Goal: Information Seeking & Learning: Learn about a topic

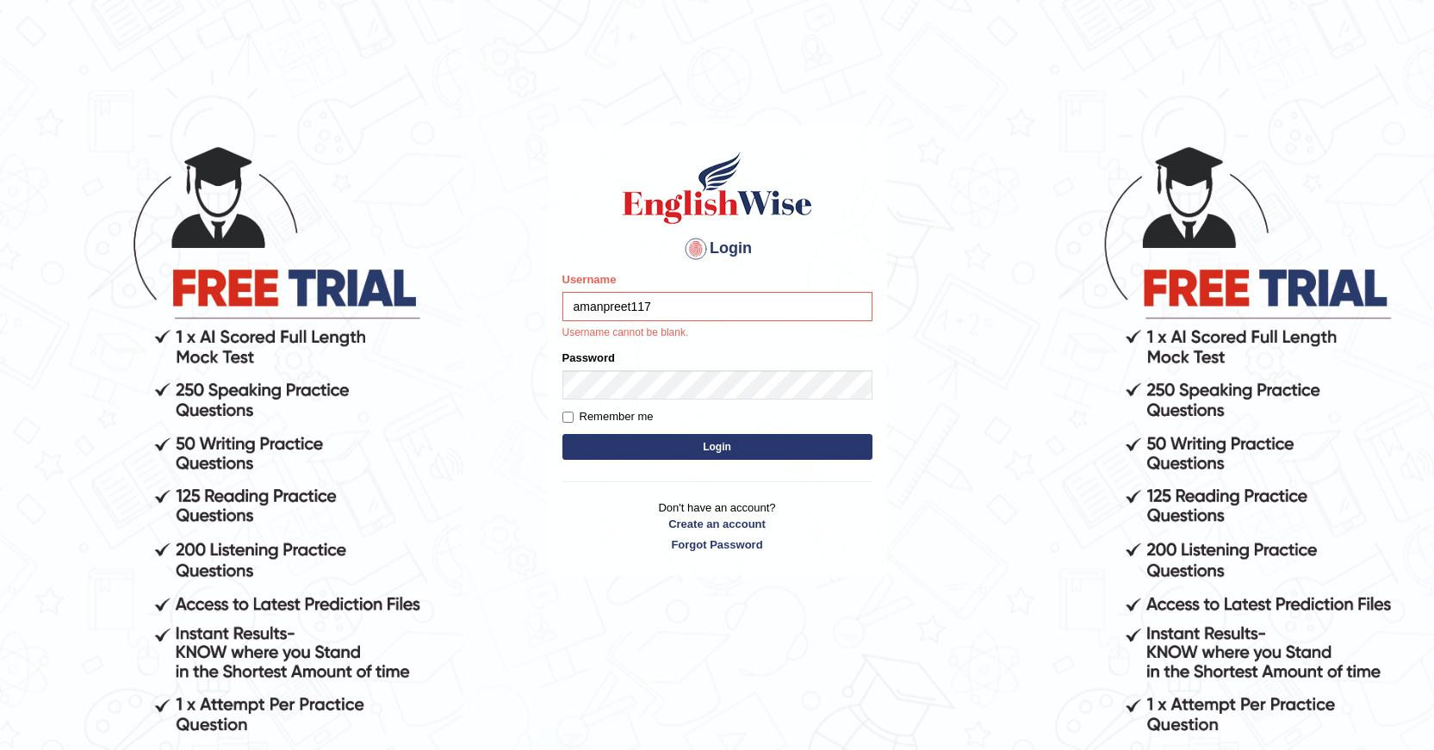
type input "amanpreet117"
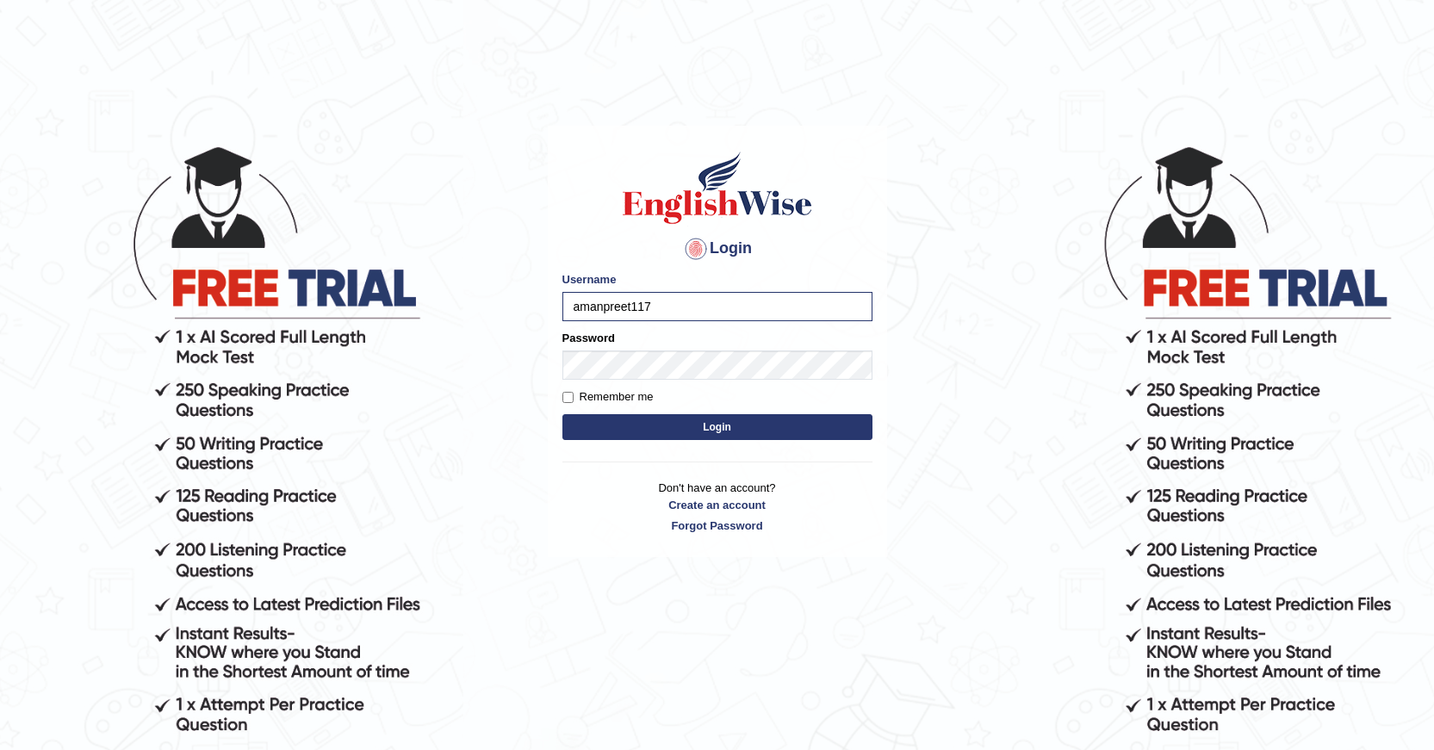
click at [688, 420] on button "Login" at bounding box center [717, 427] width 310 height 26
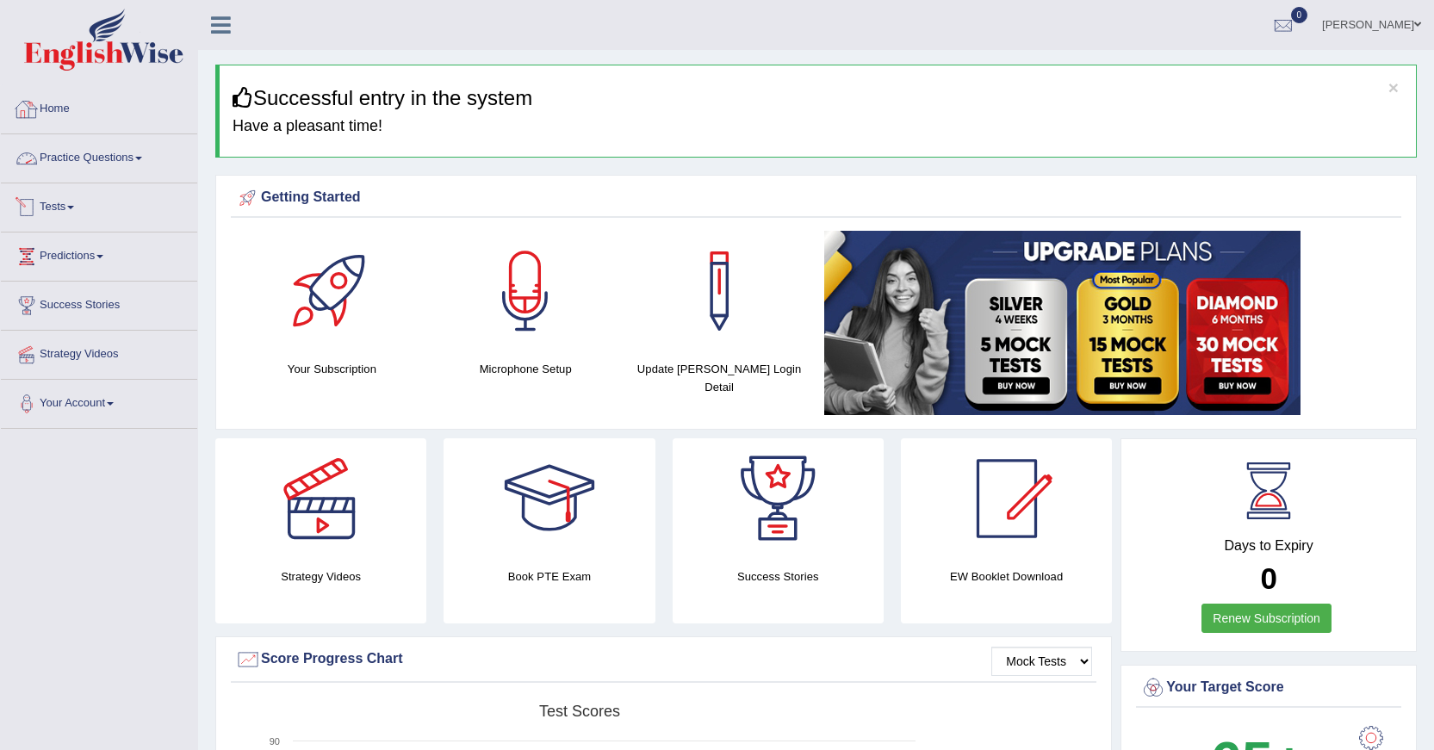
click at [102, 158] on link "Practice Questions" at bounding box center [99, 155] width 196 height 43
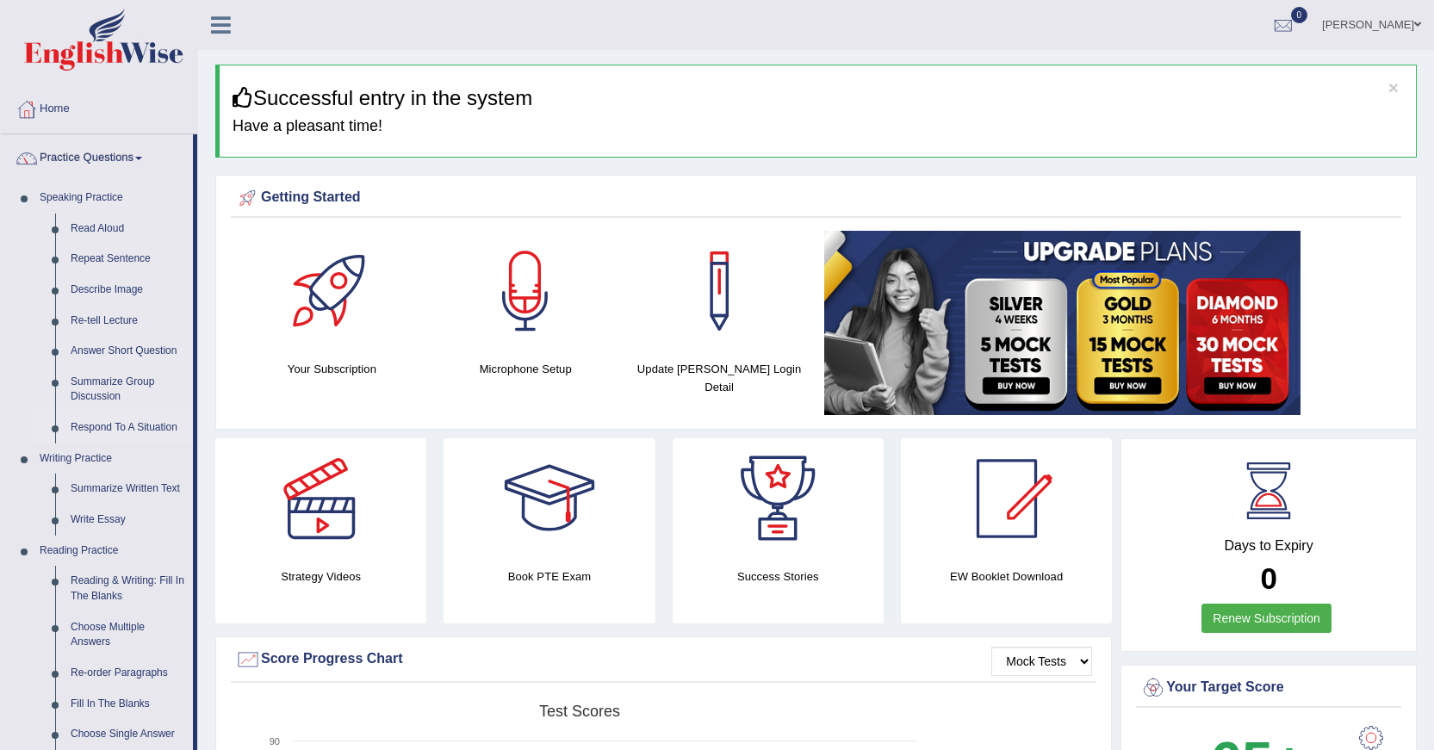
click at [96, 422] on link "Respond To A Situation" at bounding box center [128, 427] width 130 height 31
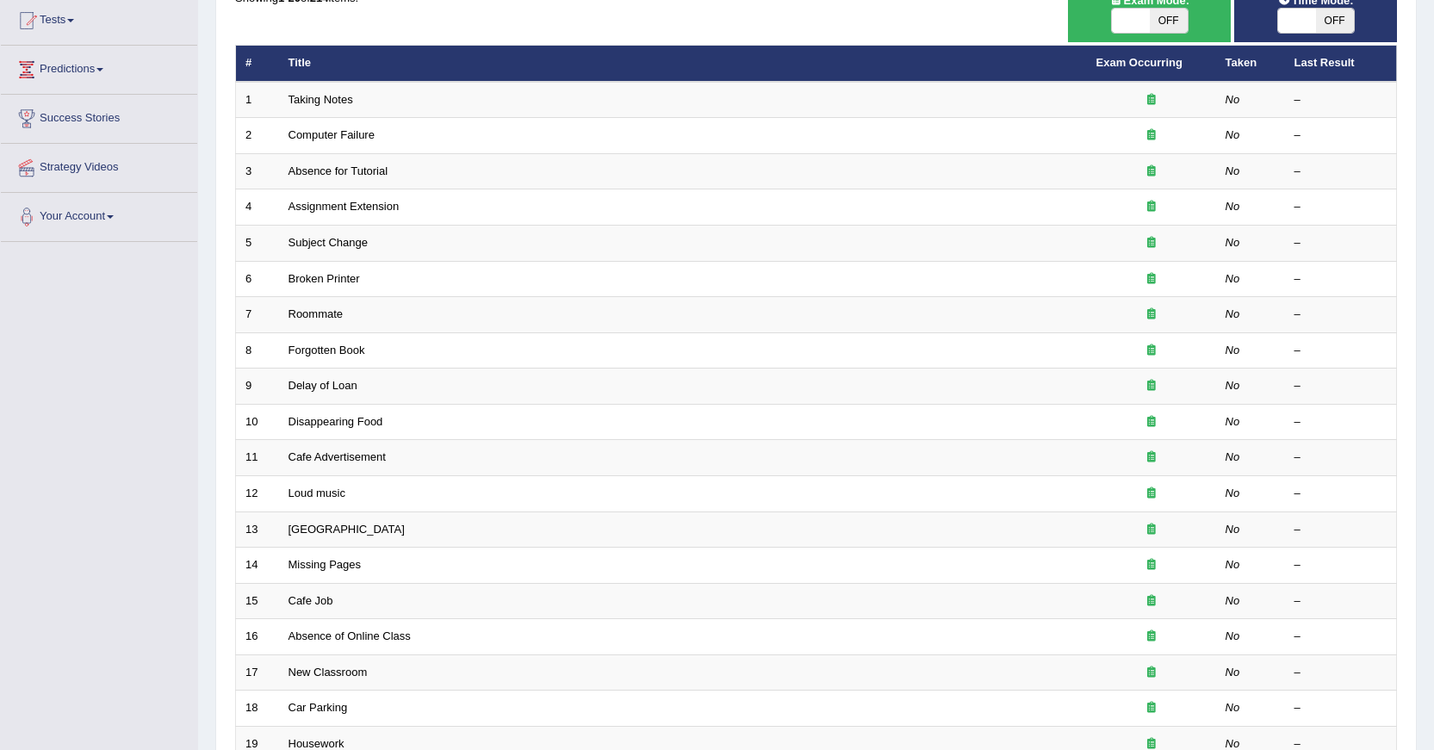
scroll to position [195, 0]
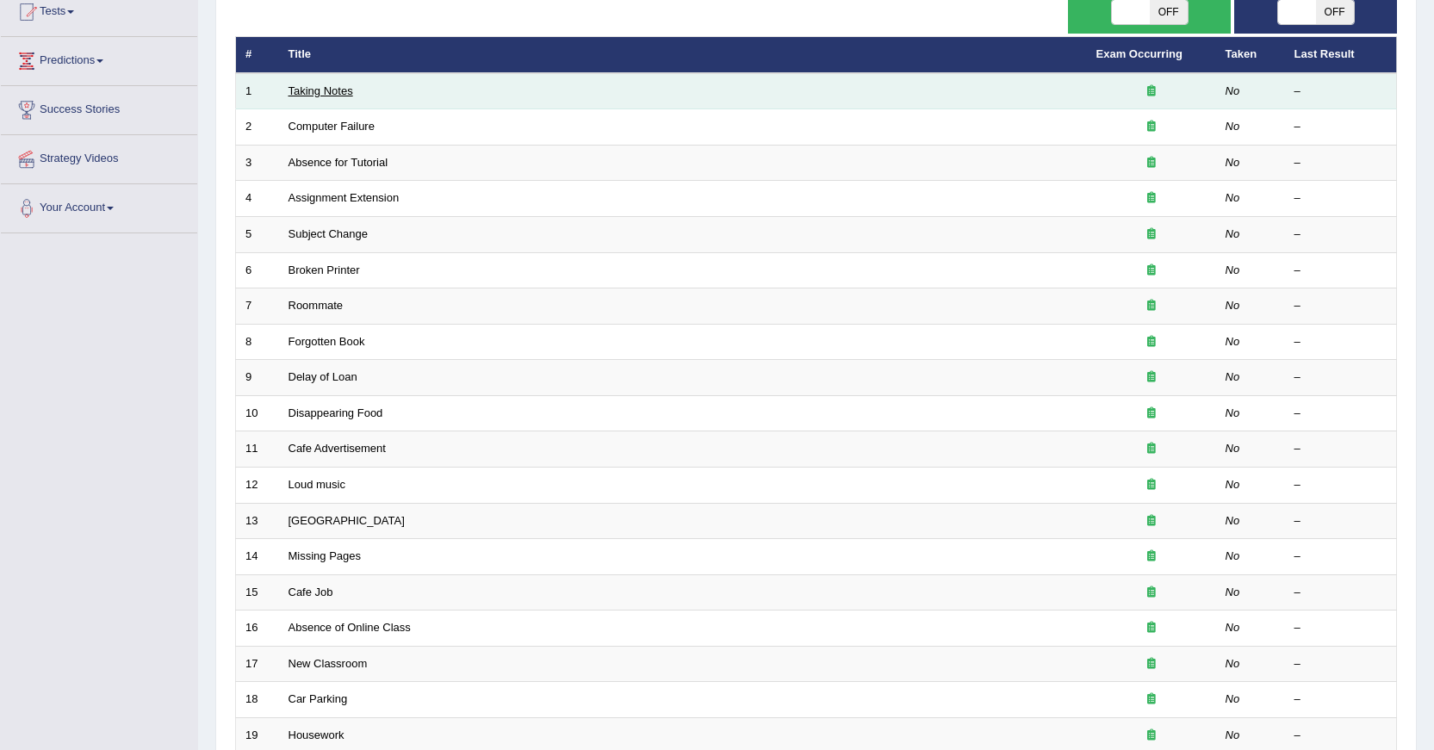
click at [311, 90] on link "Taking Notes" at bounding box center [320, 90] width 65 height 13
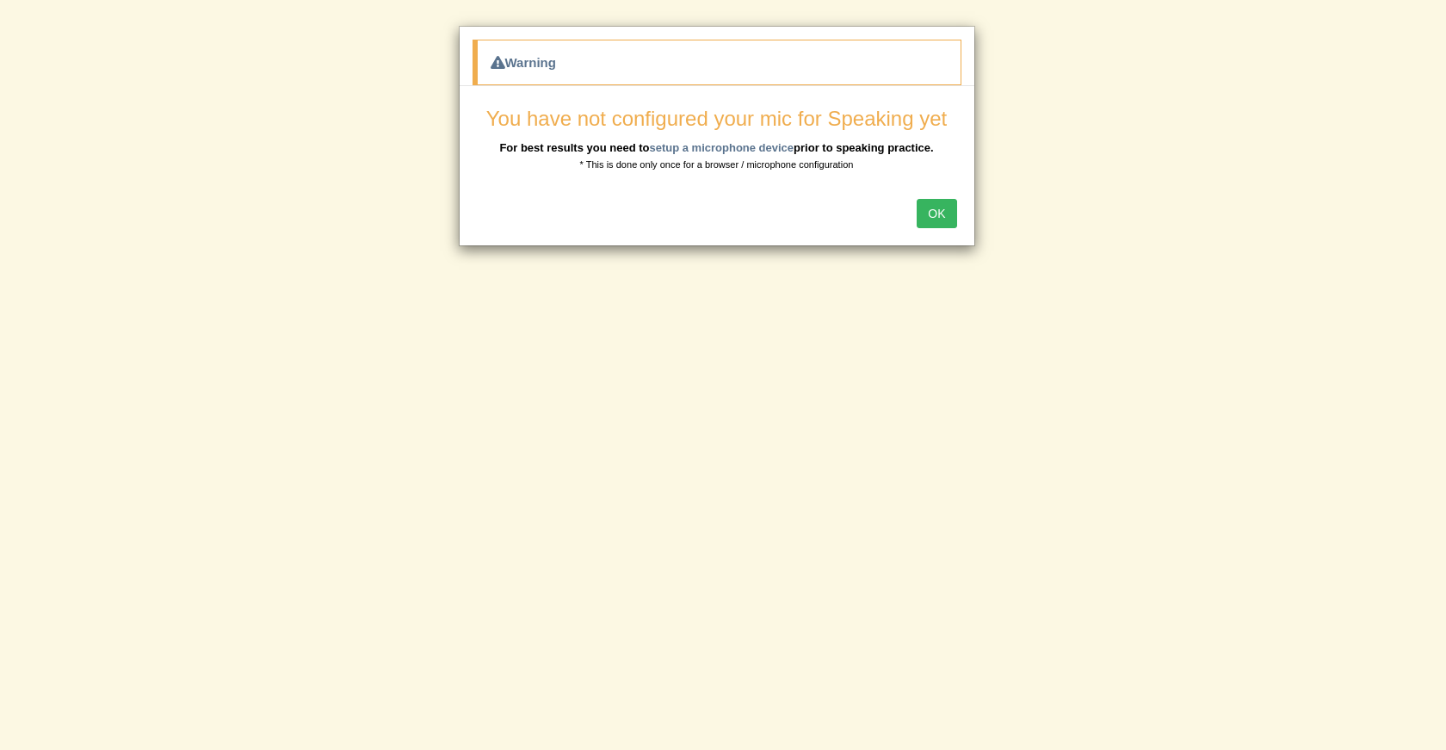
click at [938, 213] on button "OK" at bounding box center [937, 213] width 40 height 29
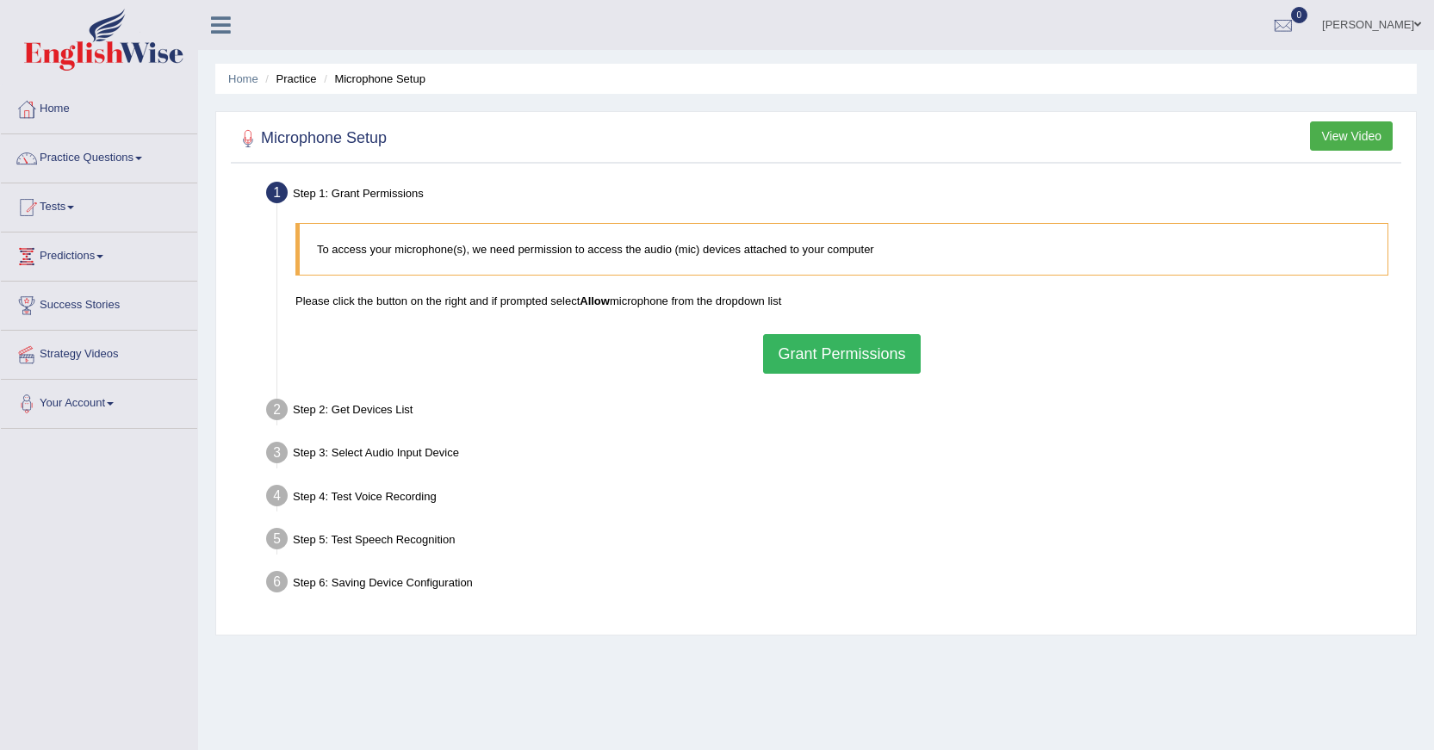
click at [844, 355] on button "Grant Permissions" at bounding box center [841, 354] width 157 height 40
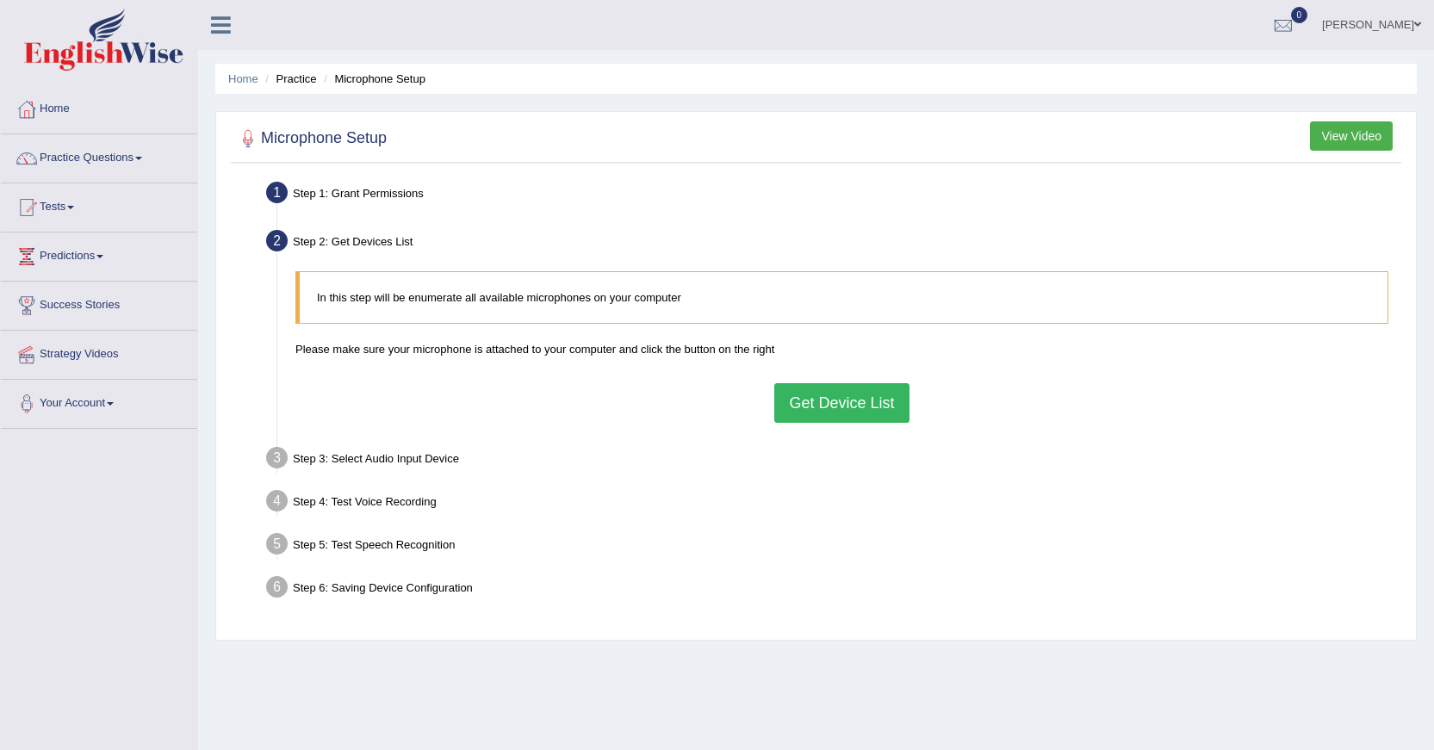
click at [810, 410] on button "Get Device List" at bounding box center [841, 403] width 134 height 40
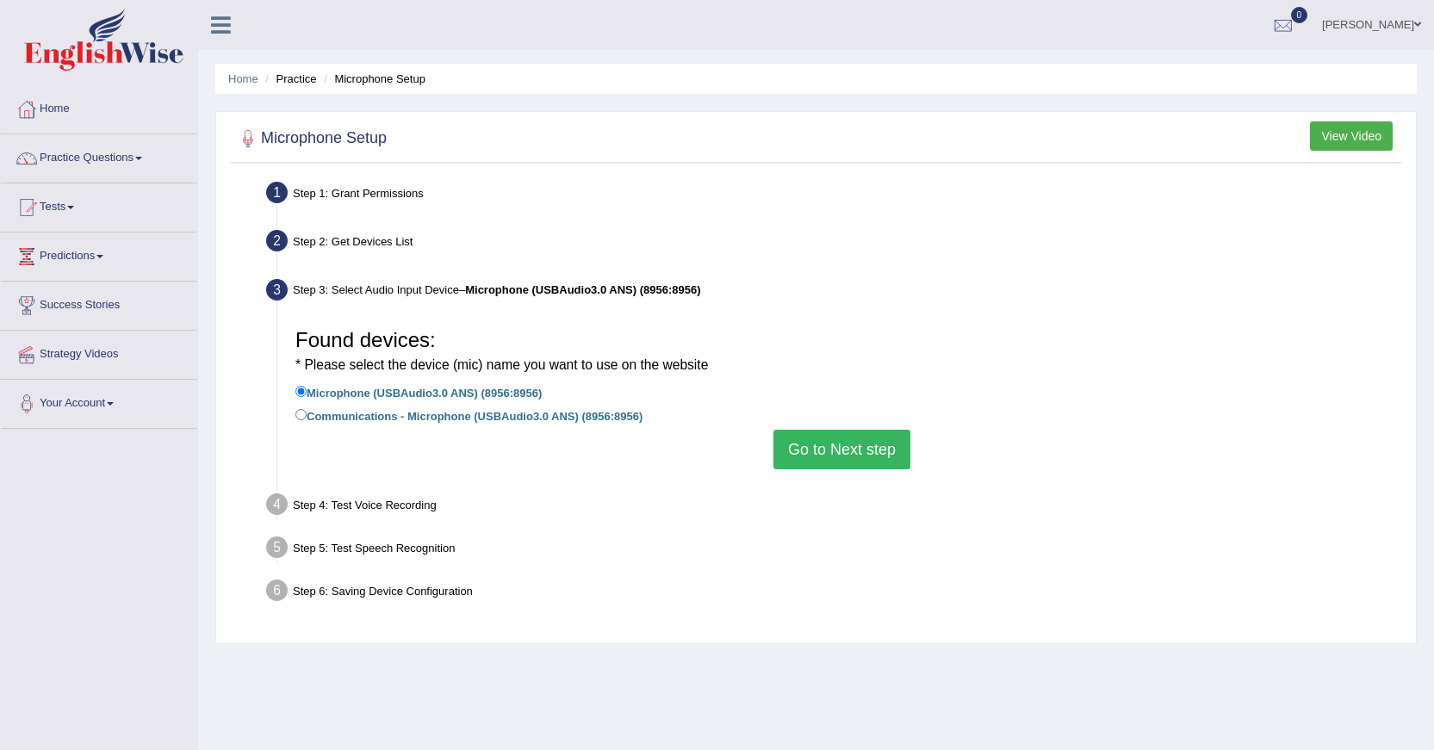
click at [839, 455] on button "Go to Next step" at bounding box center [841, 450] width 137 height 40
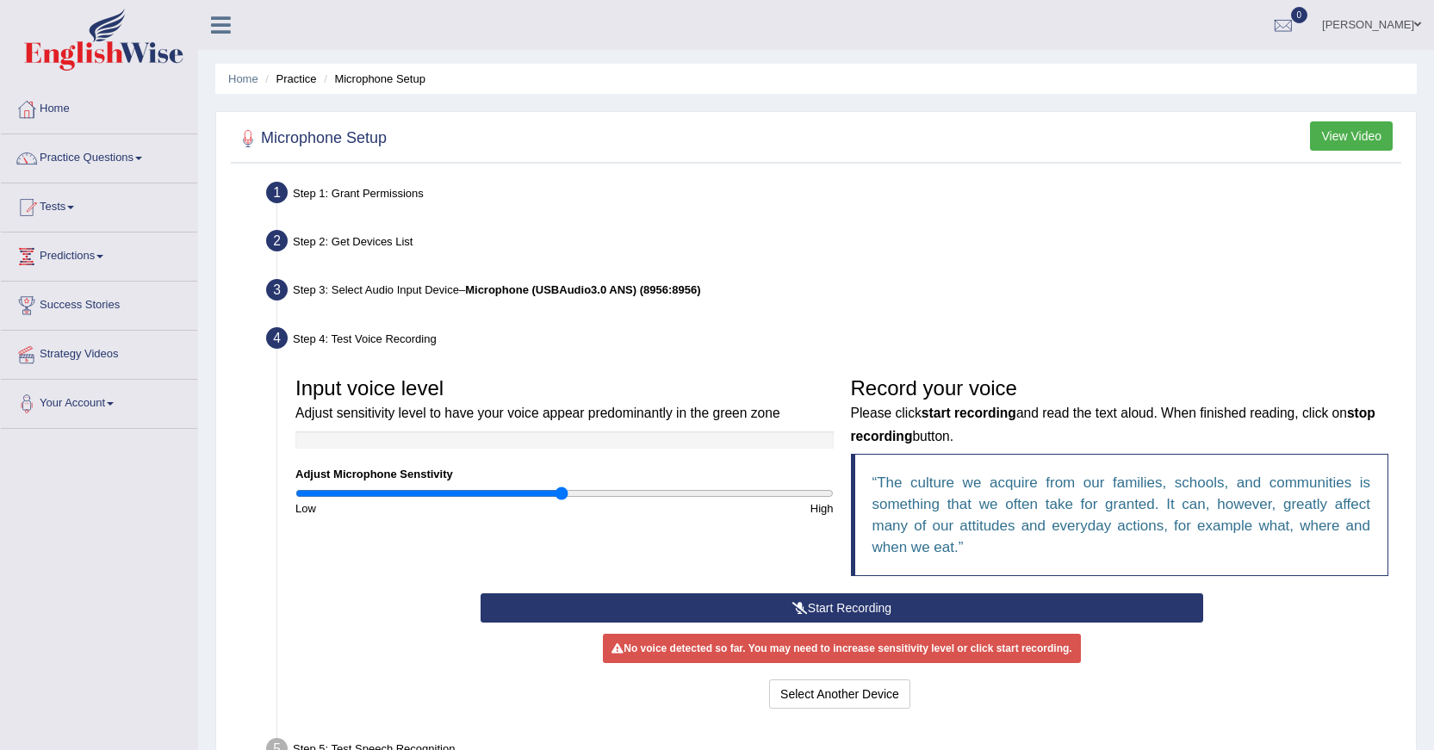
click at [821, 616] on button "Start Recording" at bounding box center [841, 607] width 722 height 29
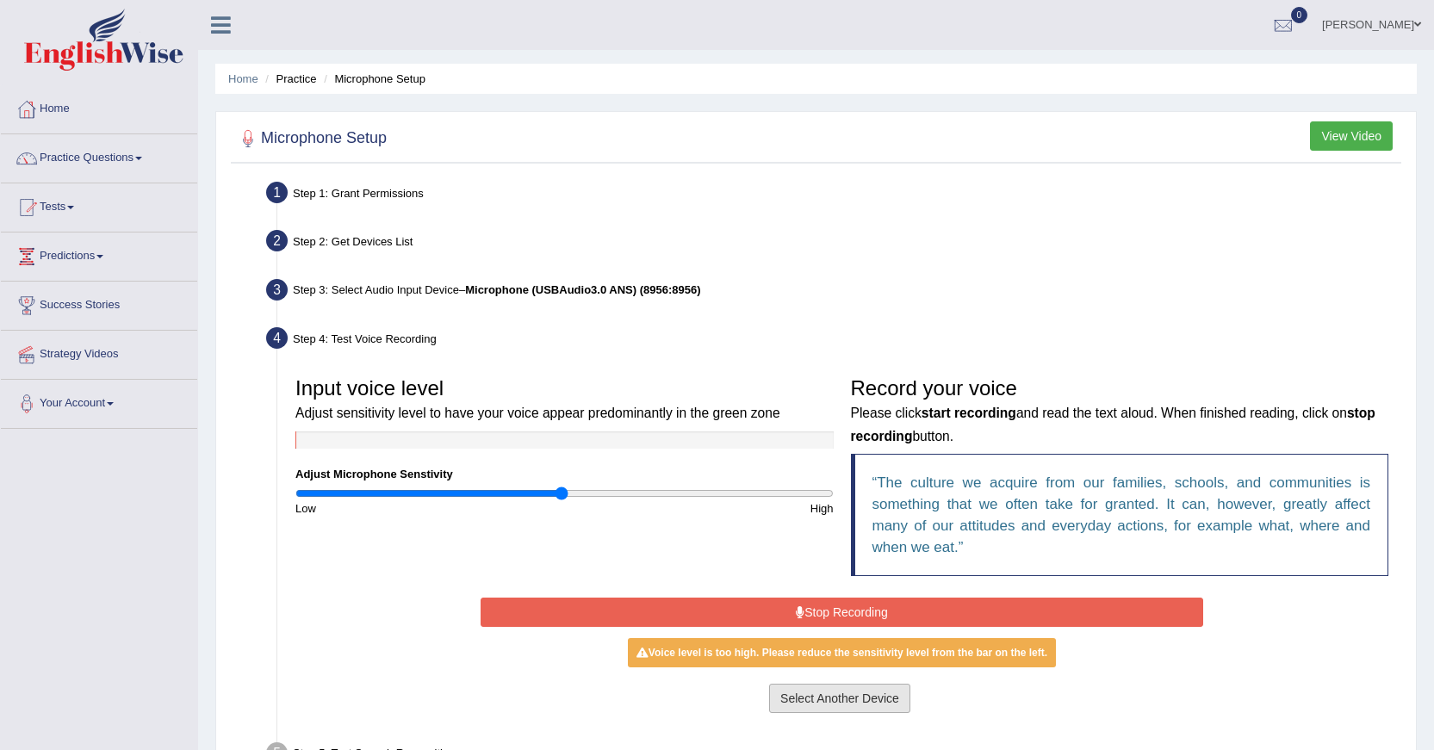
click at [788, 699] on button "Select Another Device" at bounding box center [839, 698] width 141 height 29
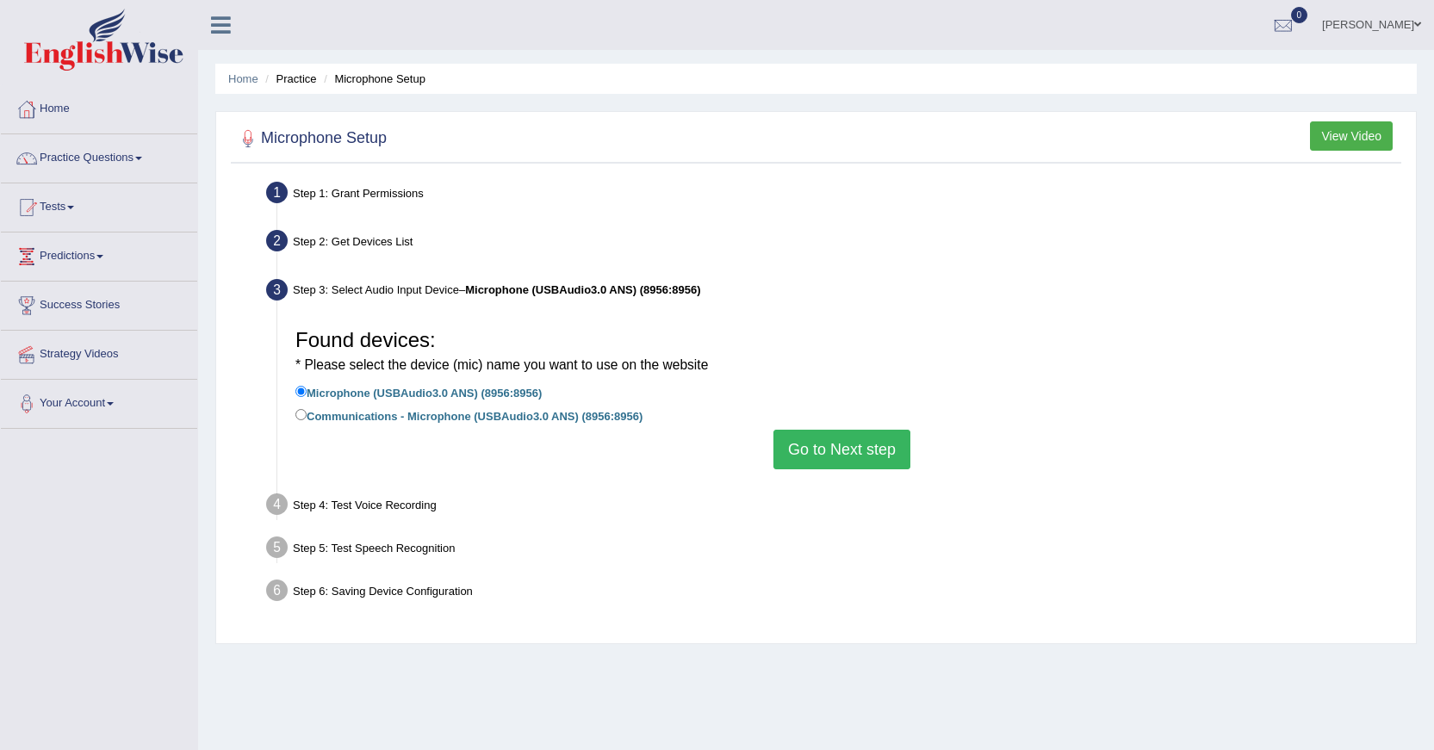
click at [818, 450] on button "Go to Next step" at bounding box center [841, 450] width 137 height 40
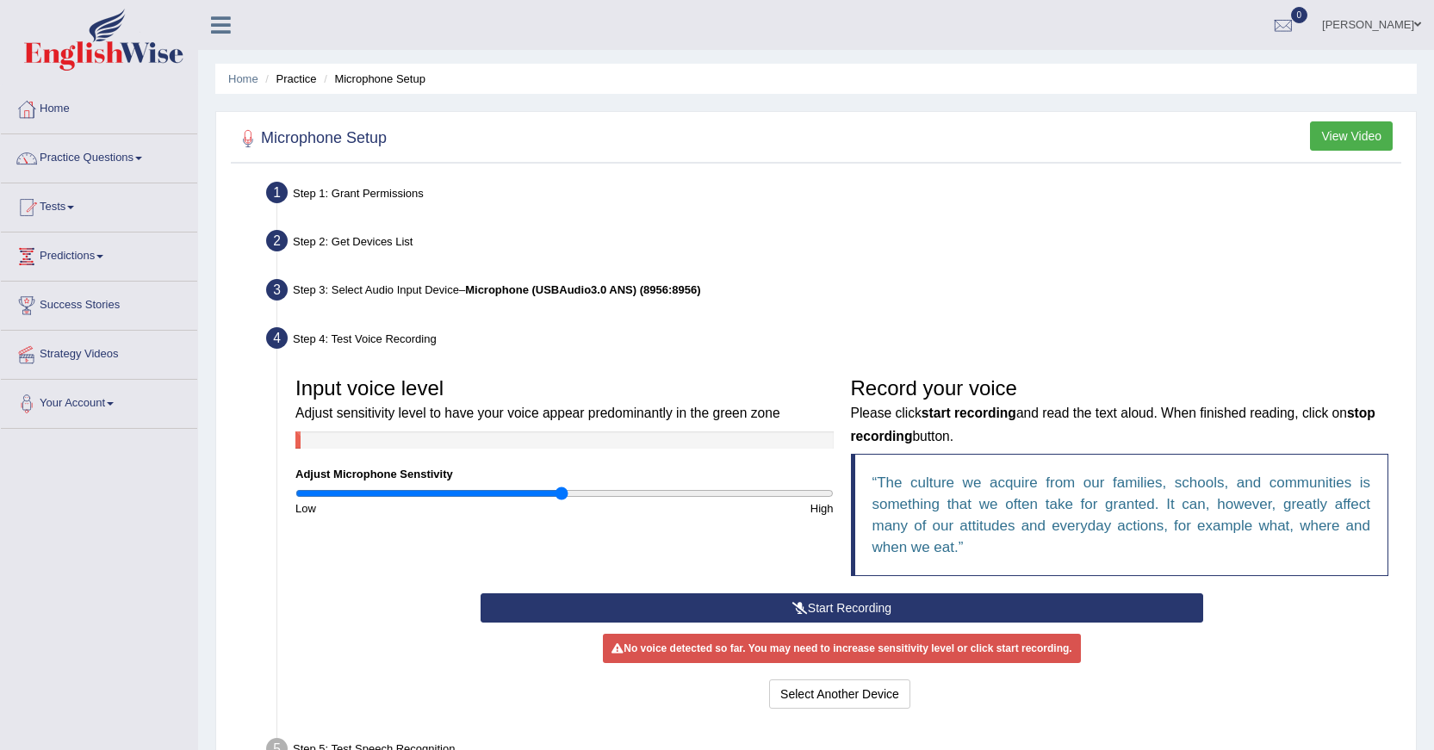
click at [833, 602] on button "Start Recording" at bounding box center [841, 607] width 722 height 29
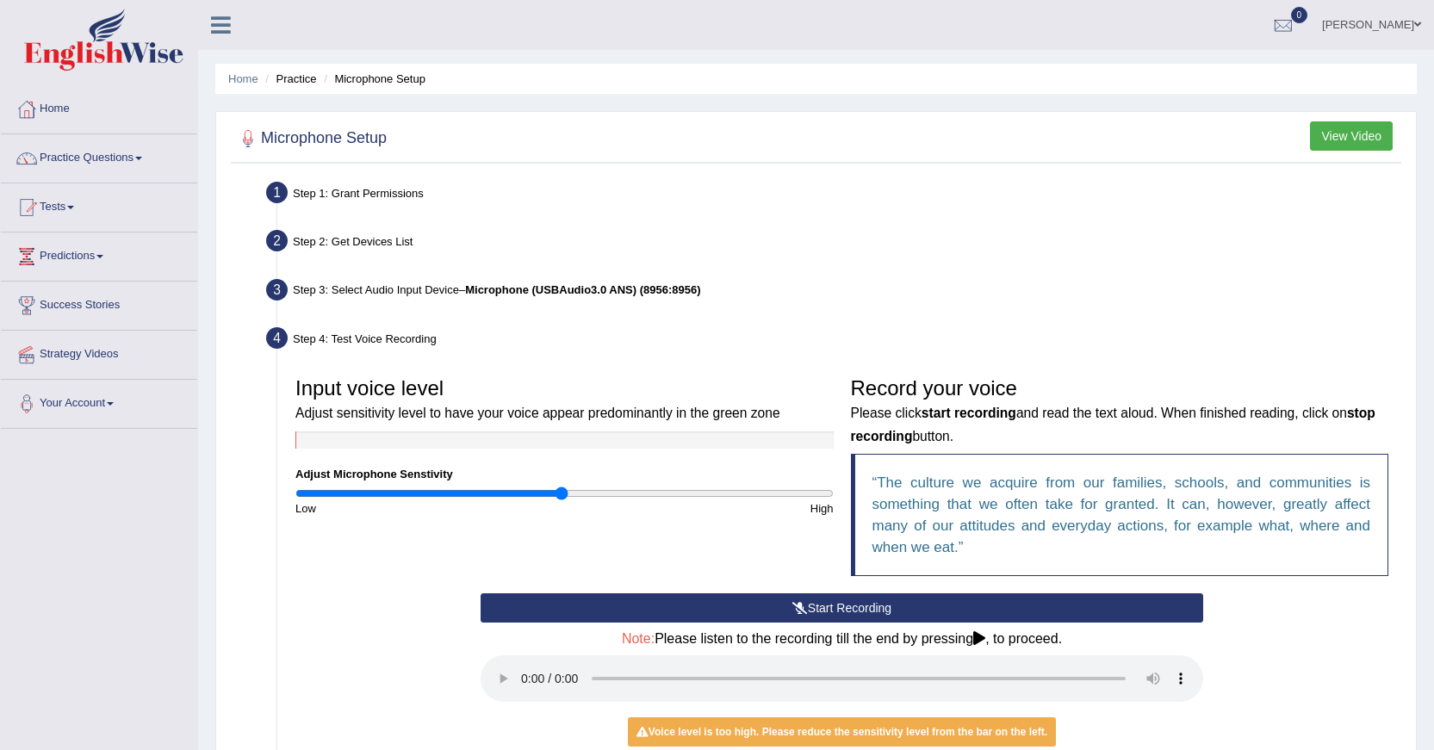
click at [828, 609] on button "Start Recording" at bounding box center [841, 607] width 722 height 29
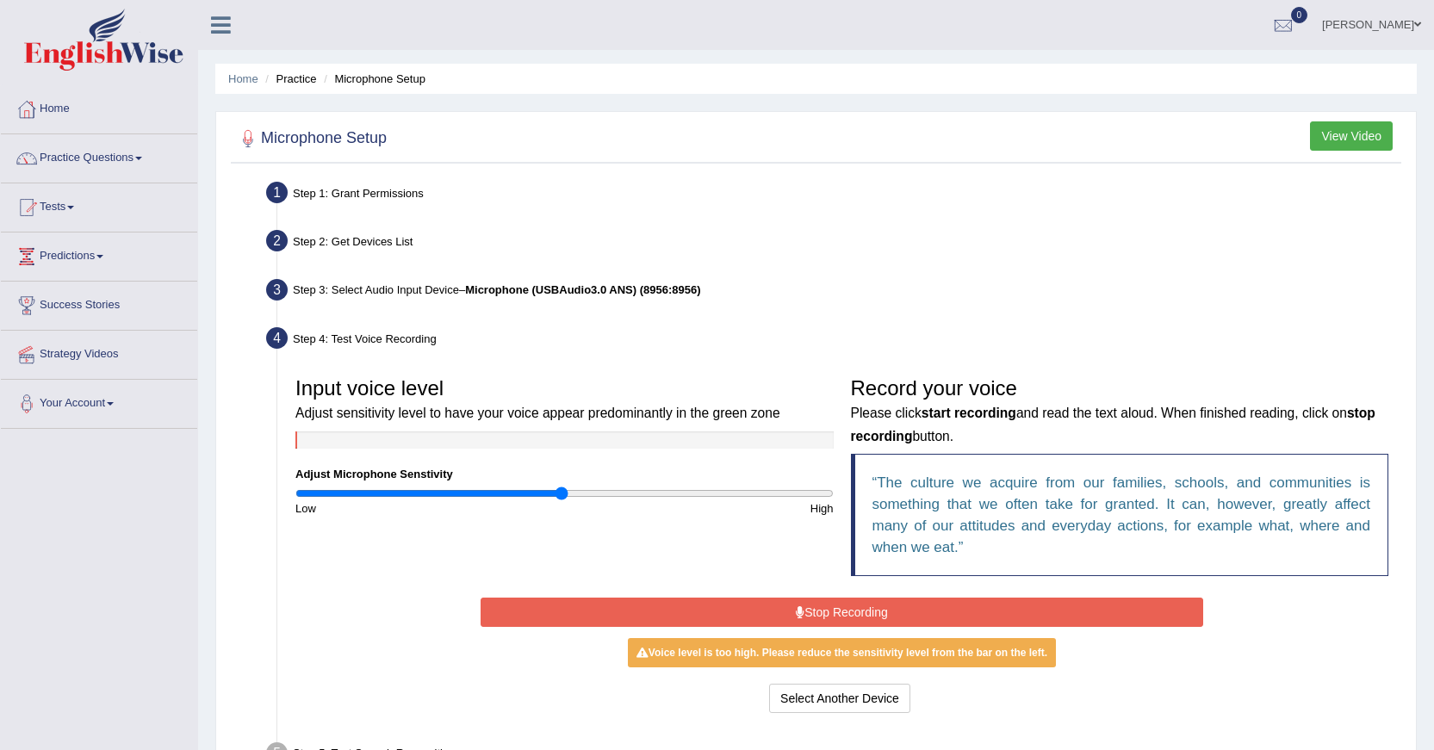
click at [802, 618] on button "Stop Recording" at bounding box center [841, 612] width 722 height 29
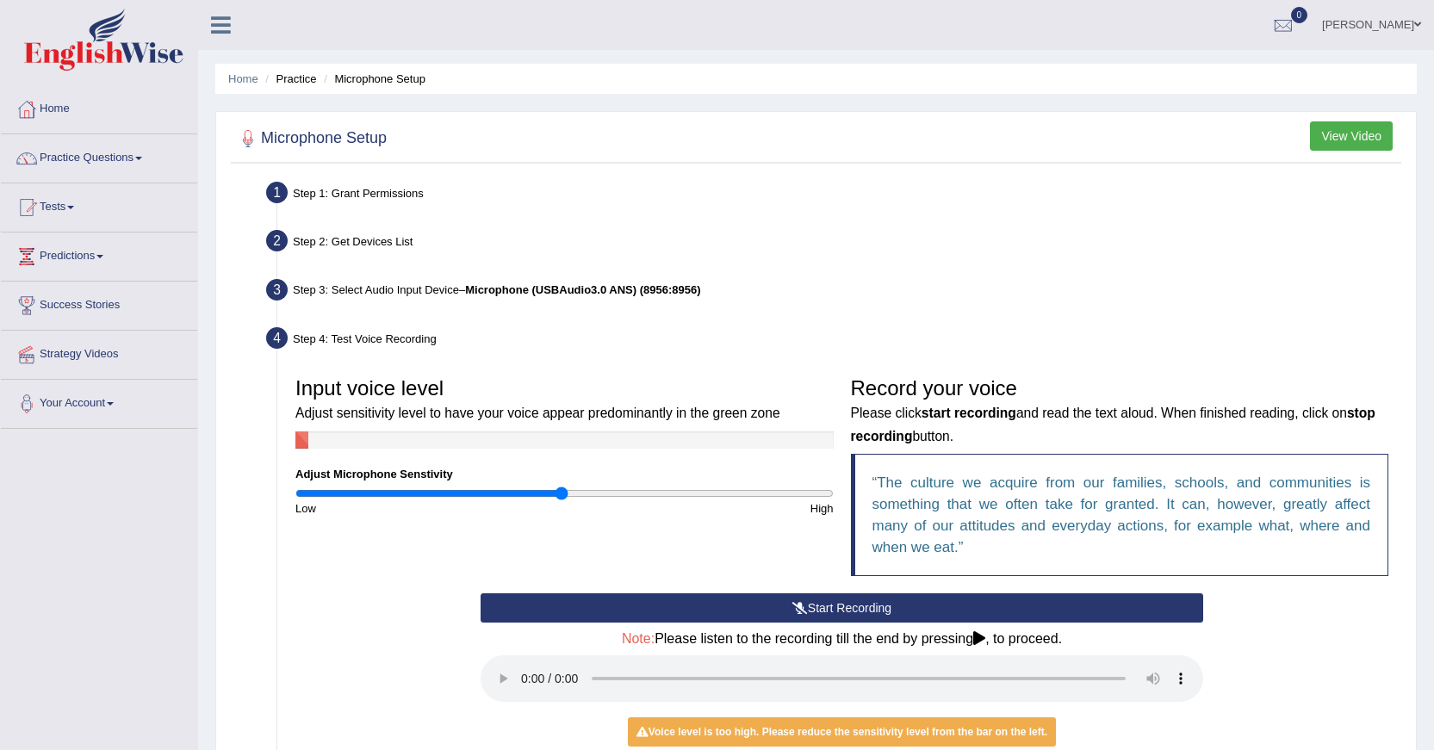
click at [802, 610] on icon at bounding box center [799, 608] width 15 height 12
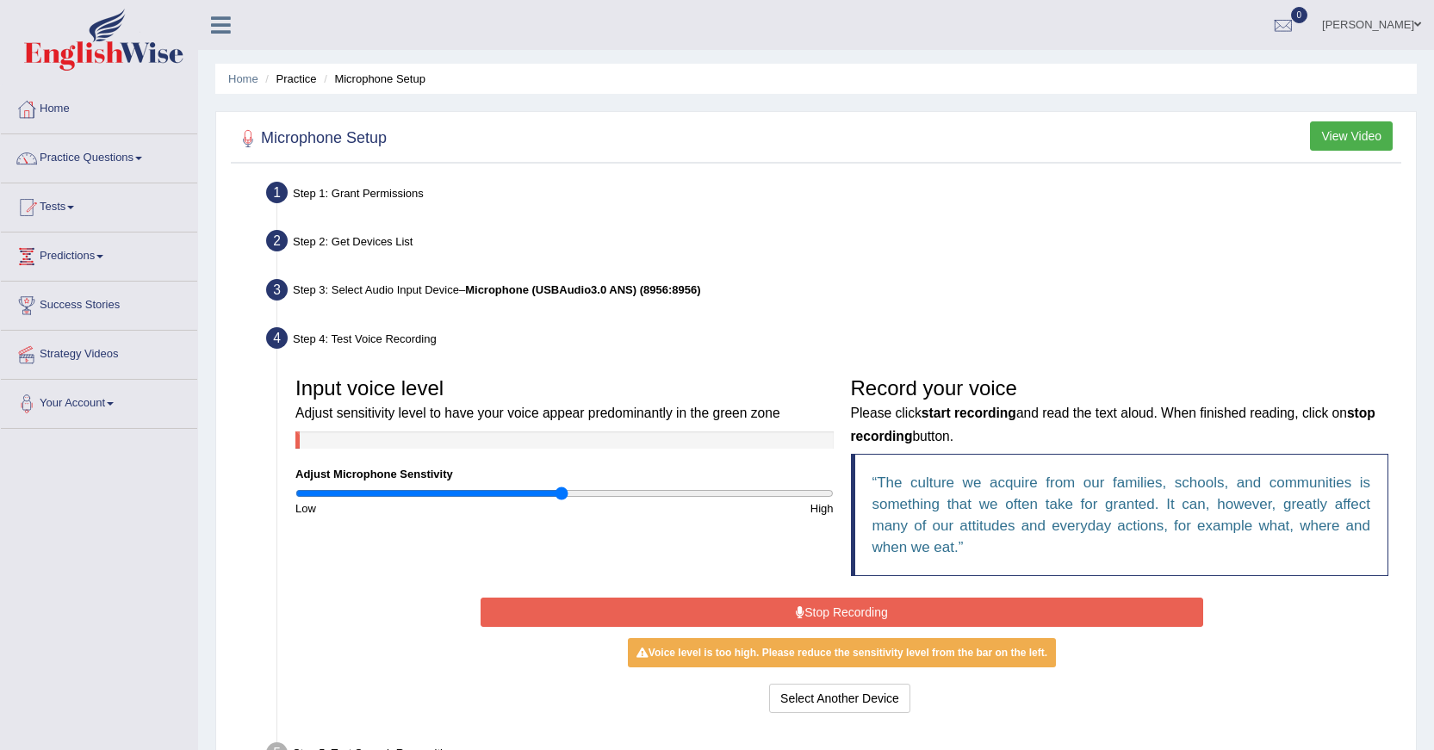
click at [823, 617] on button "Stop Recording" at bounding box center [841, 612] width 722 height 29
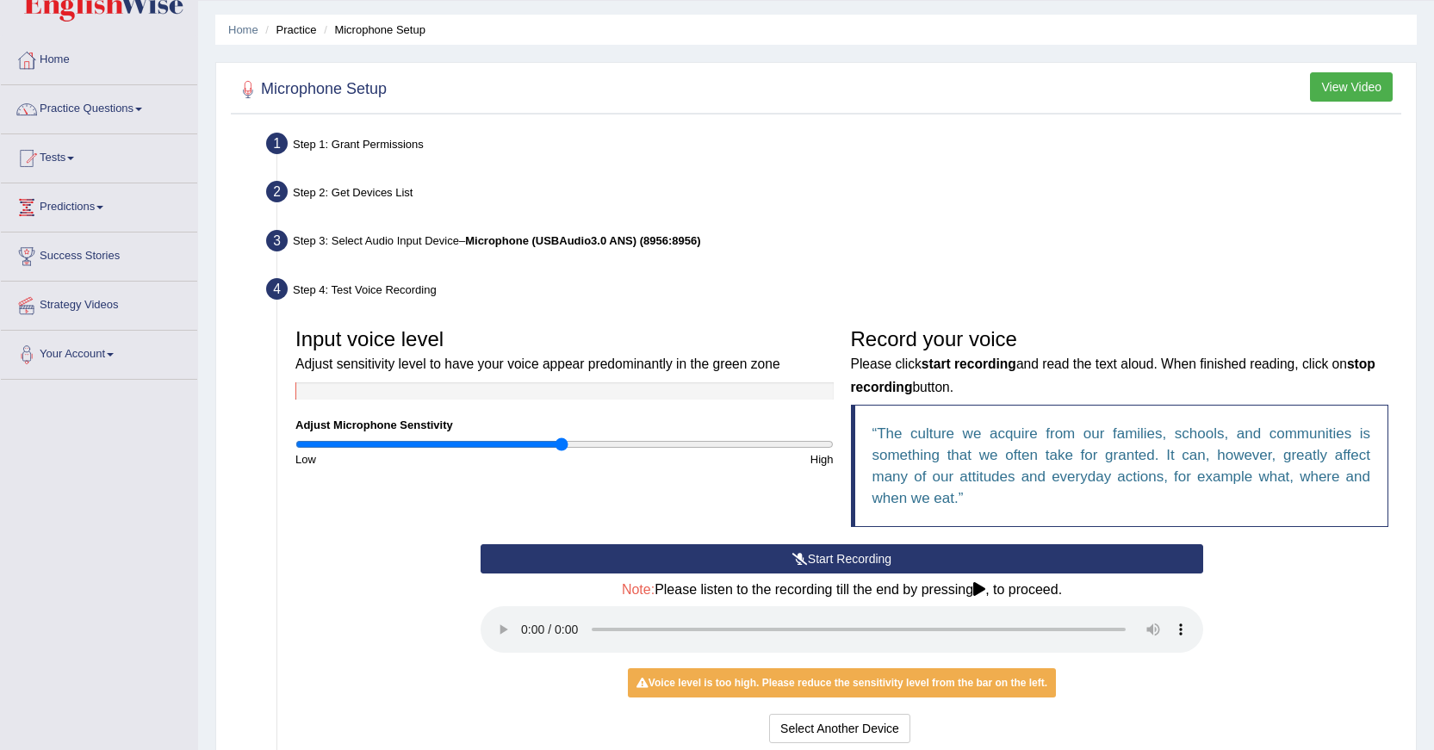
scroll to position [51, 0]
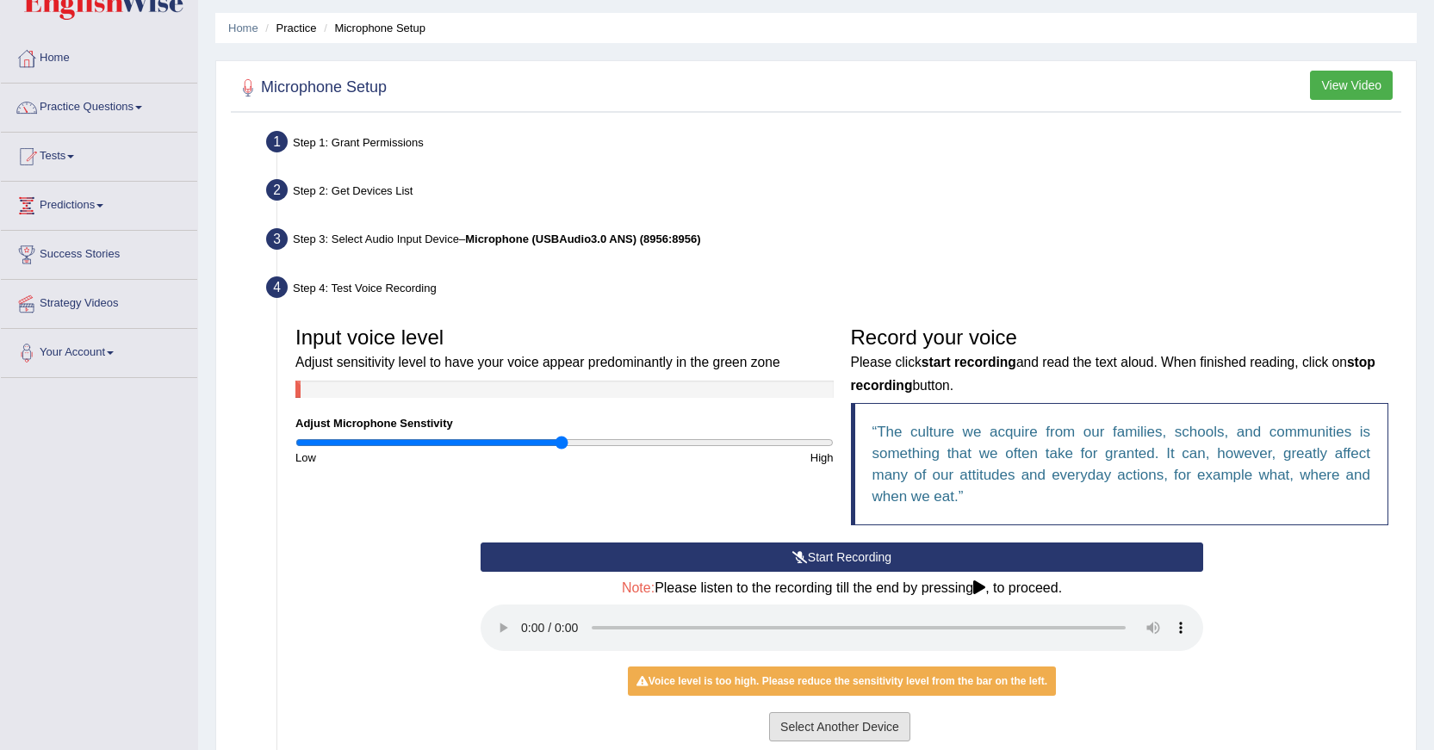
click at [864, 724] on button "Select Another Device" at bounding box center [839, 726] width 141 height 29
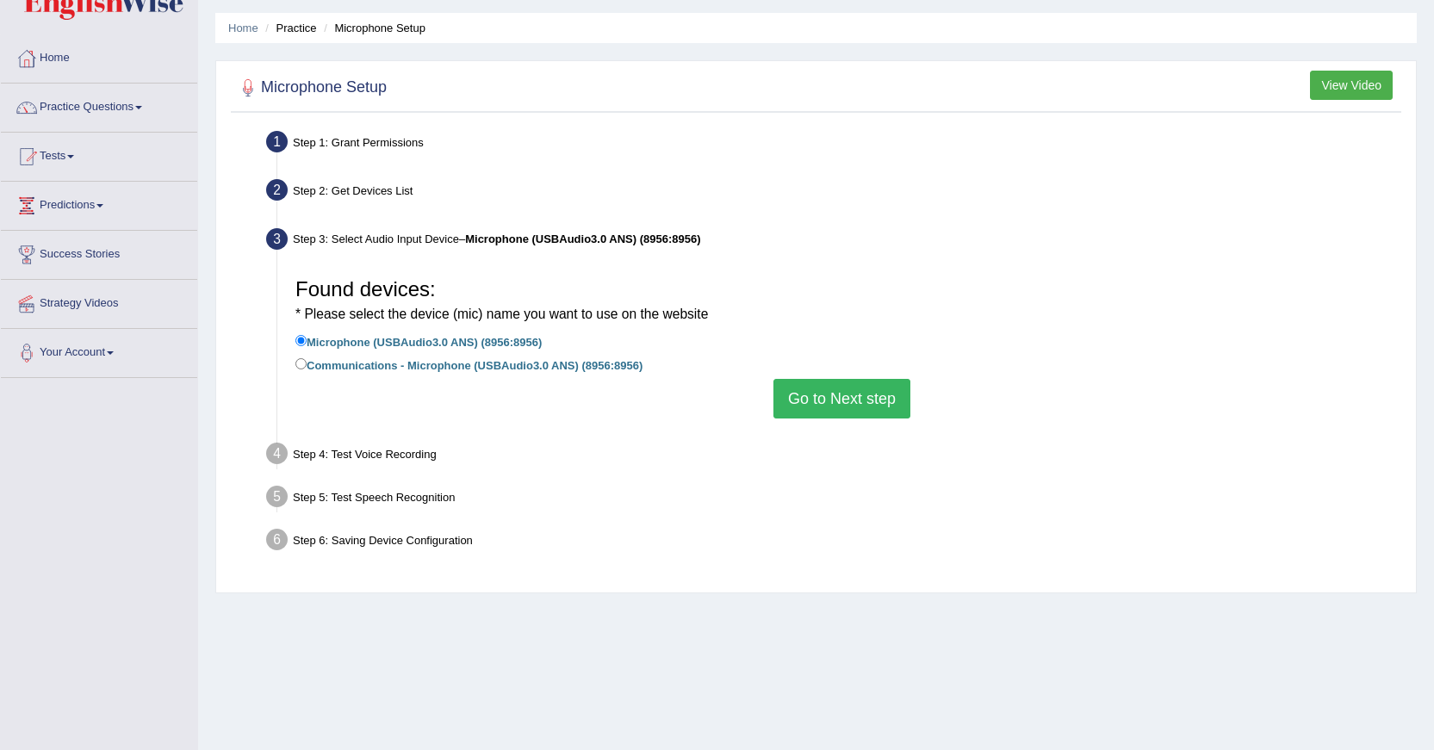
click at [813, 402] on button "Go to Next step" at bounding box center [841, 399] width 137 height 40
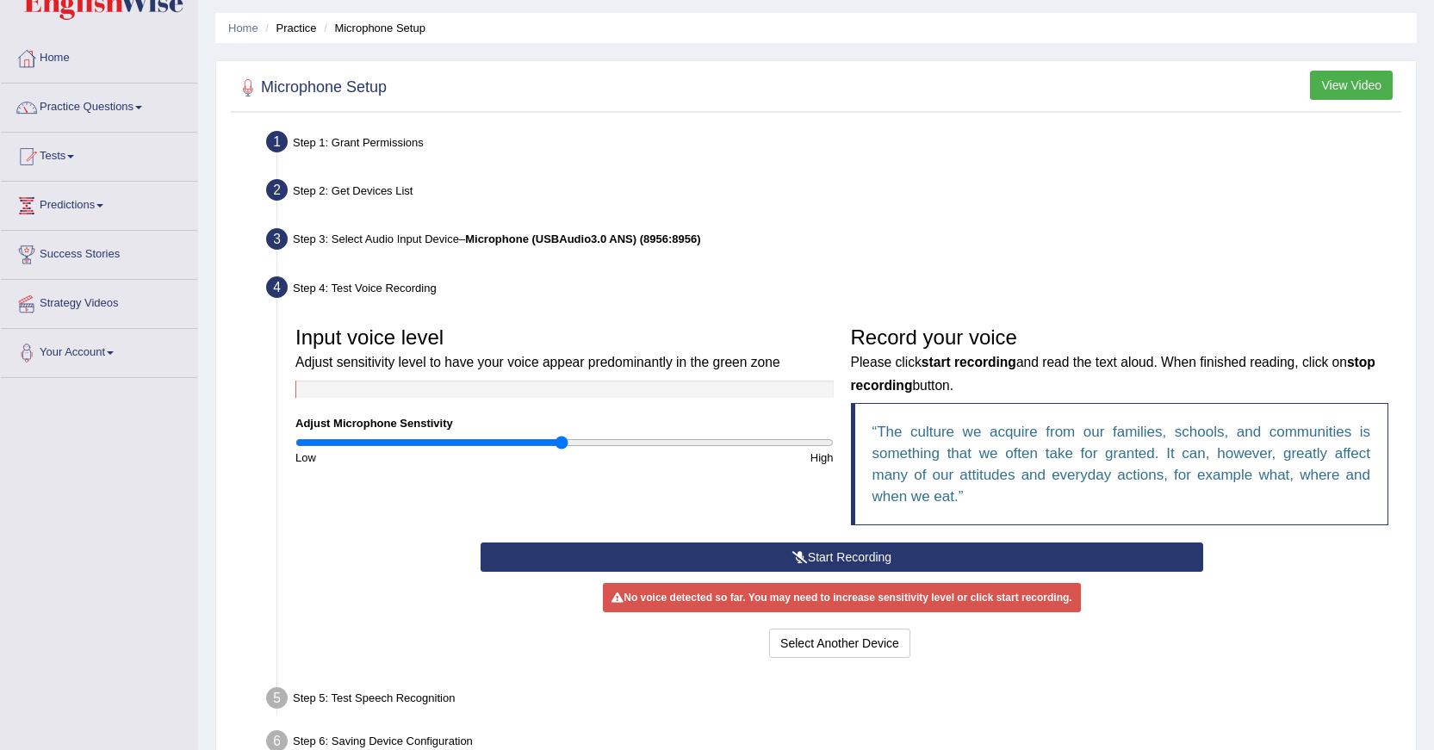
click at [844, 549] on button "Start Recording" at bounding box center [841, 556] width 722 height 29
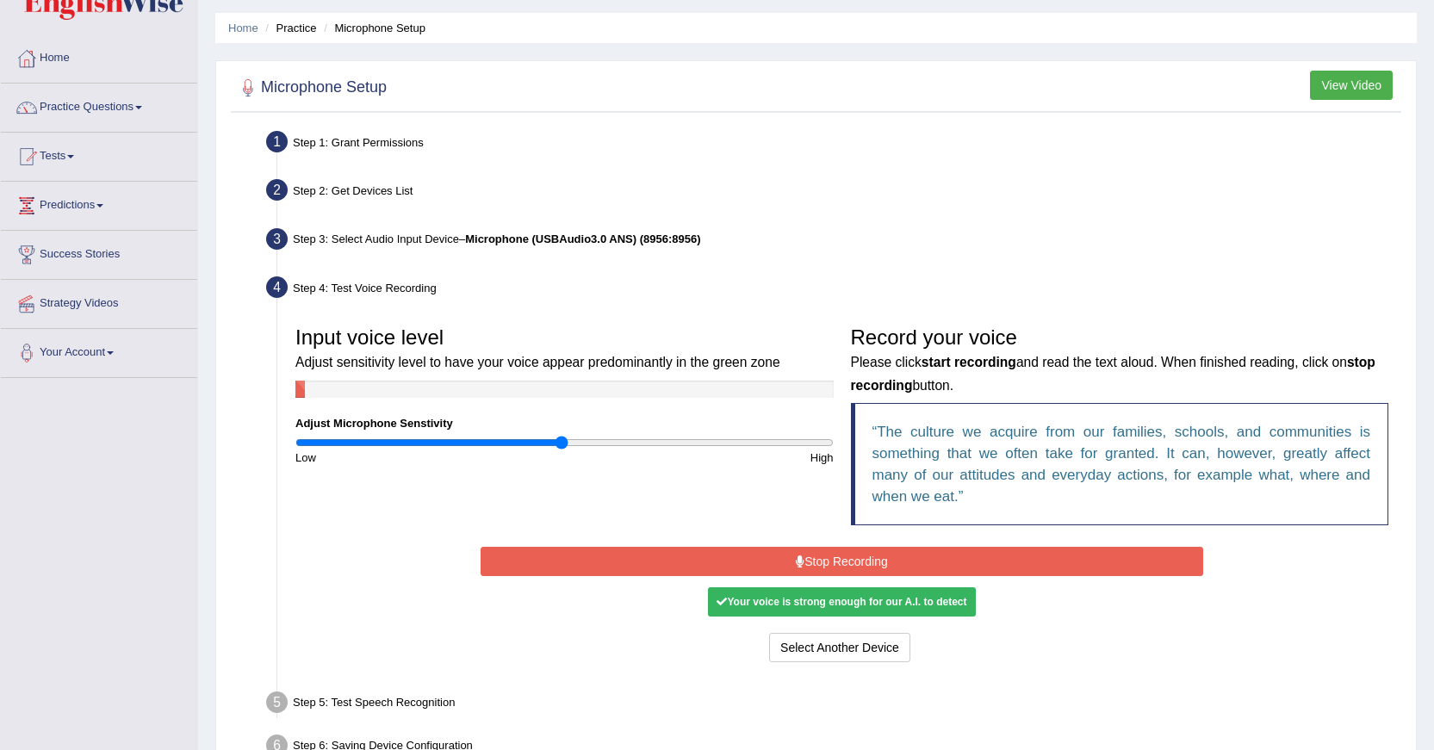
click at [852, 557] on button "Stop Recording" at bounding box center [841, 561] width 722 height 29
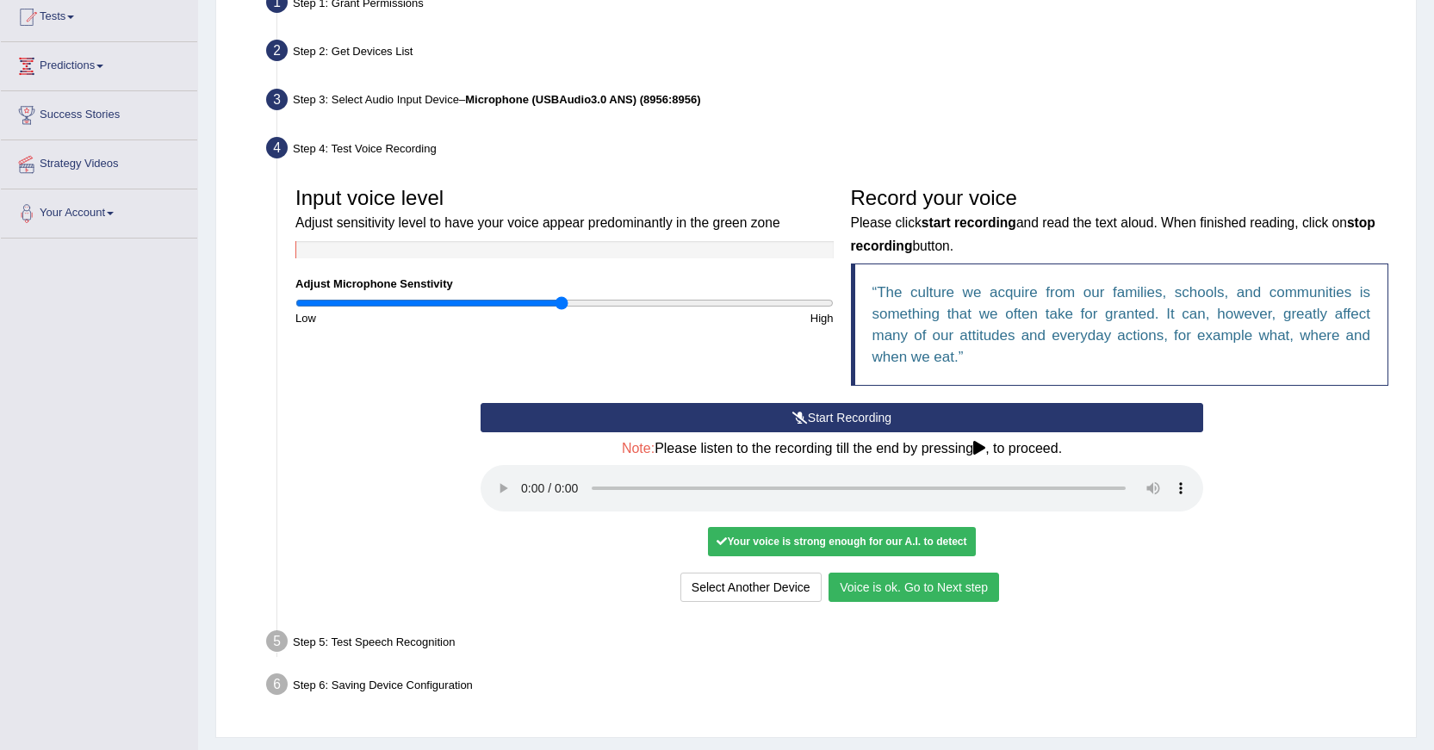
scroll to position [202, 0]
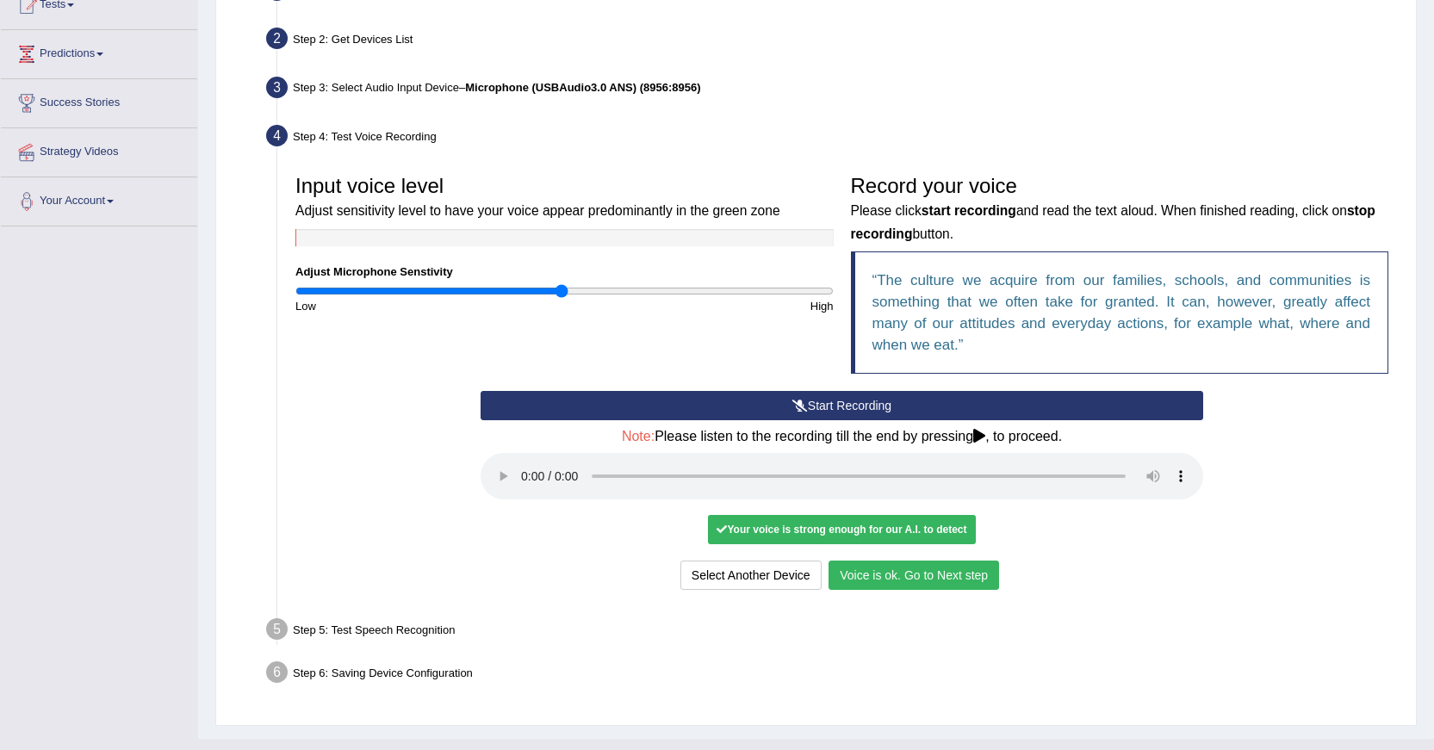
click at [942, 572] on button "Voice is ok. Go to Next step" at bounding box center [913, 574] width 170 height 29
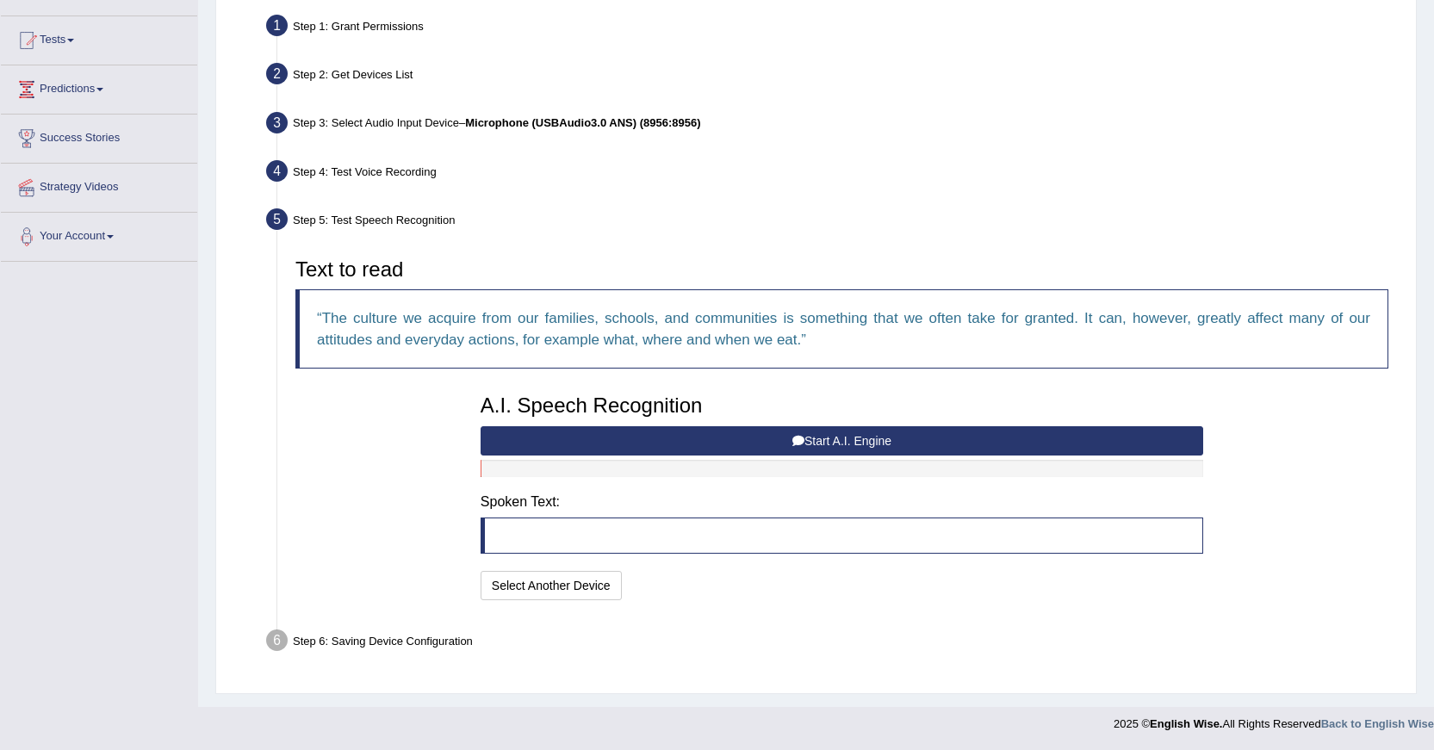
scroll to position [167, 0]
click at [840, 435] on button "Start A.I. Engine" at bounding box center [841, 440] width 722 height 29
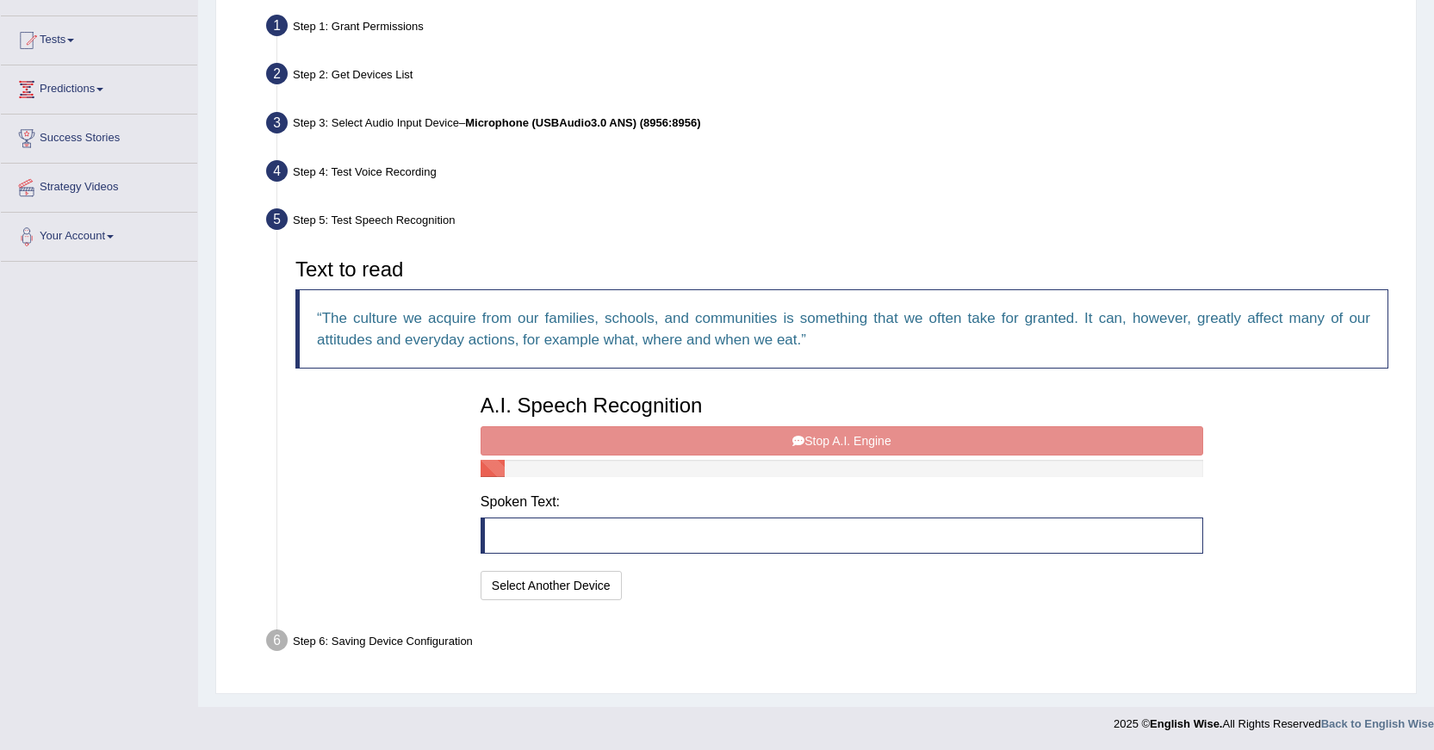
click at [840, 435] on div "A.I. Speech Recognition Start A.I. Engine Stop A.I. Engine Note: Please listen …" at bounding box center [842, 495] width 740 height 219
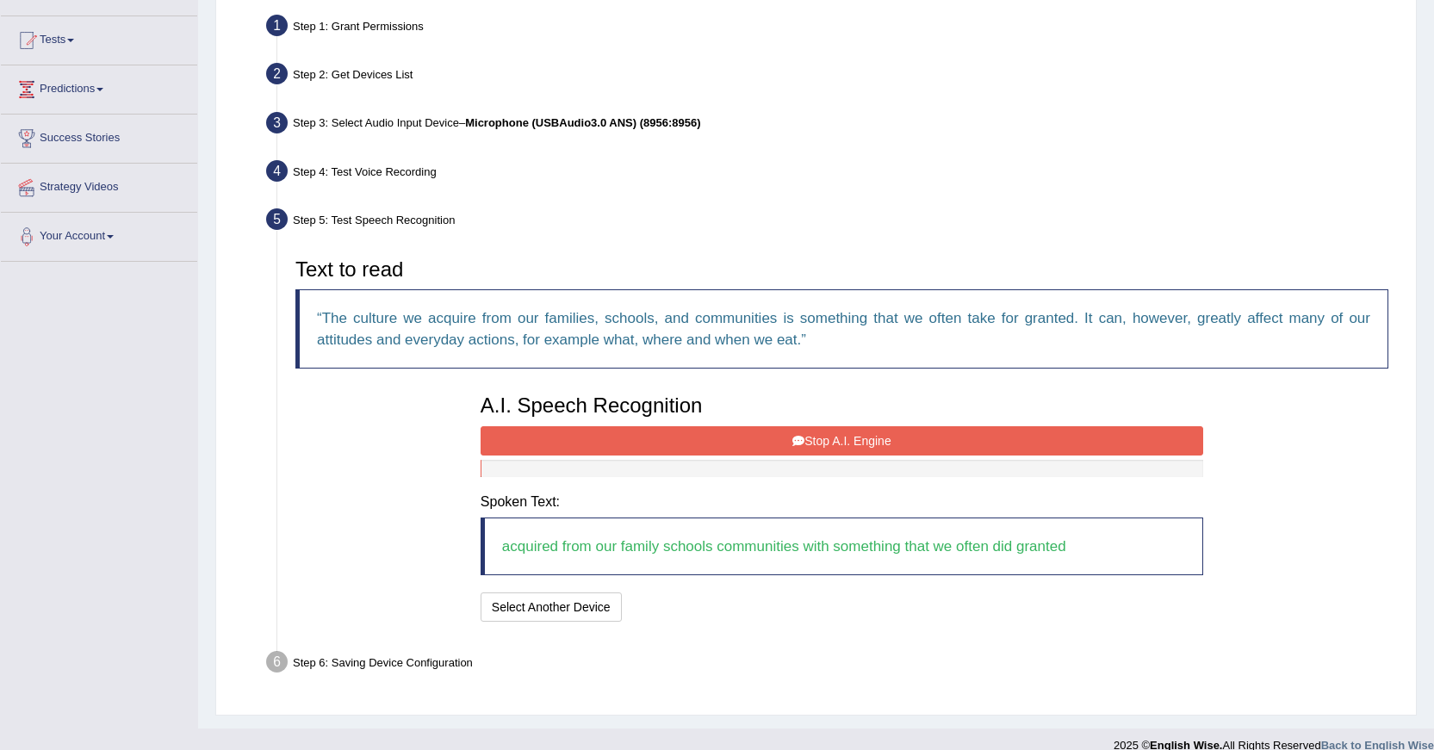
click at [771, 446] on button "Stop A.I. Engine" at bounding box center [841, 440] width 722 height 29
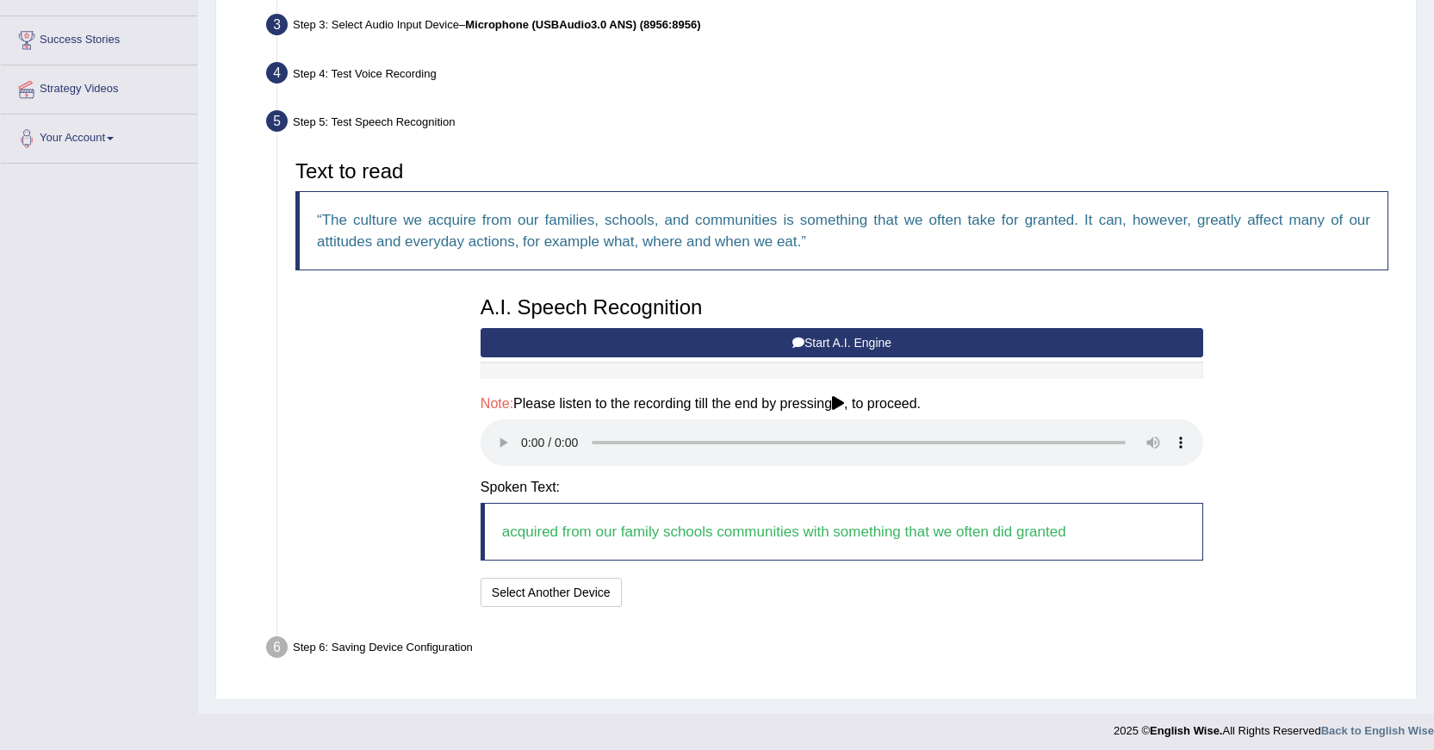
scroll to position [272, 0]
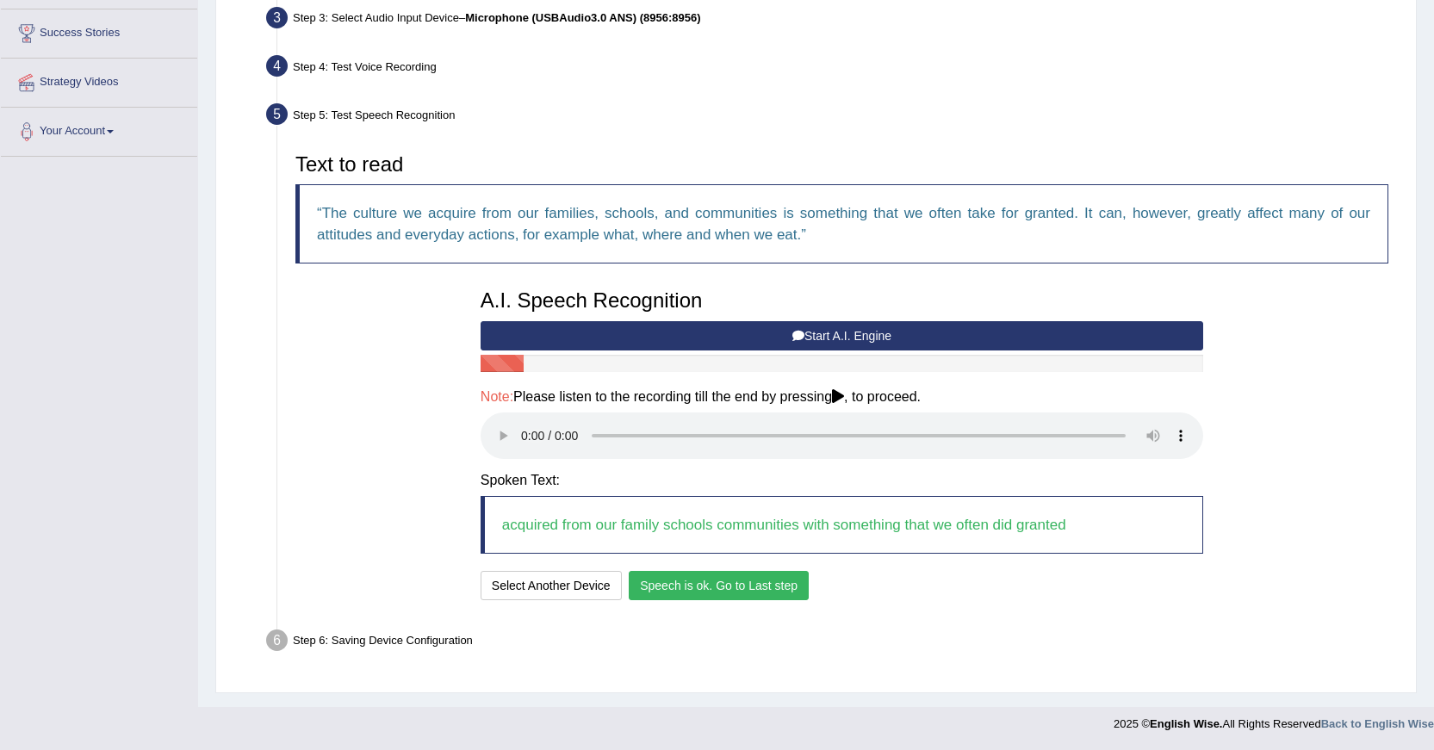
click at [763, 591] on button "Speech is ok. Go to Last step" at bounding box center [719, 585] width 180 height 29
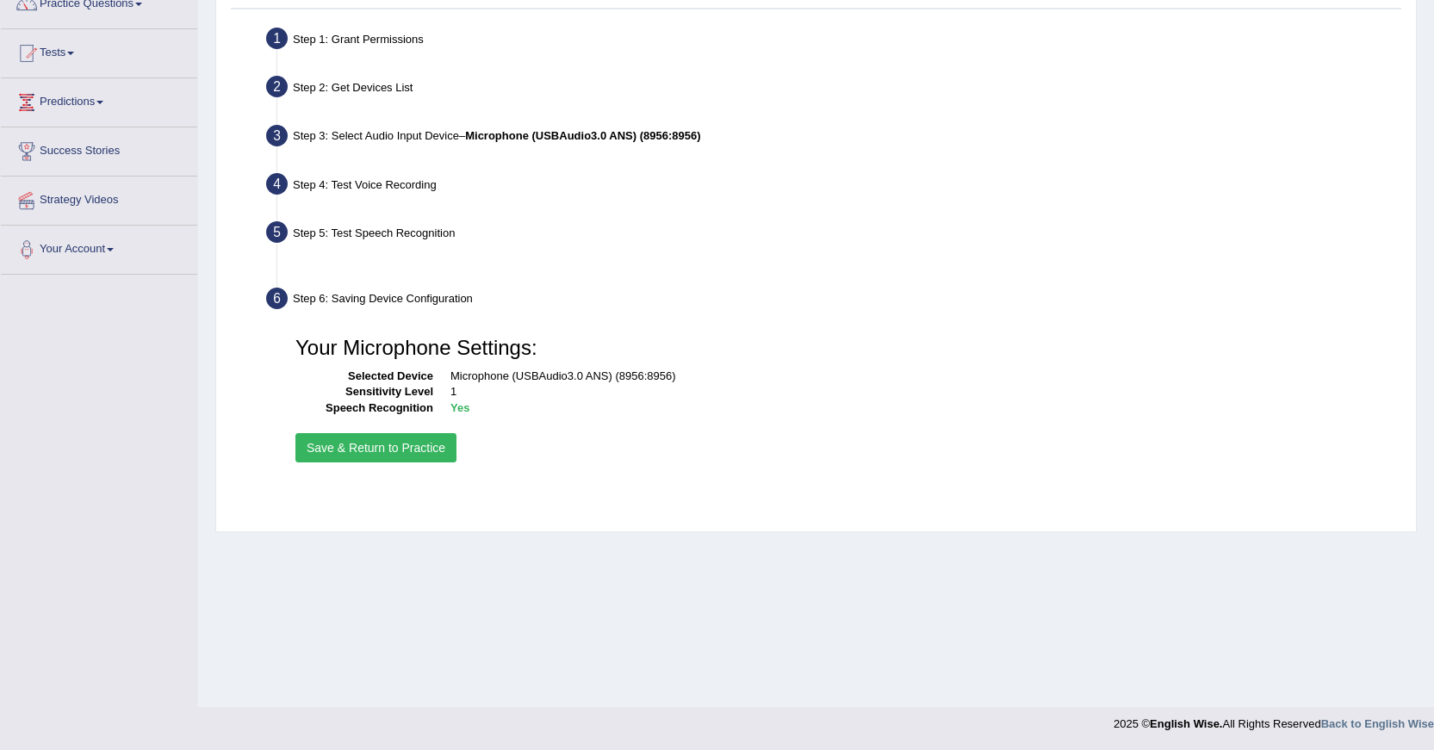
scroll to position [154, 0]
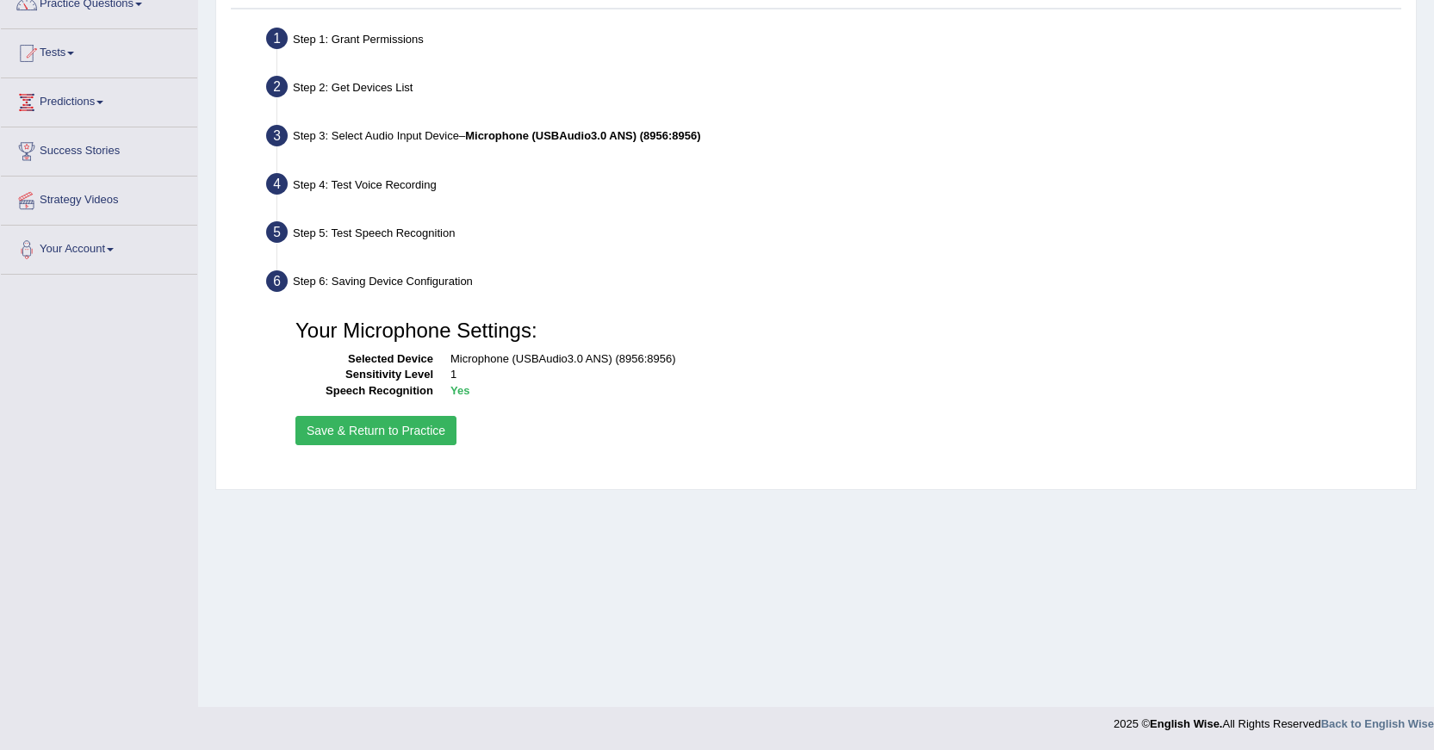
click at [392, 430] on button "Save & Return to Practice" at bounding box center [375, 430] width 161 height 29
click at [428, 433] on button "Save & Return to Practice" at bounding box center [375, 430] width 161 height 29
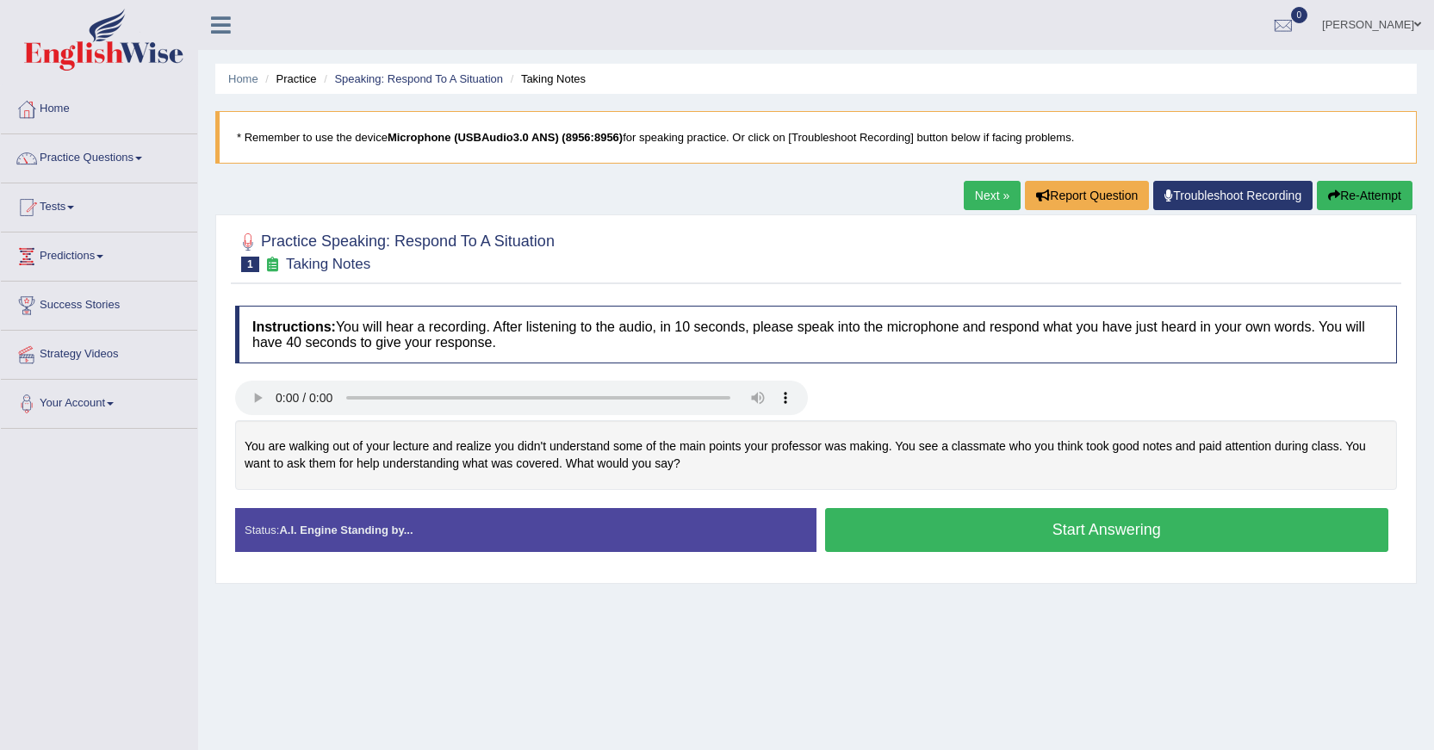
click at [877, 530] on button "Start Answering" at bounding box center [1107, 530] width 564 height 44
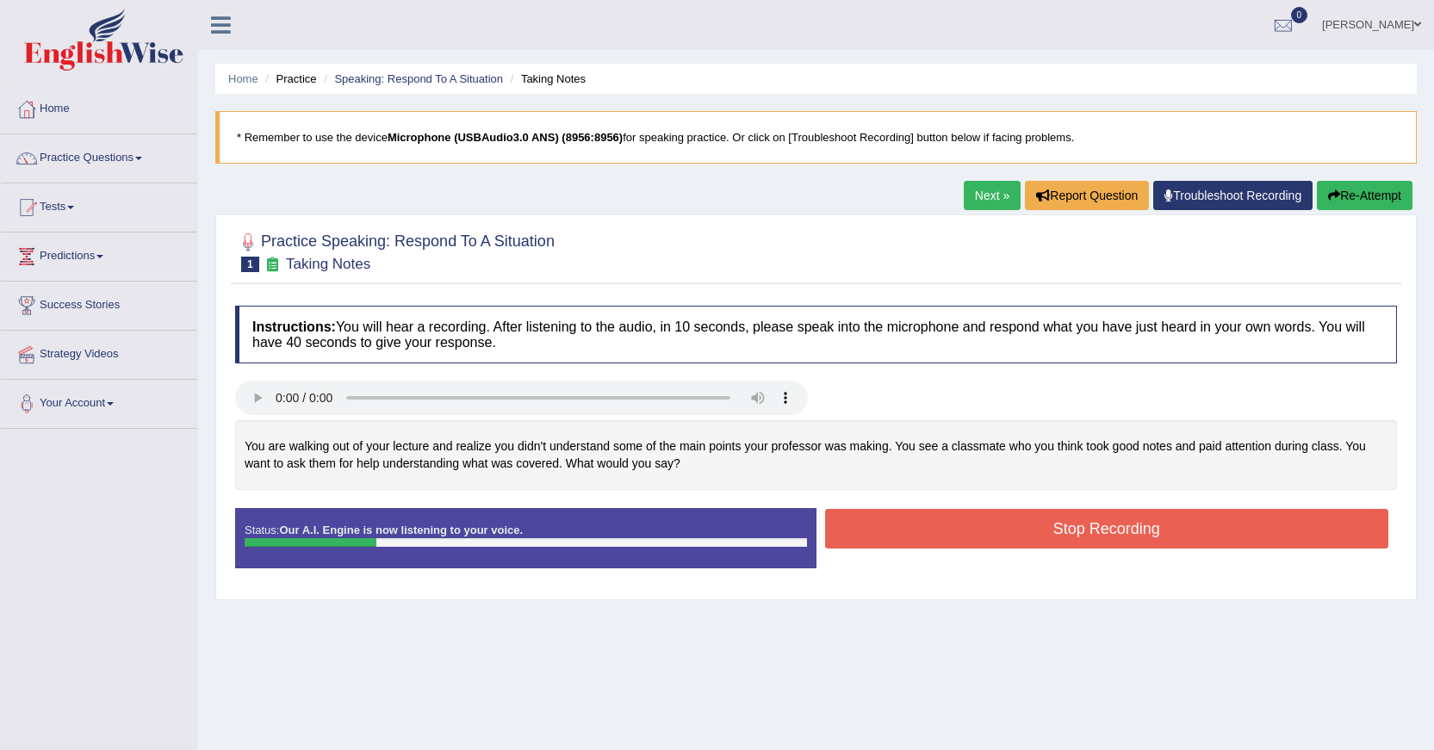
click at [877, 530] on button "Stop Recording" at bounding box center [1107, 529] width 564 height 40
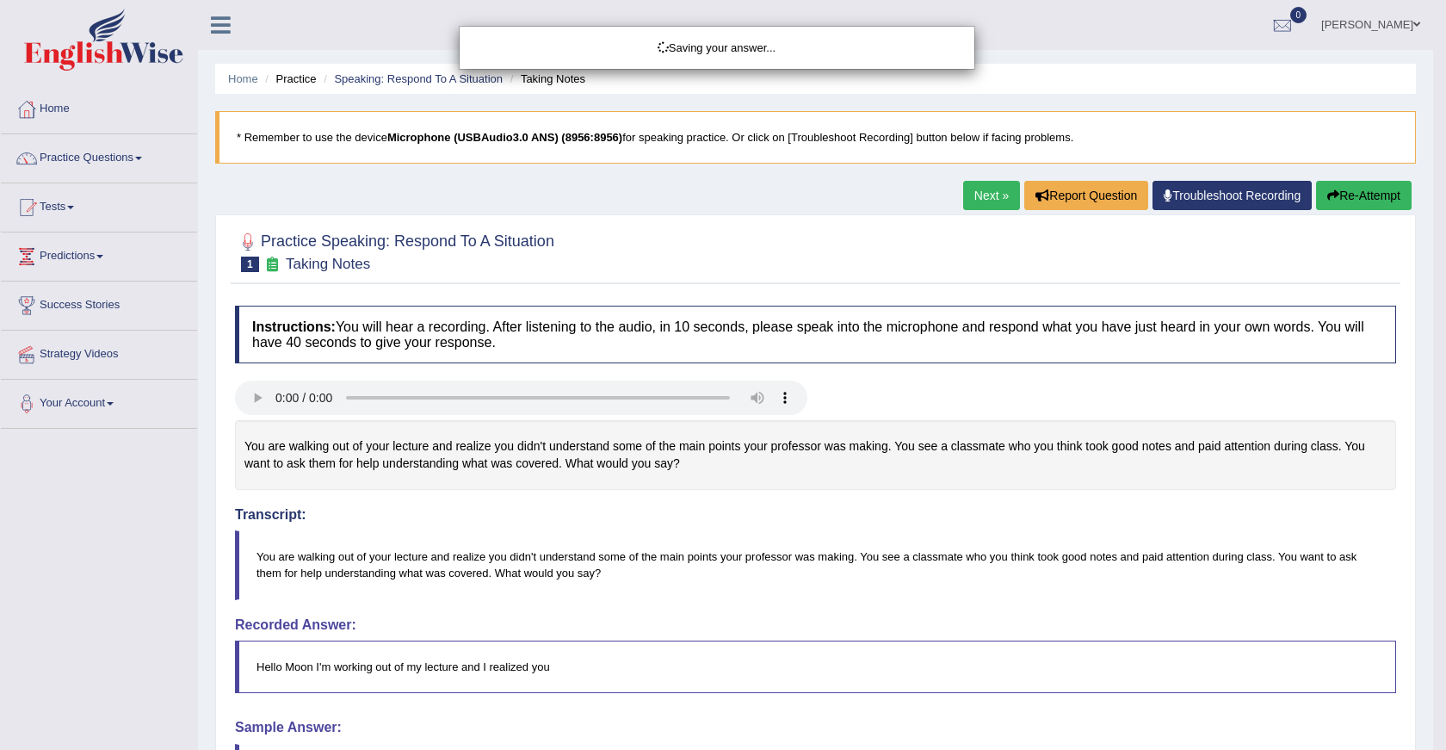
click at [1350, 200] on div "Saving your answer..." at bounding box center [723, 375] width 1446 height 750
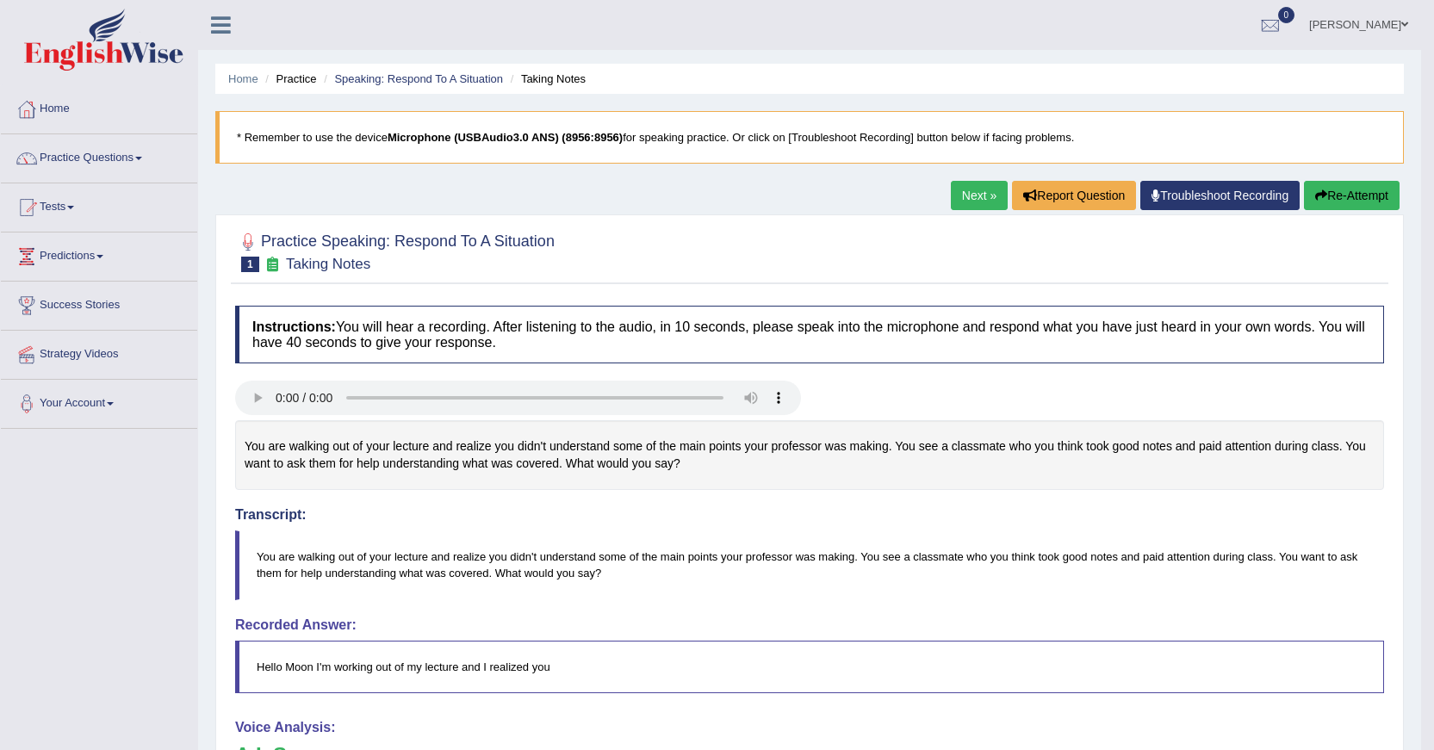
click at [1328, 200] on button "Re-Attempt" at bounding box center [1352, 195] width 96 height 29
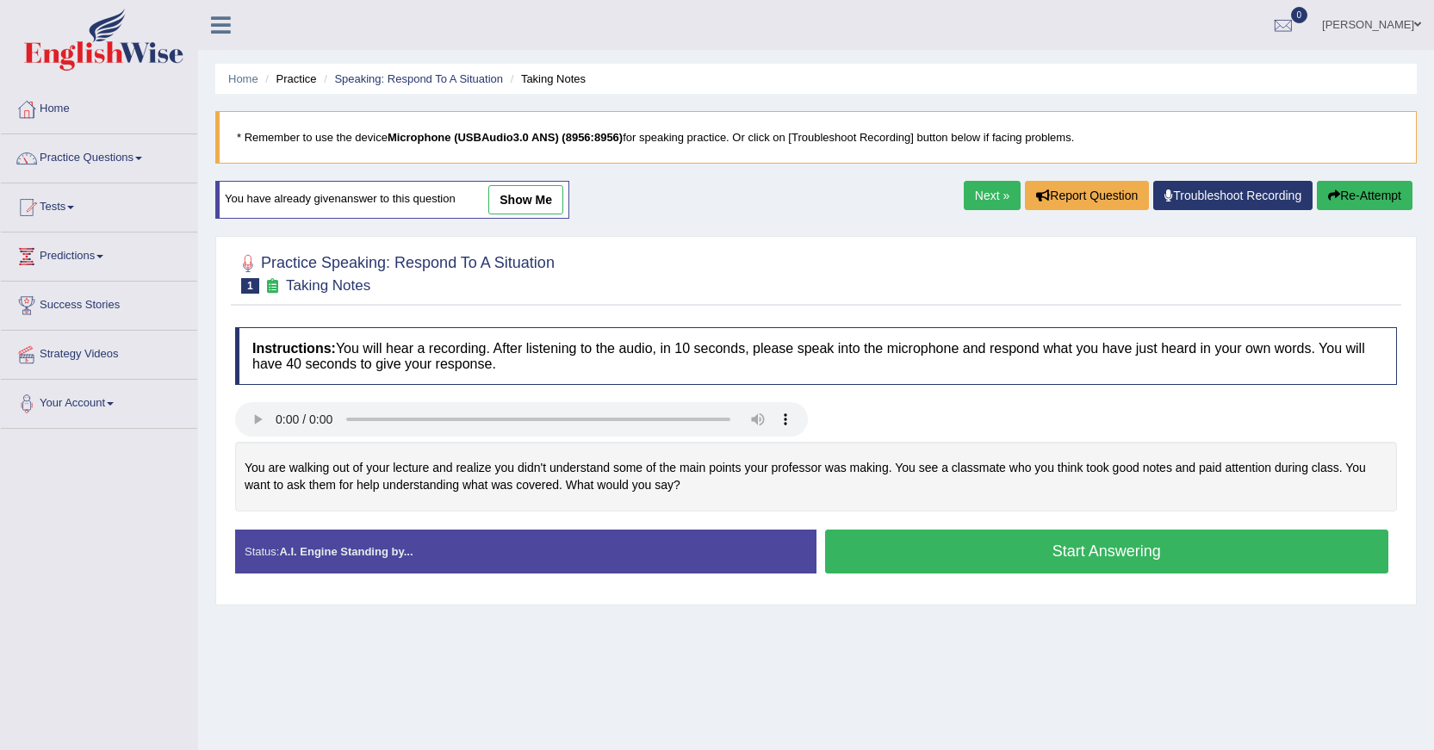
click at [1103, 553] on button "Start Answering" at bounding box center [1107, 552] width 564 height 44
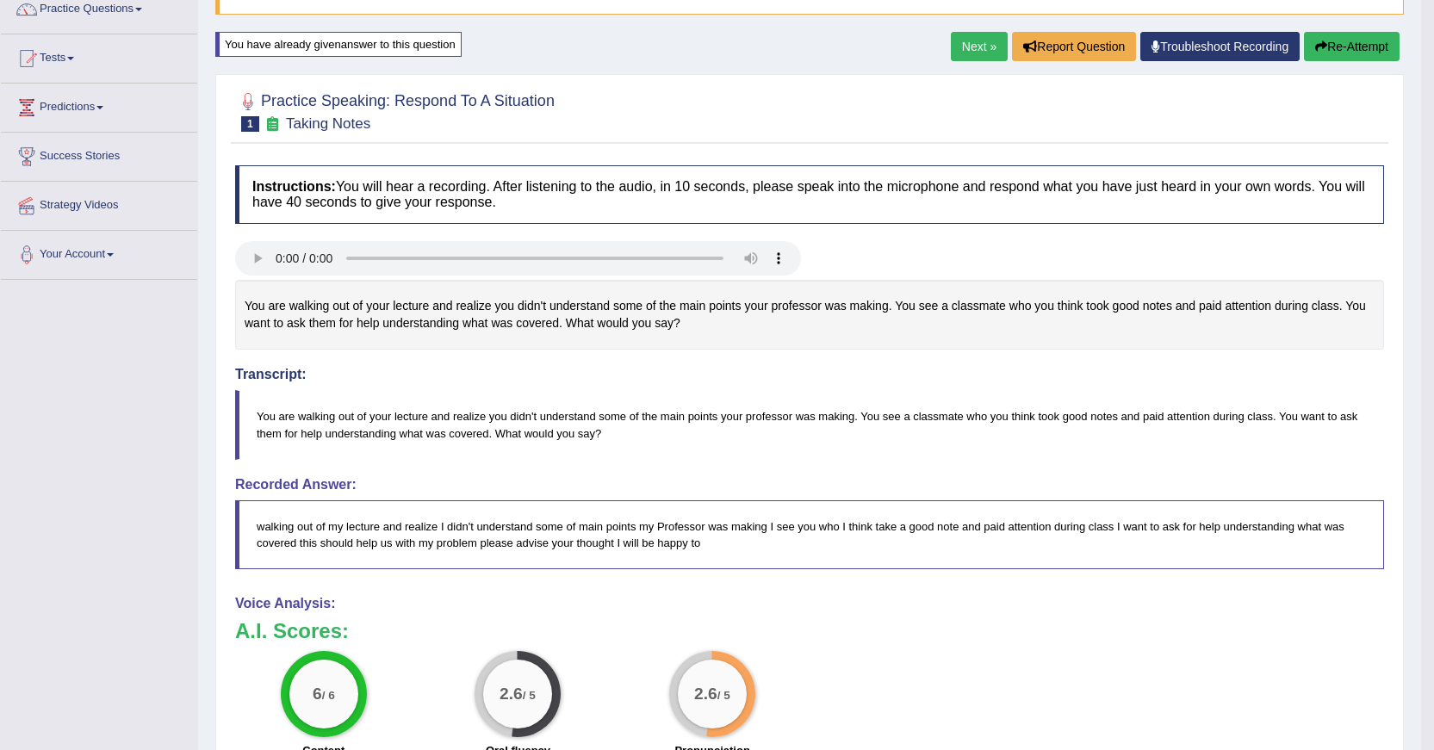
scroll to position [72, 0]
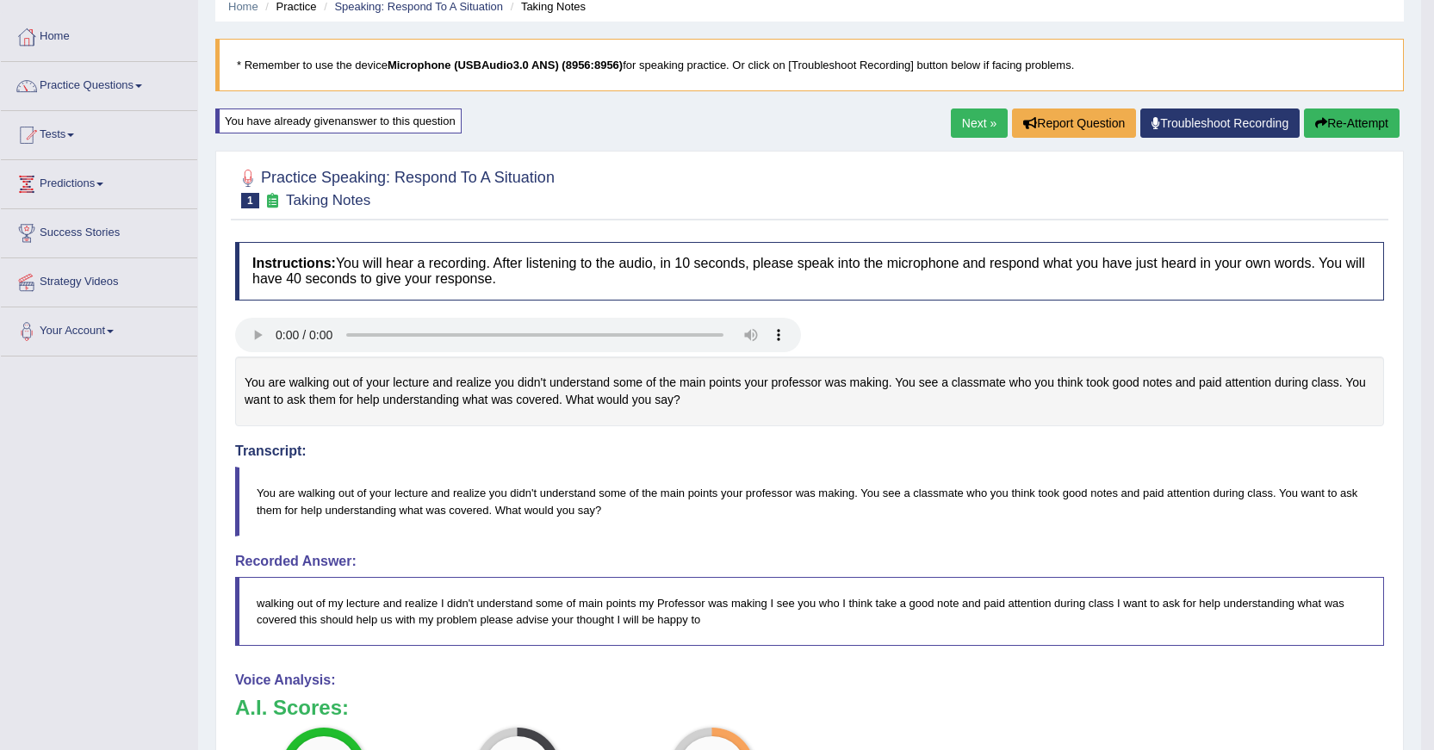
click at [1349, 123] on button "Re-Attempt" at bounding box center [1352, 122] width 96 height 29
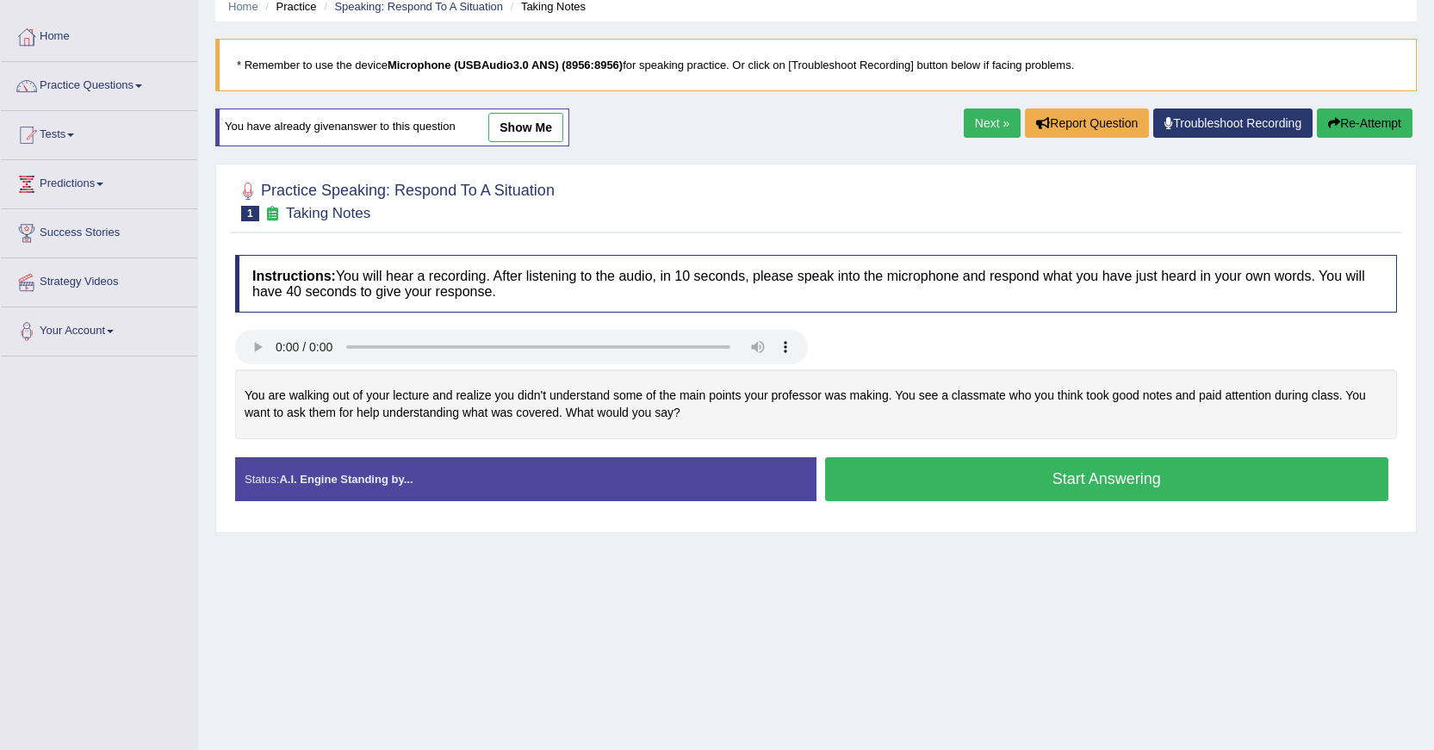
click at [1166, 477] on button "Start Answering" at bounding box center [1107, 479] width 564 height 44
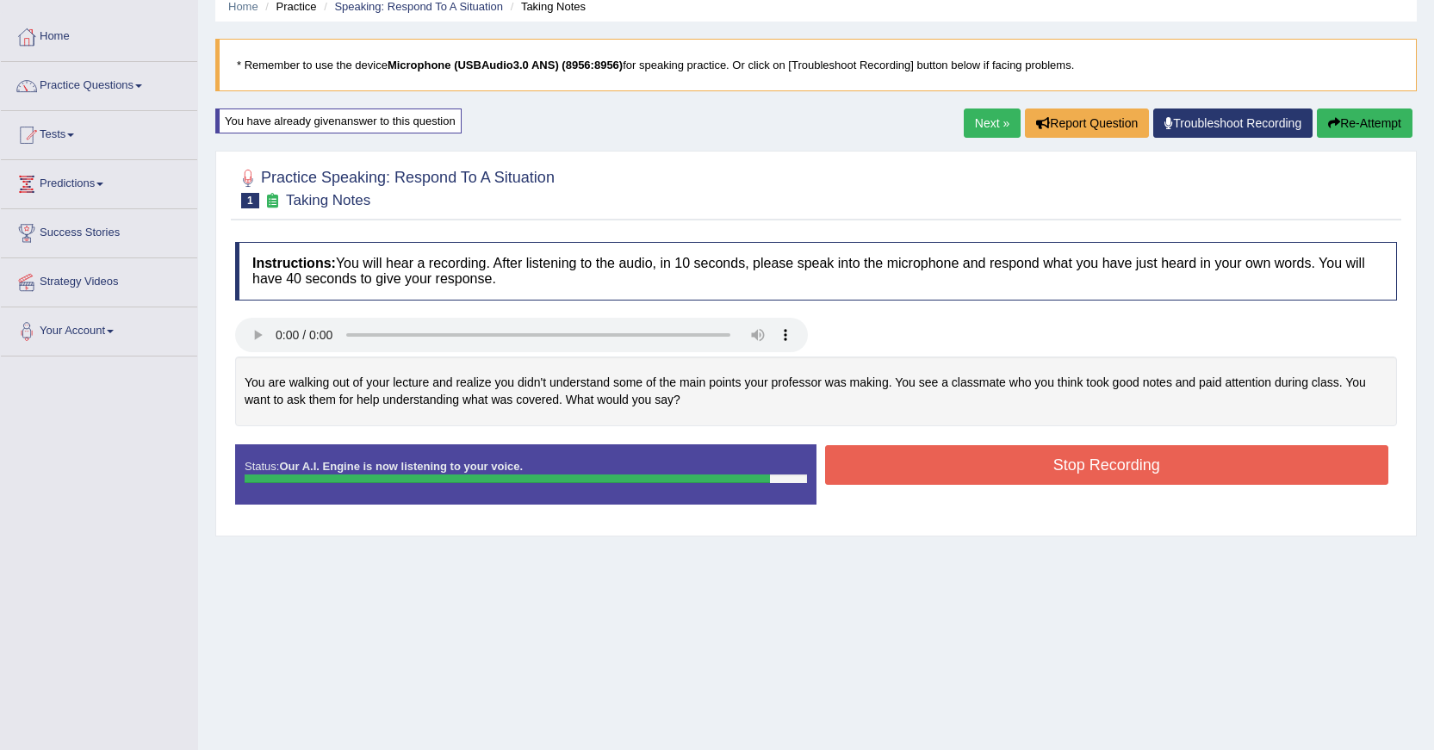
click at [1166, 477] on button "Stop Recording" at bounding box center [1107, 465] width 564 height 40
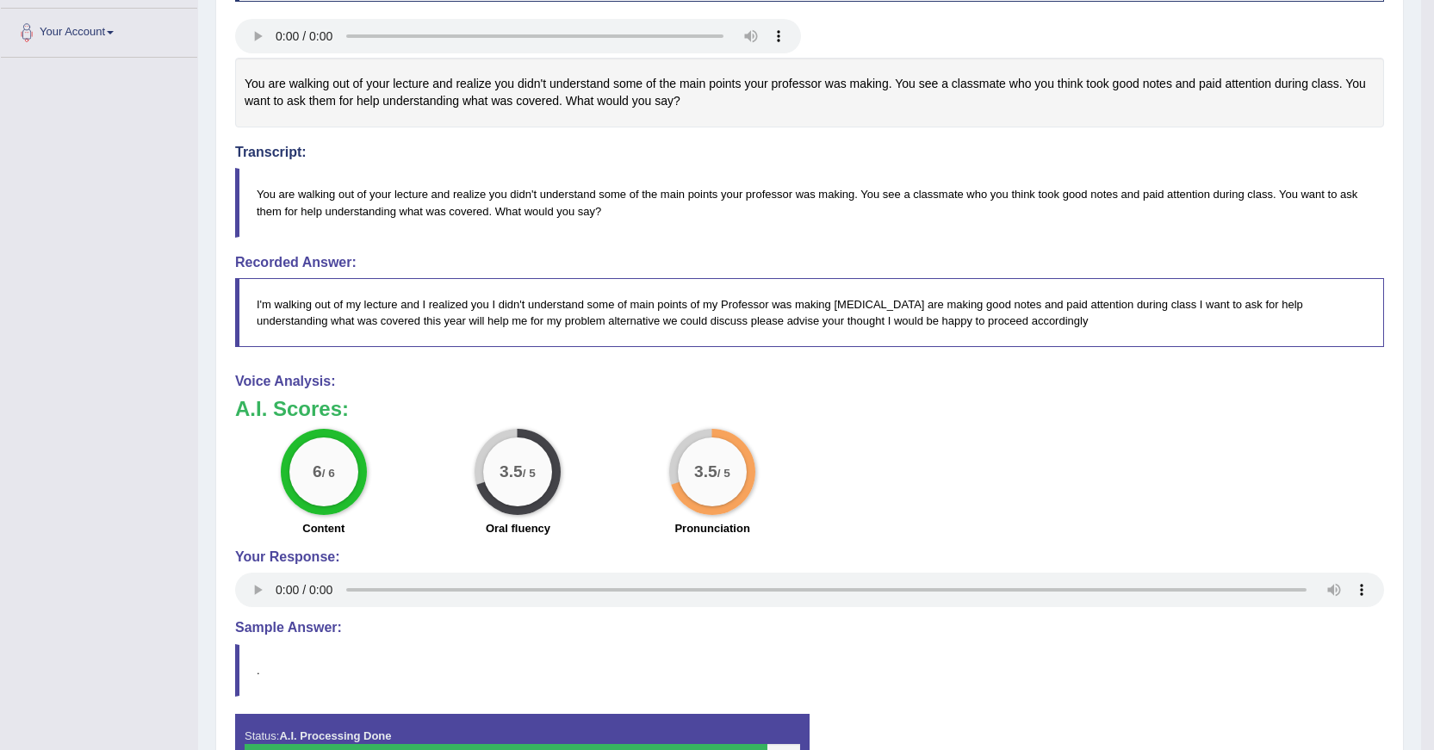
scroll to position [359, 0]
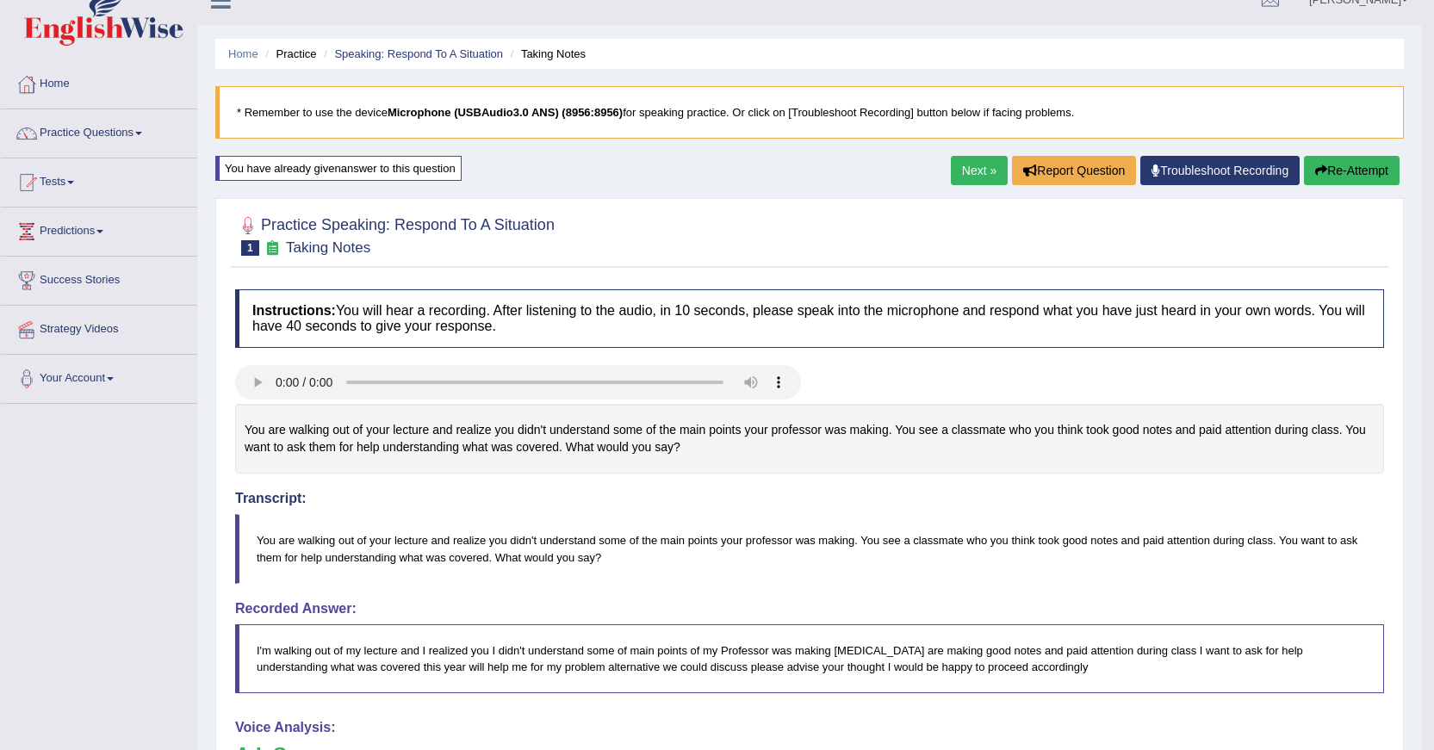
drag, startPoint x: 1439, startPoint y: 356, endPoint x: 1446, endPoint y: 406, distance: 51.3
click at [1433, 406] on html "Toggle navigation Home Practice Questions Speaking Practice Read Aloud Repeat S…" at bounding box center [717, 350] width 1434 height 750
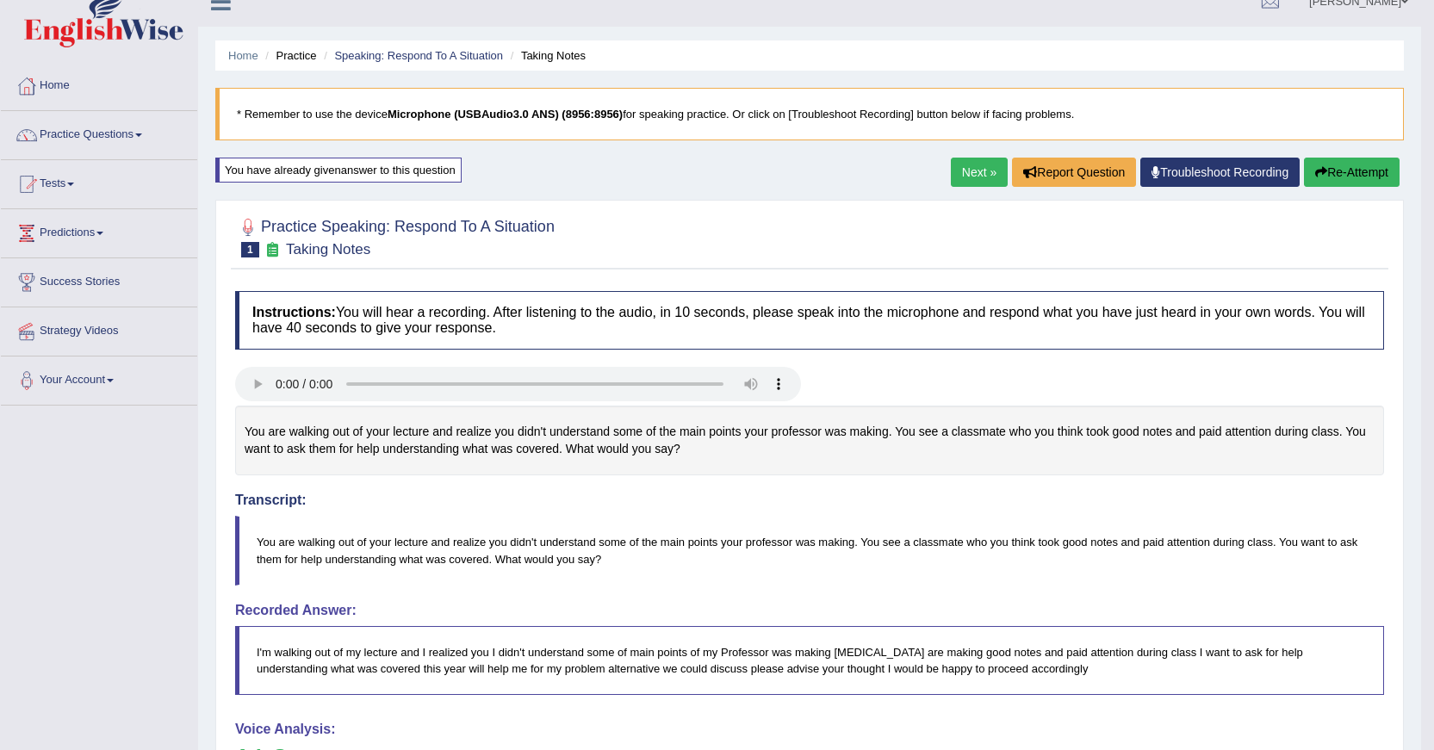
click at [968, 173] on link "Next »" at bounding box center [979, 172] width 57 height 29
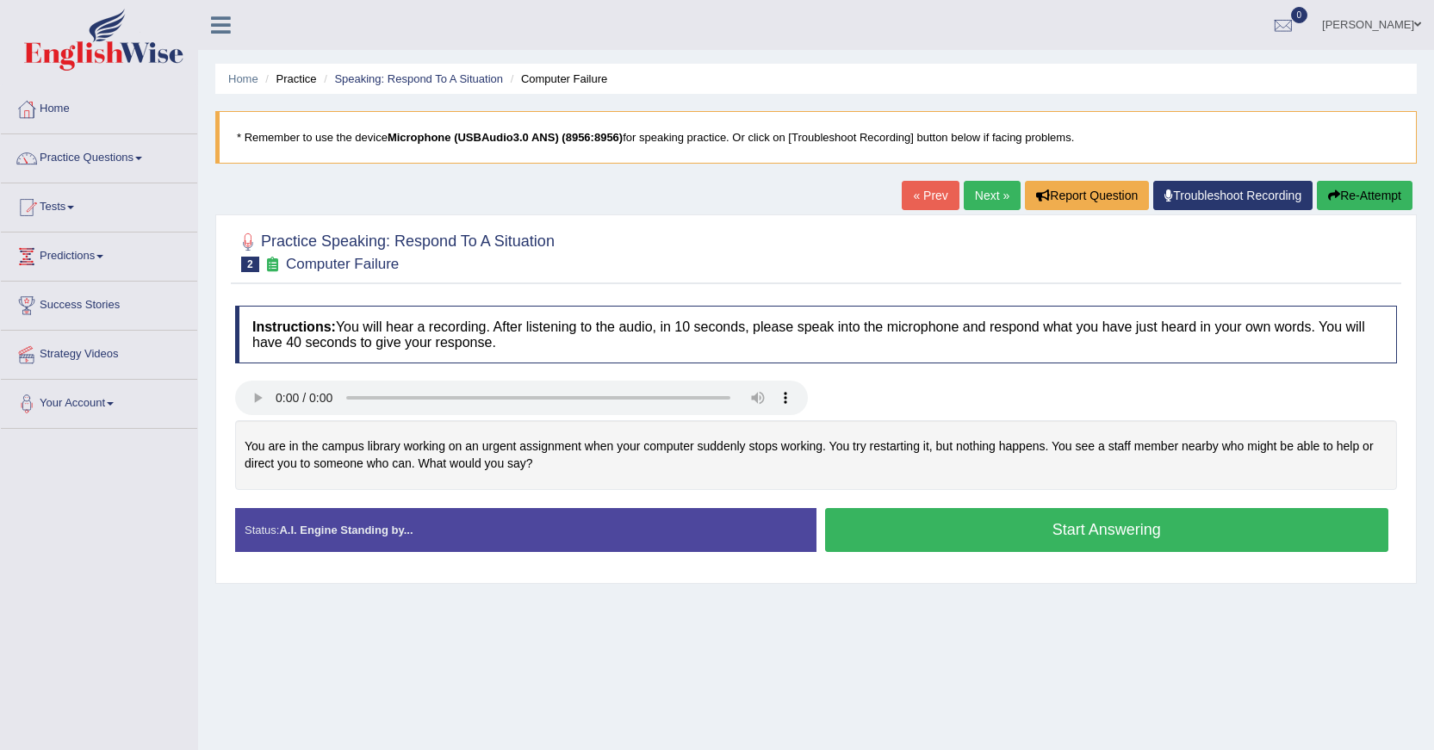
click at [1109, 529] on button "Start Answering" at bounding box center [1107, 530] width 564 height 44
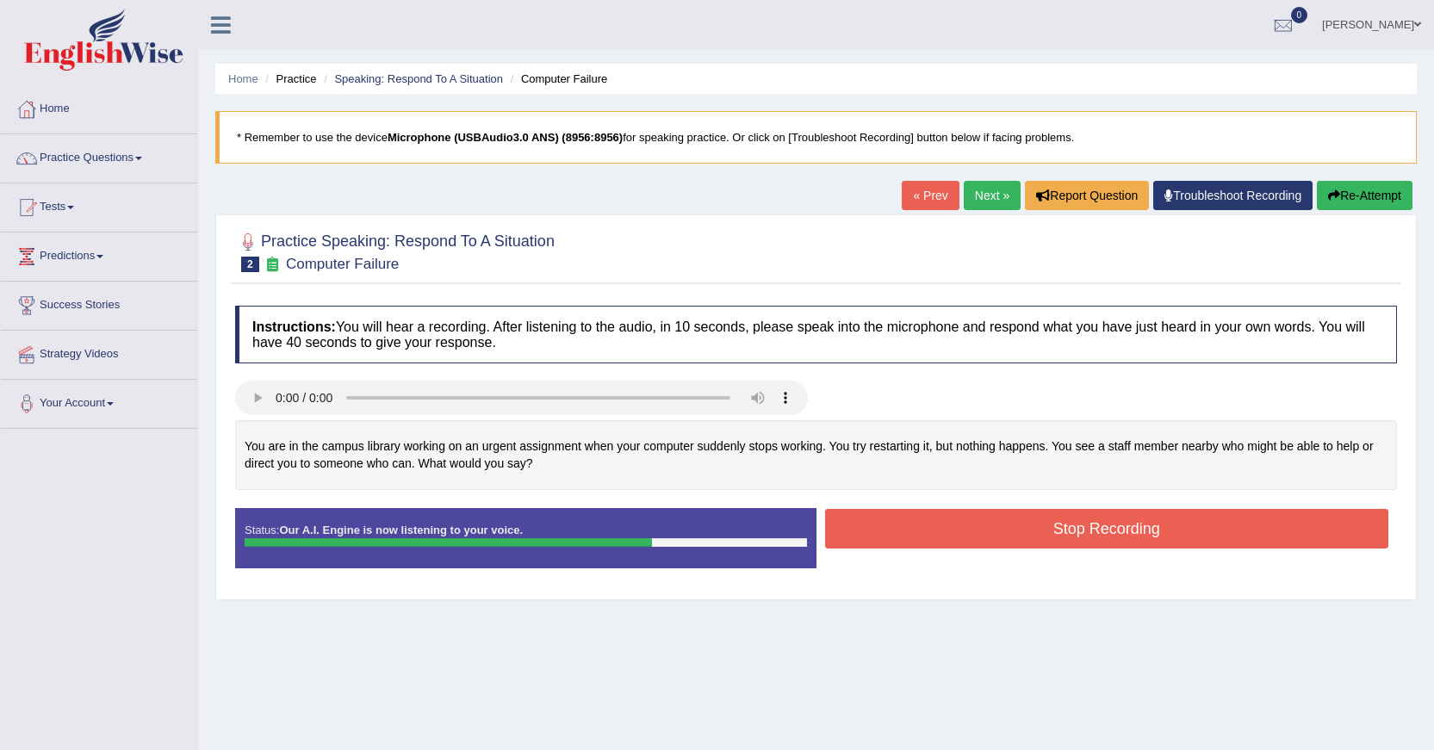
click at [1109, 529] on button "Stop Recording" at bounding box center [1107, 529] width 564 height 40
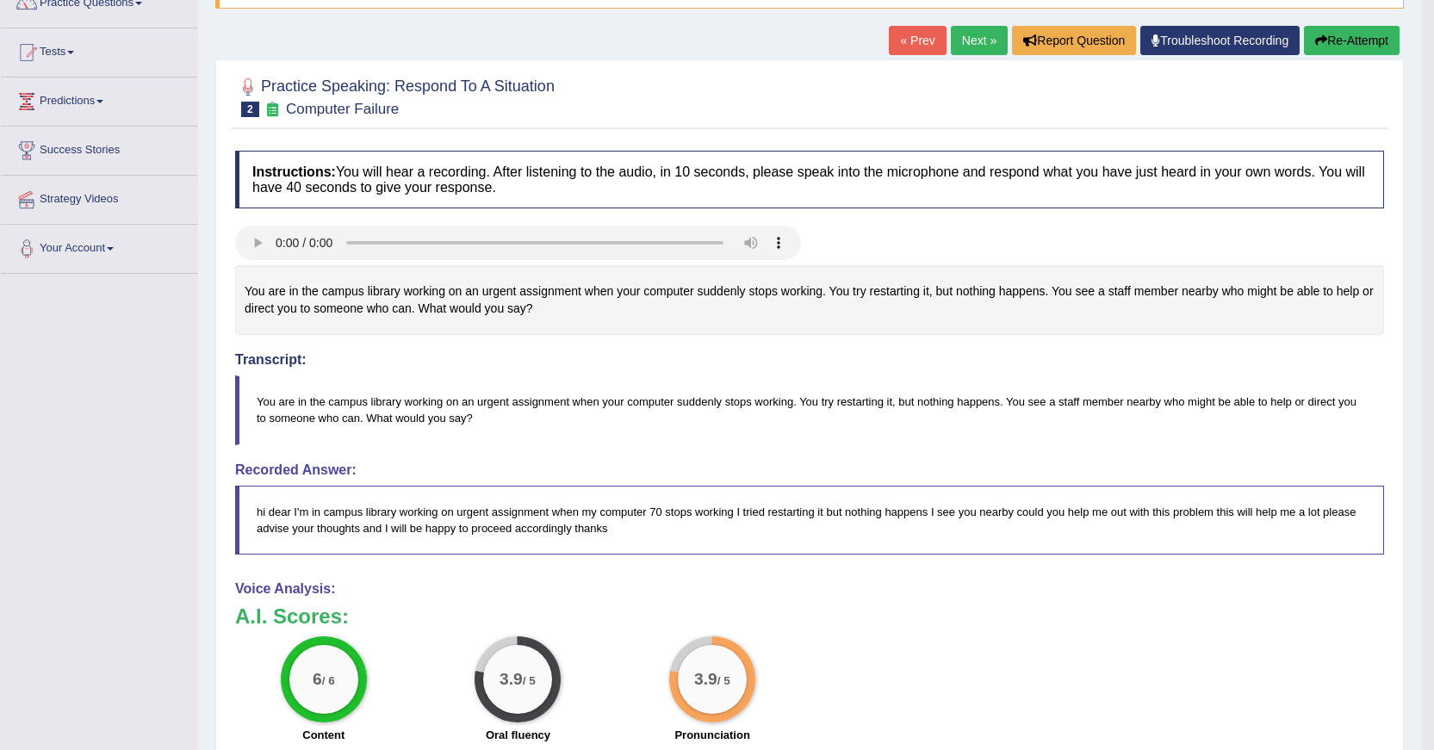
scroll to position [132, 0]
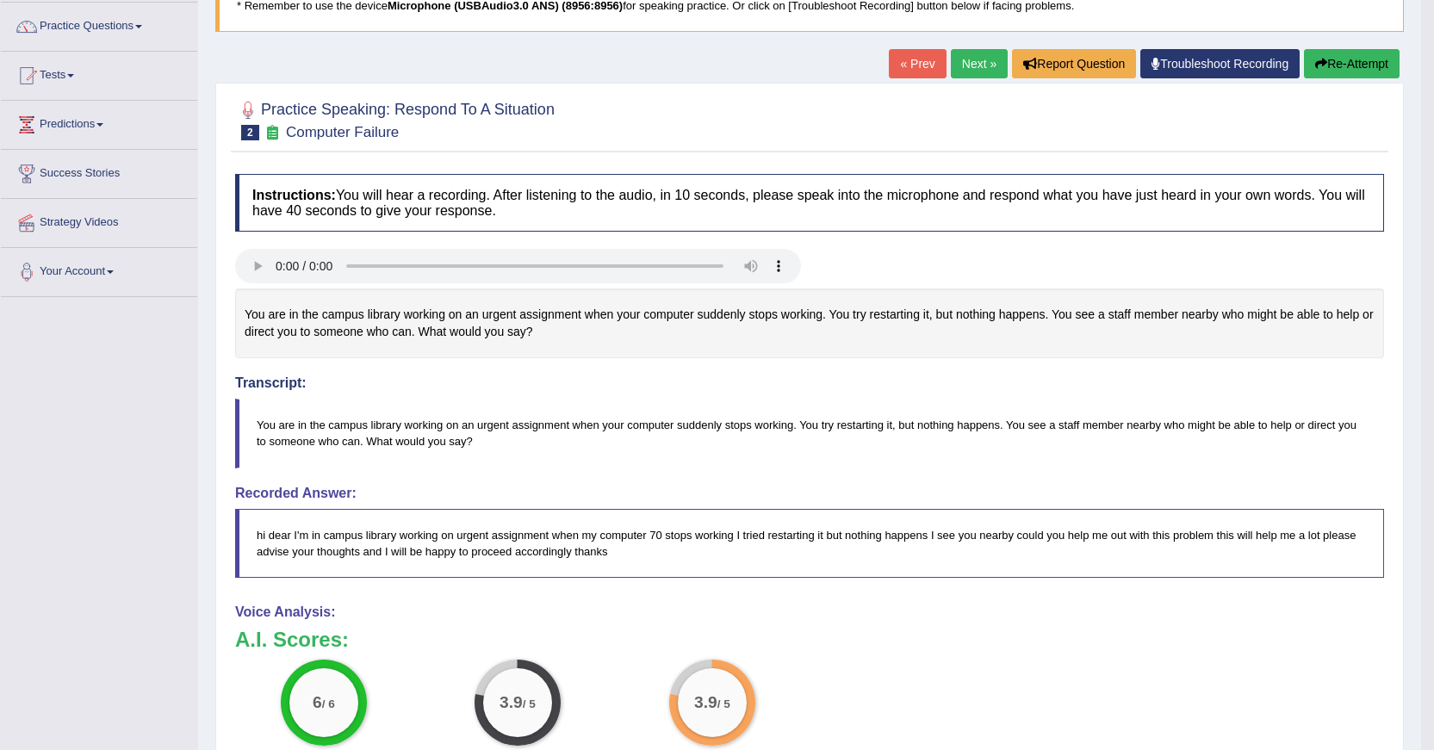
click at [967, 57] on link "Next »" at bounding box center [979, 63] width 57 height 29
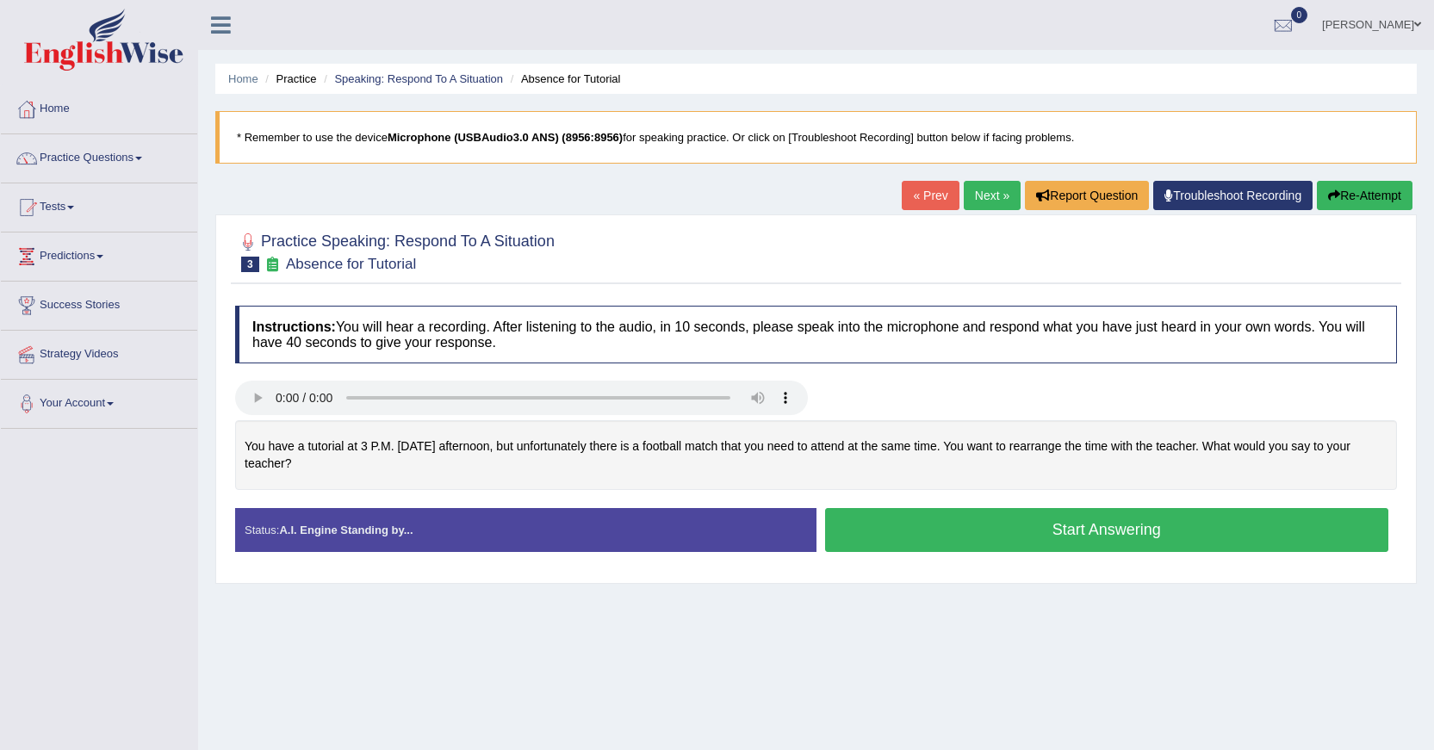
click at [955, 525] on button "Start Answering" at bounding box center [1107, 530] width 564 height 44
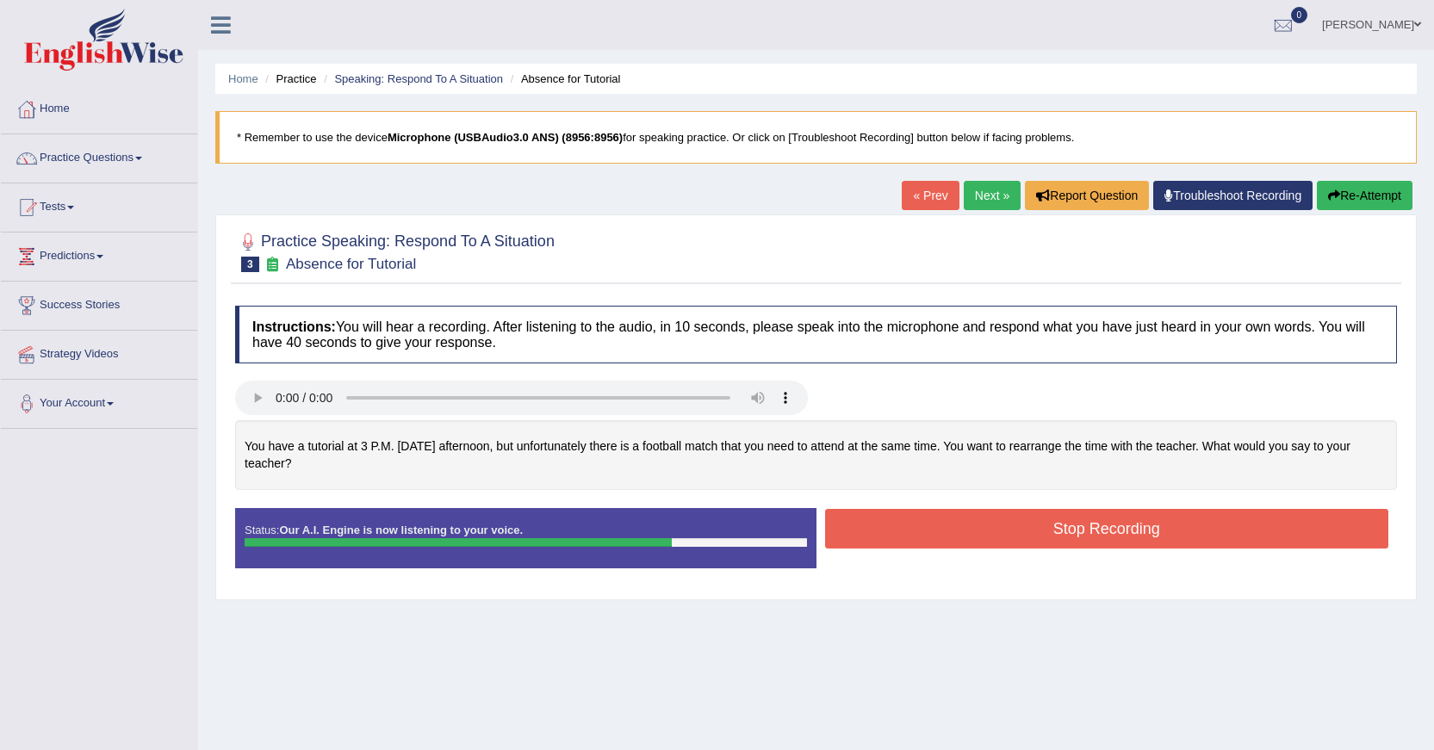
click at [955, 525] on button "Stop Recording" at bounding box center [1107, 529] width 564 height 40
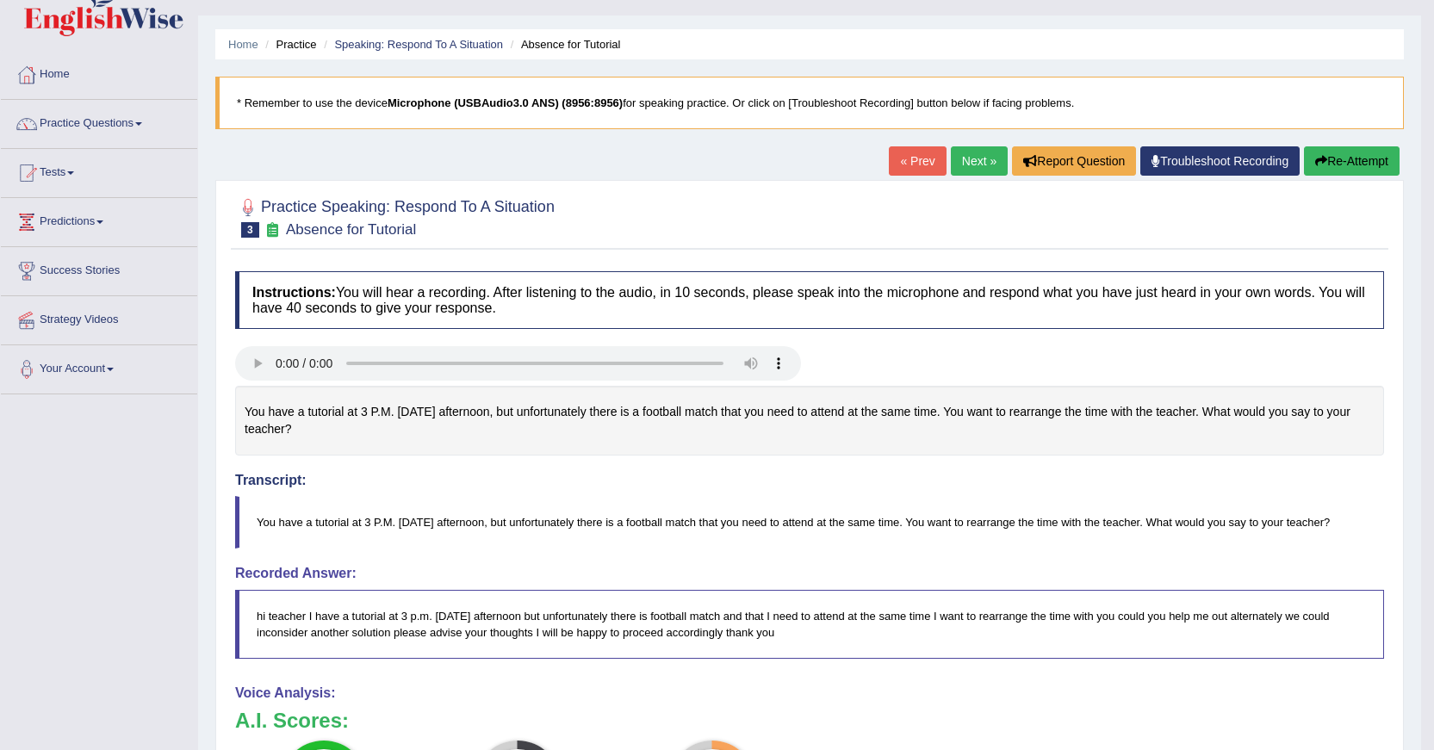
scroll to position [15, 0]
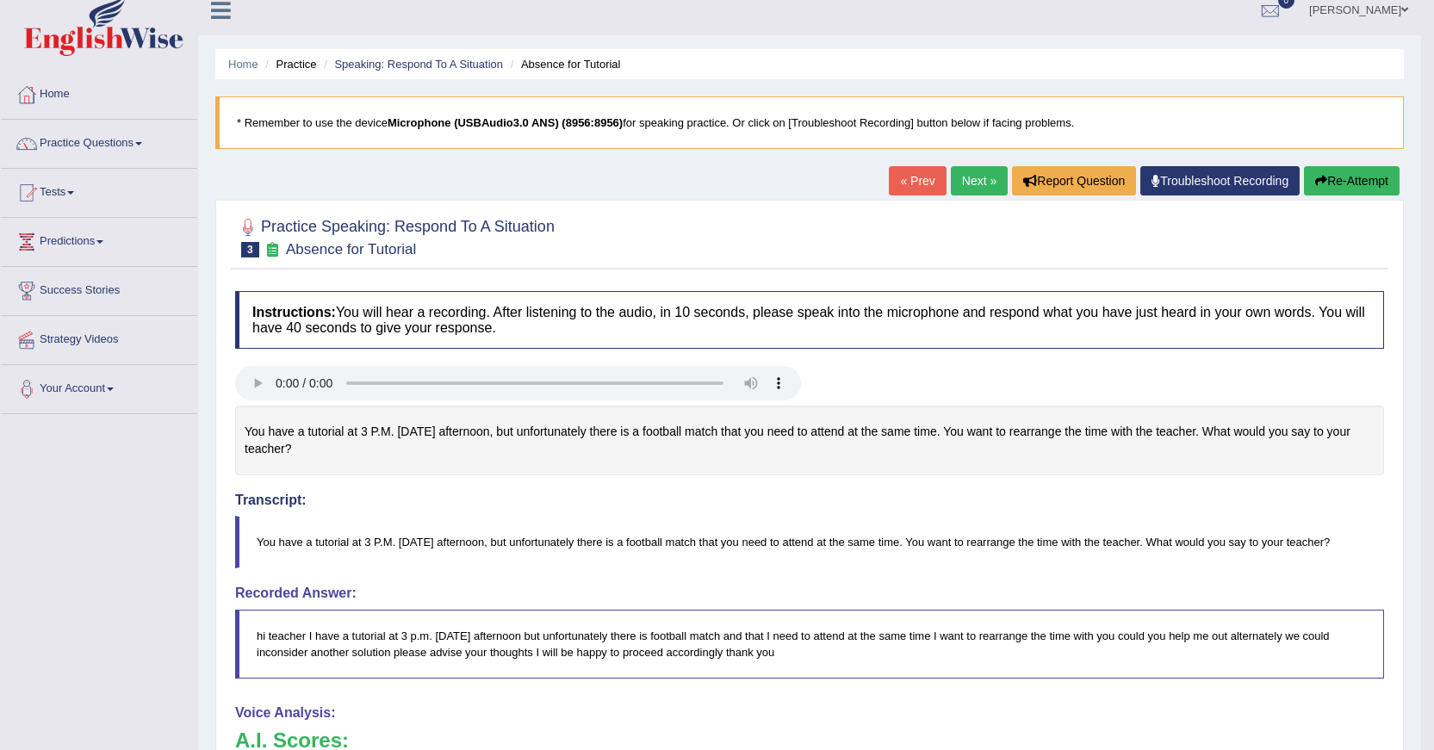
click at [962, 181] on link "Next »" at bounding box center [979, 180] width 57 height 29
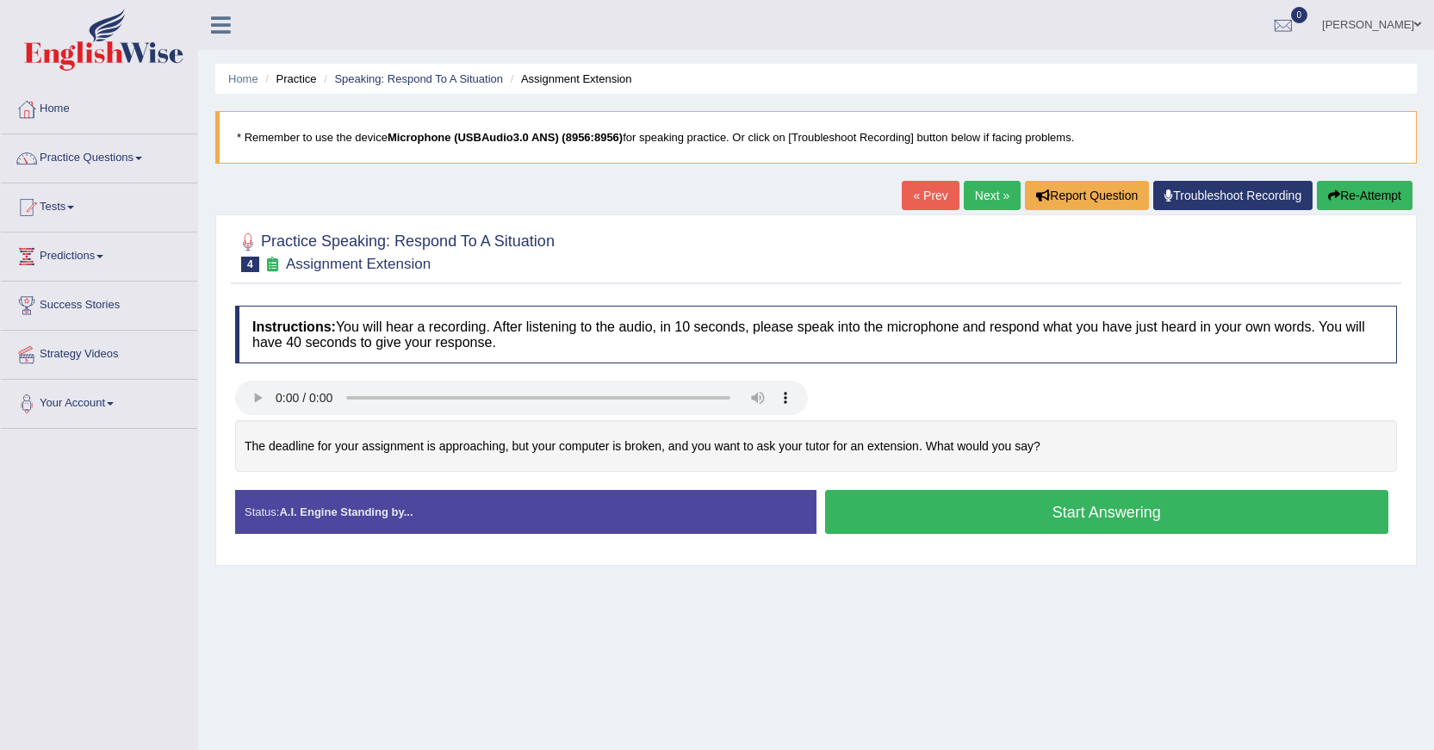
click at [902, 505] on button "Start Answering" at bounding box center [1107, 512] width 564 height 44
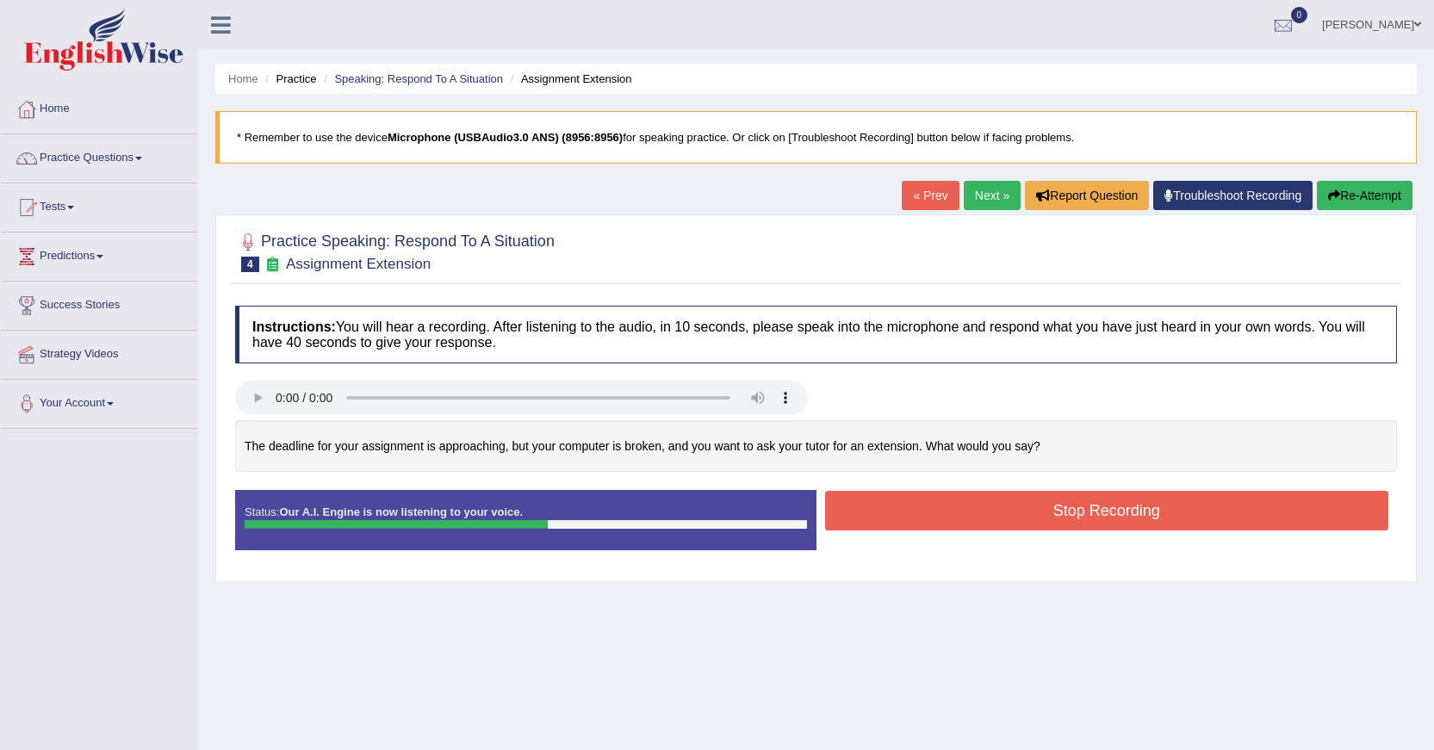
click at [902, 505] on button "Stop Recording" at bounding box center [1107, 511] width 564 height 40
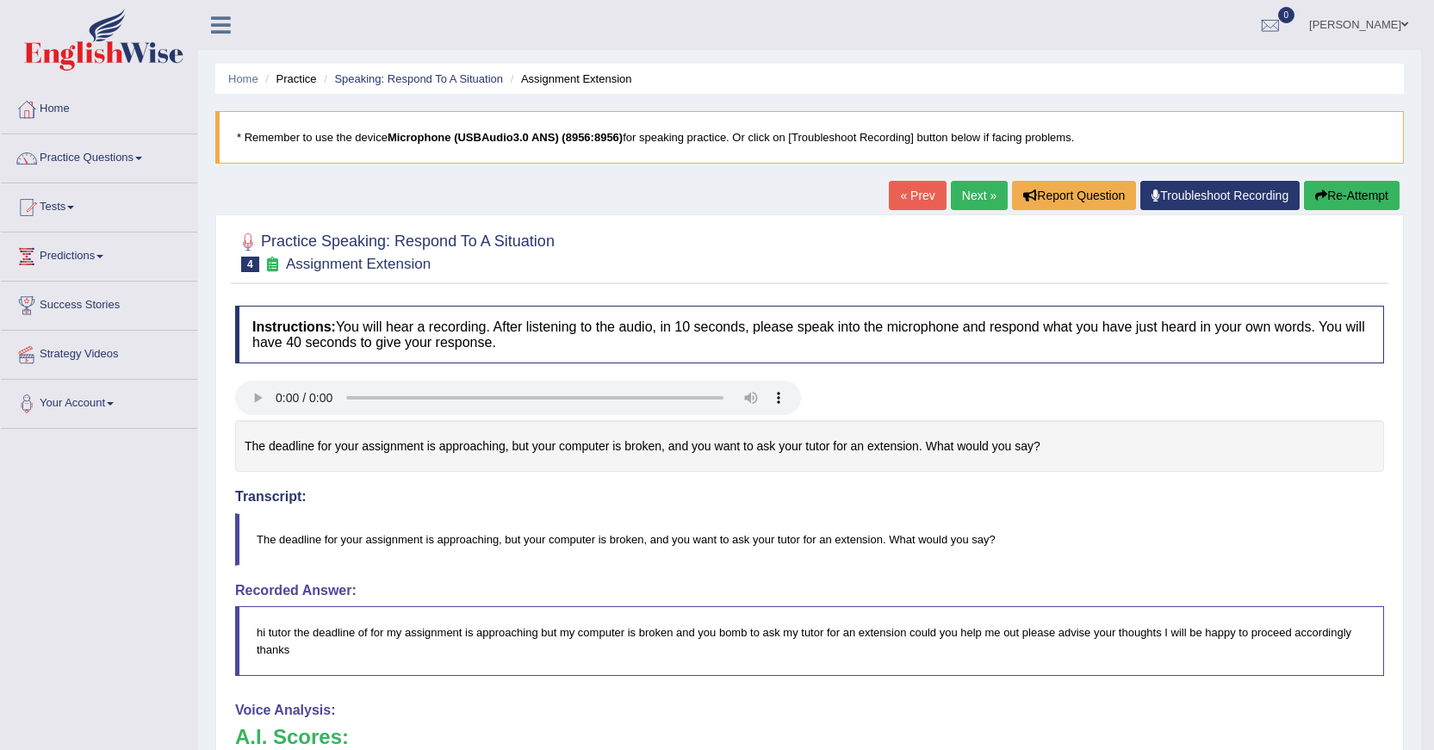
click at [1342, 193] on button "Re-Attempt" at bounding box center [1352, 195] width 96 height 29
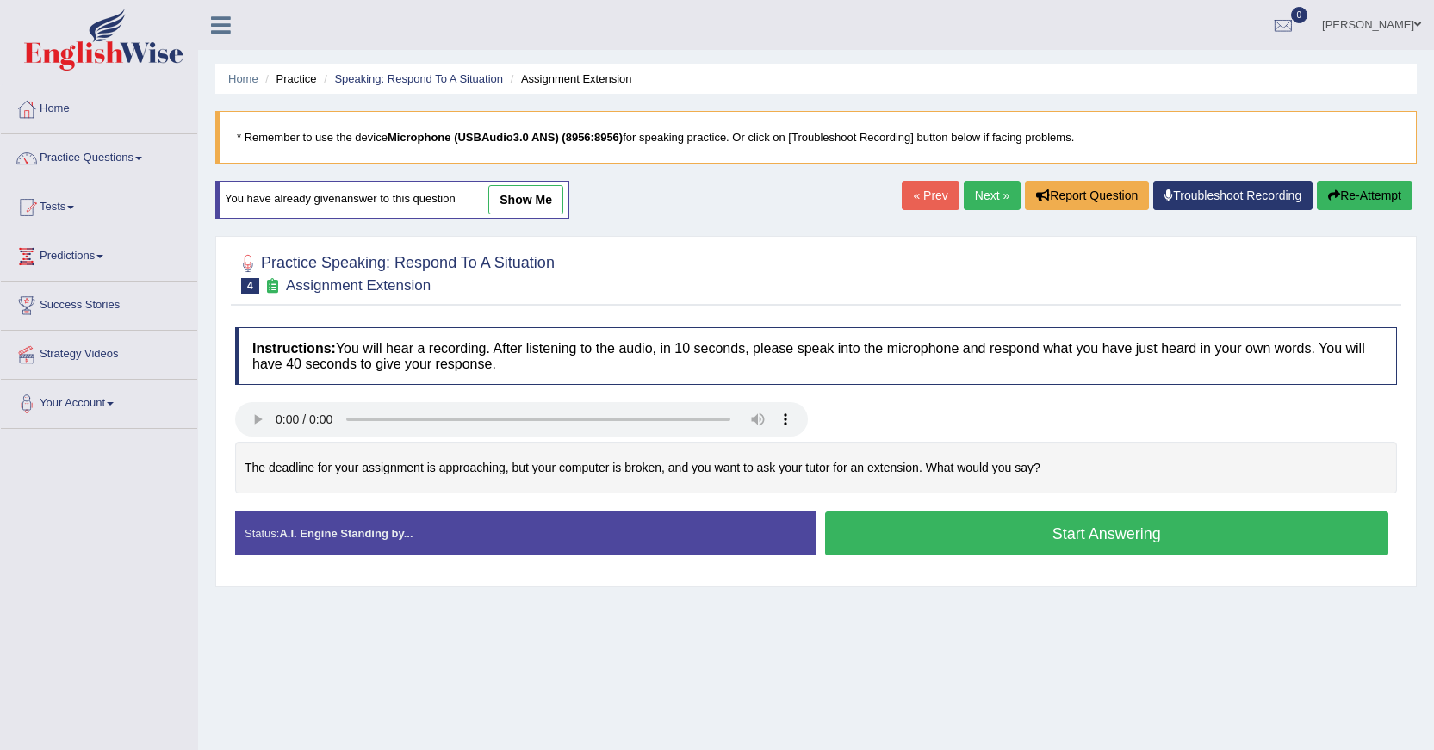
click at [1081, 540] on button "Start Answering" at bounding box center [1107, 533] width 564 height 44
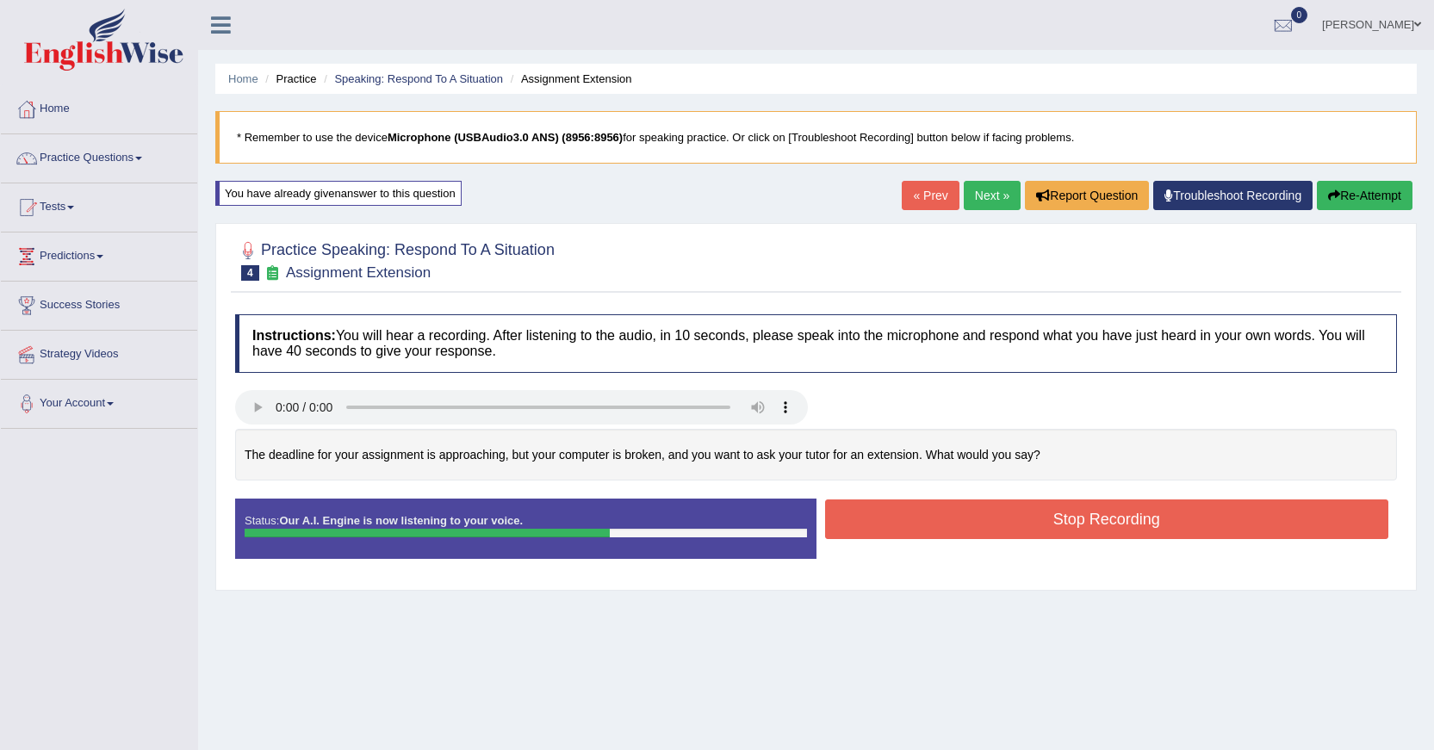
click at [1087, 523] on button "Stop Recording" at bounding box center [1107, 519] width 564 height 40
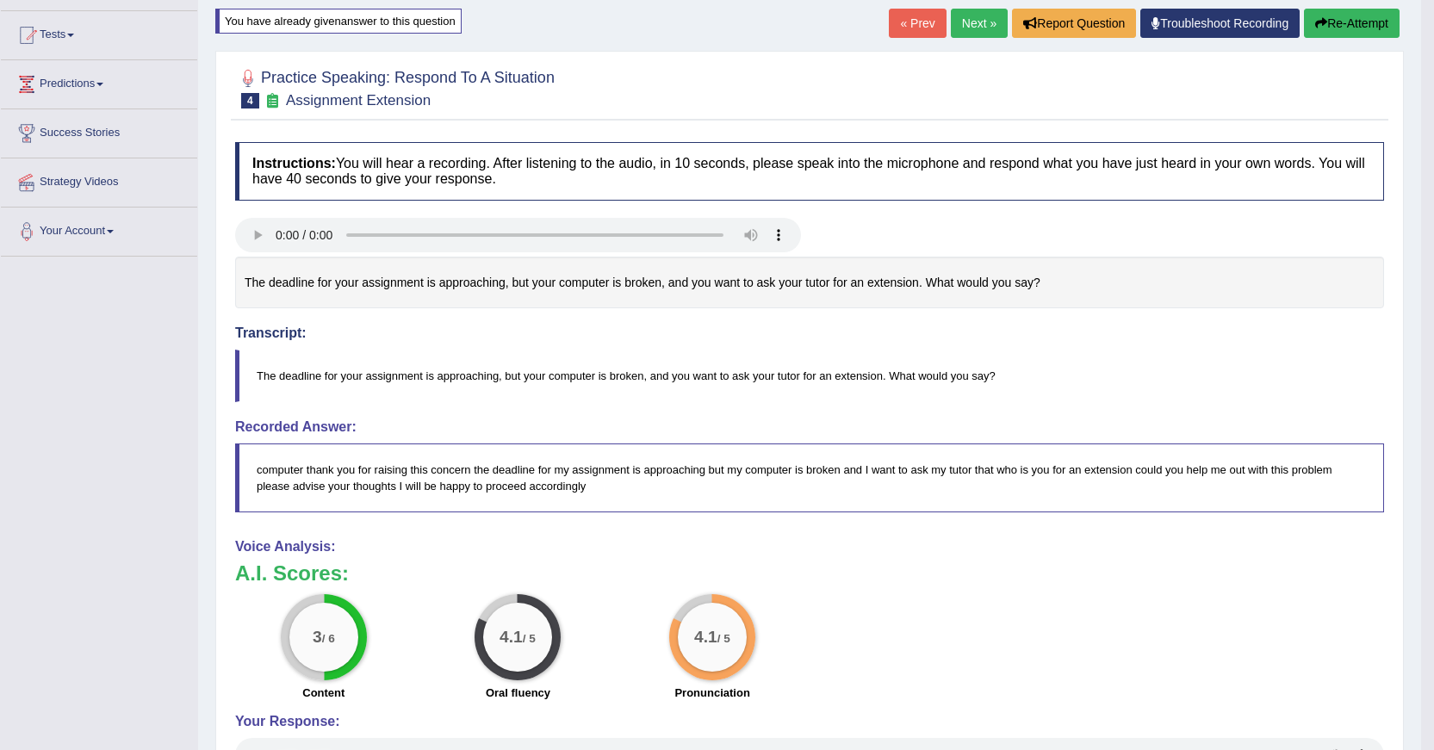
scroll to position [144, 0]
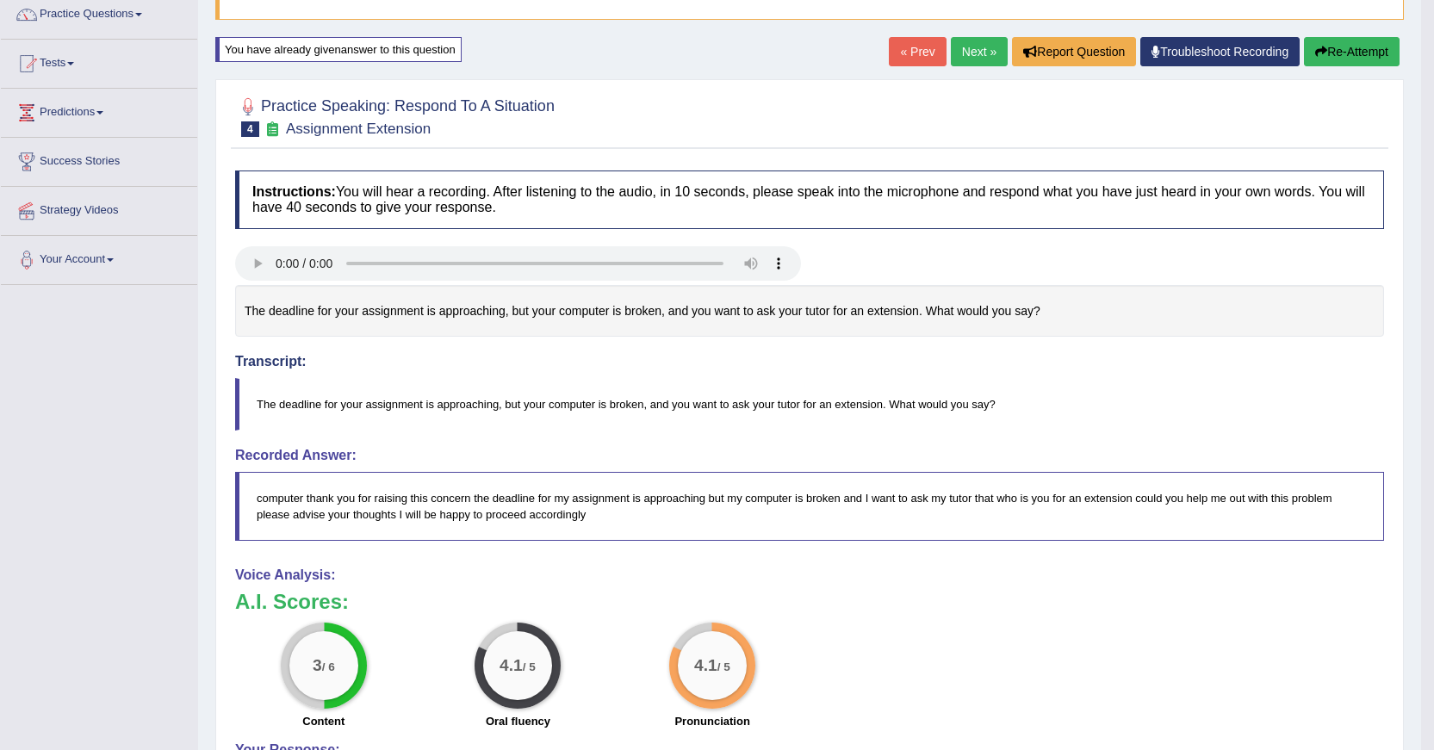
click at [1347, 48] on button "Re-Attempt" at bounding box center [1352, 51] width 96 height 29
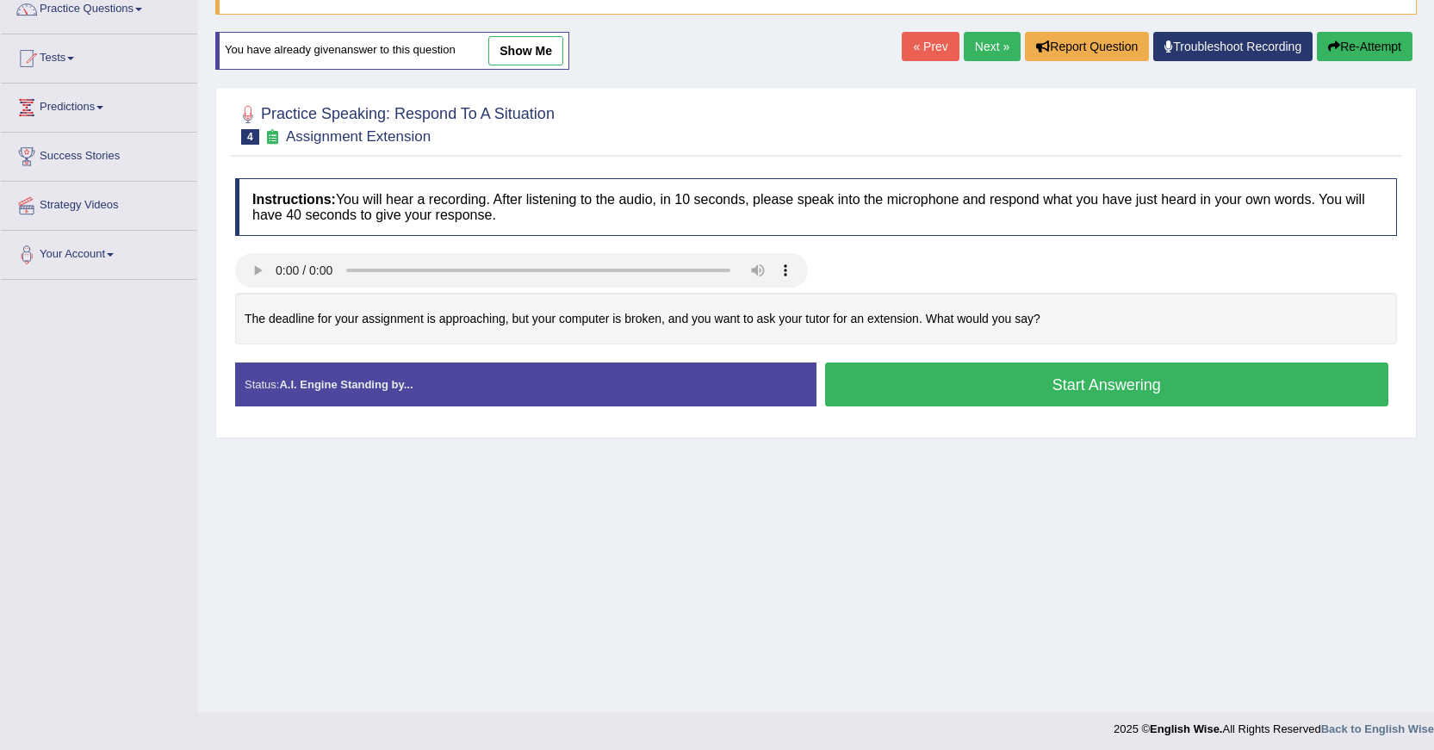
click at [1154, 380] on button "Start Answering" at bounding box center [1107, 384] width 564 height 44
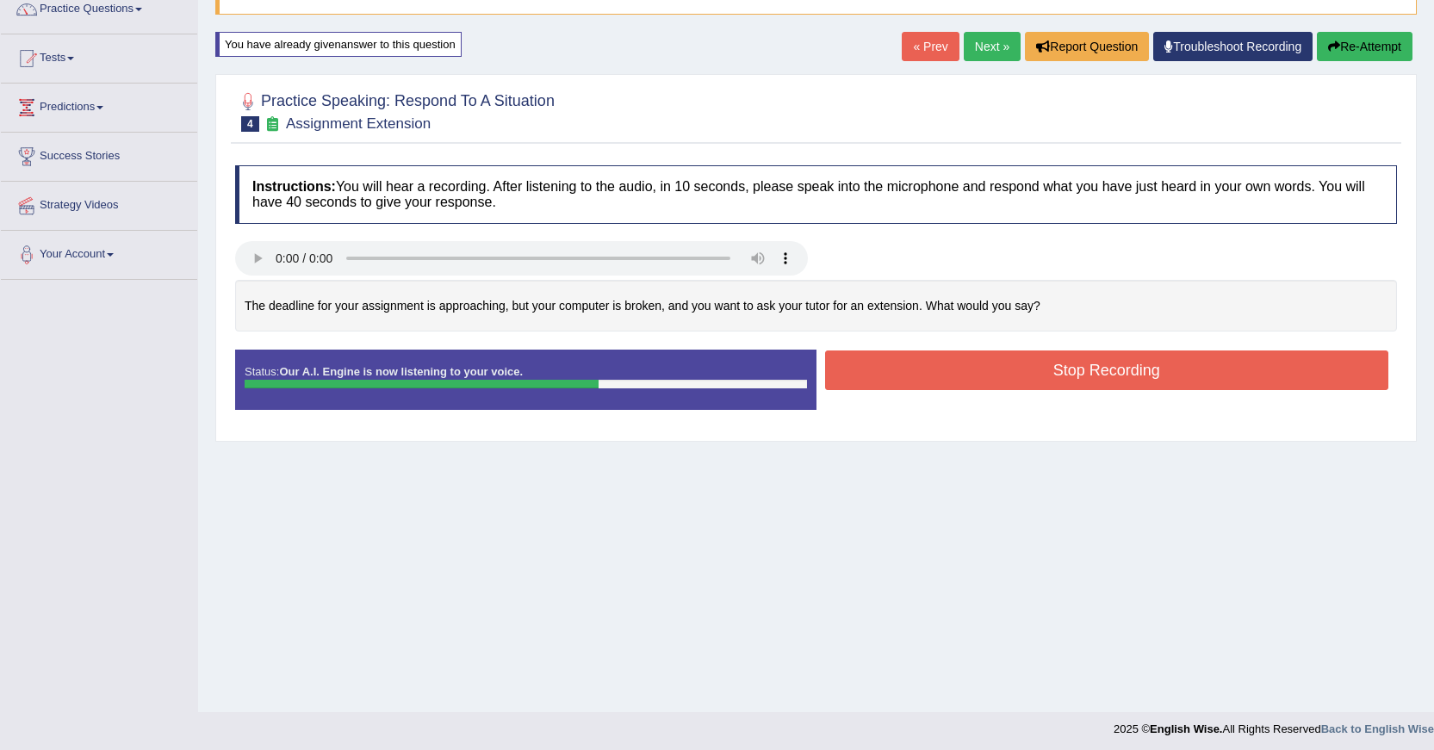
click at [1154, 380] on button "Stop Recording" at bounding box center [1107, 370] width 564 height 40
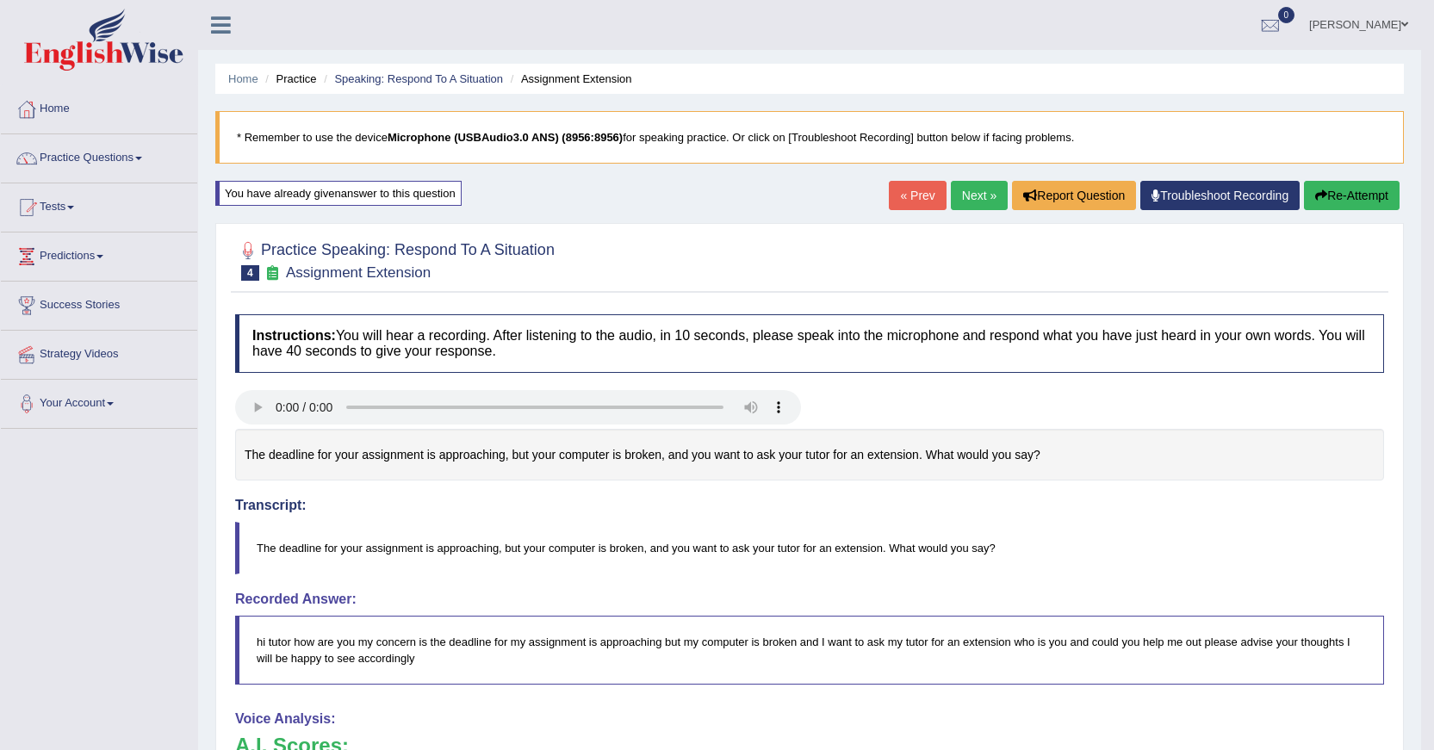
click at [1365, 191] on button "Re-Attempt" at bounding box center [1352, 195] width 96 height 29
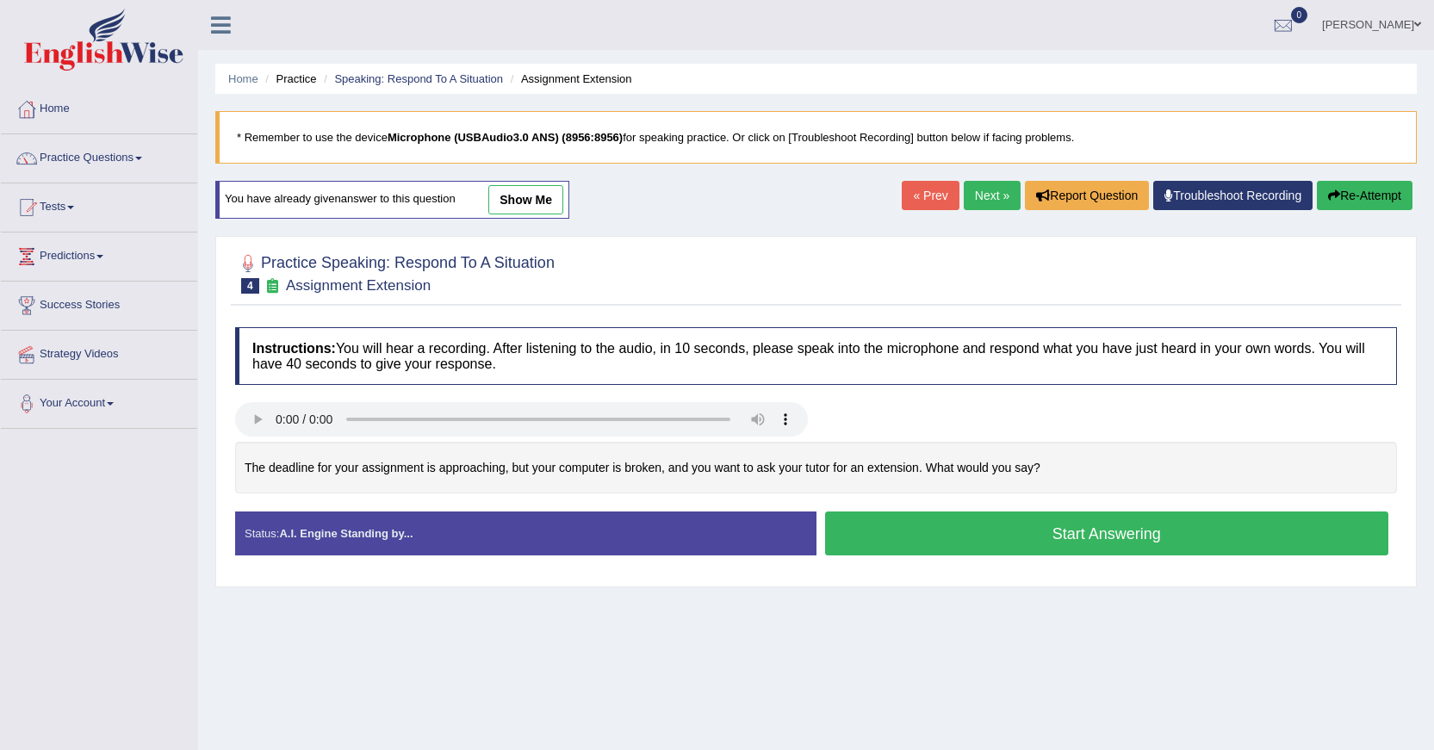
click at [1037, 541] on button "Start Answering" at bounding box center [1107, 533] width 564 height 44
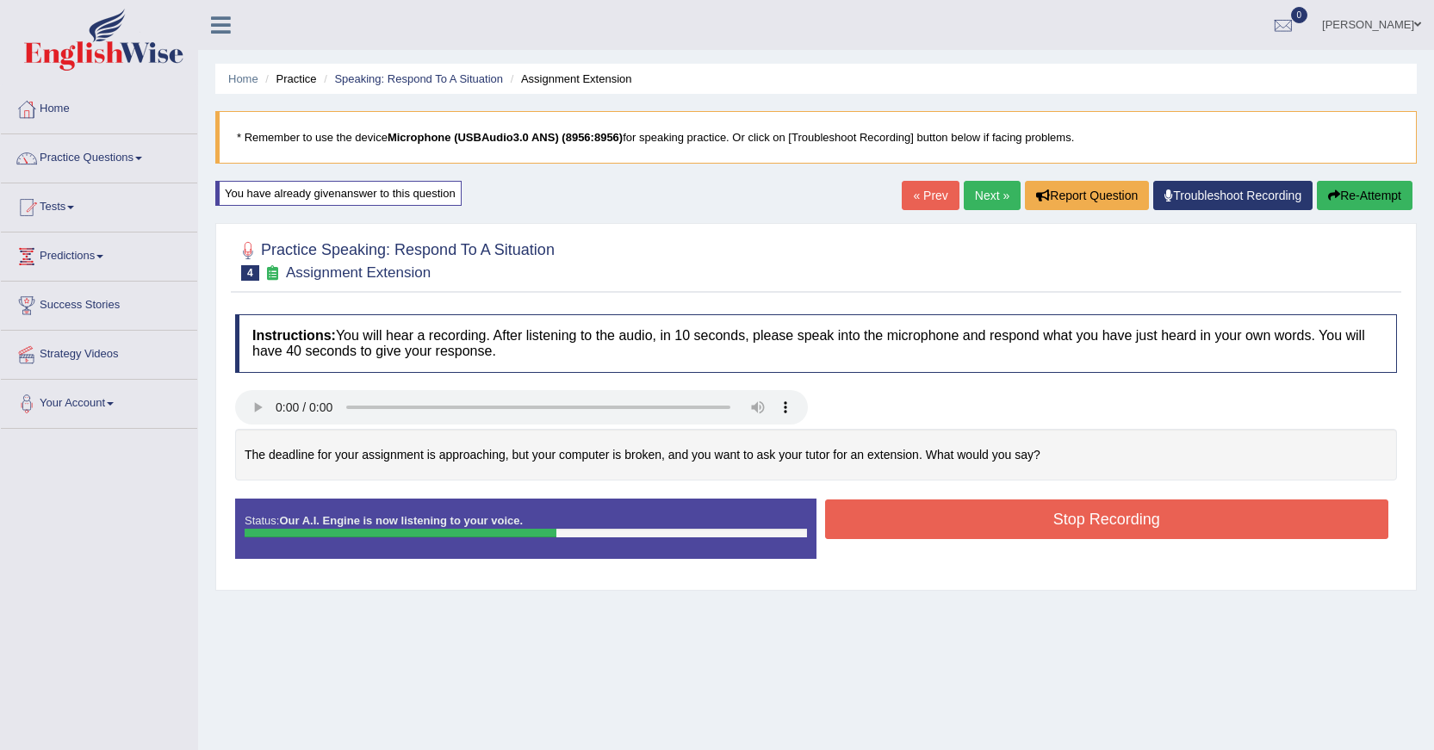
click at [1044, 532] on button "Stop Recording" at bounding box center [1107, 519] width 564 height 40
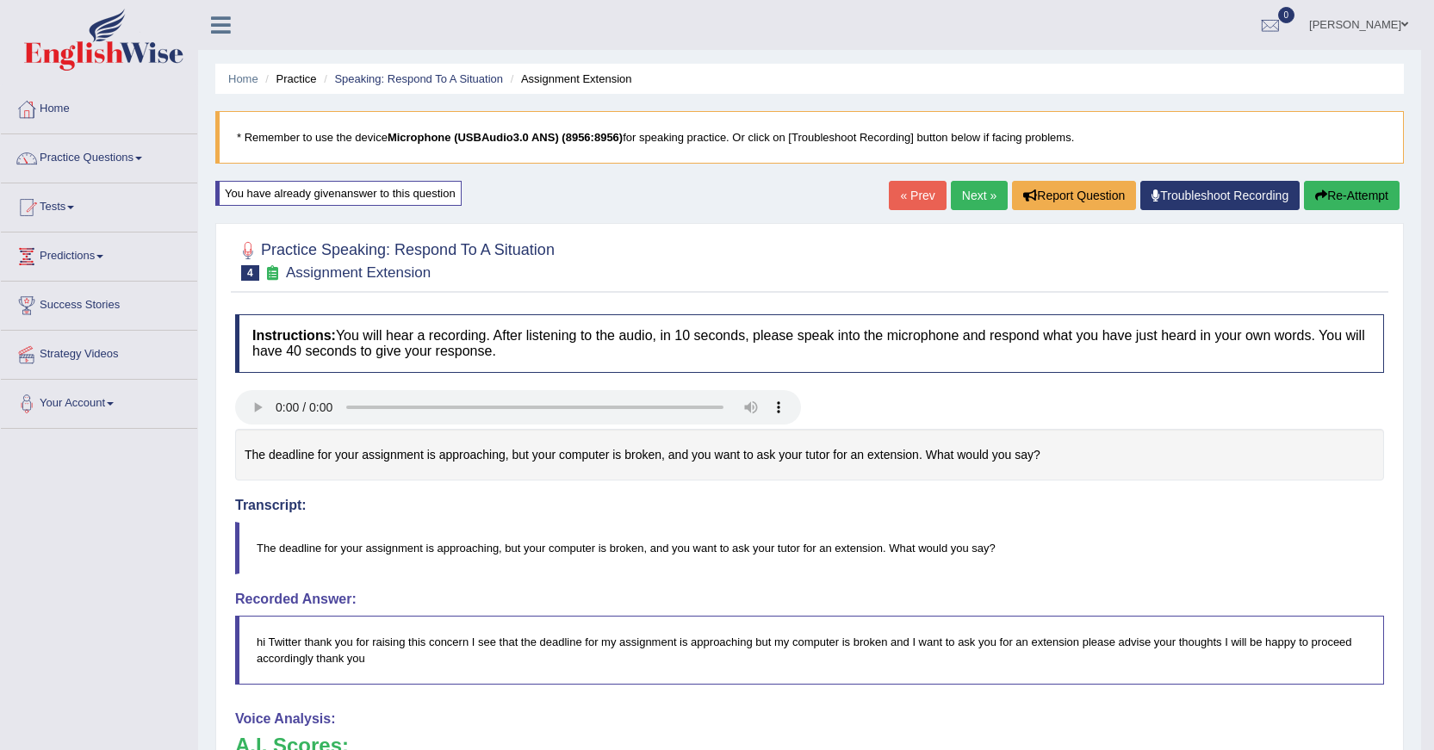
click at [1338, 194] on button "Re-Attempt" at bounding box center [1352, 195] width 96 height 29
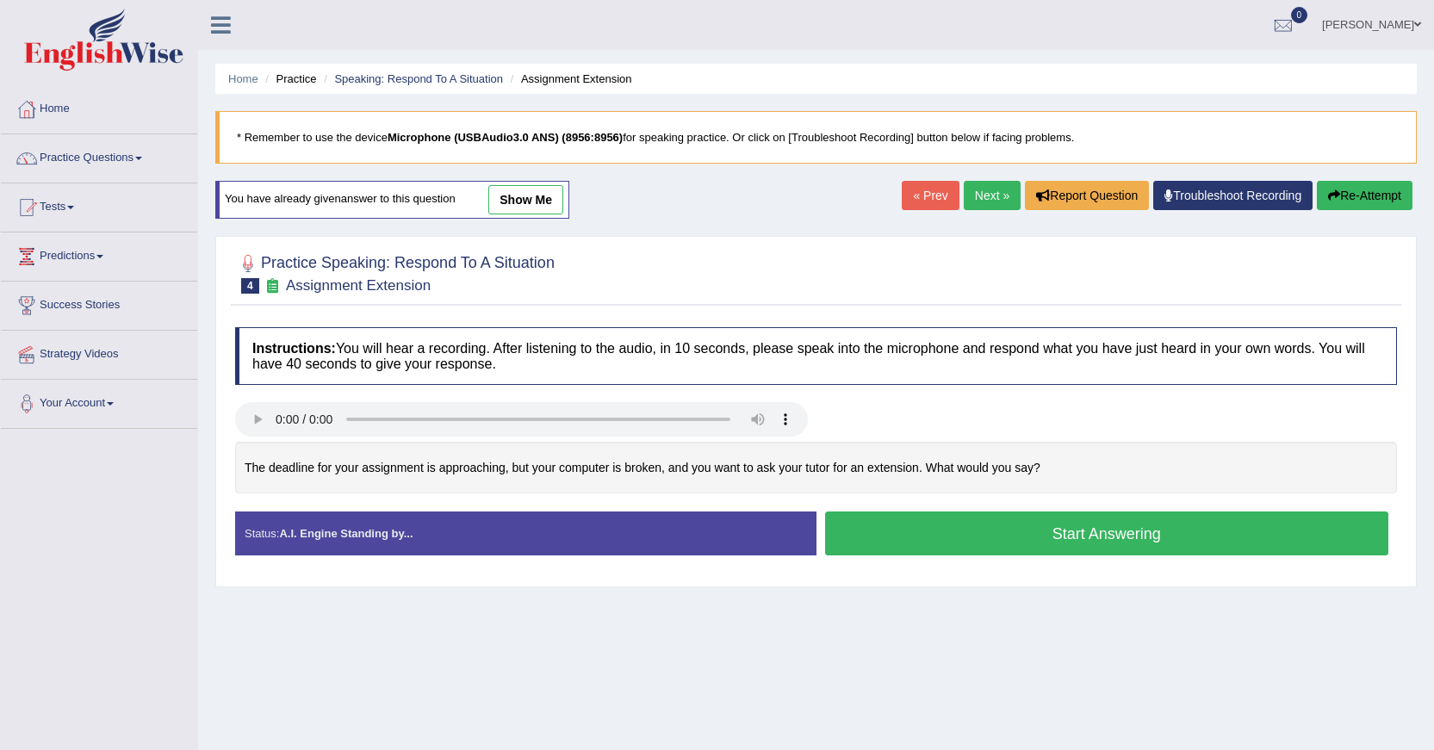
click at [1167, 526] on button "Start Answering" at bounding box center [1107, 533] width 564 height 44
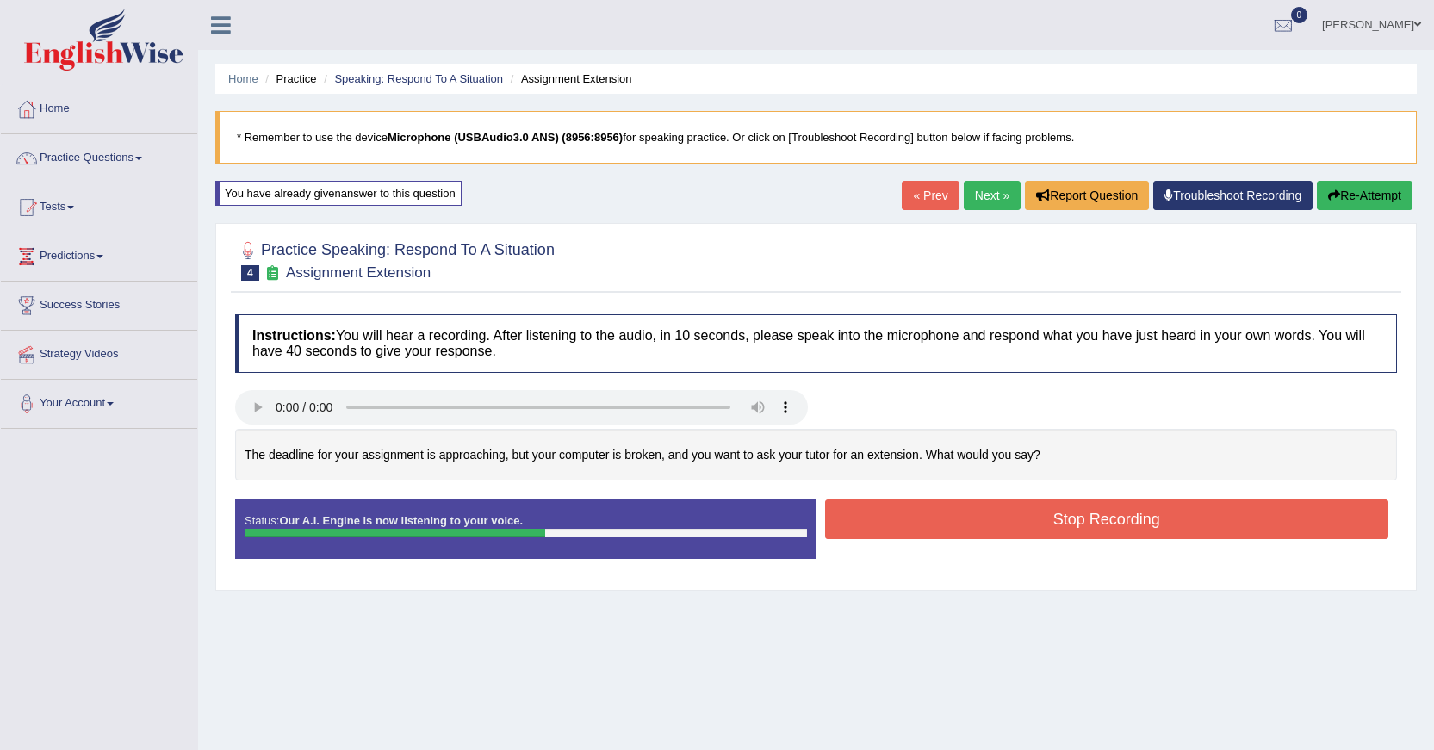
click at [1167, 526] on button "Stop Recording" at bounding box center [1107, 519] width 564 height 40
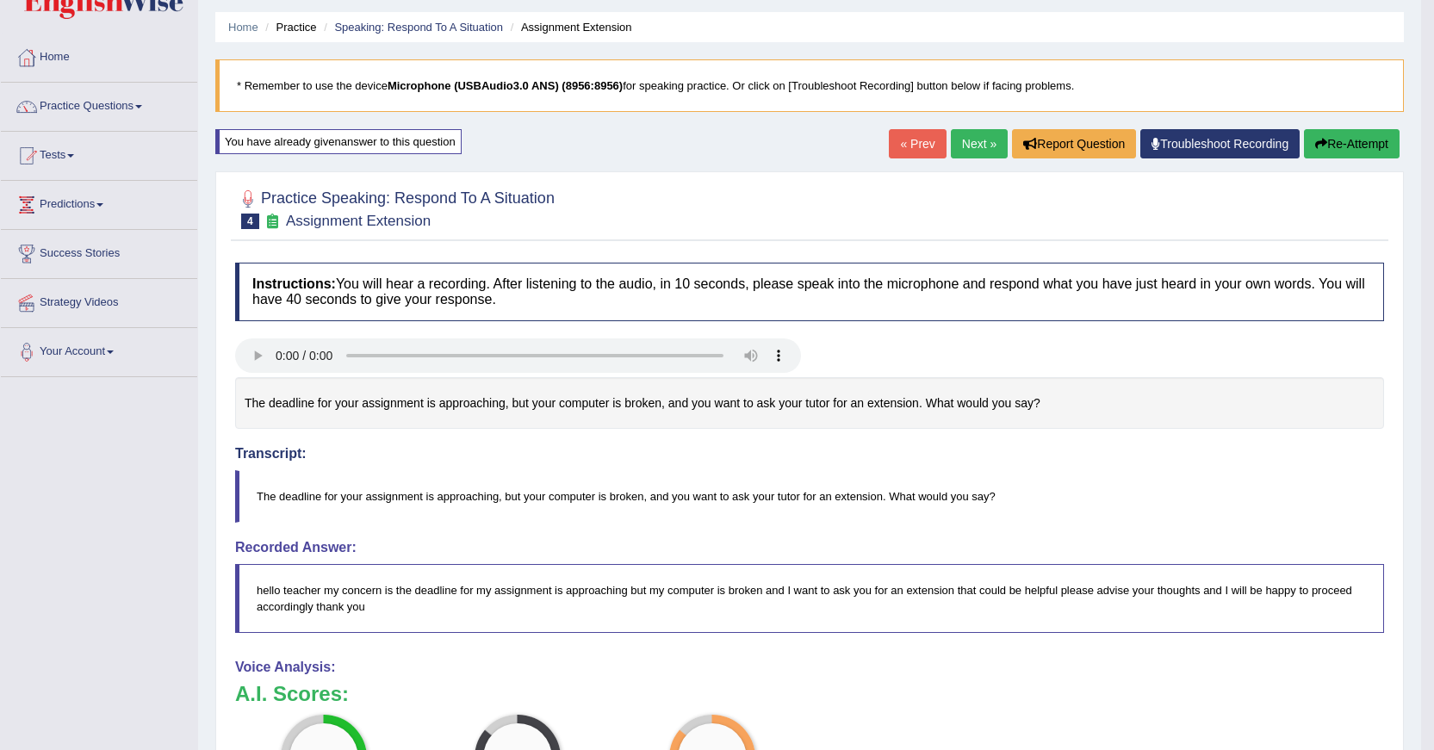
scroll to position [50, 0]
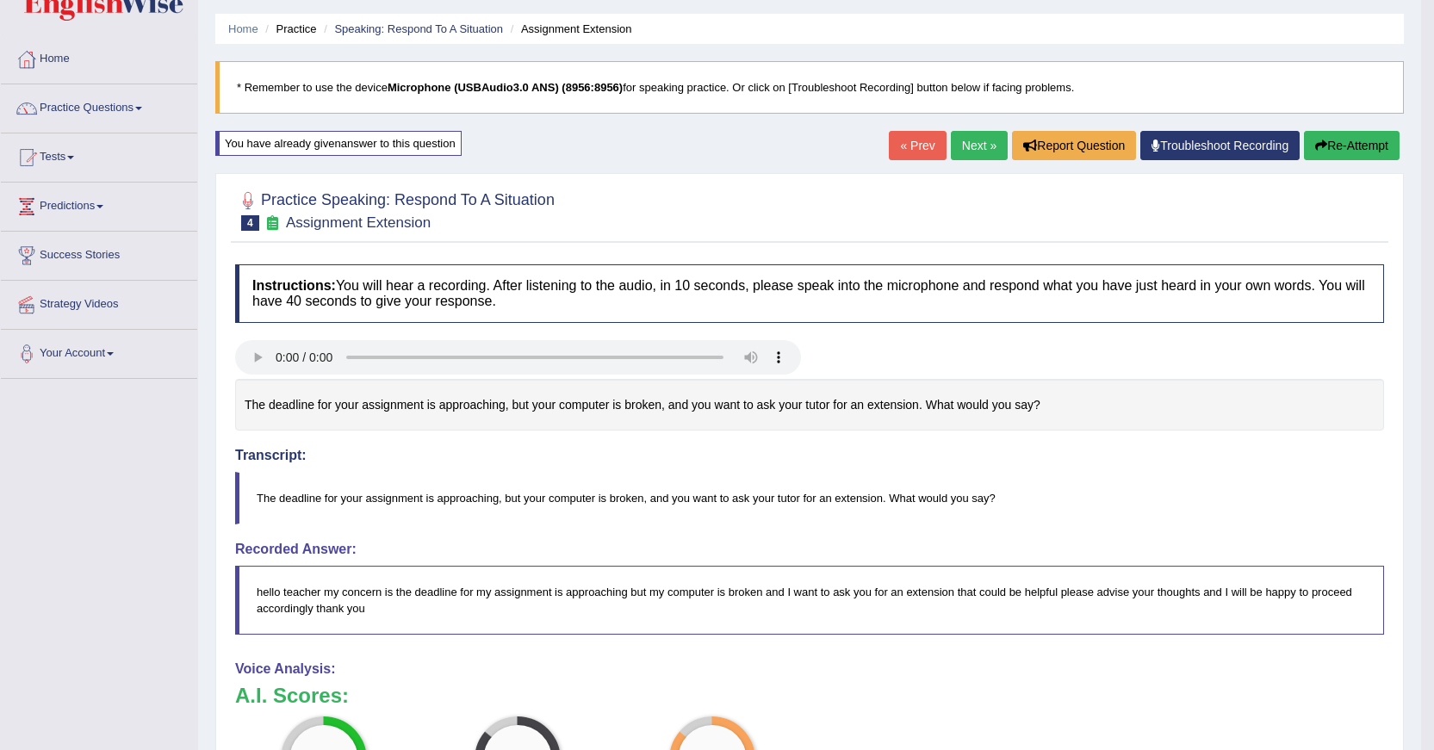
click at [1326, 152] on button "Re-Attempt" at bounding box center [1352, 145] width 96 height 29
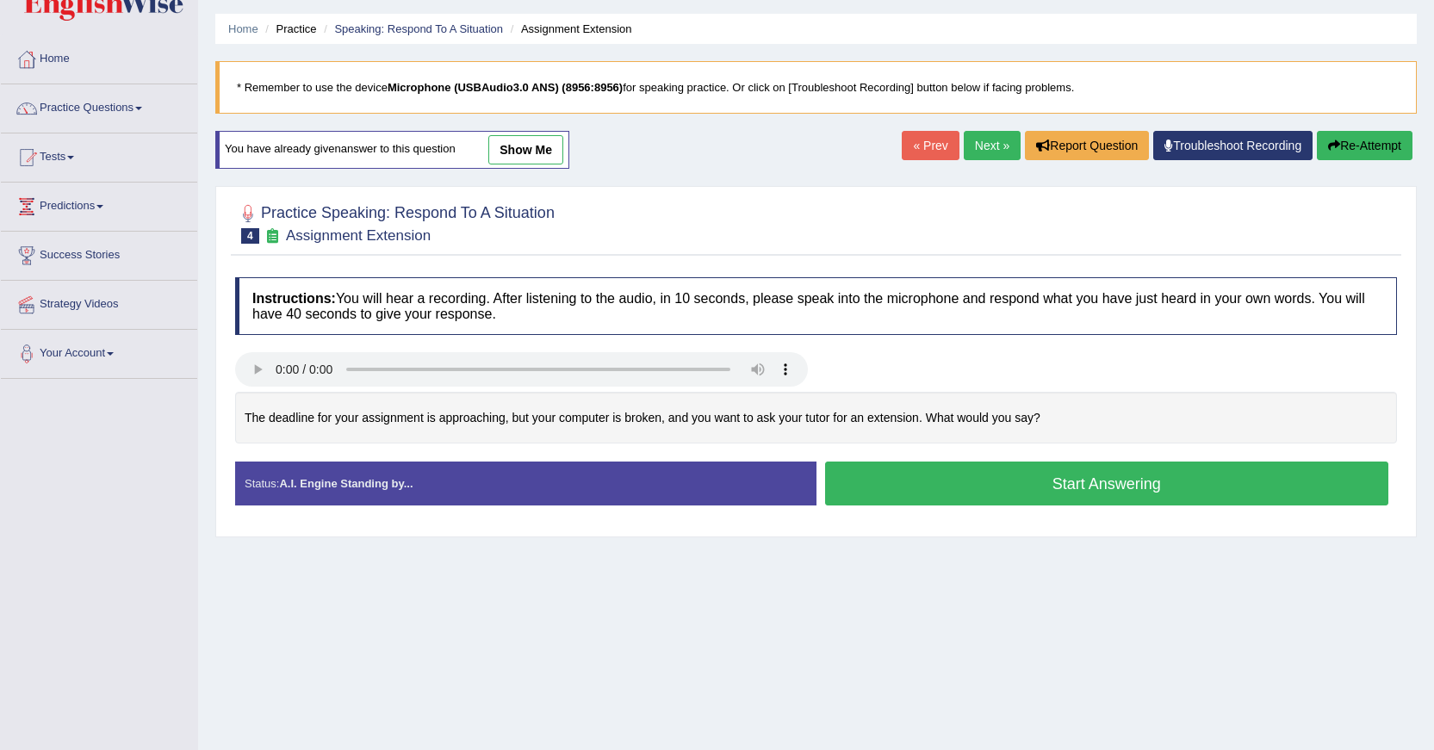
click at [1035, 491] on button "Start Answering" at bounding box center [1107, 483] width 564 height 44
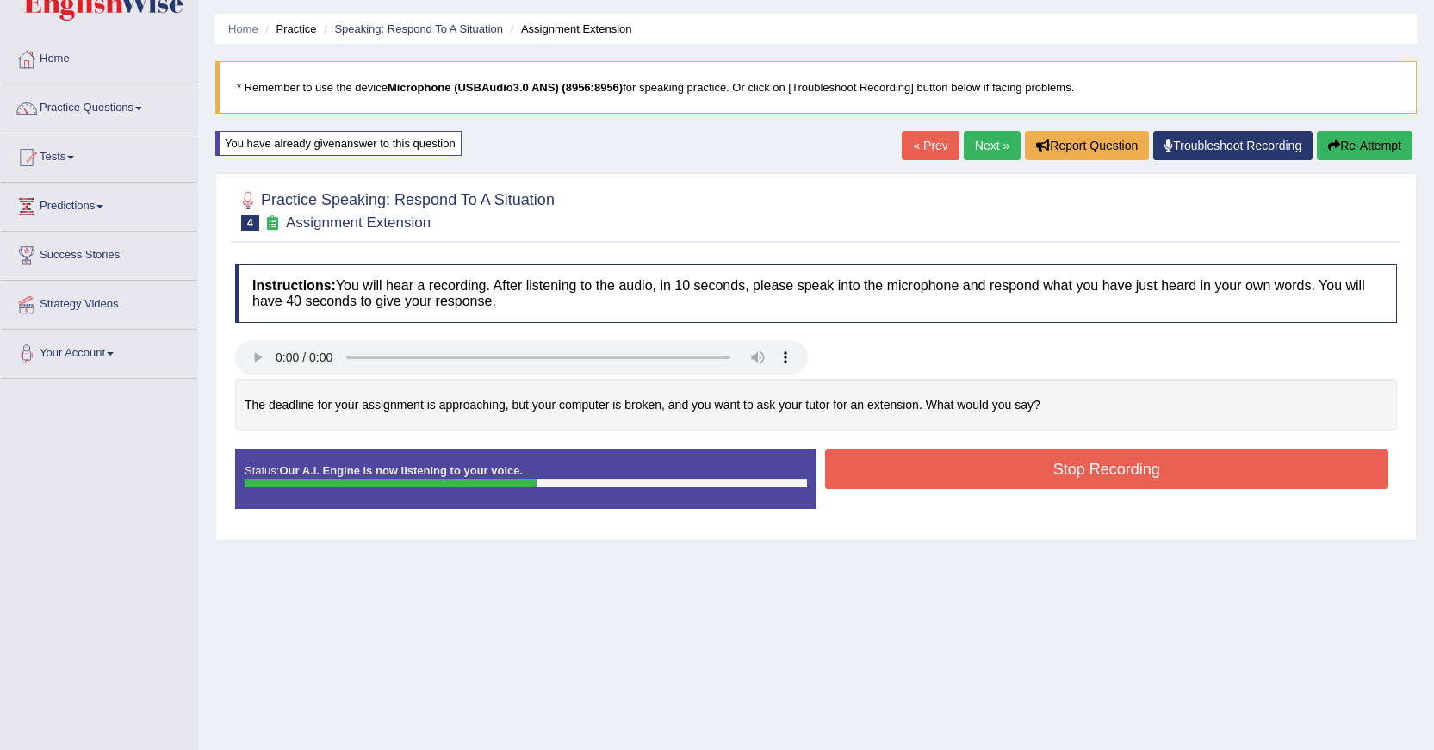
click at [1052, 473] on button "Stop Recording" at bounding box center [1107, 469] width 564 height 40
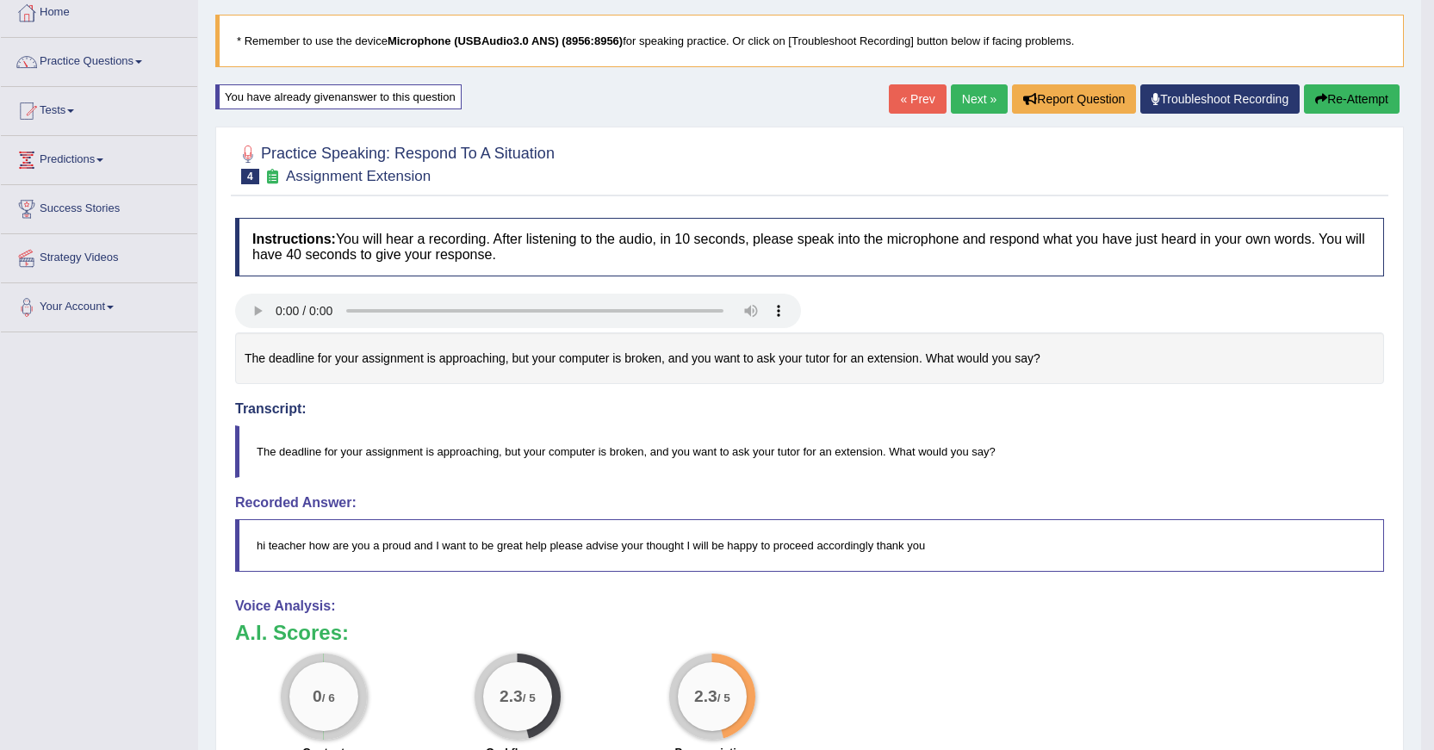
scroll to position [71, 0]
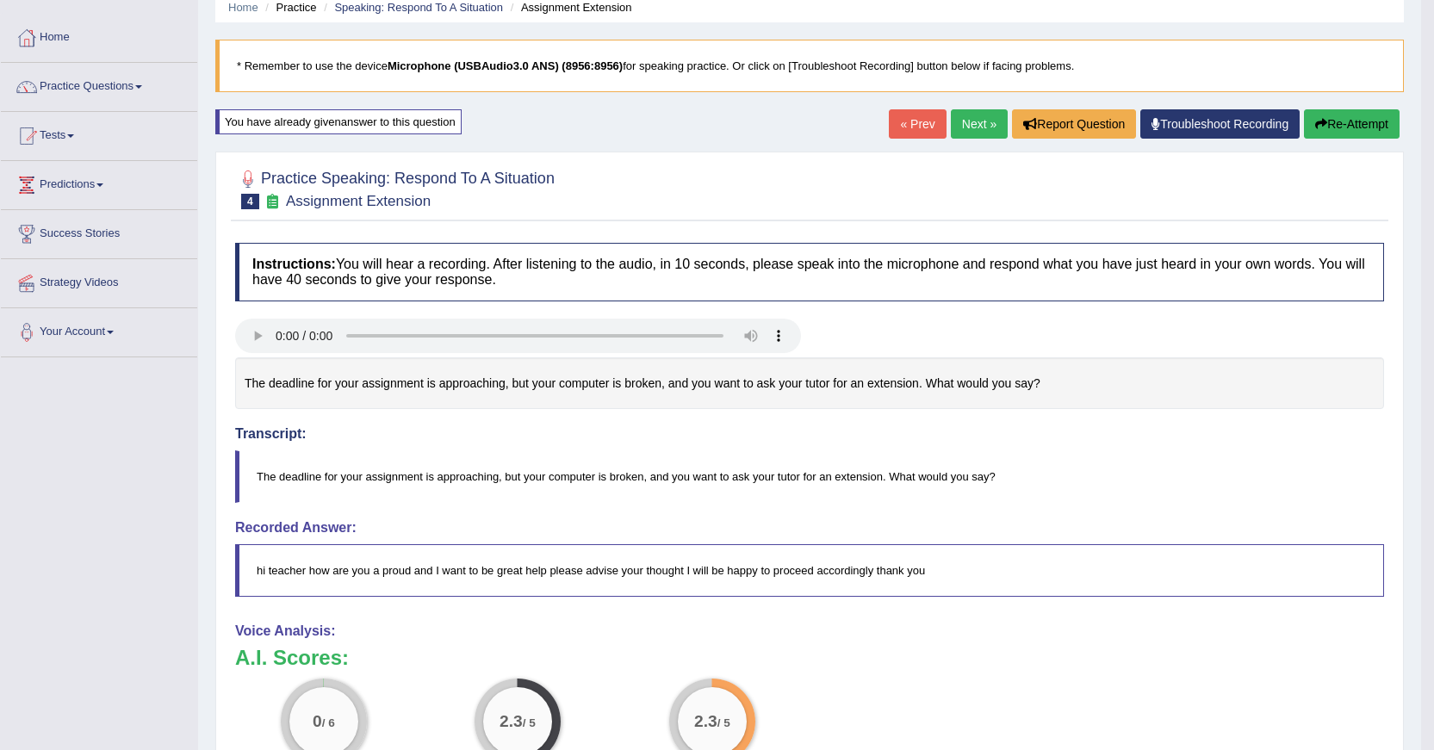
click at [1227, 121] on link "Troubleshoot Recording" at bounding box center [1219, 123] width 159 height 29
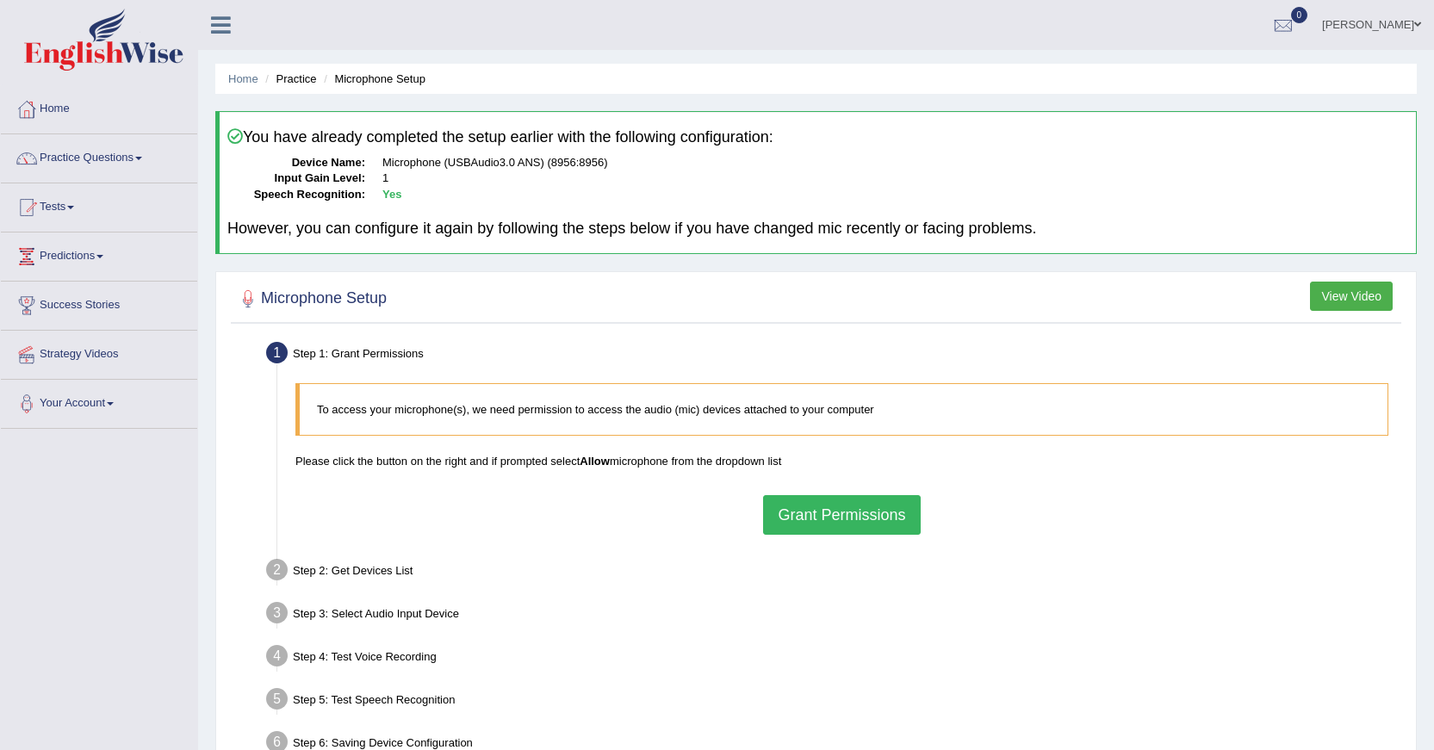
click at [846, 510] on button "Grant Permissions" at bounding box center [841, 515] width 157 height 40
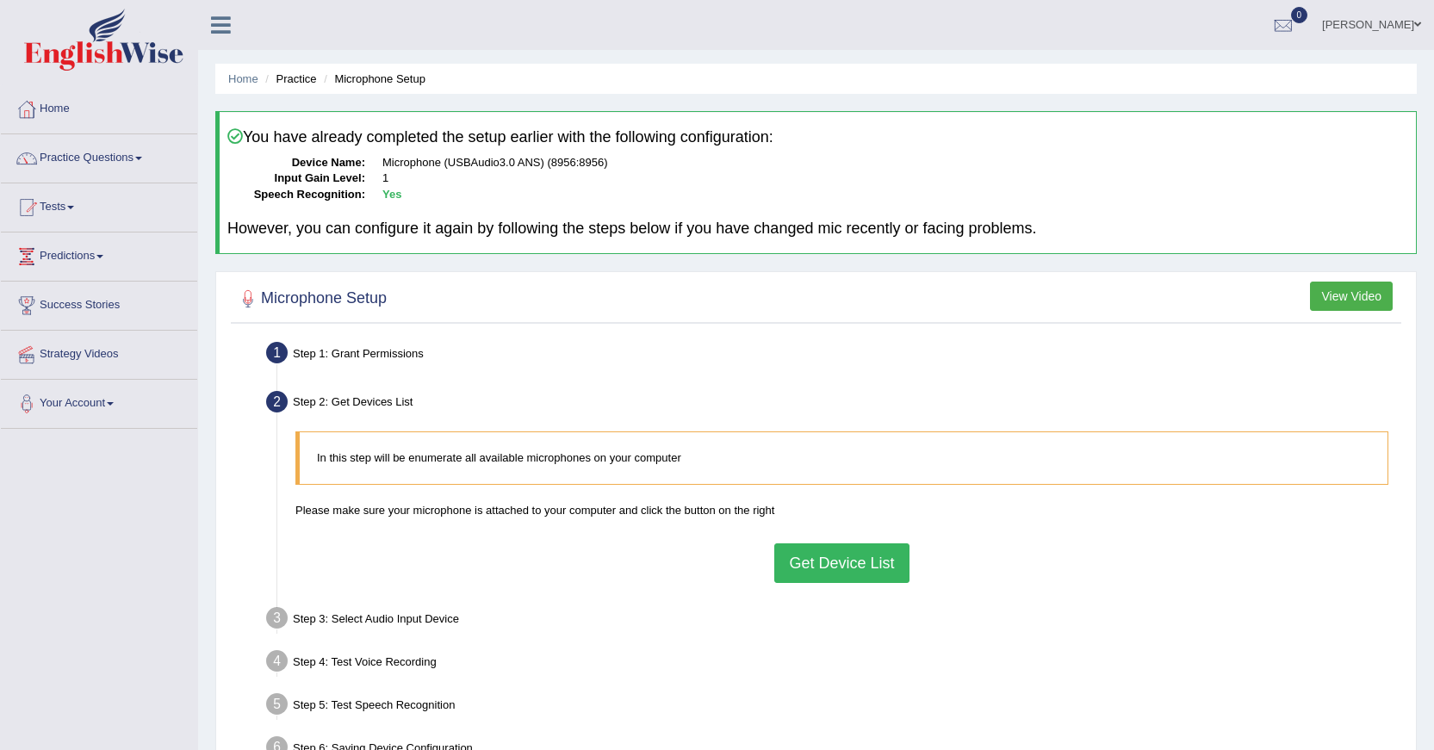
click at [841, 561] on button "Get Device List" at bounding box center [841, 563] width 134 height 40
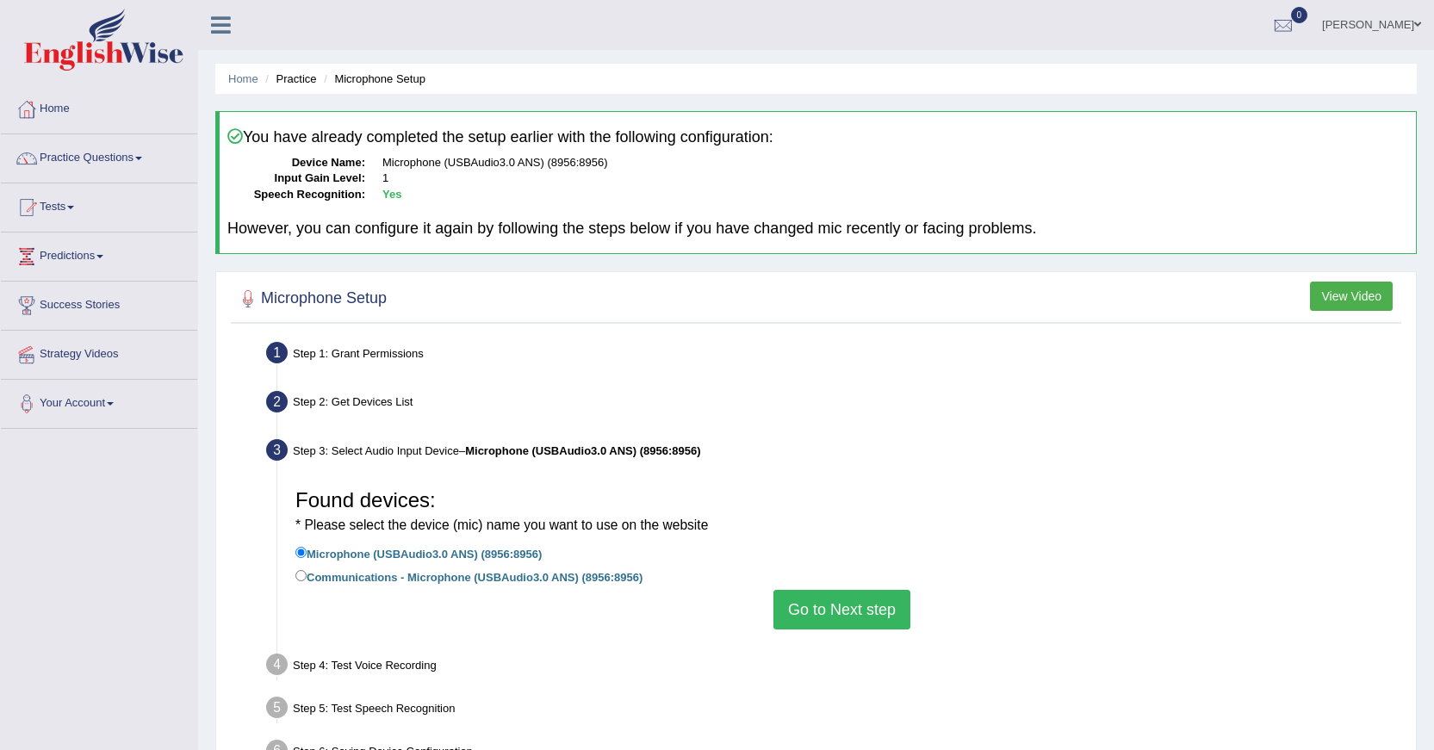
click at [835, 604] on button "Go to Next step" at bounding box center [841, 610] width 137 height 40
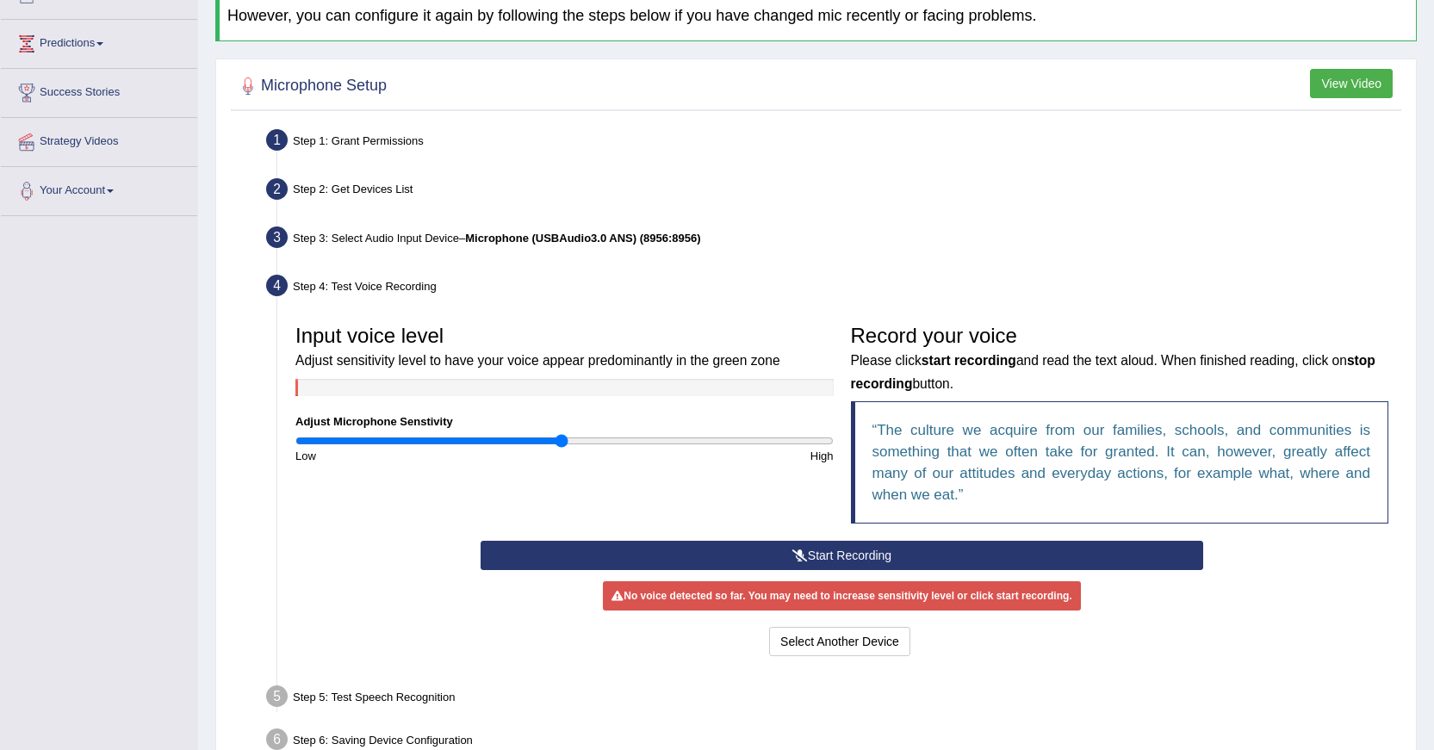
scroll to position [227, 0]
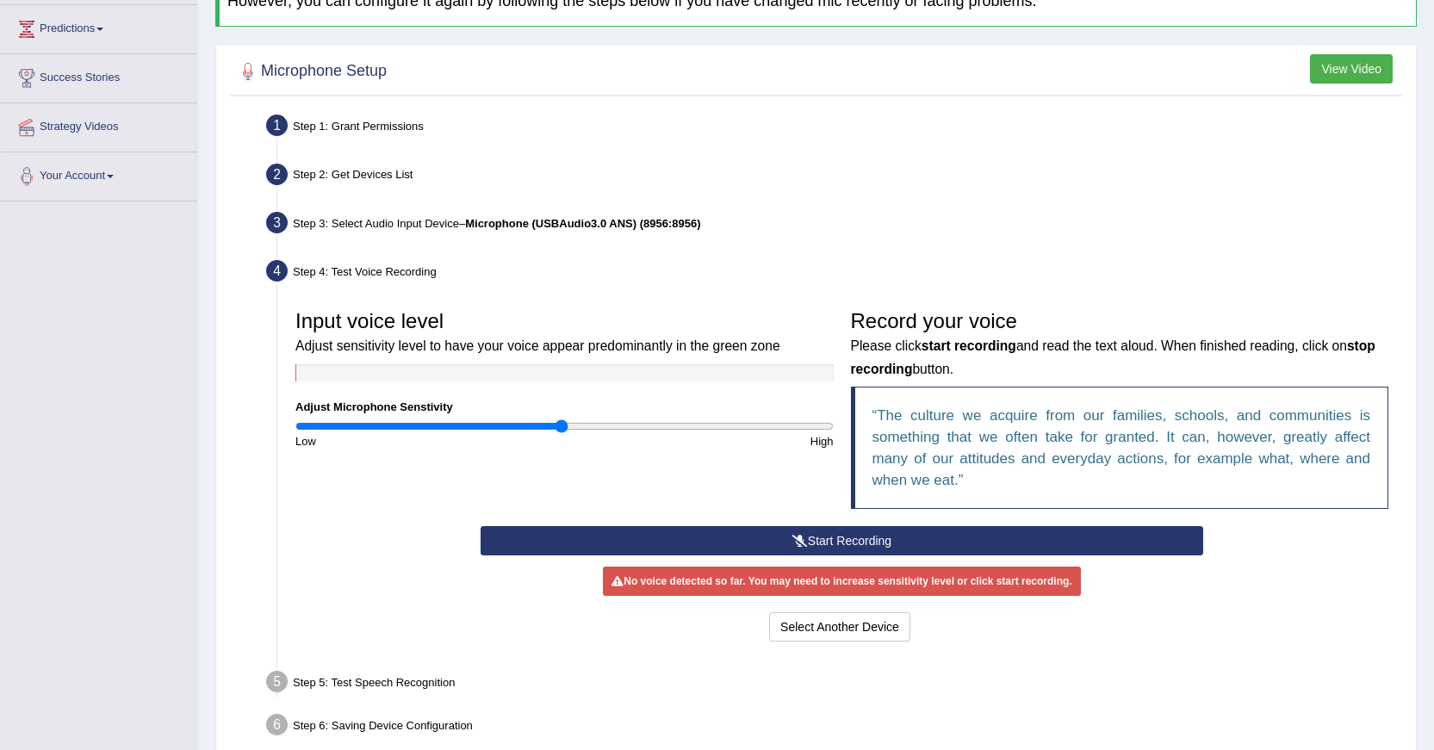
click at [848, 536] on button "Start Recording" at bounding box center [841, 540] width 722 height 29
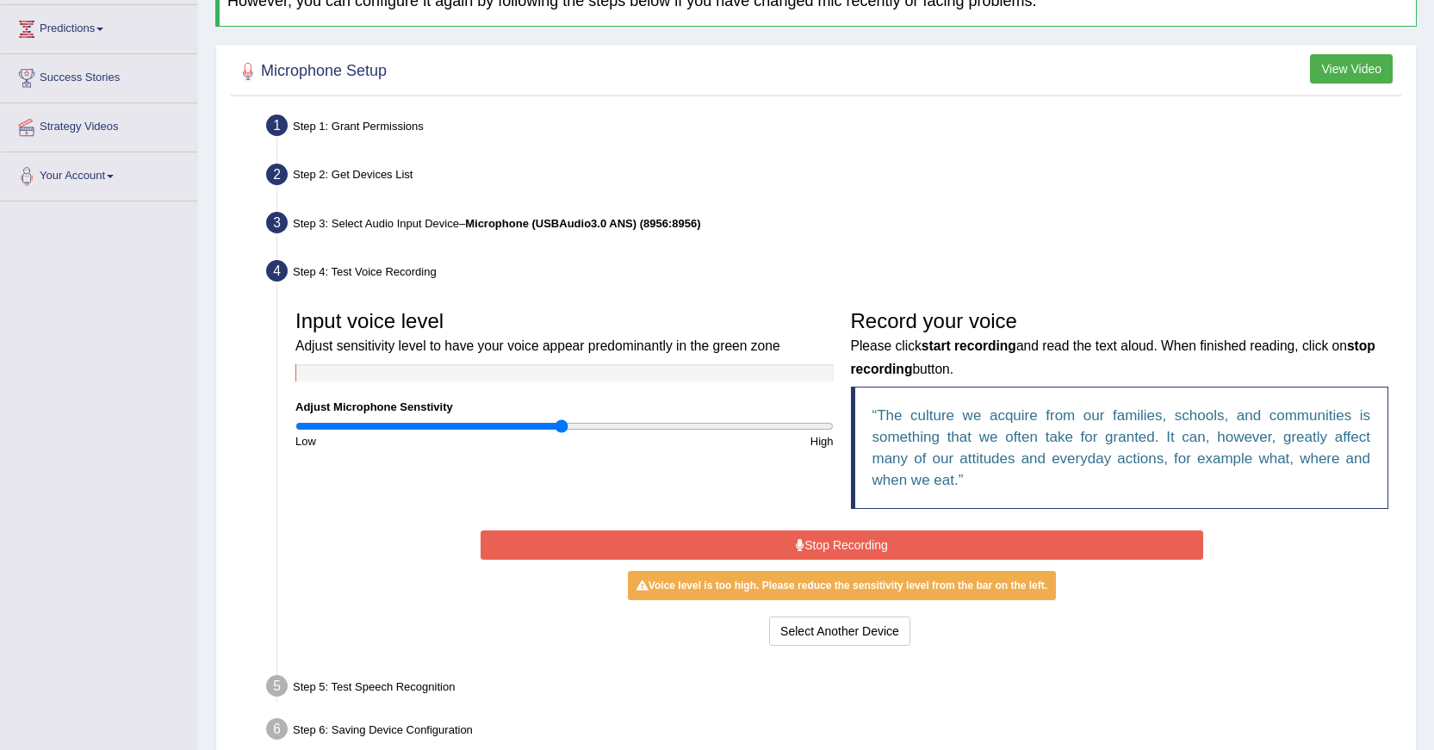
click at [862, 544] on button "Stop Recording" at bounding box center [841, 544] width 722 height 29
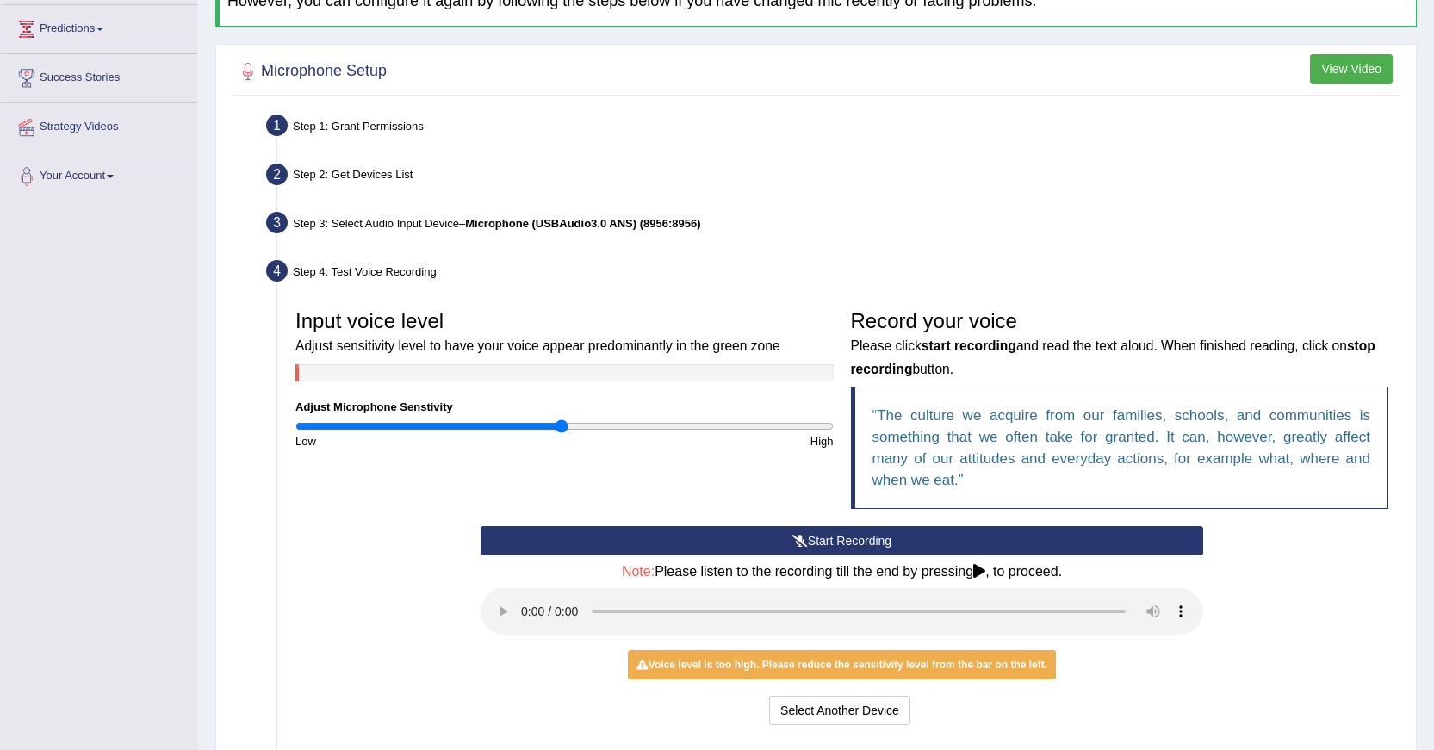
click at [862, 547] on button "Start Recording" at bounding box center [841, 540] width 722 height 29
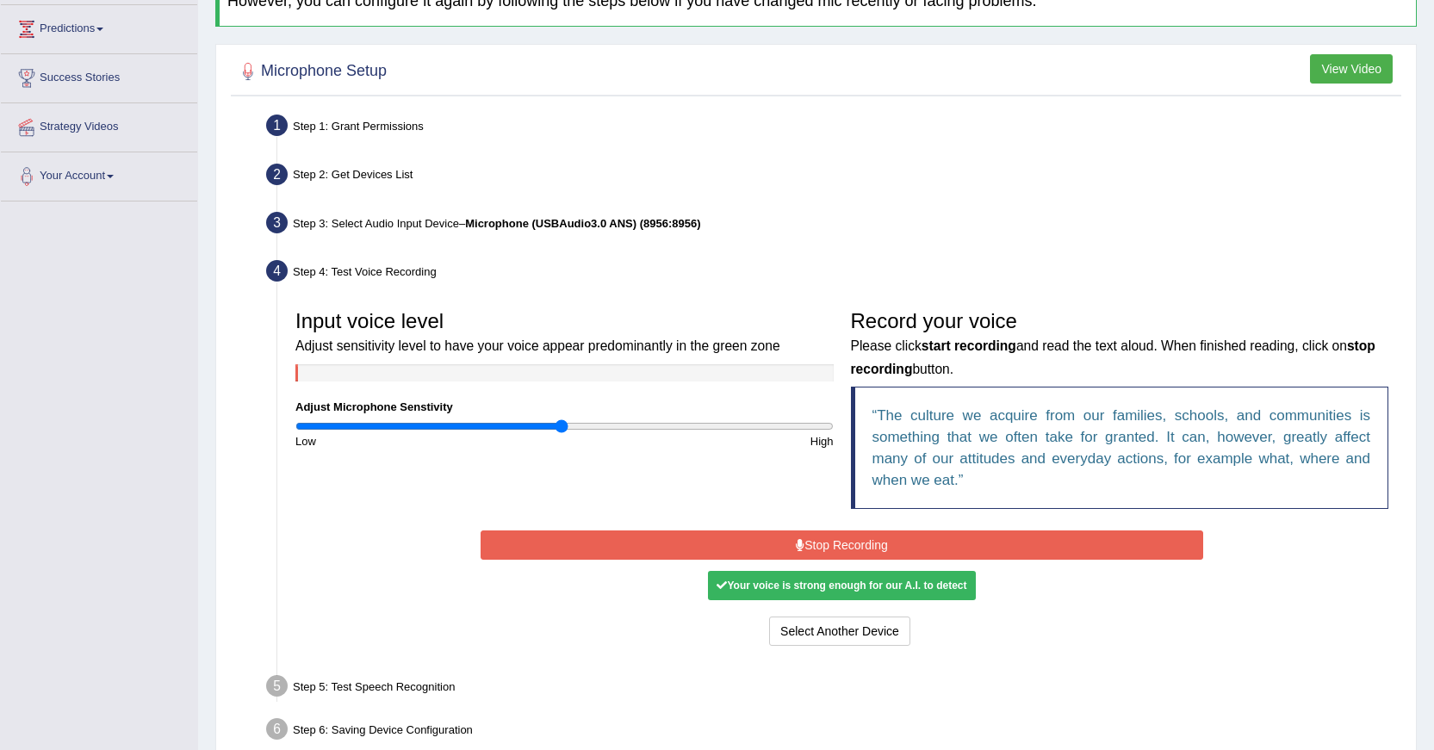
click at [845, 543] on button "Stop Recording" at bounding box center [841, 544] width 722 height 29
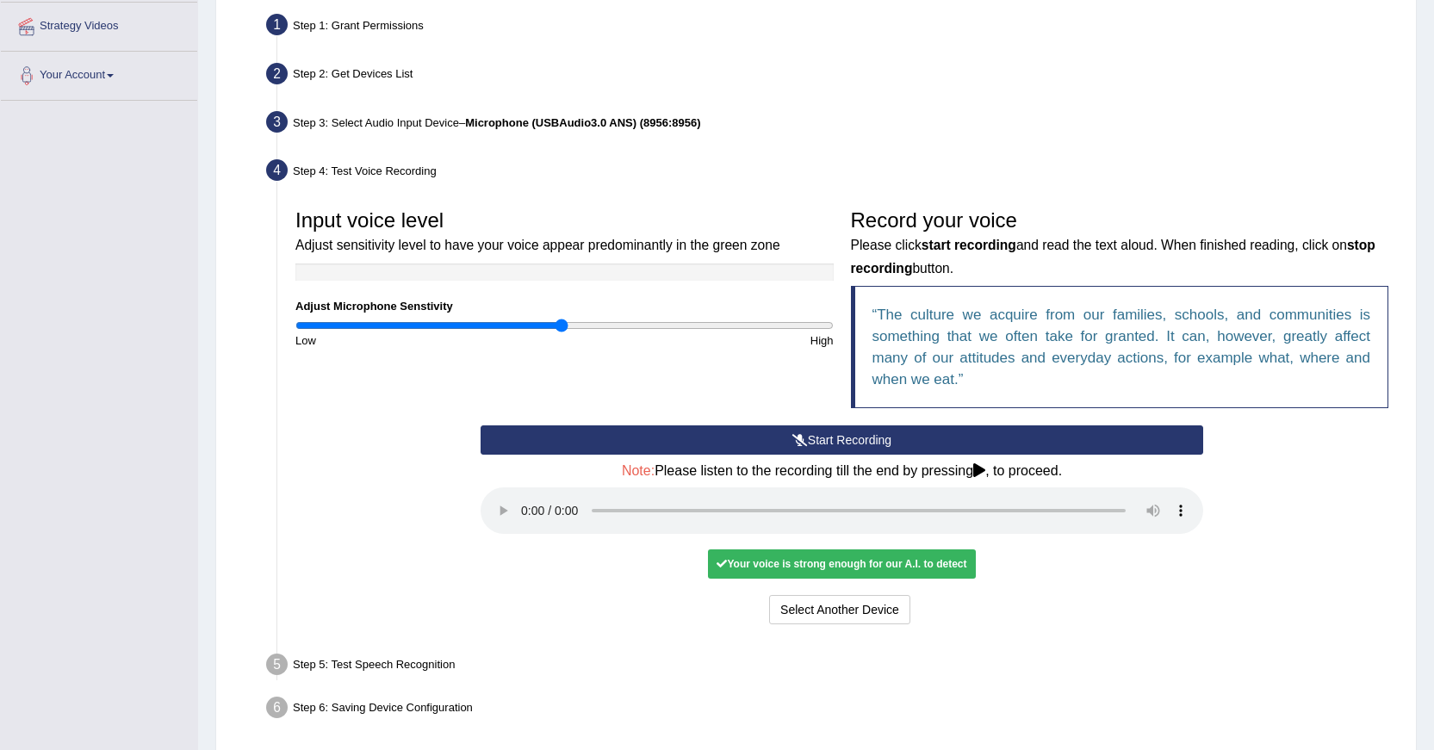
scroll to position [395, 0]
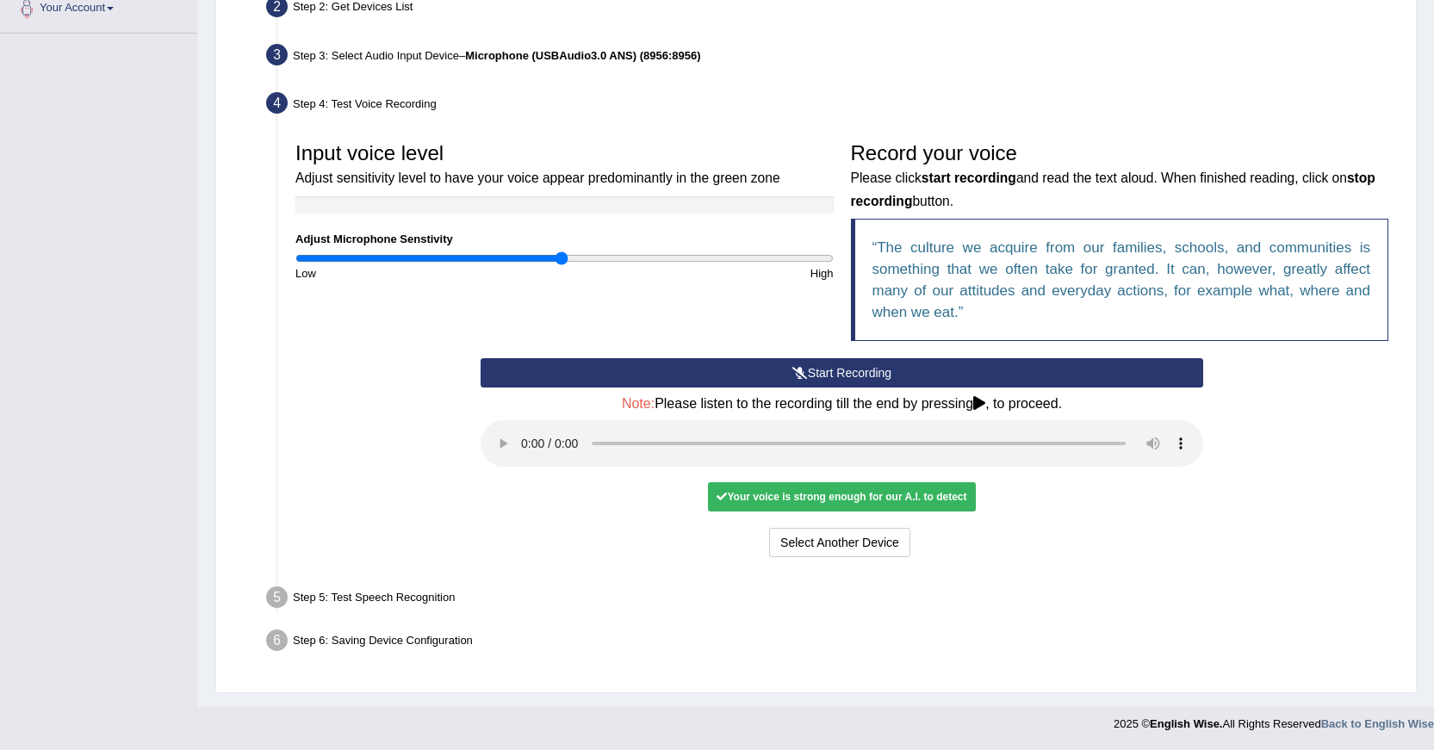
click at [927, 493] on div "Your voice is strong enough for our A.I. to detect" at bounding box center [841, 496] width 267 height 29
click at [916, 543] on button "Voice is ok. Go to Next step" at bounding box center [913, 542] width 170 height 29
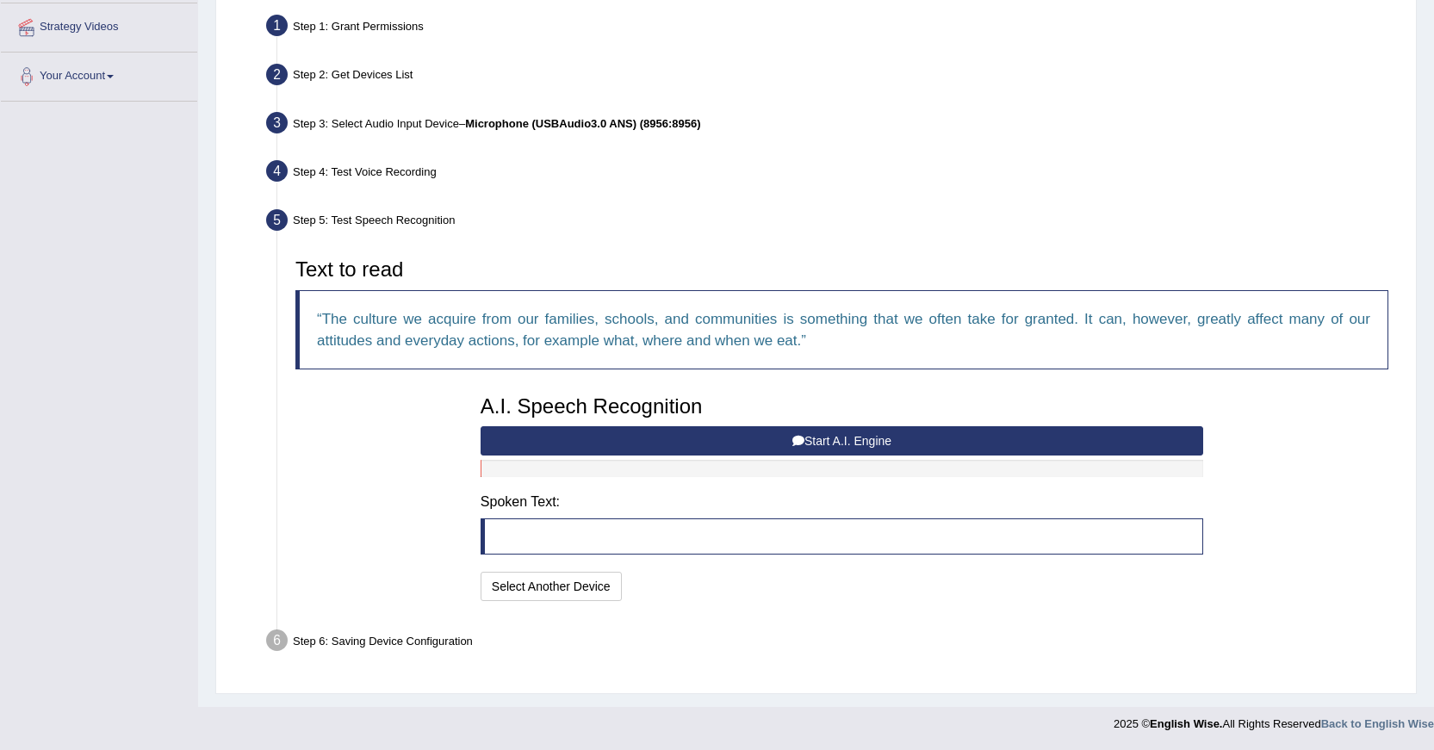
scroll to position [327, 0]
click at [833, 438] on button "Start A.I. Engine" at bounding box center [841, 440] width 722 height 29
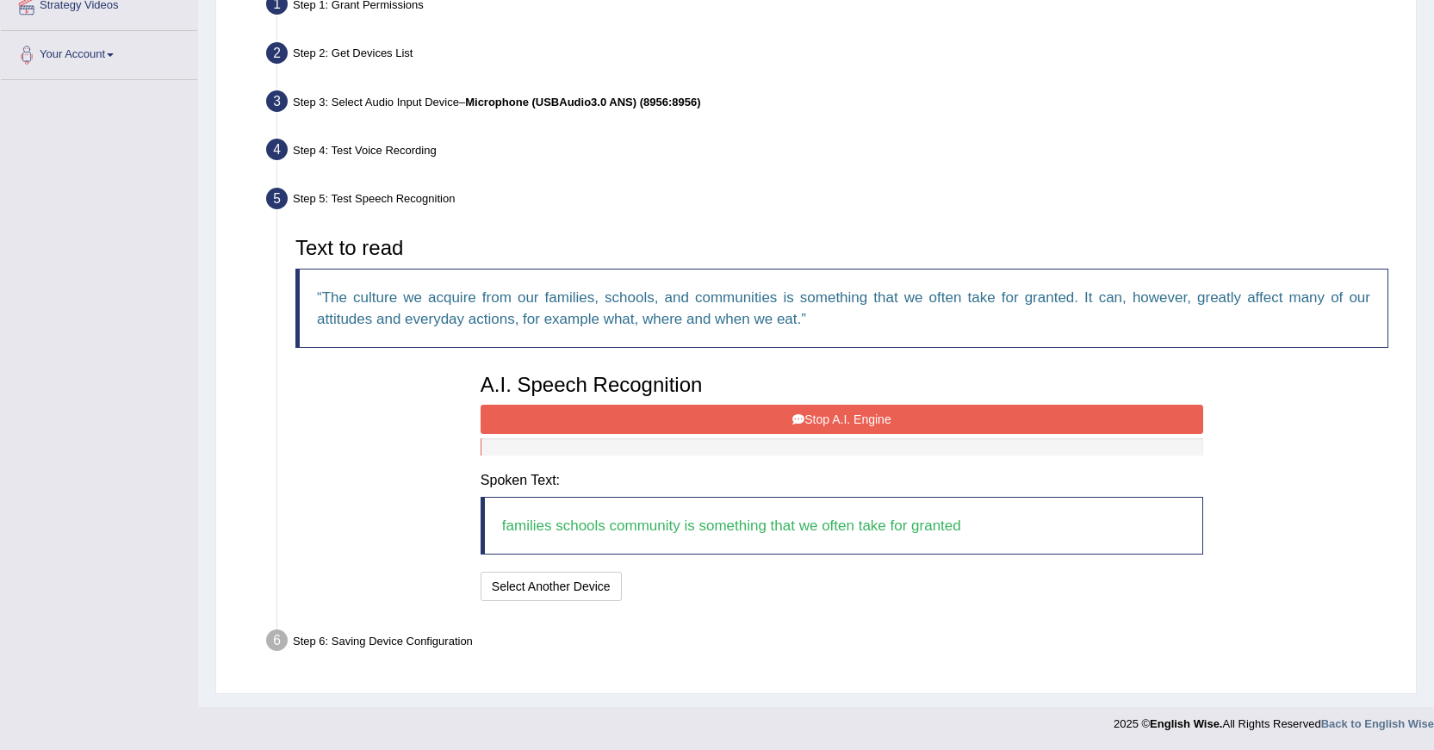
scroll to position [348, 0]
click at [898, 419] on button "Stop A.I. Engine" at bounding box center [841, 420] width 722 height 29
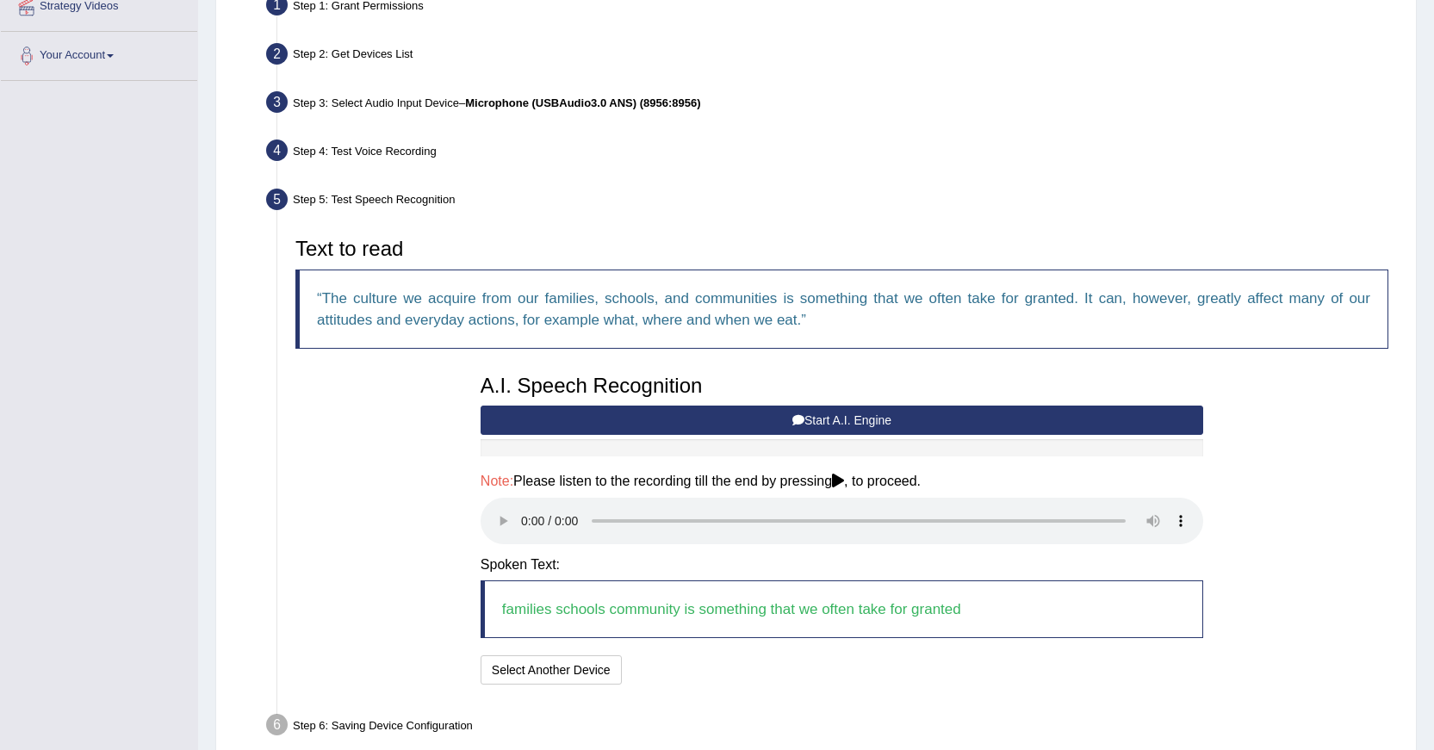
scroll to position [432, 0]
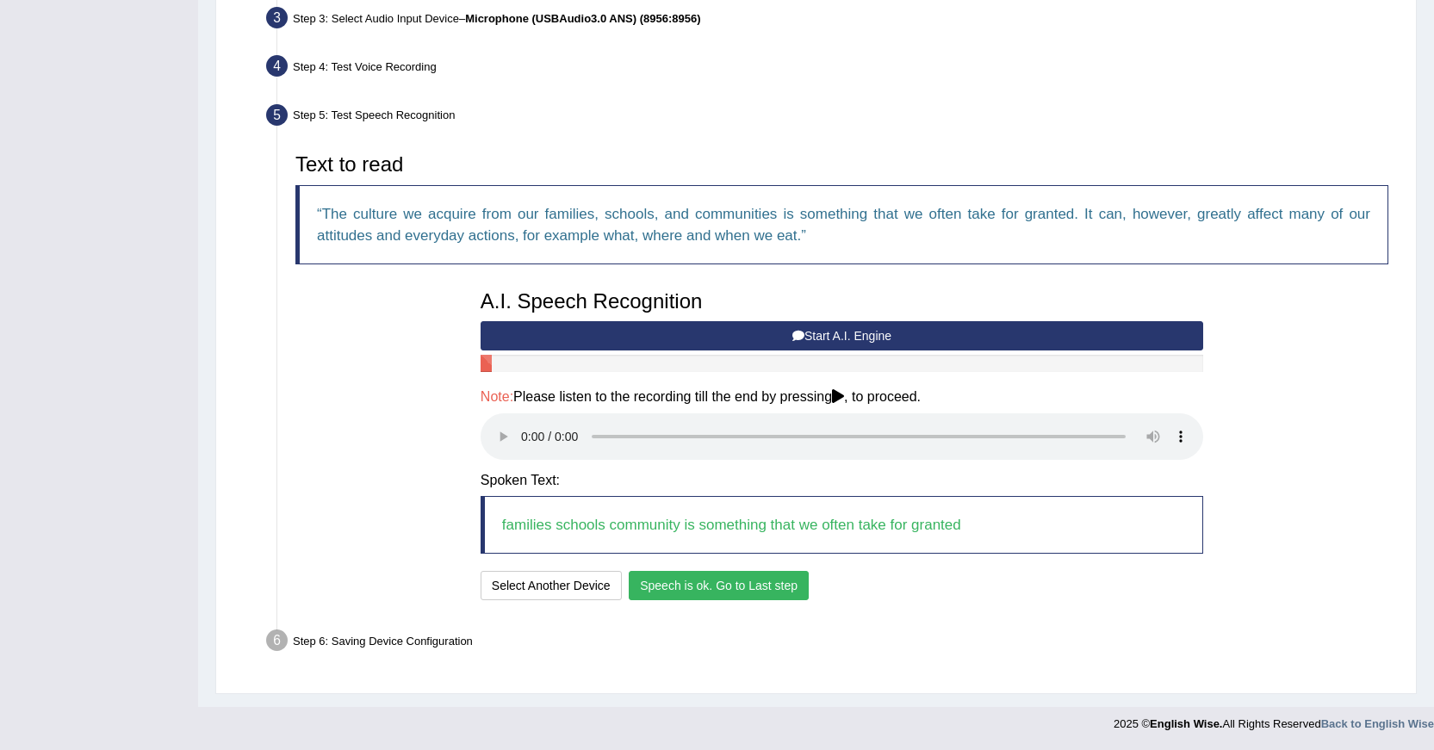
click at [771, 591] on button "Speech is ok. Go to Last step" at bounding box center [719, 585] width 180 height 29
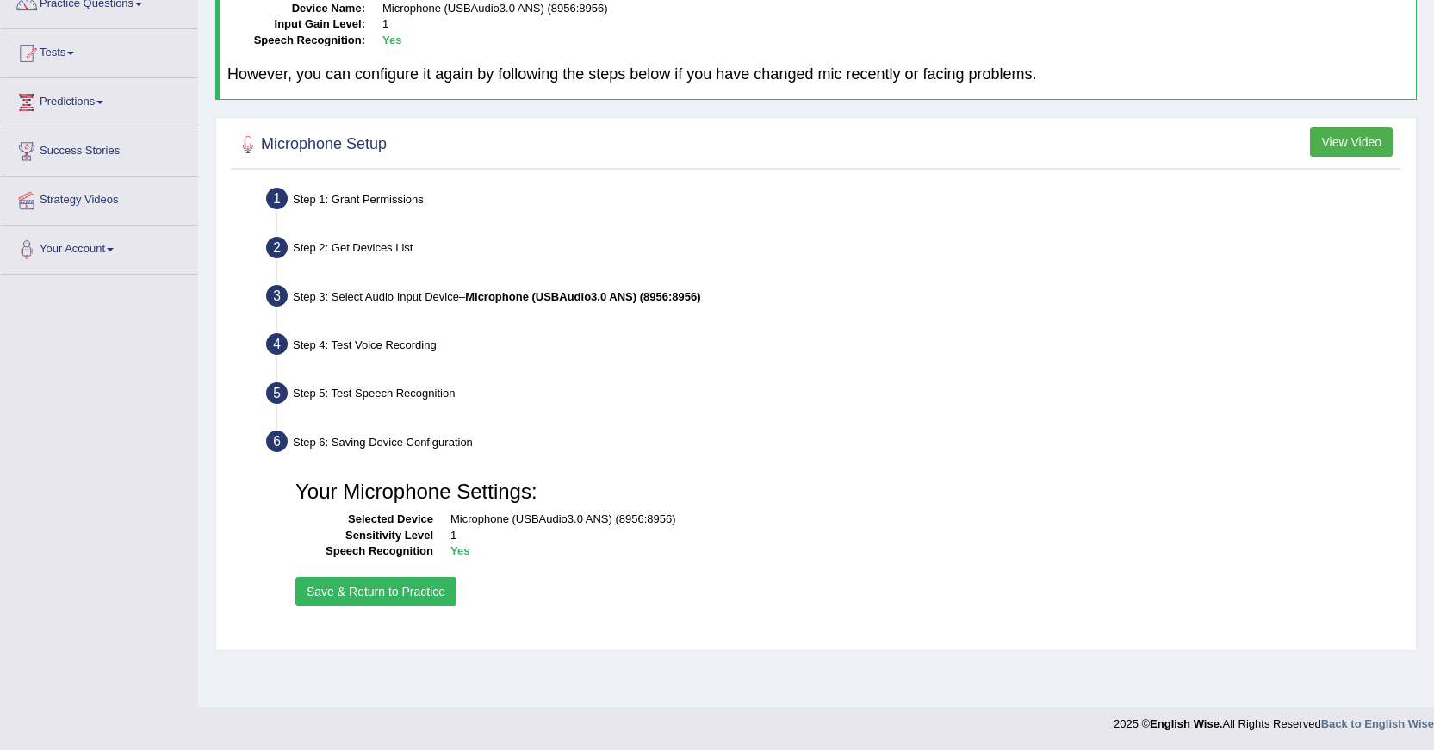
scroll to position [154, 0]
click at [408, 596] on button "Save & Return to Practice" at bounding box center [375, 591] width 161 height 29
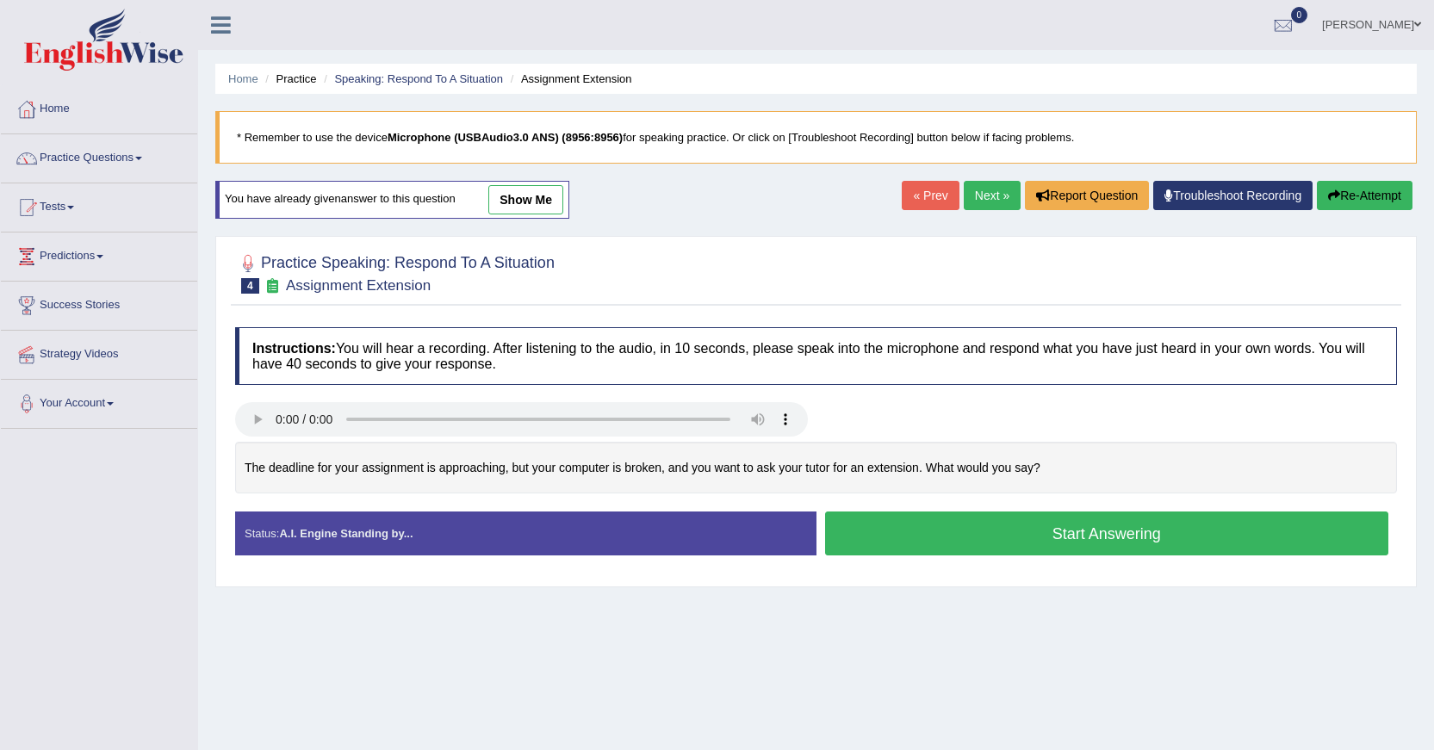
click at [1017, 535] on button "Start Answering" at bounding box center [1107, 533] width 564 height 44
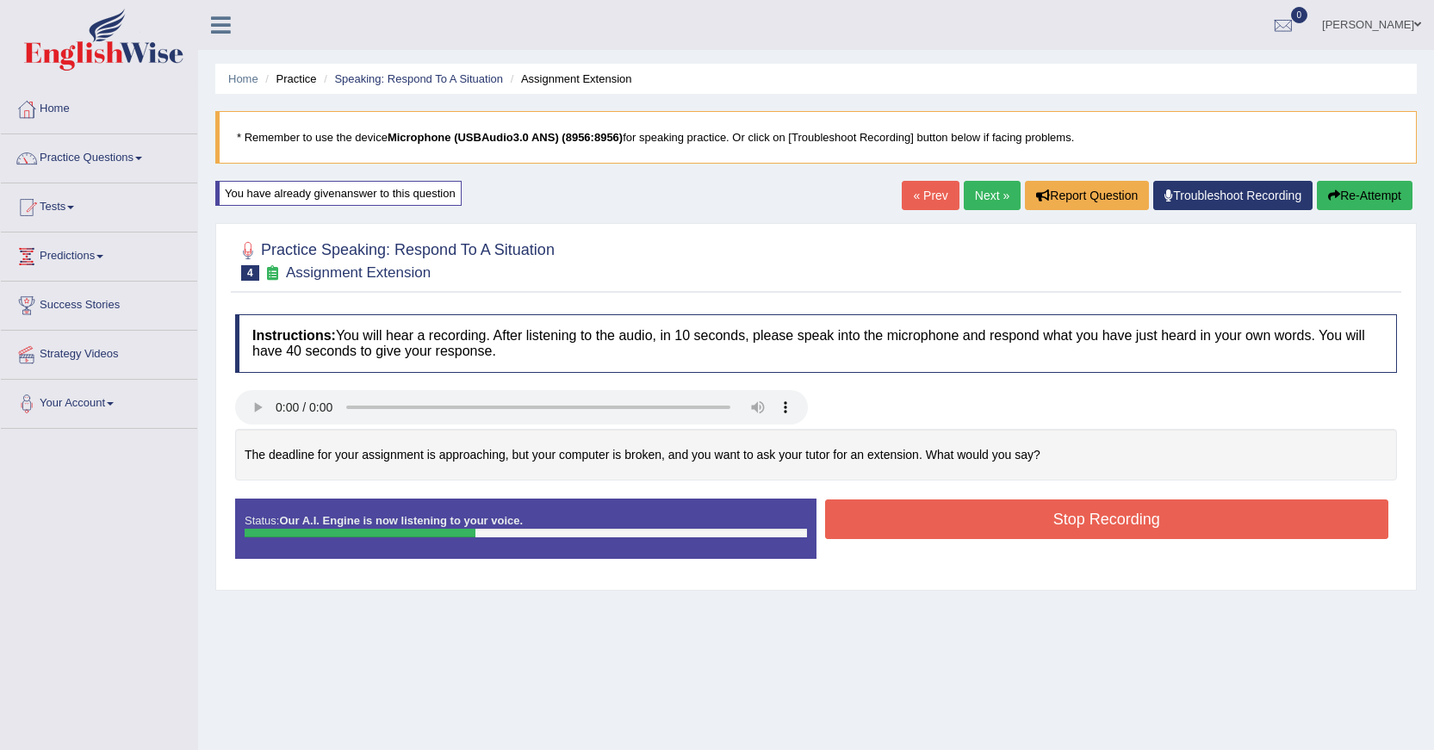
click at [1025, 529] on button "Stop Recording" at bounding box center [1107, 519] width 564 height 40
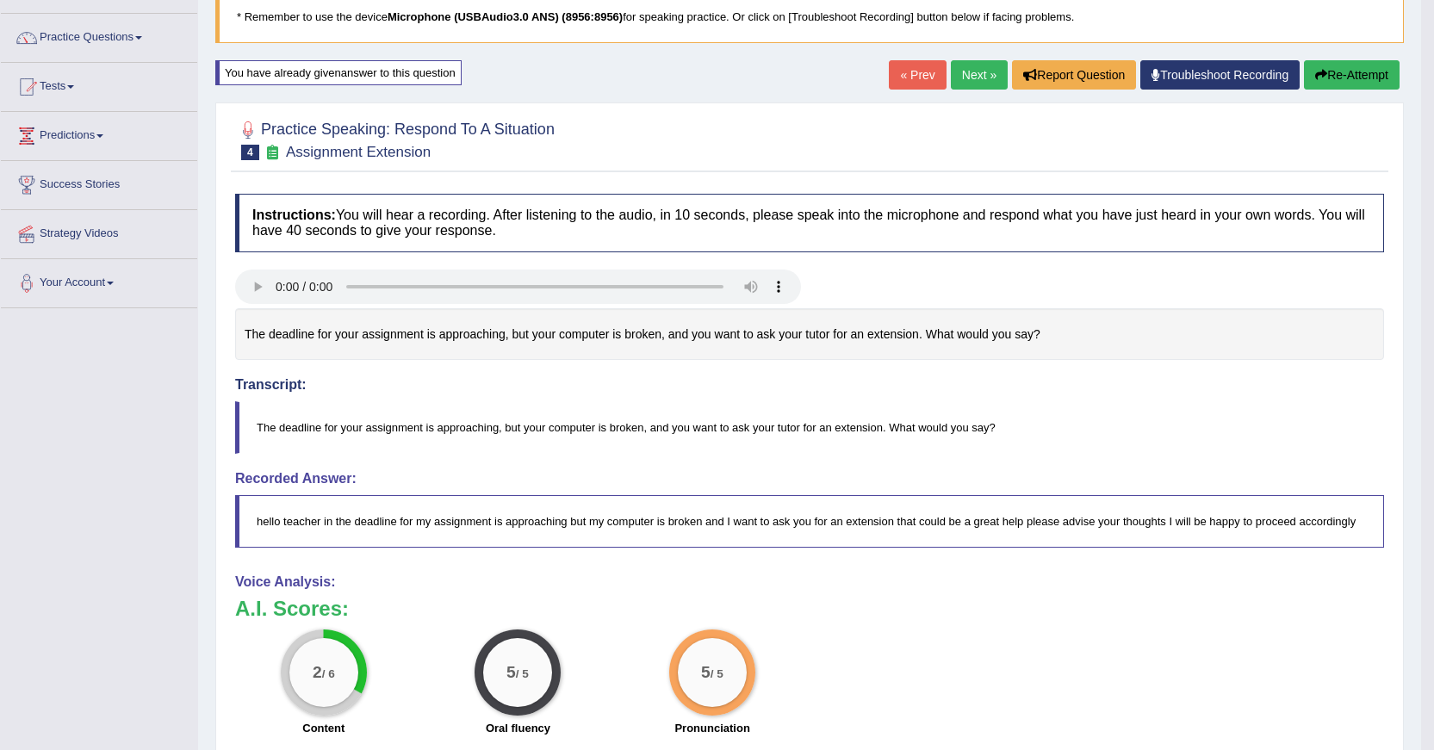
scroll to position [120, 0]
click at [1336, 68] on button "Re-Attempt" at bounding box center [1352, 75] width 96 height 29
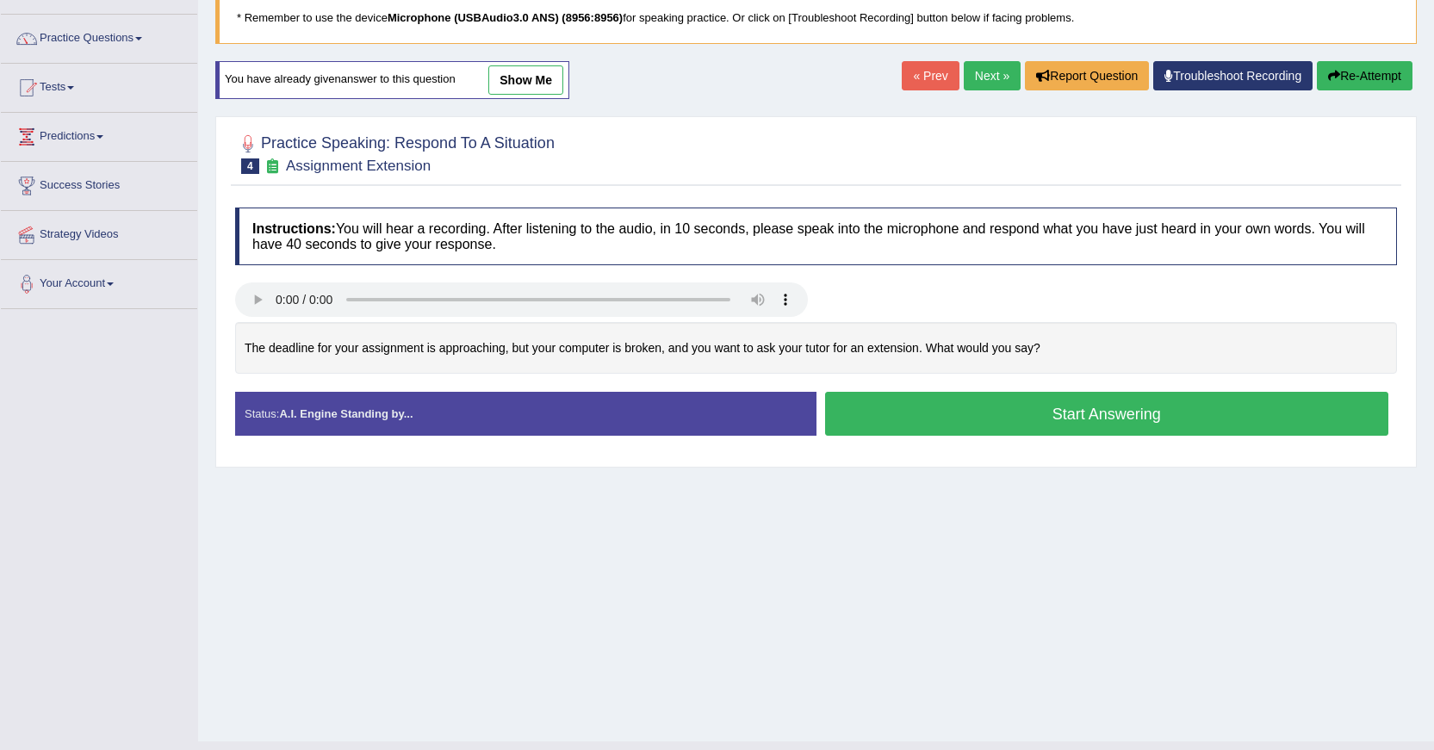
scroll to position [120, 0]
click at [1068, 417] on button "Start Answering" at bounding box center [1107, 414] width 564 height 44
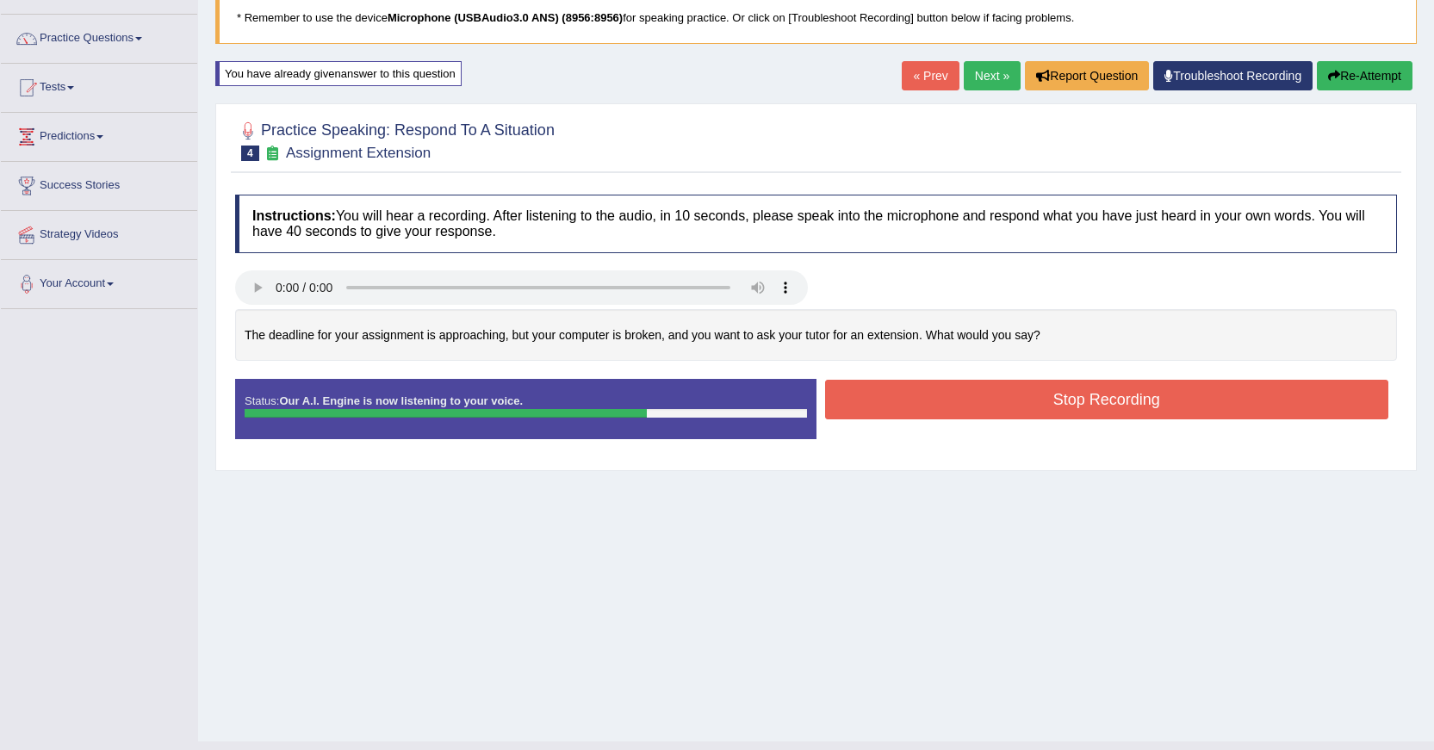
click at [1068, 413] on button "Stop Recording" at bounding box center [1107, 400] width 564 height 40
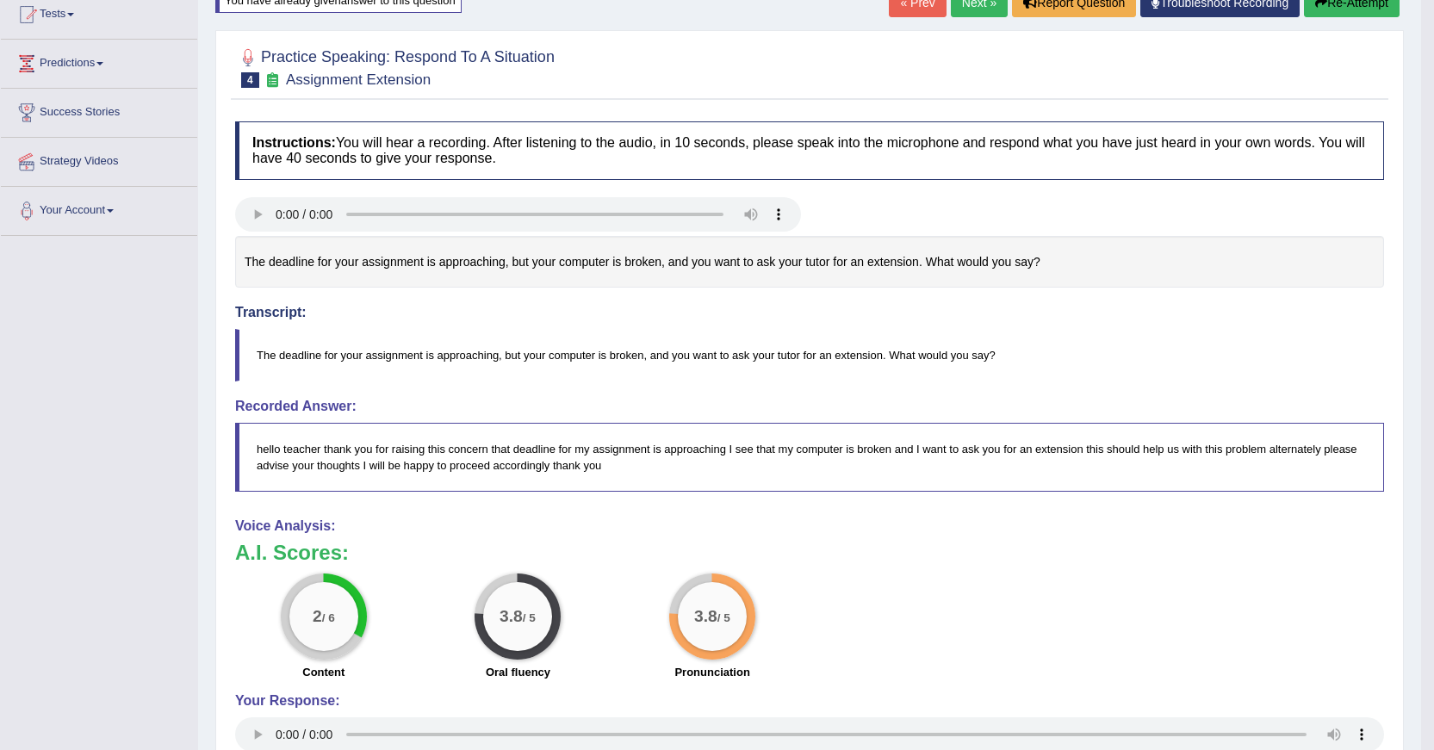
scroll to position [195, 0]
click at [1346, 8] on button "Re-Attempt" at bounding box center [1352, 0] width 96 height 29
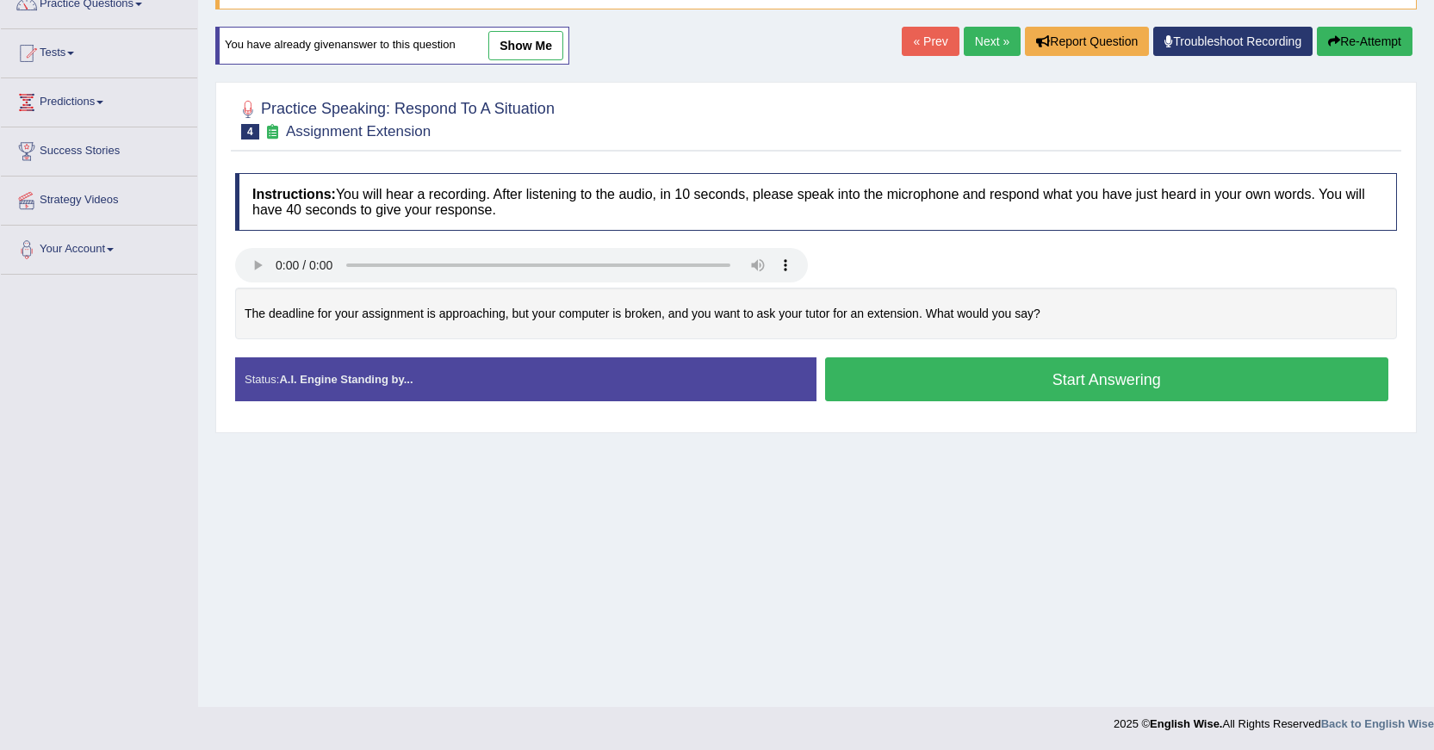
click at [1118, 382] on button "Start Answering" at bounding box center [1107, 379] width 564 height 44
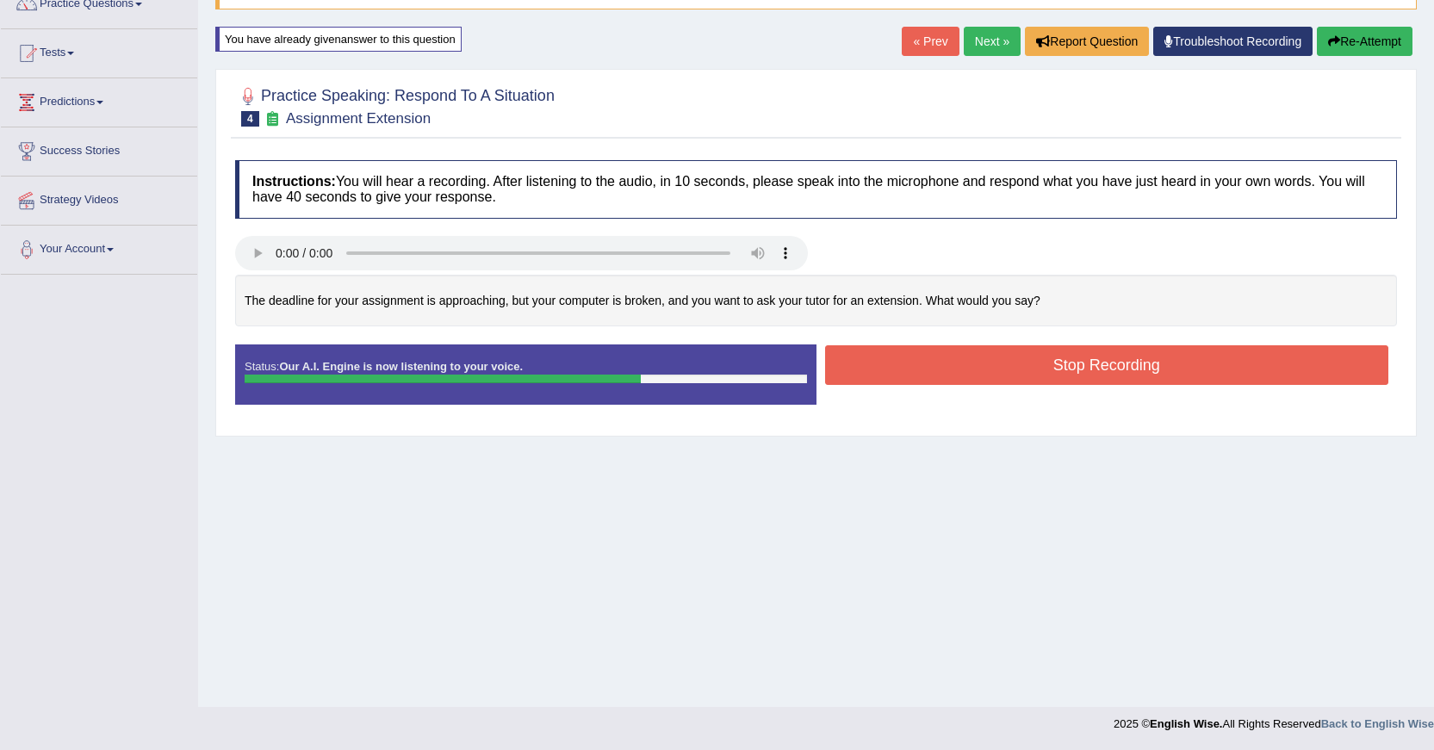
click at [1121, 374] on button "Stop Recording" at bounding box center [1107, 365] width 564 height 40
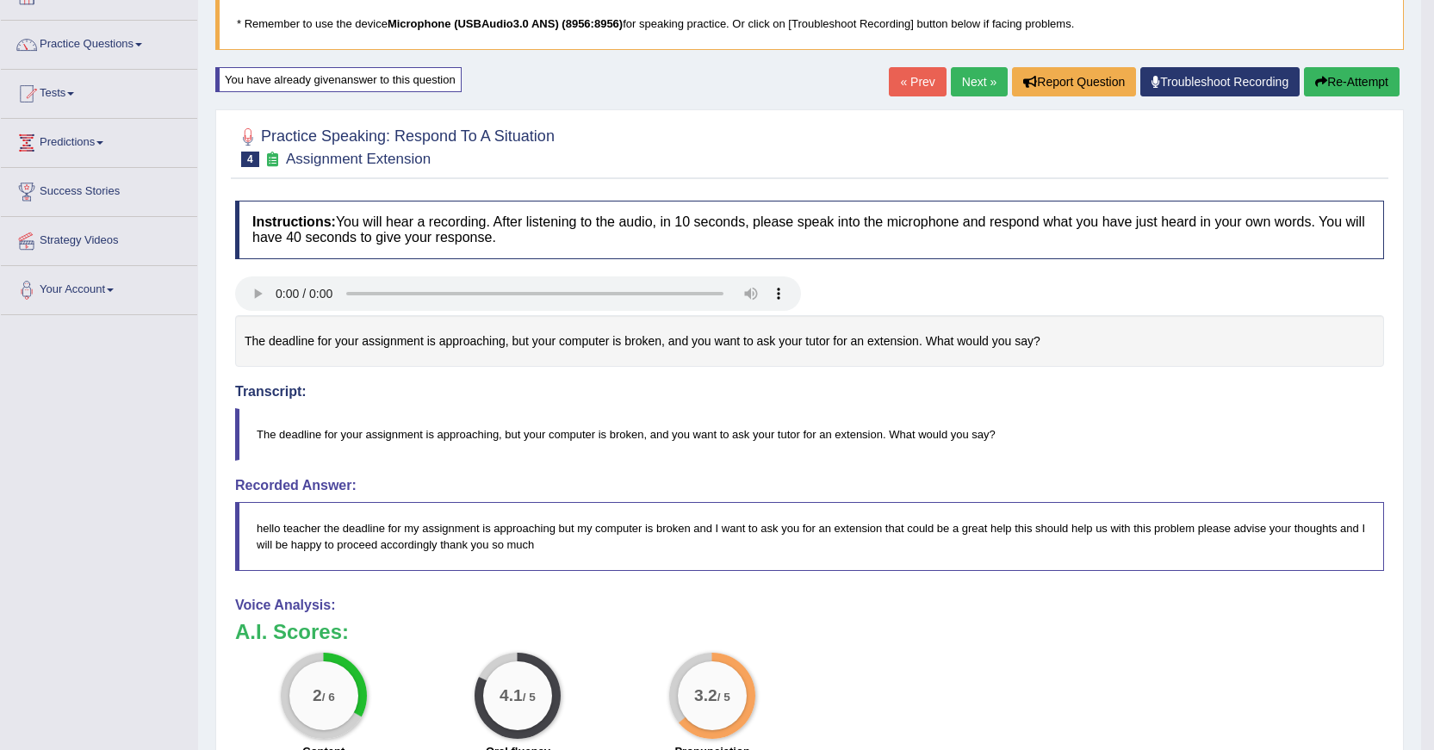
scroll to position [109, 0]
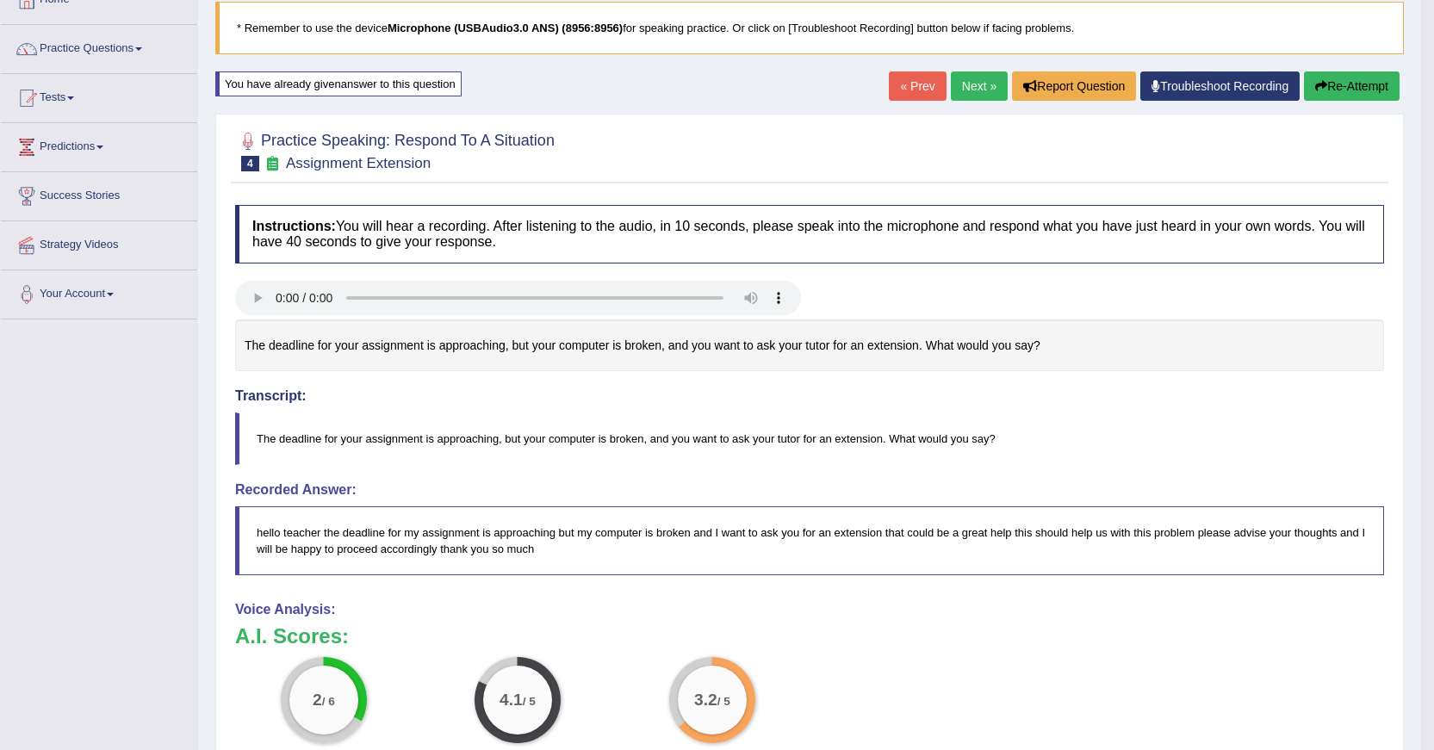
click at [1347, 81] on button "Re-Attempt" at bounding box center [1352, 85] width 96 height 29
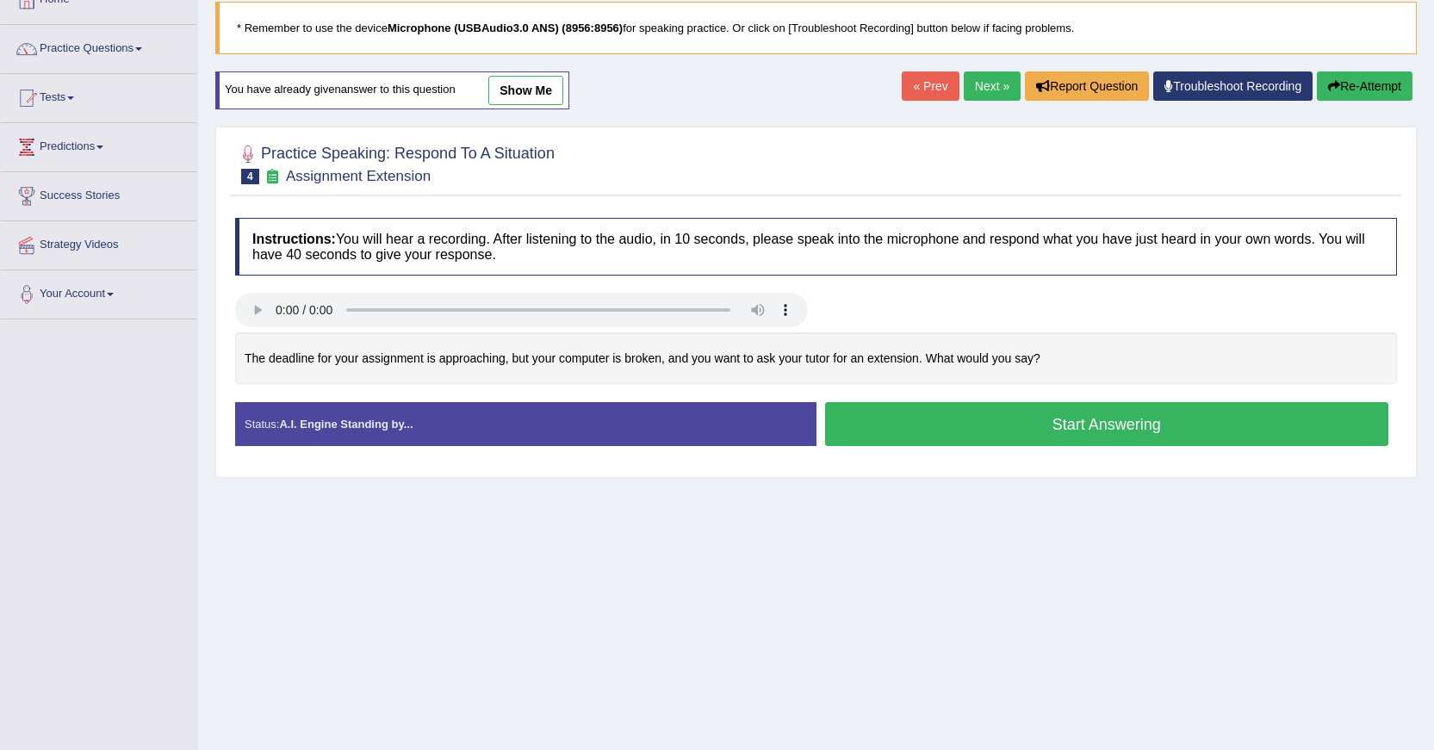
click at [1138, 424] on button "Start Answering" at bounding box center [1107, 424] width 564 height 44
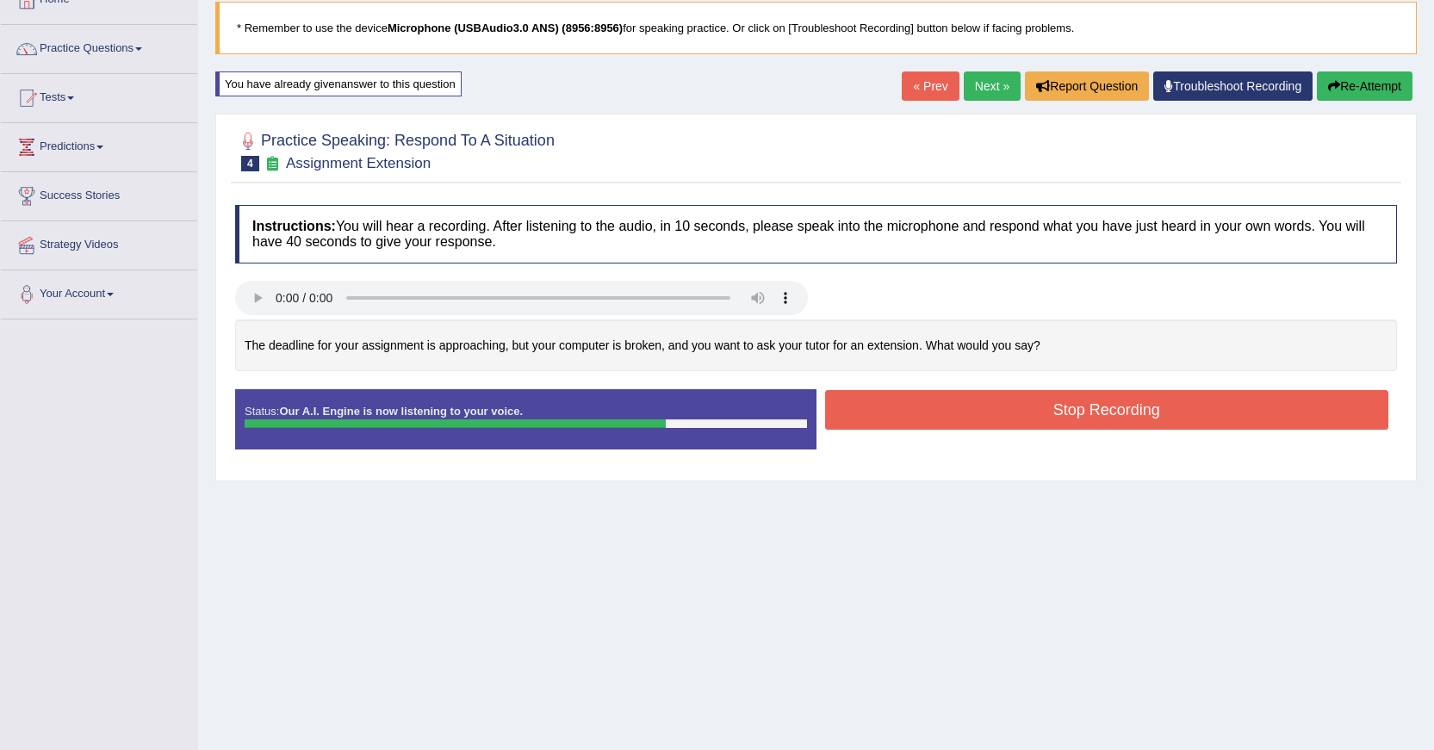
click at [1130, 402] on button "Stop Recording" at bounding box center [1107, 410] width 564 height 40
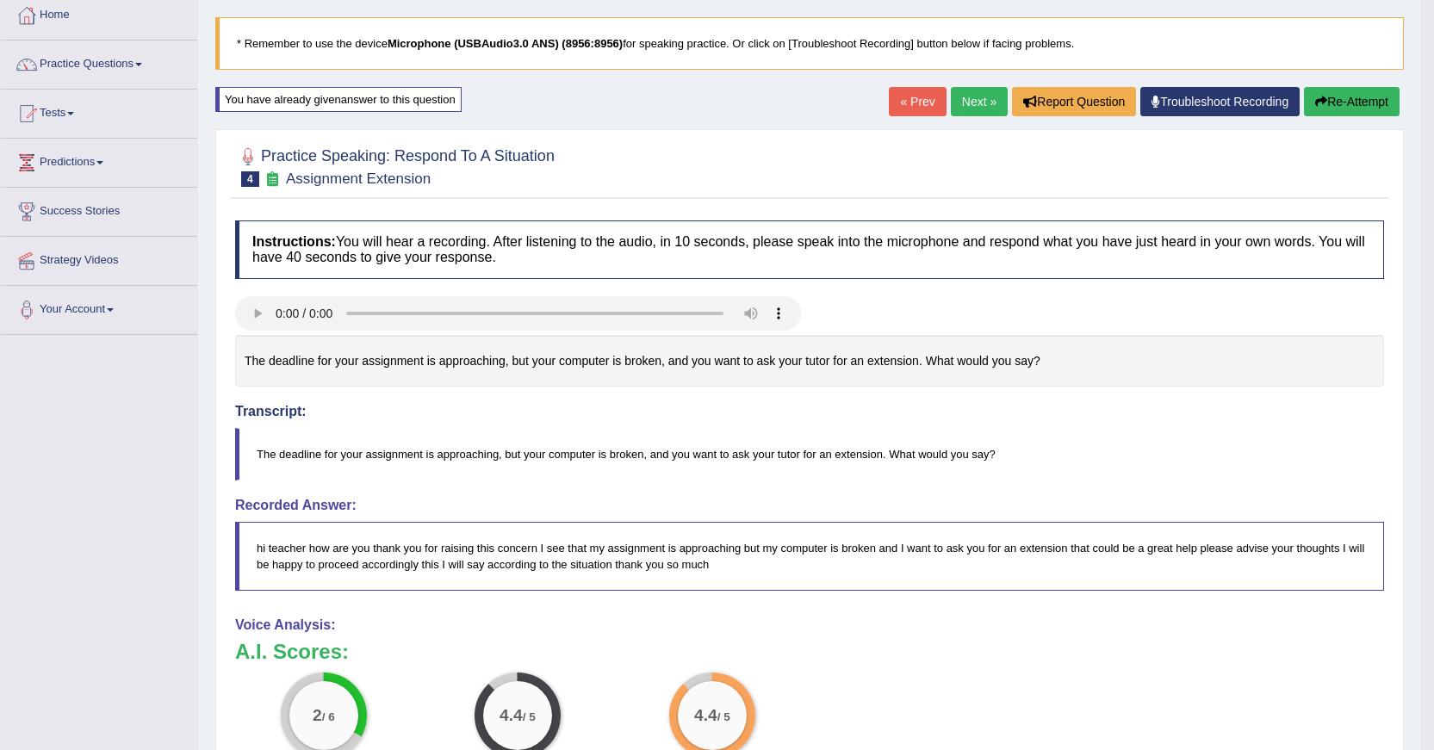
scroll to position [19, 0]
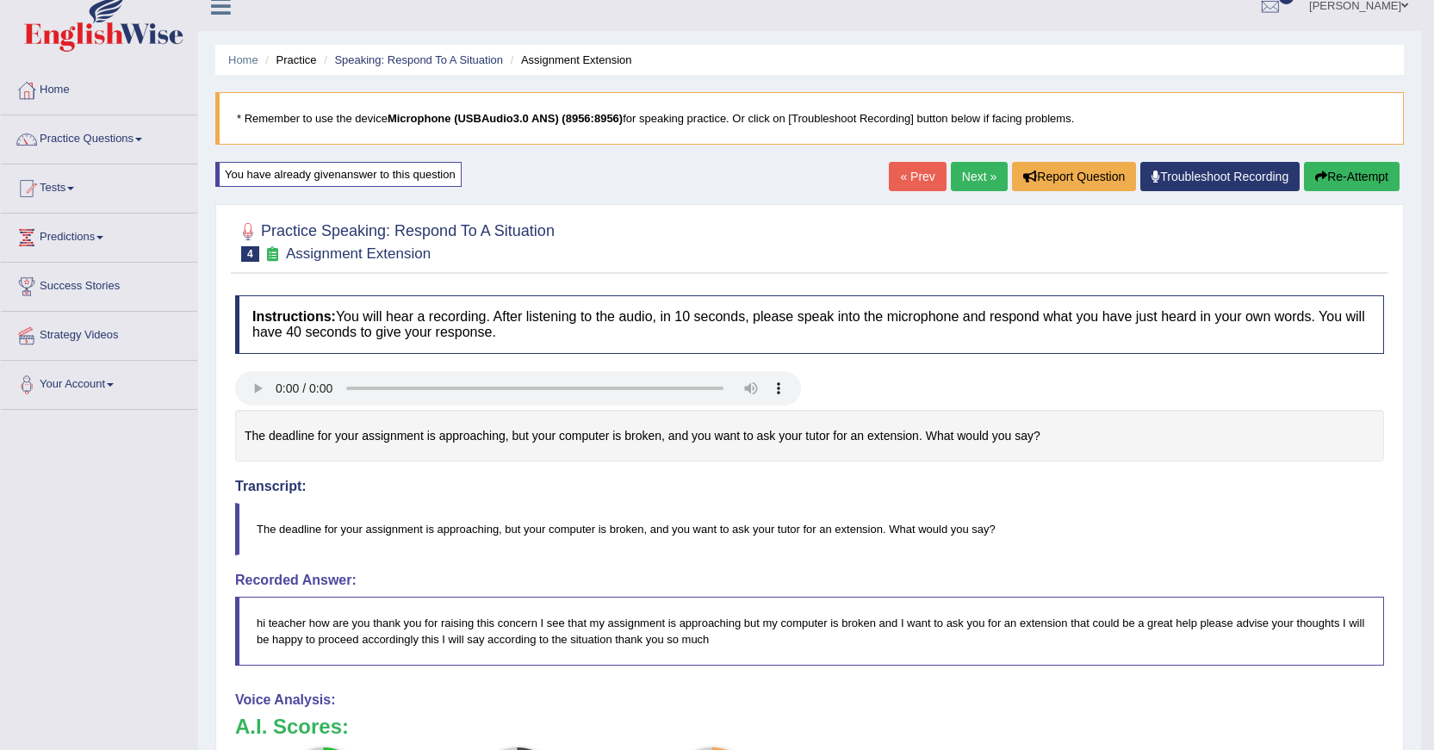
click at [971, 172] on link "Next »" at bounding box center [979, 176] width 57 height 29
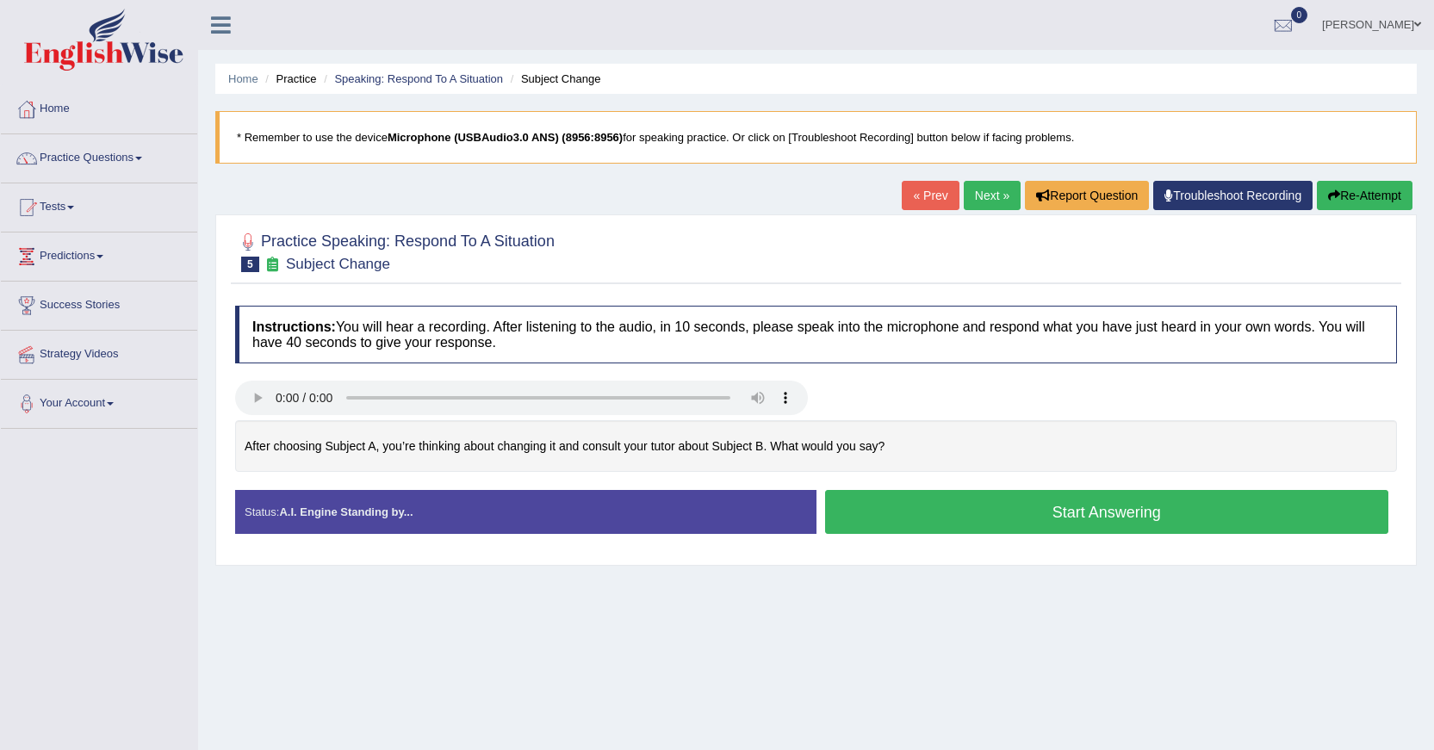
click at [1064, 516] on button "Start Answering" at bounding box center [1107, 512] width 564 height 44
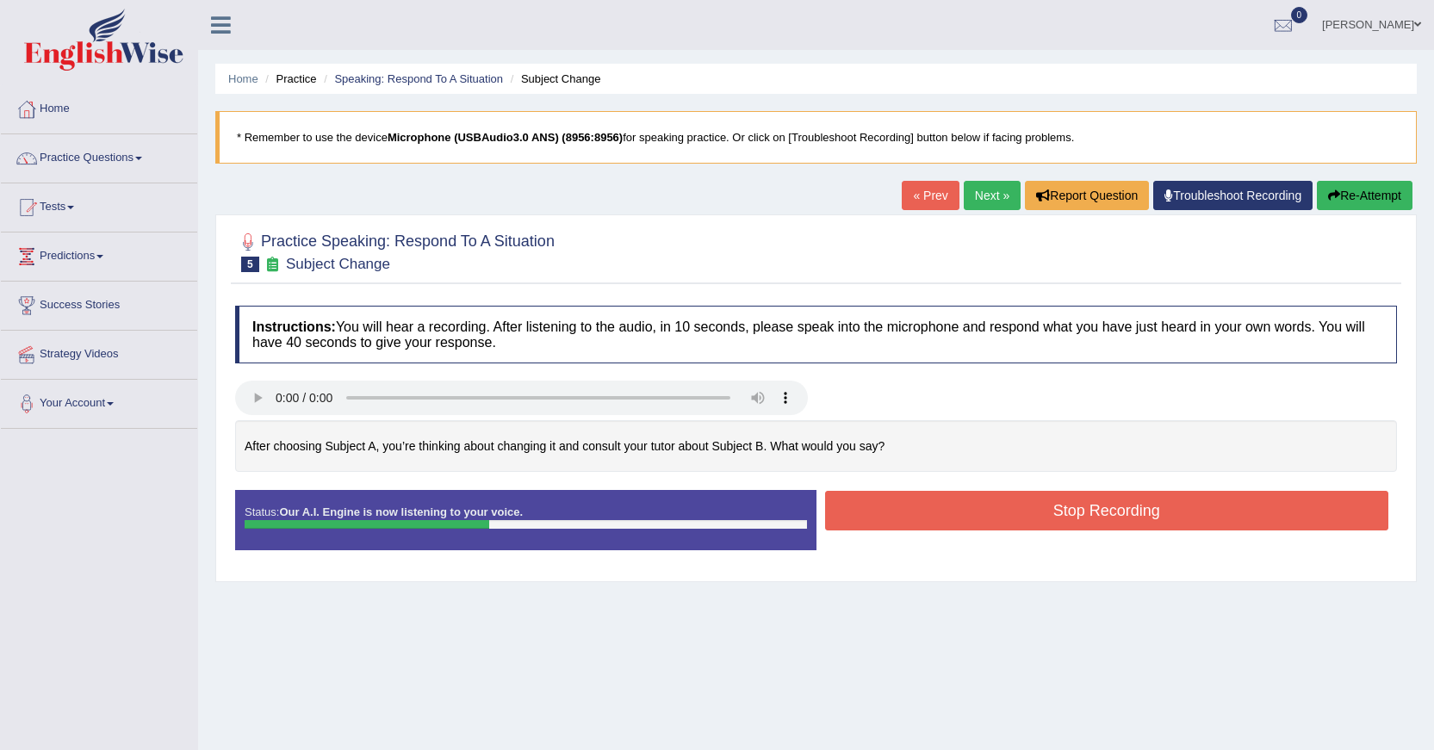
click at [1105, 510] on button "Stop Recording" at bounding box center [1107, 511] width 564 height 40
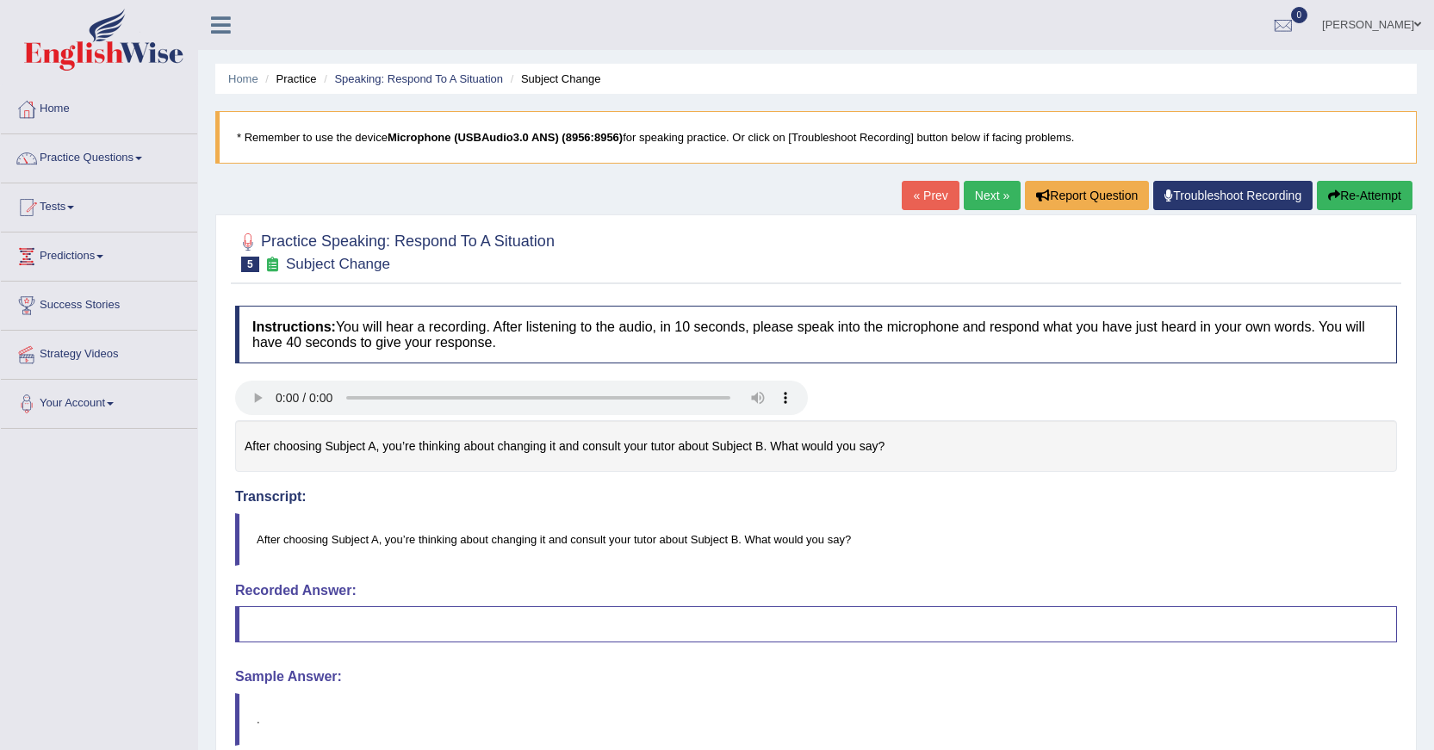
click at [1347, 195] on button "Re-Attempt" at bounding box center [1364, 195] width 96 height 29
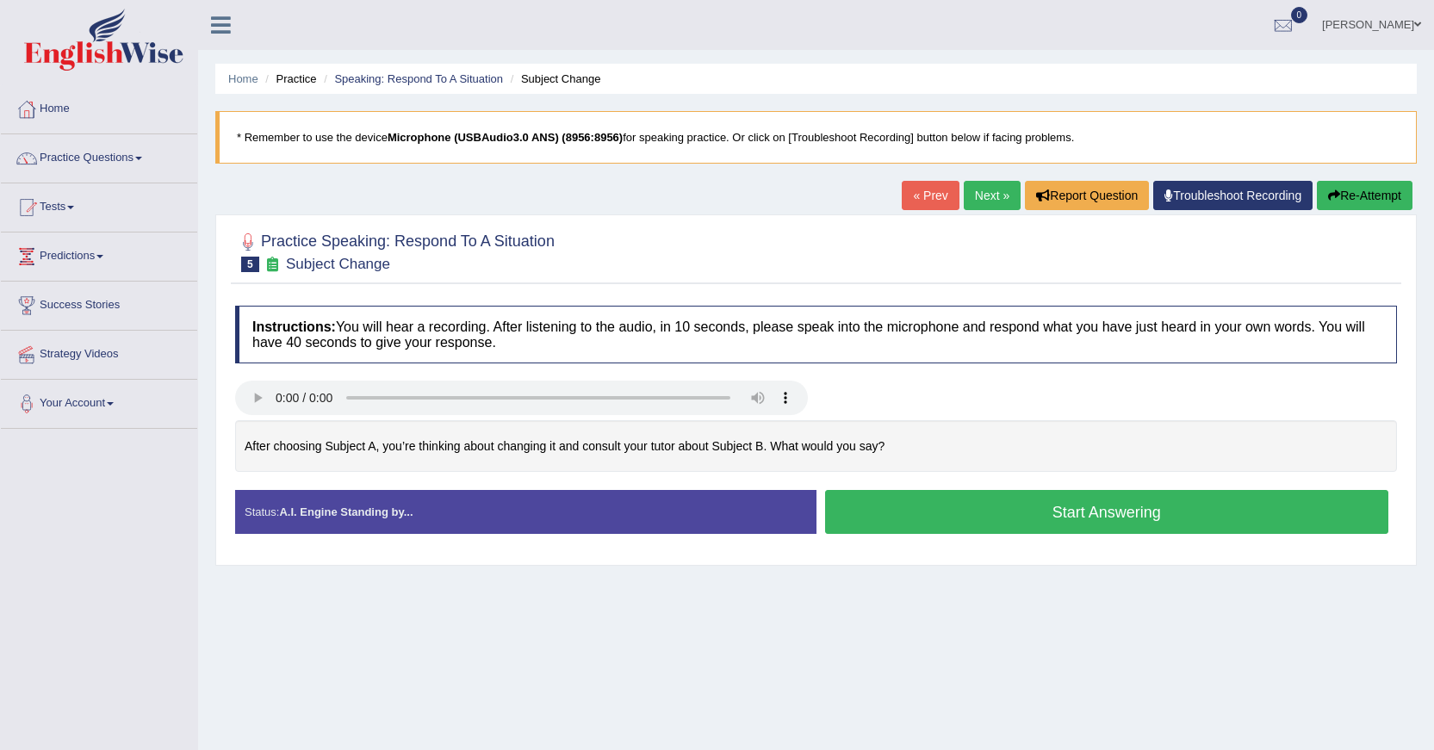
click at [1099, 521] on button "Start Answering" at bounding box center [1107, 512] width 564 height 44
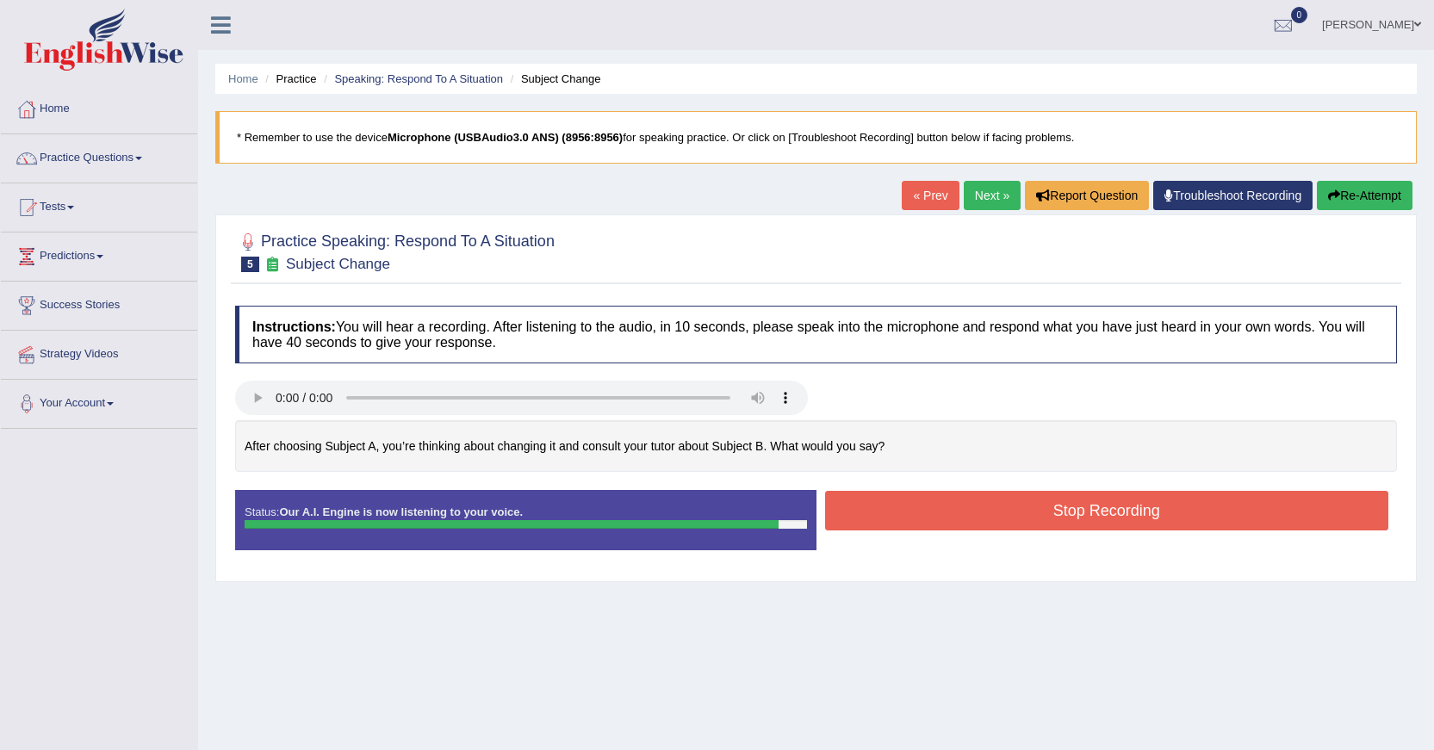
click at [1099, 521] on button "Stop Recording" at bounding box center [1107, 511] width 564 height 40
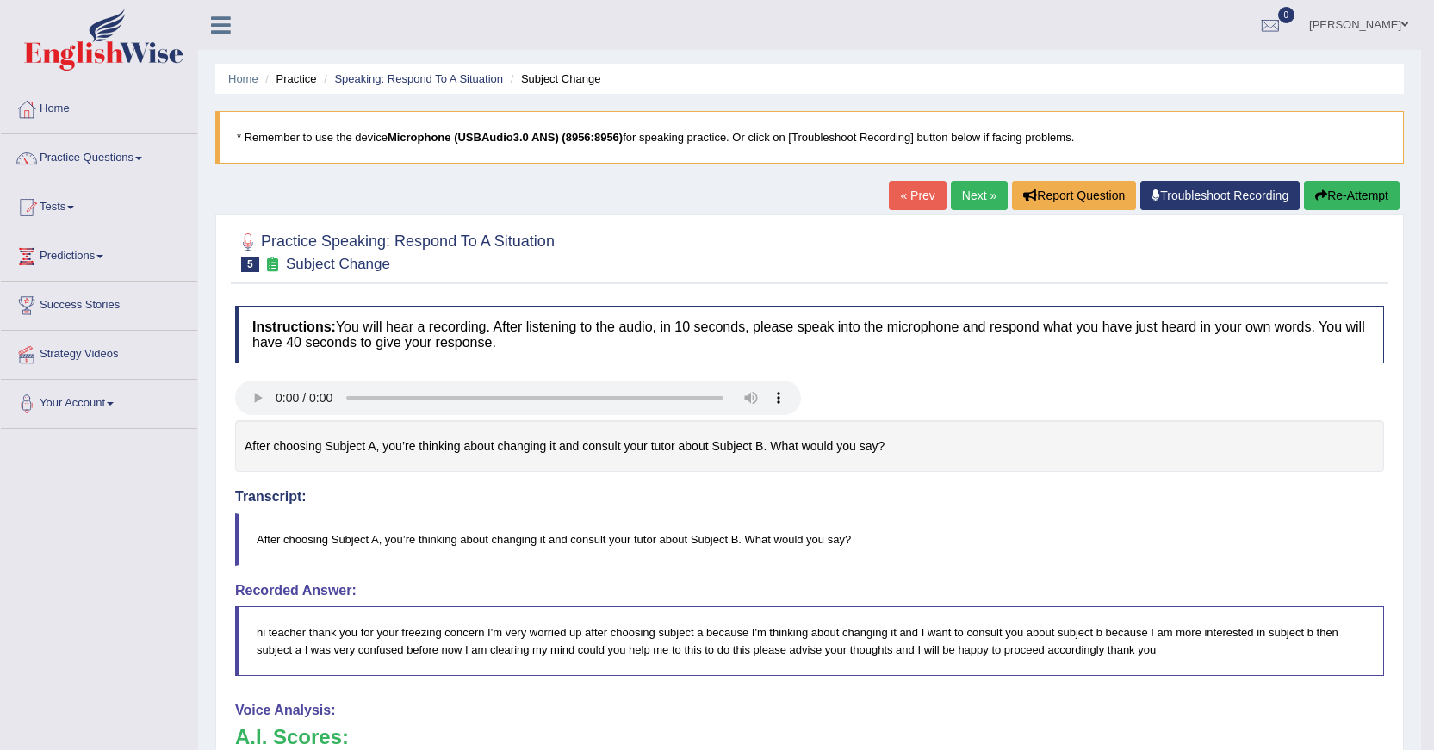
click at [977, 194] on link "Next »" at bounding box center [979, 195] width 57 height 29
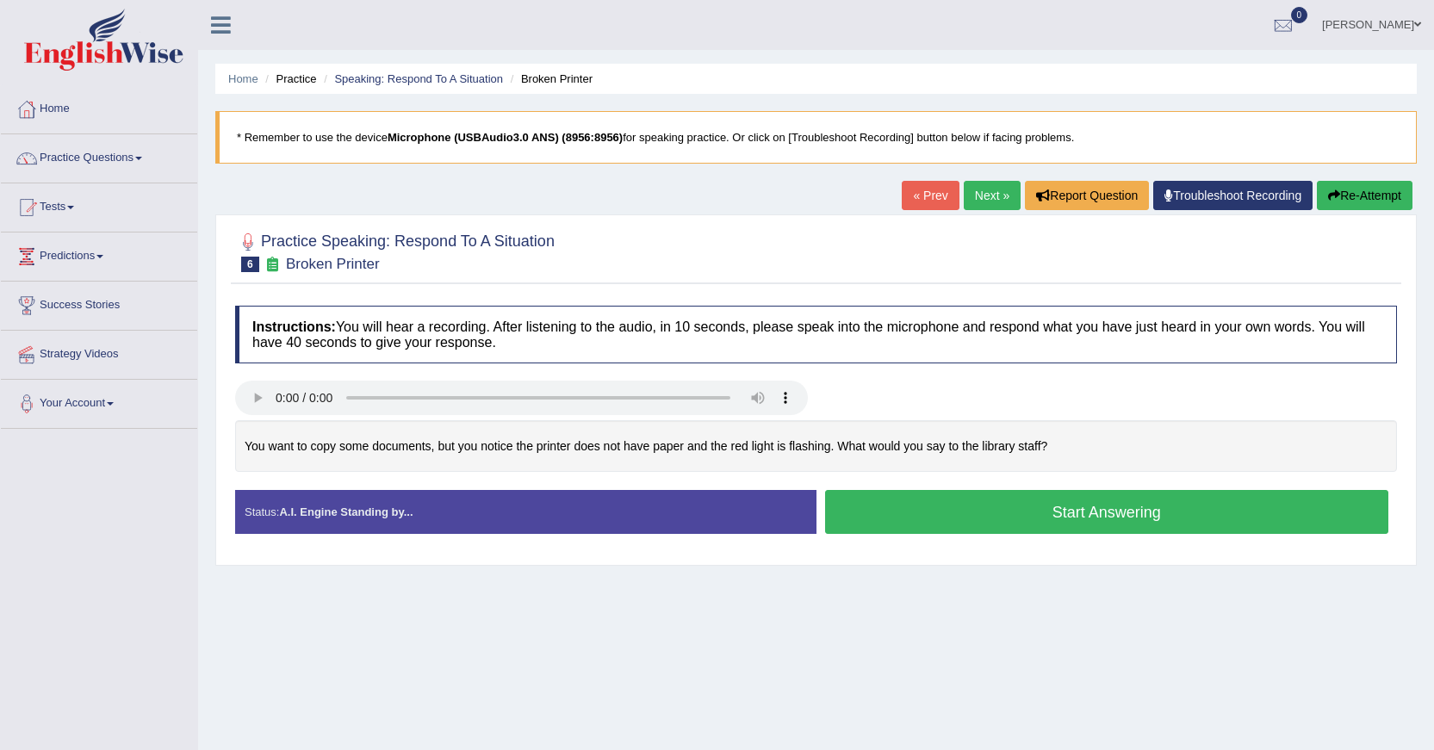
click at [971, 522] on button "Start Answering" at bounding box center [1107, 512] width 564 height 44
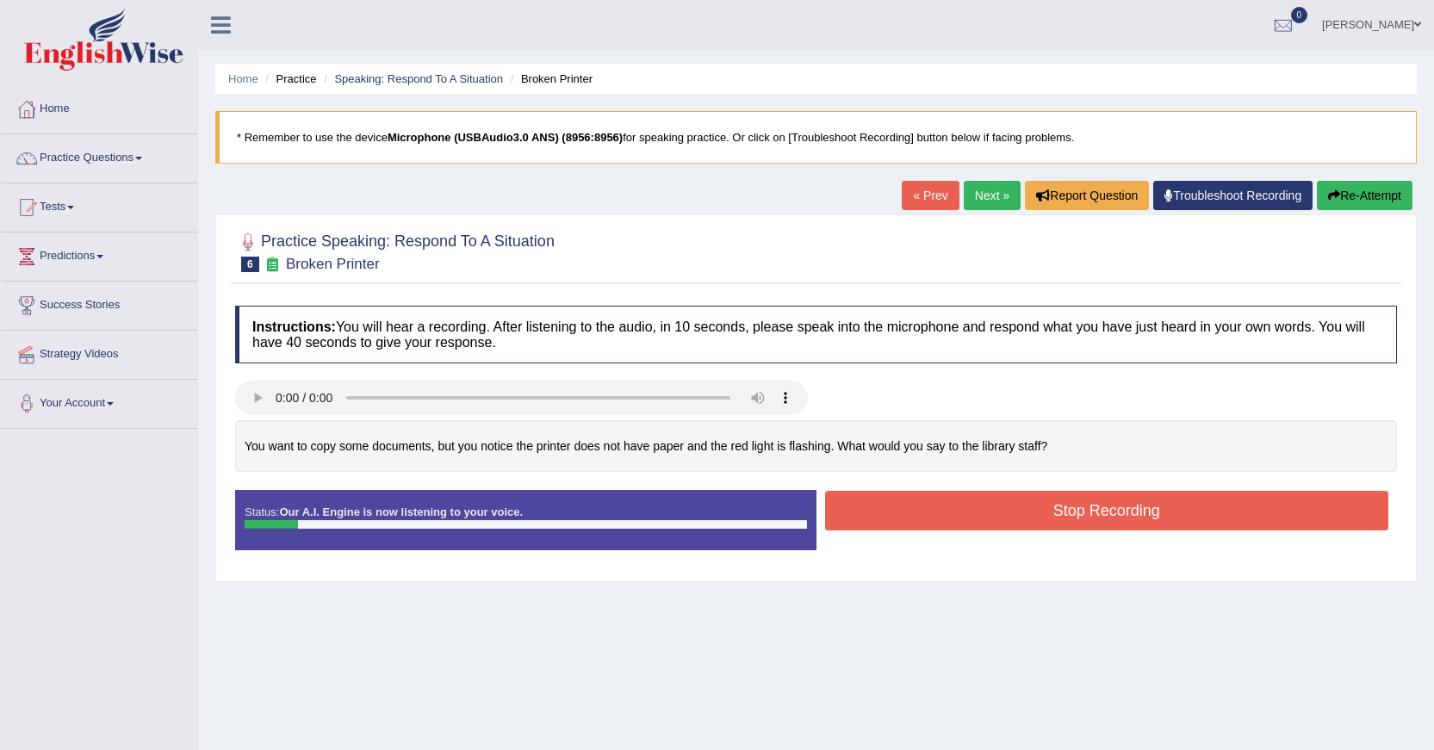
click at [934, 195] on link "« Prev" at bounding box center [929, 195] width 57 height 29
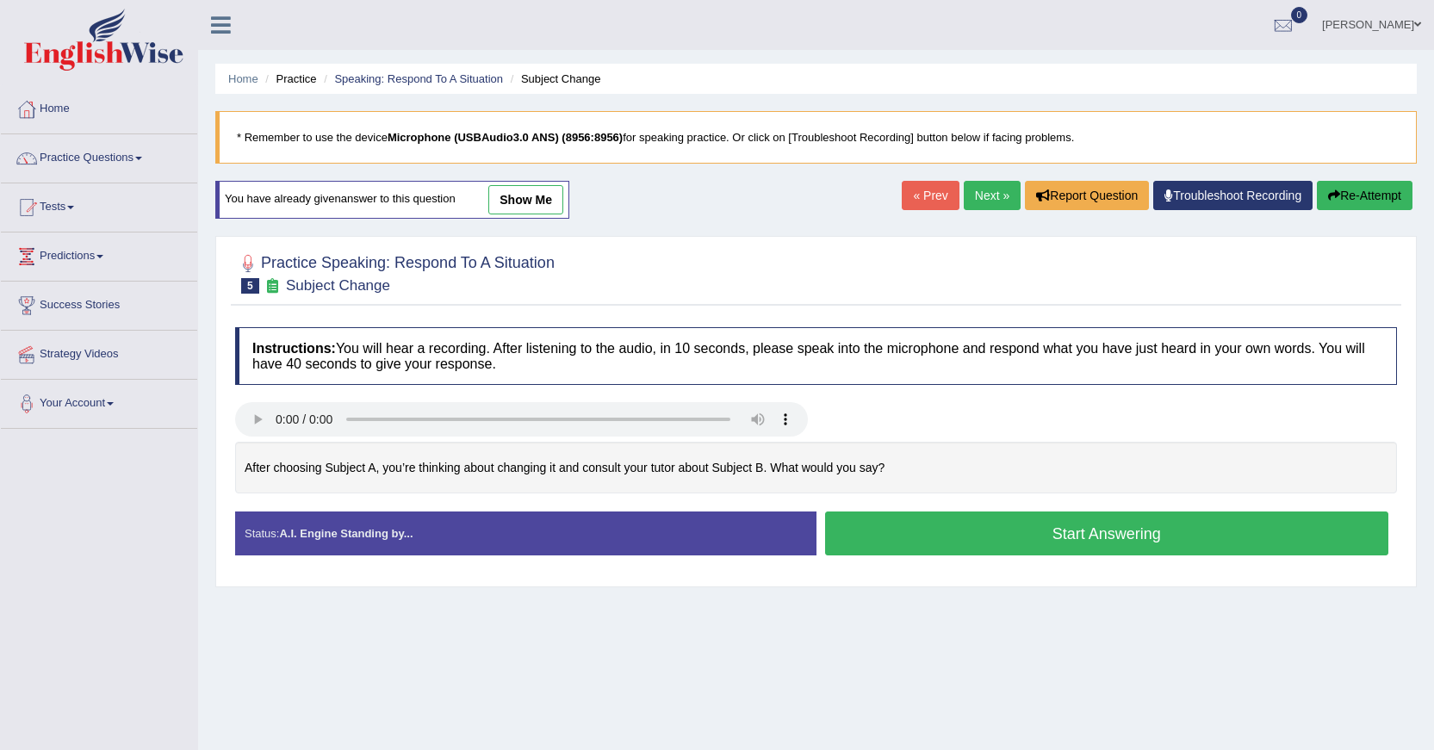
click at [1360, 195] on button "Re-Attempt" at bounding box center [1364, 195] width 96 height 29
click at [1114, 533] on button "Start Answering" at bounding box center [1107, 533] width 564 height 44
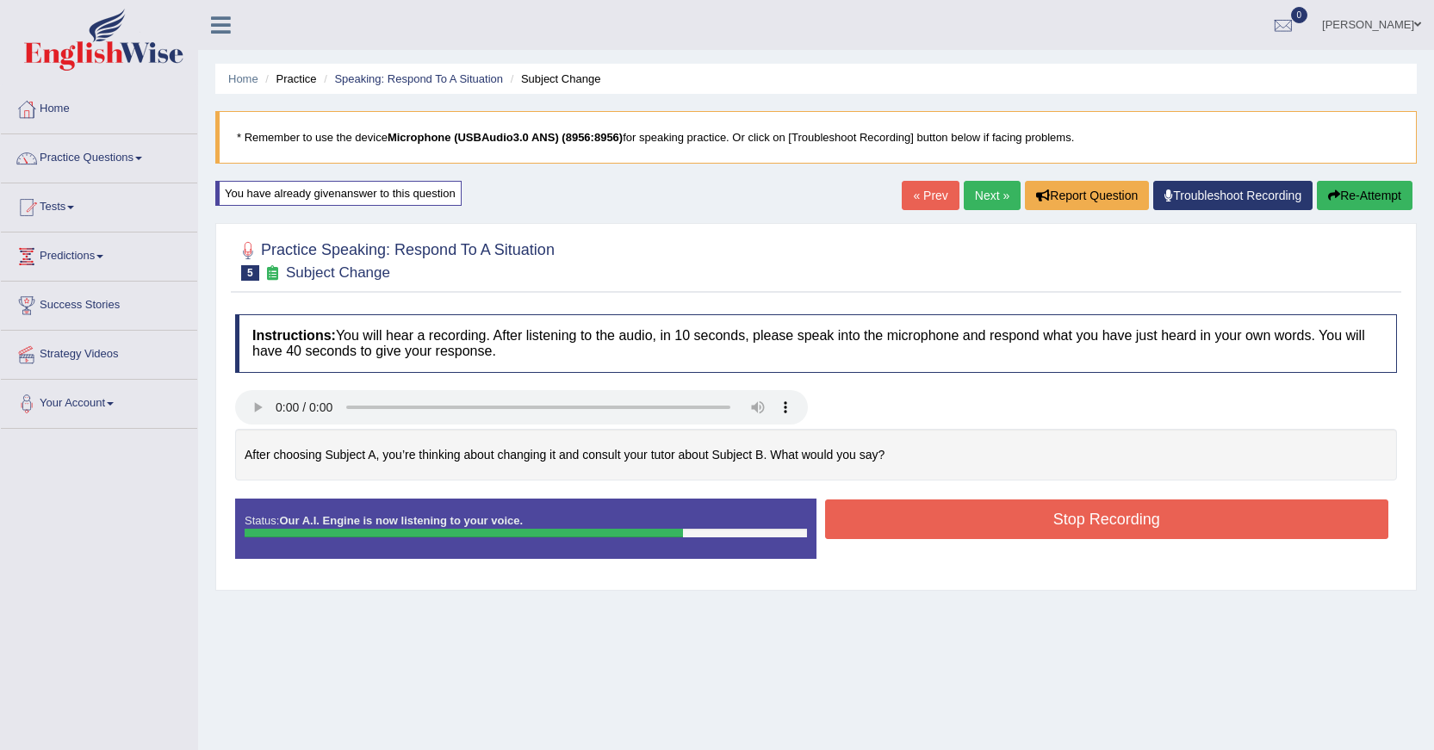
click at [1115, 530] on button "Stop Recording" at bounding box center [1107, 519] width 564 height 40
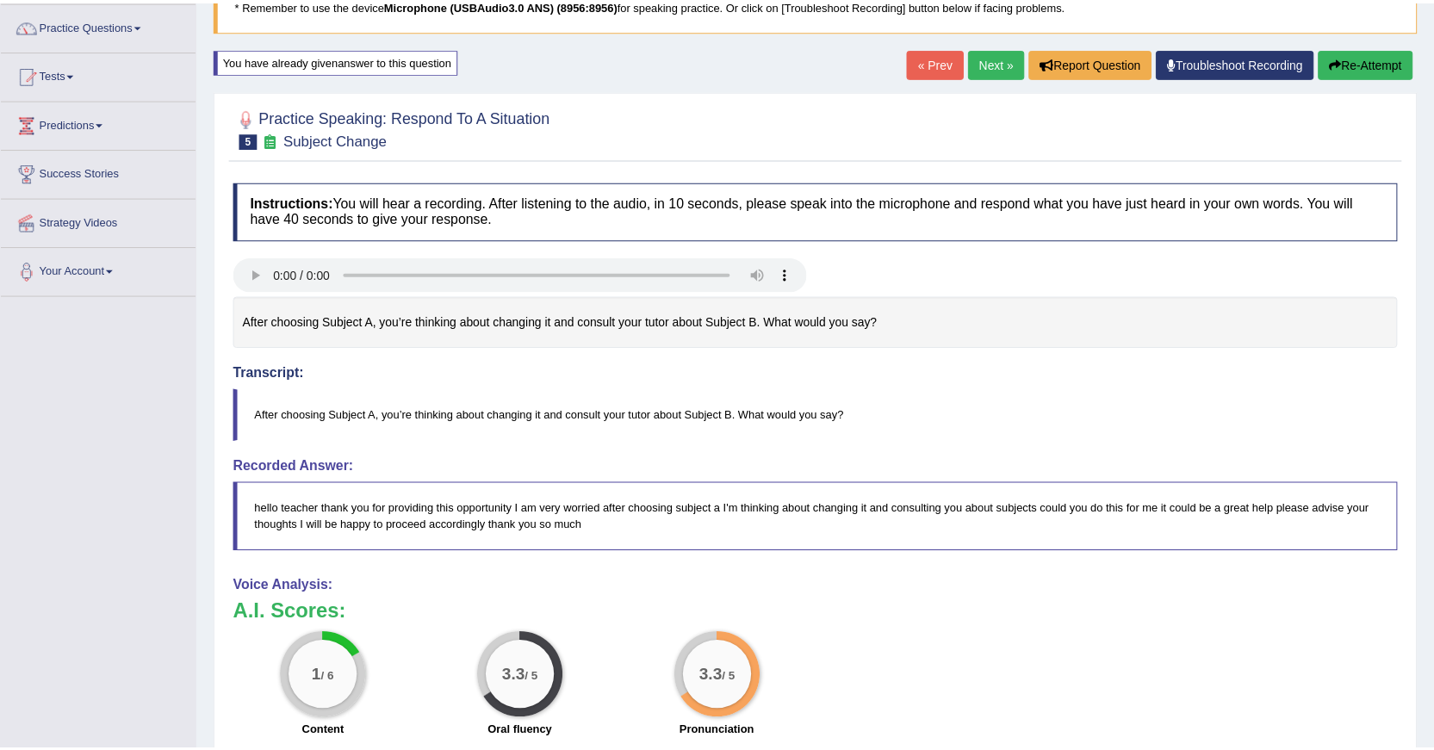
scroll to position [137, 0]
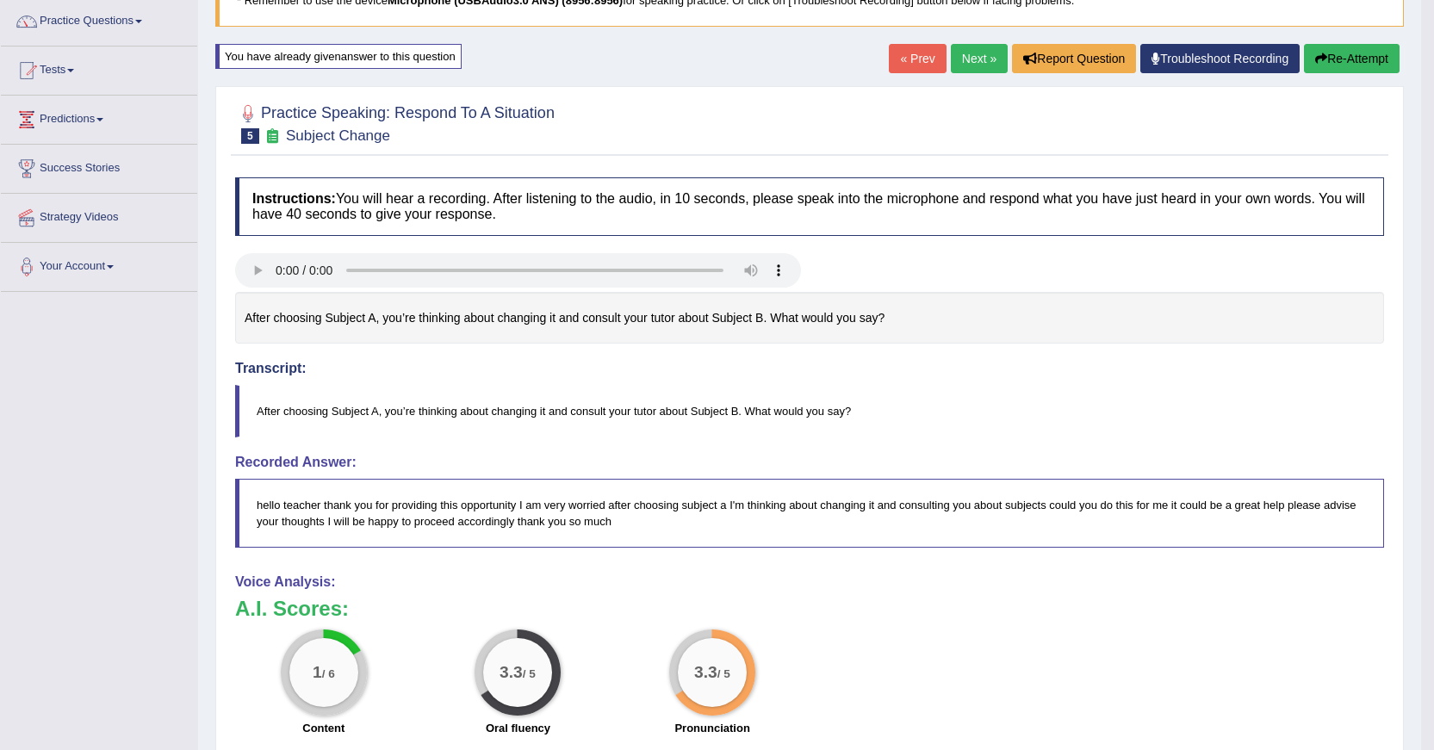
drag, startPoint x: 1437, startPoint y: 120, endPoint x: 1446, endPoint y: 361, distance: 241.2
click at [1433, 361] on html "Toggle navigation Home Practice Questions Speaking Practice Read Aloud Repeat S…" at bounding box center [717, 238] width 1434 height 750
click at [1321, 60] on icon "button" at bounding box center [1321, 59] width 12 height 12
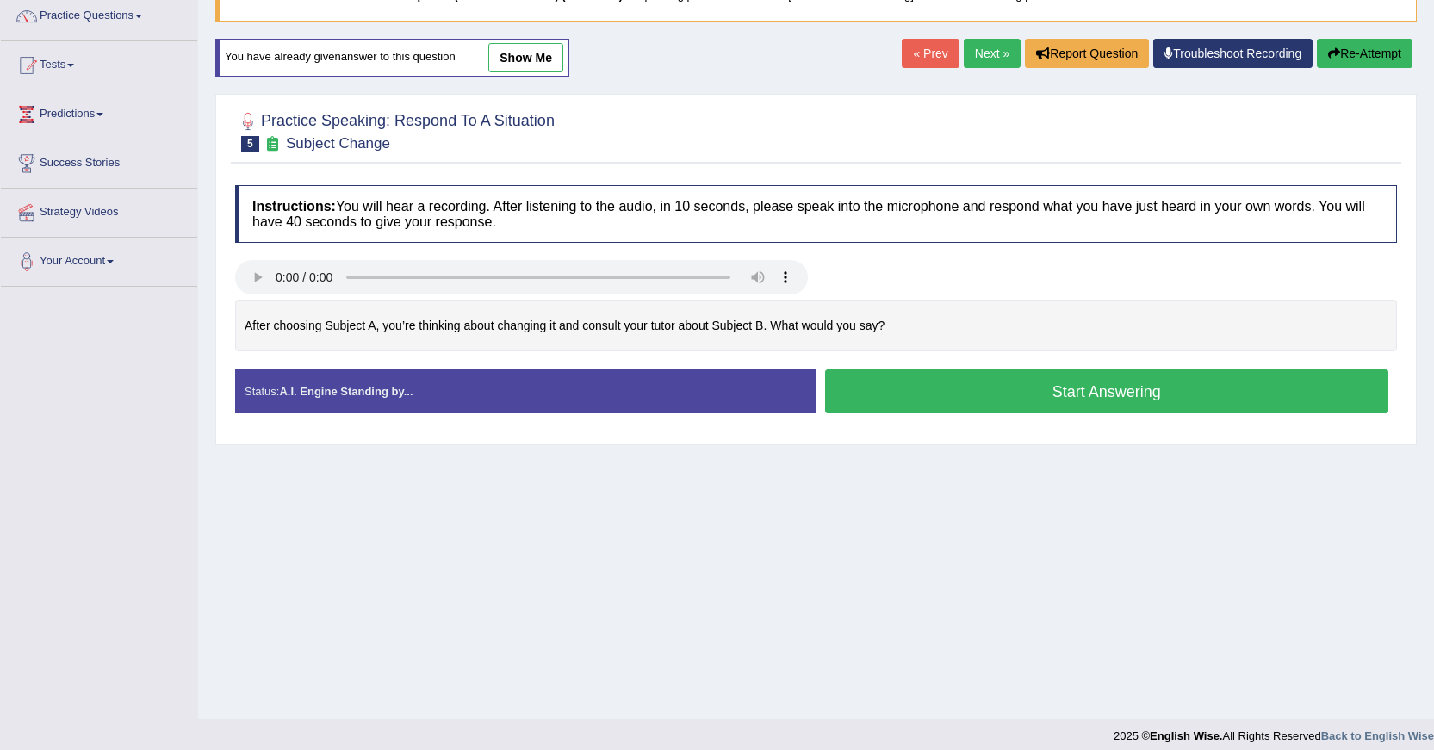
scroll to position [142, 0]
click at [1093, 401] on button "Start Answering" at bounding box center [1107, 391] width 564 height 44
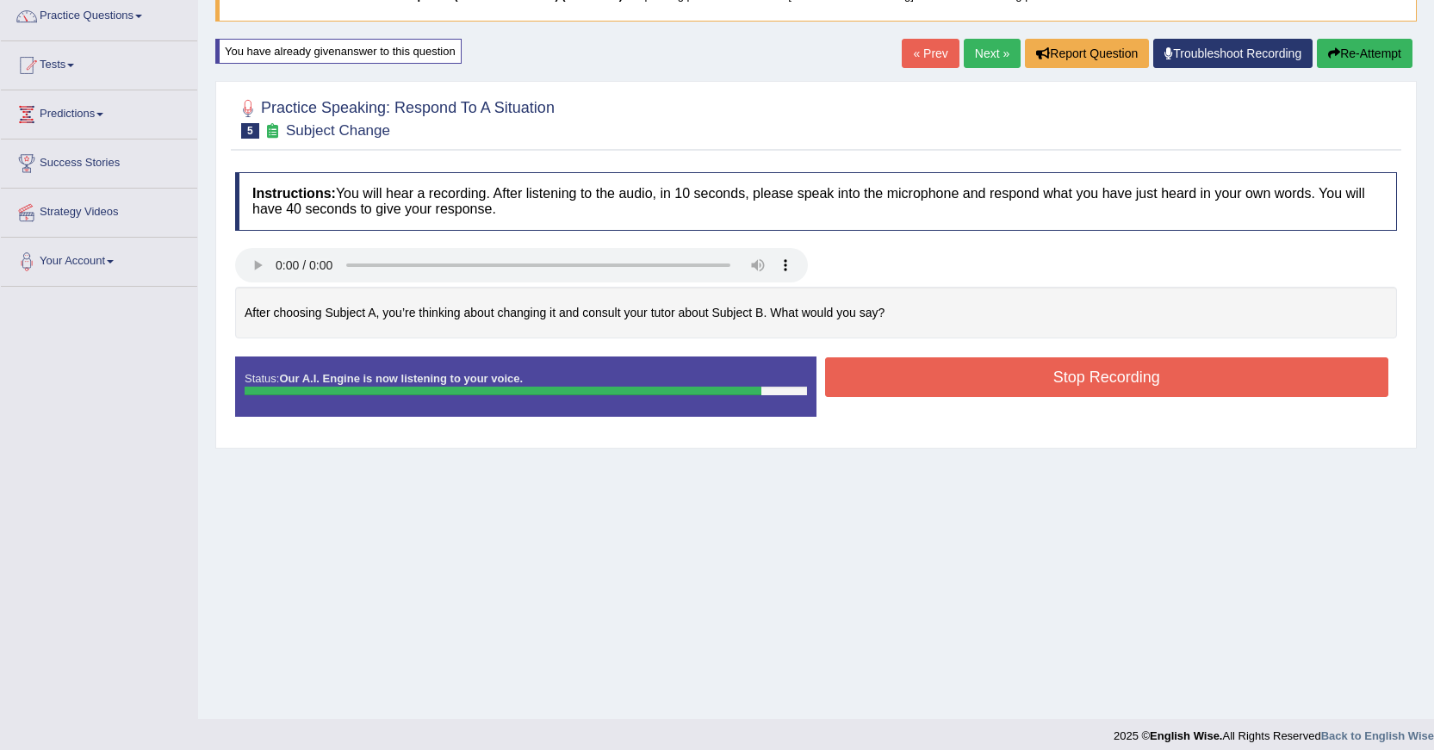
click at [1113, 379] on button "Stop Recording" at bounding box center [1107, 377] width 564 height 40
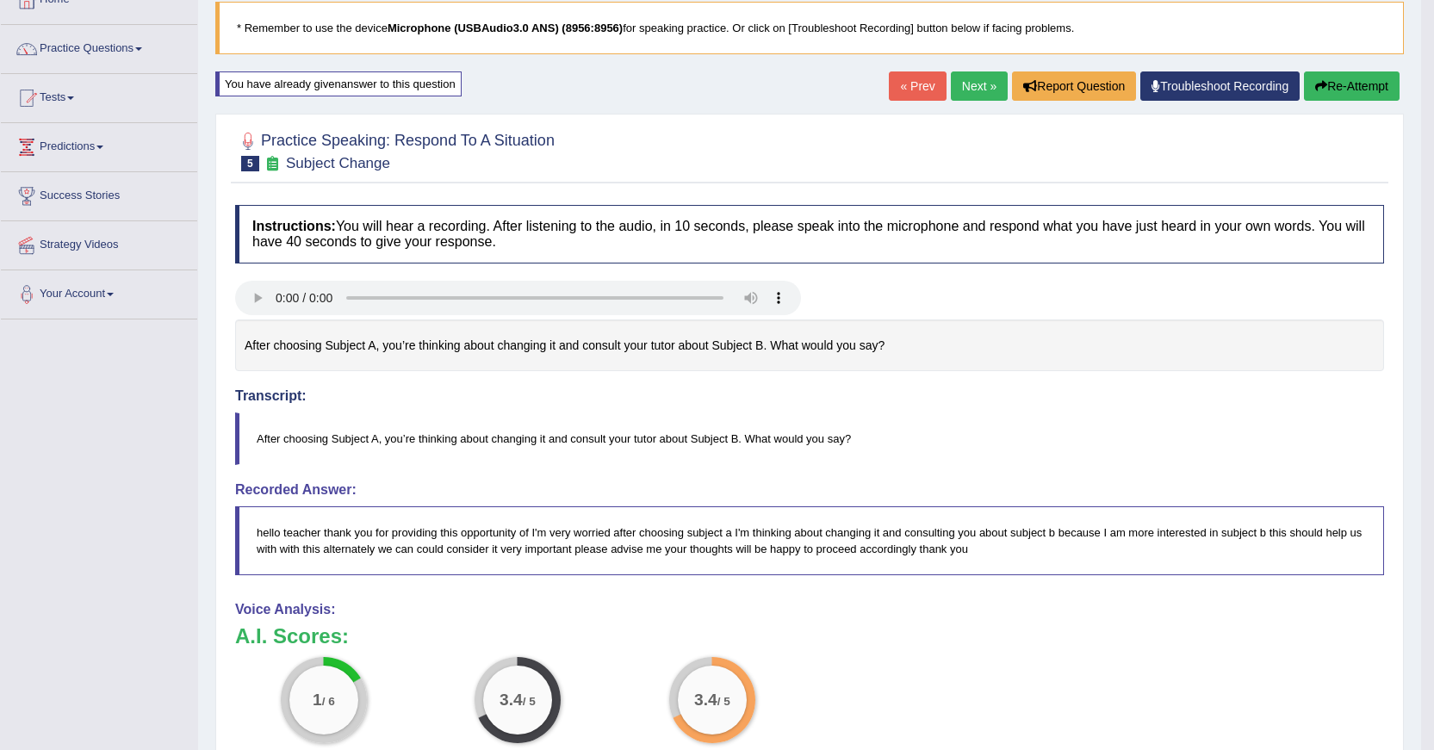
scroll to position [106, 0]
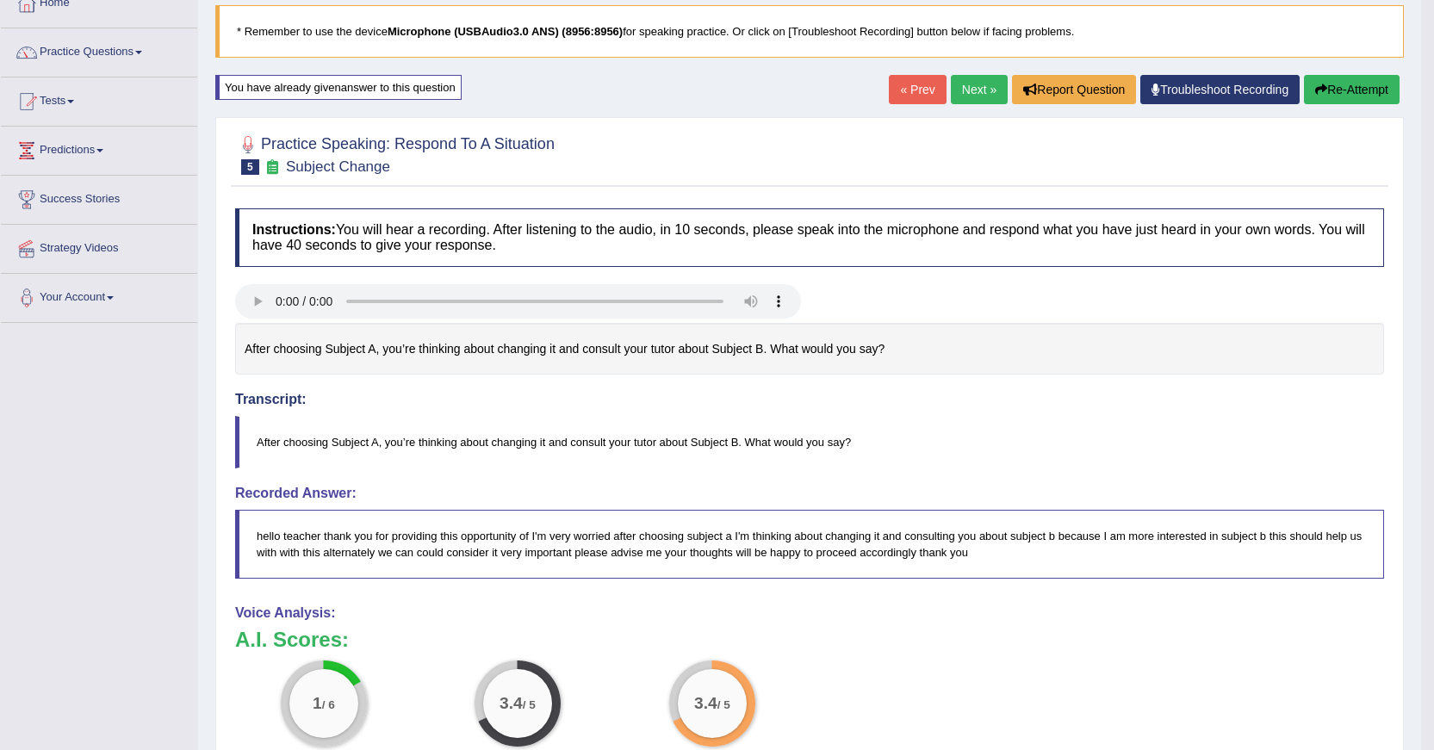
click at [1342, 89] on button "Re-Attempt" at bounding box center [1352, 89] width 96 height 29
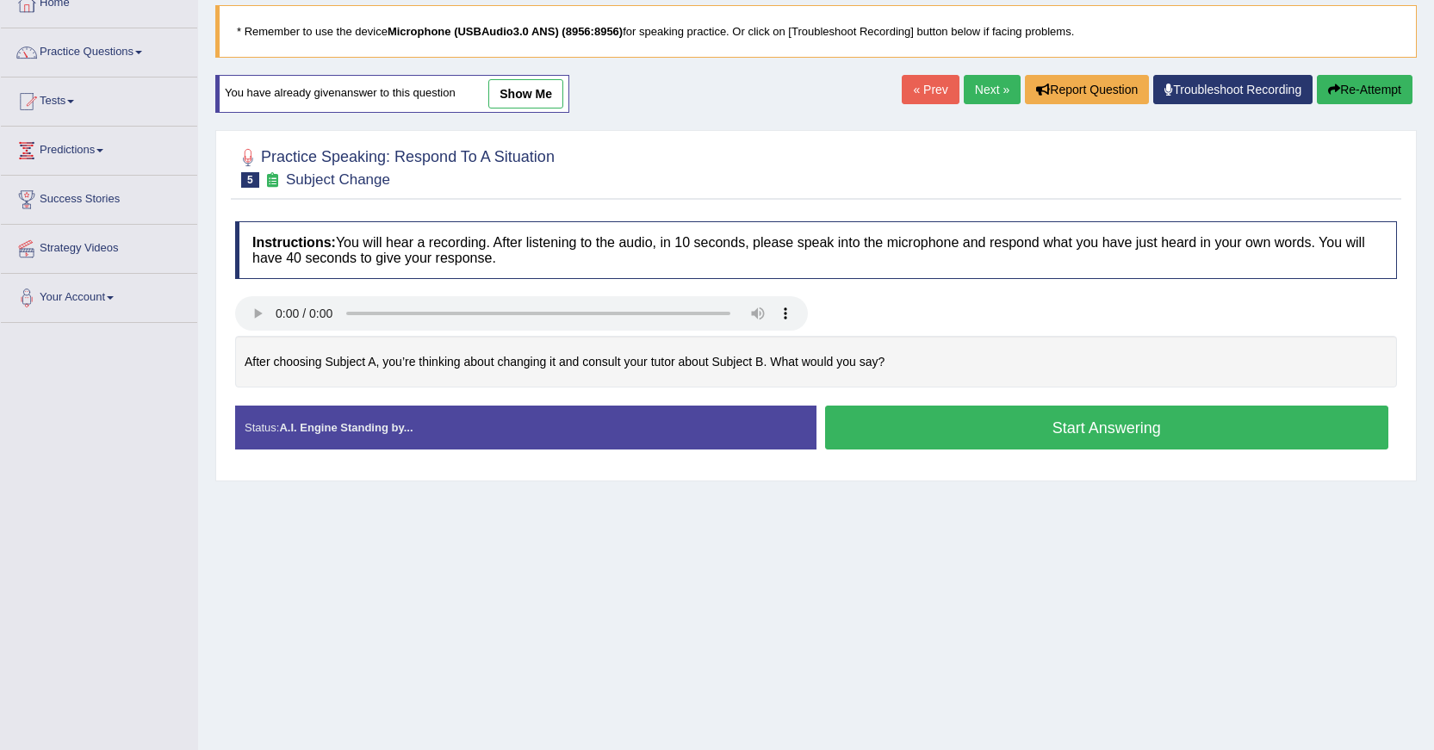
click at [1188, 415] on button "Start Answering" at bounding box center [1107, 428] width 564 height 44
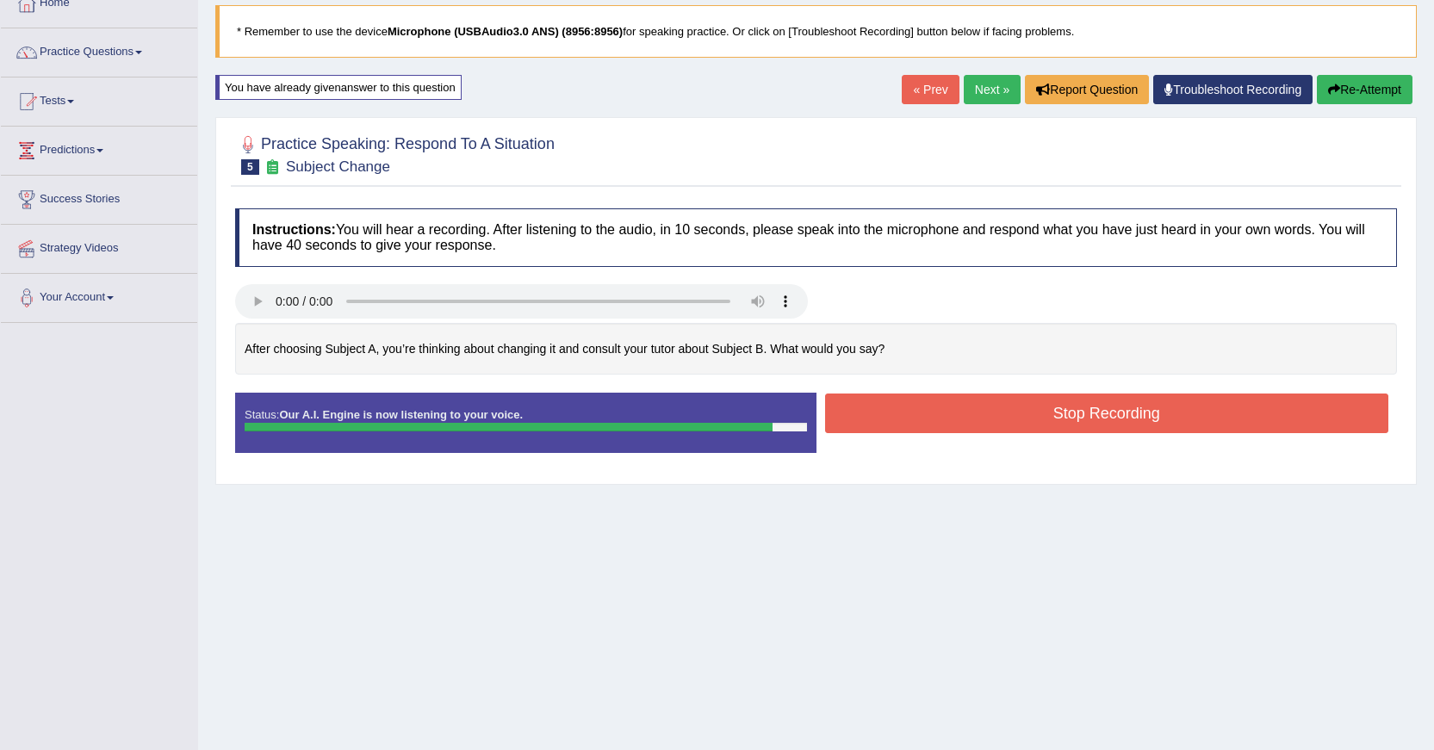
click at [1188, 420] on button "Stop Recording" at bounding box center [1107, 413] width 564 height 40
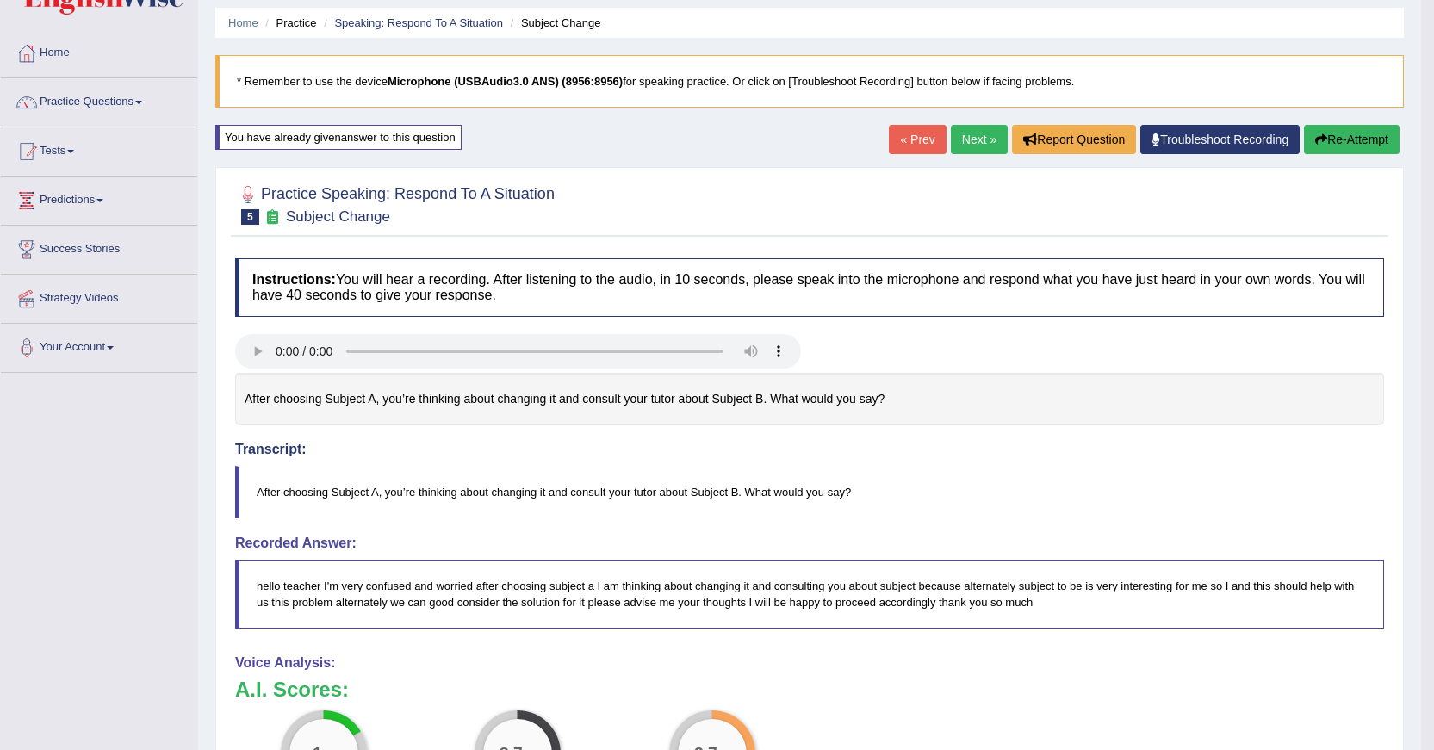
scroll to position [35, 0]
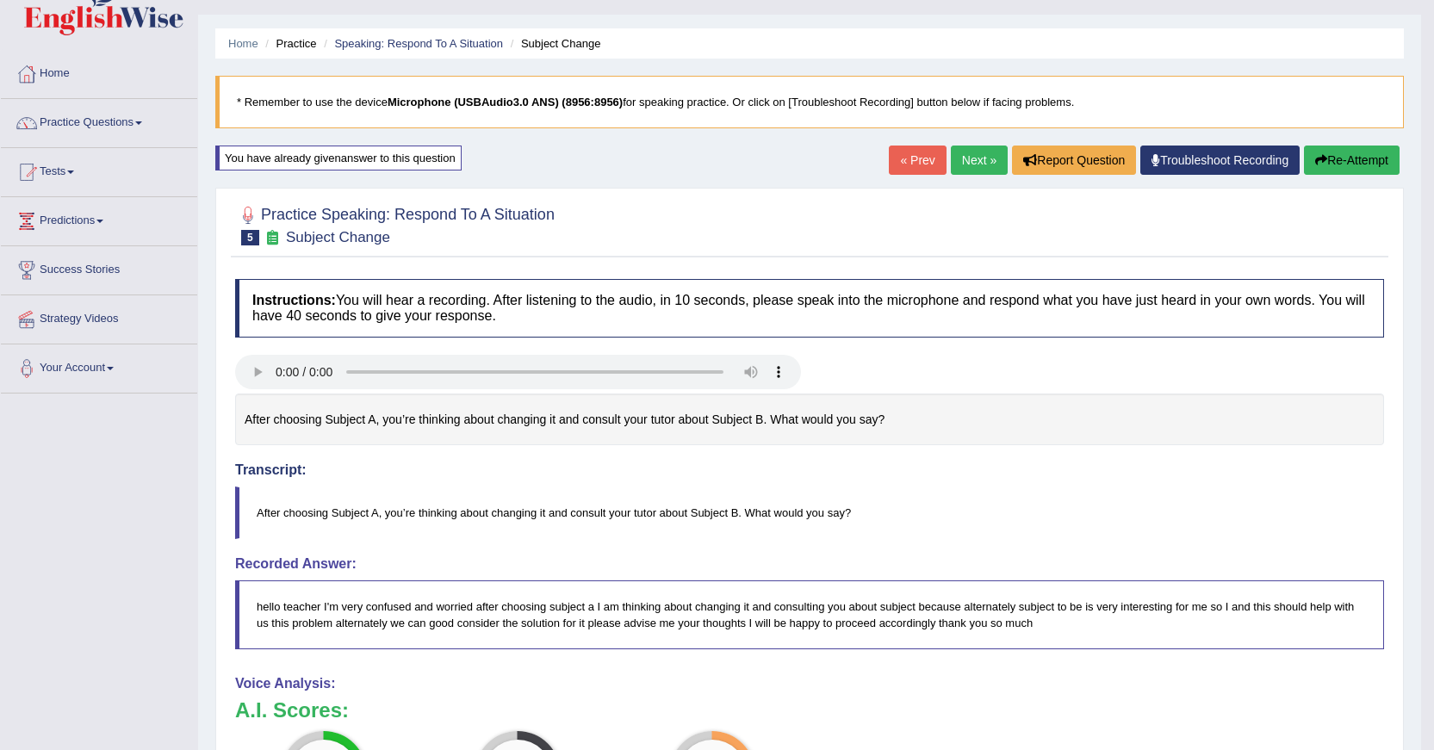
click at [1363, 165] on button "Re-Attempt" at bounding box center [1352, 160] width 96 height 29
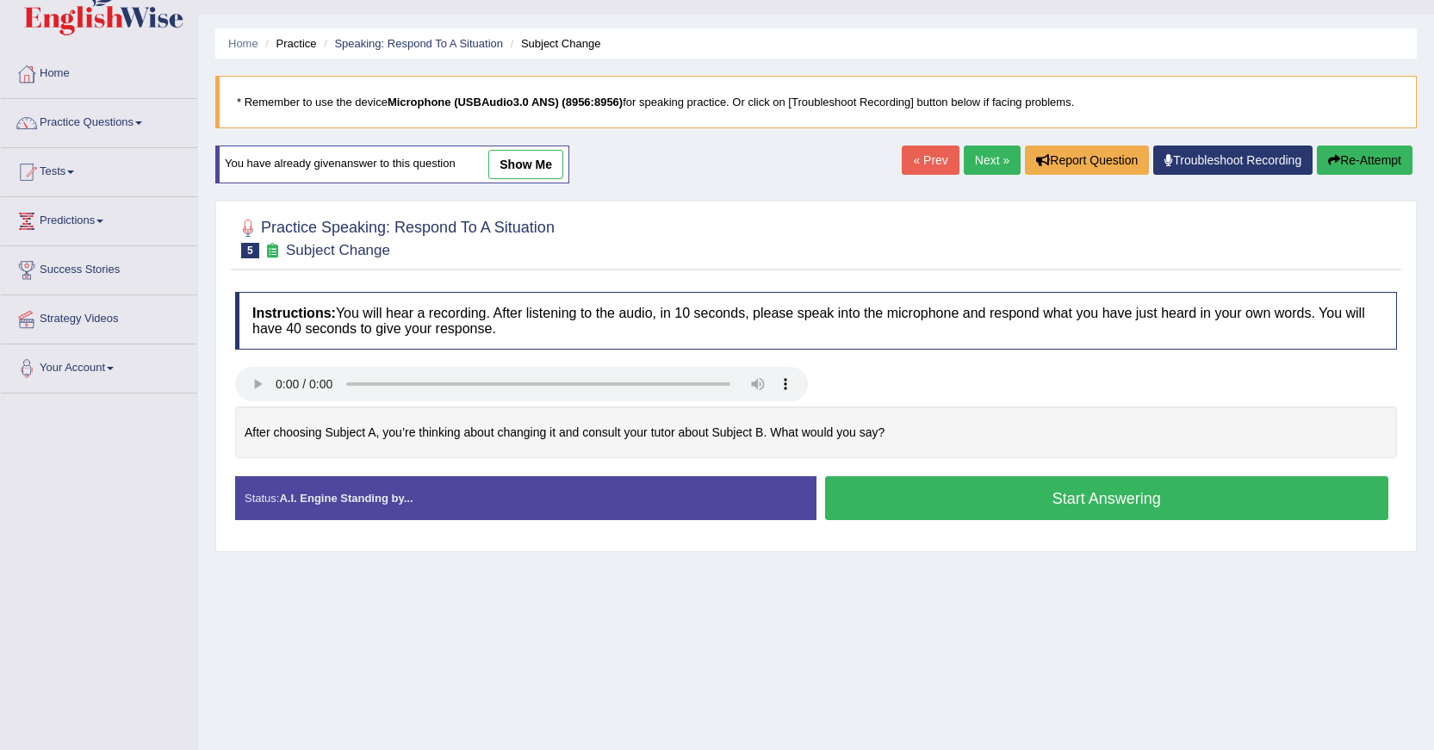
scroll to position [35, 0]
click at [912, 493] on button "Start Answering" at bounding box center [1107, 498] width 564 height 44
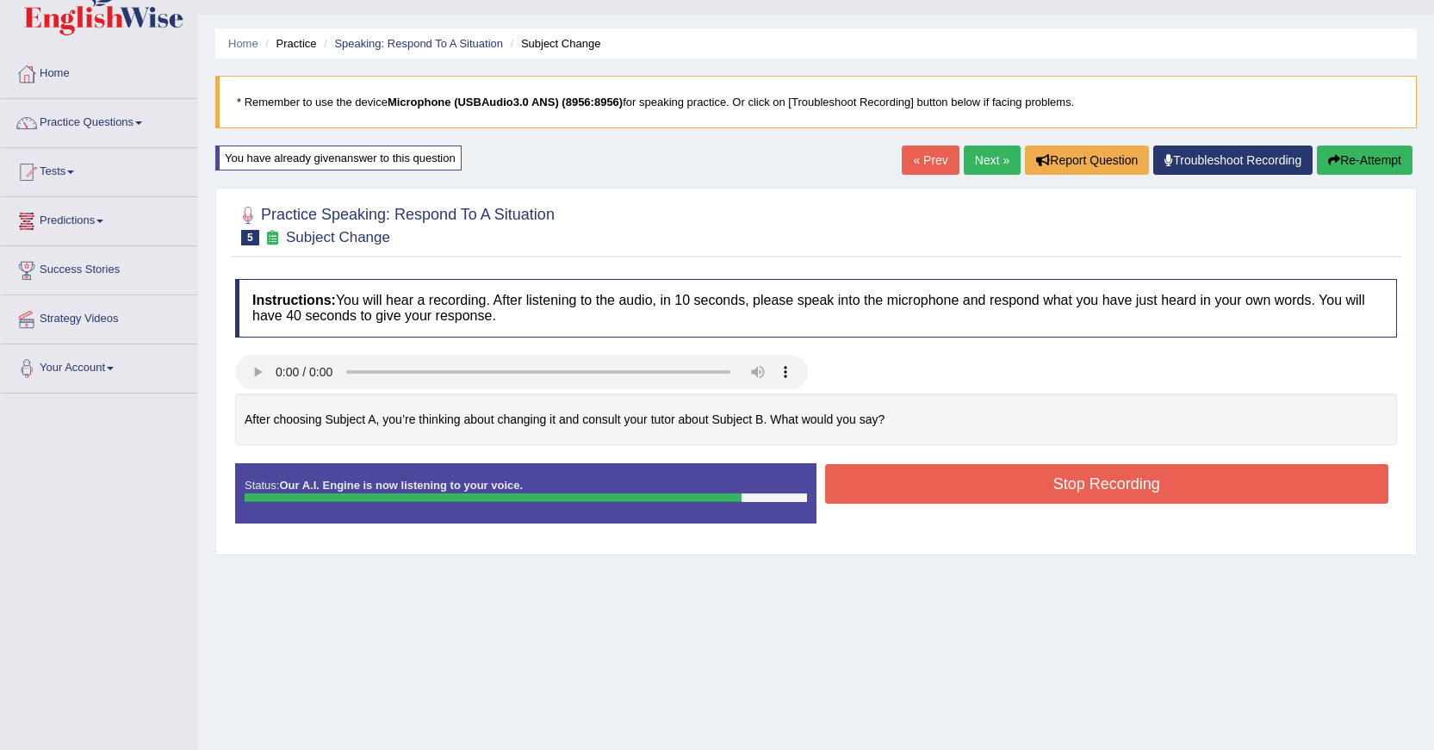
click at [959, 495] on button "Stop Recording" at bounding box center [1107, 484] width 564 height 40
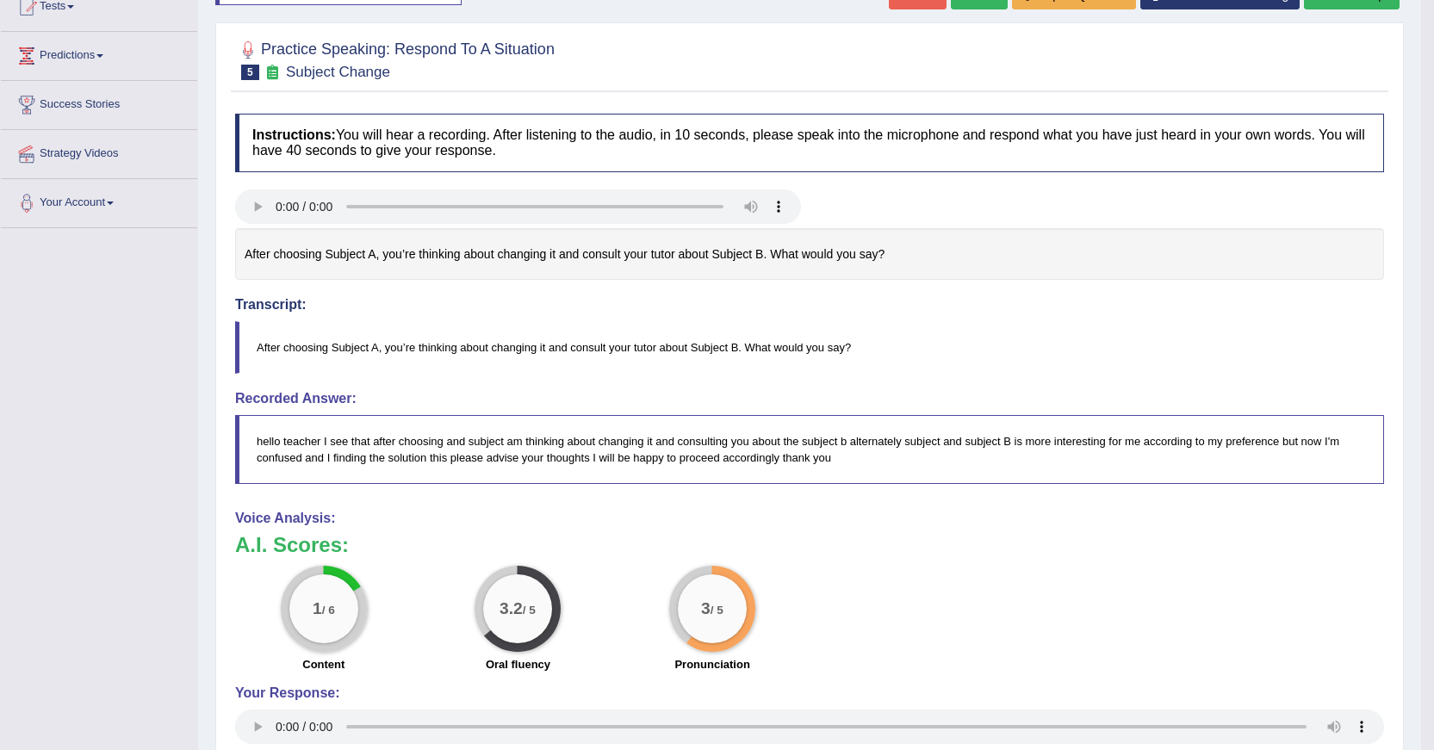
scroll to position [0, 0]
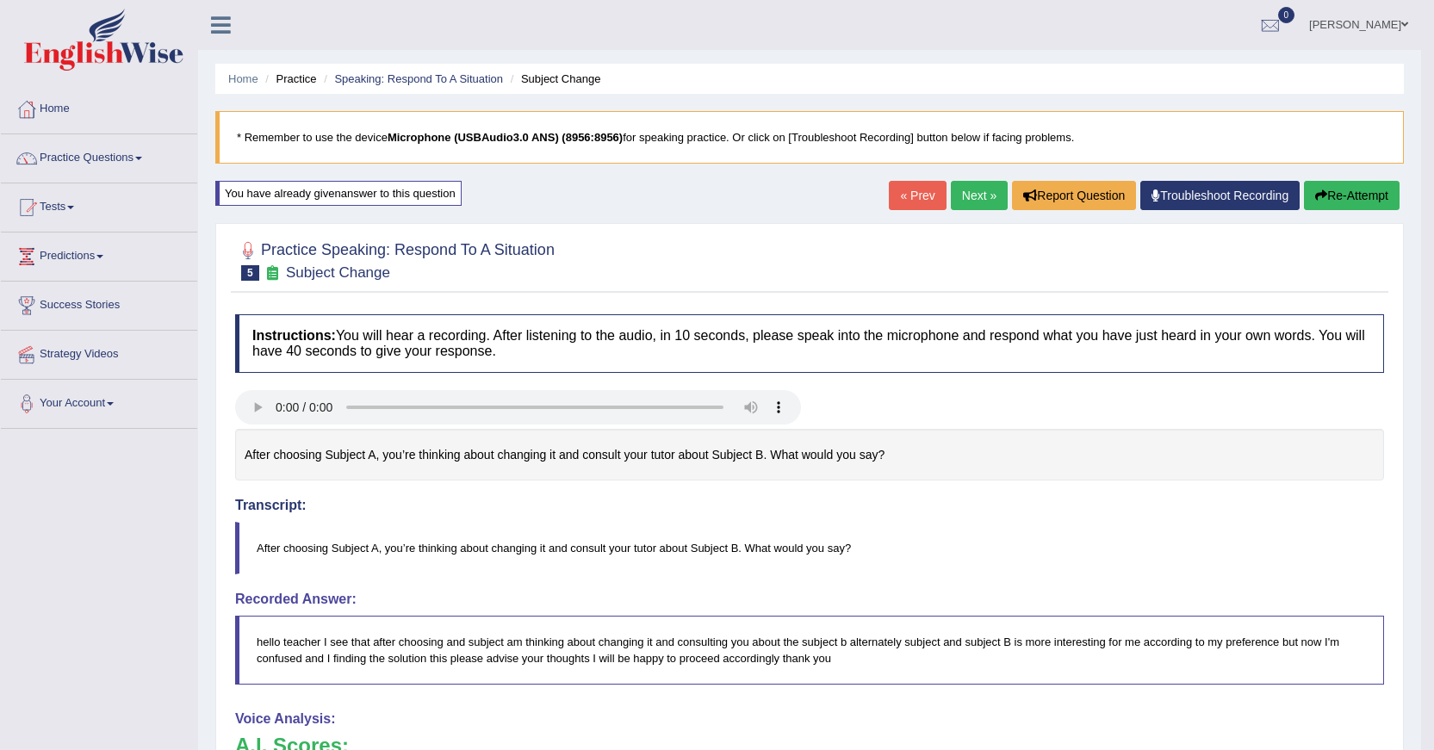
click at [1368, 193] on button "Re-Attempt" at bounding box center [1352, 195] width 96 height 29
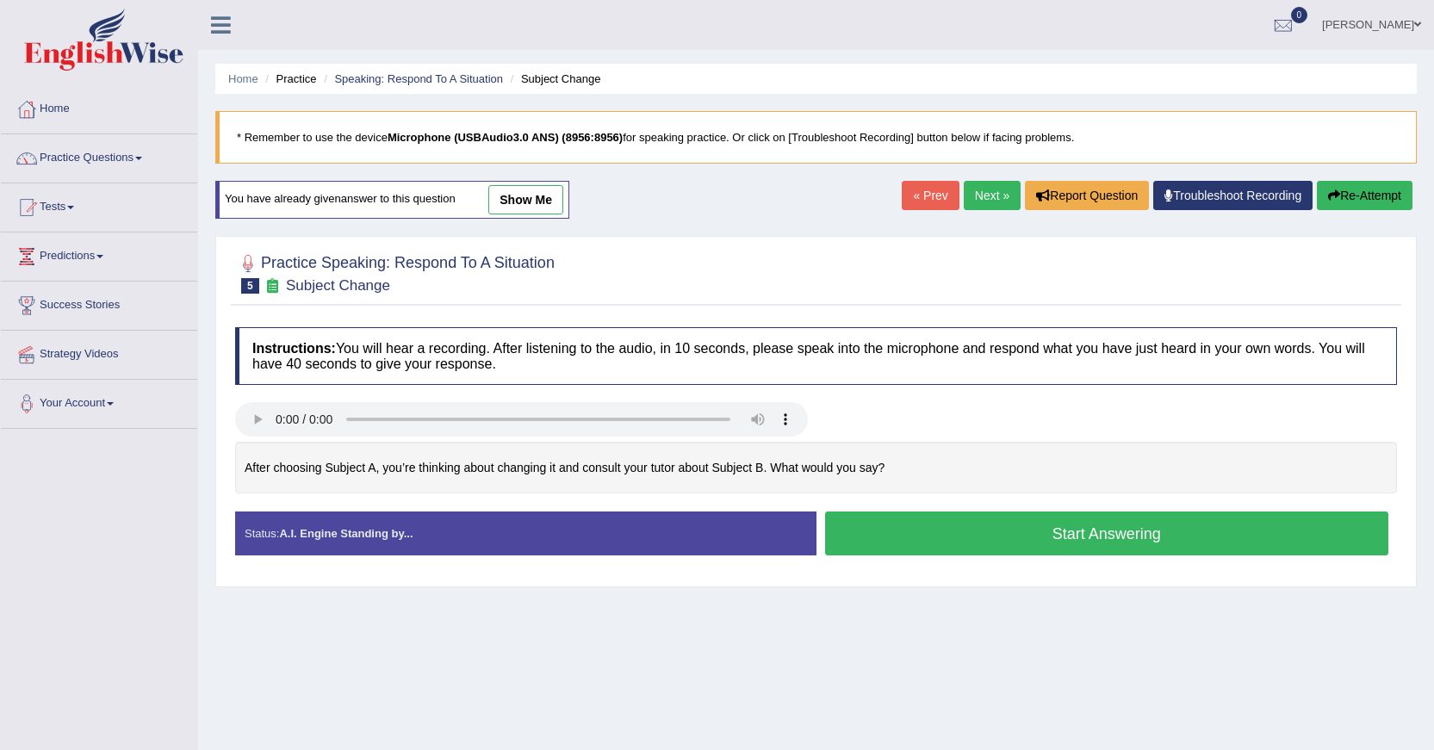
click at [962, 531] on button "Start Answering" at bounding box center [1107, 533] width 564 height 44
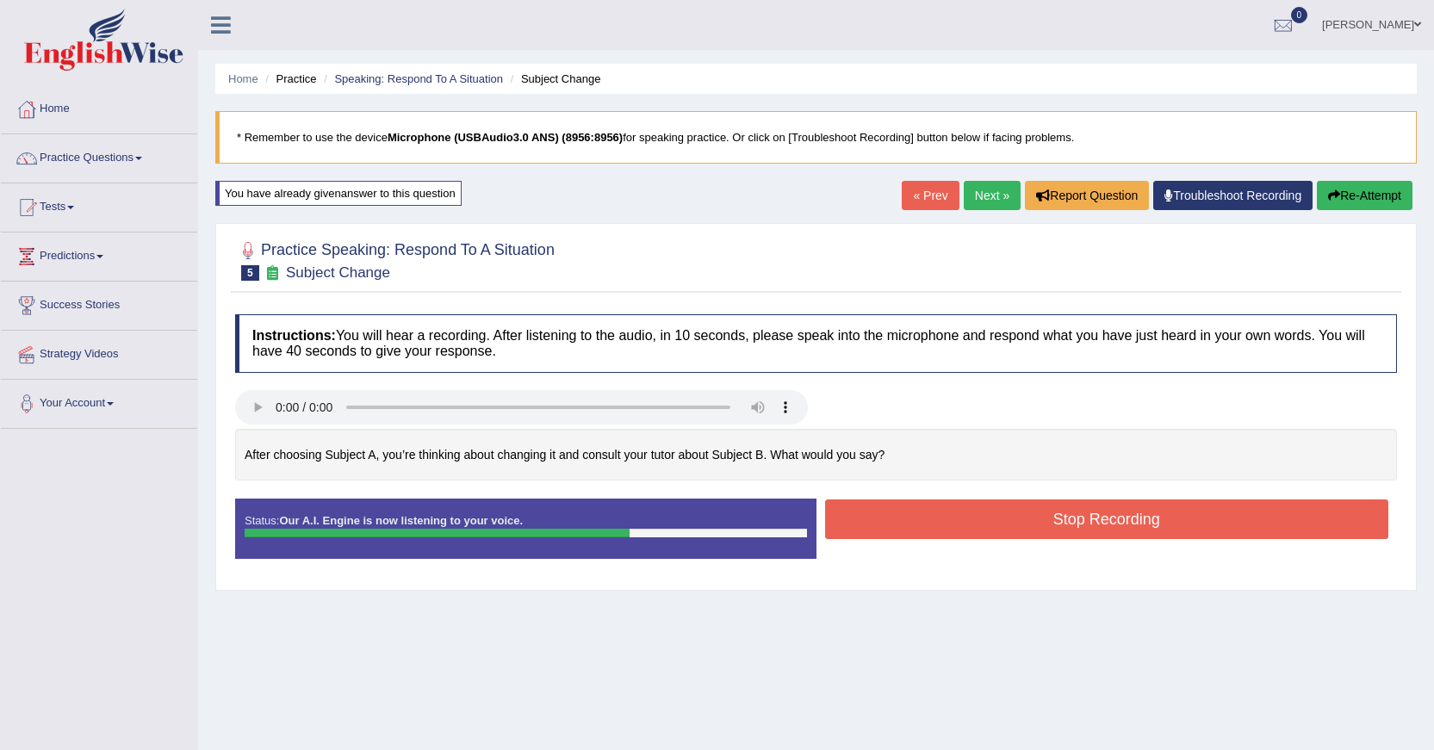
click at [946, 514] on button "Stop Recording" at bounding box center [1107, 519] width 564 height 40
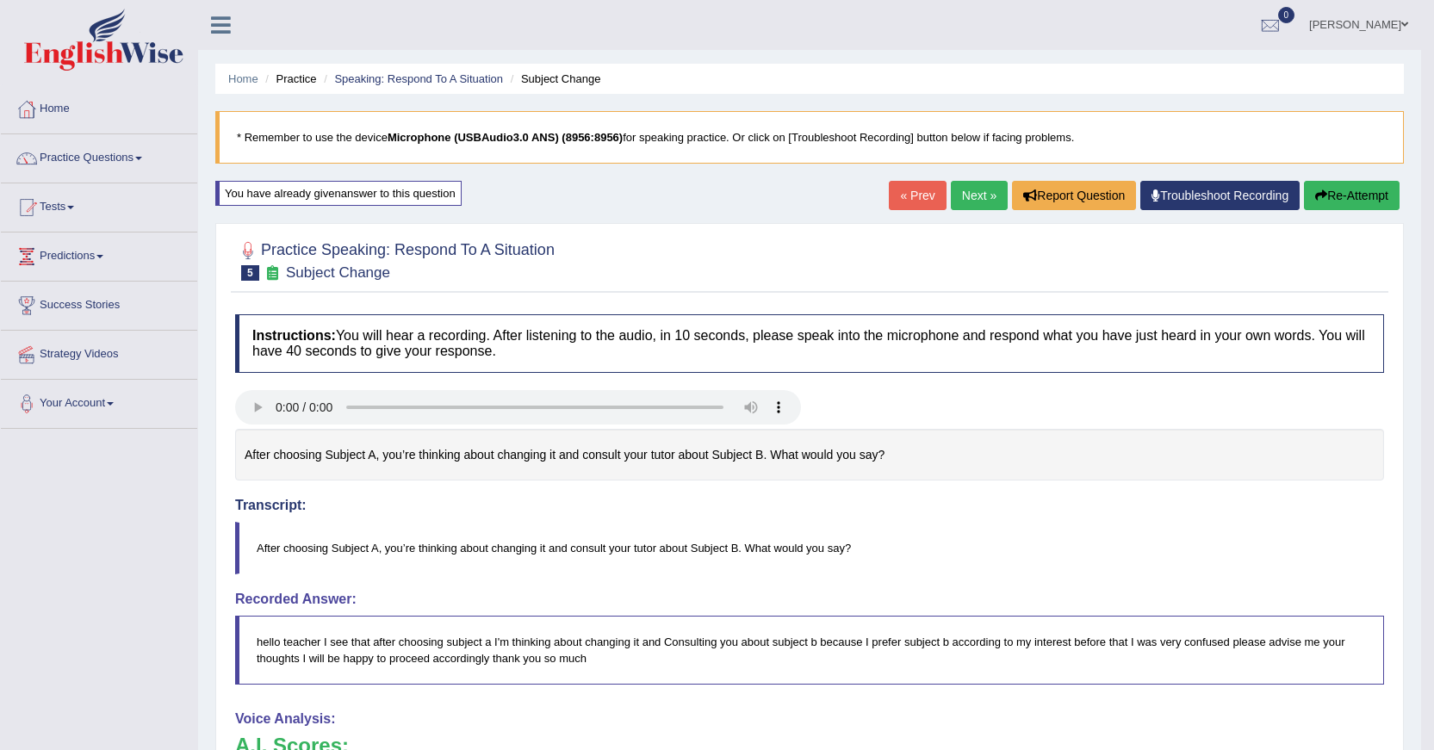
drag, startPoint x: 1441, startPoint y: 215, endPoint x: 1446, endPoint y: 346, distance: 130.9
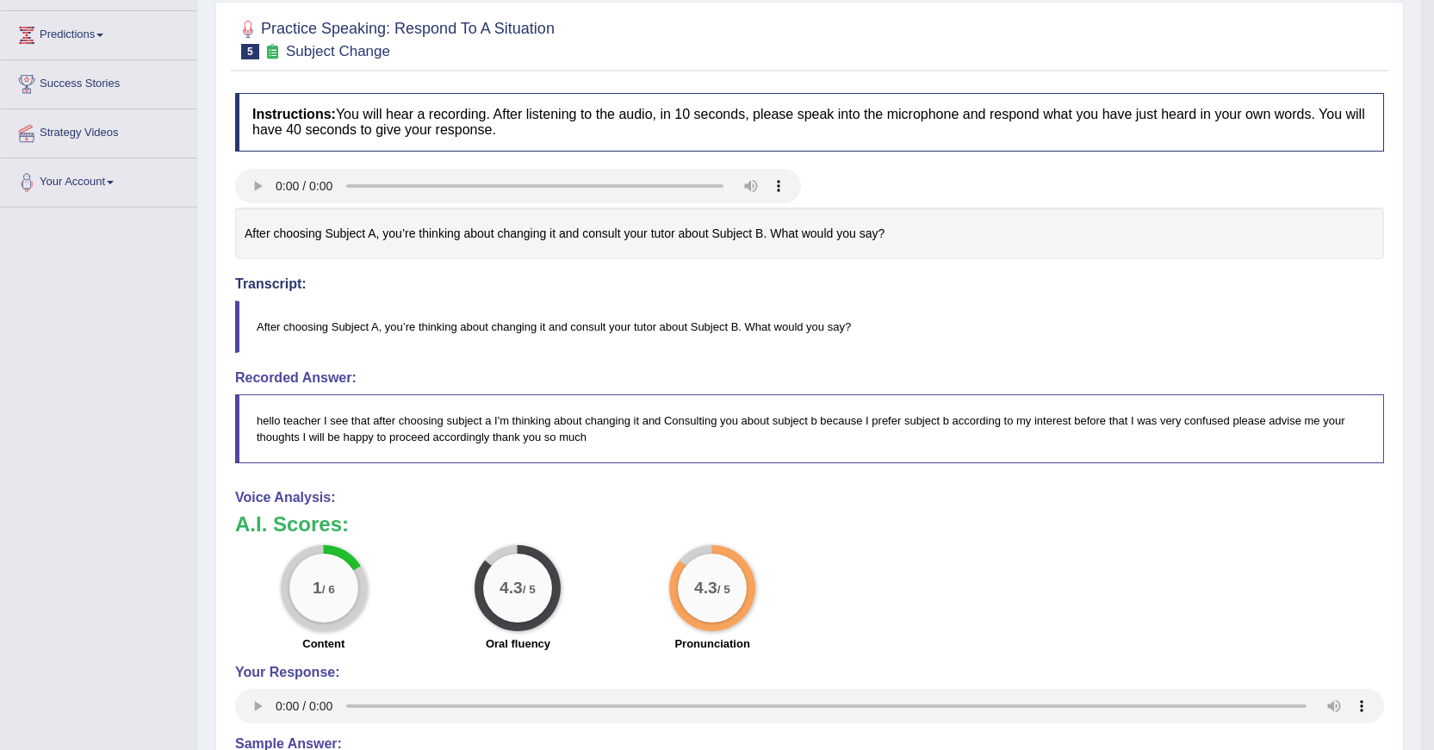
scroll to position [170, 0]
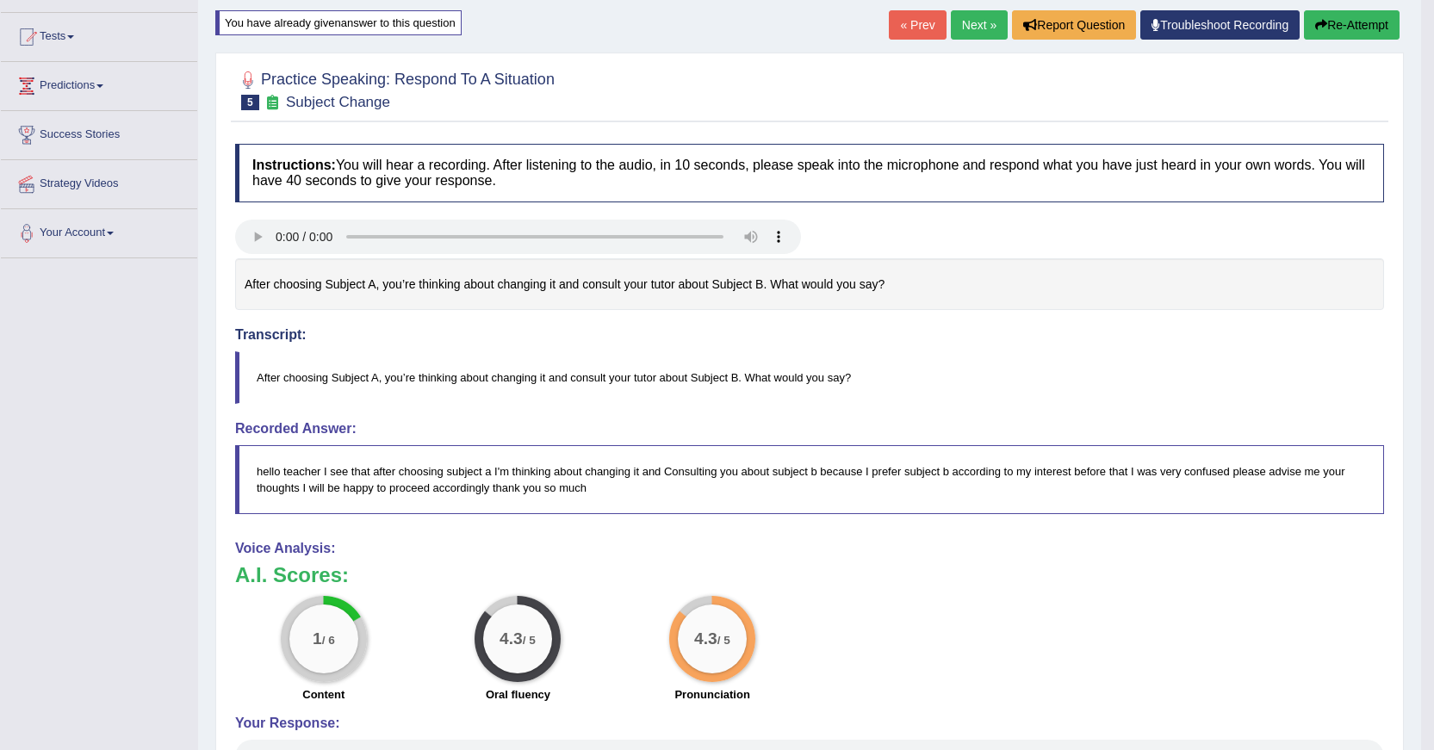
click at [1347, 24] on button "Re-Attempt" at bounding box center [1352, 24] width 96 height 29
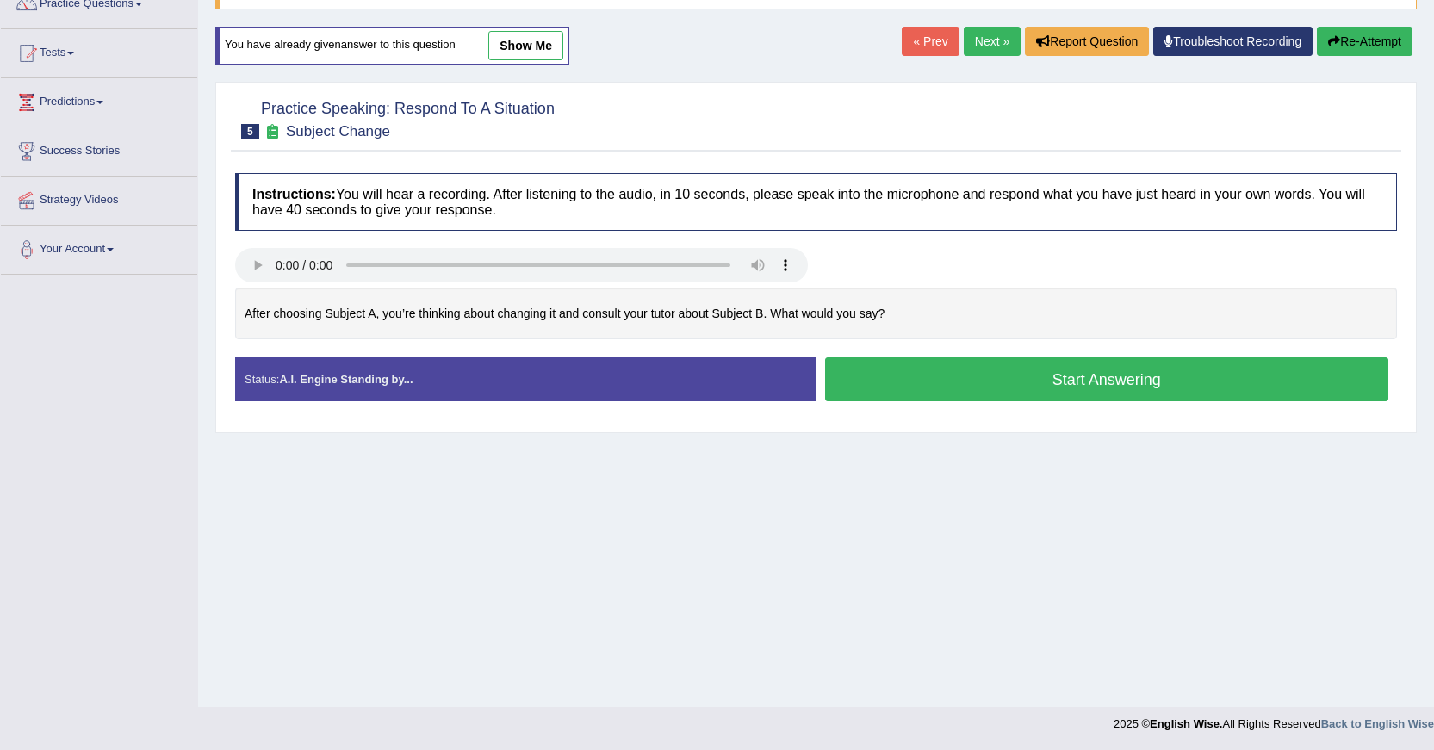
scroll to position [154, 0]
click at [1119, 385] on button "Start Answering" at bounding box center [1107, 379] width 564 height 44
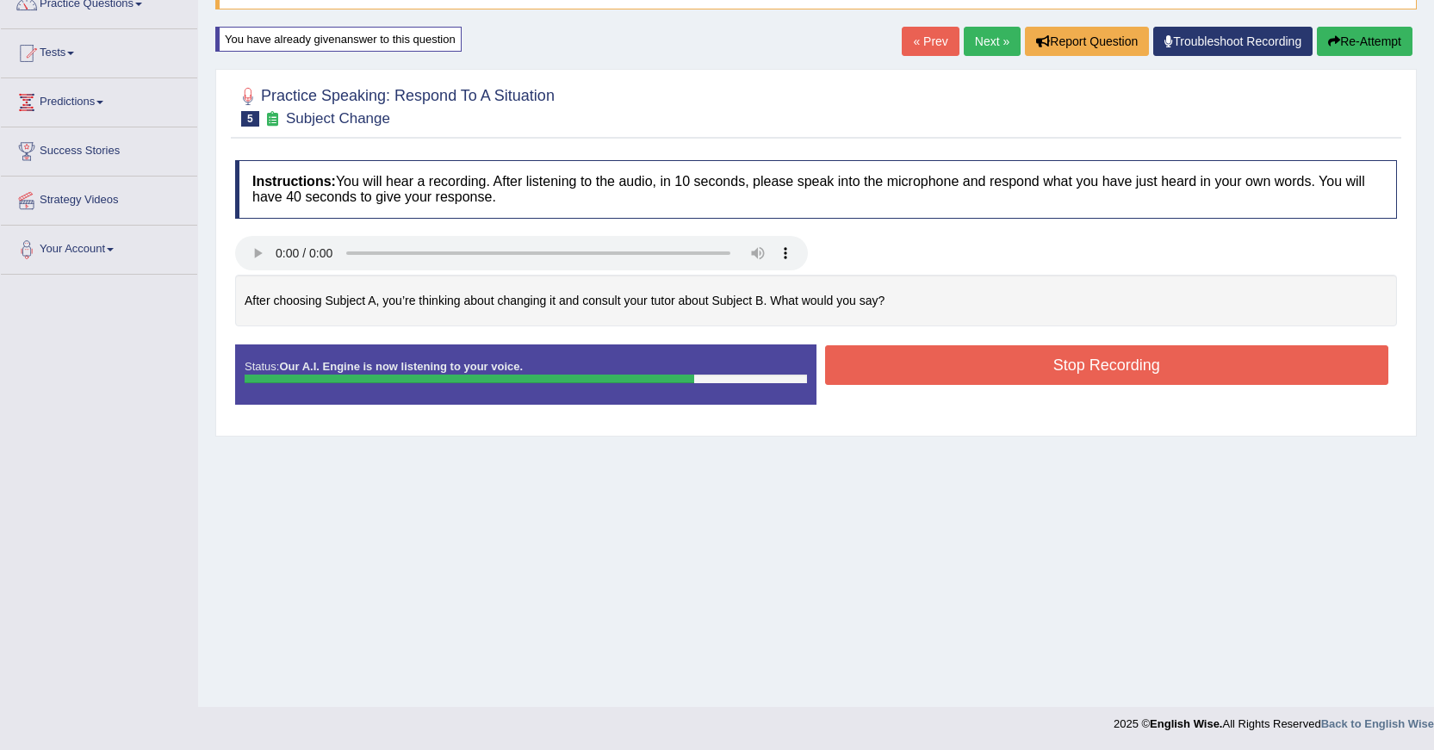
click at [1122, 368] on button "Stop Recording" at bounding box center [1107, 365] width 564 height 40
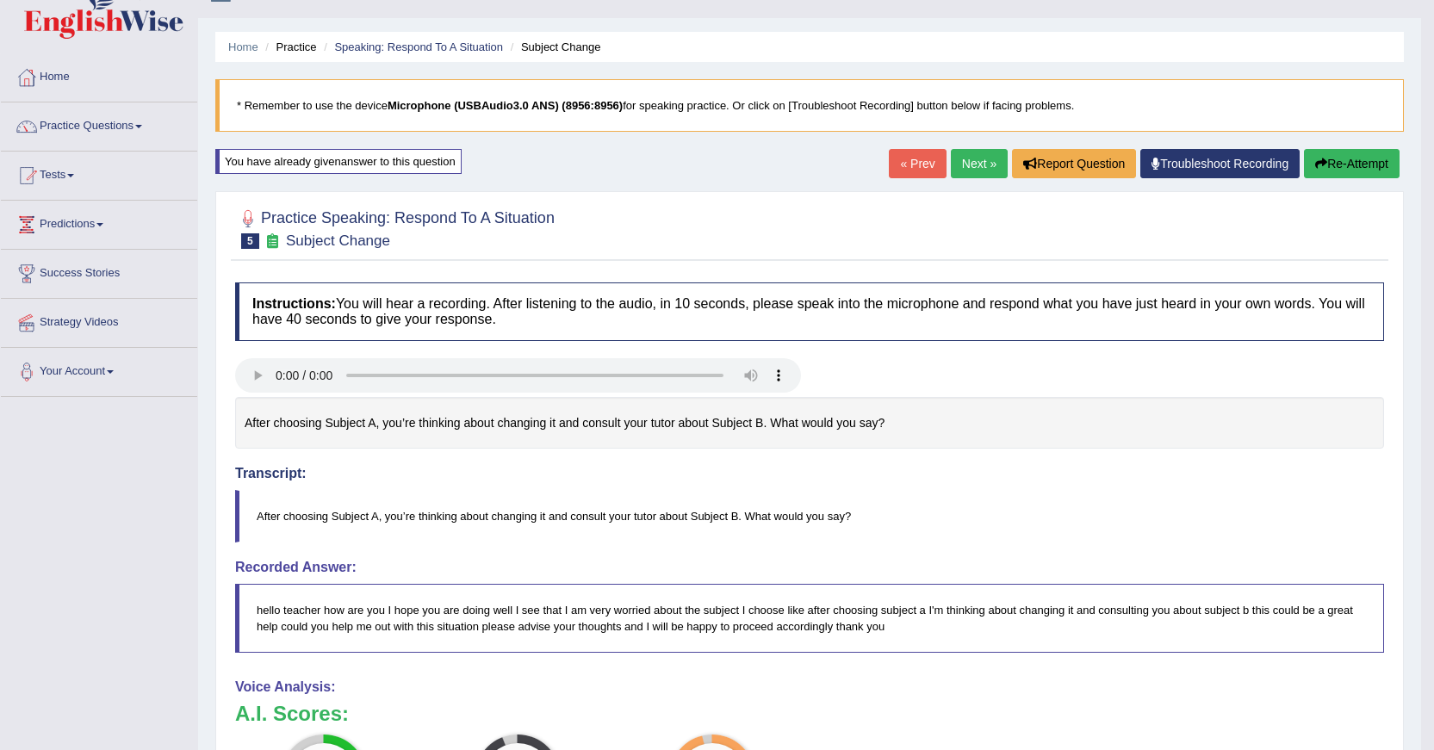
scroll to position [9, 0]
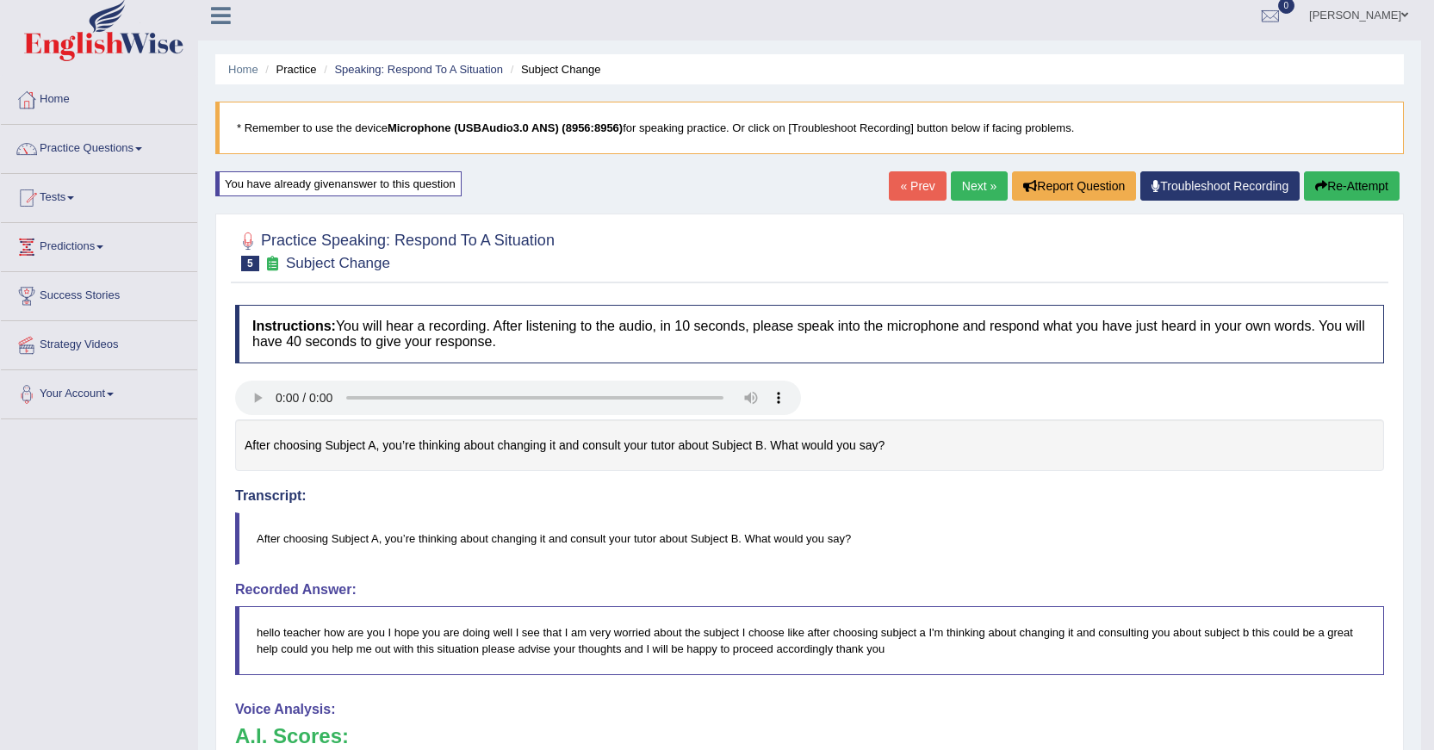
click at [976, 181] on link "Next »" at bounding box center [979, 185] width 57 height 29
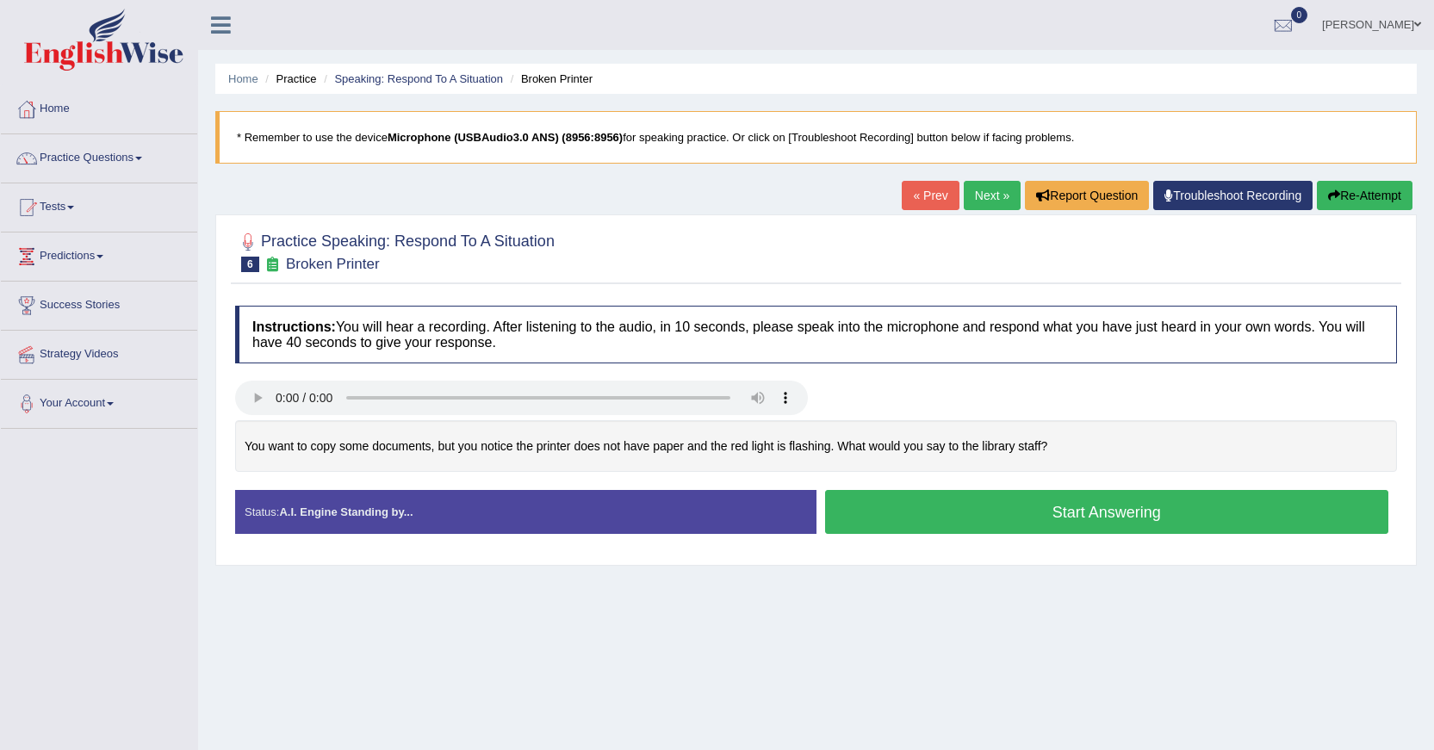
click at [985, 516] on button "Start Answering" at bounding box center [1107, 512] width 564 height 44
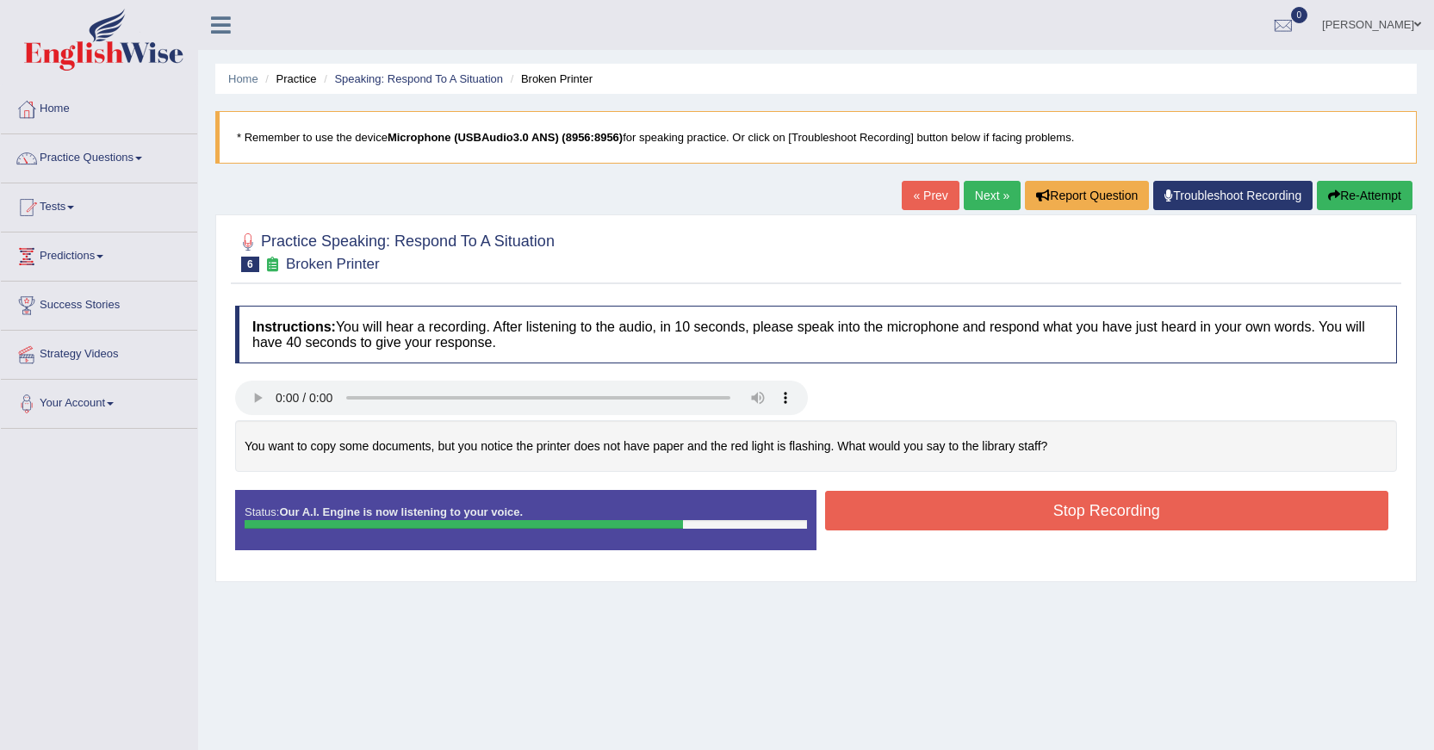
click at [985, 517] on button "Stop Recording" at bounding box center [1107, 511] width 564 height 40
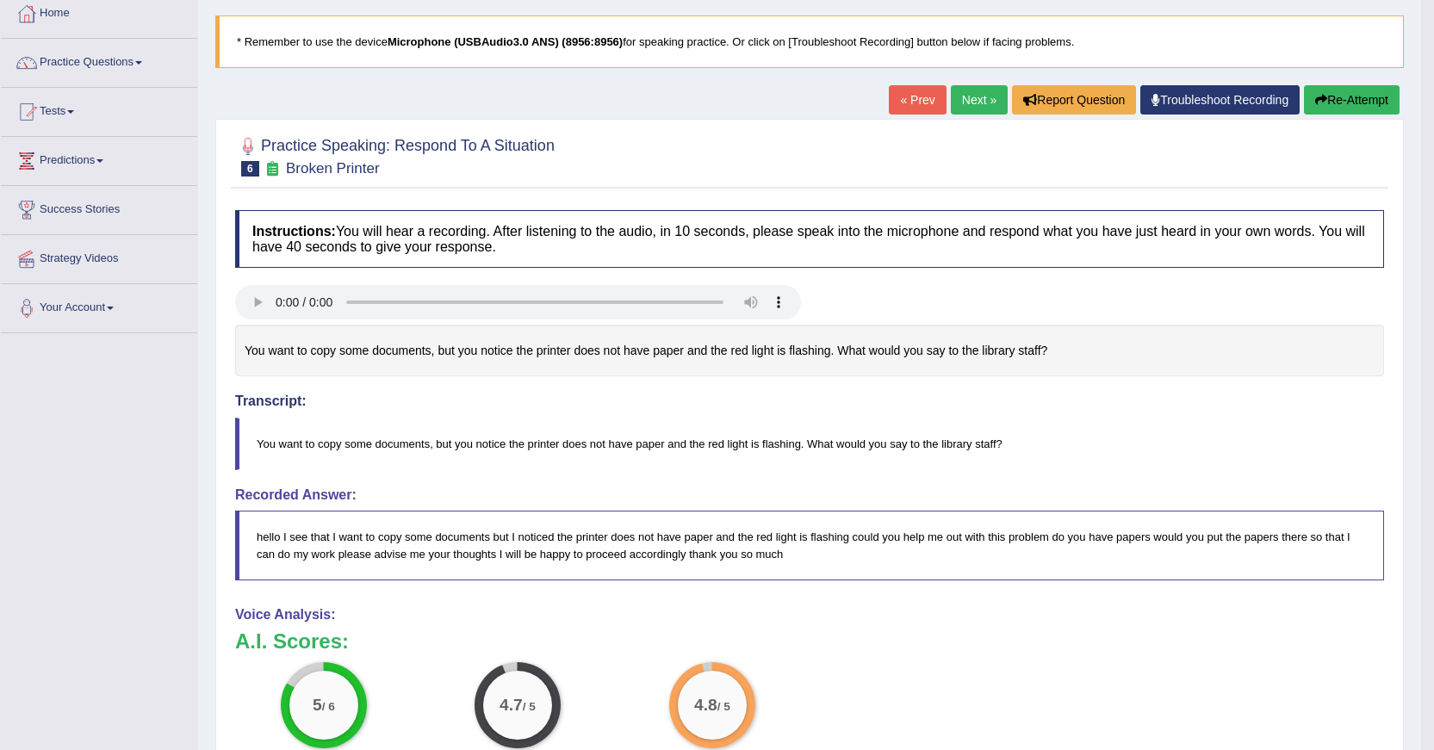
scroll to position [90, 0]
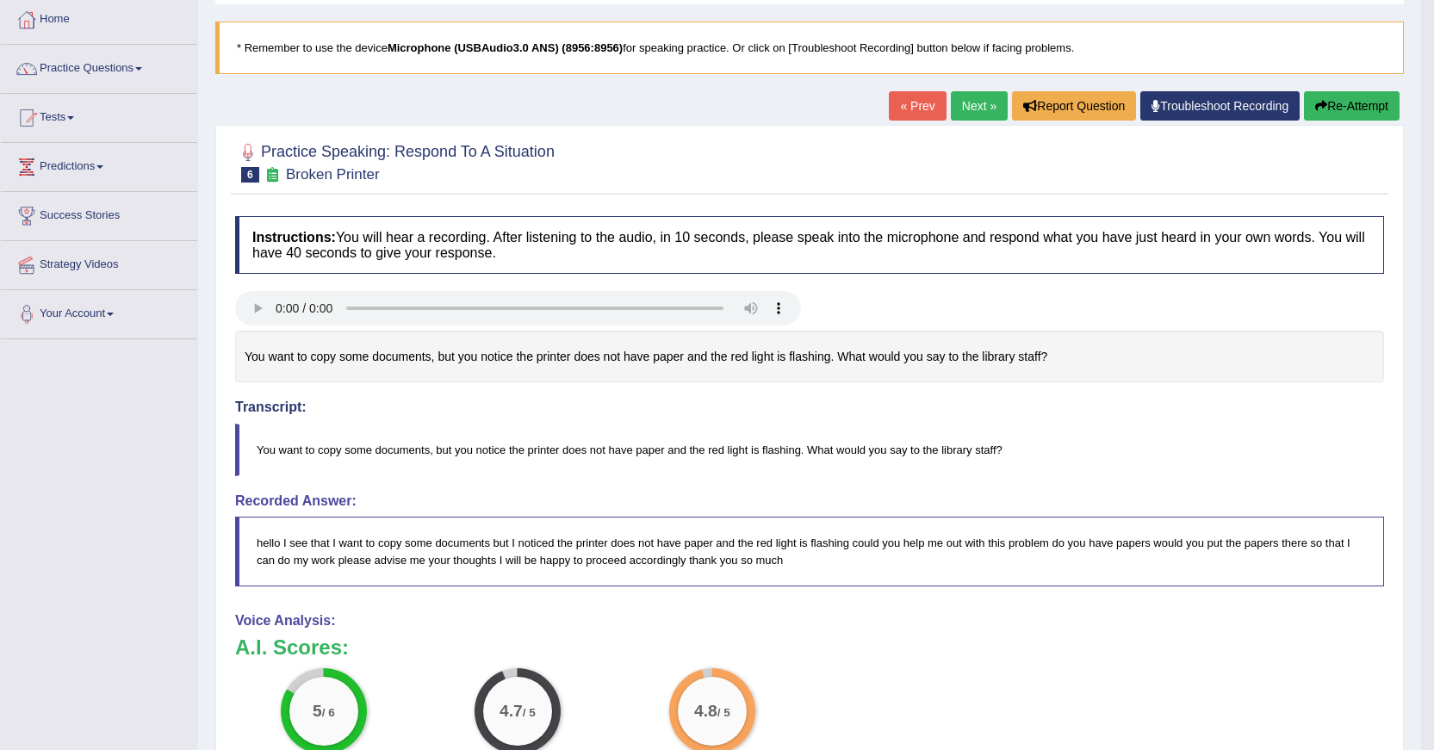
click at [974, 102] on link "Next »" at bounding box center [979, 105] width 57 height 29
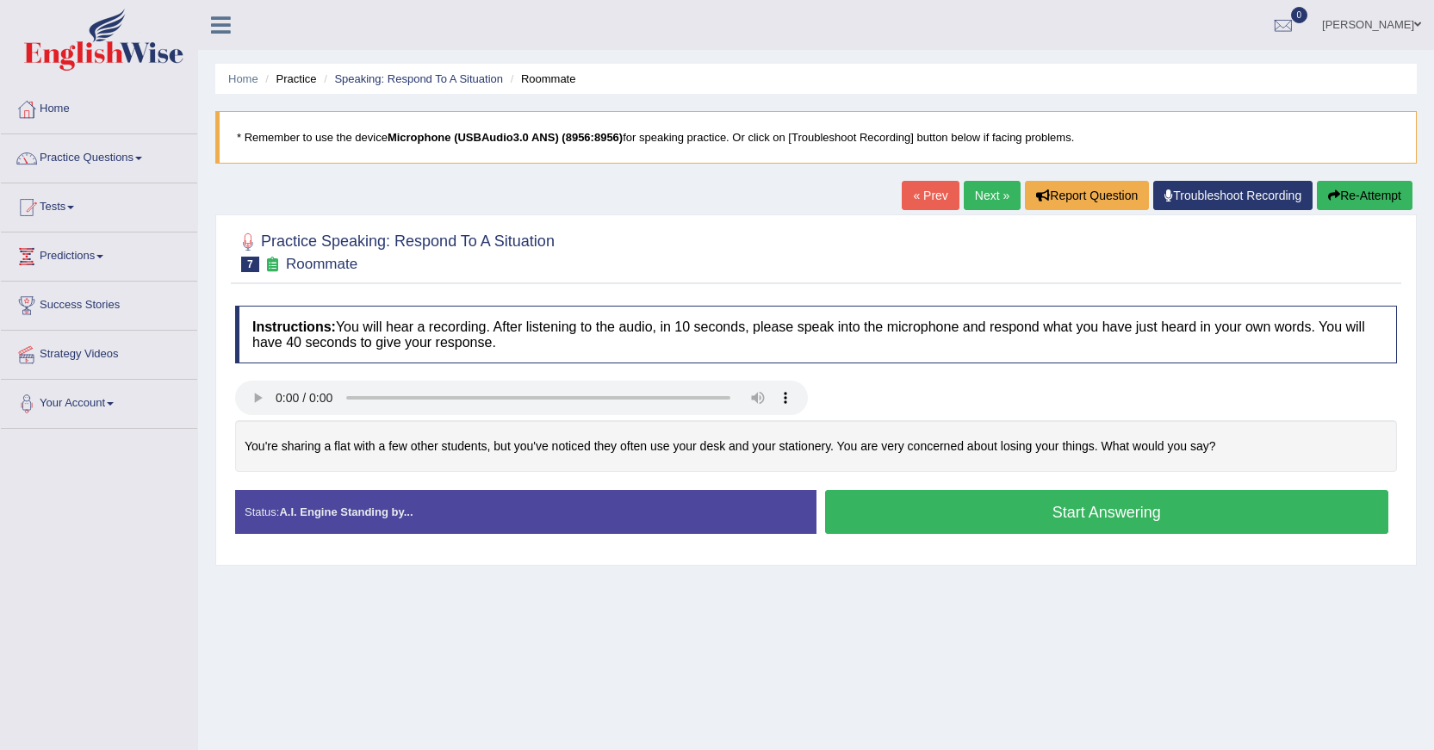
click at [1033, 505] on button "Start Answering" at bounding box center [1107, 512] width 564 height 44
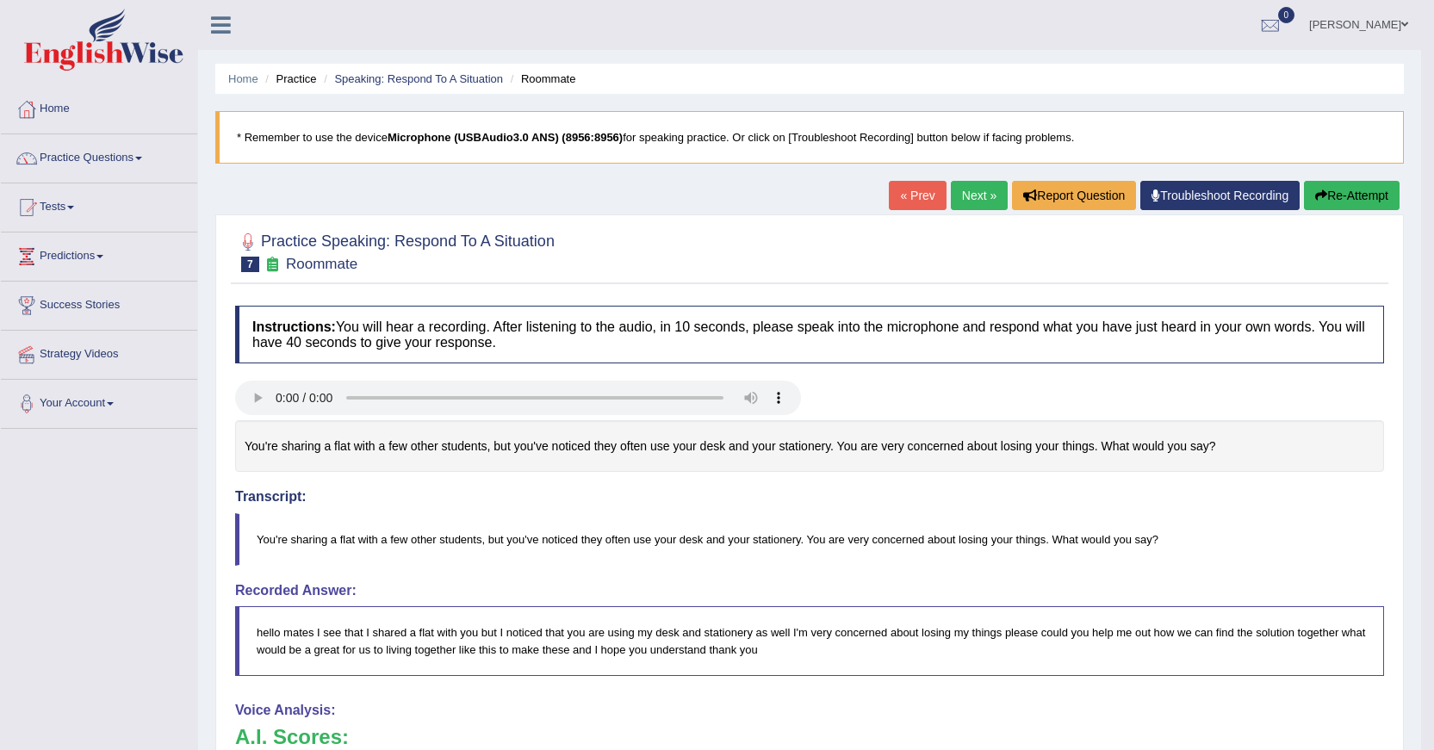
click at [1371, 190] on button "Re-Attempt" at bounding box center [1352, 195] width 96 height 29
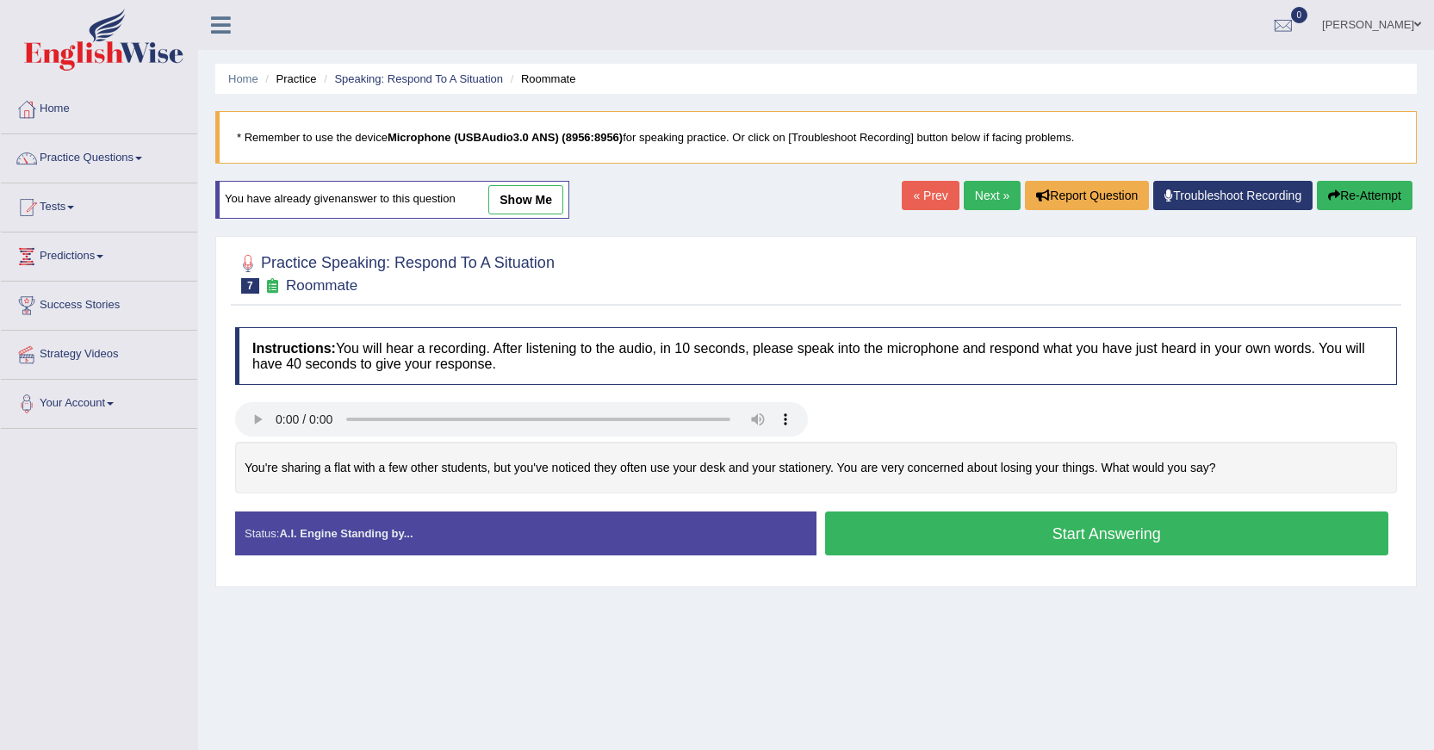
click at [1000, 524] on button "Start Answering" at bounding box center [1107, 533] width 564 height 44
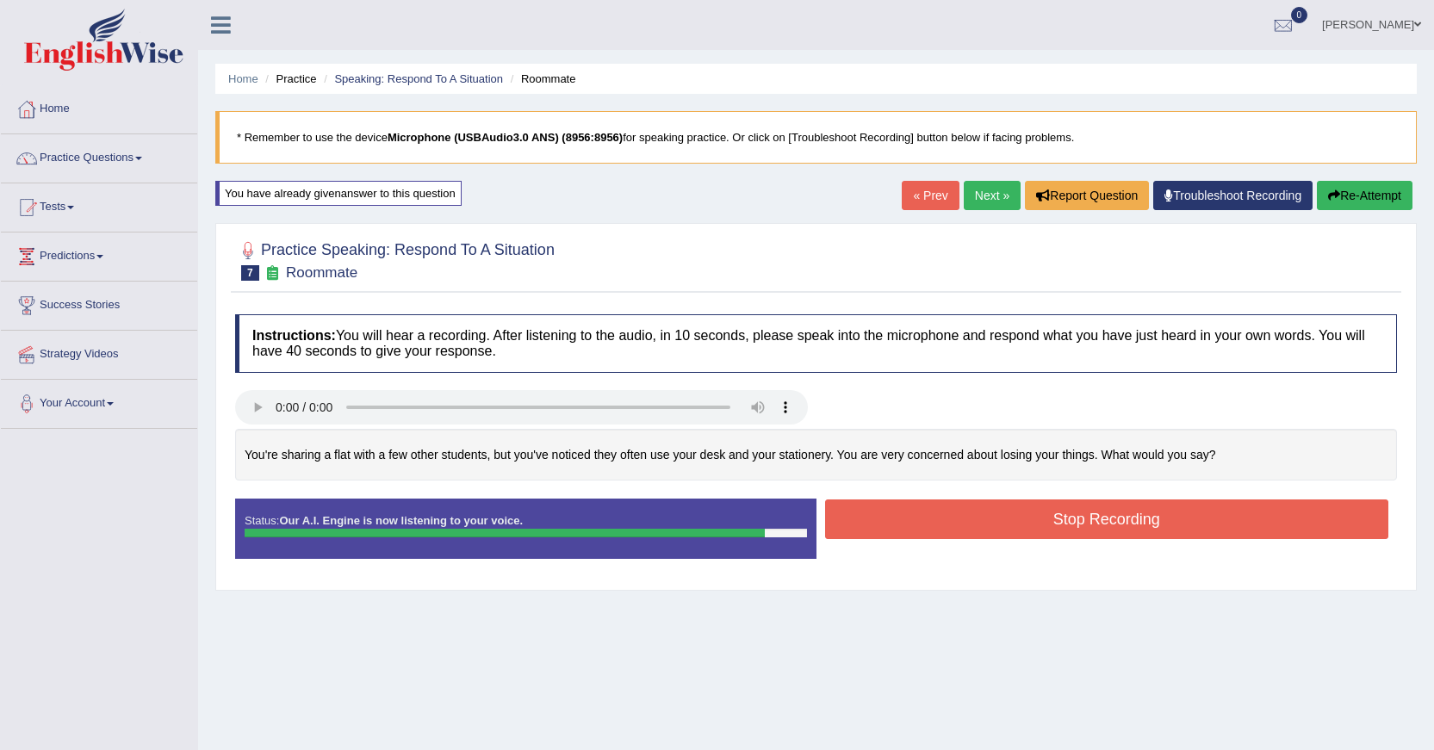
click at [1000, 517] on button "Stop Recording" at bounding box center [1107, 519] width 564 height 40
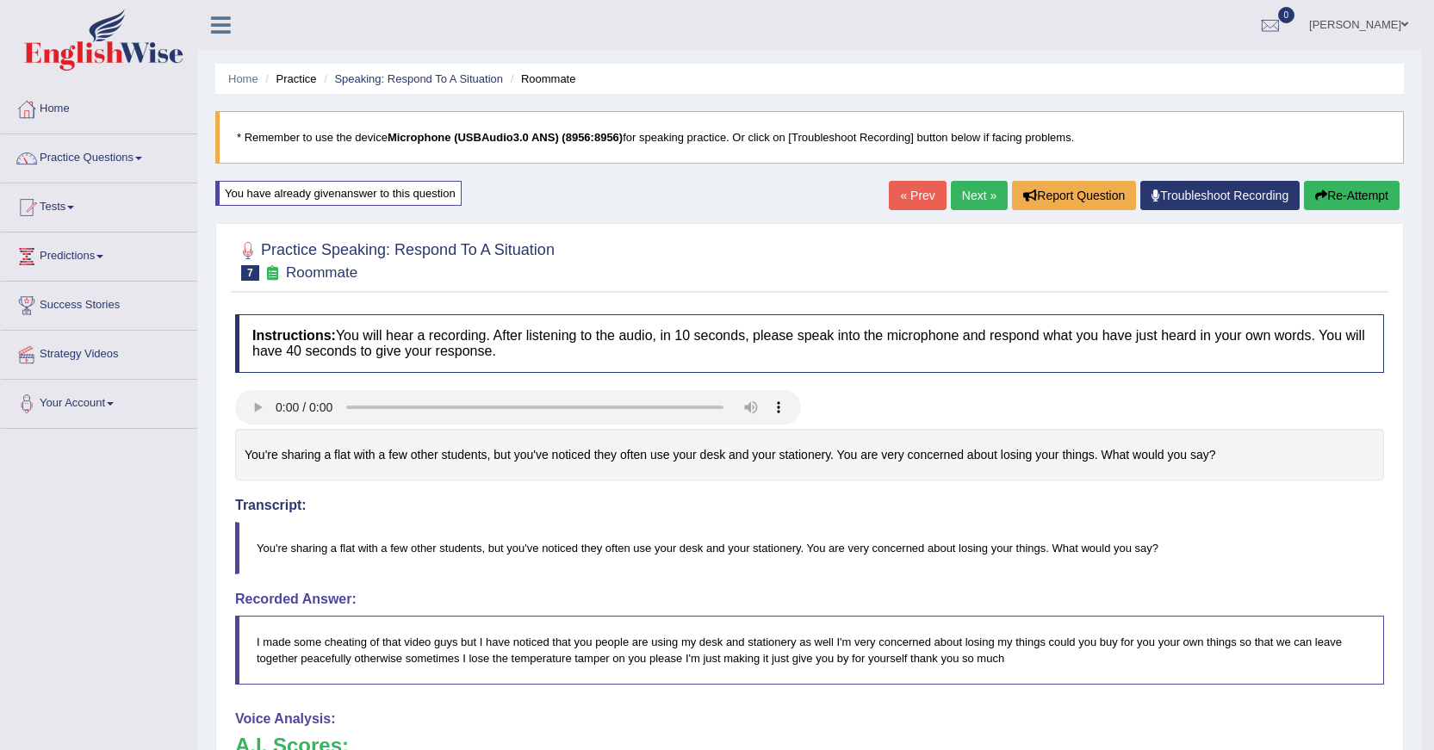
click at [1323, 205] on button "Re-Attempt" at bounding box center [1352, 195] width 96 height 29
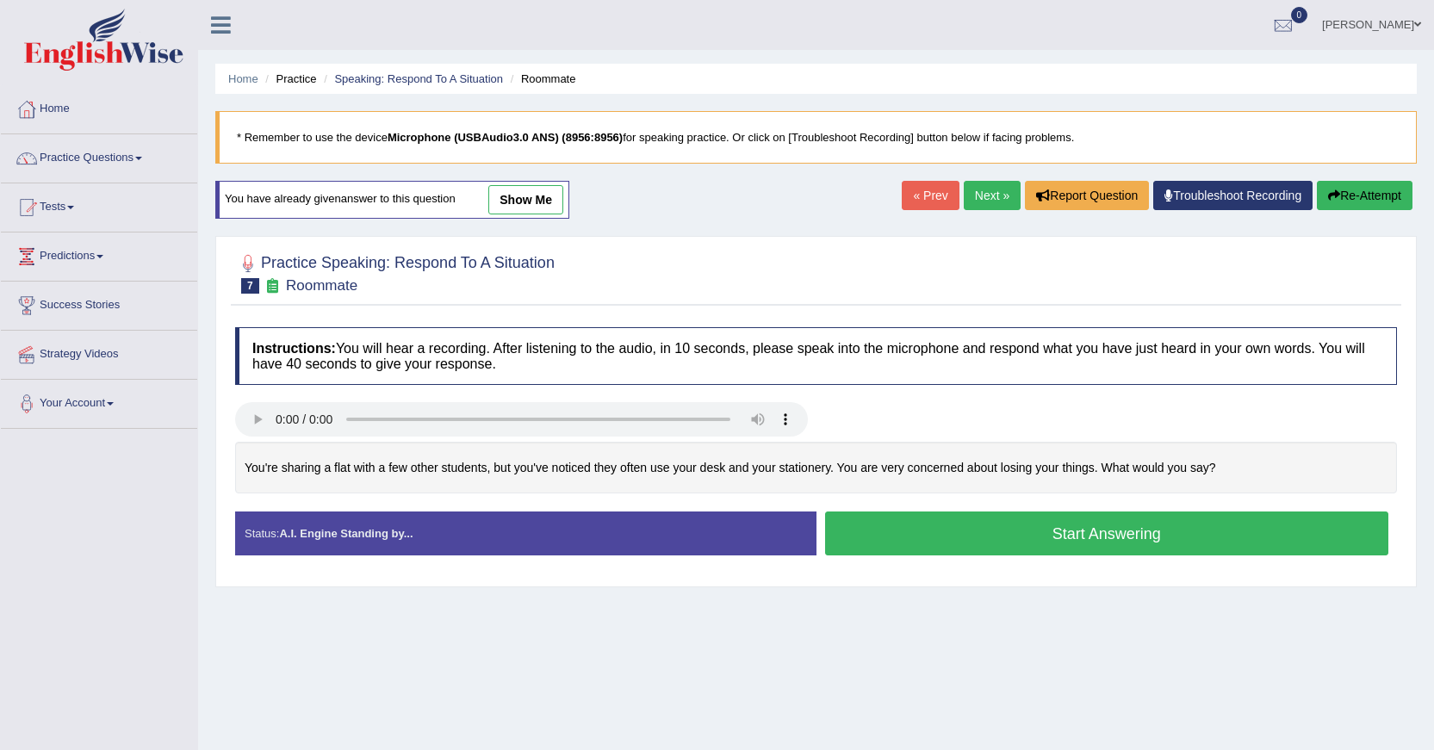
click at [1099, 535] on button "Start Answering" at bounding box center [1107, 533] width 564 height 44
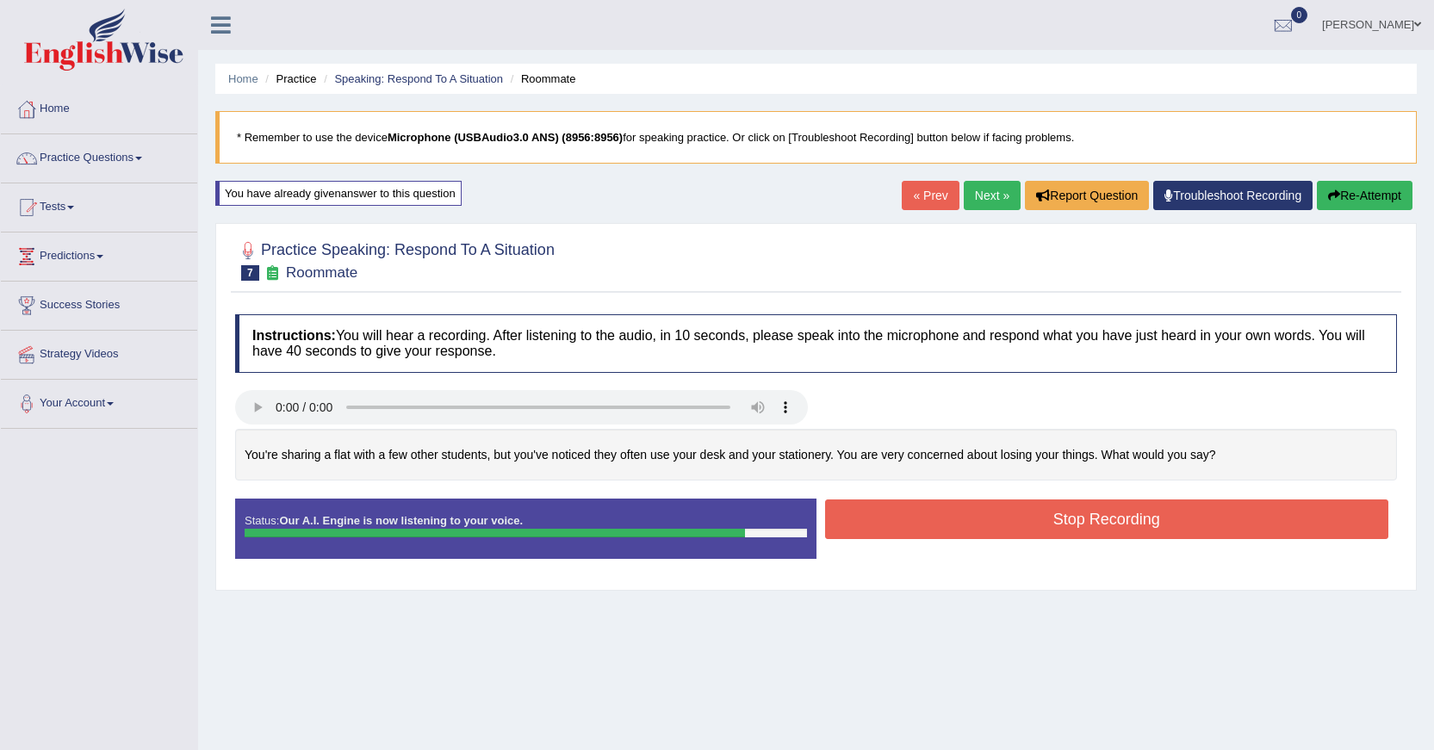
click at [1099, 535] on button "Stop Recording" at bounding box center [1107, 519] width 564 height 40
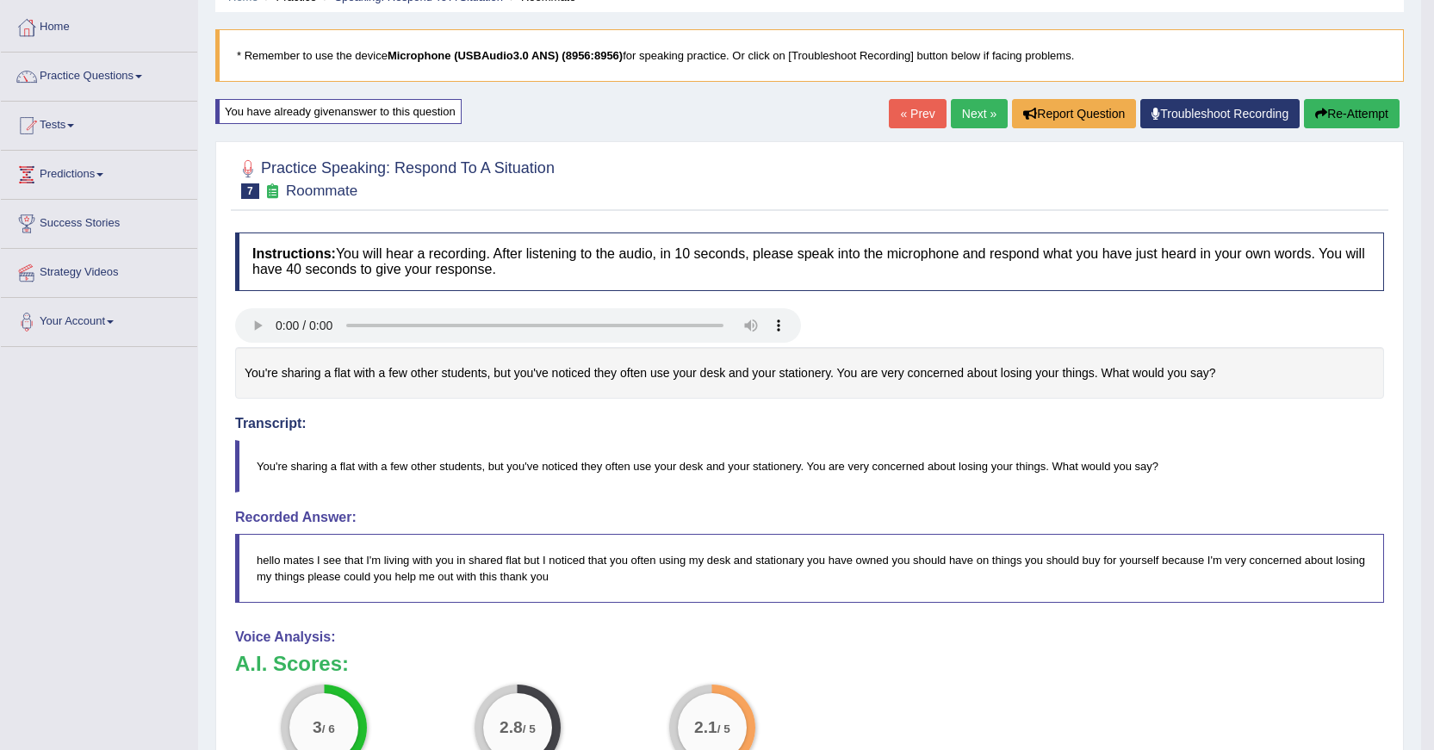
scroll to position [52, 0]
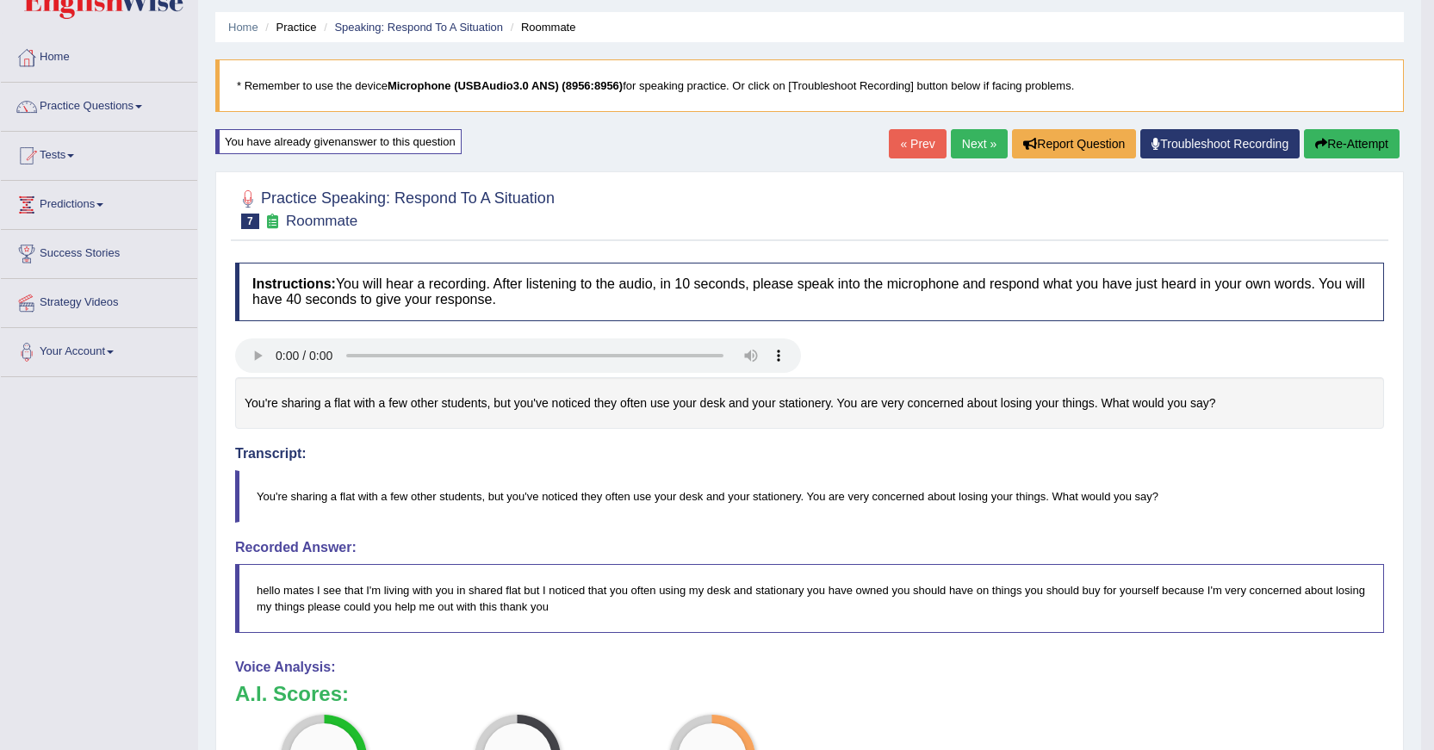
click at [1332, 139] on button "Re-Attempt" at bounding box center [1352, 143] width 96 height 29
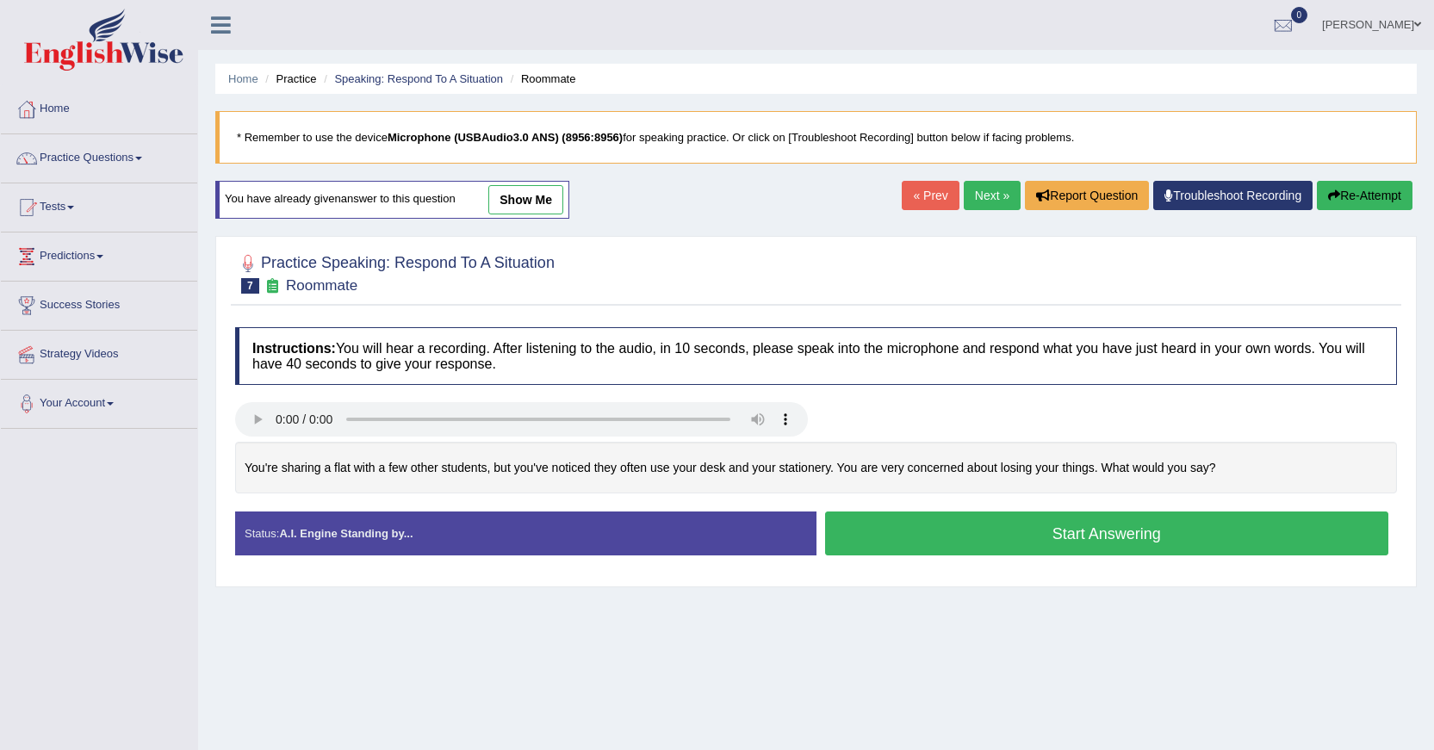
scroll to position [52, 0]
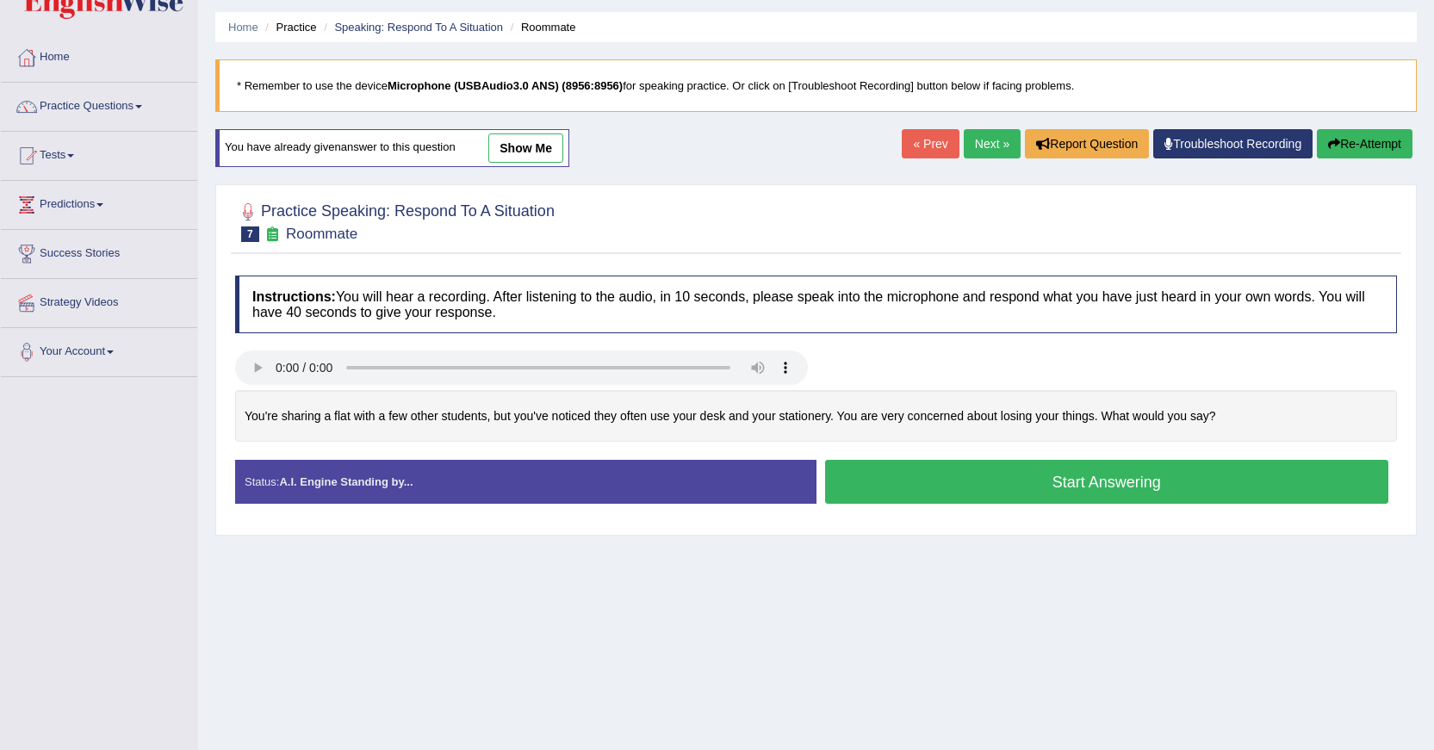
click at [1156, 480] on button "Start Answering" at bounding box center [1107, 482] width 564 height 44
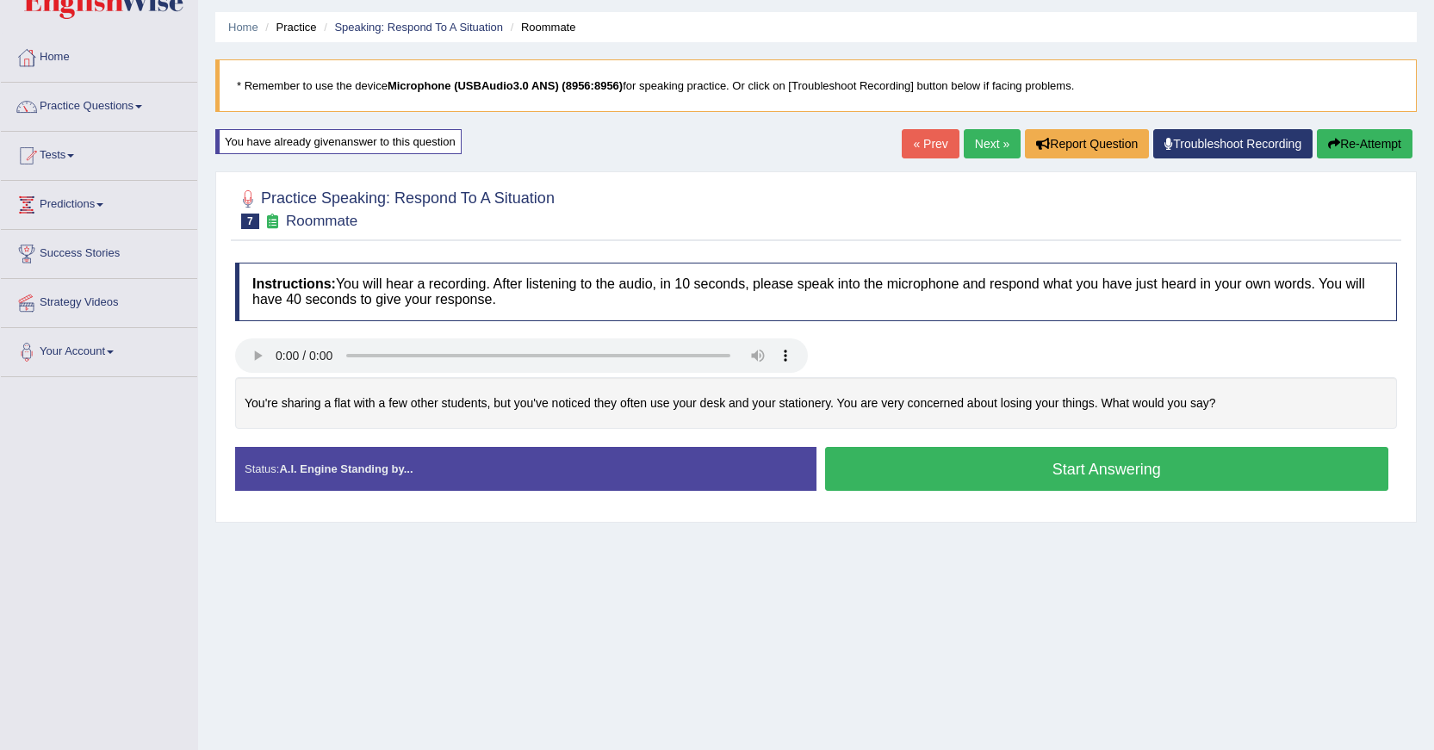
scroll to position [0, 0]
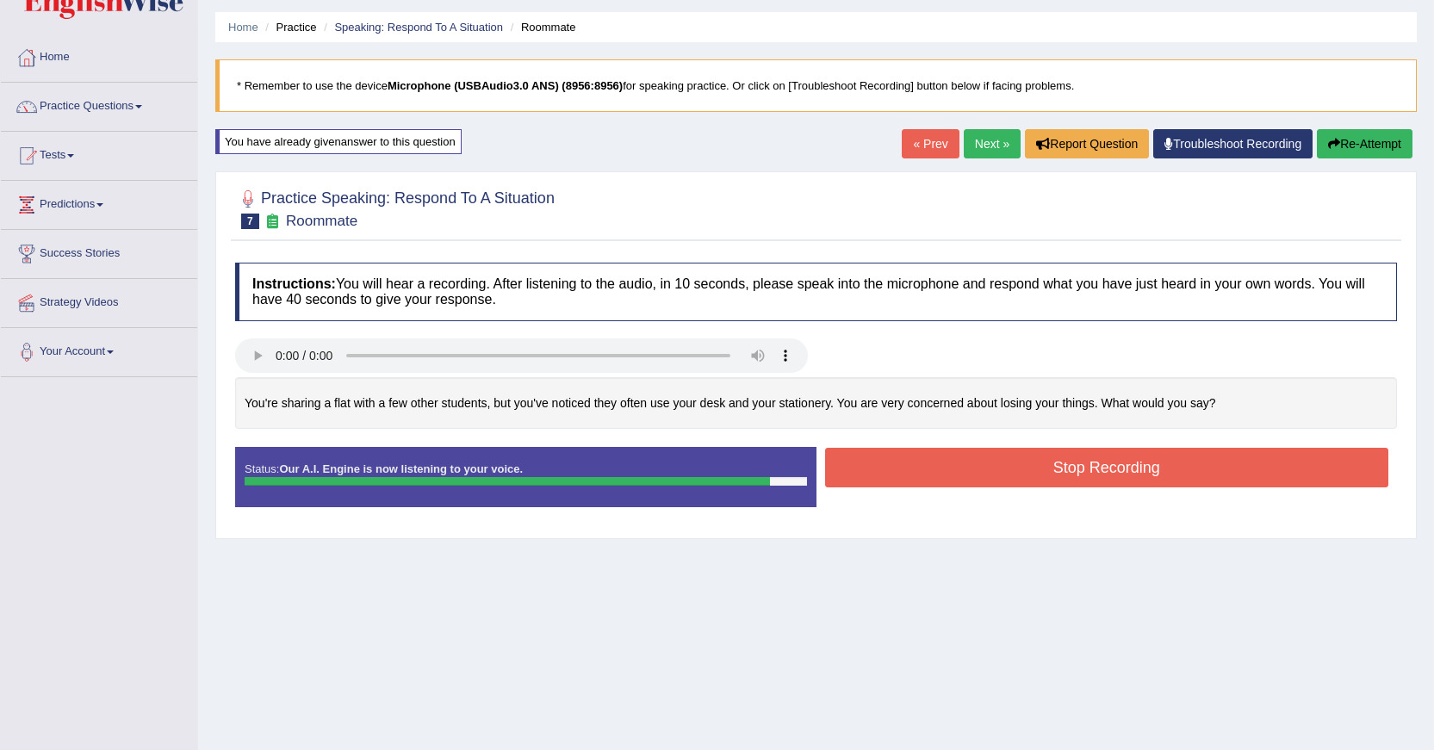
drag, startPoint x: 0, startPoint y: 0, endPoint x: 1161, endPoint y: 476, distance: 1254.5
click at [1155, 475] on button "Stop Recording" at bounding box center [1107, 468] width 564 height 40
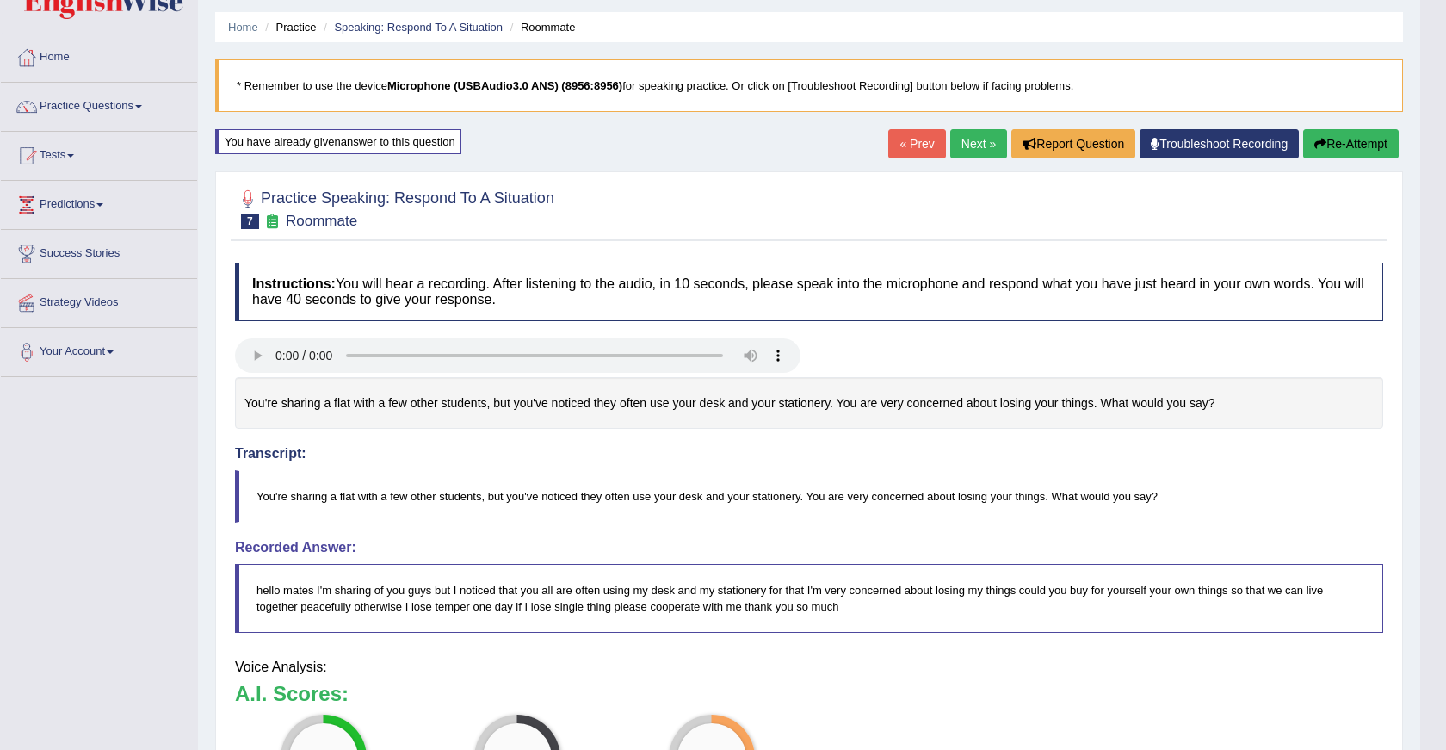
click at [1433, 128] on html "Toggle navigation Home Practice Questions Speaking Practice Read Aloud Repeat S…" at bounding box center [723, 323] width 1446 height 750
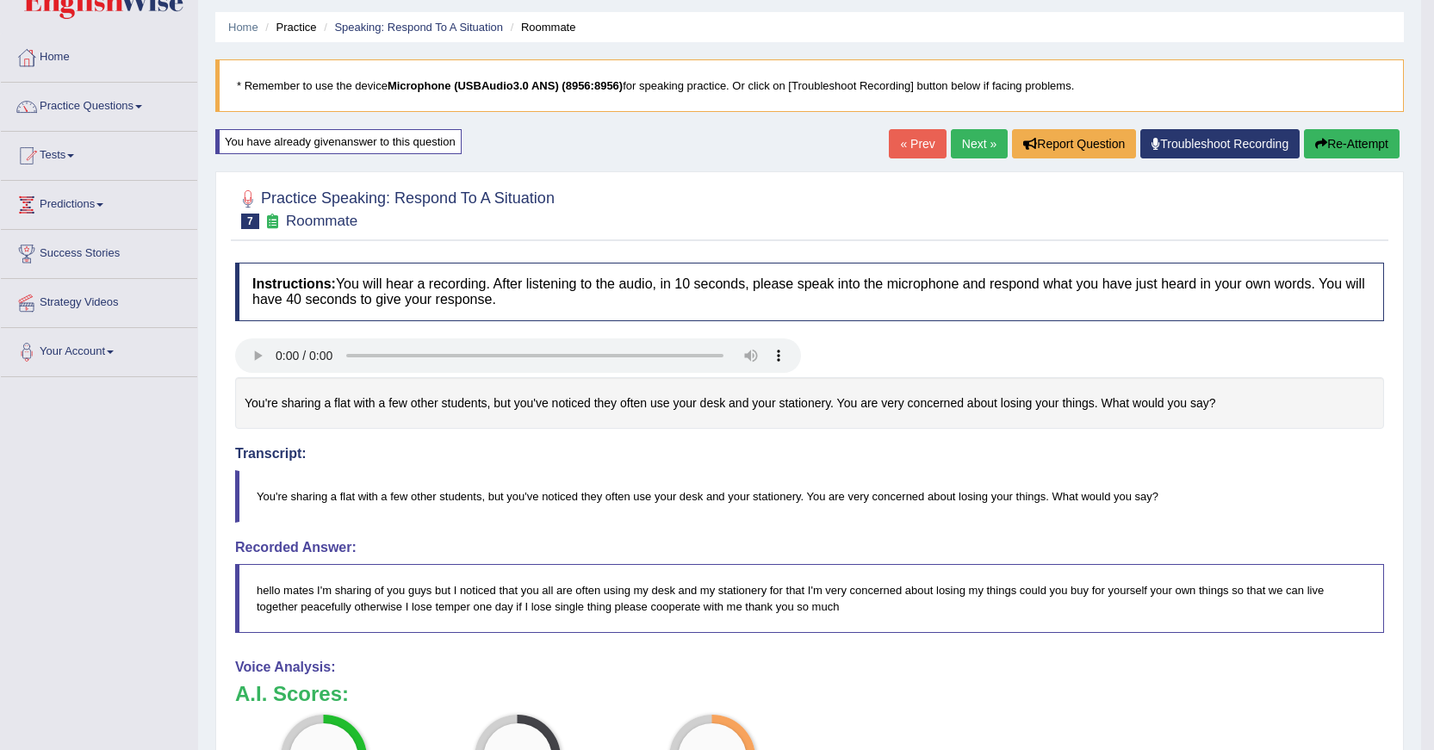
scroll to position [153, 0]
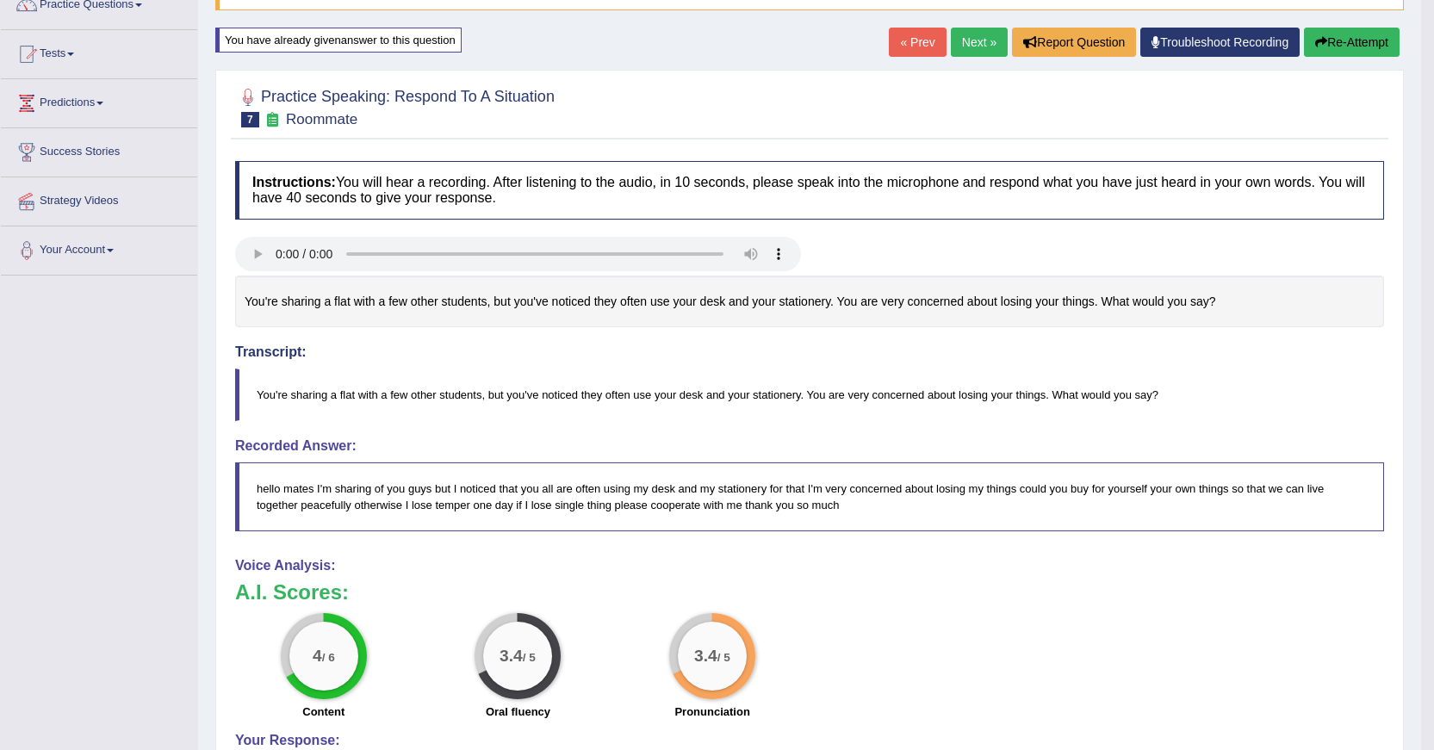
click at [957, 43] on link "Next »" at bounding box center [979, 42] width 57 height 29
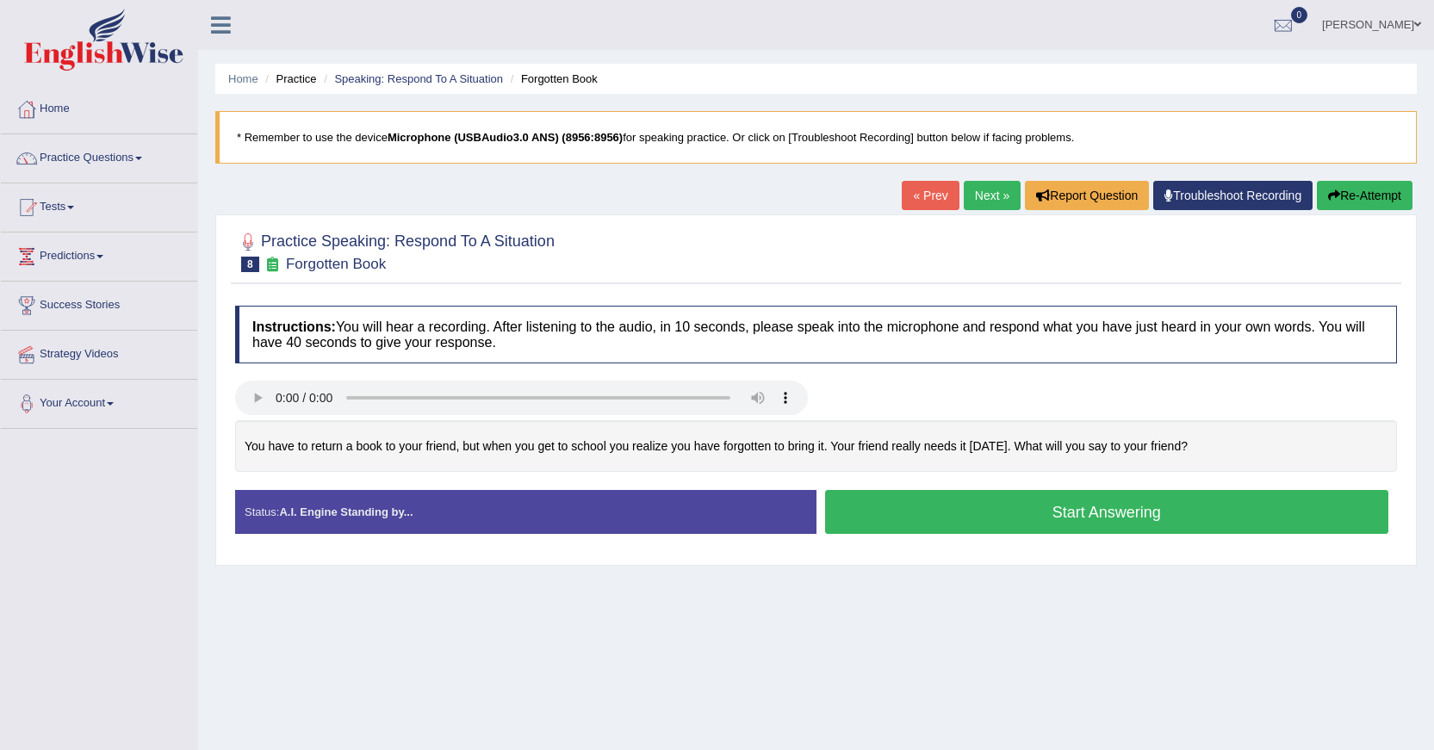
click at [965, 504] on button "Start Answering" at bounding box center [1107, 512] width 564 height 44
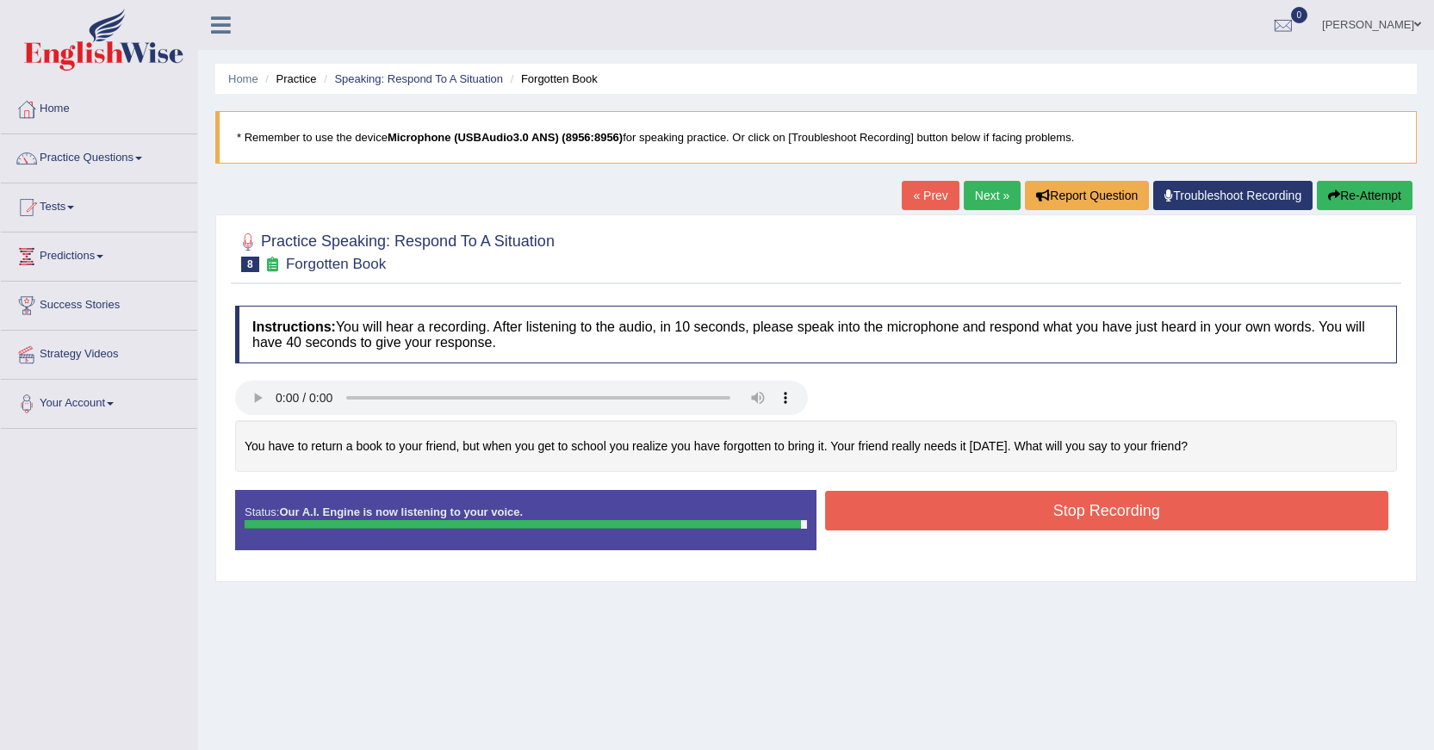
click at [965, 504] on button "Stop Recording" at bounding box center [1107, 511] width 564 height 40
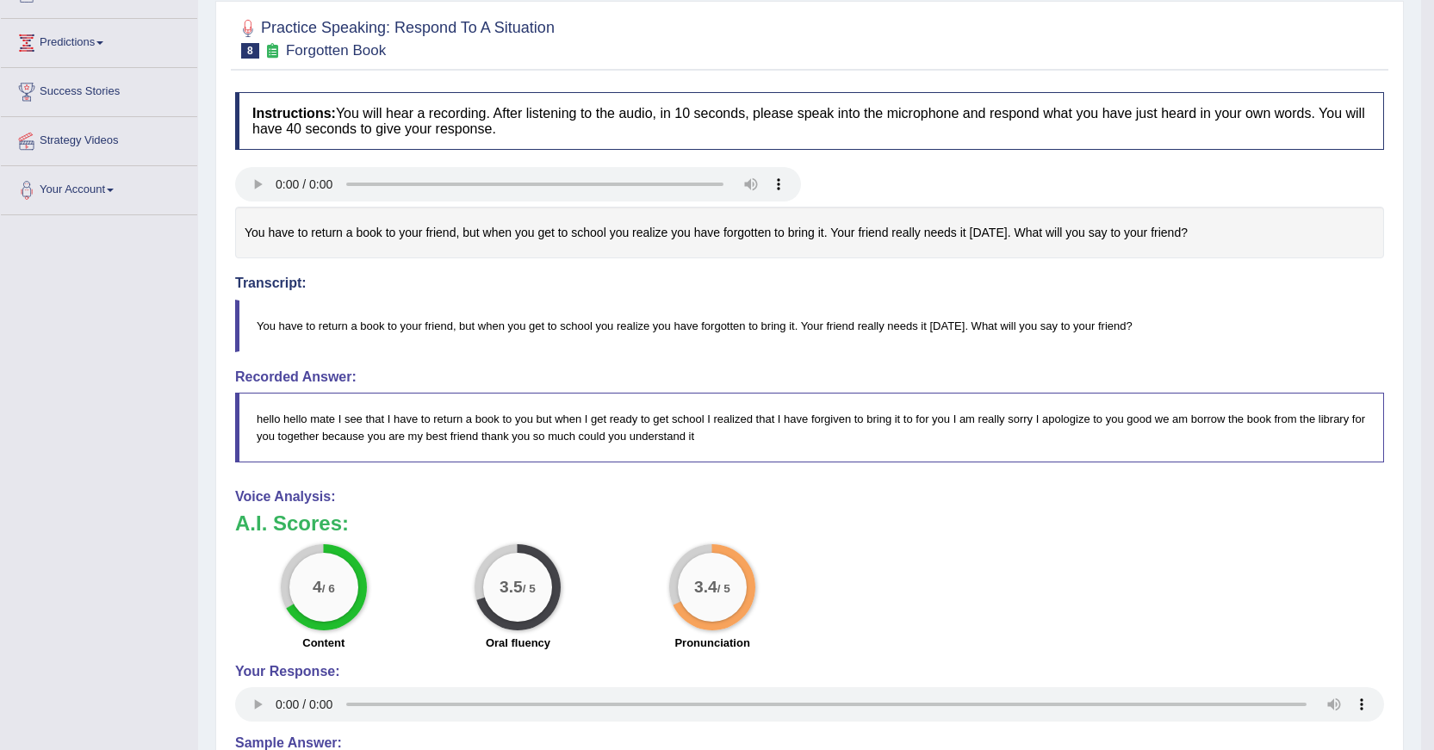
scroll to position [131, 0]
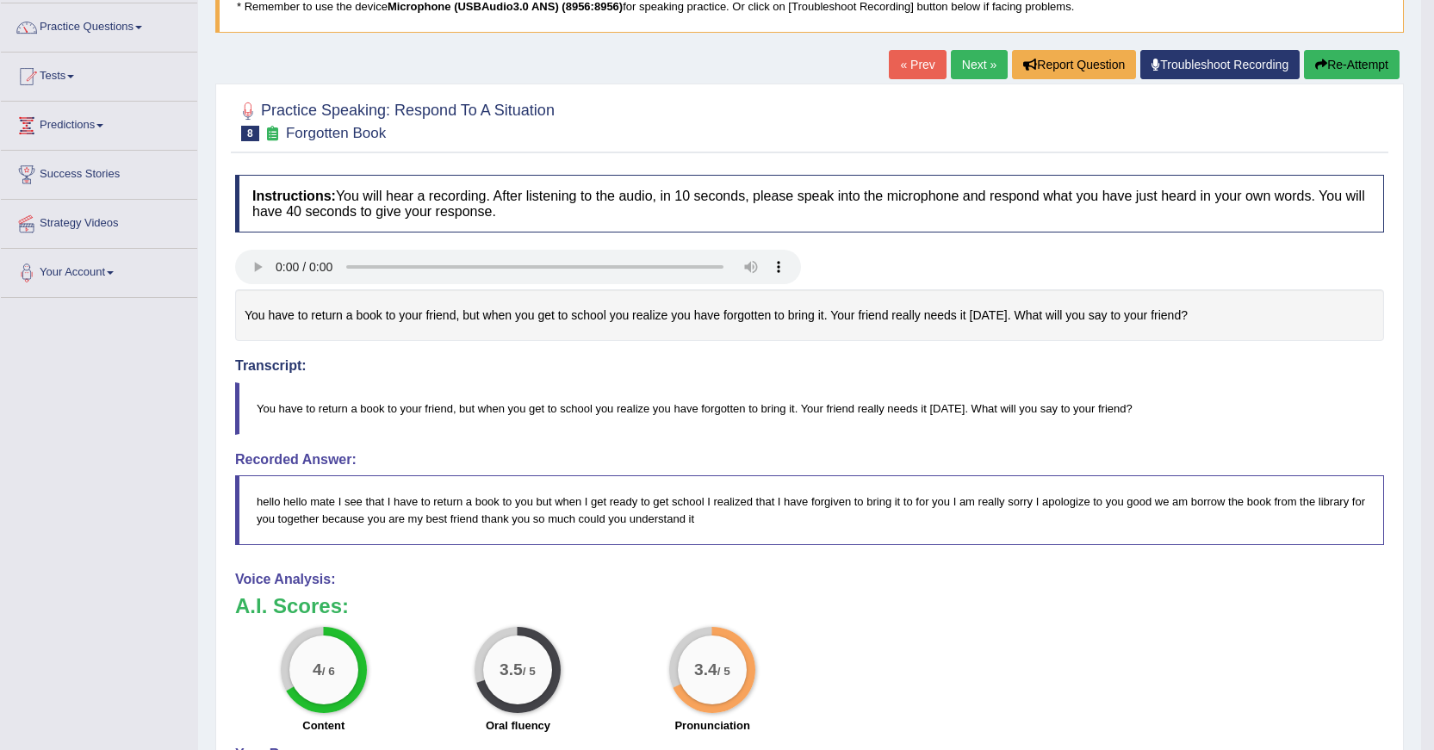
click at [965, 51] on link "Next »" at bounding box center [979, 64] width 57 height 29
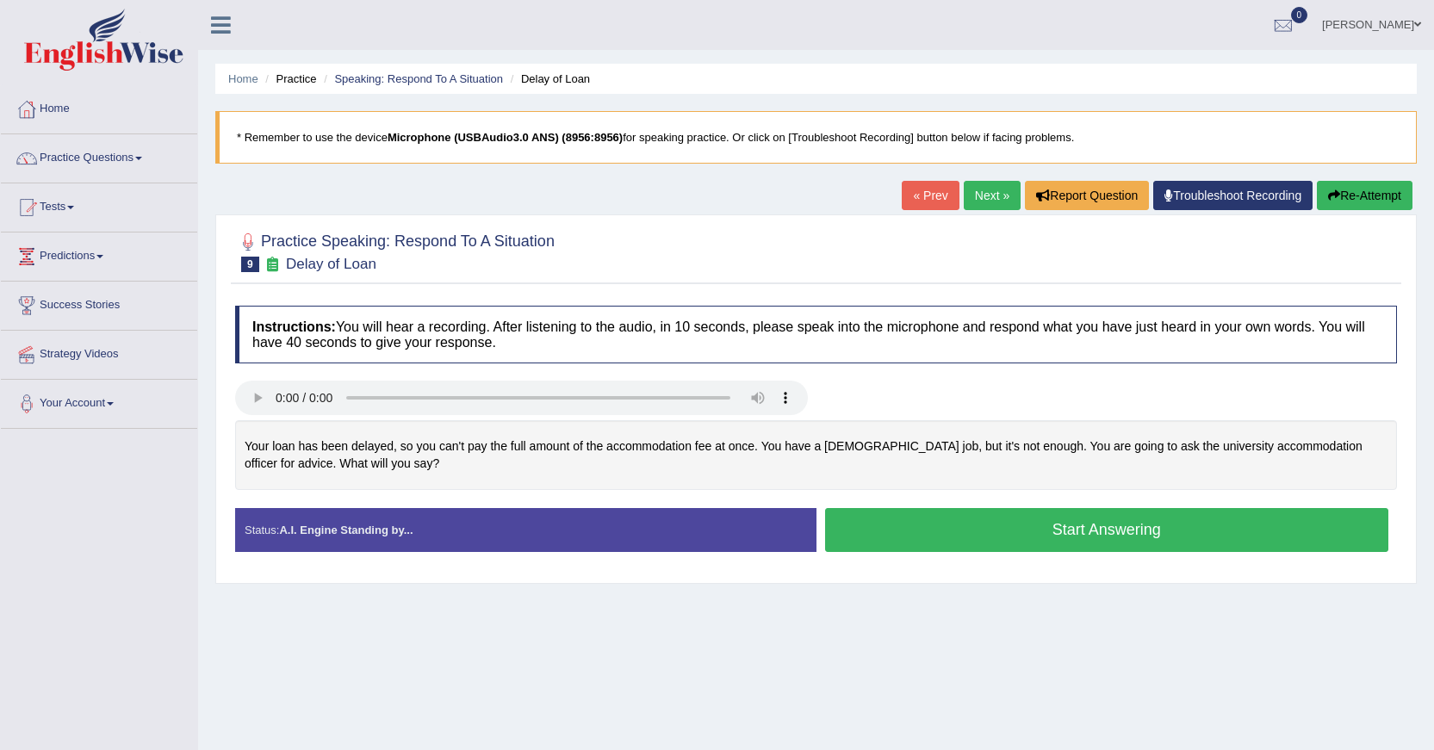
click at [1124, 536] on button "Start Answering" at bounding box center [1107, 530] width 564 height 44
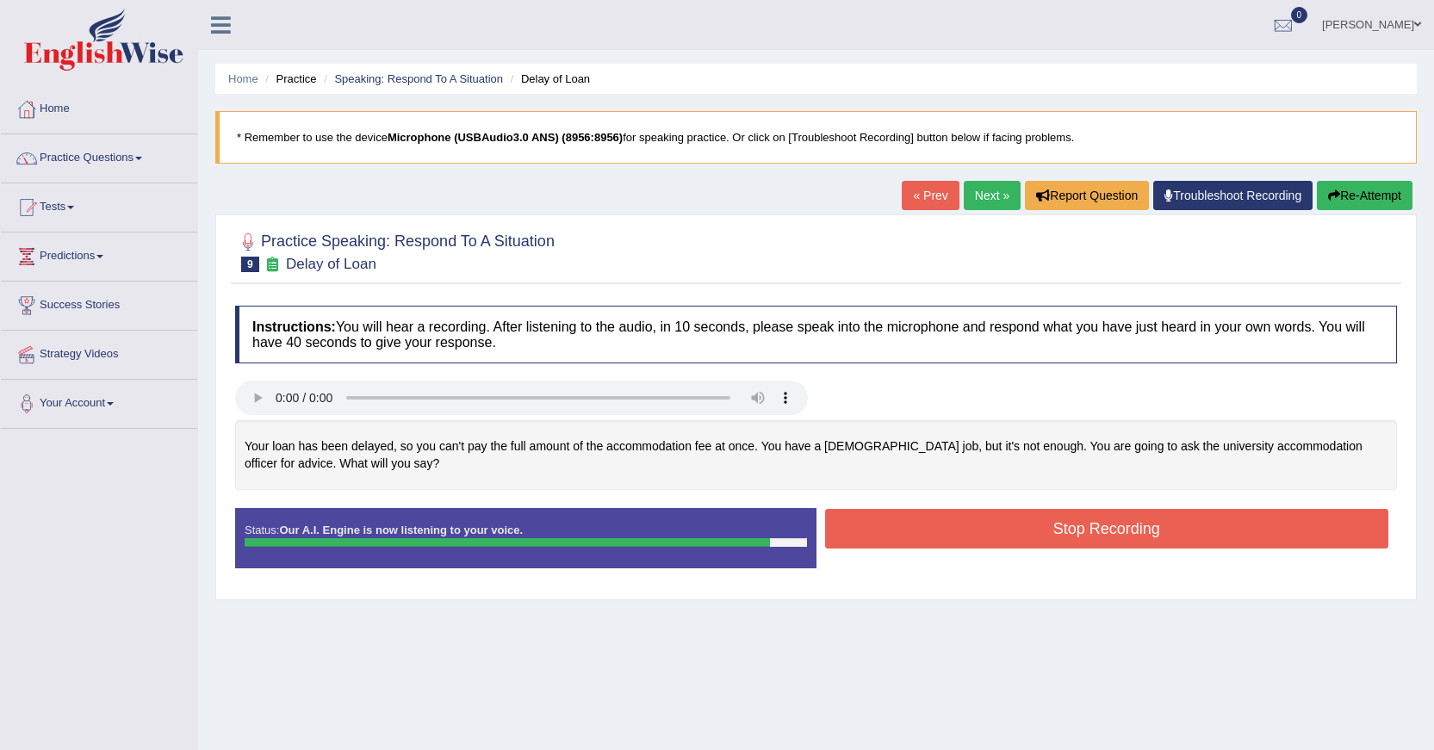
click at [1124, 536] on button "Stop Recording" at bounding box center [1107, 529] width 564 height 40
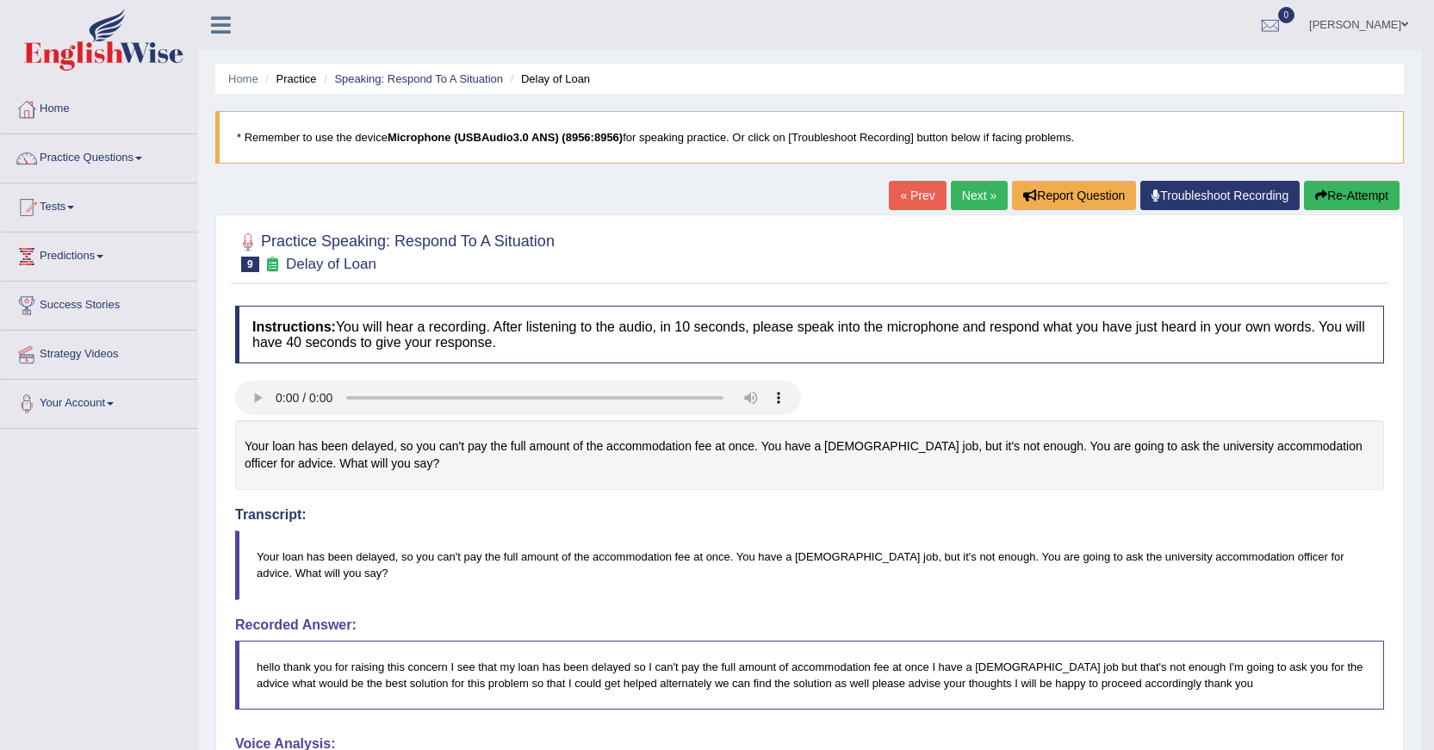
click at [963, 192] on link "Next »" at bounding box center [979, 195] width 57 height 29
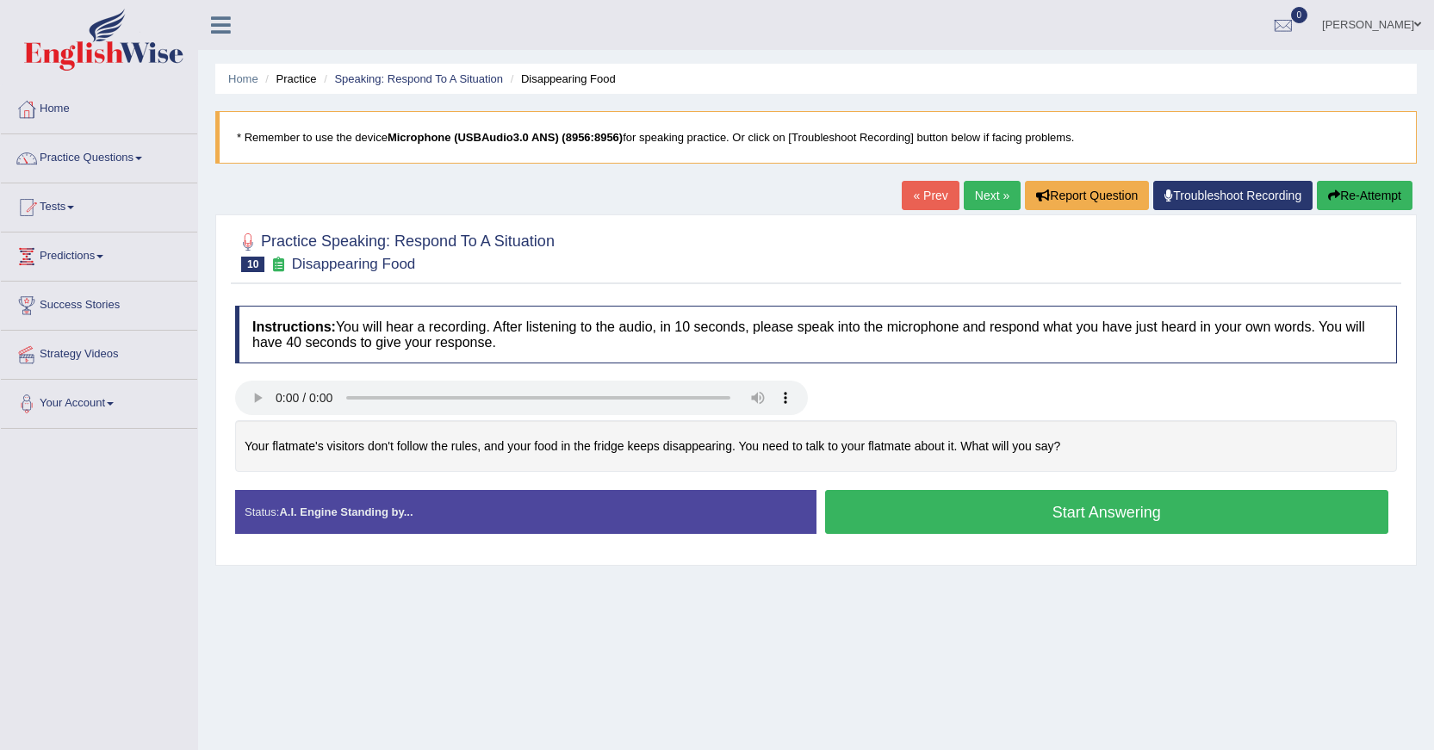
click at [852, 509] on button "Start Answering" at bounding box center [1107, 512] width 564 height 44
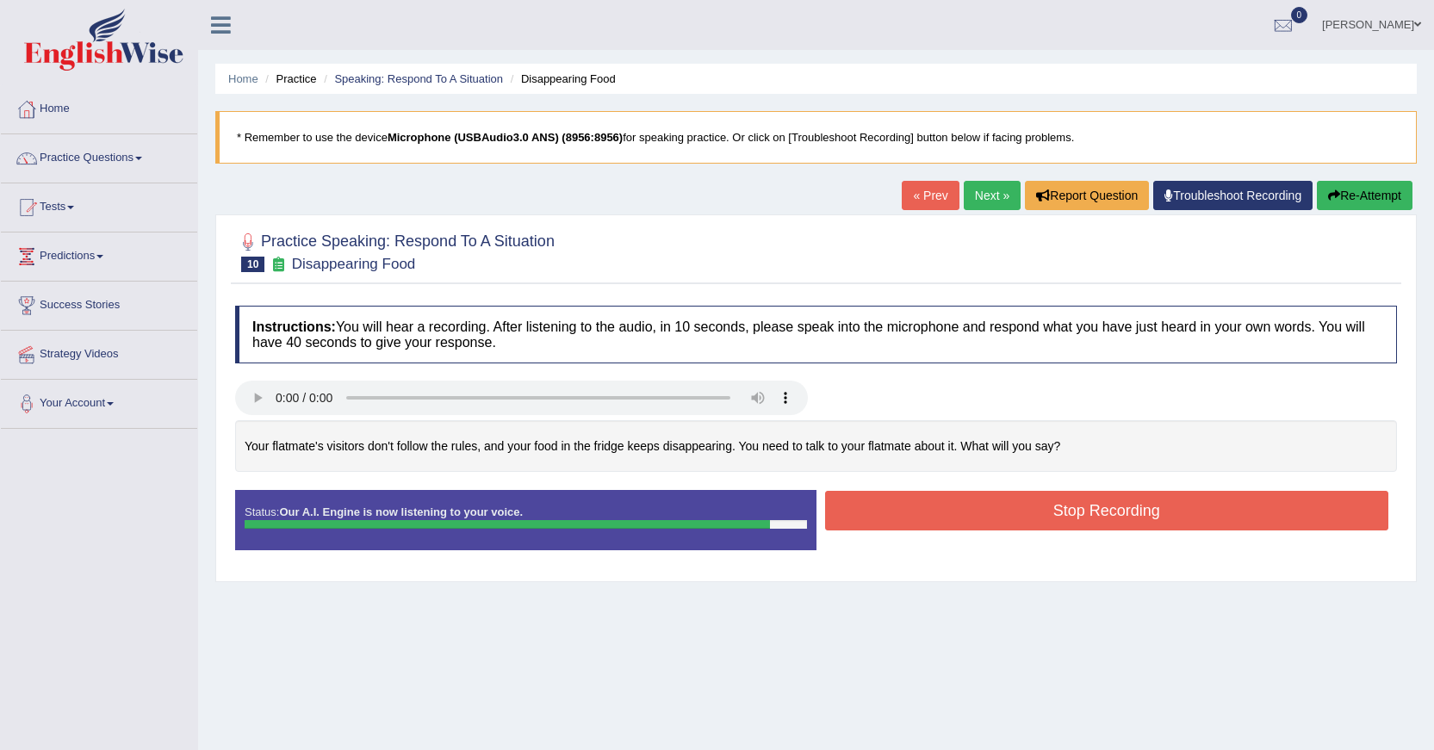
click at [852, 509] on button "Stop Recording" at bounding box center [1107, 511] width 564 height 40
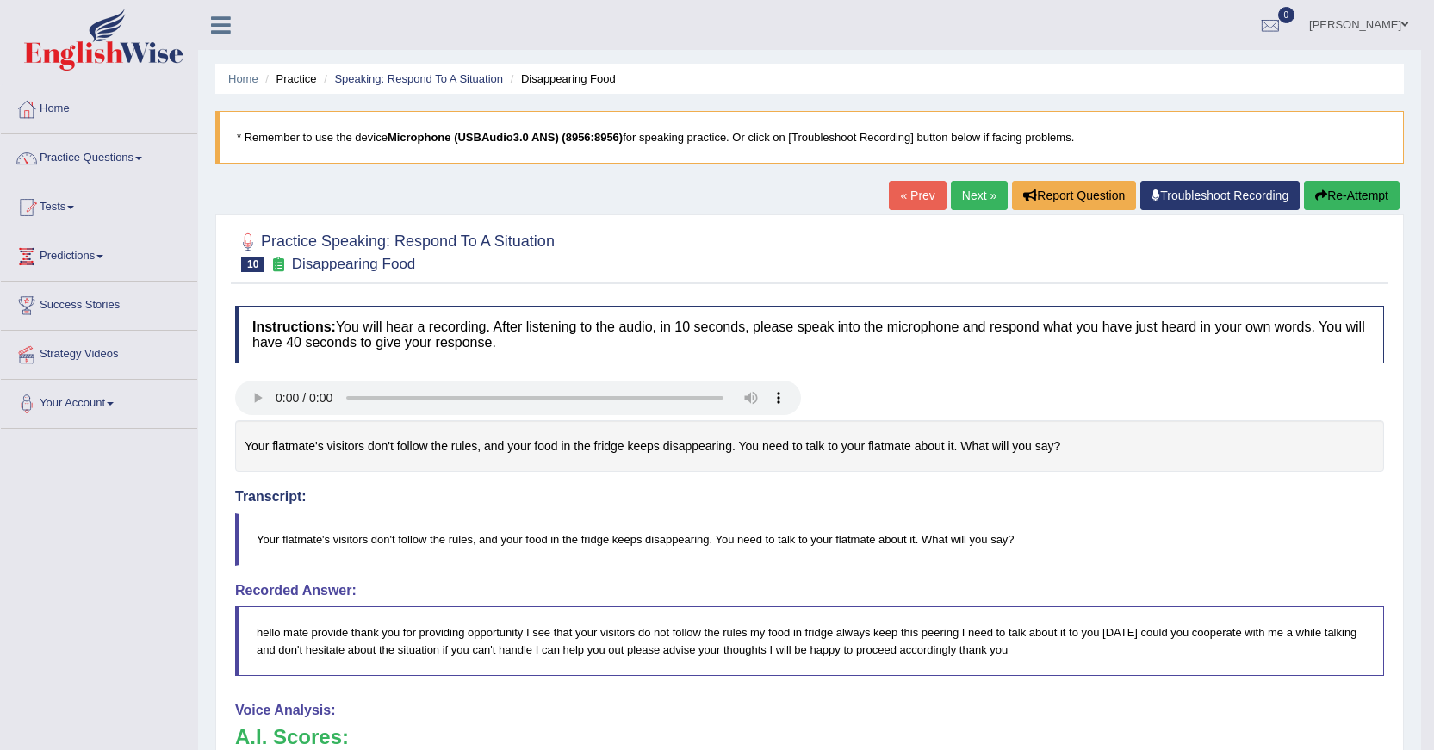
click at [1330, 203] on button "Re-Attempt" at bounding box center [1352, 195] width 96 height 29
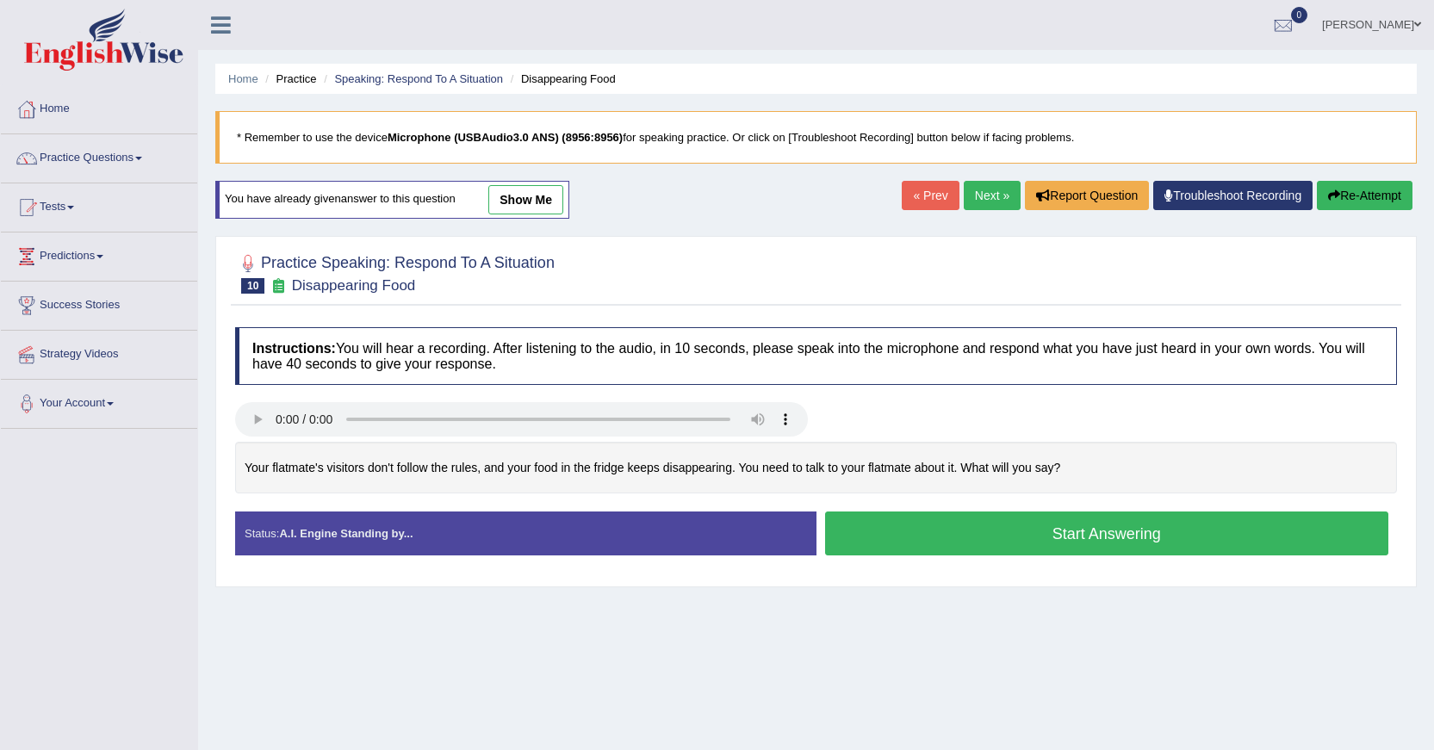
click at [1099, 533] on button "Start Answering" at bounding box center [1107, 533] width 564 height 44
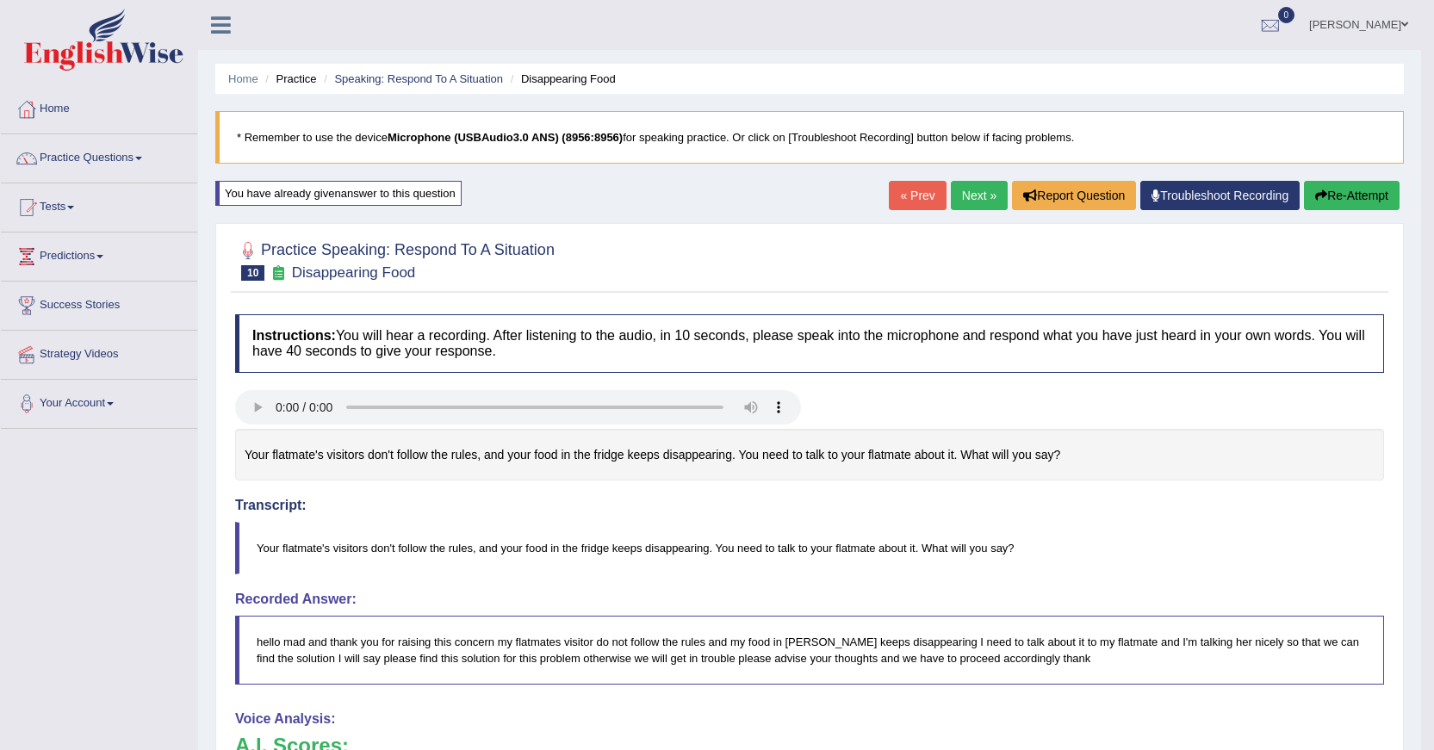
click at [958, 194] on link "Next »" at bounding box center [979, 195] width 57 height 29
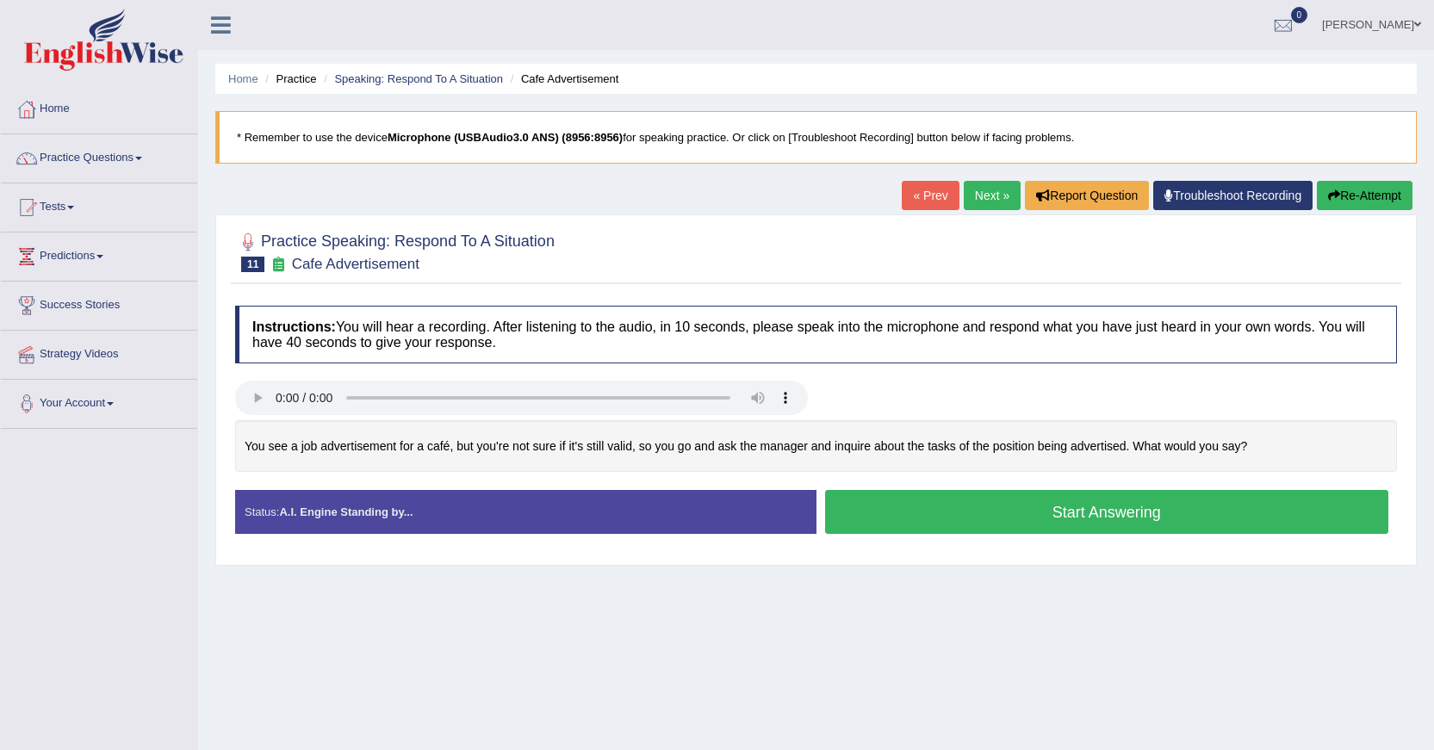
click at [991, 505] on button "Start Answering" at bounding box center [1107, 512] width 564 height 44
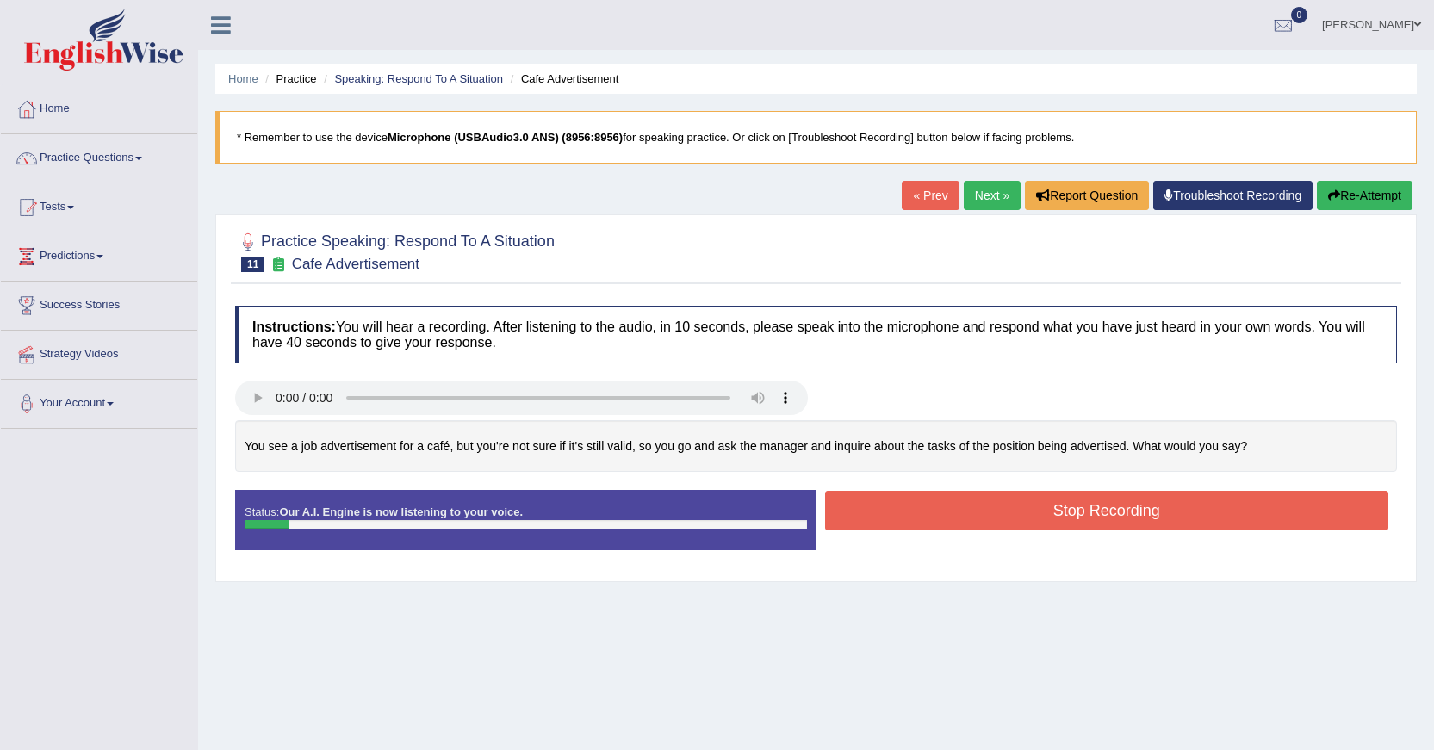
click at [970, 524] on button "Stop Recording" at bounding box center [1107, 511] width 564 height 40
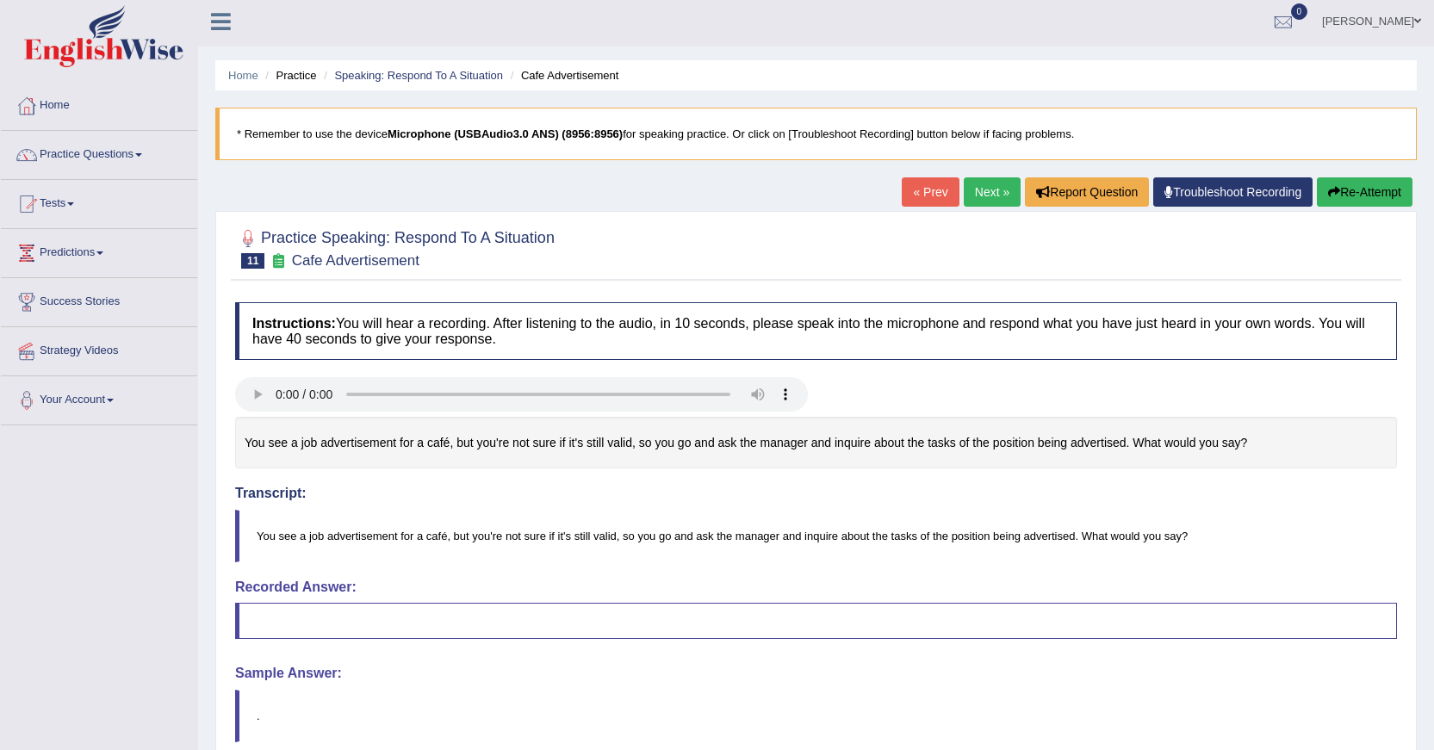
scroll to position [16, 0]
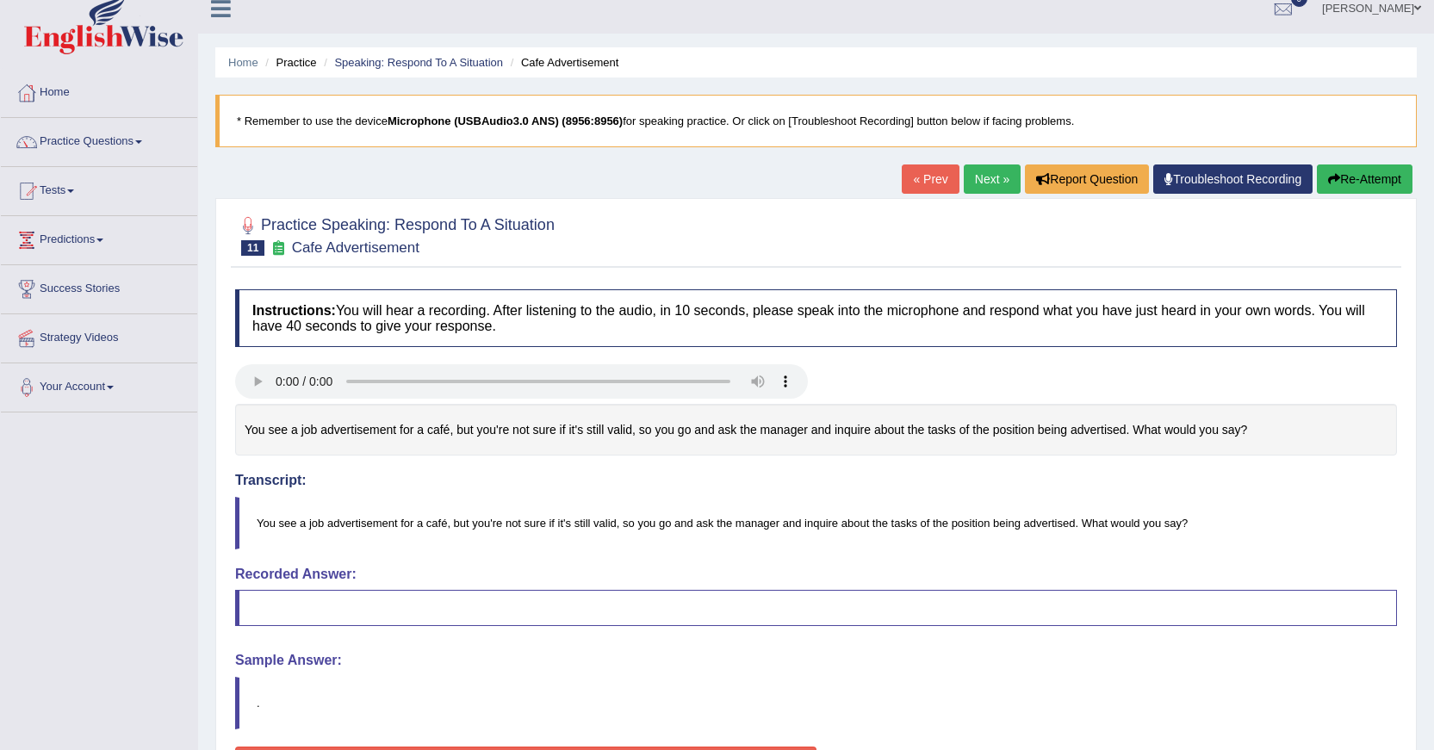
click at [1378, 181] on button "Re-Attempt" at bounding box center [1364, 178] width 96 height 29
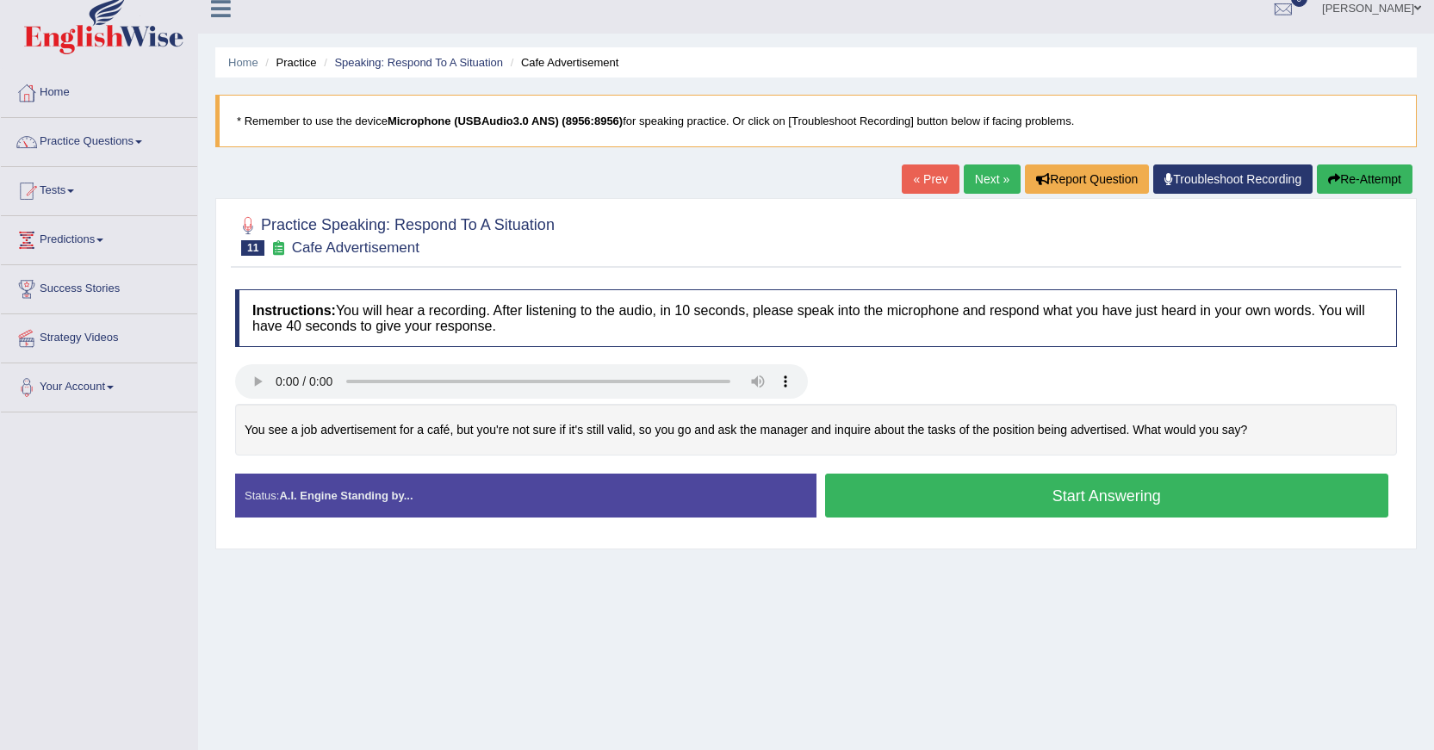
click at [1094, 510] on button "Start Answering" at bounding box center [1107, 496] width 564 height 44
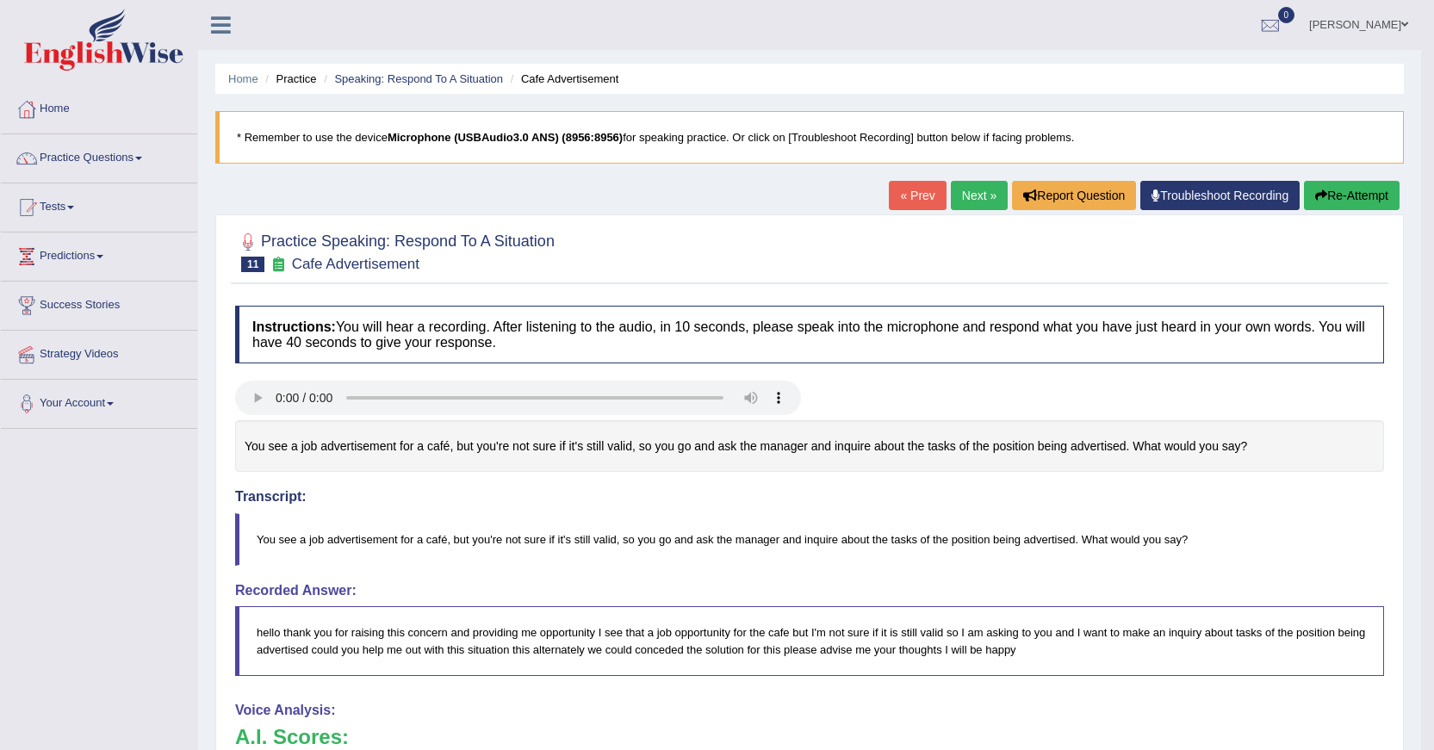
click at [1346, 193] on button "Re-Attempt" at bounding box center [1352, 195] width 96 height 29
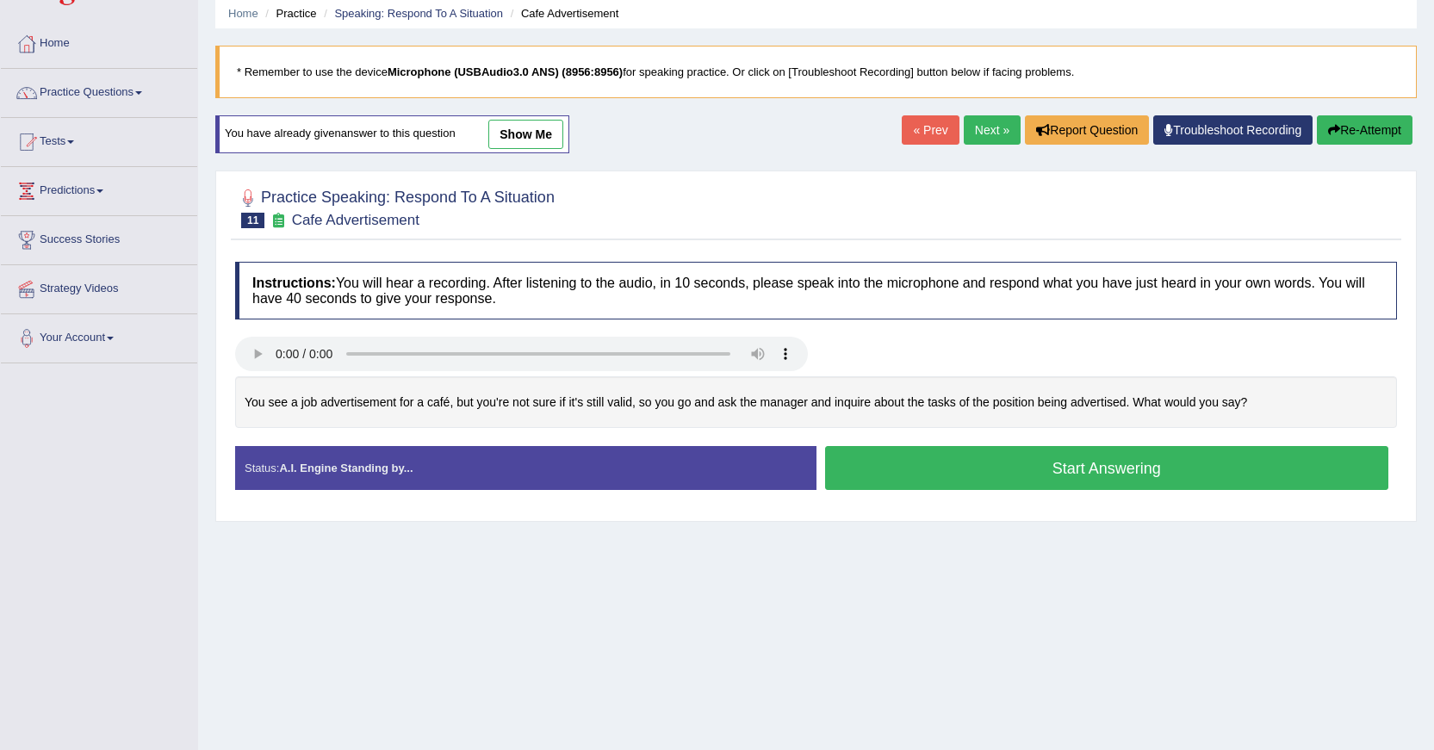
scroll to position [84, 0]
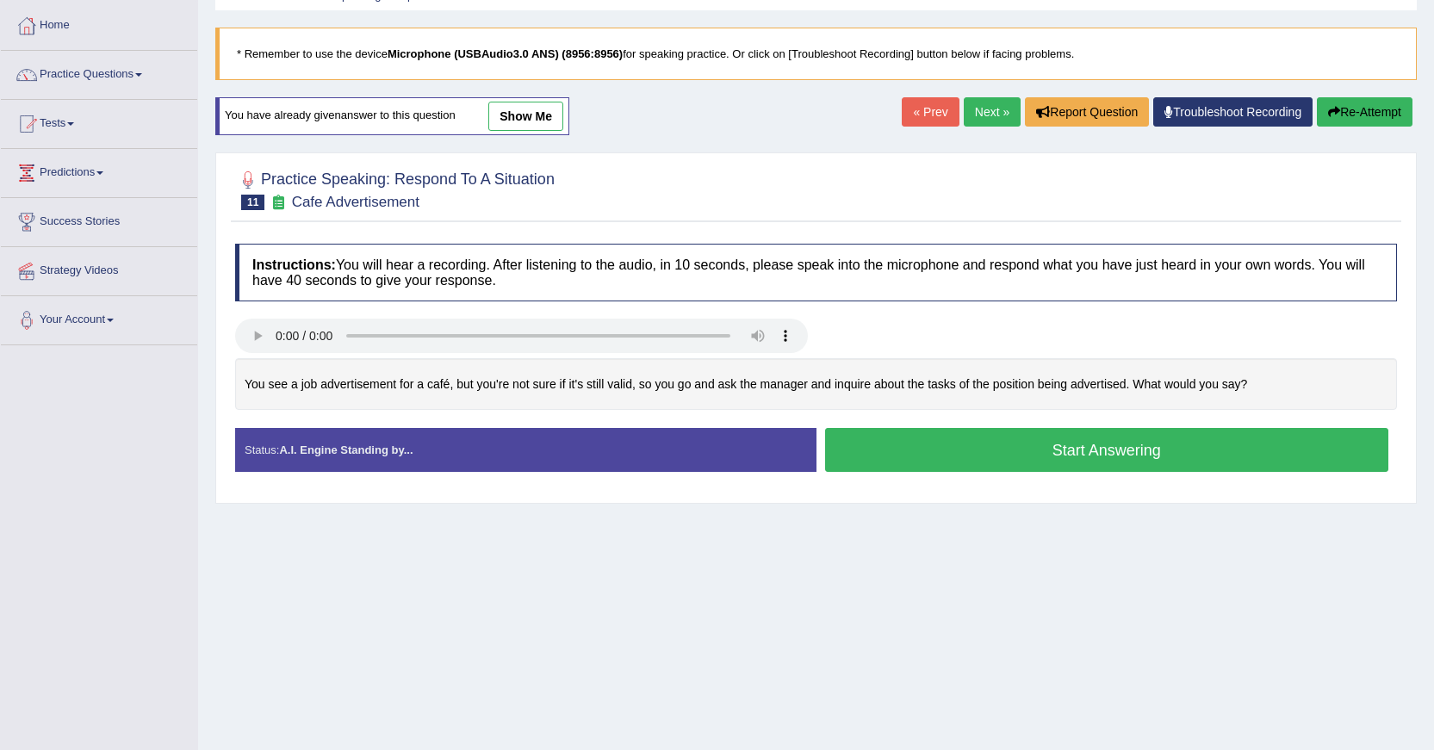
click at [1151, 449] on button "Start Answering" at bounding box center [1107, 450] width 564 height 44
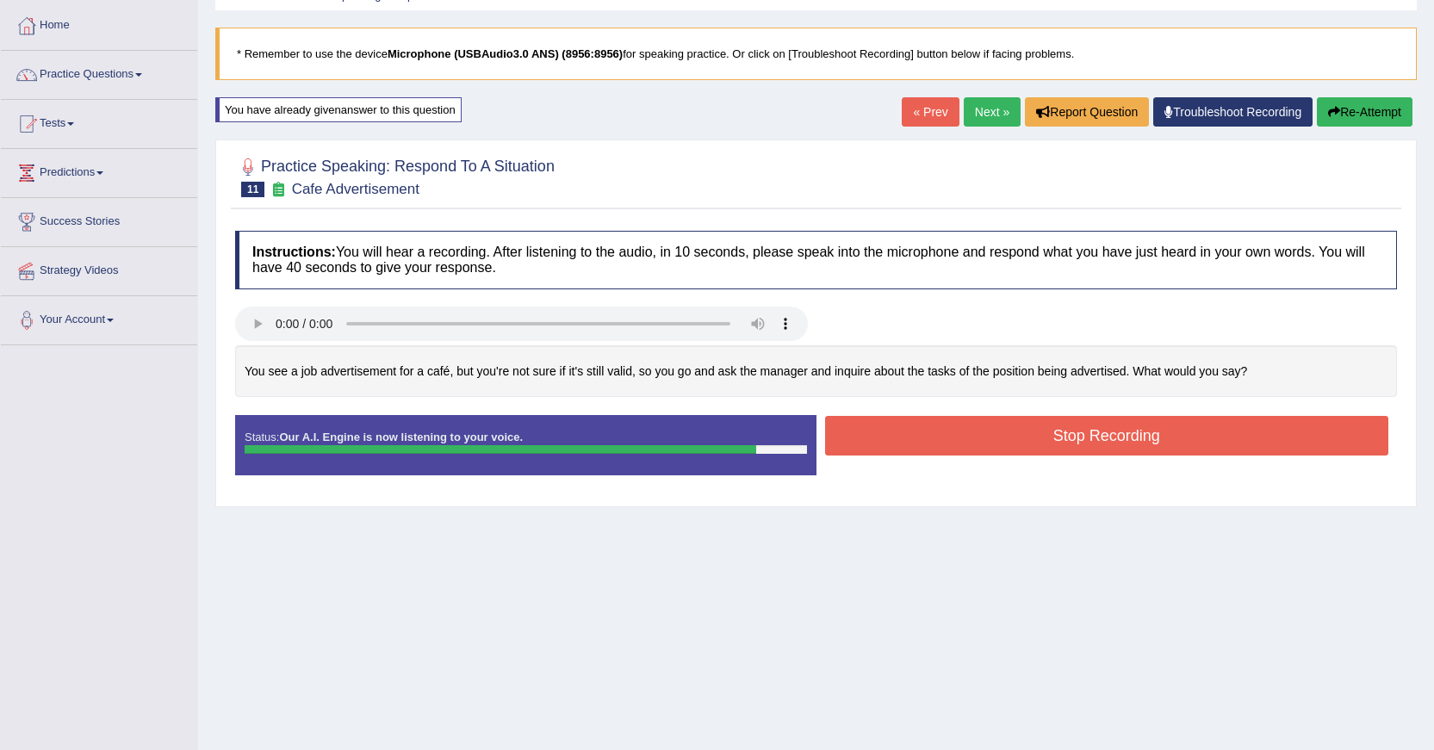
click at [1151, 449] on button "Stop Recording" at bounding box center [1107, 436] width 564 height 40
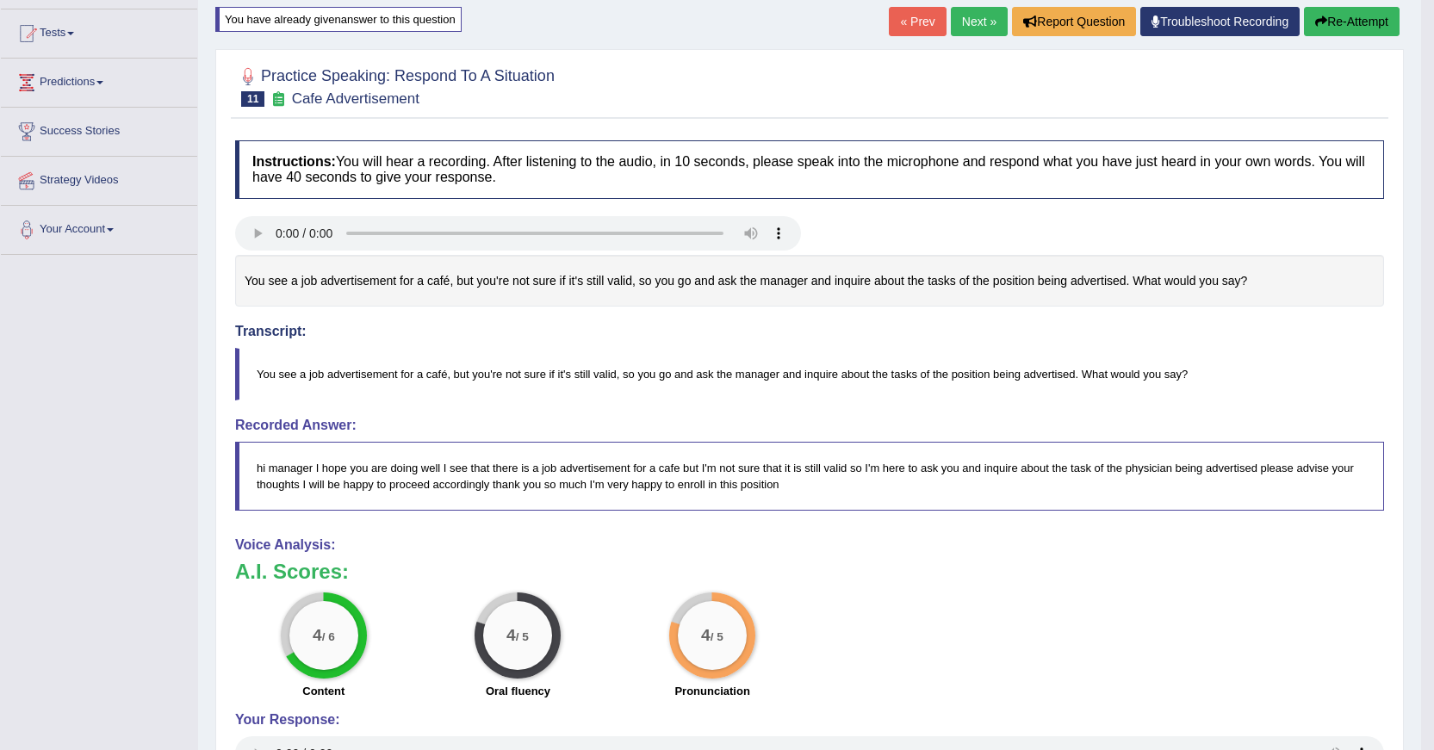
scroll to position [191, 0]
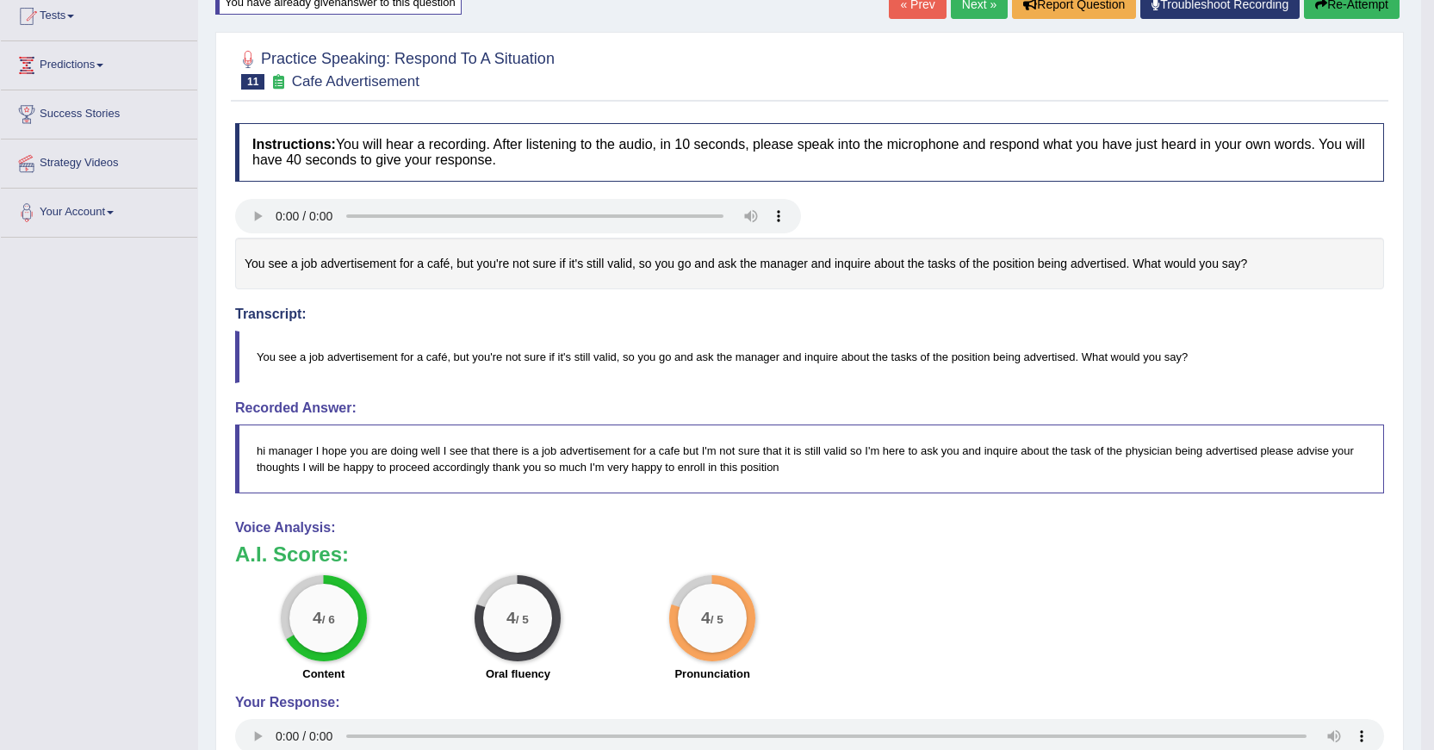
click at [971, 5] on link "Next »" at bounding box center [979, 4] width 57 height 29
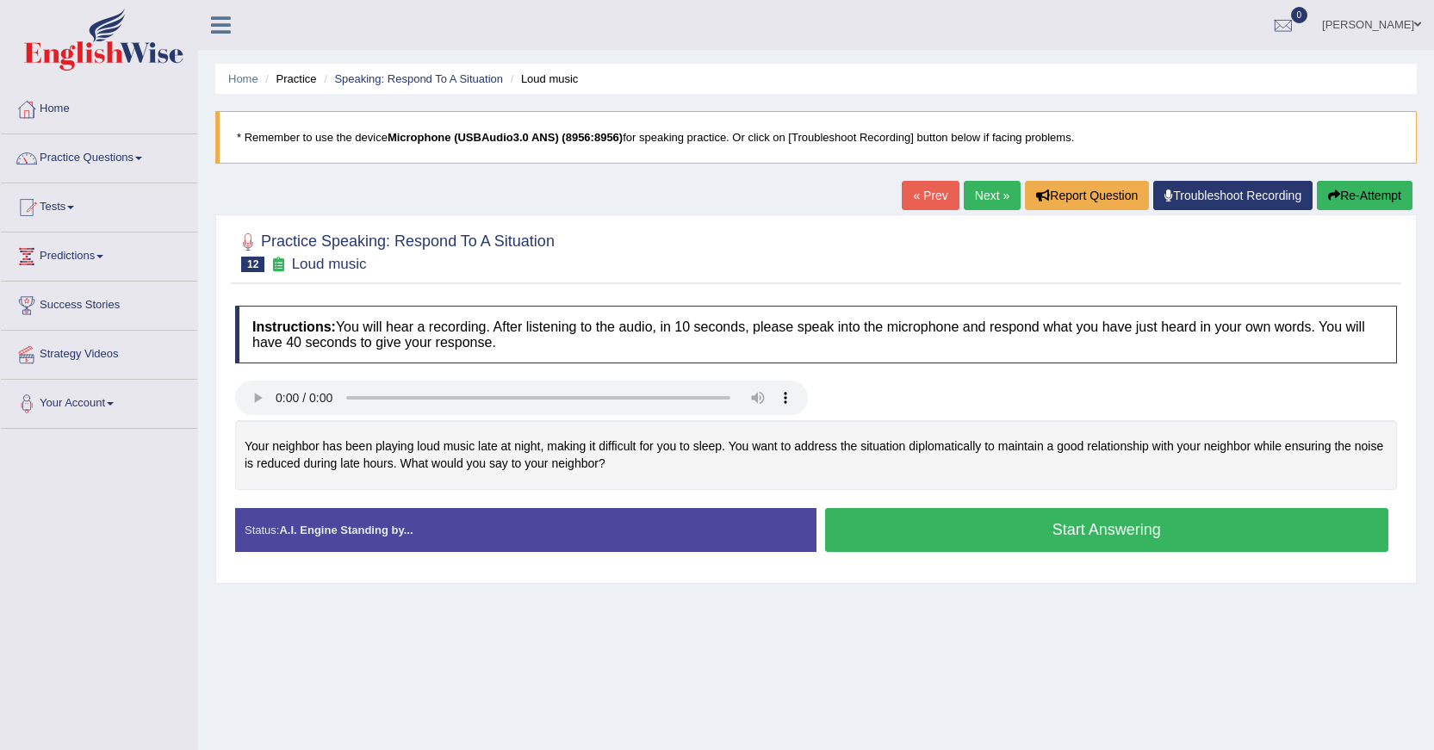
click at [908, 530] on button "Start Answering" at bounding box center [1107, 530] width 564 height 44
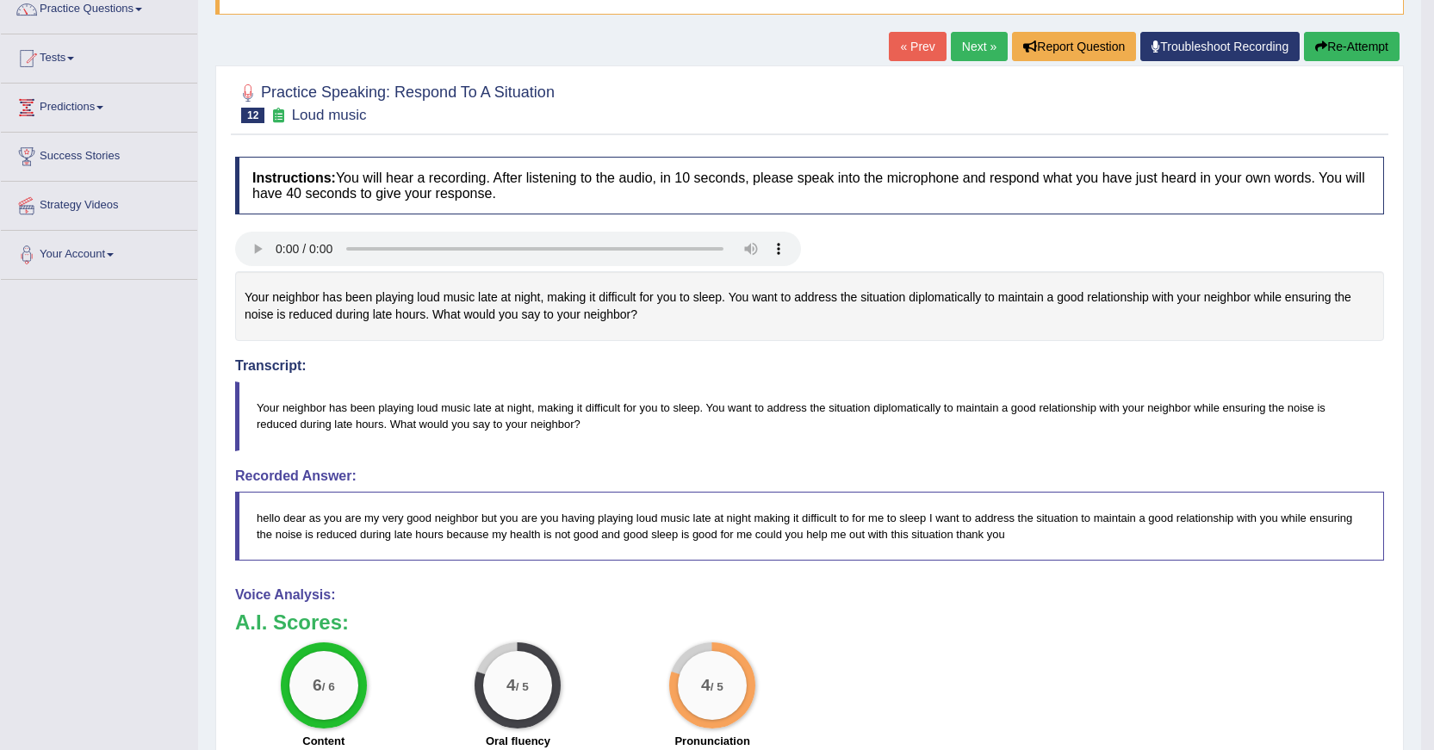
scroll to position [151, 0]
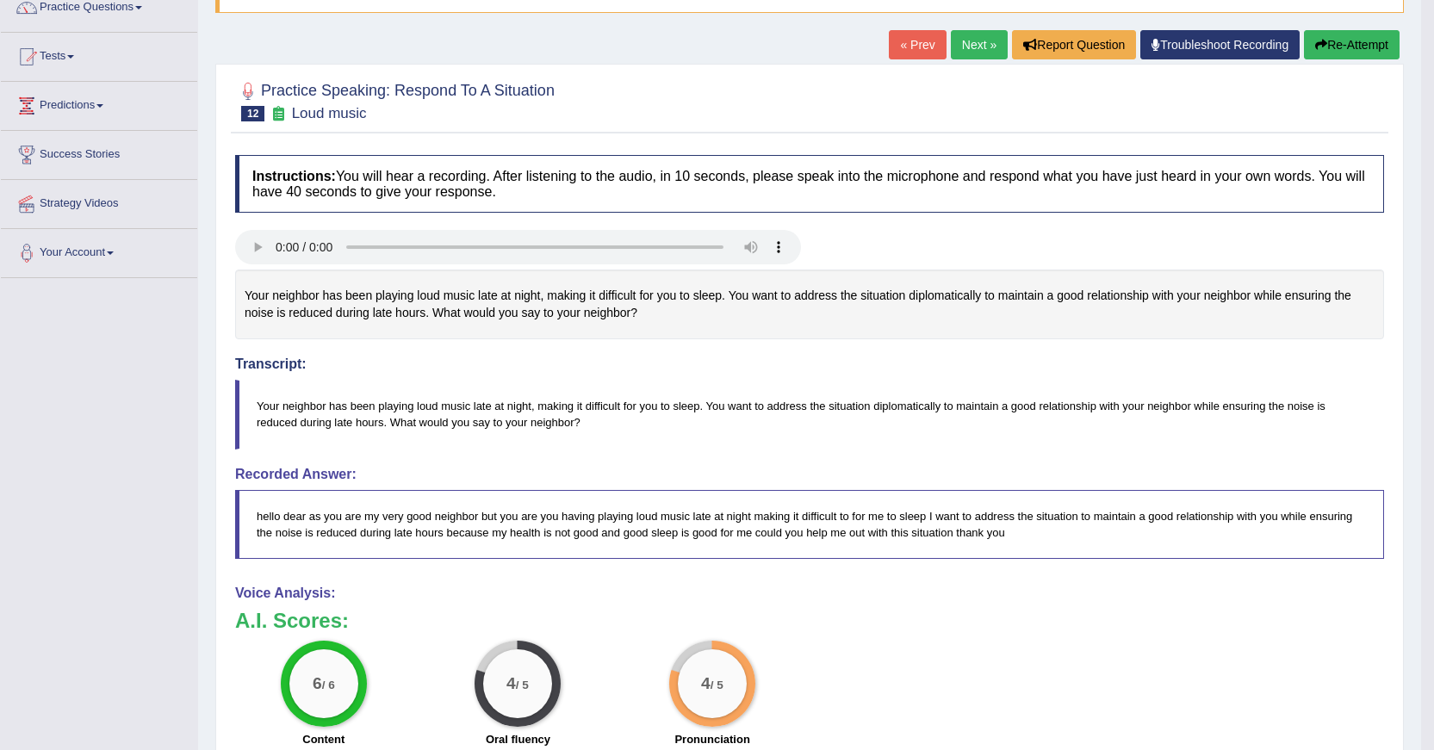
click at [978, 38] on link "Next »" at bounding box center [979, 44] width 57 height 29
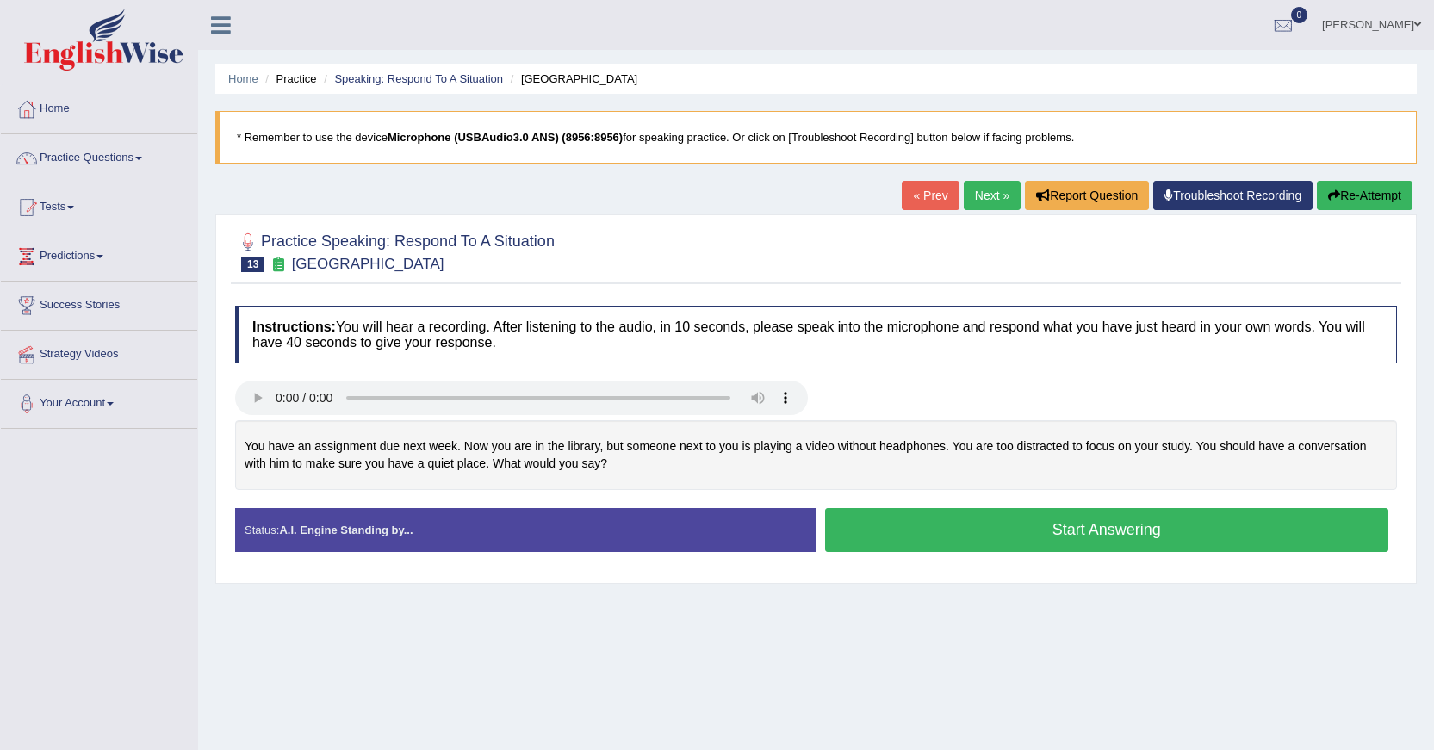
click at [992, 541] on button "Start Answering" at bounding box center [1107, 530] width 564 height 44
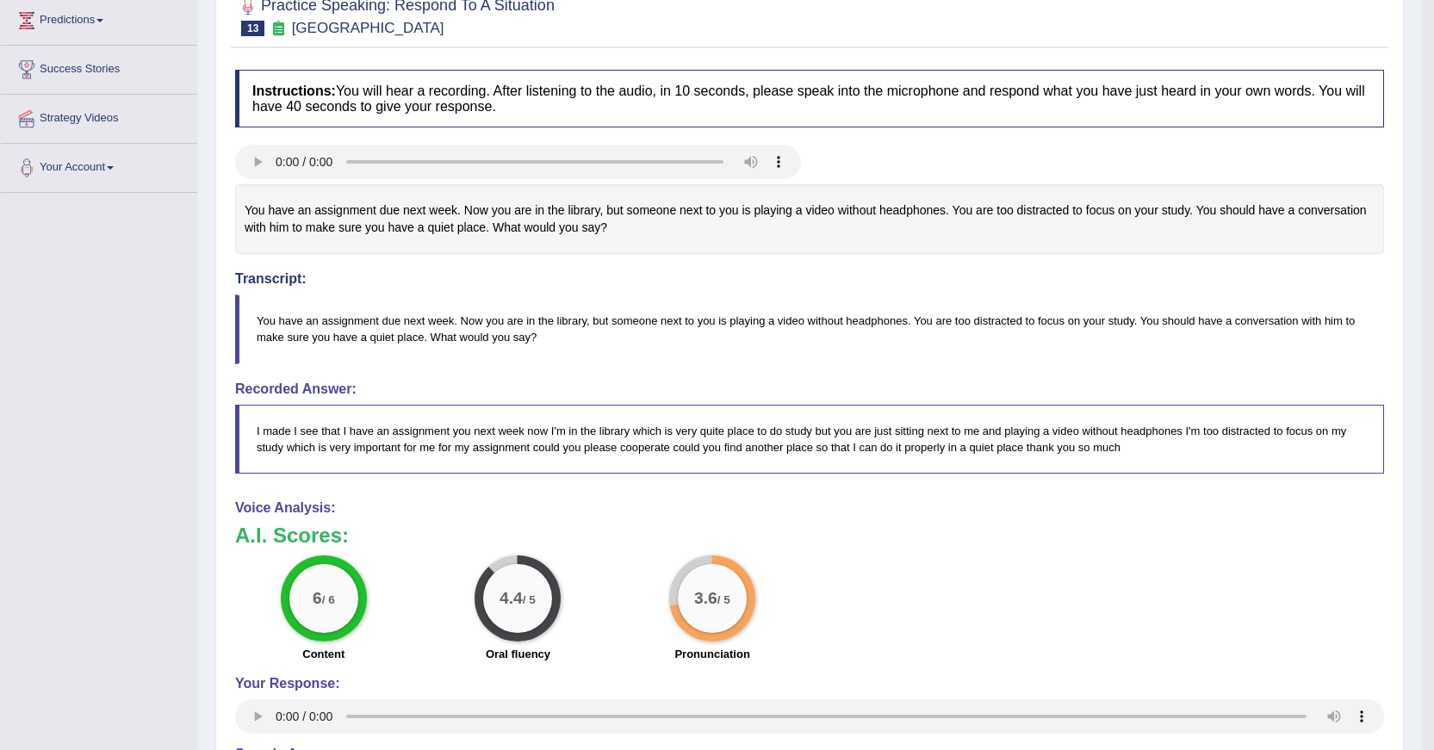
scroll to position [105, 0]
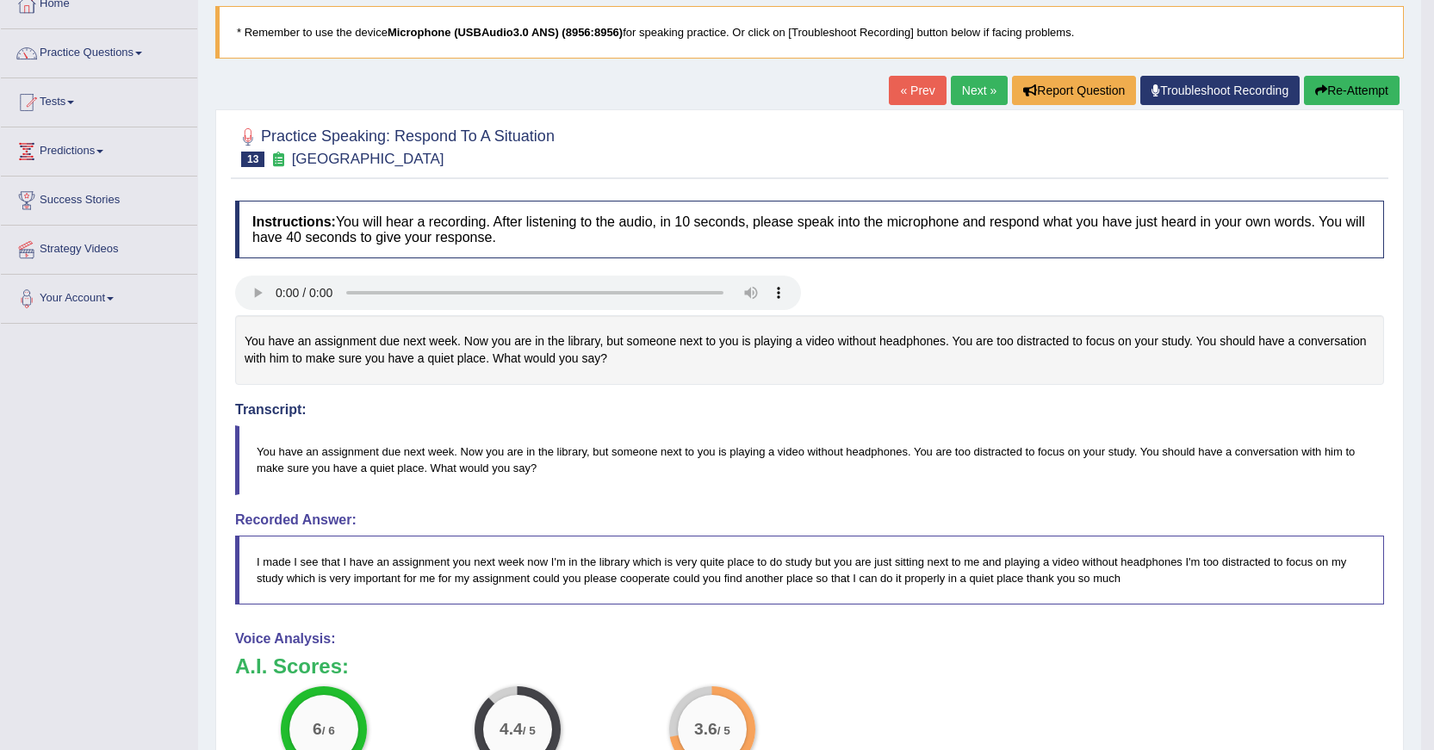
click at [951, 96] on link "Next »" at bounding box center [979, 90] width 57 height 29
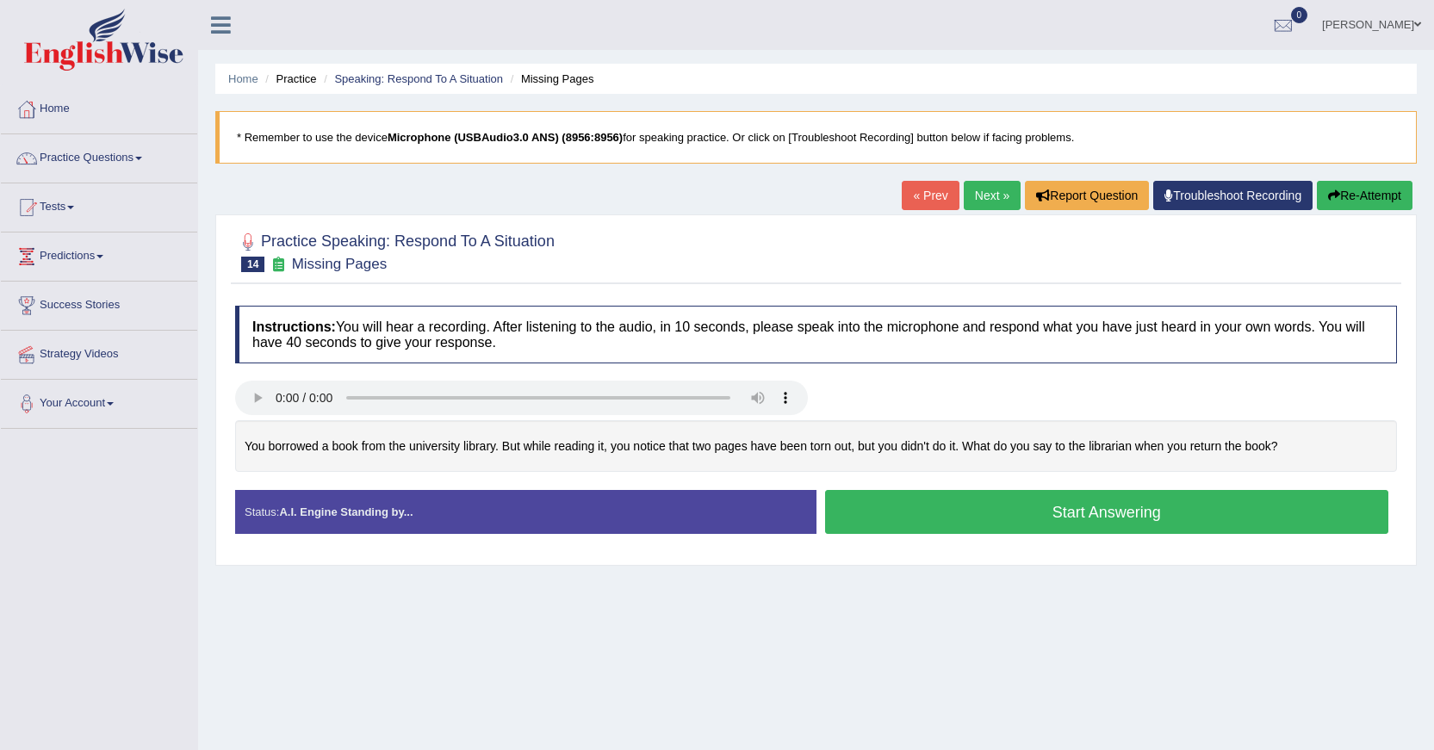
click at [1094, 523] on button "Start Answering" at bounding box center [1107, 512] width 564 height 44
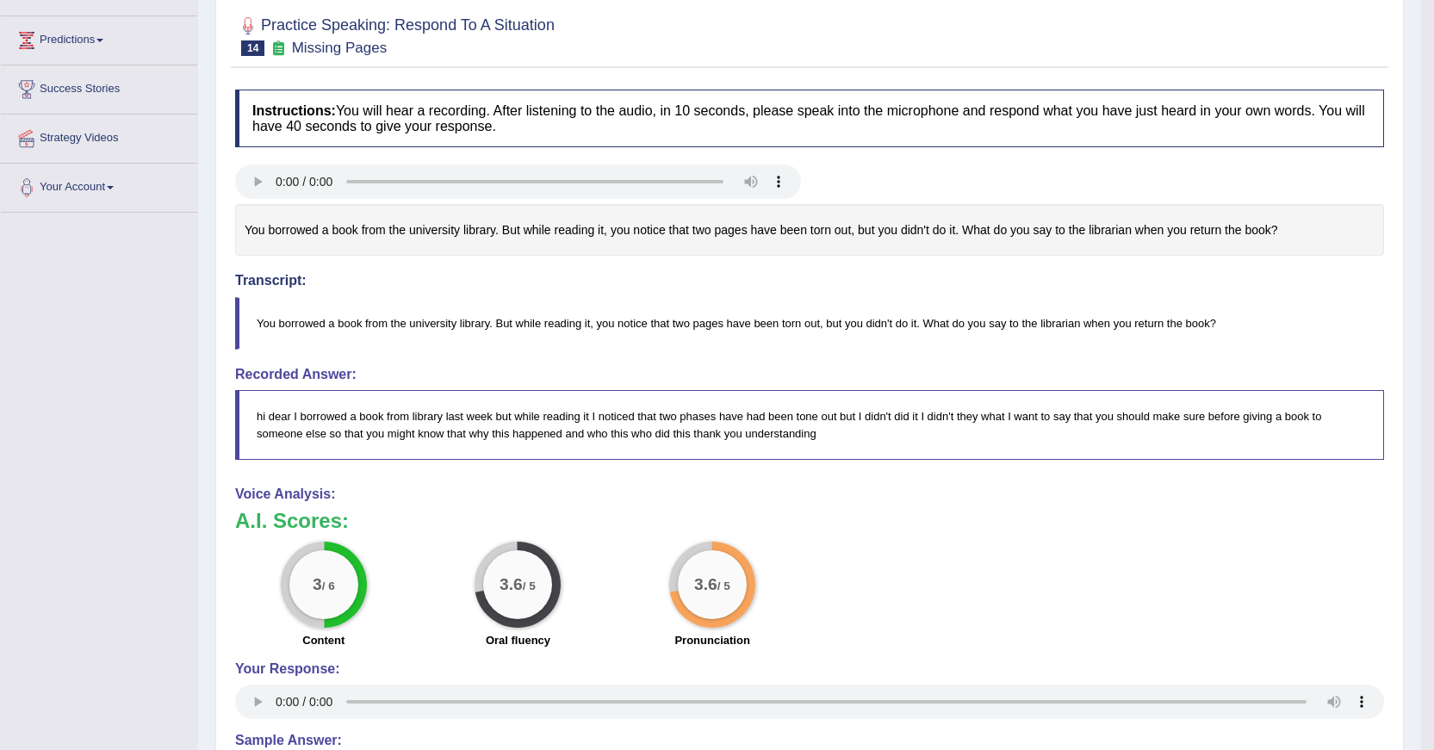
scroll to position [52, 0]
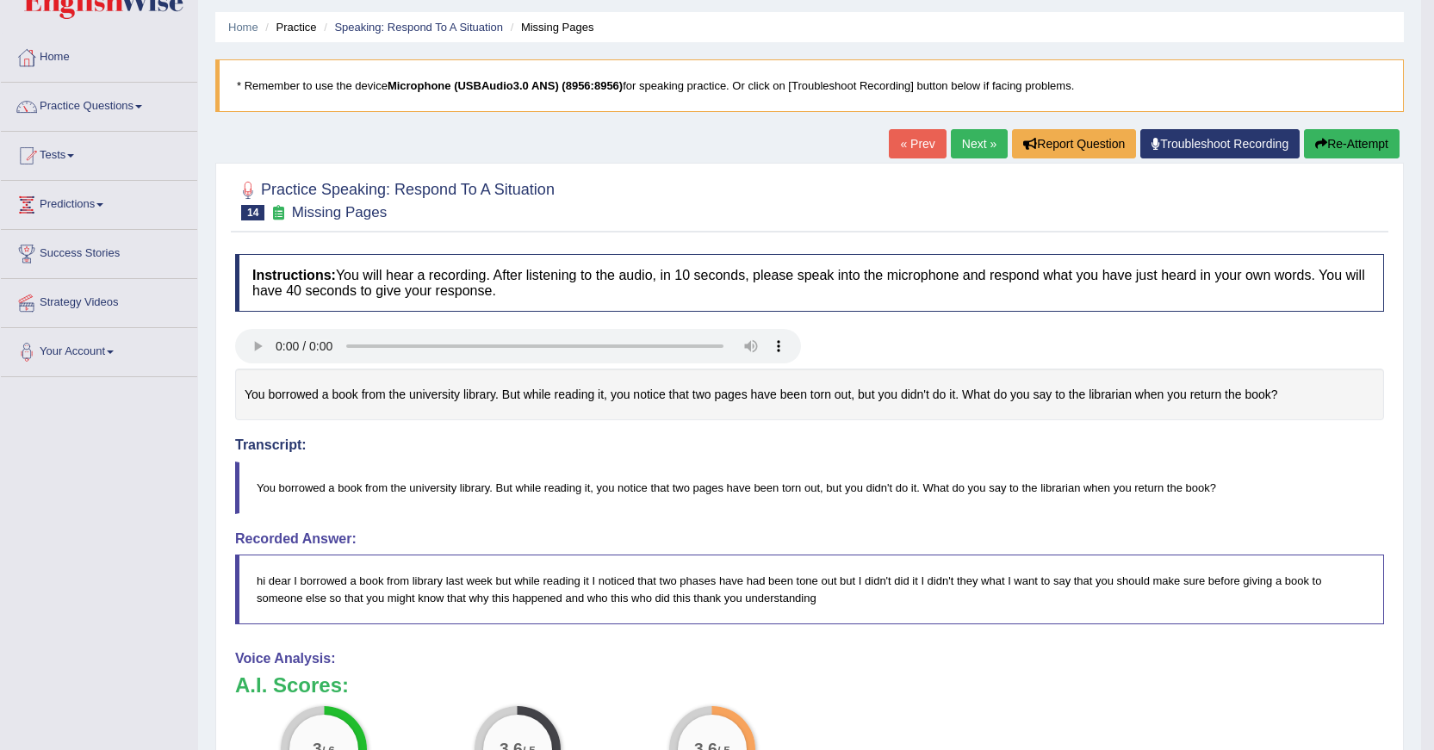
click at [1380, 143] on button "Re-Attempt" at bounding box center [1352, 143] width 96 height 29
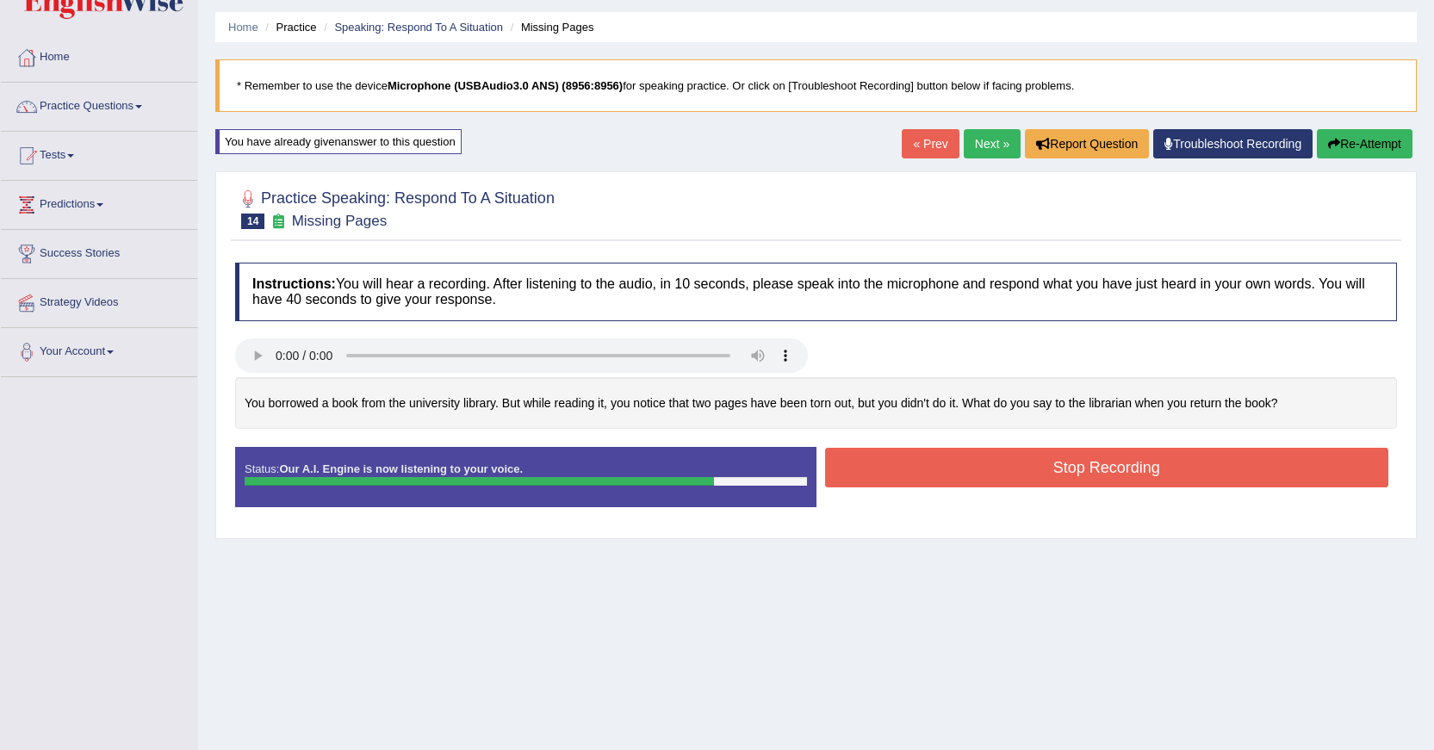
click at [1059, 481] on button "Stop Recording" at bounding box center [1107, 468] width 564 height 40
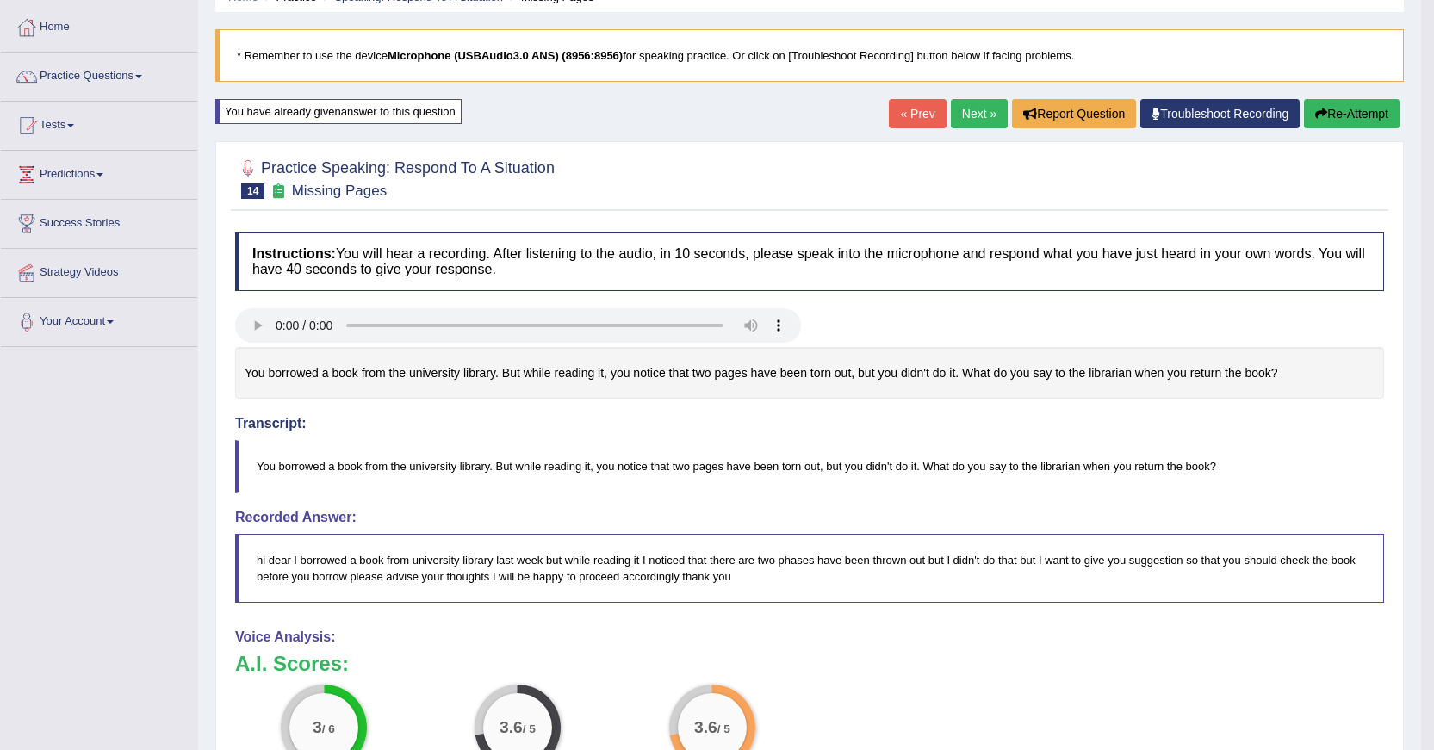
scroll to position [53, 0]
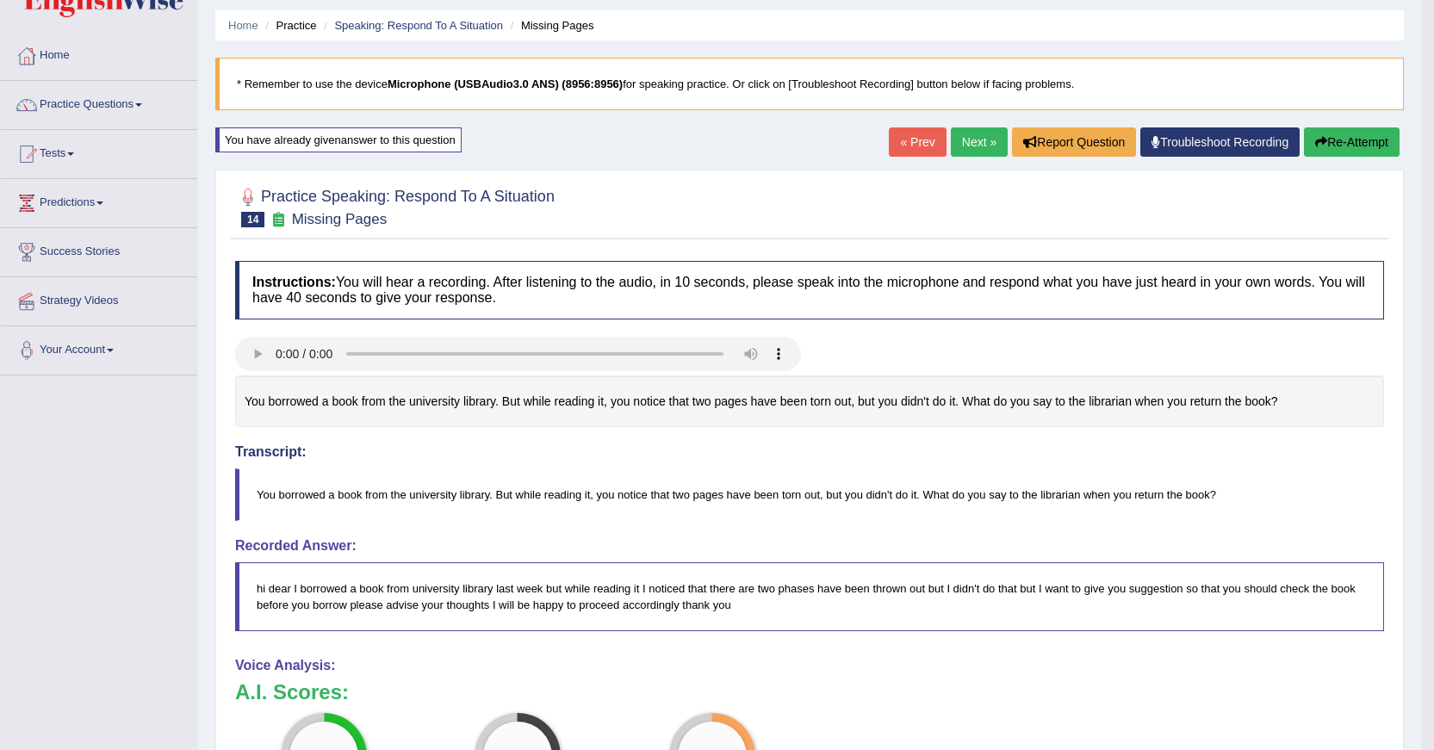
click at [1322, 136] on icon "button" at bounding box center [1321, 142] width 12 height 12
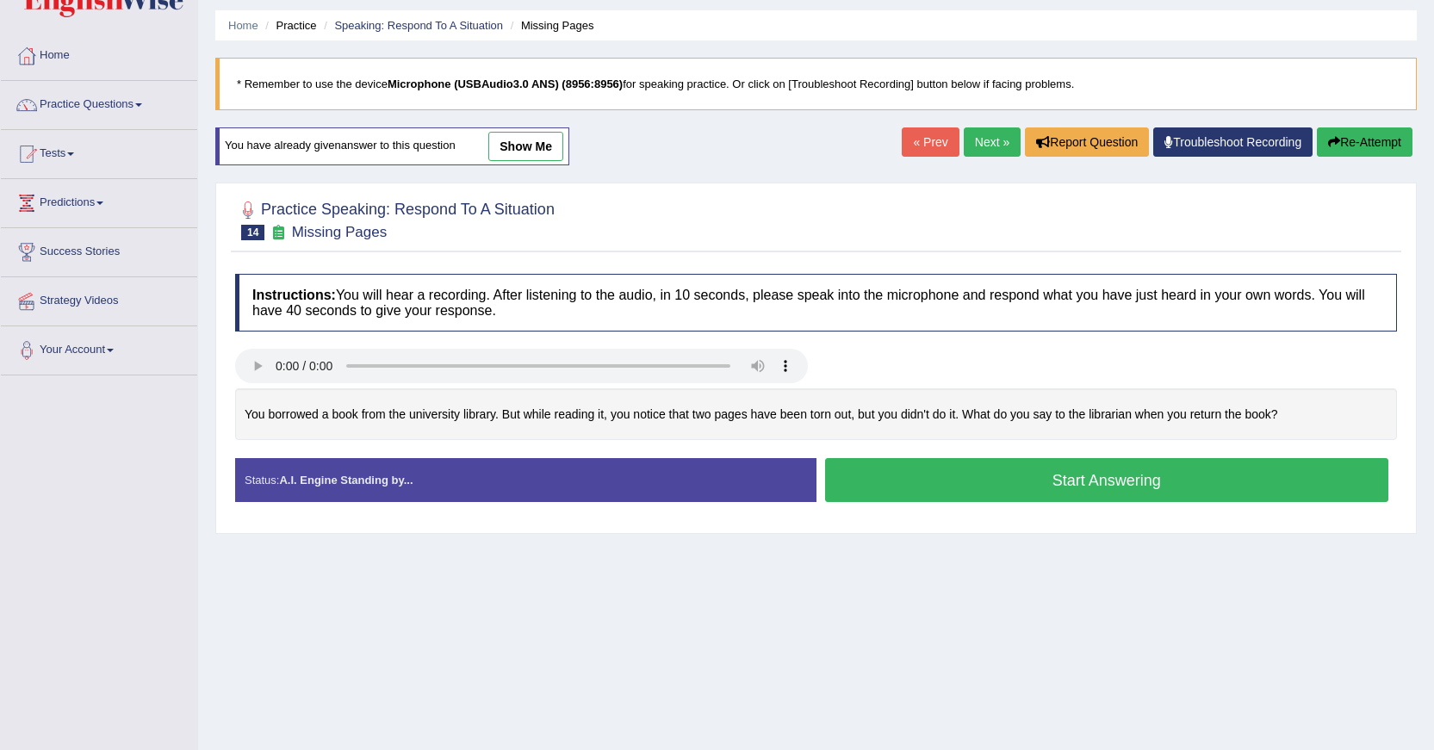
click at [1068, 478] on button "Start Answering" at bounding box center [1107, 480] width 564 height 44
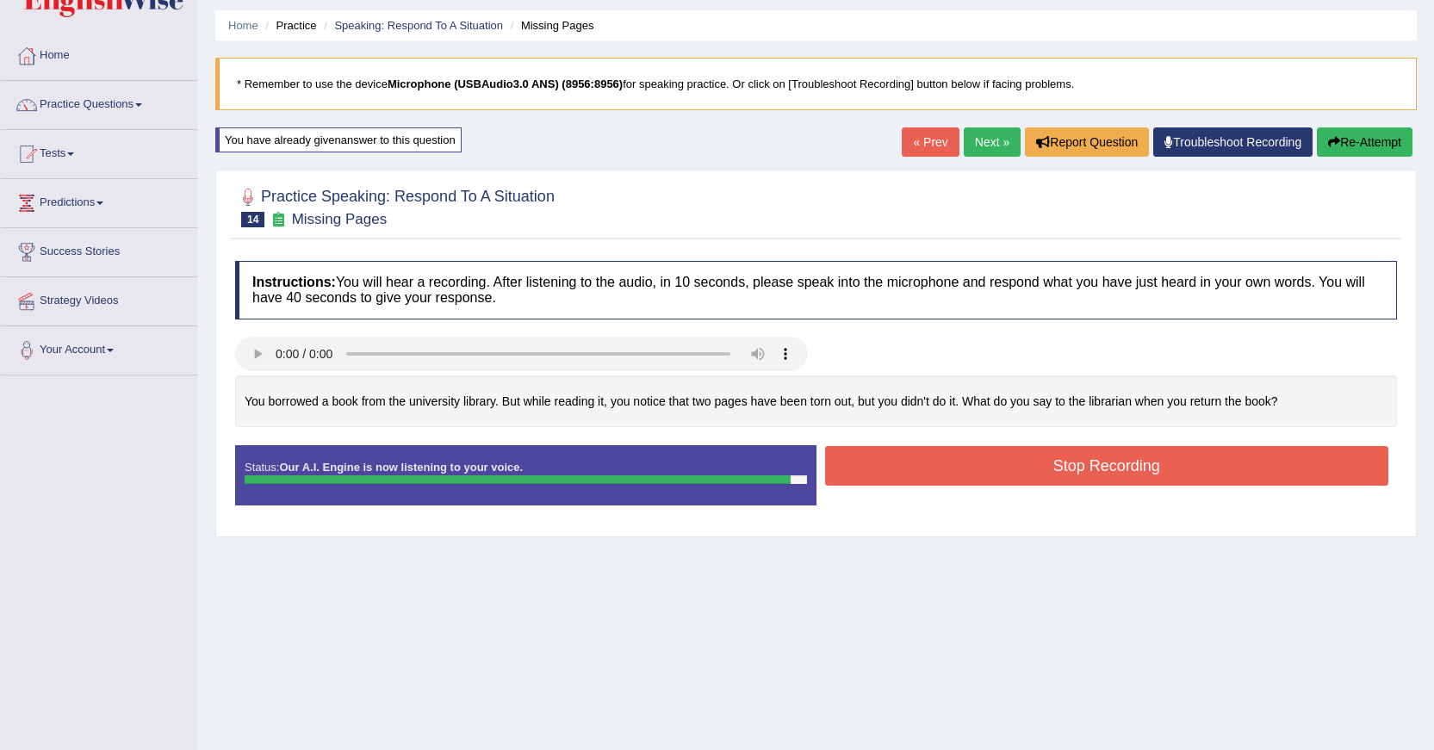
click at [1068, 478] on button "Stop Recording" at bounding box center [1107, 466] width 564 height 40
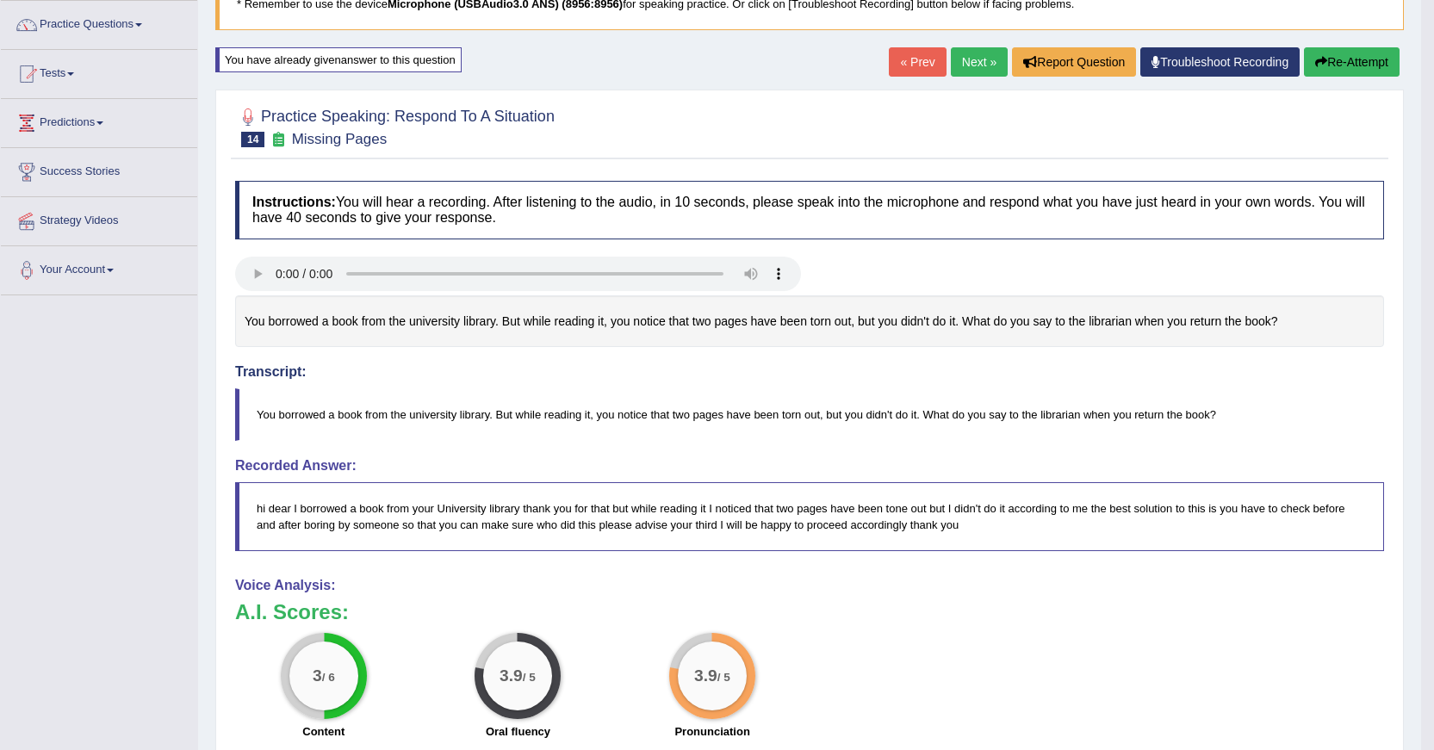
scroll to position [127, 0]
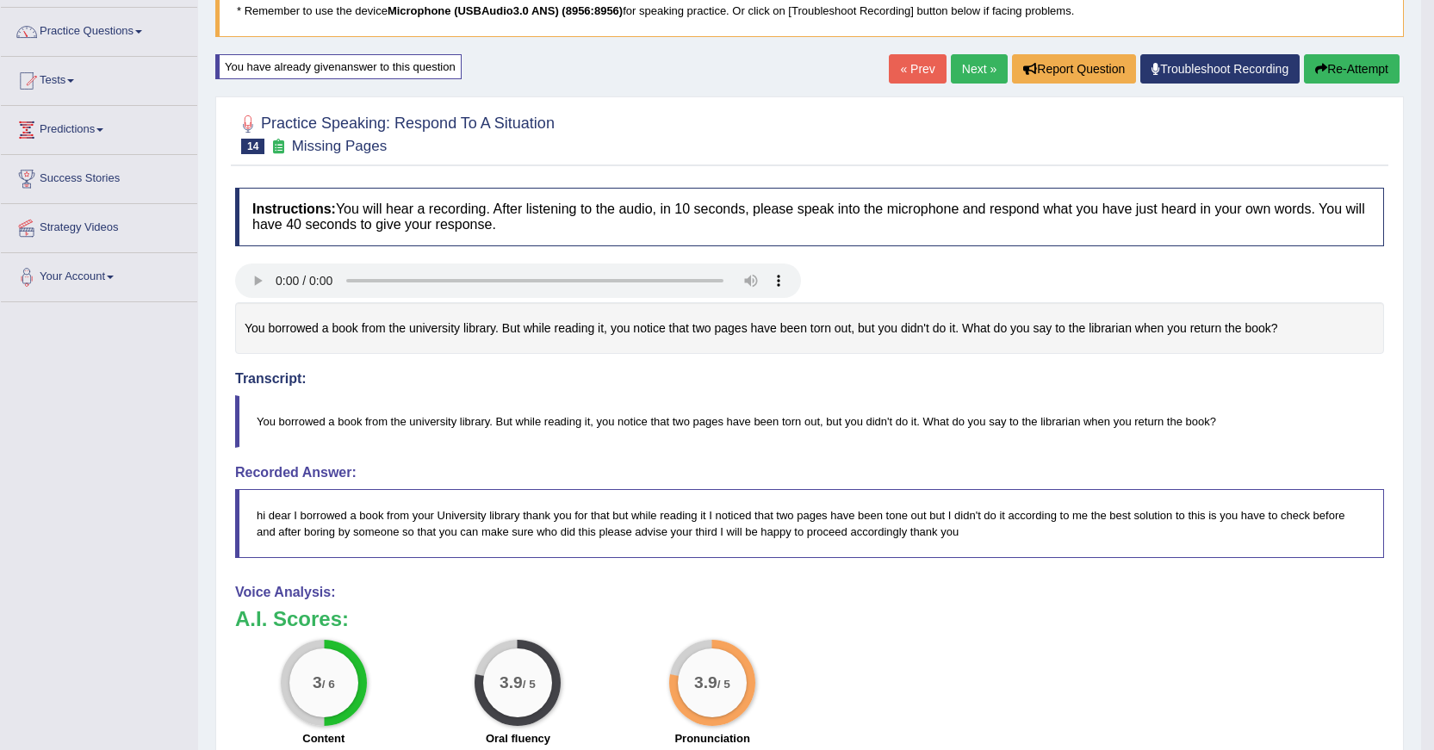
click at [1327, 70] on button "Re-Attempt" at bounding box center [1352, 68] width 96 height 29
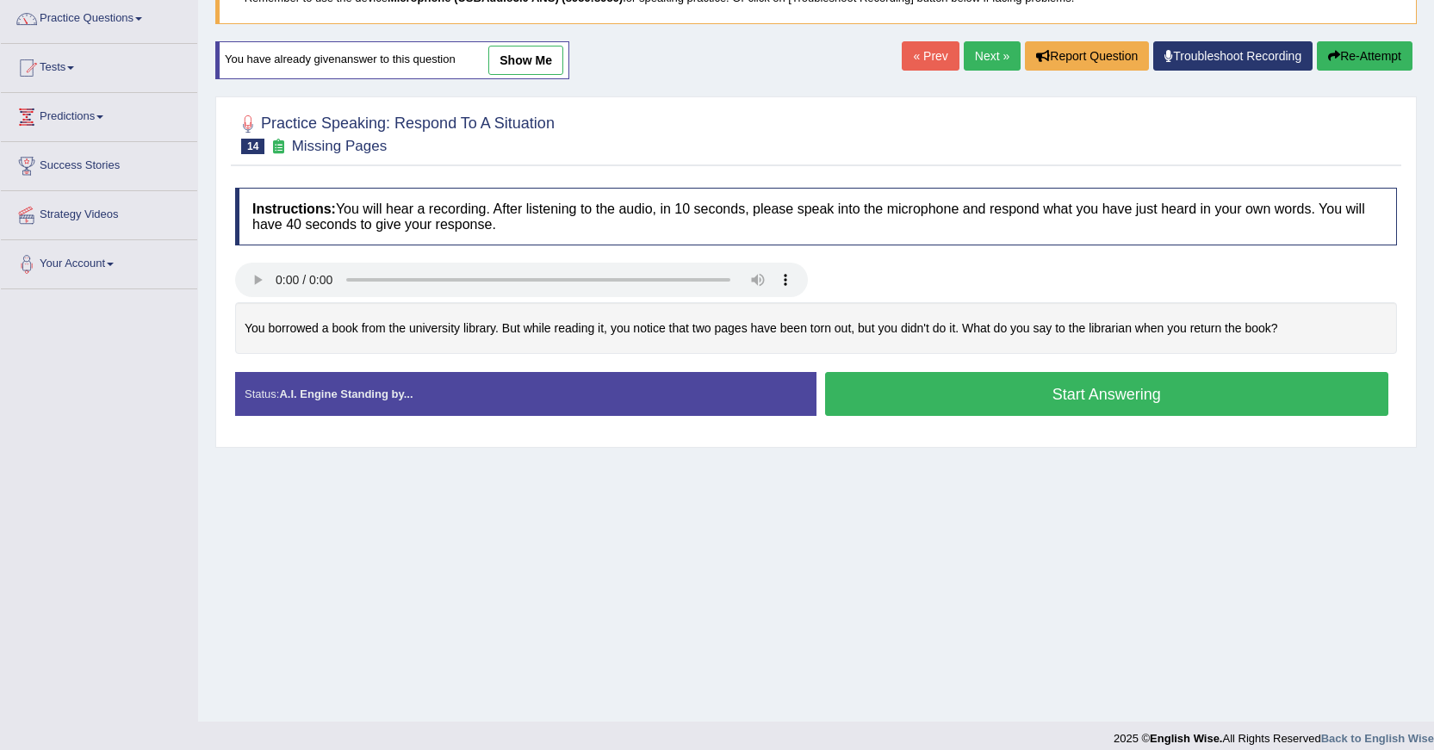
click at [1143, 389] on button "Start Answering" at bounding box center [1107, 394] width 564 height 44
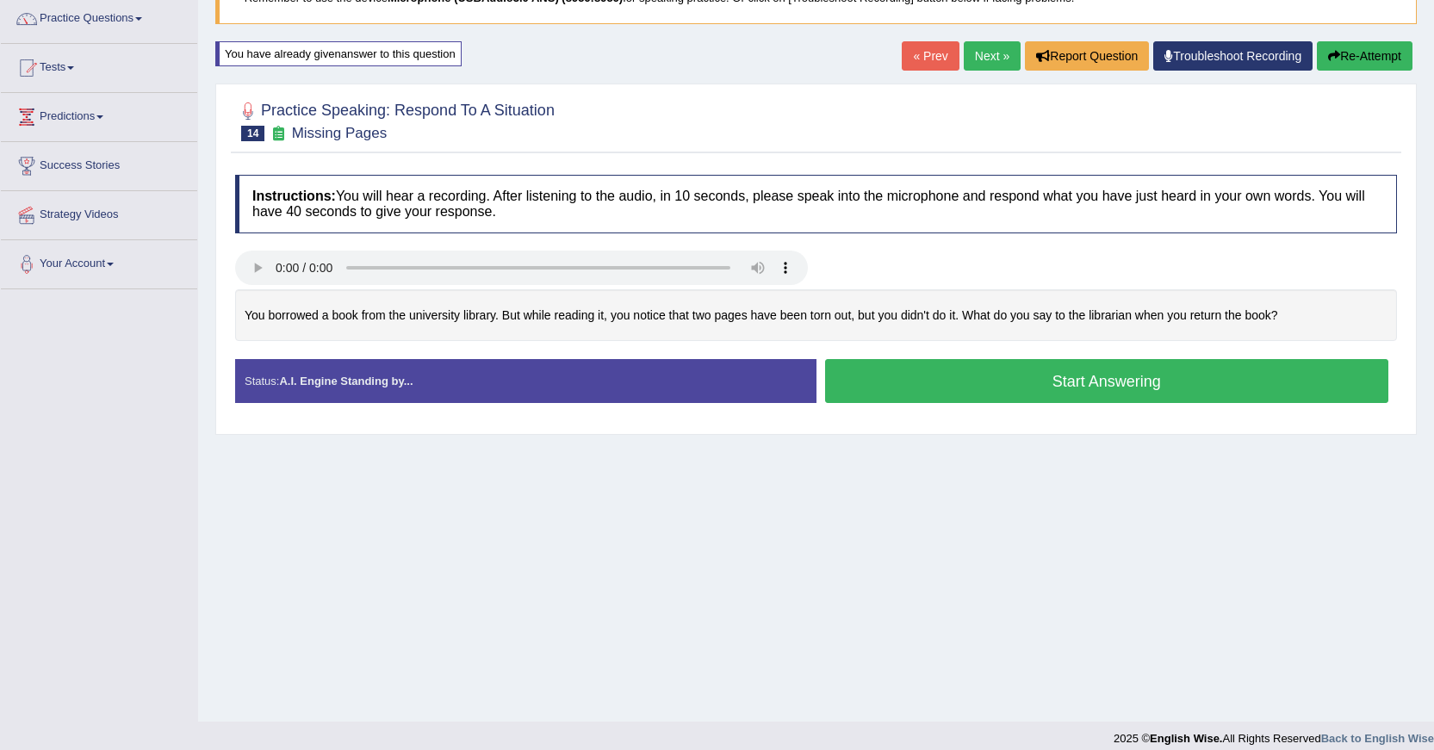
scroll to position [127, 0]
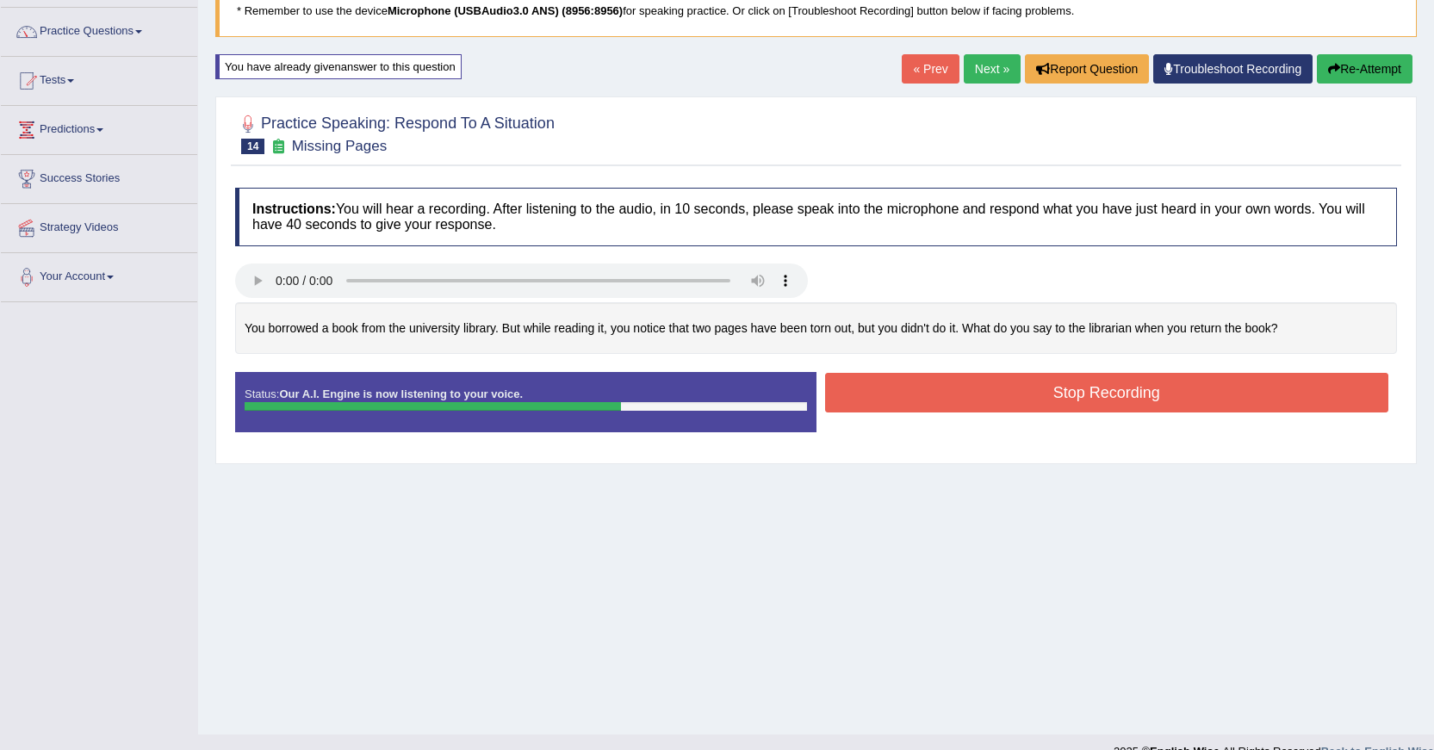
click at [1119, 396] on button "Stop Recording" at bounding box center [1107, 393] width 564 height 40
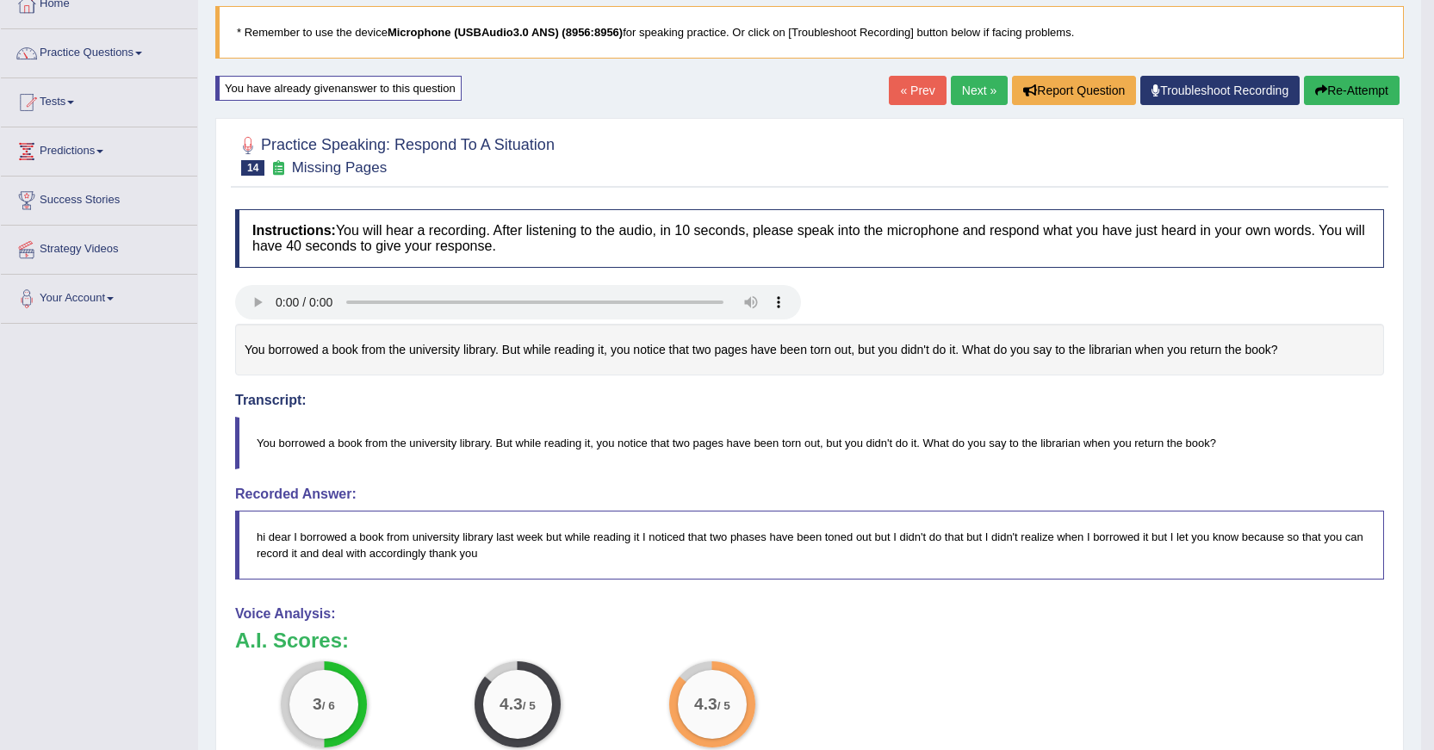
scroll to position [79, 0]
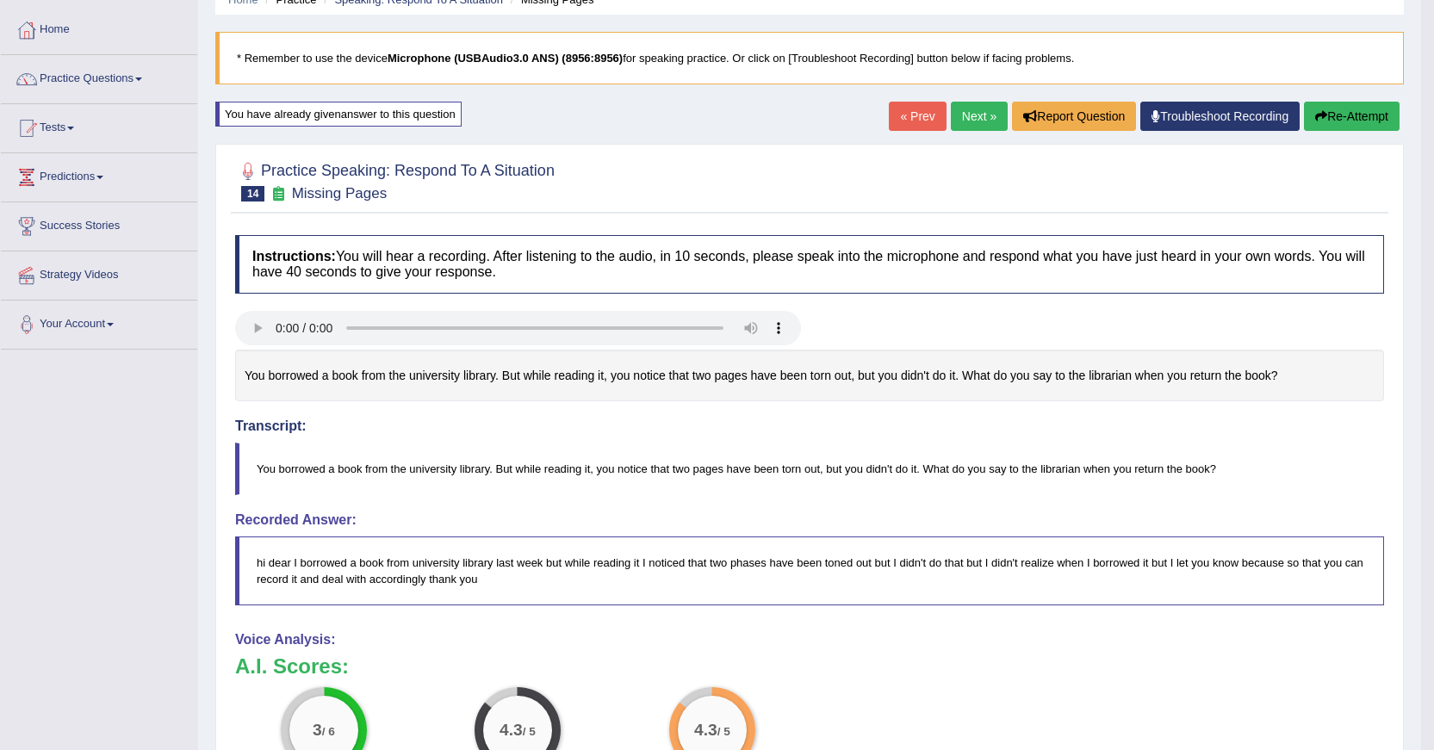
click at [1342, 118] on button "Re-Attempt" at bounding box center [1352, 116] width 96 height 29
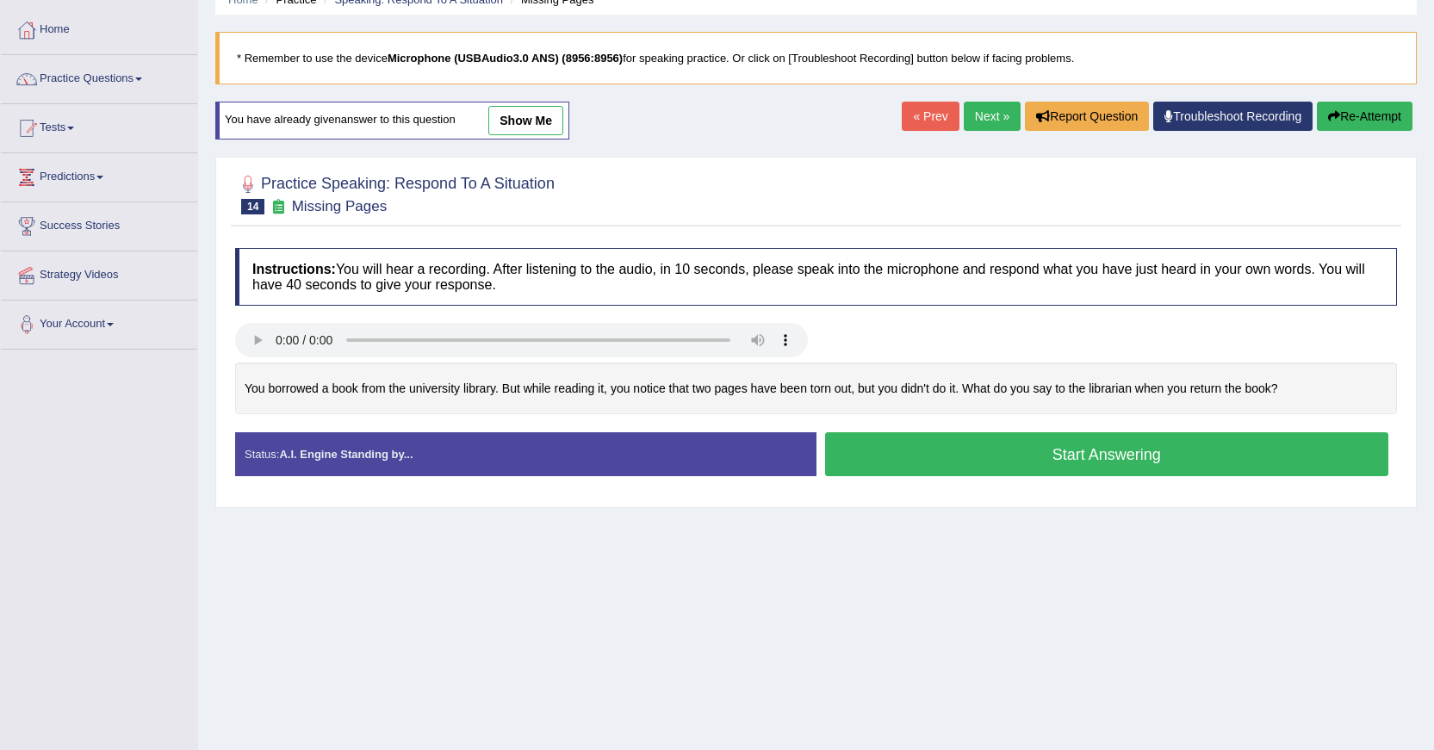
scroll to position [79, 0]
click at [1098, 463] on button "Start Answering" at bounding box center [1107, 454] width 564 height 44
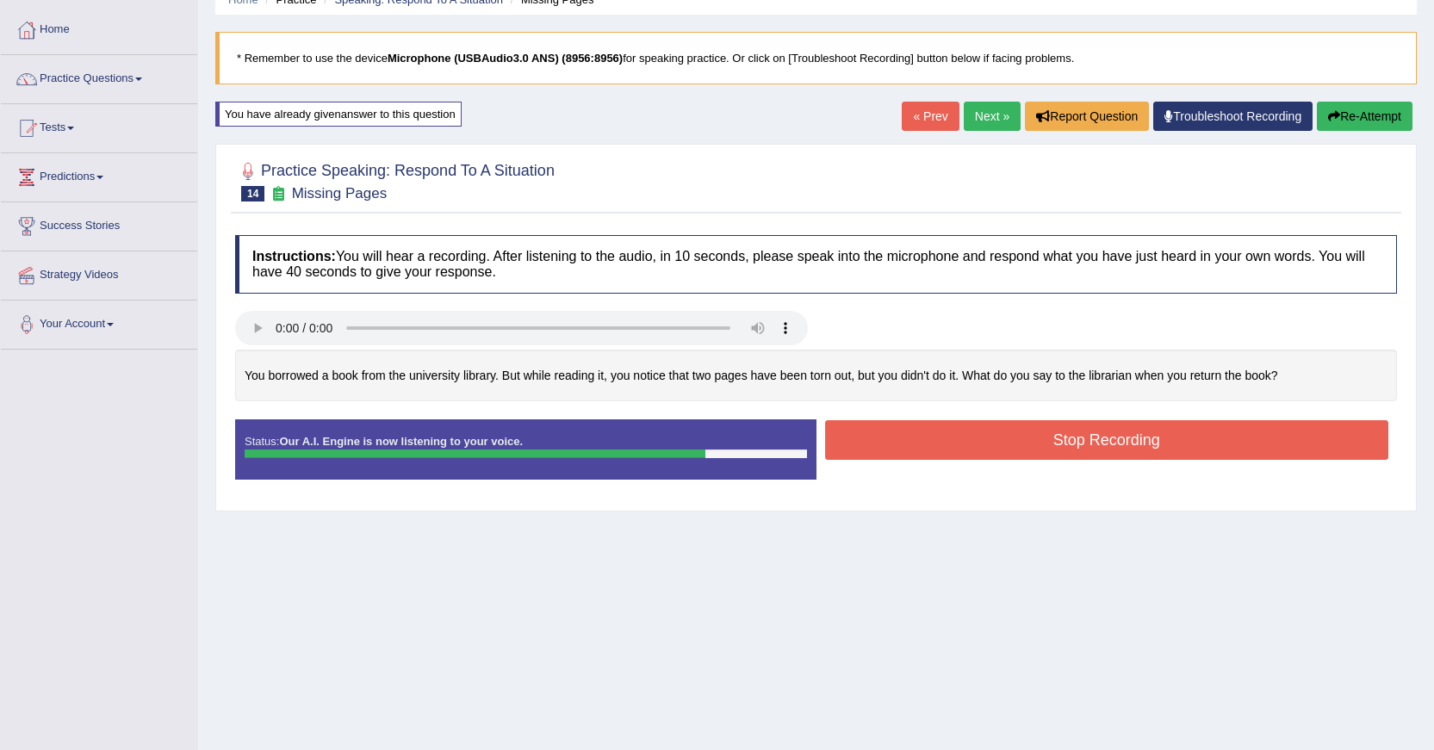
click at [1111, 452] on button "Stop Recording" at bounding box center [1107, 440] width 564 height 40
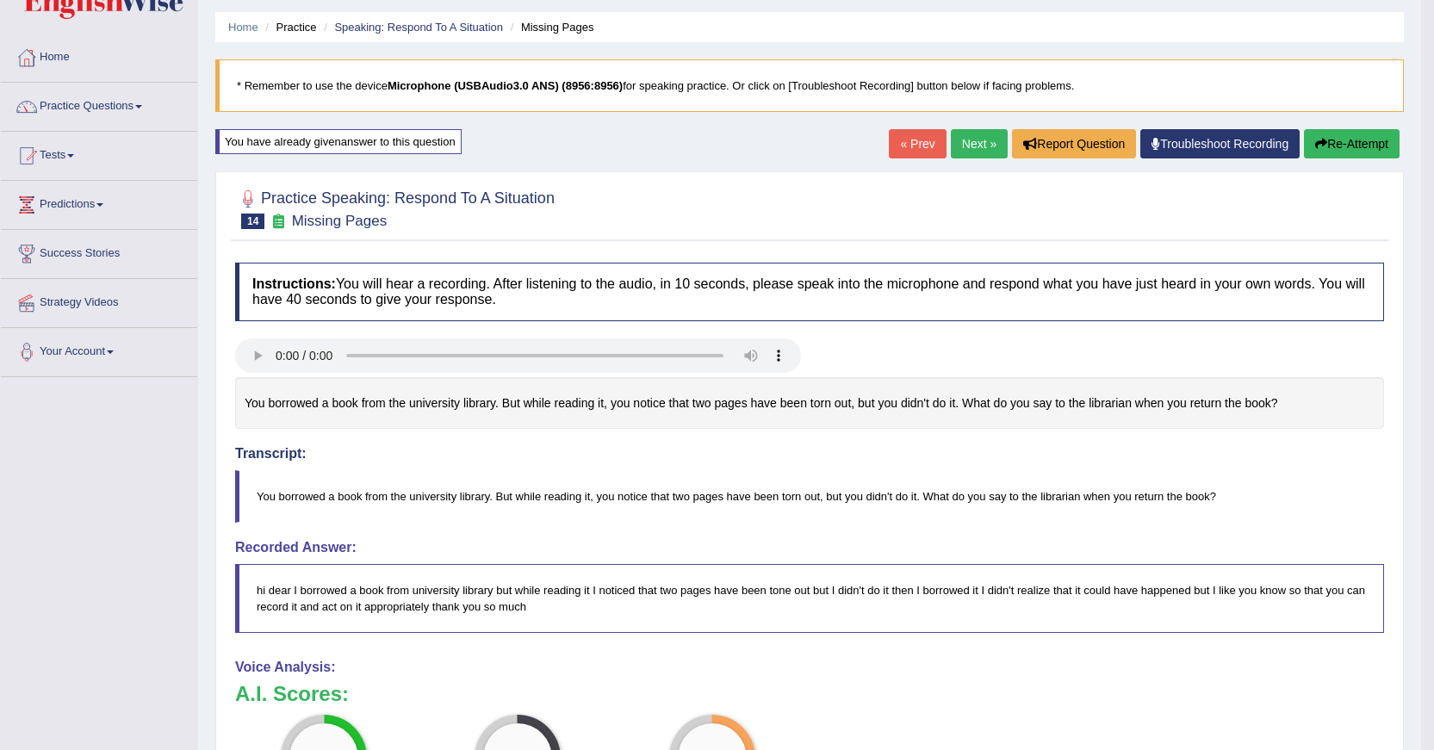
scroll to position [38, 0]
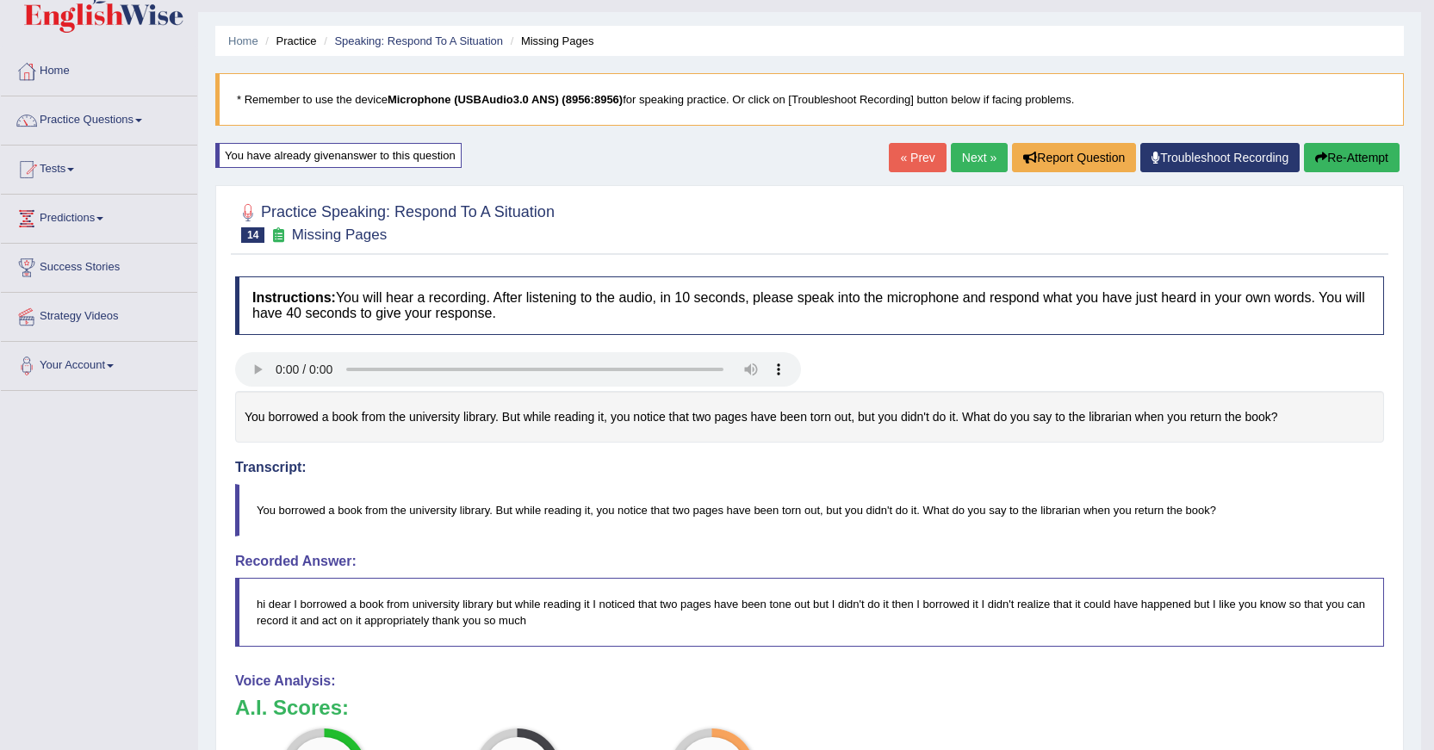
click at [1351, 161] on button "Re-Attempt" at bounding box center [1352, 157] width 96 height 29
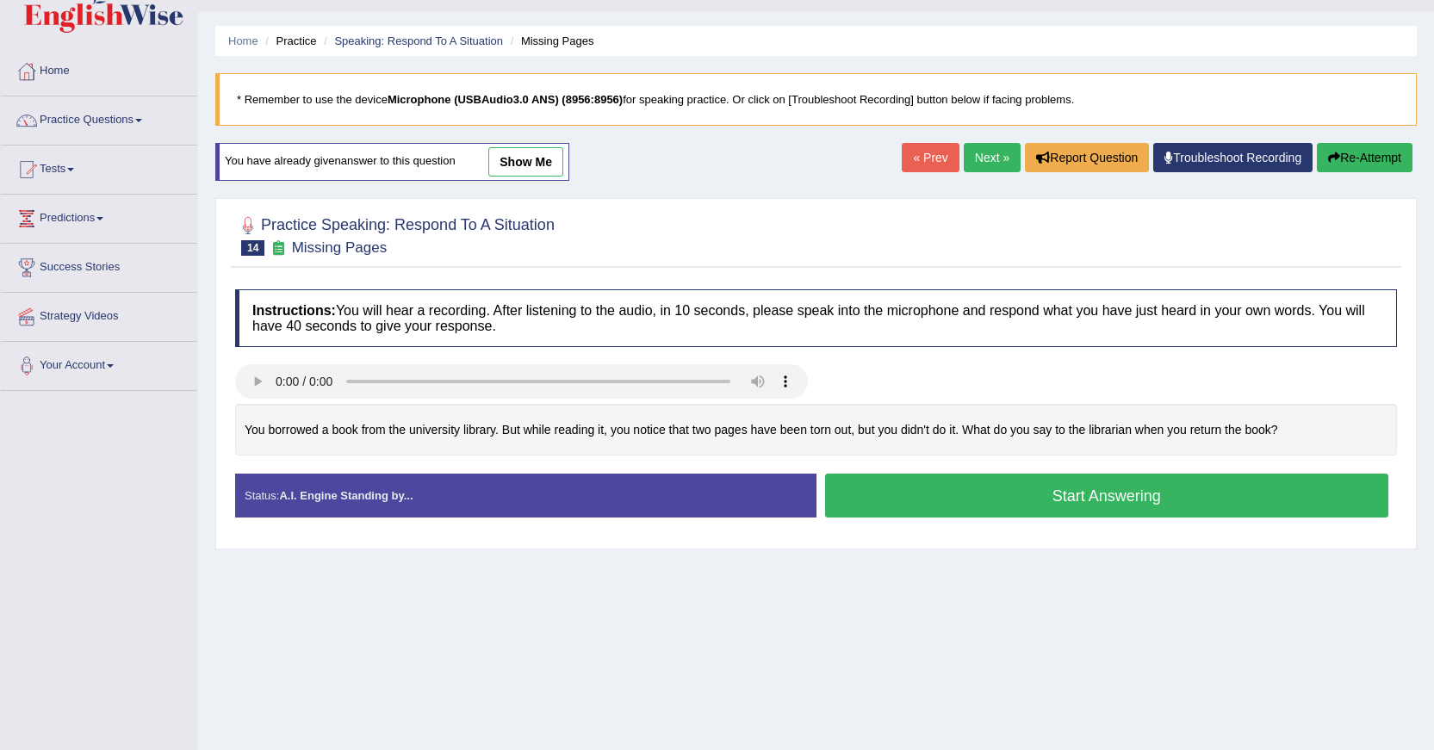
click at [1151, 487] on button "Start Answering" at bounding box center [1107, 496] width 564 height 44
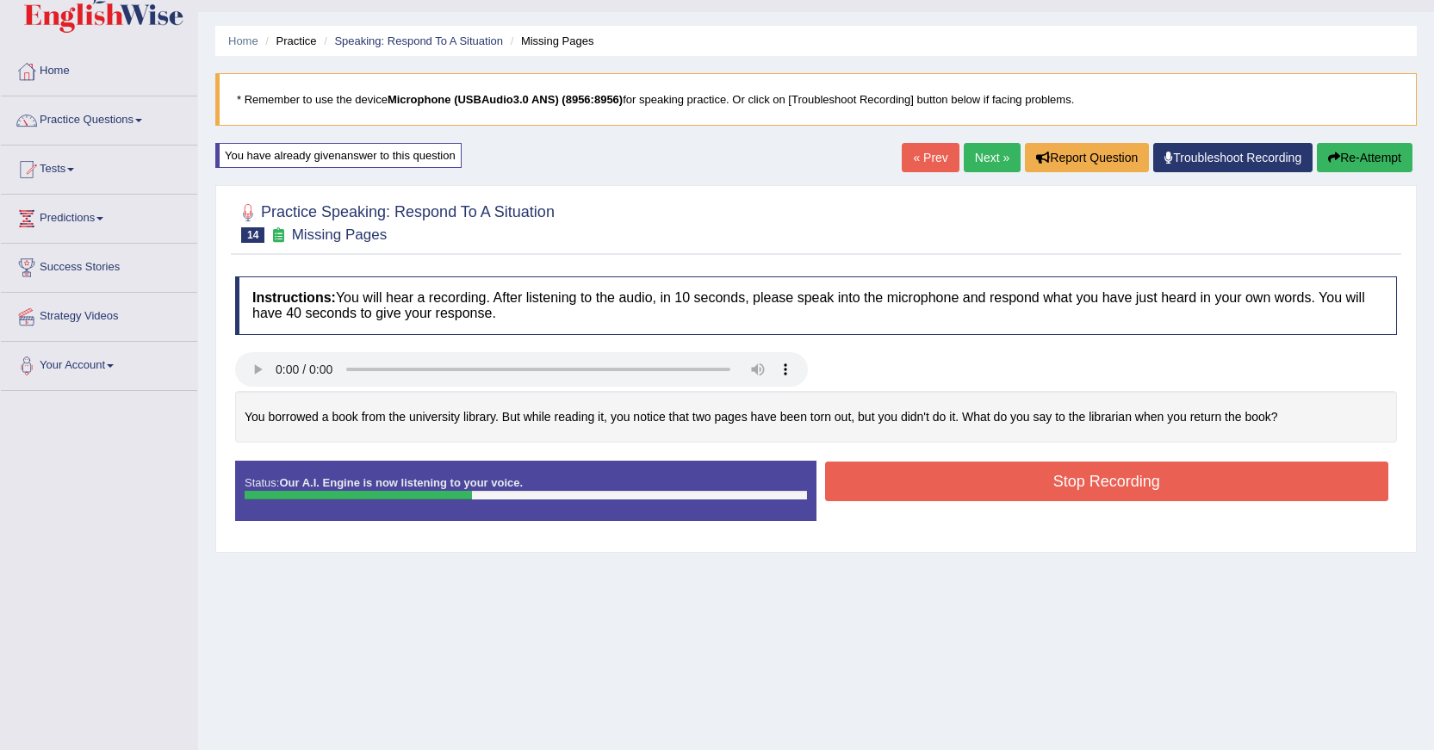
click at [1151, 487] on button "Stop Recording" at bounding box center [1107, 481] width 564 height 40
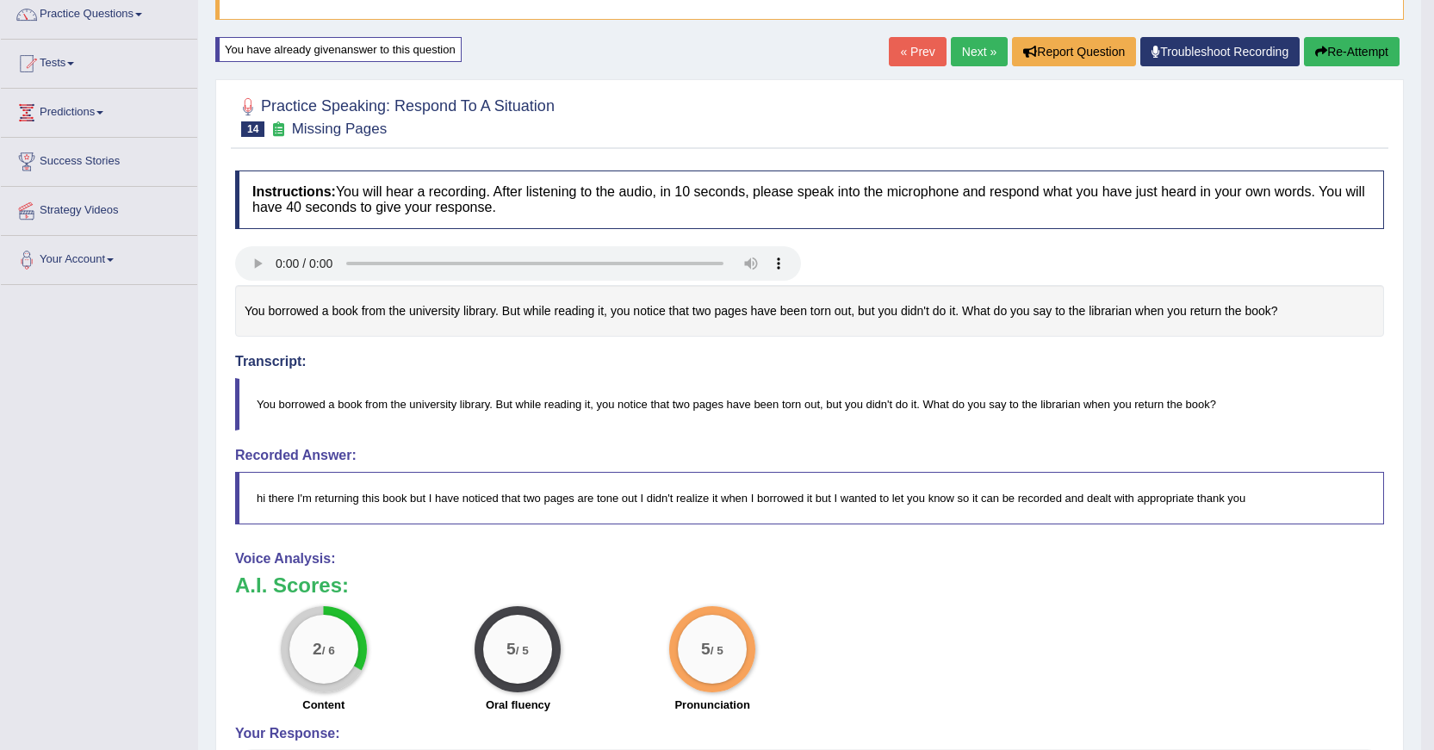
scroll to position [139, 0]
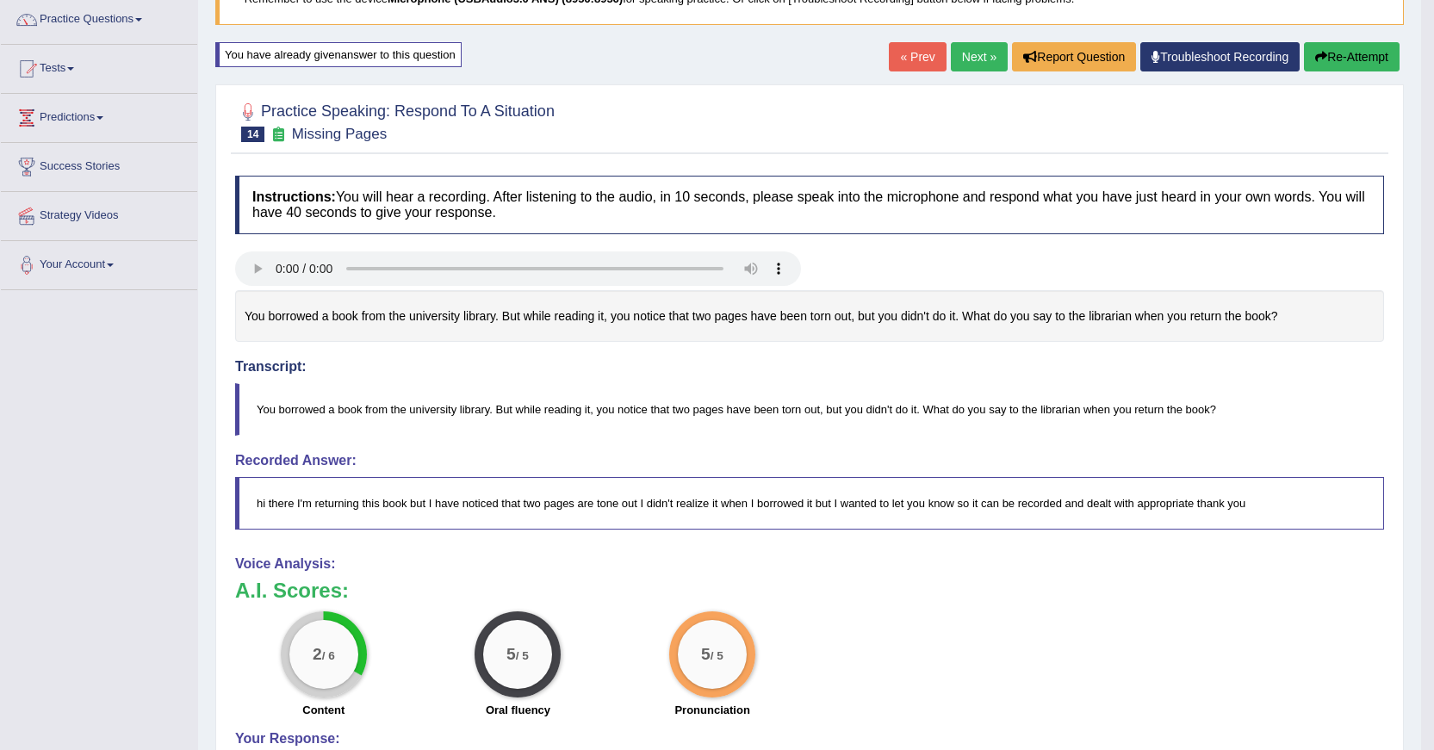
click at [1341, 60] on button "Re-Attempt" at bounding box center [1352, 56] width 96 height 29
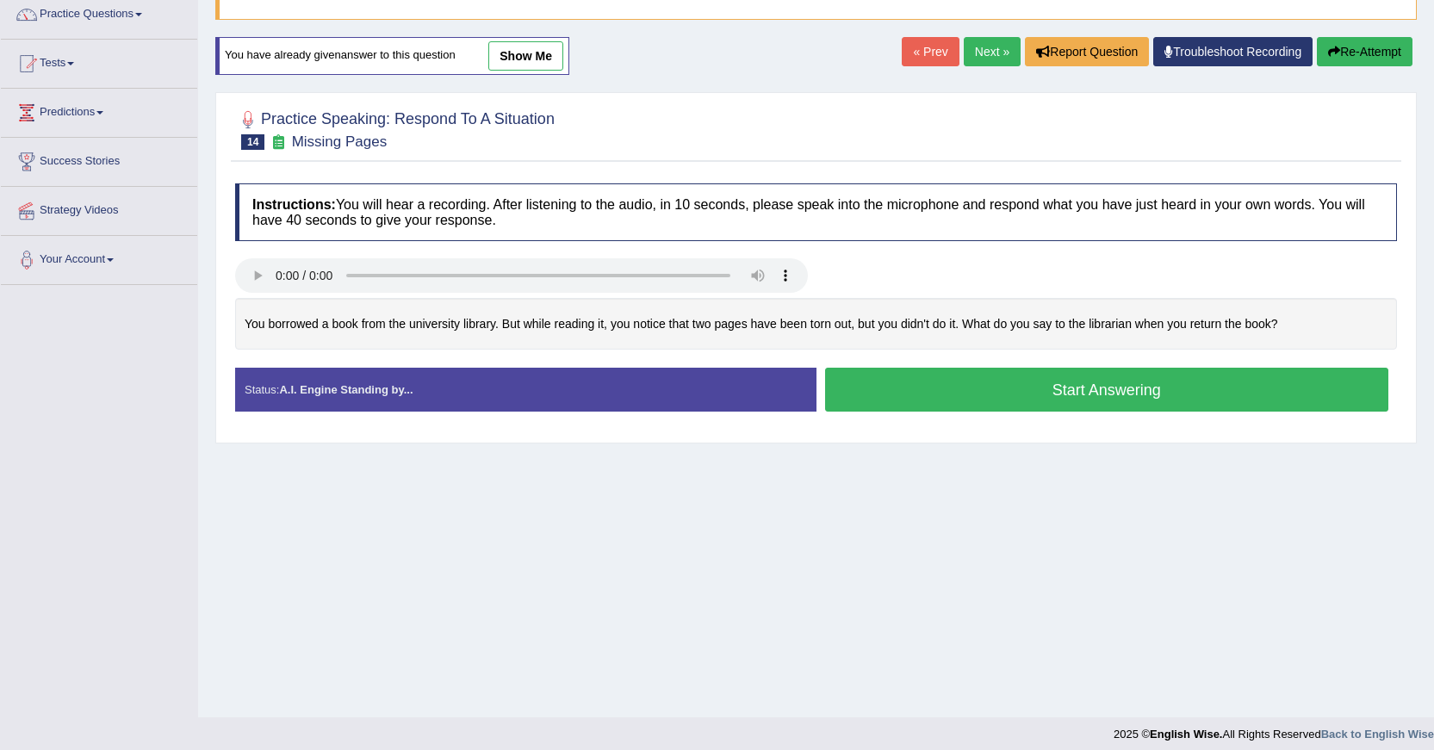
click at [1221, 382] on button "Start Answering" at bounding box center [1107, 390] width 564 height 44
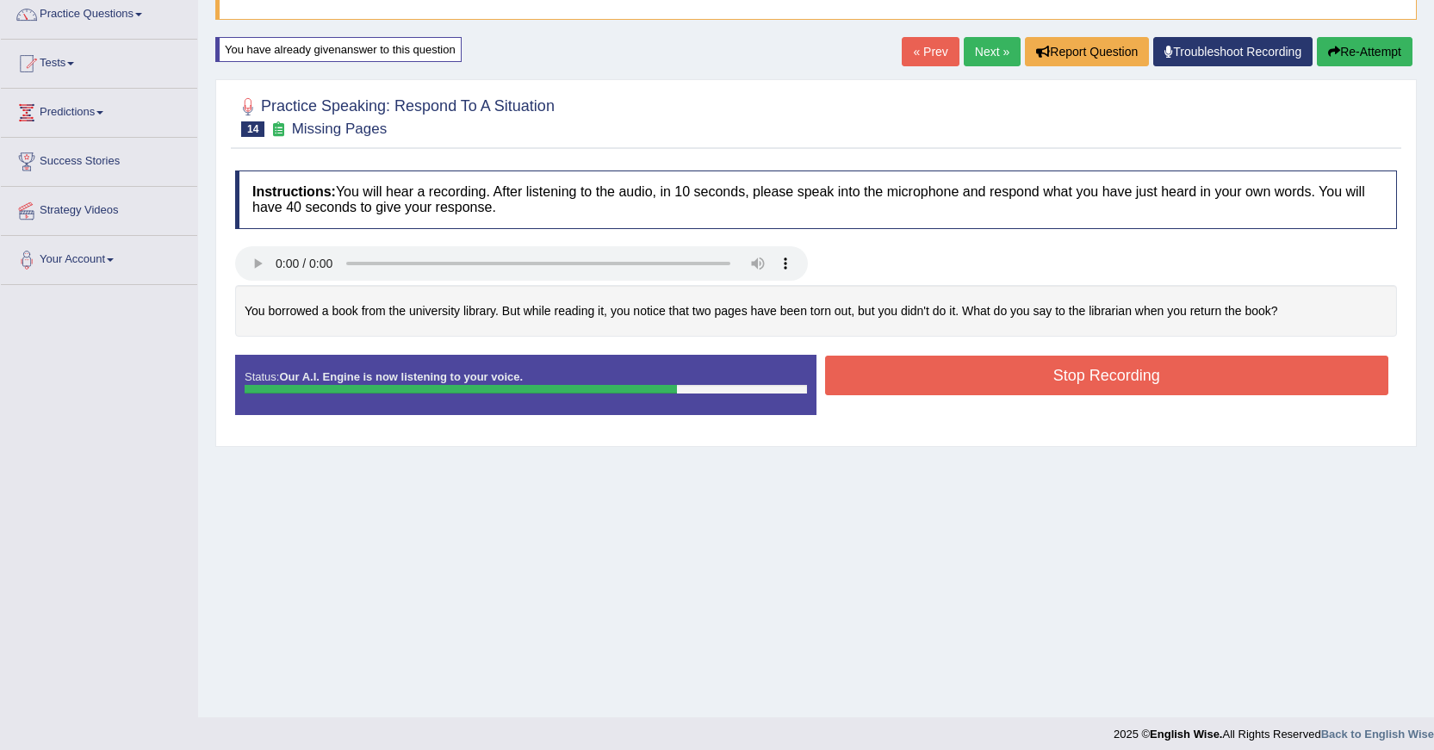
click at [1214, 382] on button "Stop Recording" at bounding box center [1107, 376] width 564 height 40
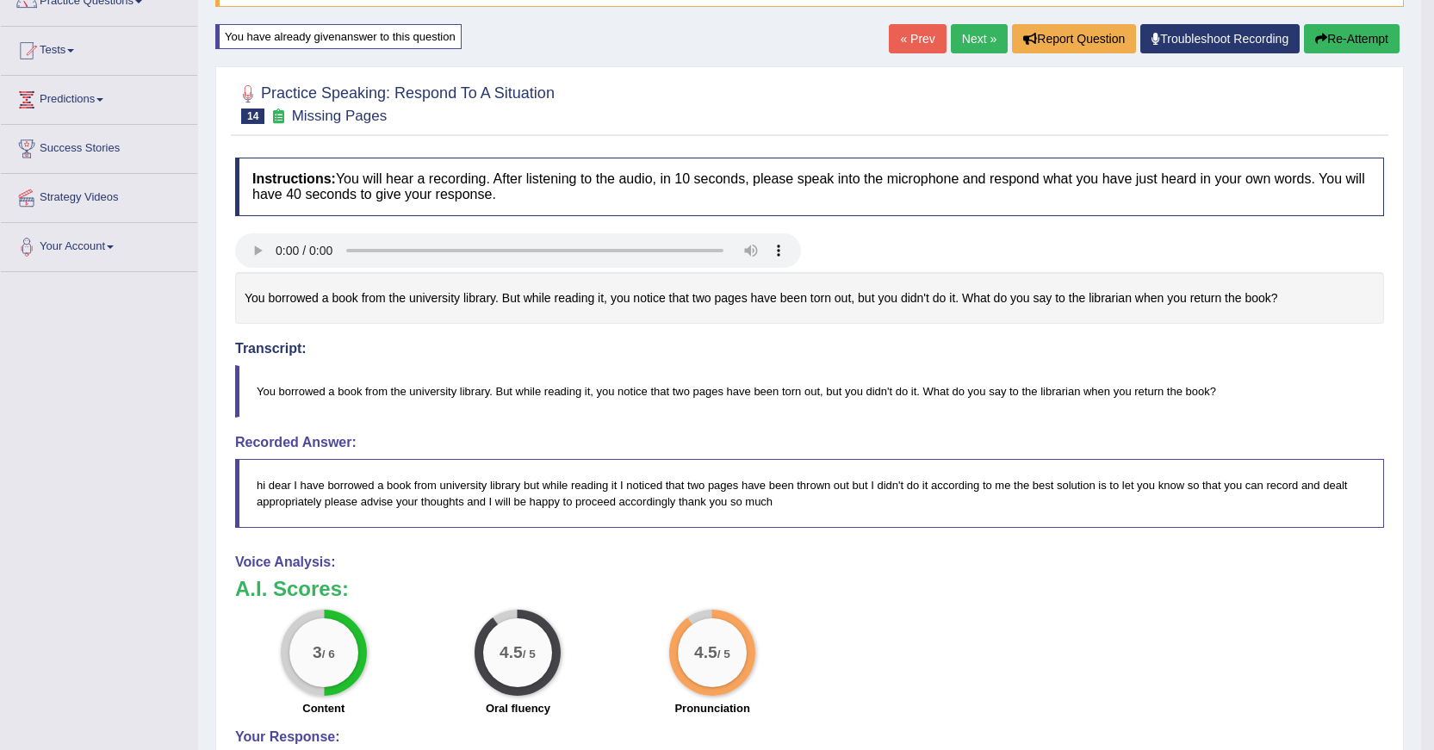
scroll to position [124, 0]
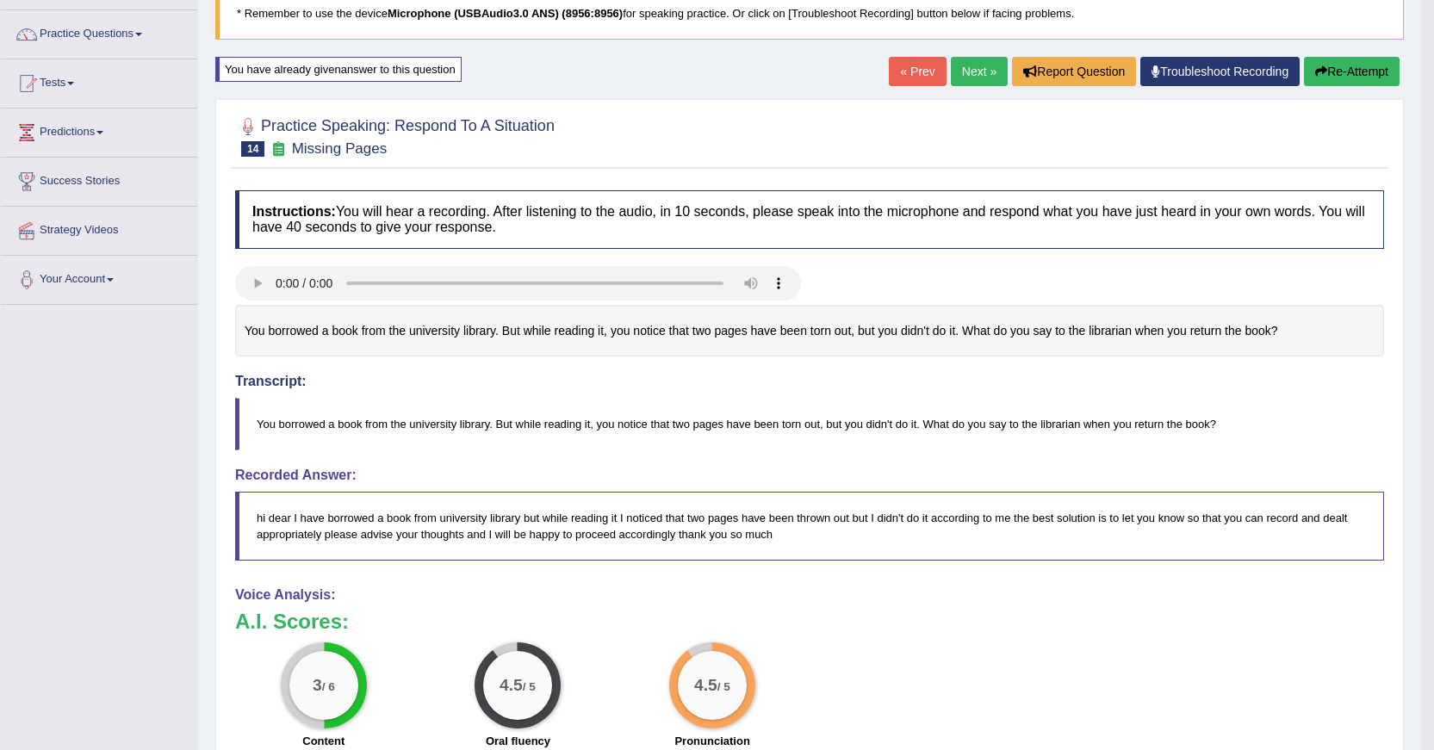
click at [1341, 68] on button "Re-Attempt" at bounding box center [1352, 71] width 96 height 29
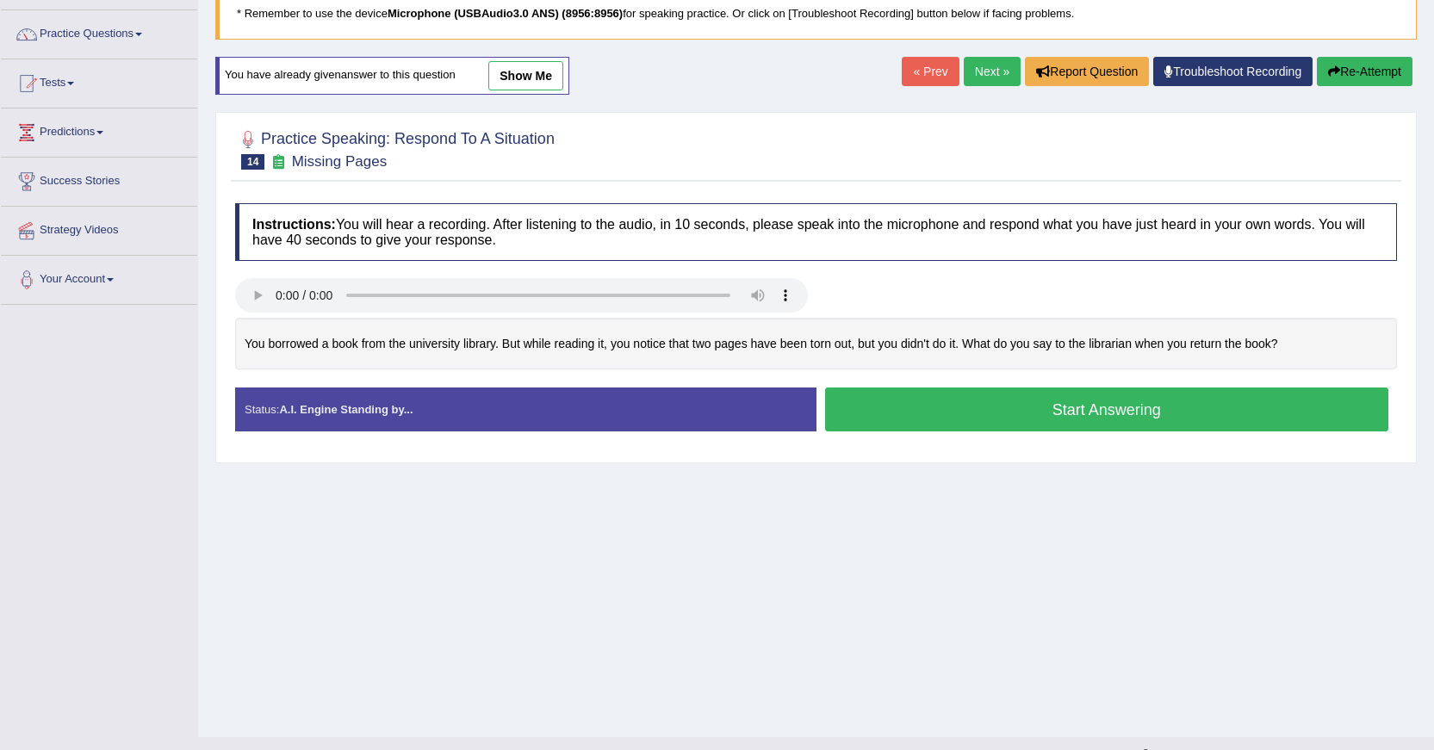
click at [1055, 414] on button "Start Answering" at bounding box center [1107, 409] width 564 height 44
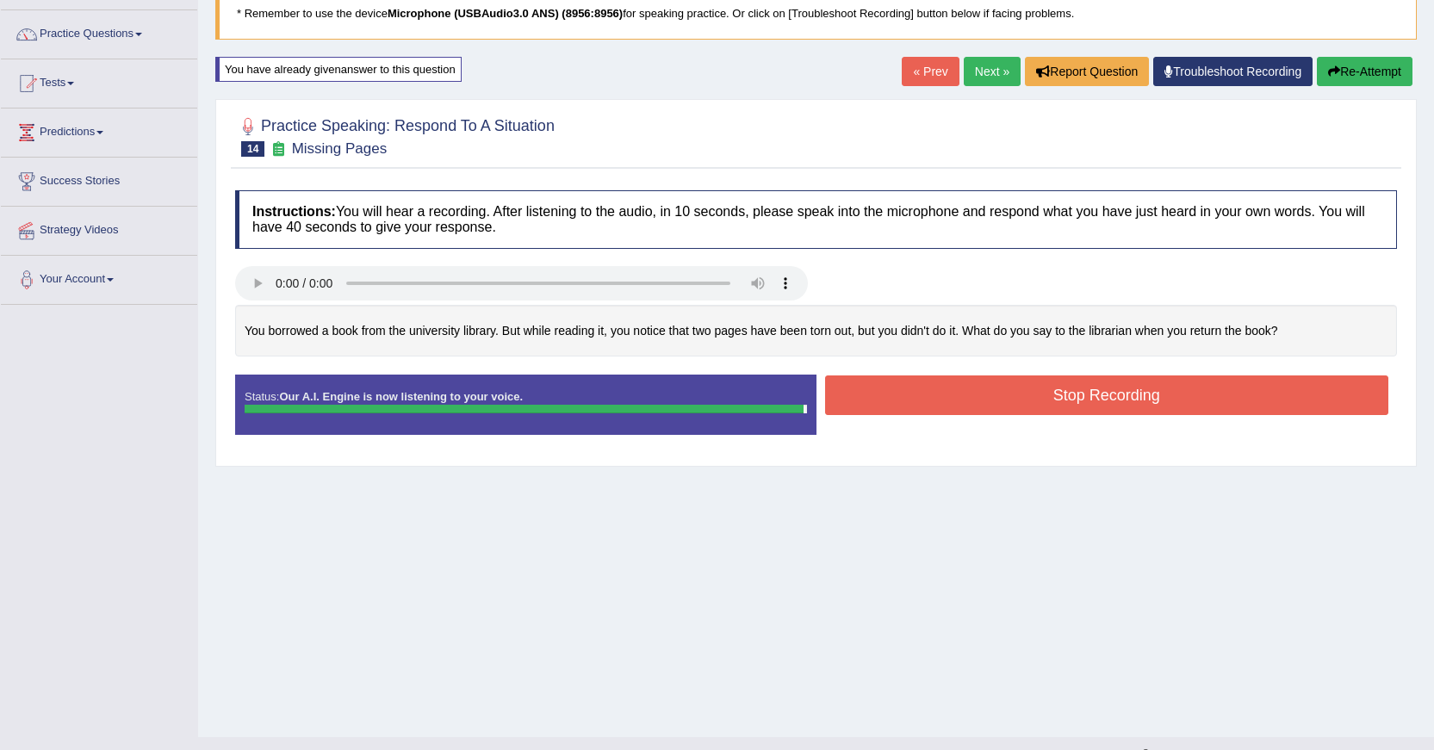
click at [1080, 387] on div "Instructions: You will hear a recording. After listening to the audio, in 10 se…" at bounding box center [816, 320] width 1170 height 276
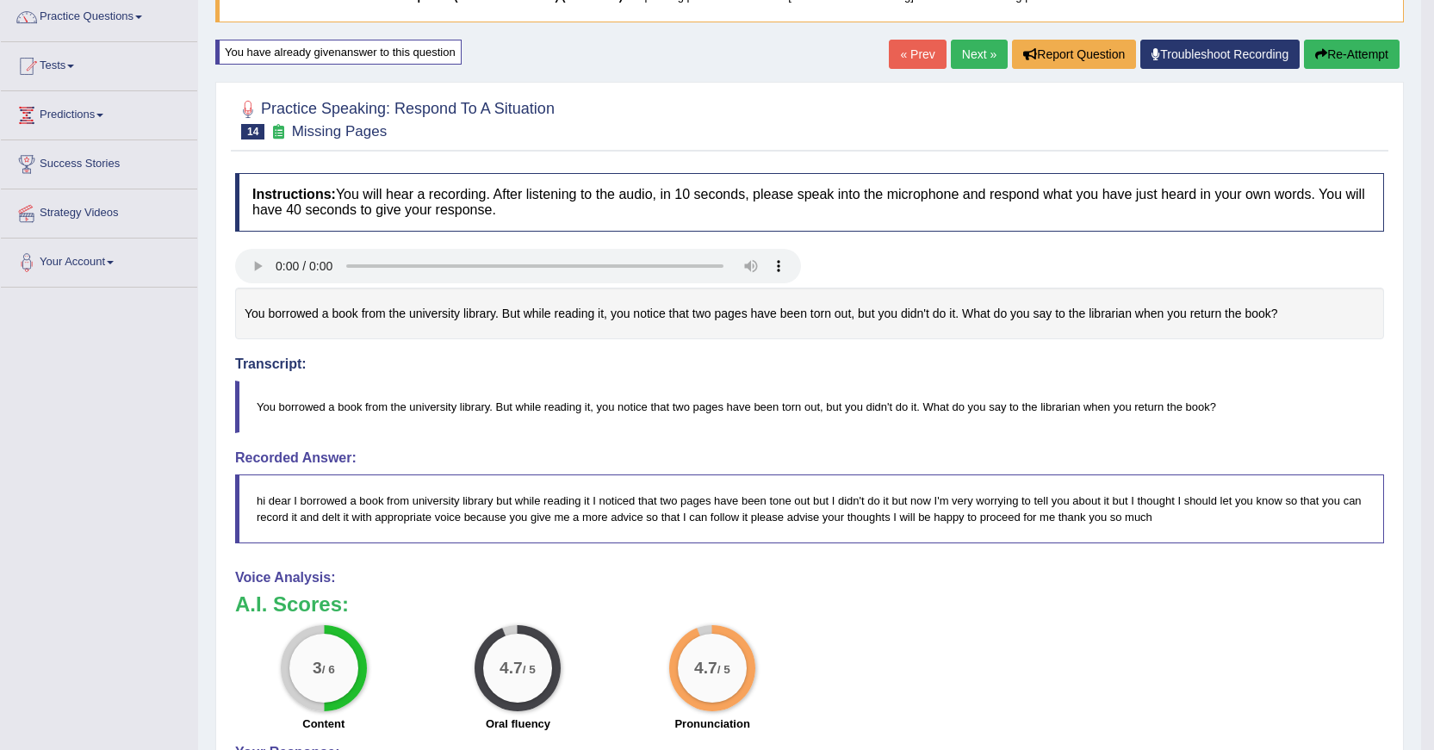
scroll to position [130, 0]
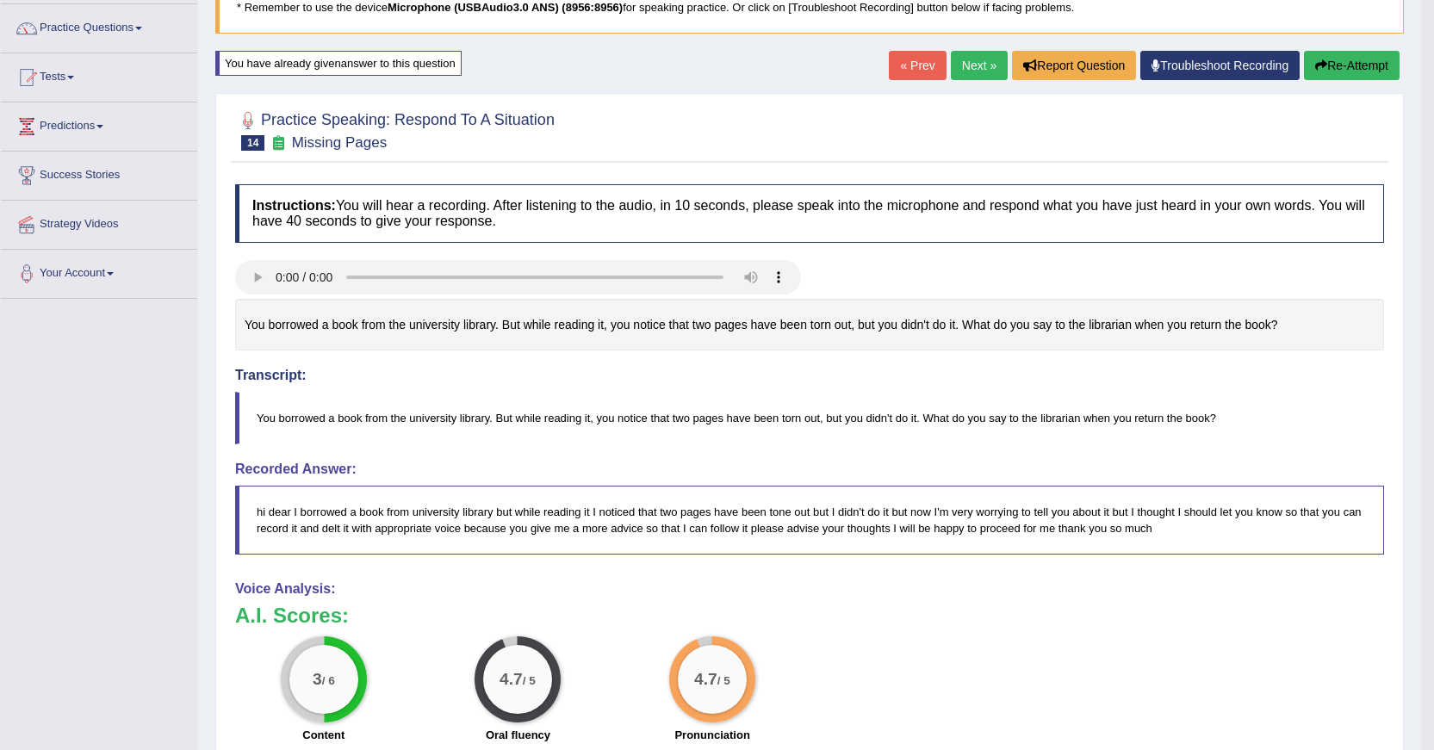
click at [981, 72] on link "Next »" at bounding box center [979, 65] width 57 height 29
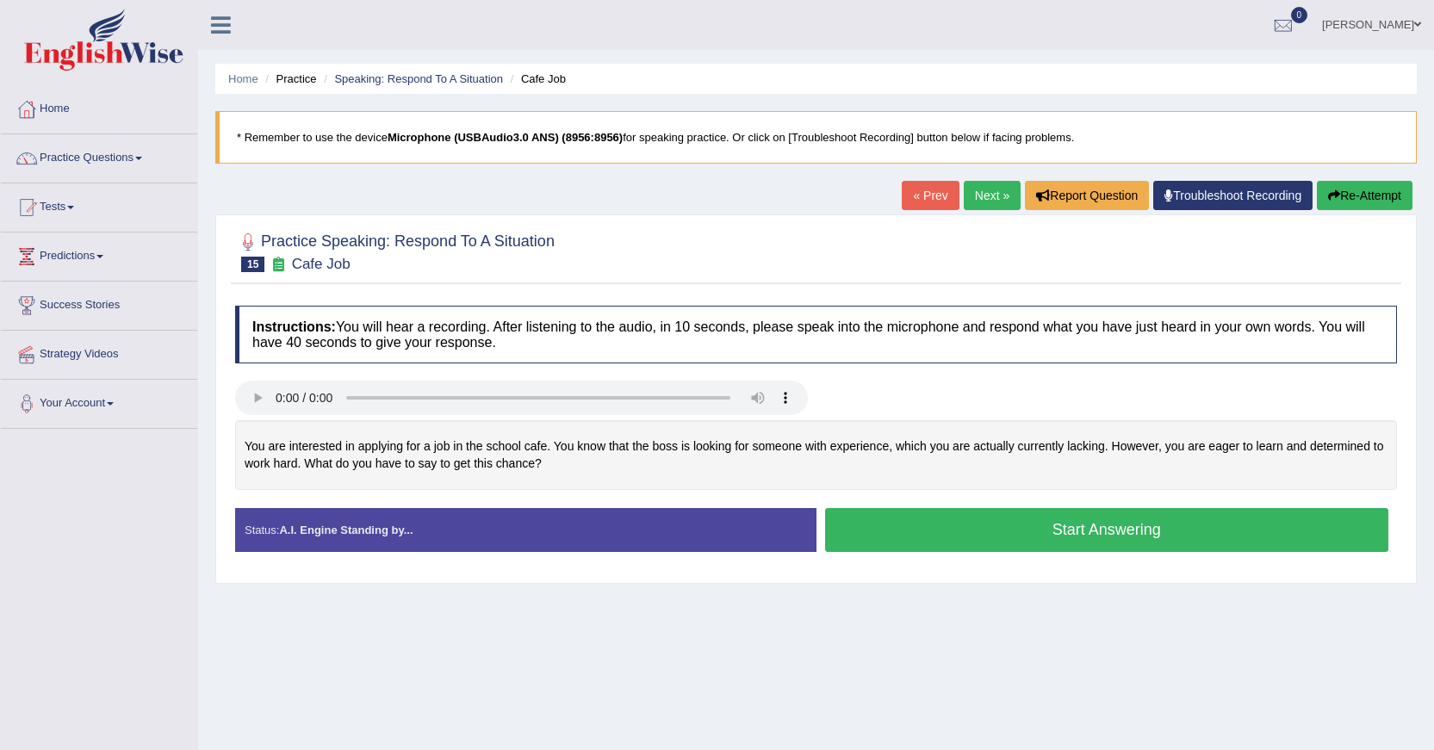
click at [1054, 526] on button "Start Answering" at bounding box center [1107, 530] width 564 height 44
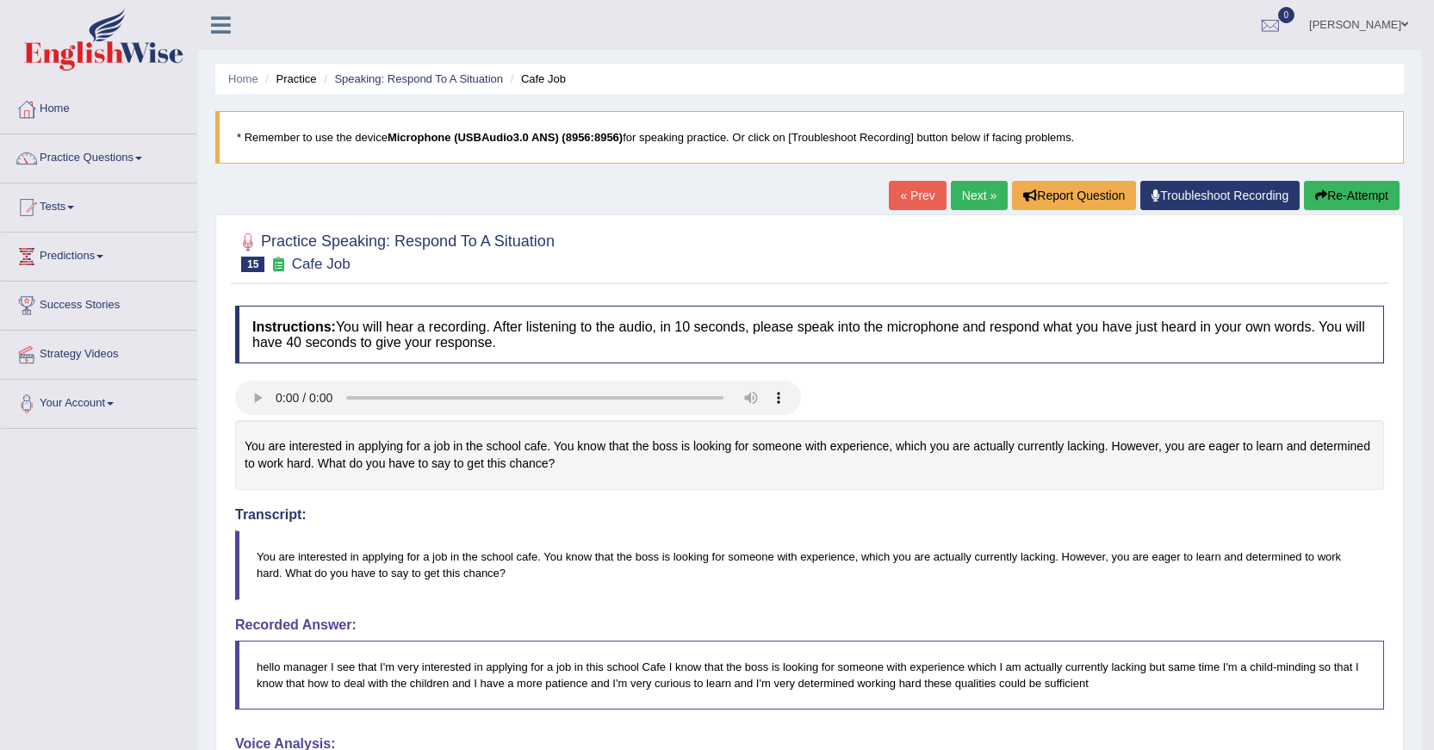
click at [961, 194] on link "Next »" at bounding box center [979, 195] width 57 height 29
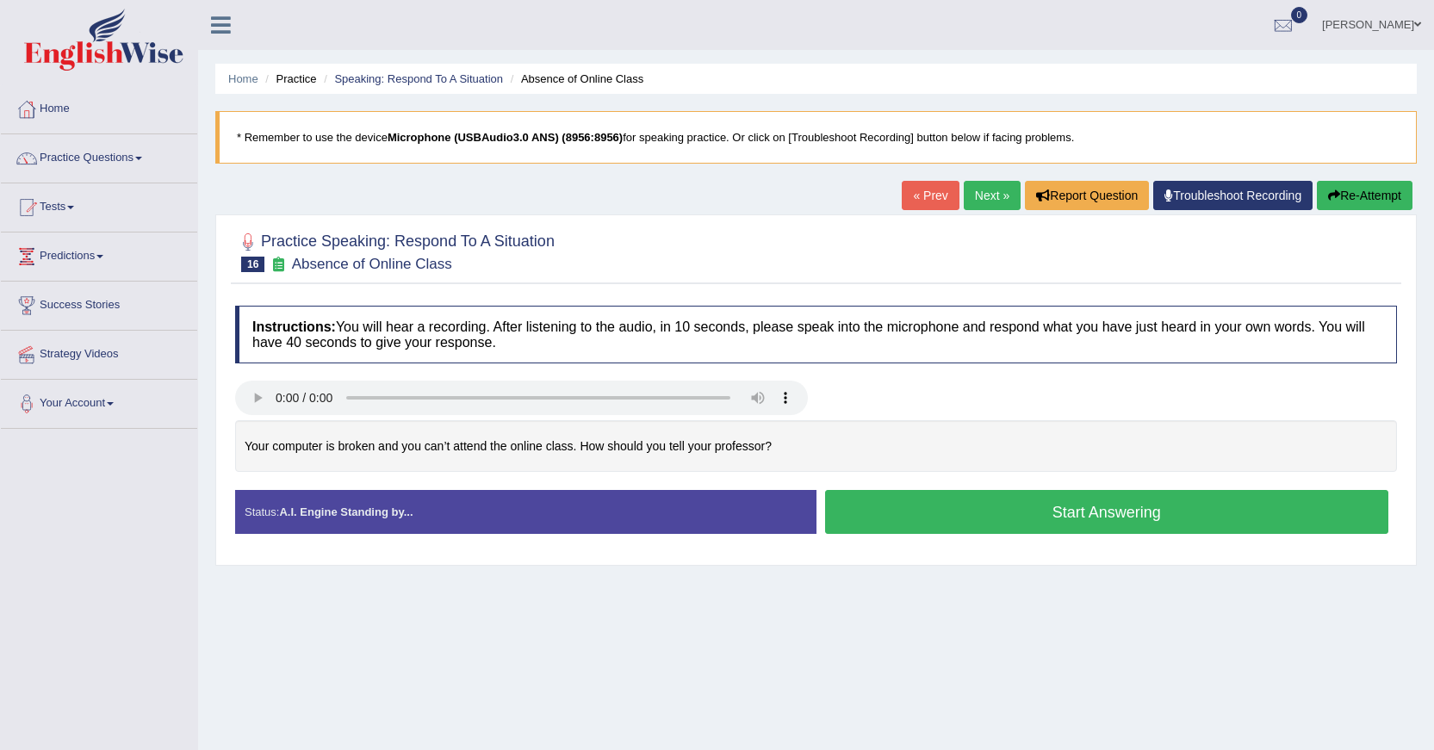
click at [927, 512] on button "Start Answering" at bounding box center [1107, 512] width 564 height 44
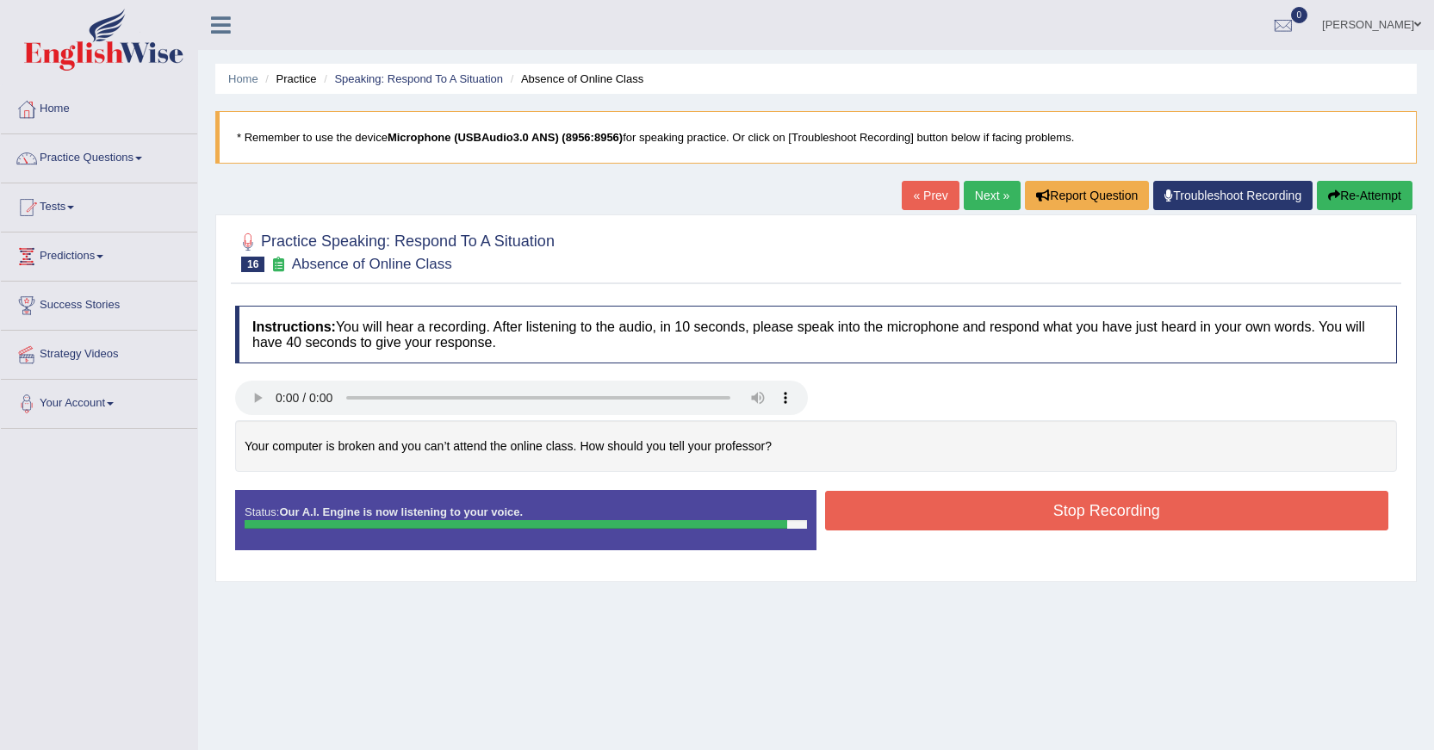
click at [931, 510] on button "Stop Recording" at bounding box center [1107, 511] width 564 height 40
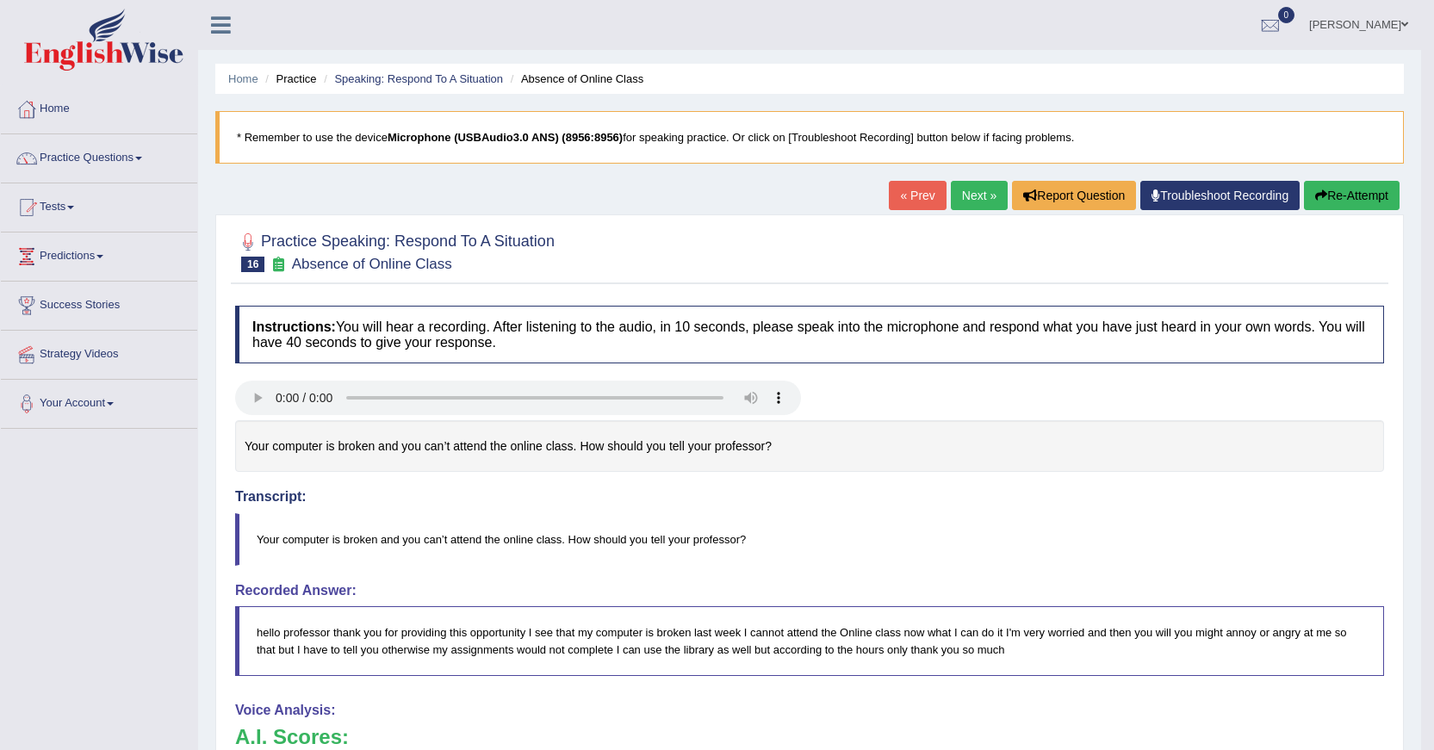
click at [1371, 199] on button "Re-Attempt" at bounding box center [1352, 195] width 96 height 29
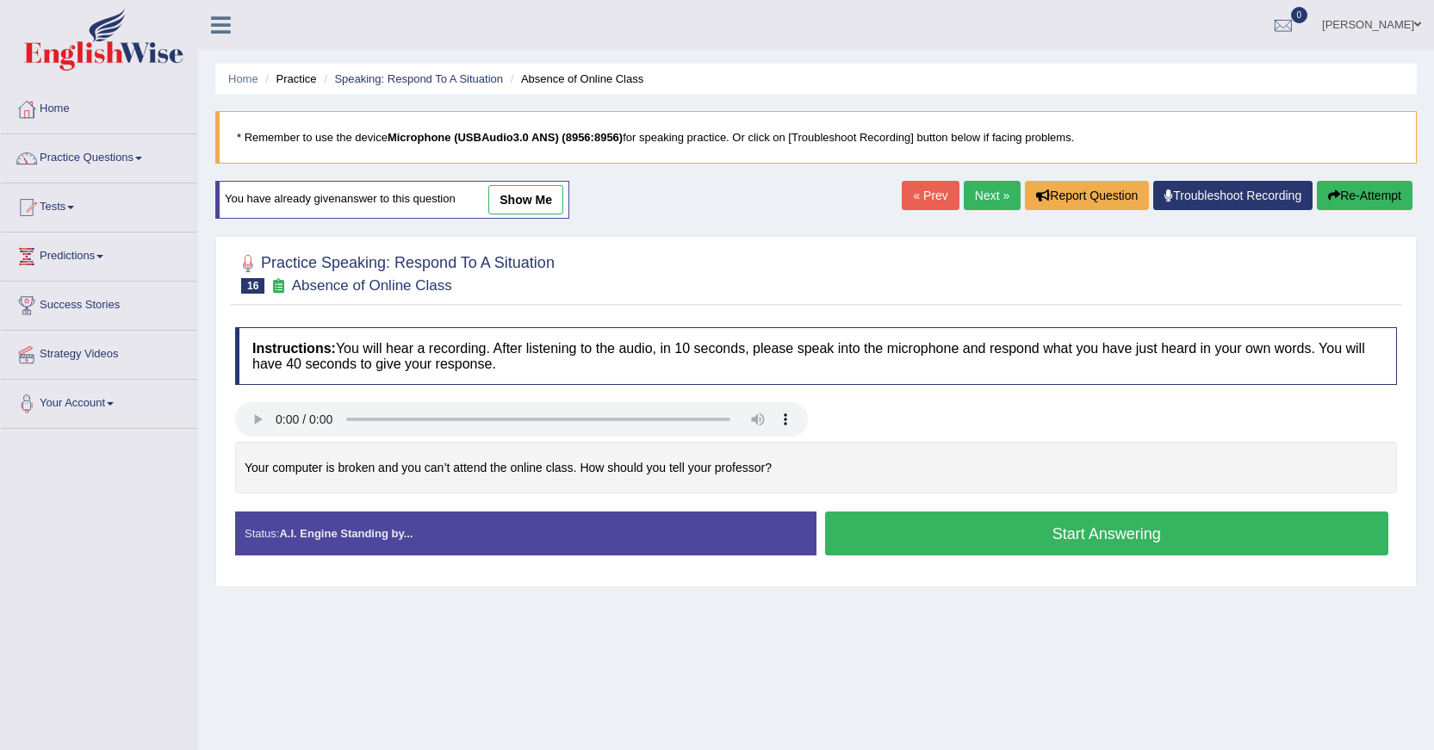
click at [1156, 527] on button "Start Answering" at bounding box center [1107, 533] width 564 height 44
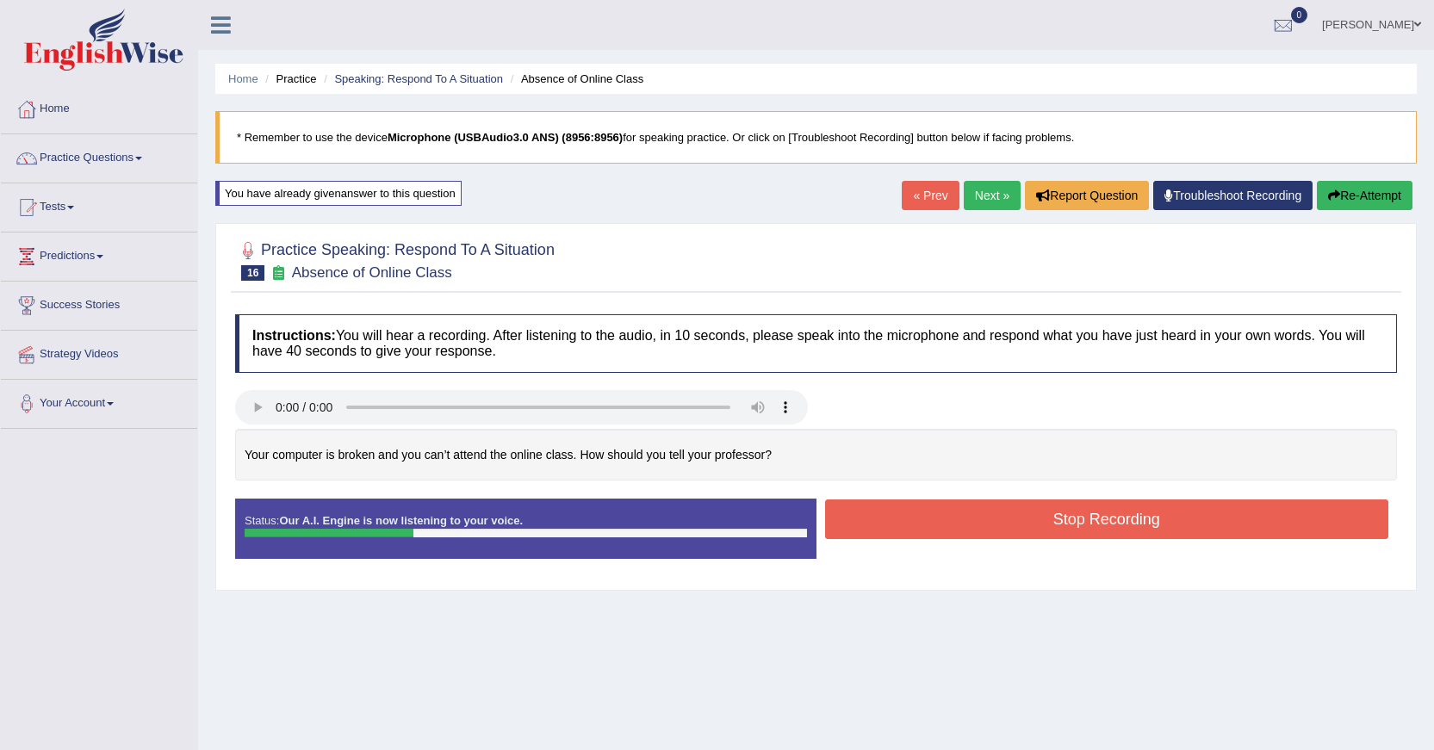
click at [1329, 192] on icon "button" at bounding box center [1334, 195] width 12 height 12
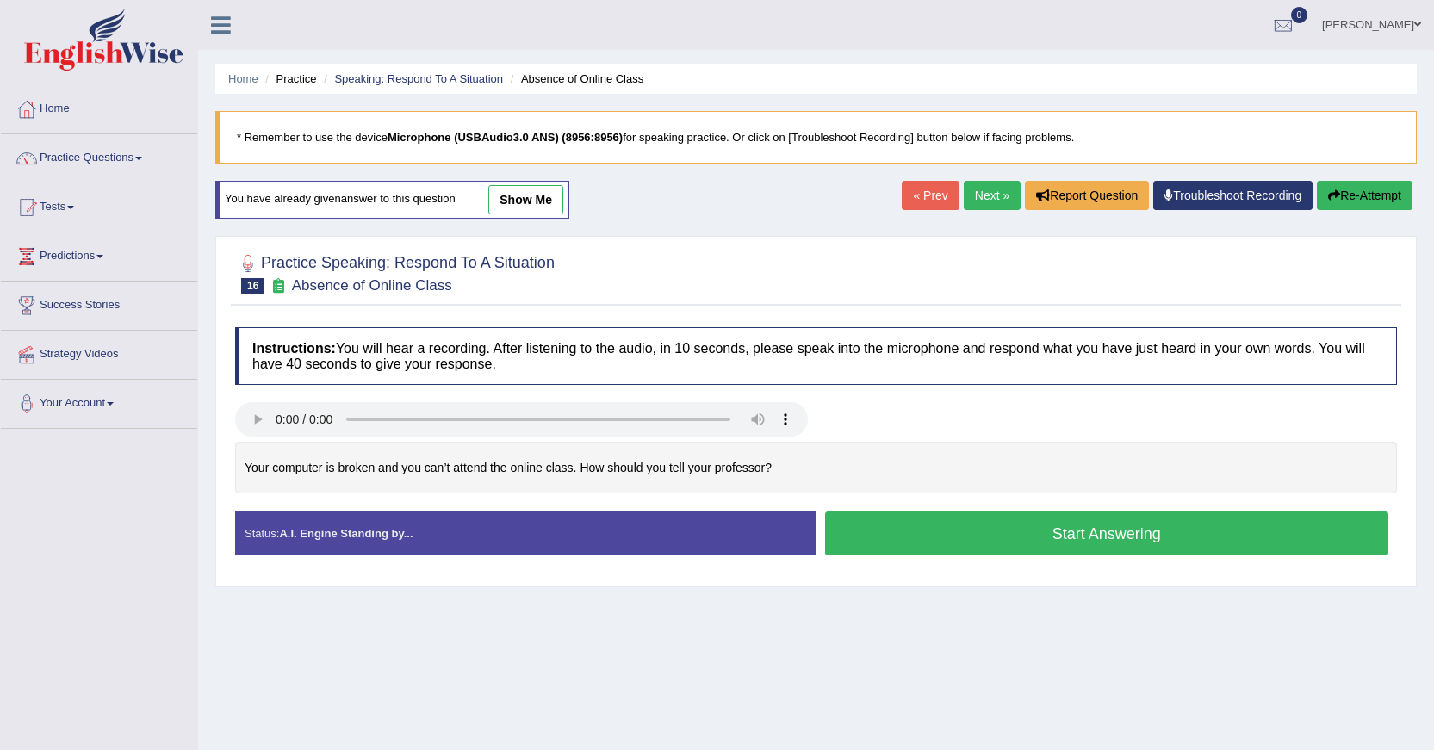
click at [992, 523] on button "Start Answering" at bounding box center [1107, 533] width 564 height 44
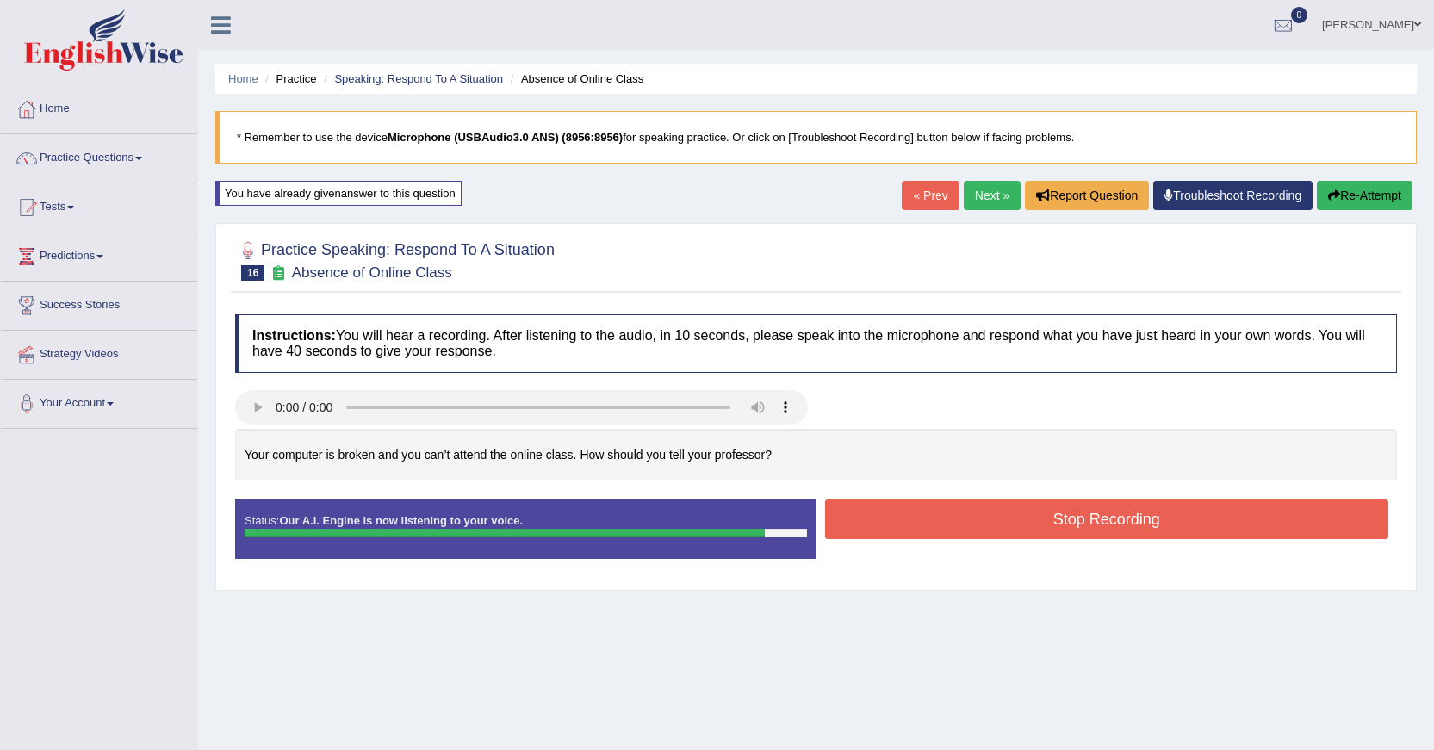
click at [994, 521] on button "Stop Recording" at bounding box center [1107, 519] width 564 height 40
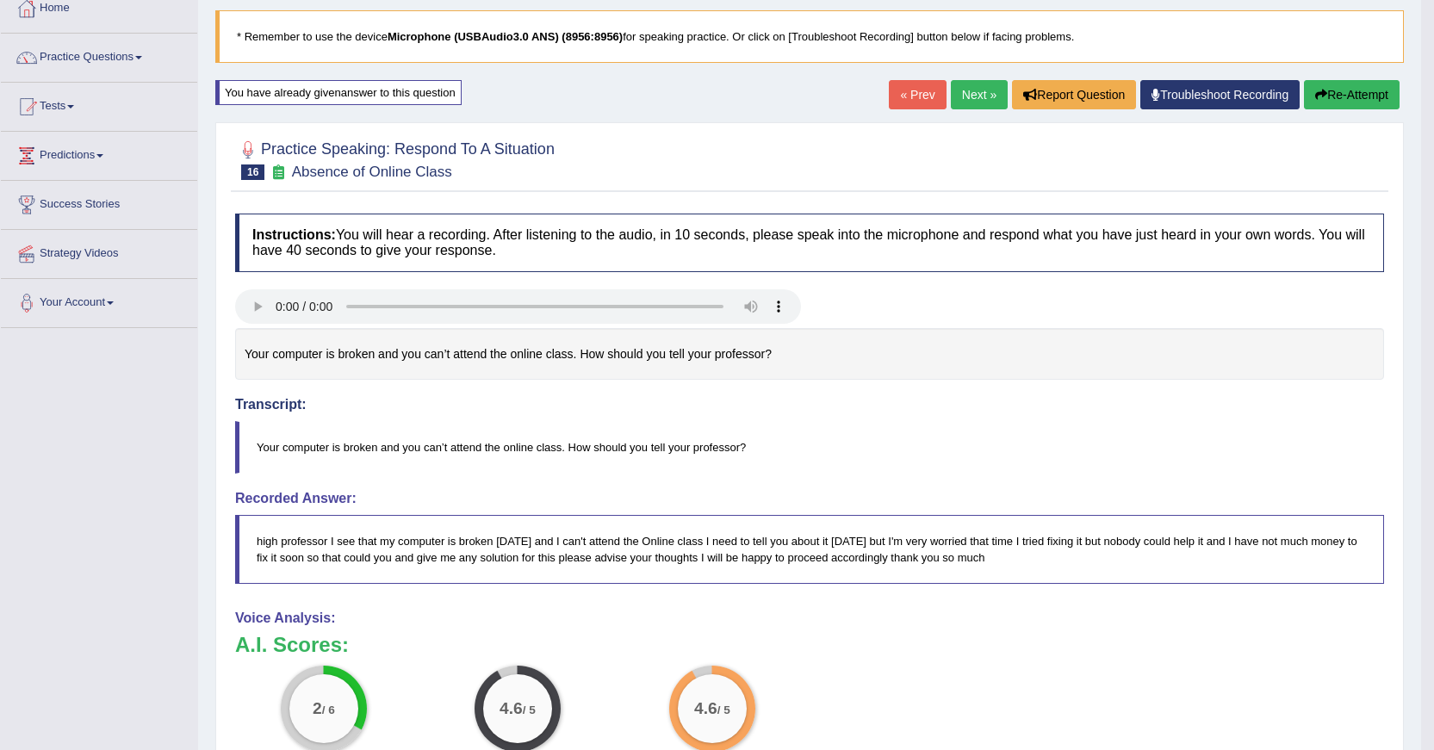
scroll to position [88, 0]
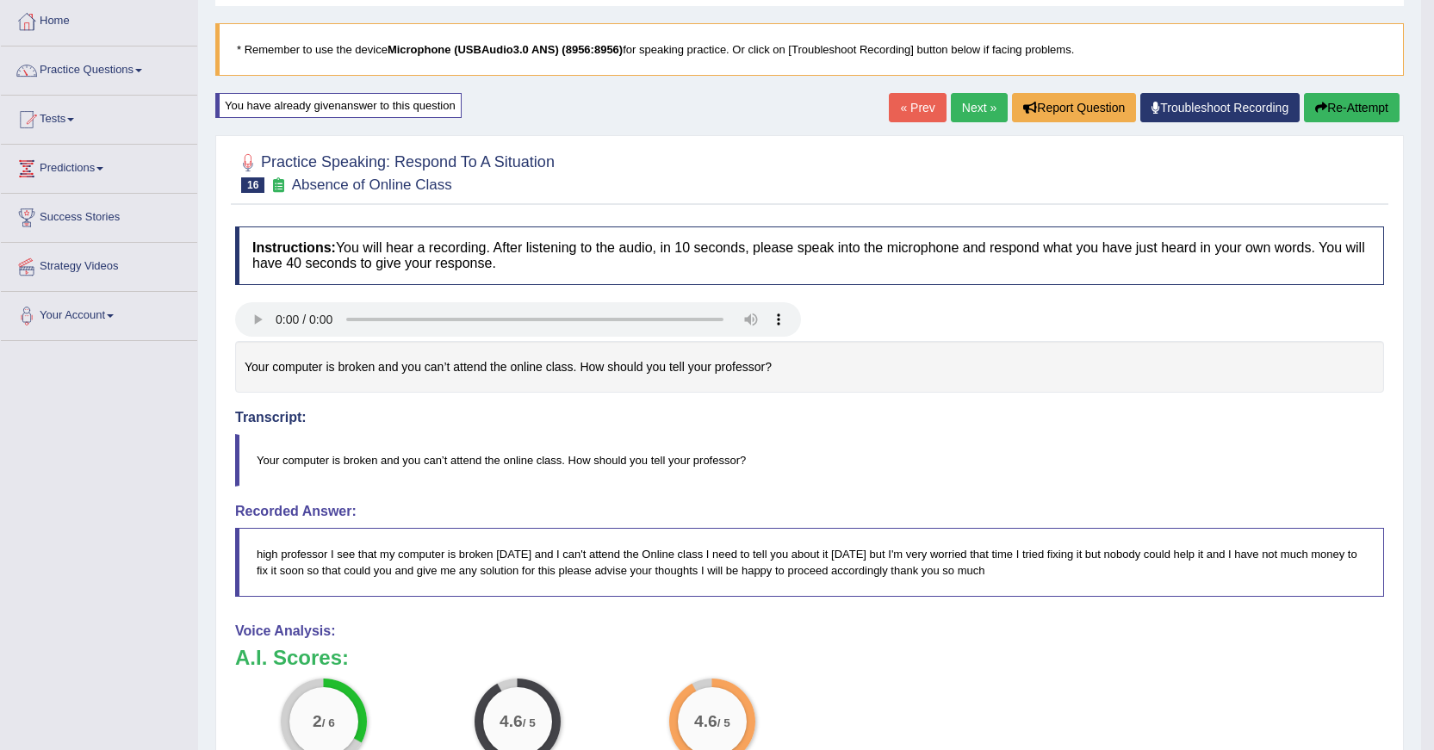
click at [1340, 106] on button "Re-Attempt" at bounding box center [1352, 107] width 96 height 29
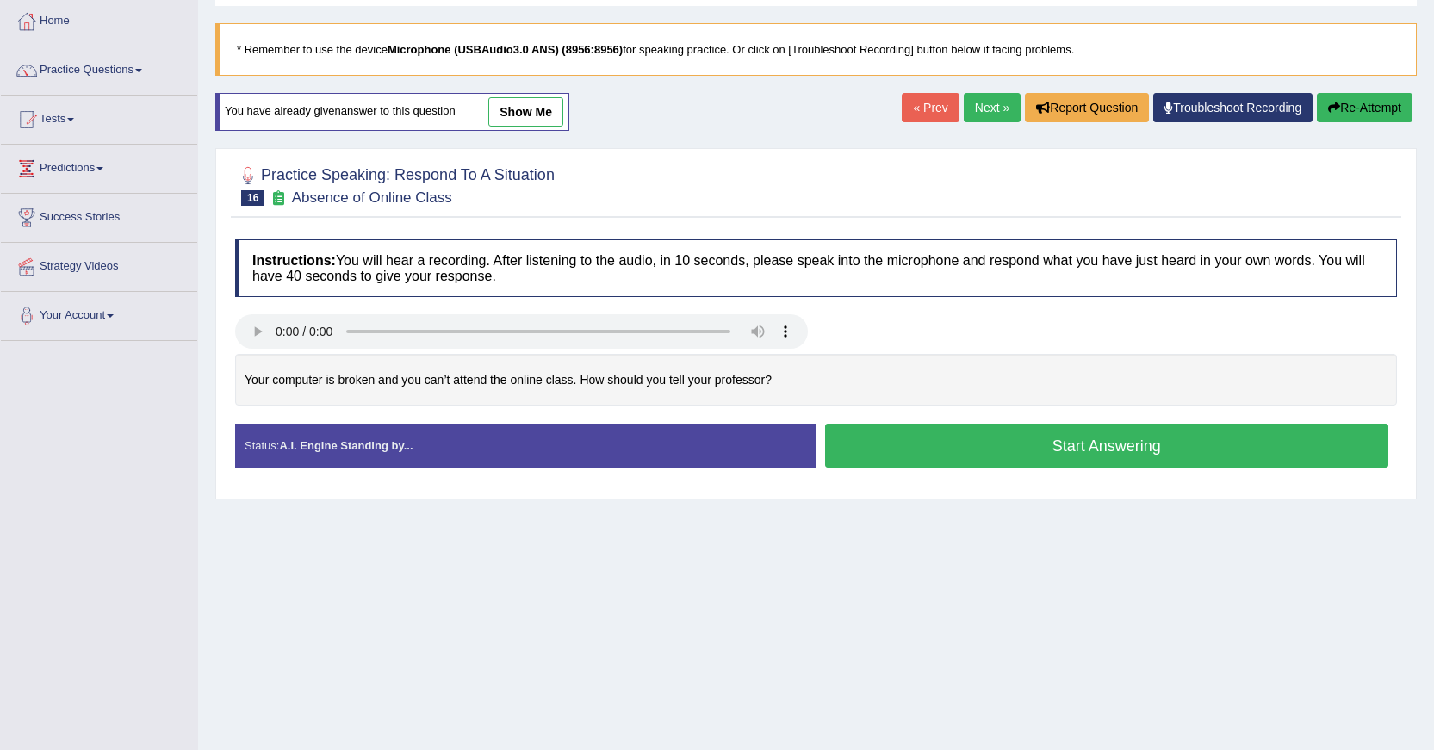
click at [1191, 437] on button "Start Answering" at bounding box center [1107, 446] width 564 height 44
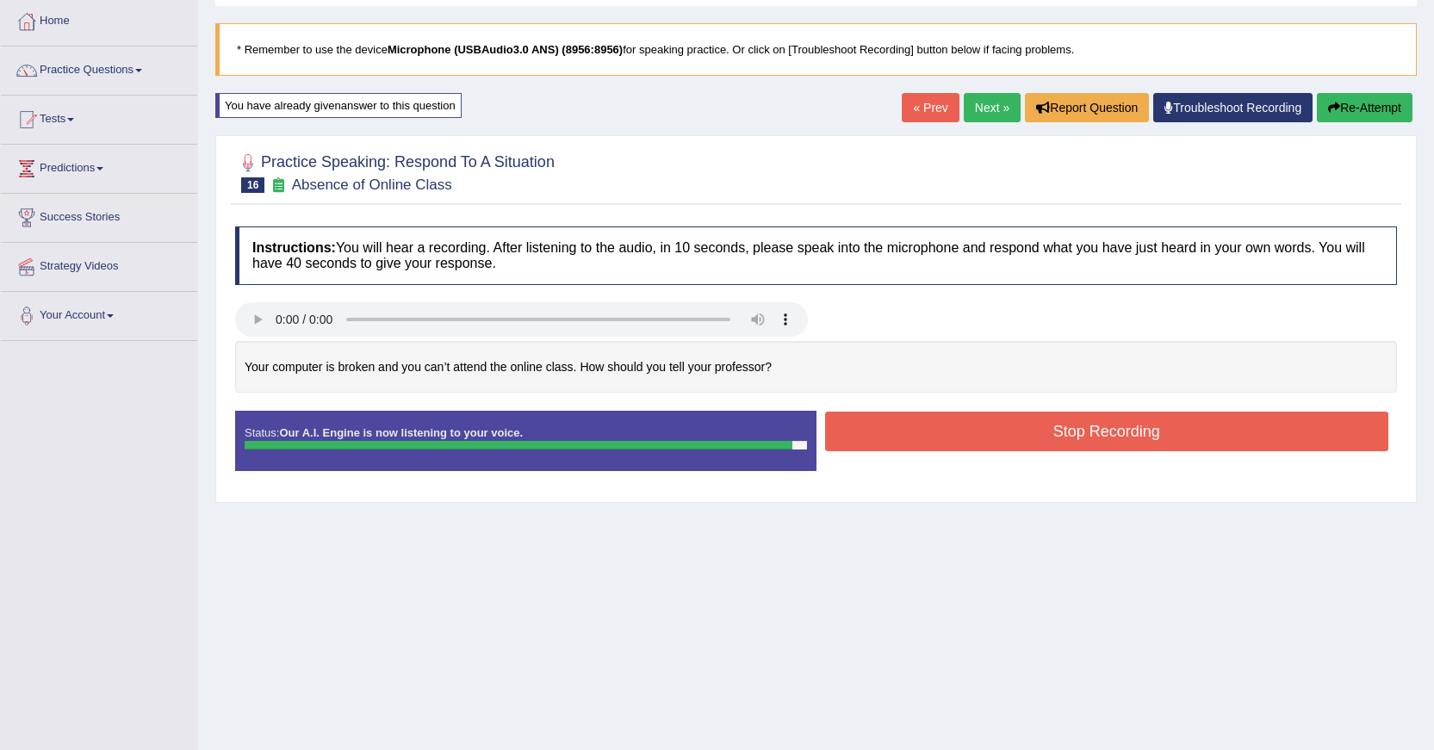
click at [1192, 433] on button "Stop Recording" at bounding box center [1107, 432] width 564 height 40
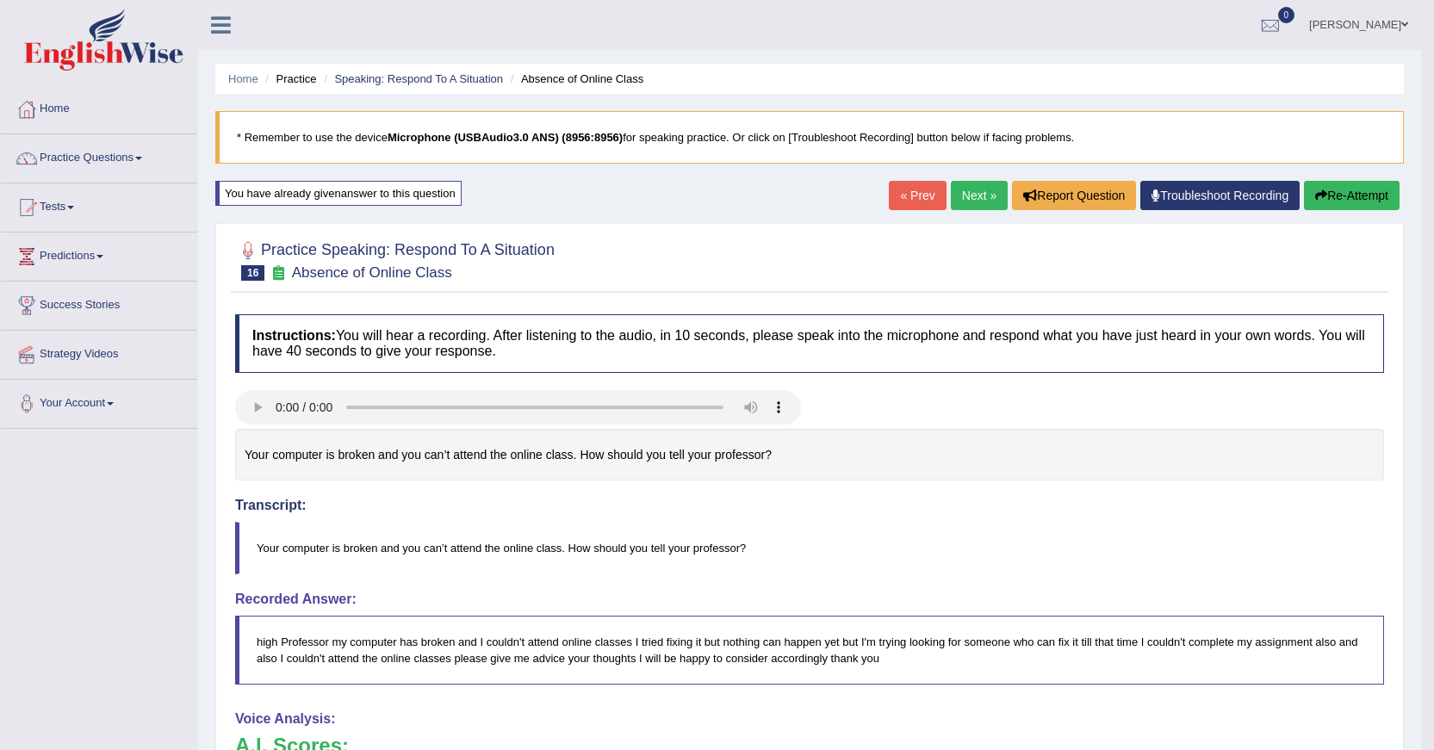
click at [1382, 187] on button "Re-Attempt" at bounding box center [1352, 195] width 96 height 29
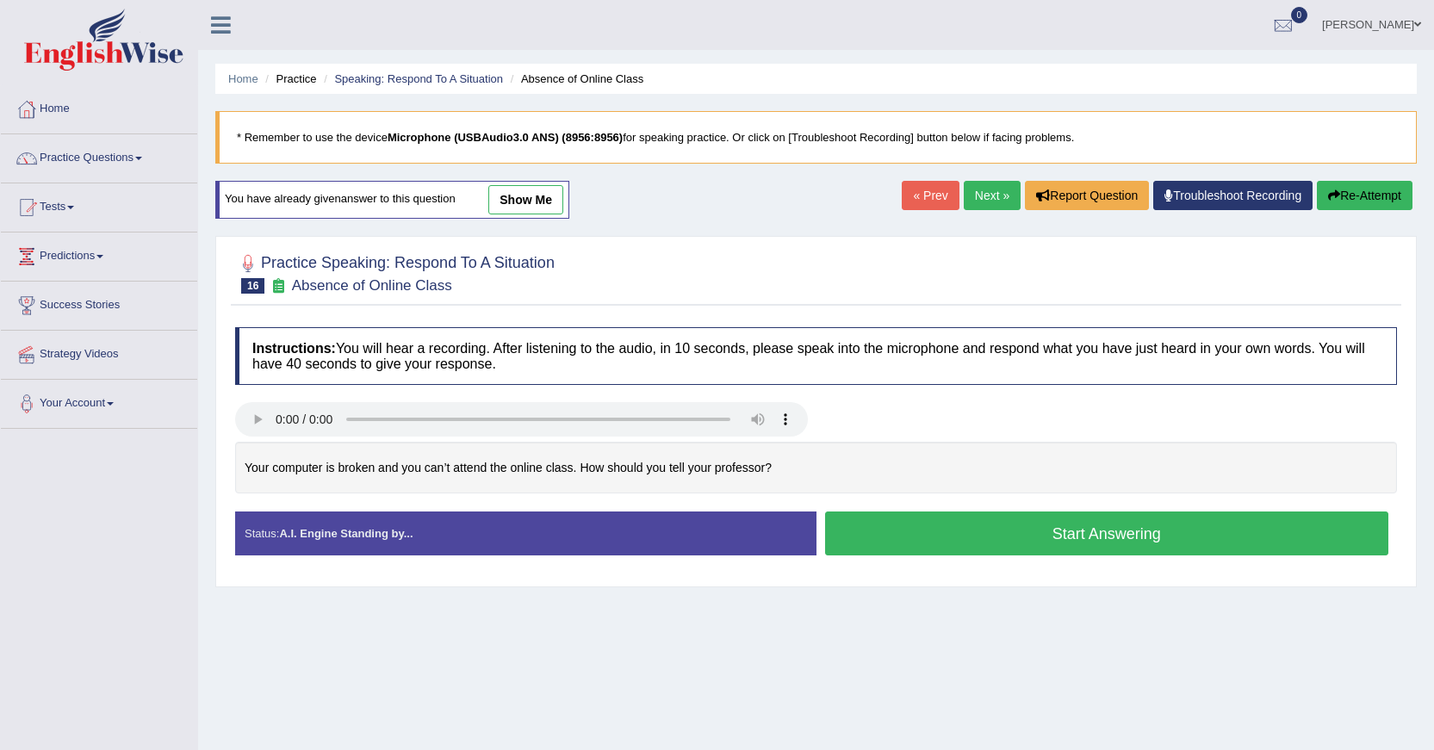
click at [1075, 537] on button "Start Answering" at bounding box center [1107, 533] width 564 height 44
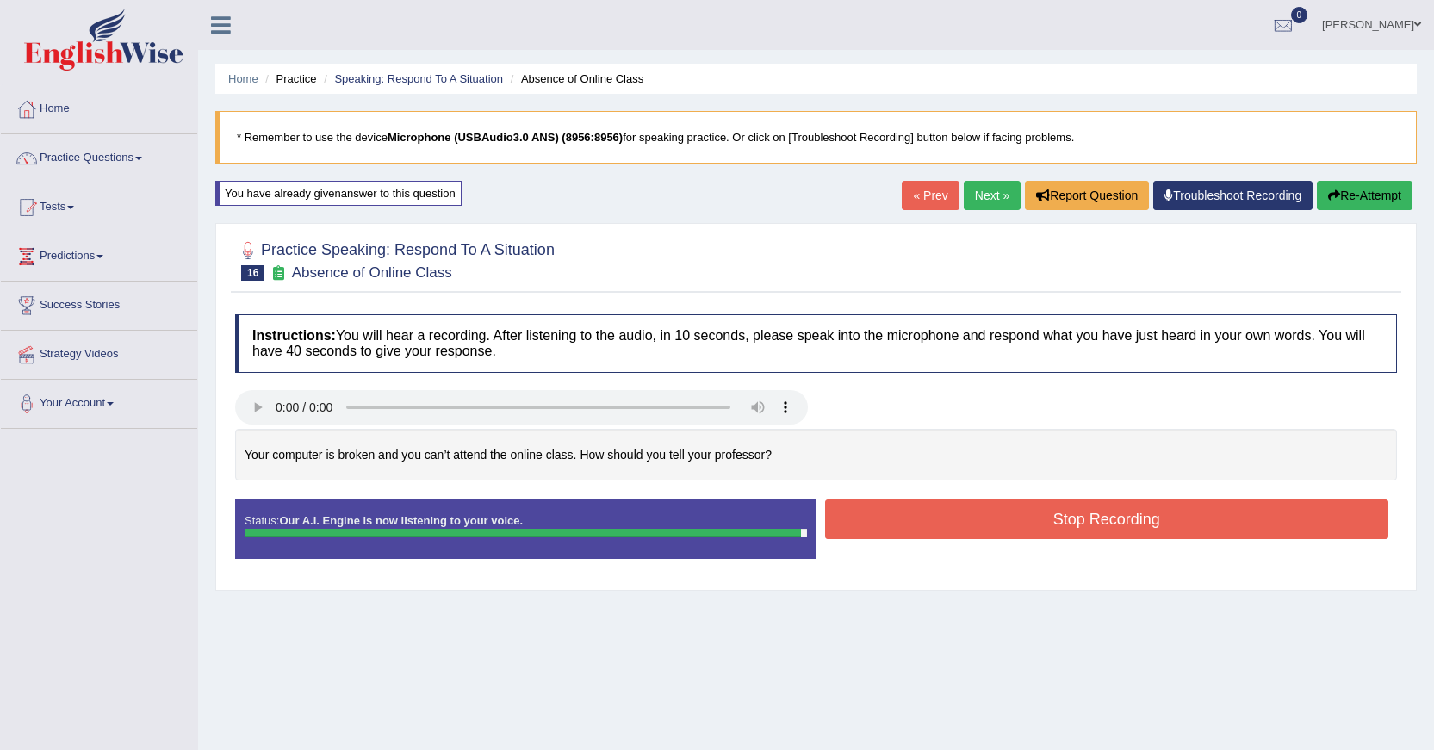
click at [1101, 528] on button "Stop Recording" at bounding box center [1107, 519] width 564 height 40
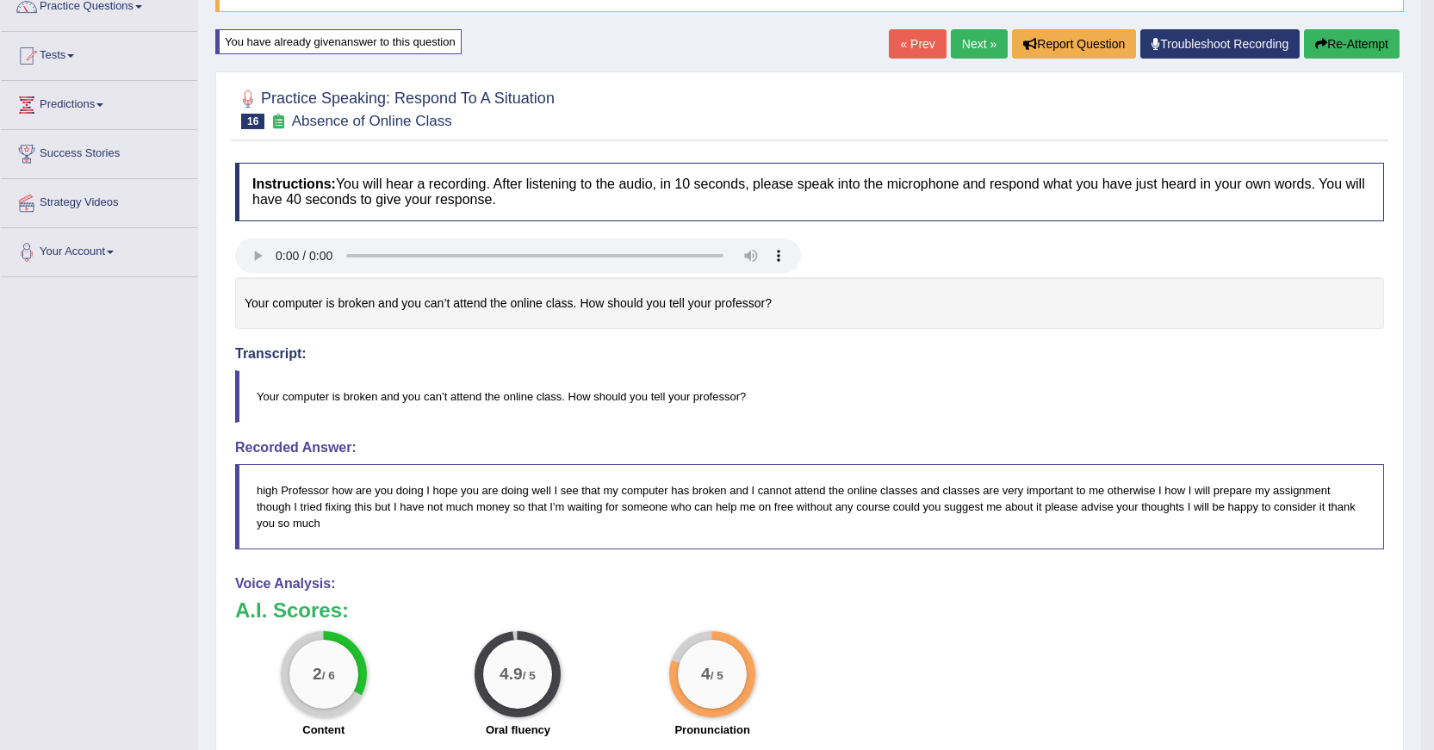
scroll to position [36, 0]
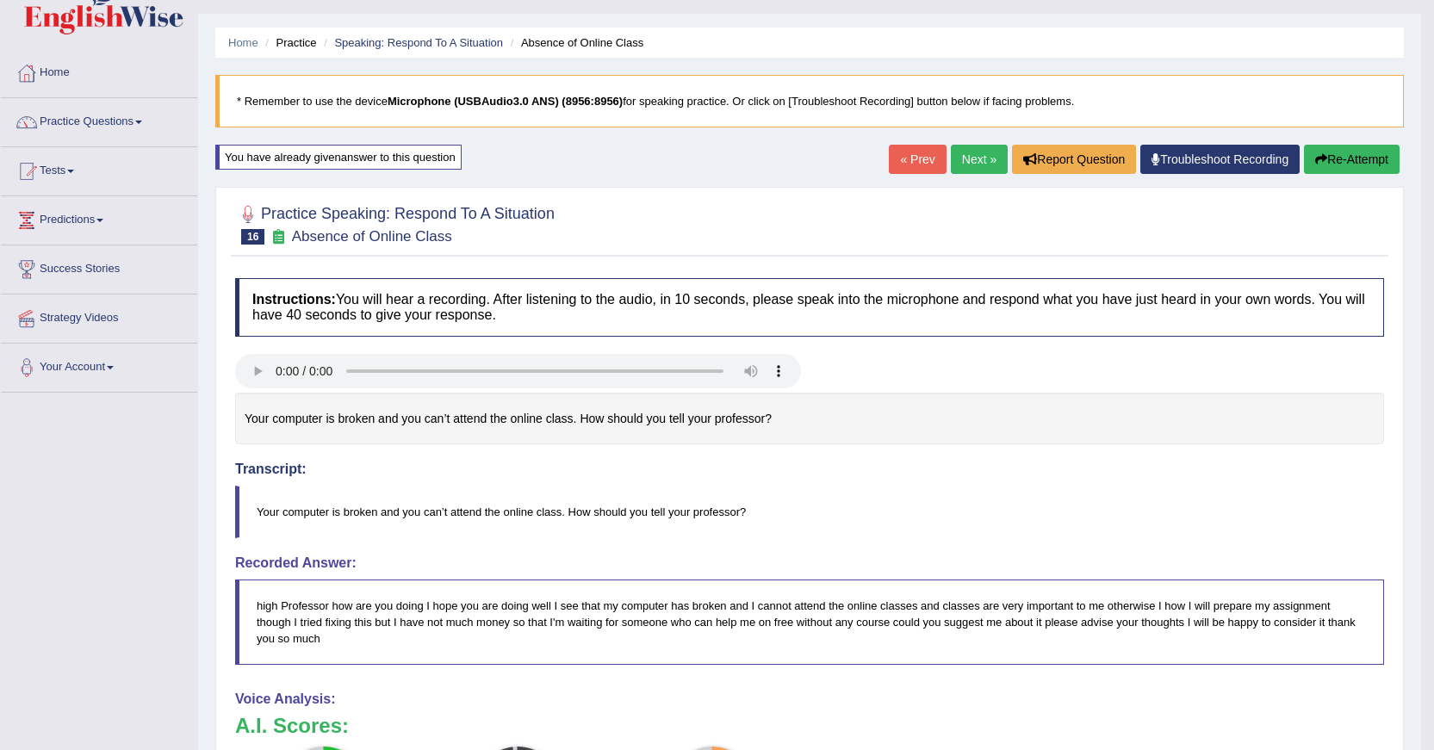
click at [1331, 155] on button "Re-Attempt" at bounding box center [1352, 159] width 96 height 29
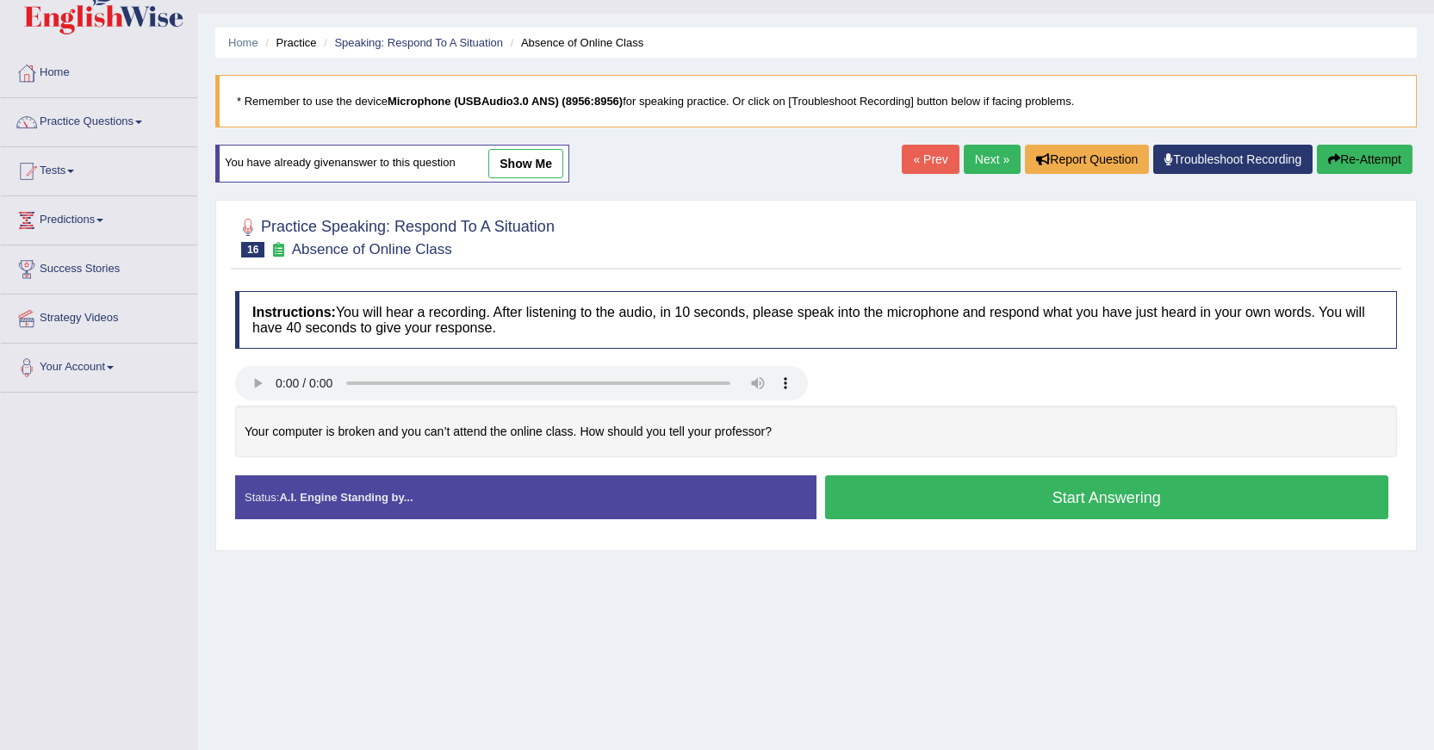
click at [1081, 505] on button "Start Answering" at bounding box center [1107, 497] width 564 height 44
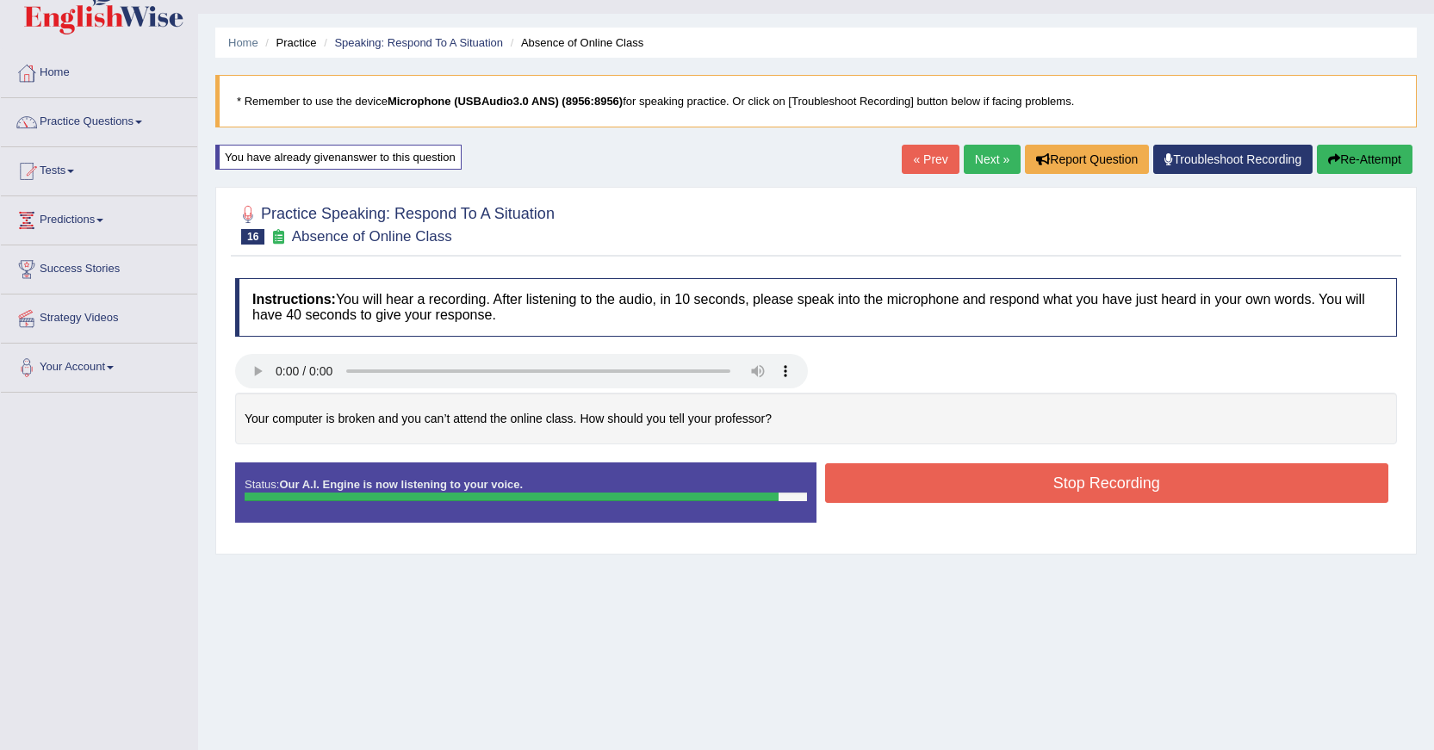
click at [1013, 487] on button "Stop Recording" at bounding box center [1107, 483] width 564 height 40
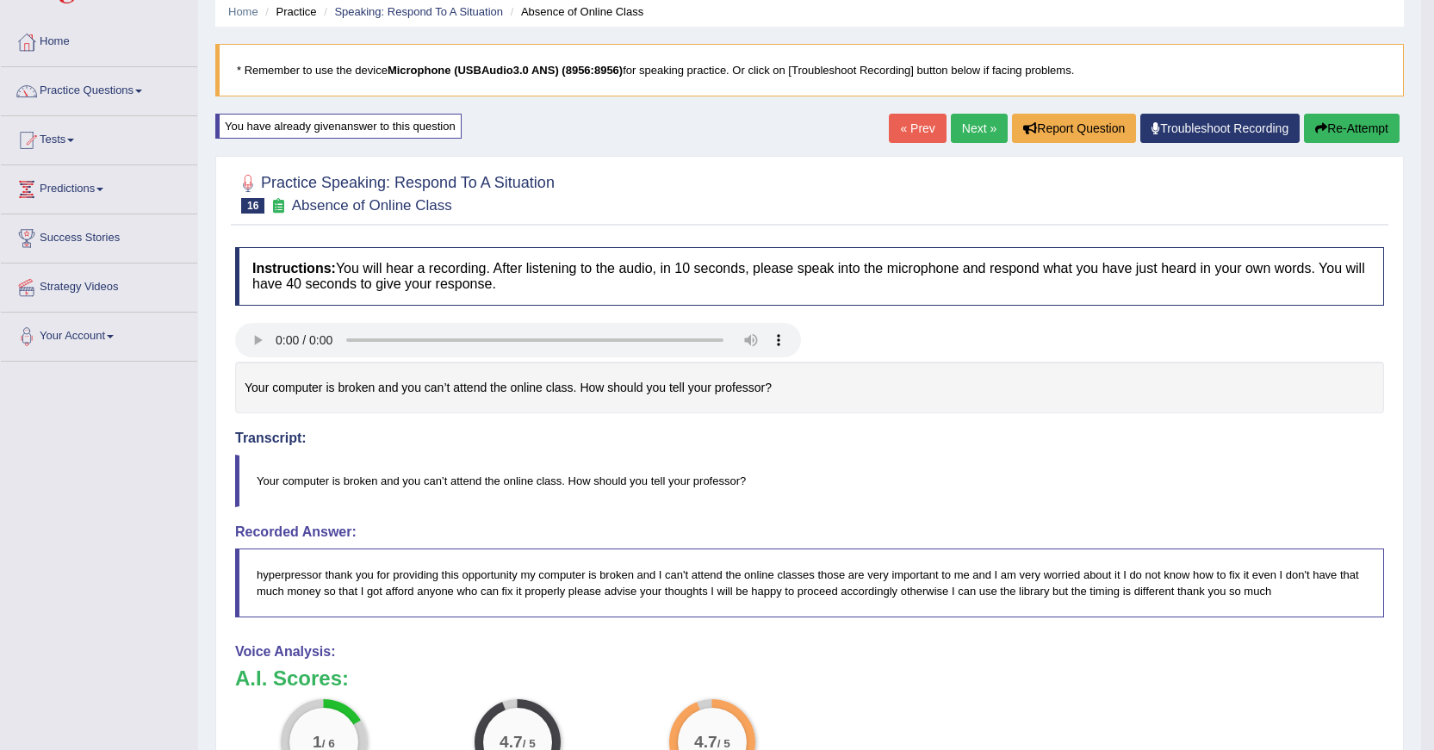
scroll to position [66, 0]
click at [1335, 130] on button "Re-Attempt" at bounding box center [1352, 129] width 96 height 29
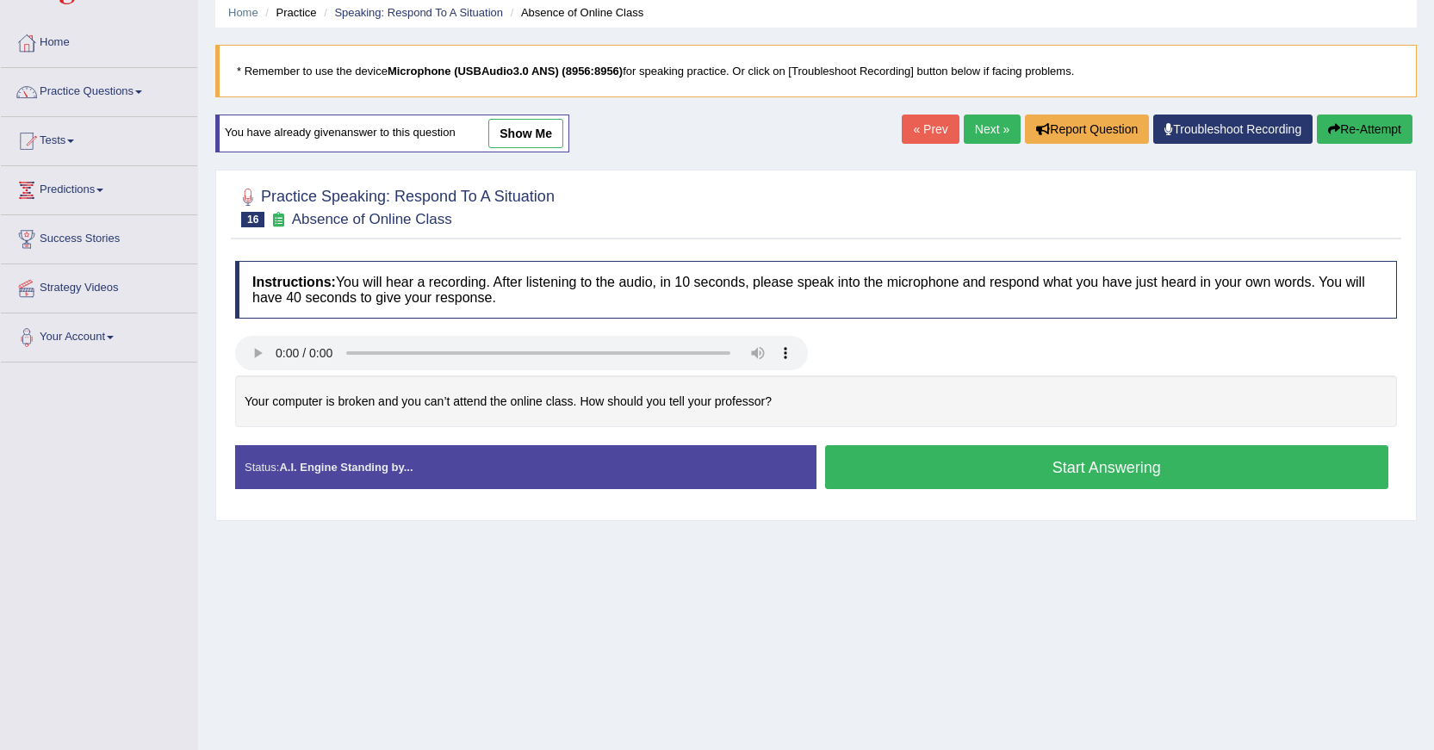
click at [1137, 468] on button "Start Answering" at bounding box center [1107, 467] width 564 height 44
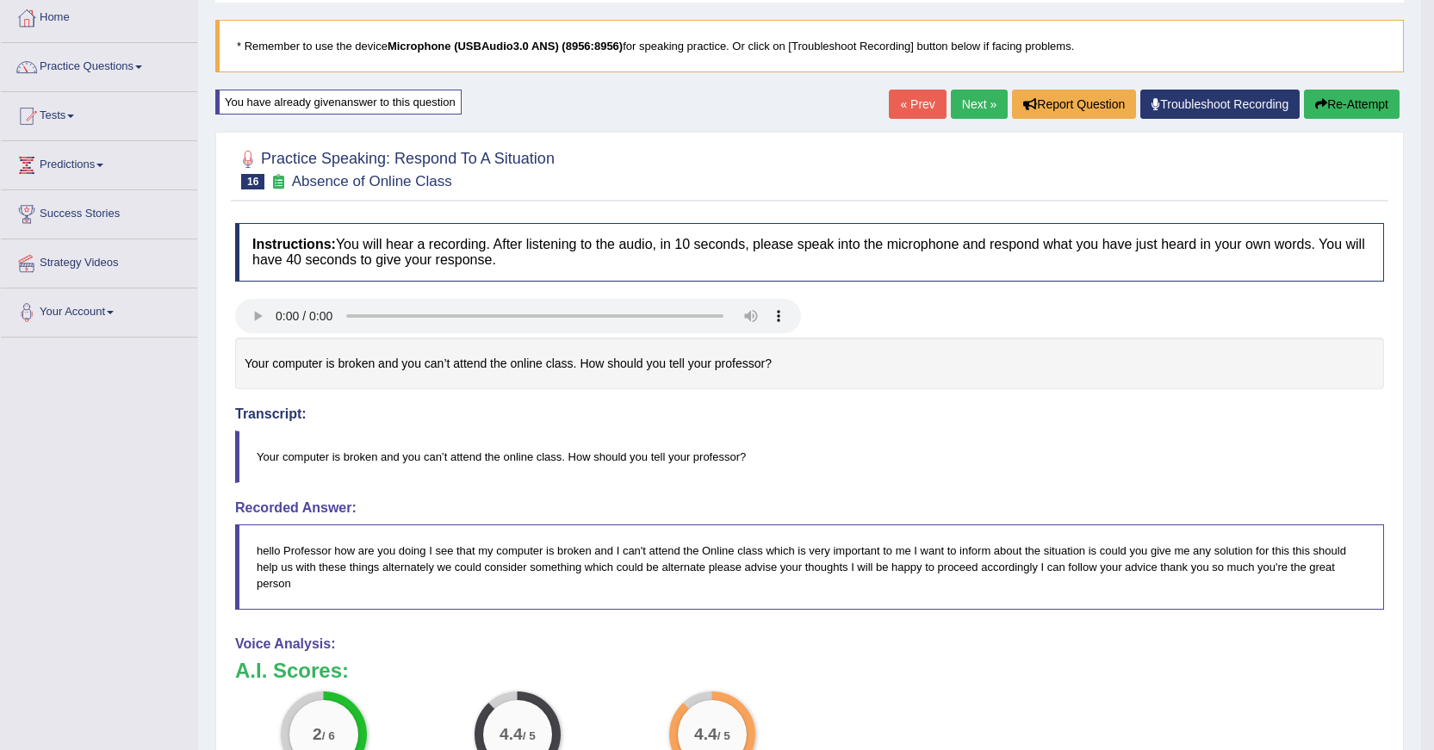
scroll to position [90, 0]
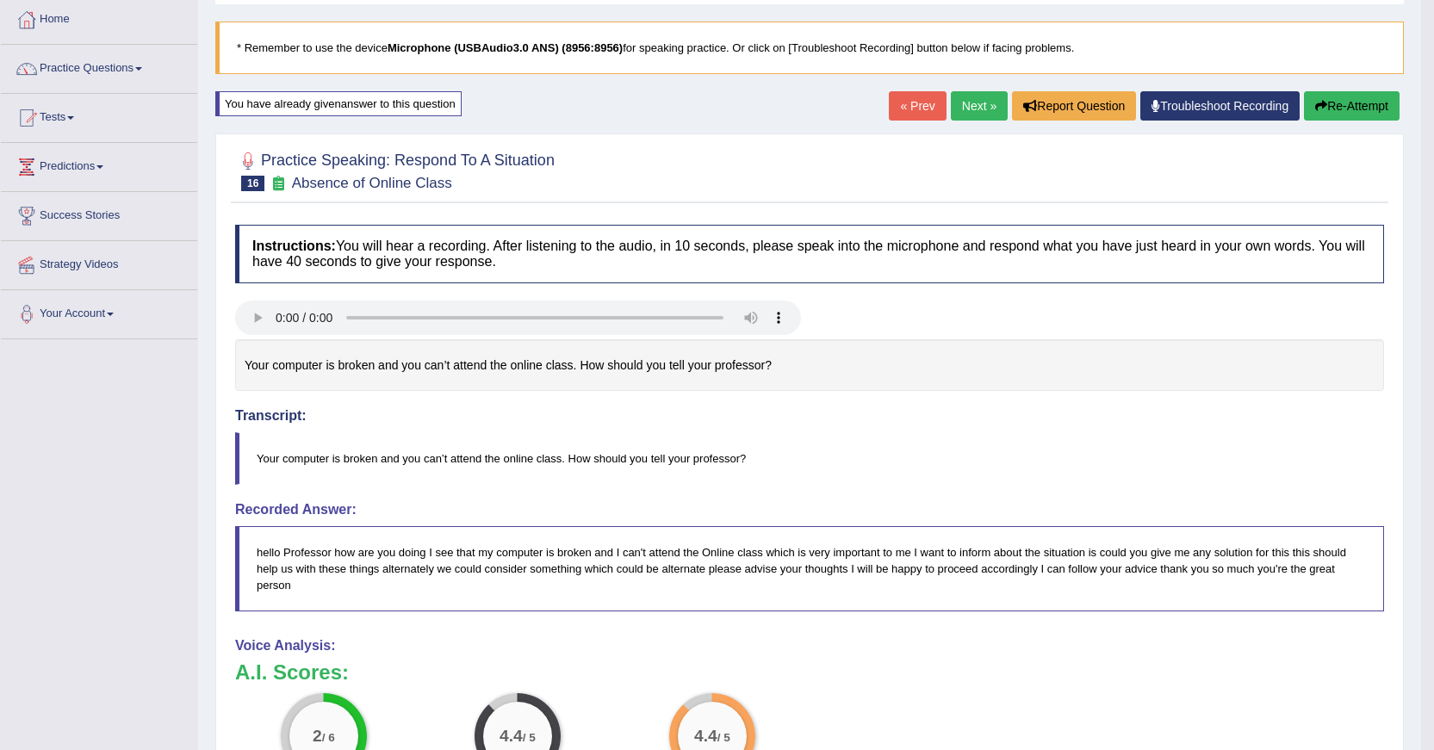
click at [957, 101] on link "Next »" at bounding box center [979, 105] width 57 height 29
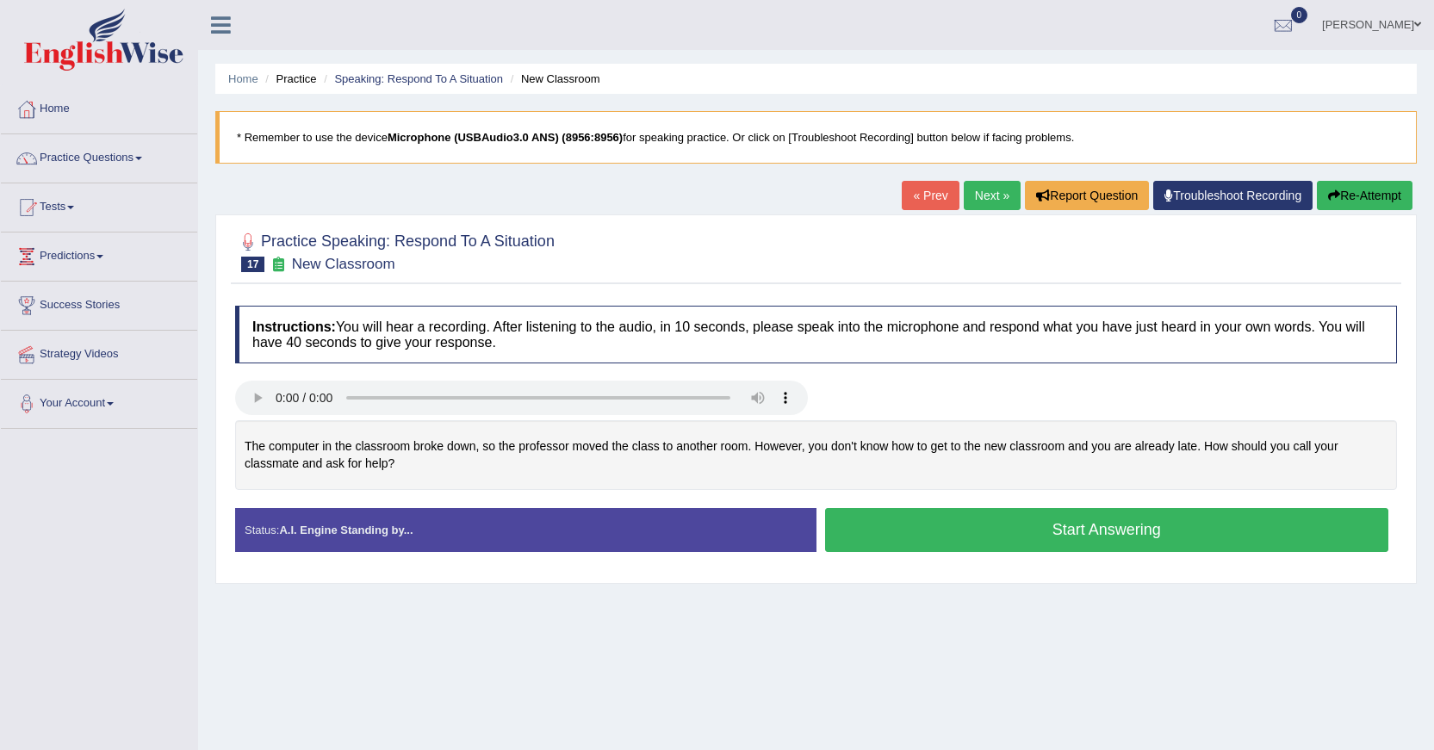
click at [1015, 538] on button "Start Answering" at bounding box center [1107, 530] width 564 height 44
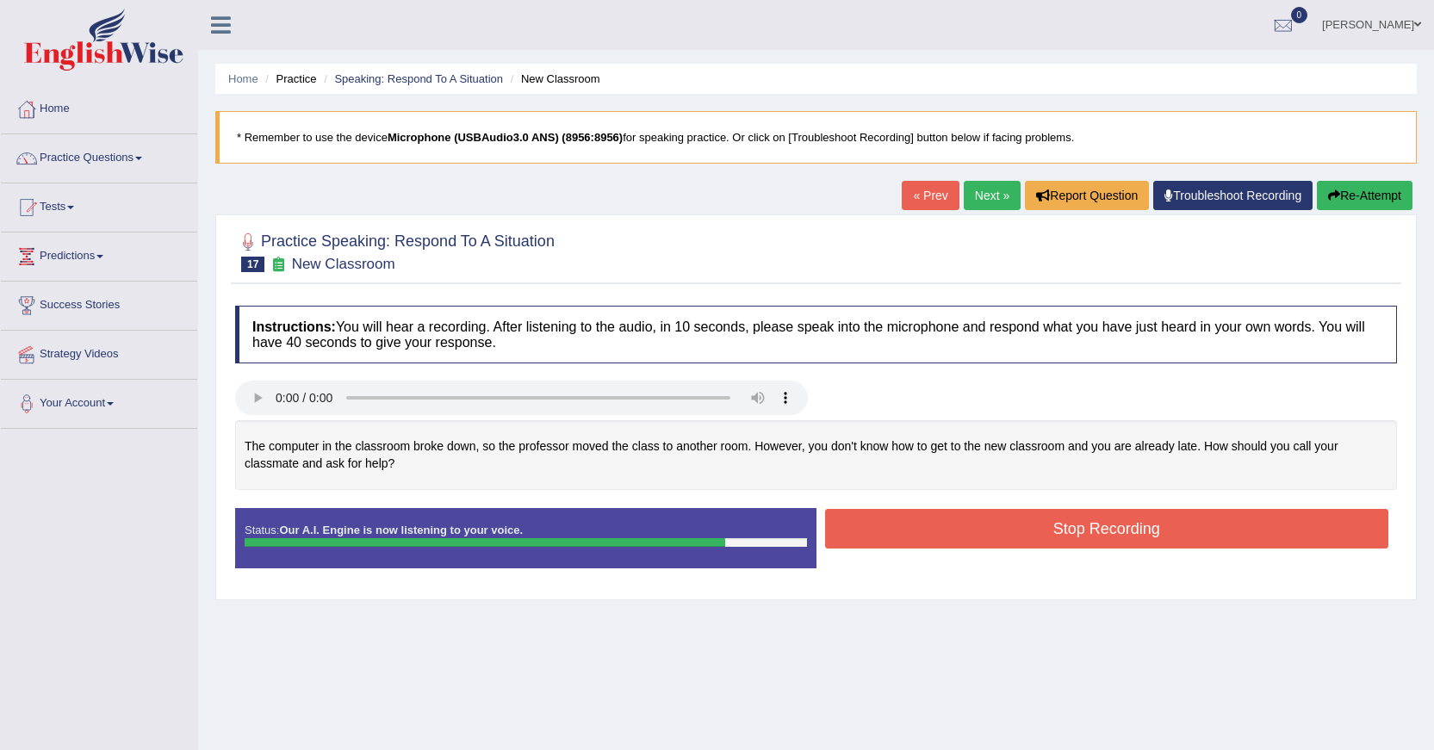
click at [1015, 538] on button "Stop Recording" at bounding box center [1107, 529] width 564 height 40
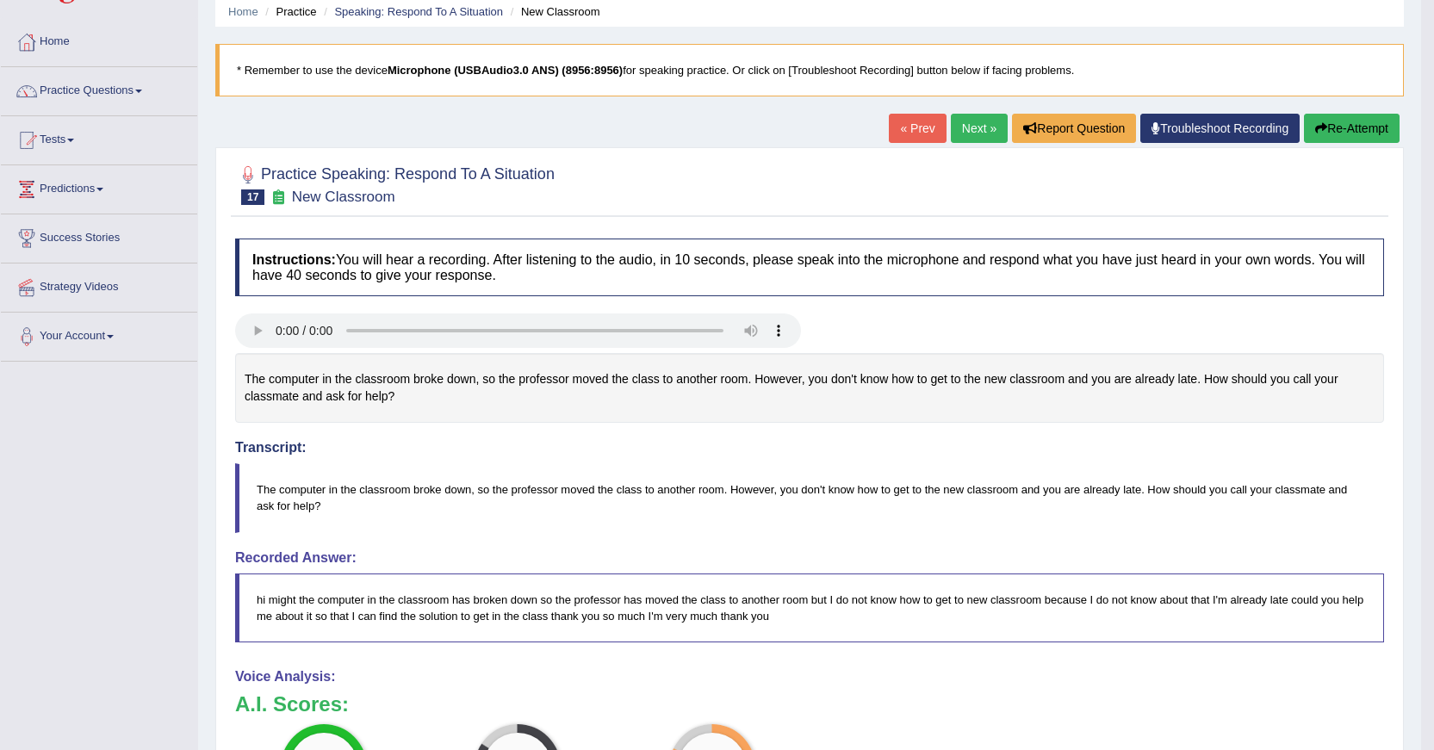
scroll to position [65, 0]
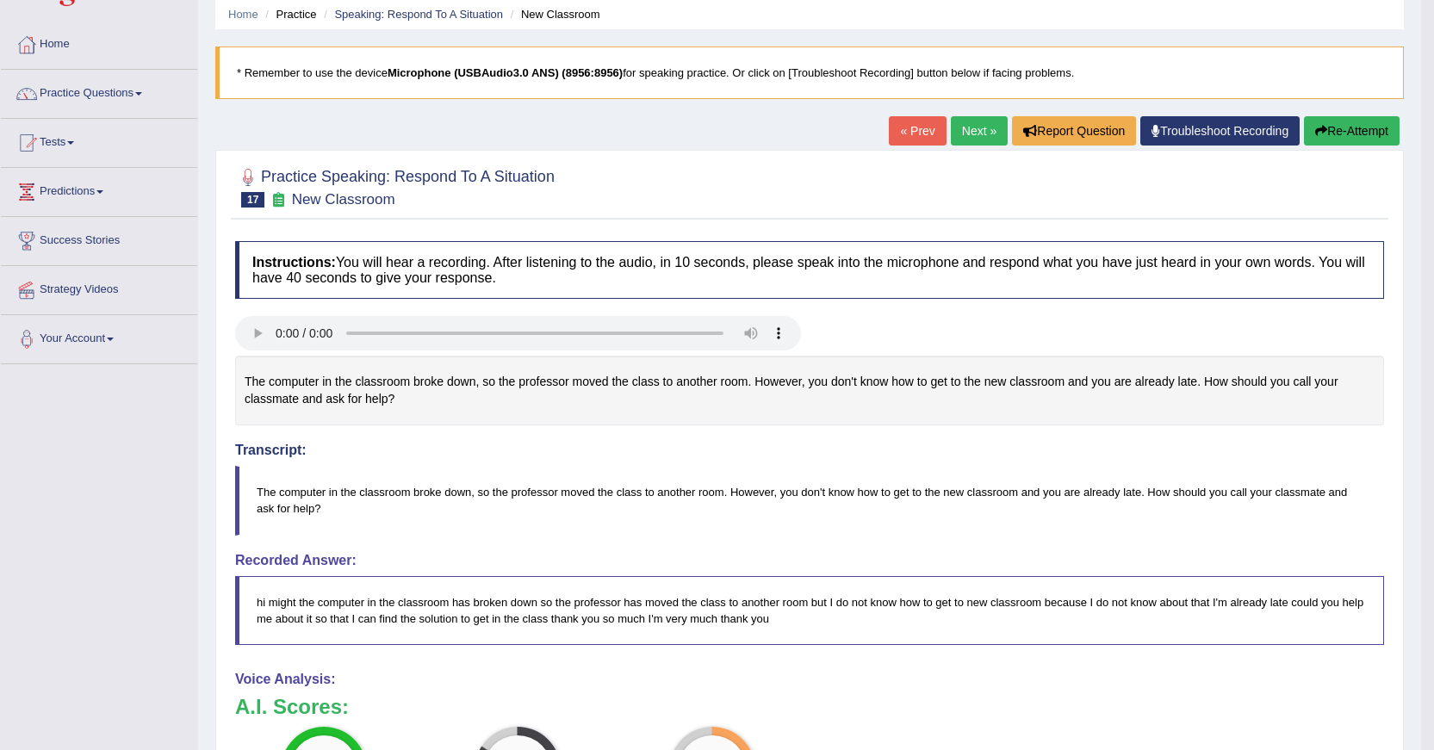
click at [987, 125] on link "Next »" at bounding box center [979, 130] width 57 height 29
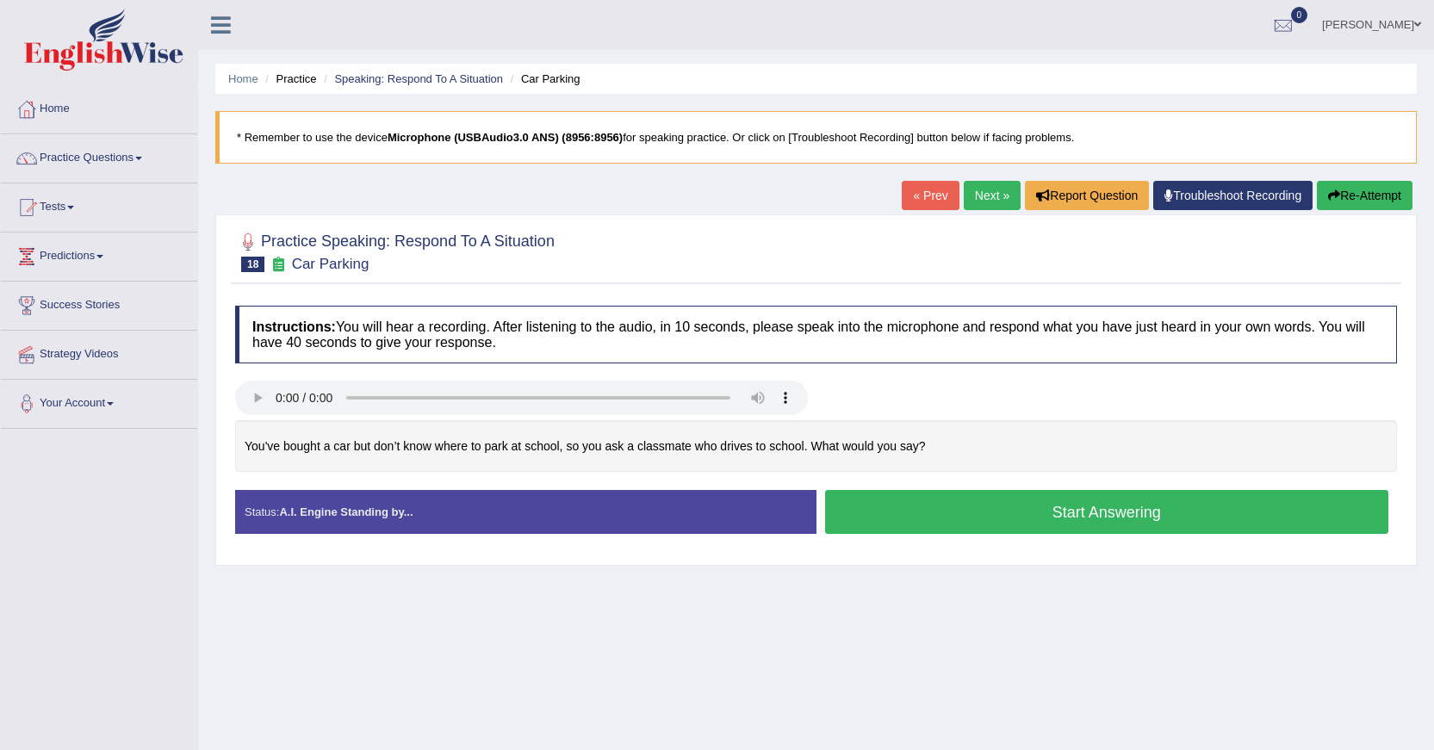
click at [878, 504] on button "Start Answering" at bounding box center [1107, 512] width 564 height 44
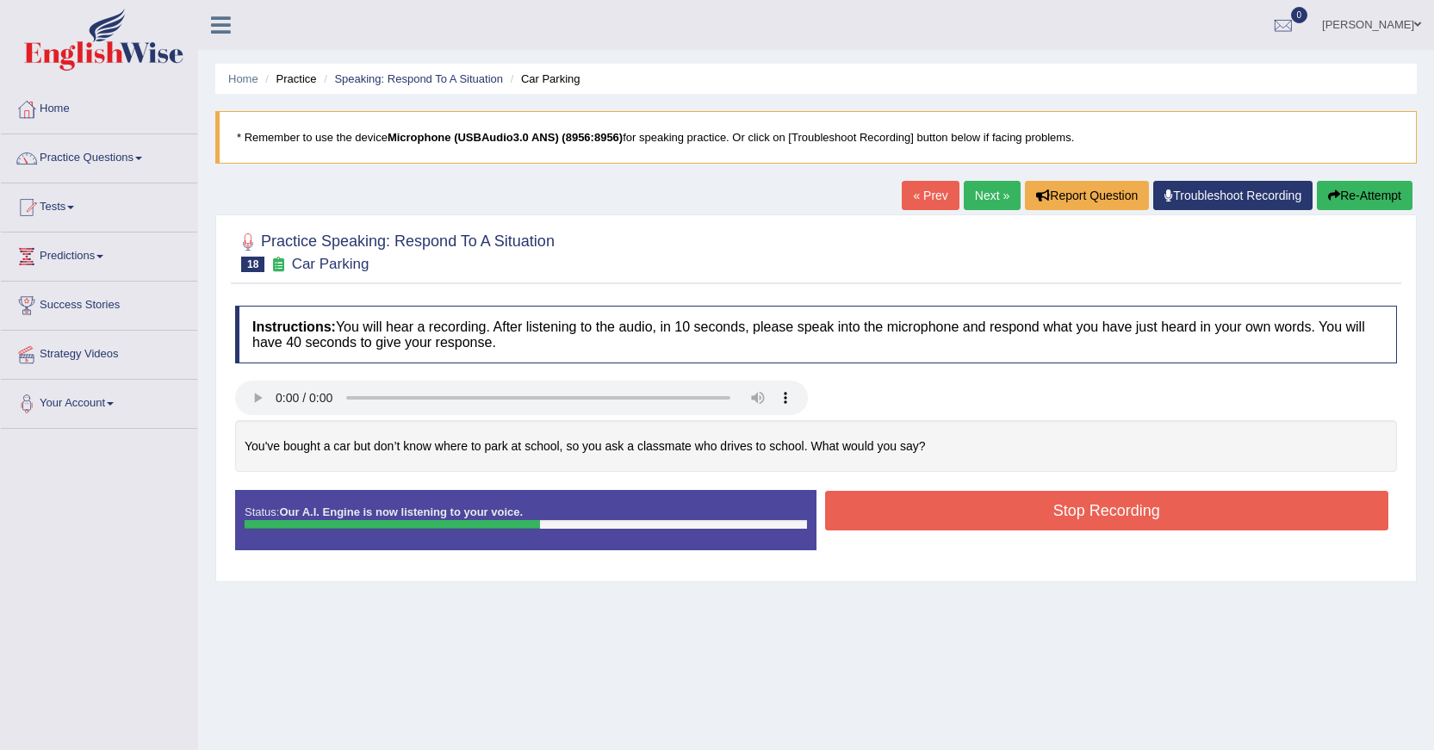
click at [834, 519] on button "Stop Recording" at bounding box center [1107, 511] width 564 height 40
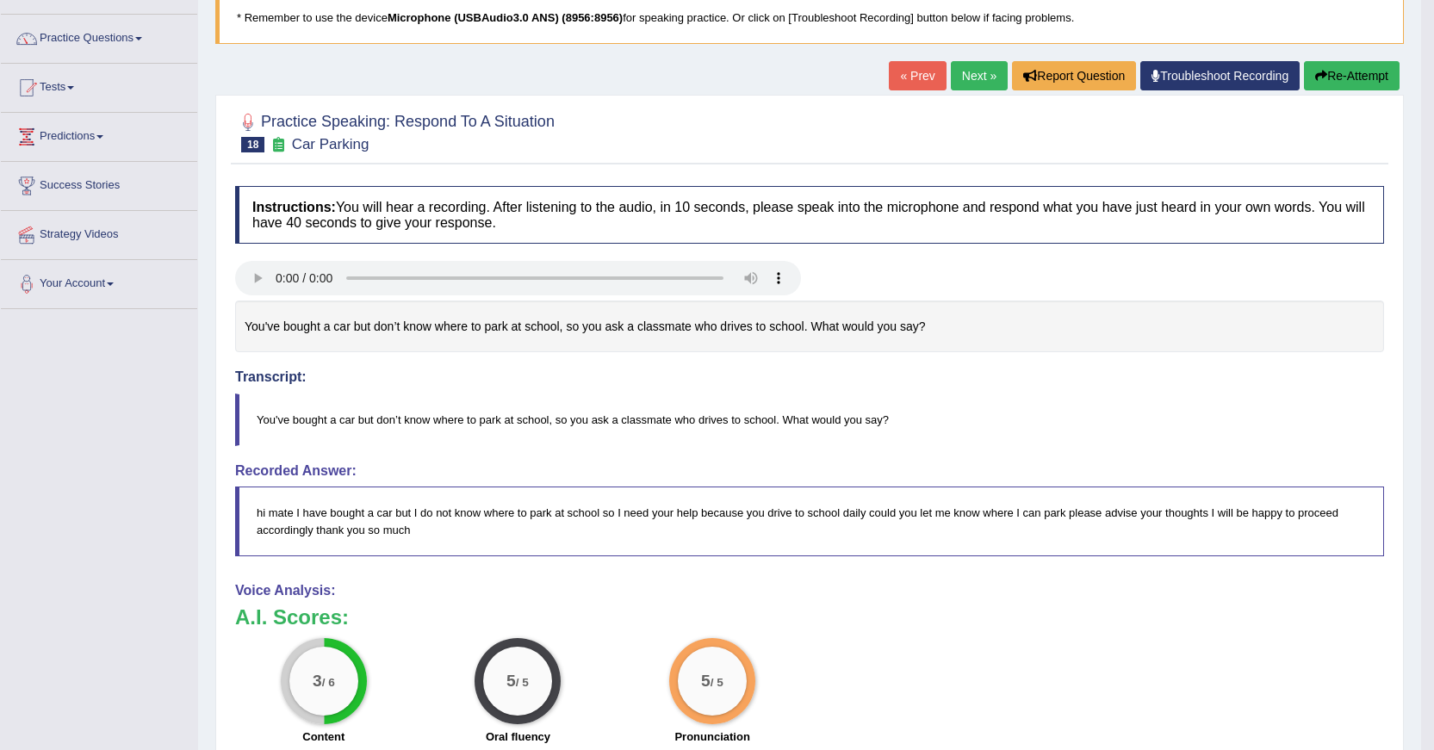
scroll to position [98, 0]
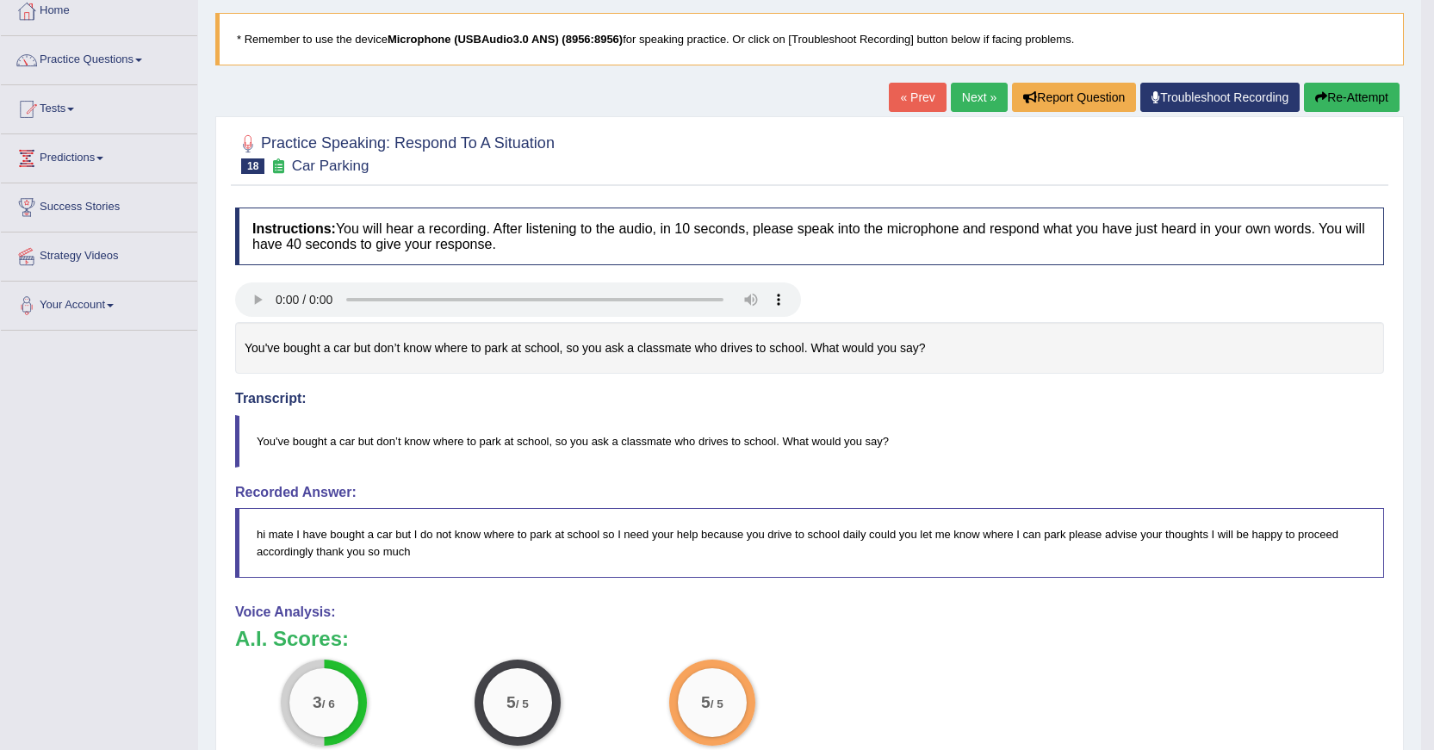
click at [982, 104] on link "Next »" at bounding box center [979, 97] width 57 height 29
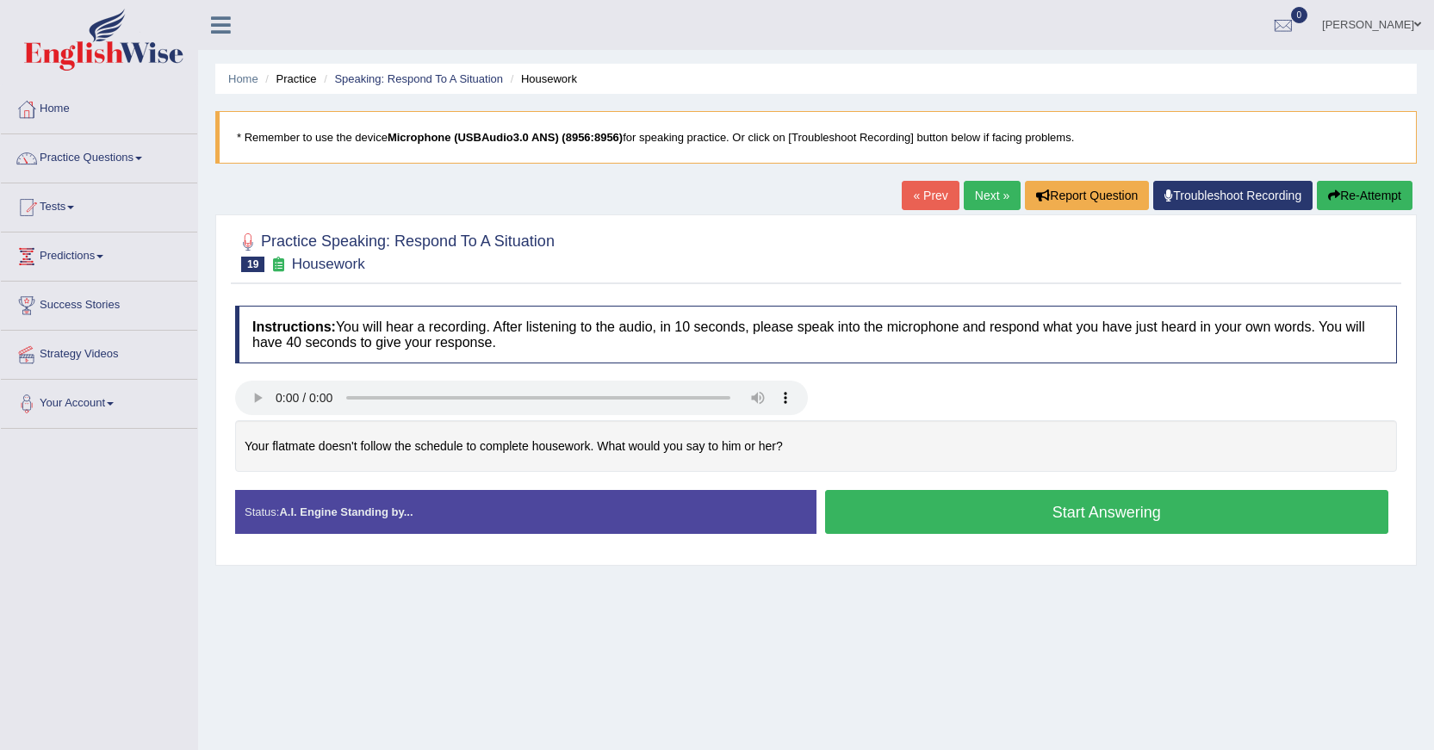
click at [903, 506] on button "Start Answering" at bounding box center [1107, 512] width 564 height 44
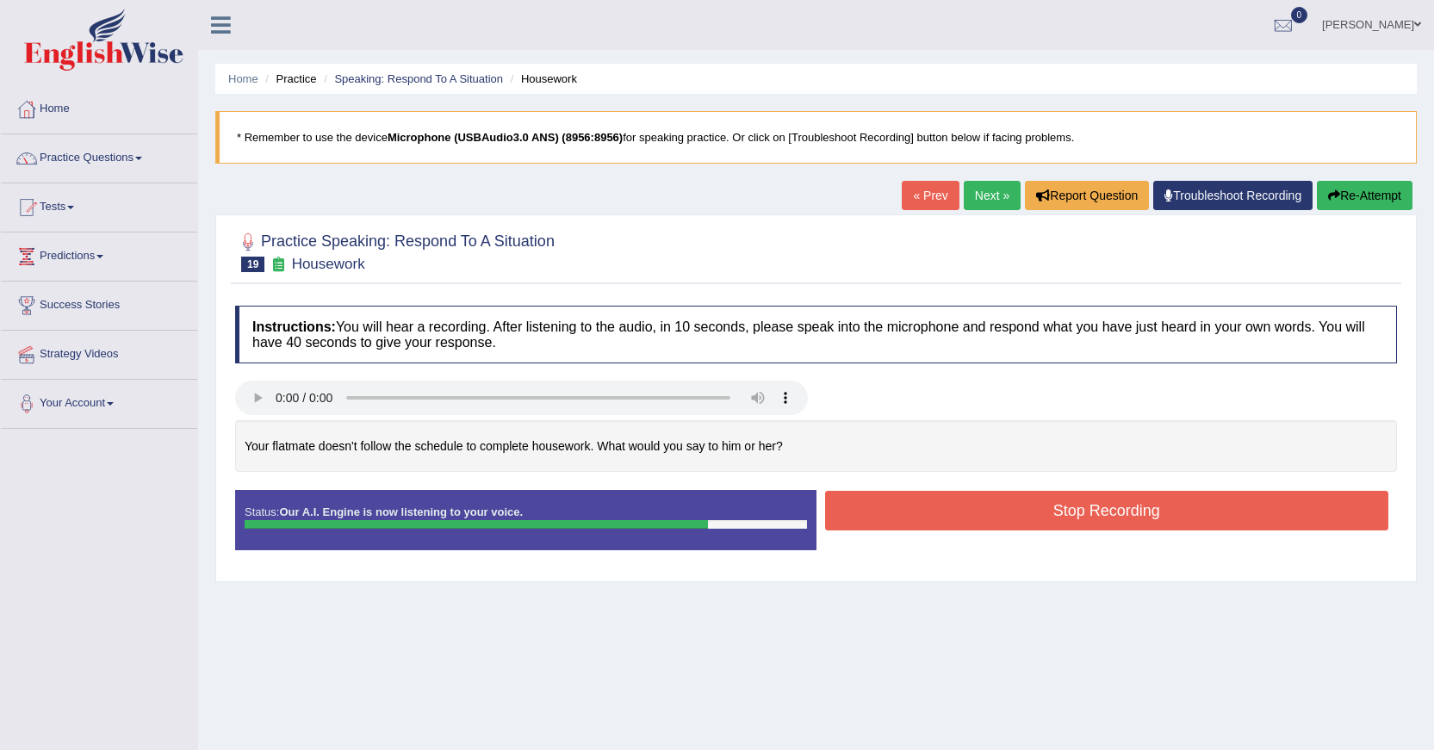
click at [870, 516] on button "Stop Recording" at bounding box center [1107, 511] width 564 height 40
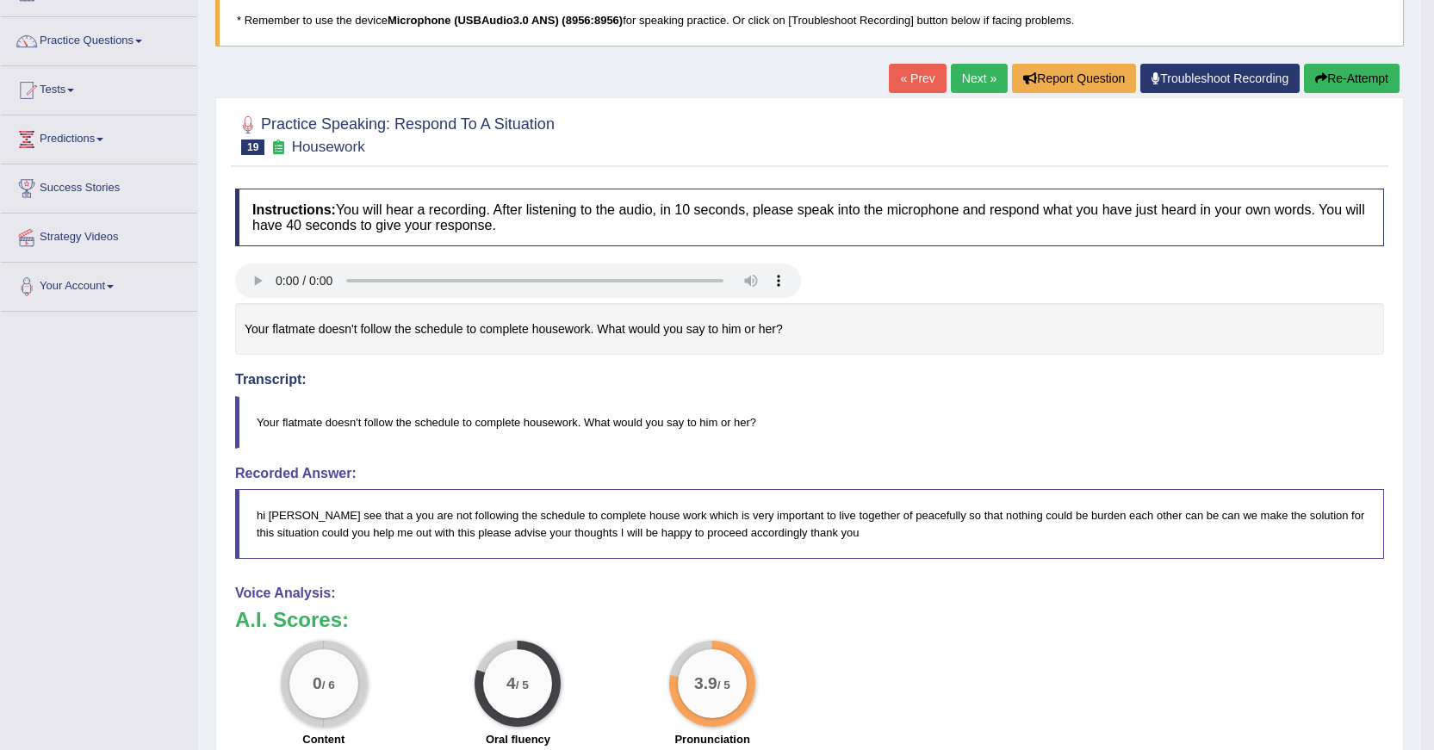
scroll to position [55, 0]
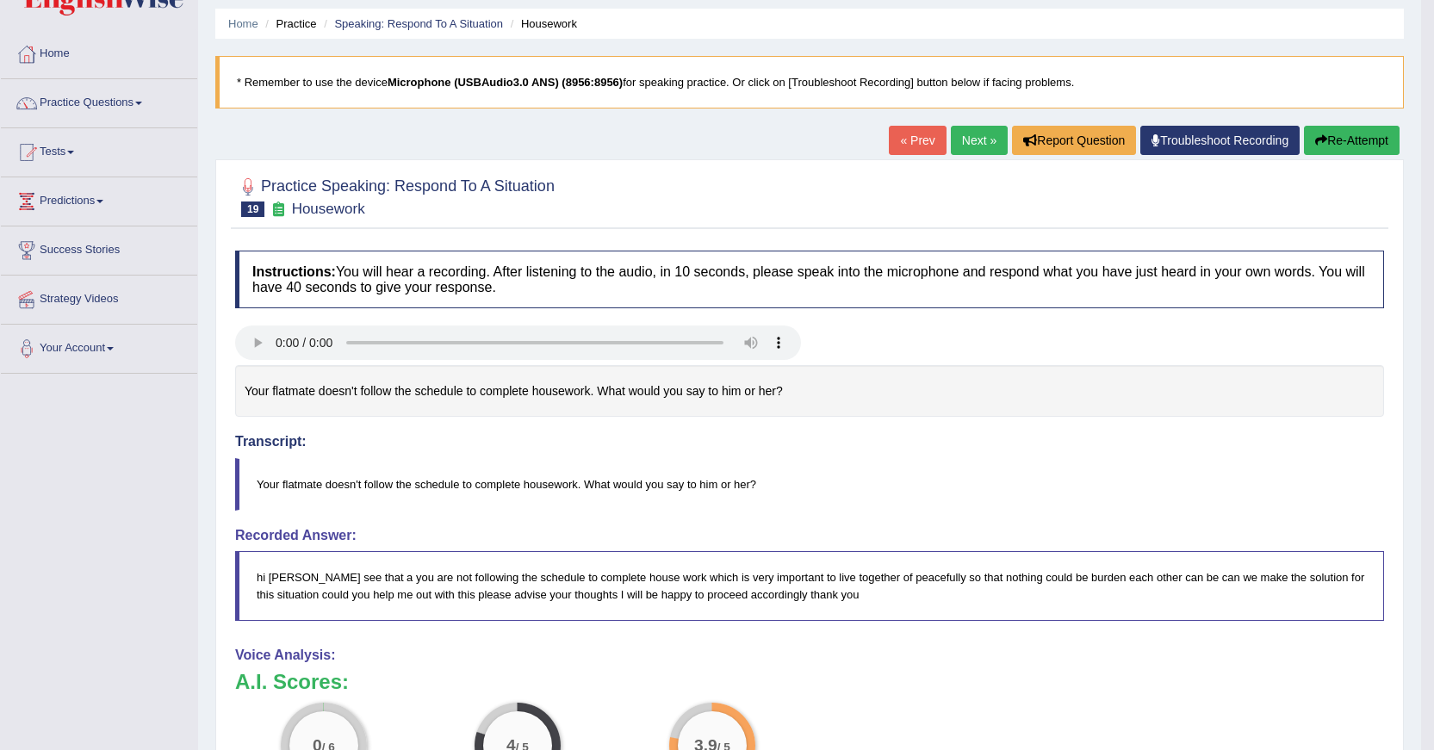
click at [1372, 136] on button "Re-Attempt" at bounding box center [1352, 140] width 96 height 29
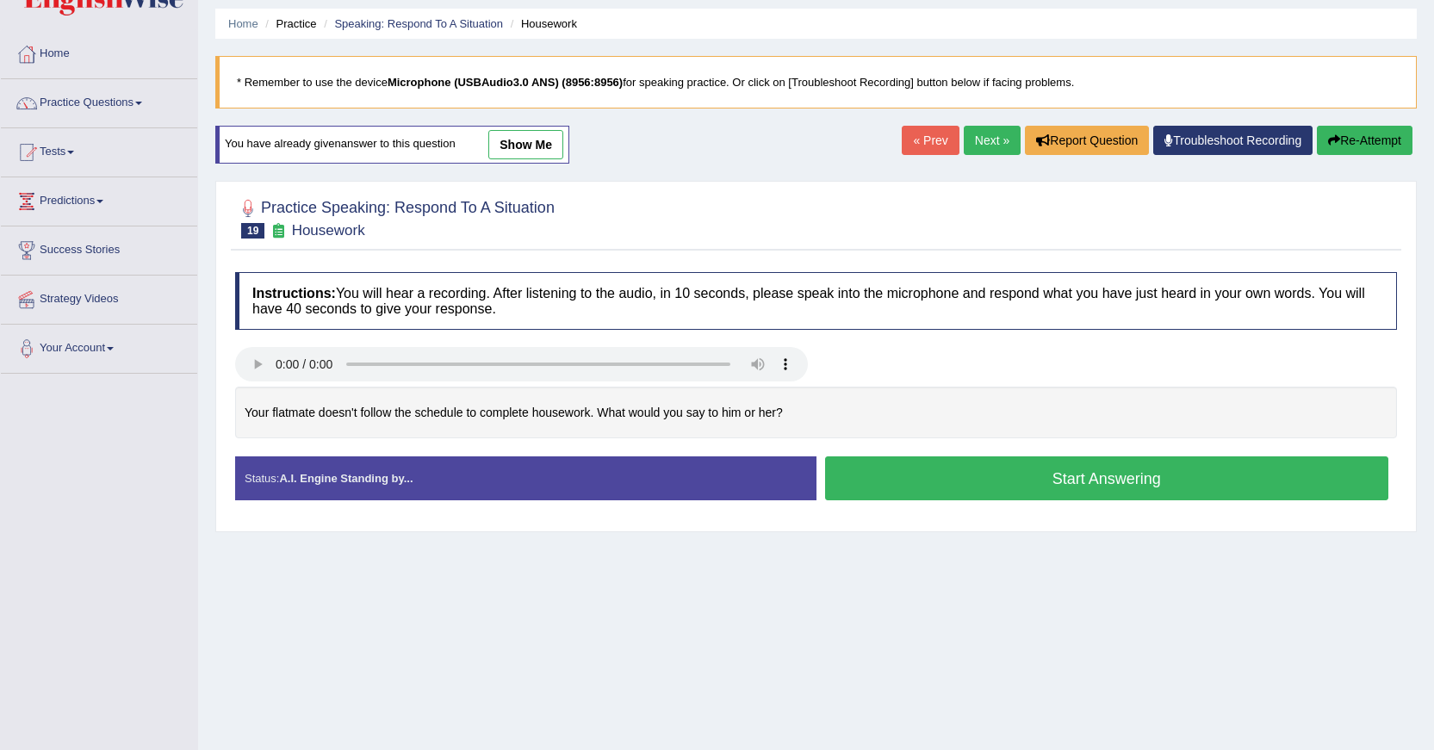
click at [1045, 480] on button "Start Answering" at bounding box center [1107, 478] width 564 height 44
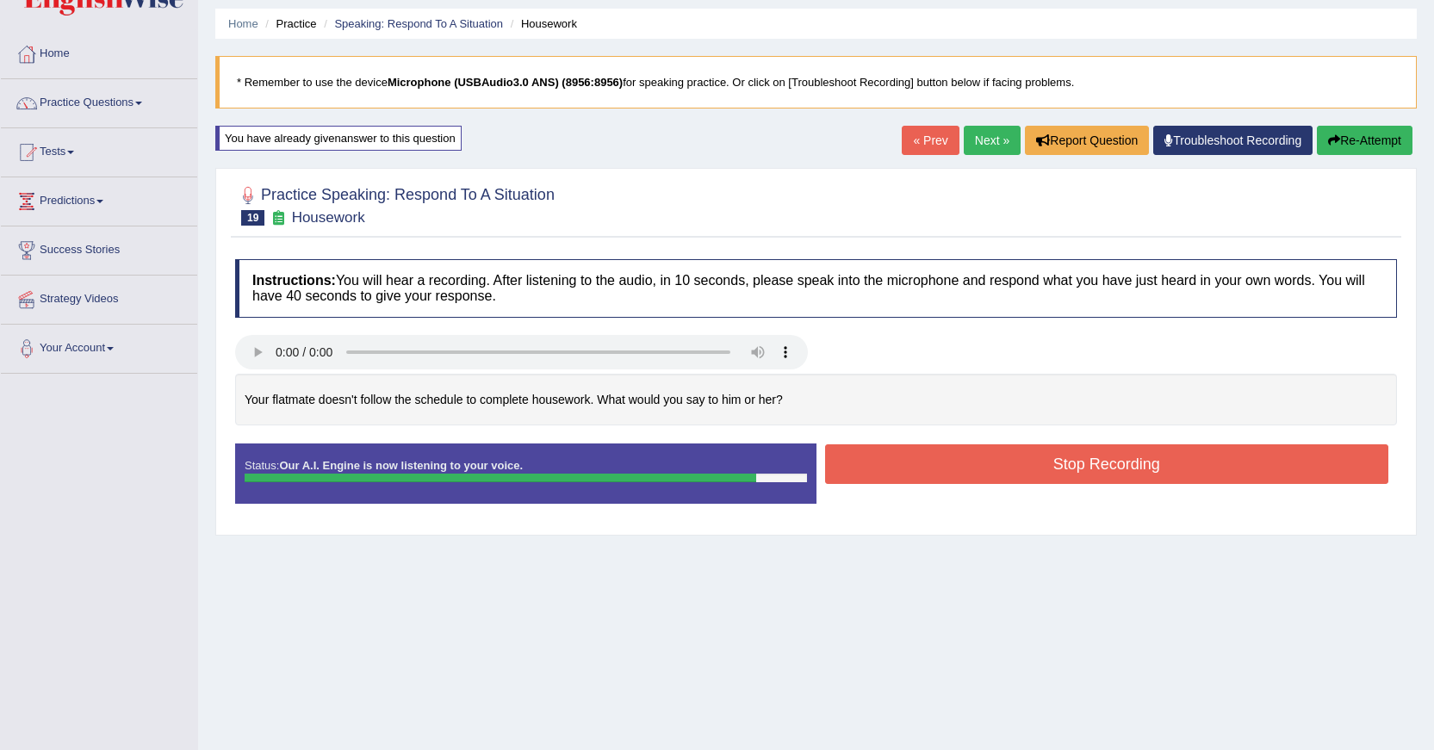
click at [1037, 469] on button "Stop Recording" at bounding box center [1107, 464] width 564 height 40
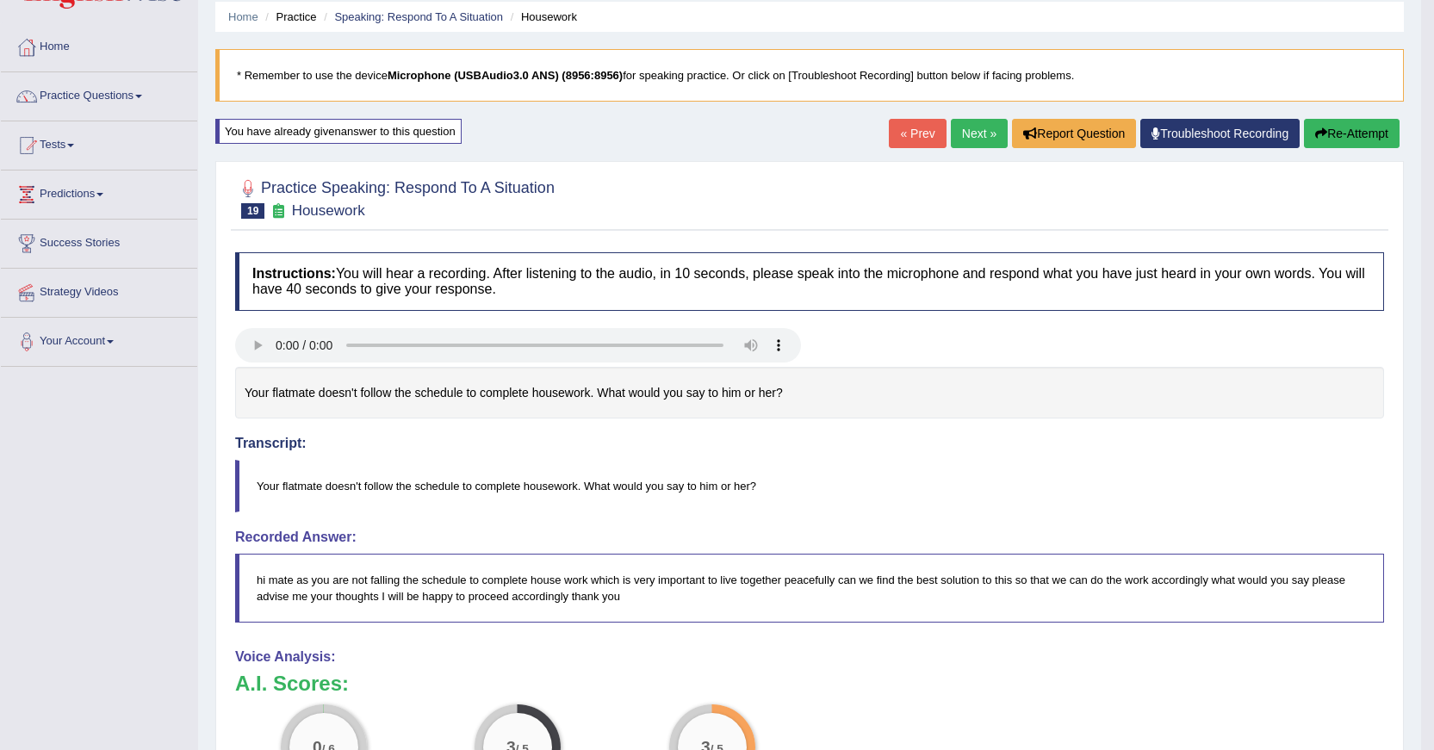
scroll to position [40, 0]
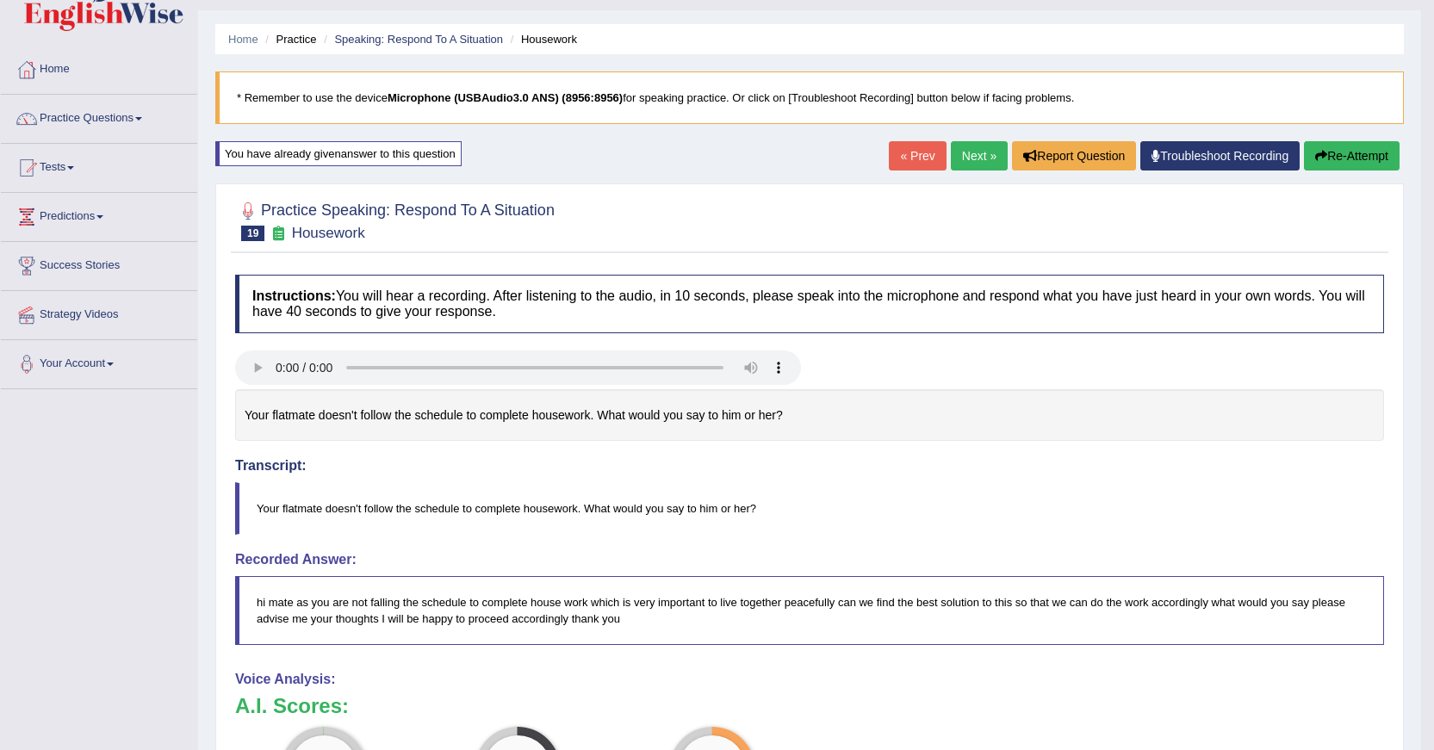
click at [1367, 150] on button "Re-Attempt" at bounding box center [1352, 155] width 96 height 29
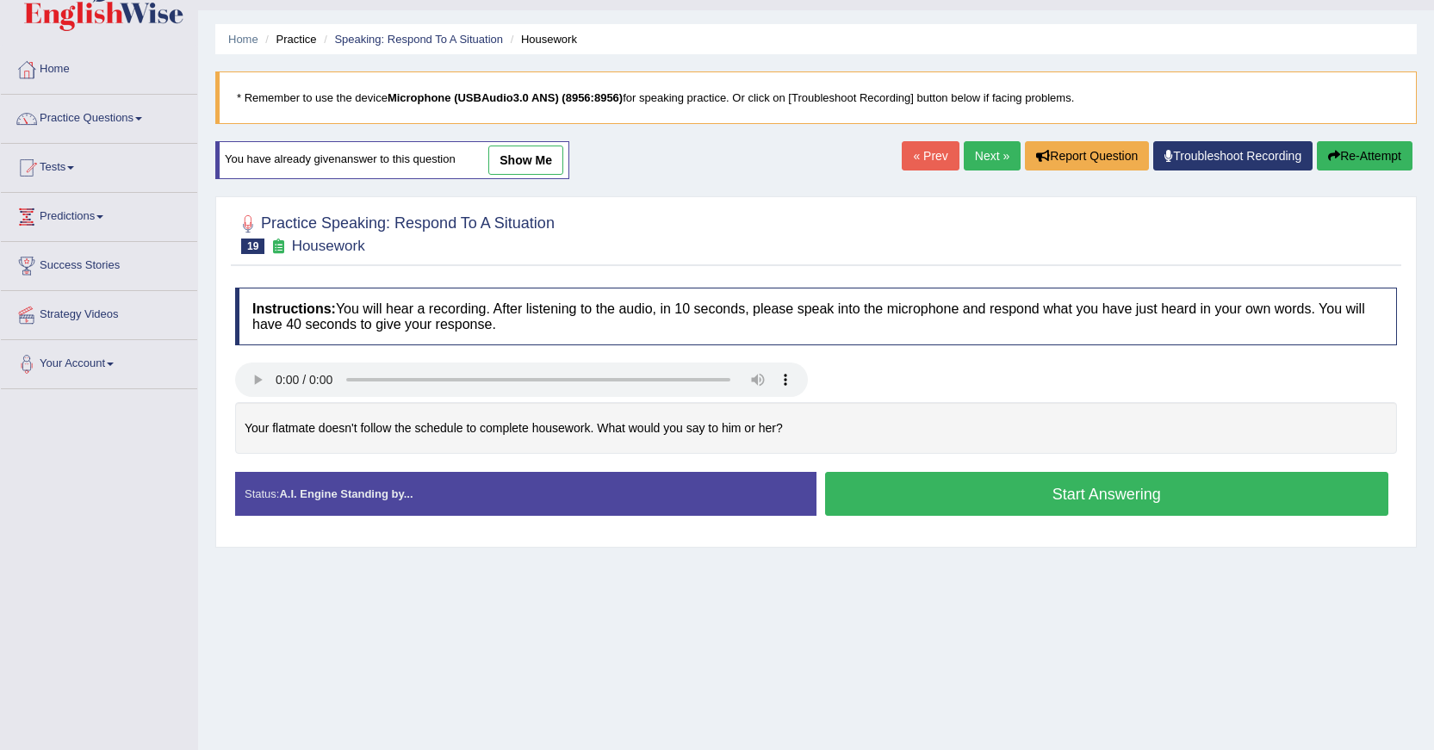
click at [1096, 502] on button "Start Answering" at bounding box center [1107, 494] width 564 height 44
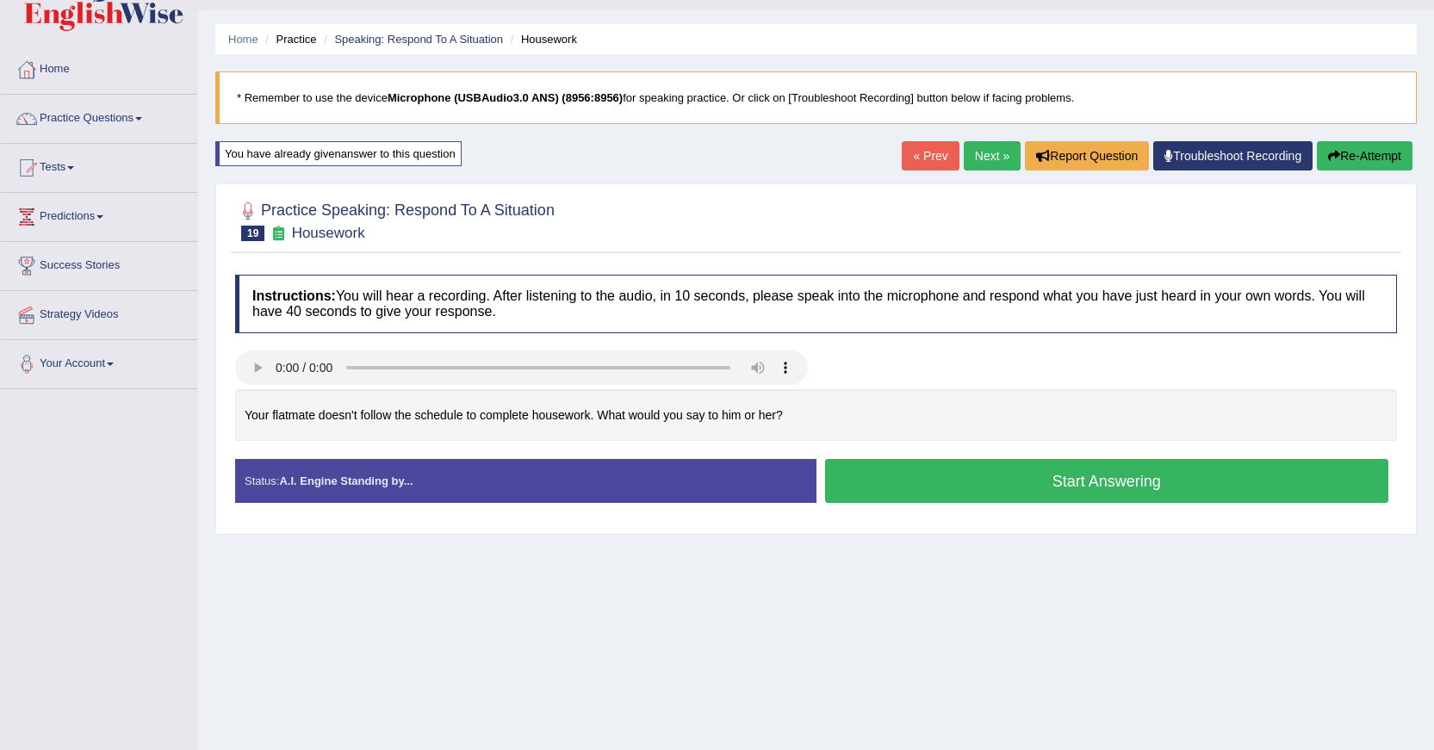
click at [1096, 502] on button "Start Answering" at bounding box center [1107, 481] width 564 height 44
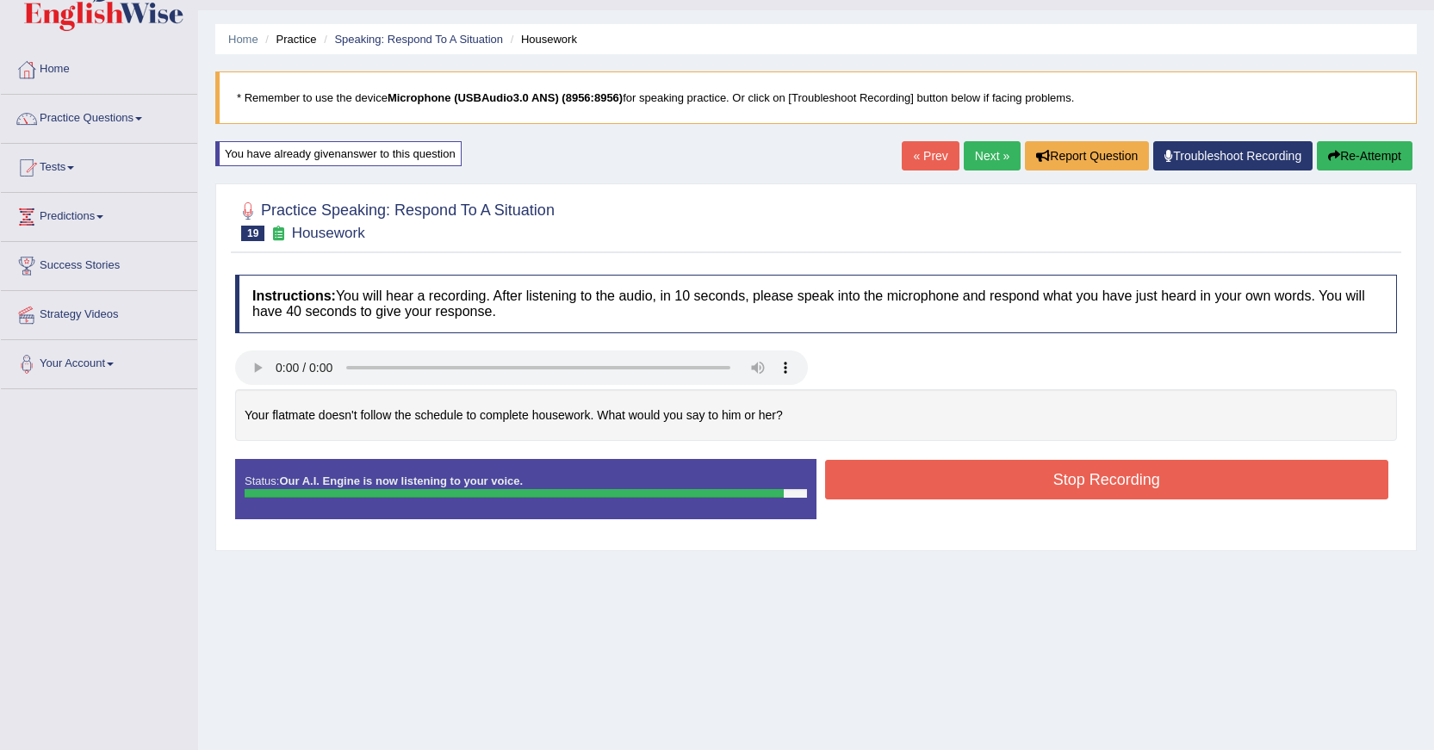
click at [1102, 485] on button "Stop Recording" at bounding box center [1107, 480] width 564 height 40
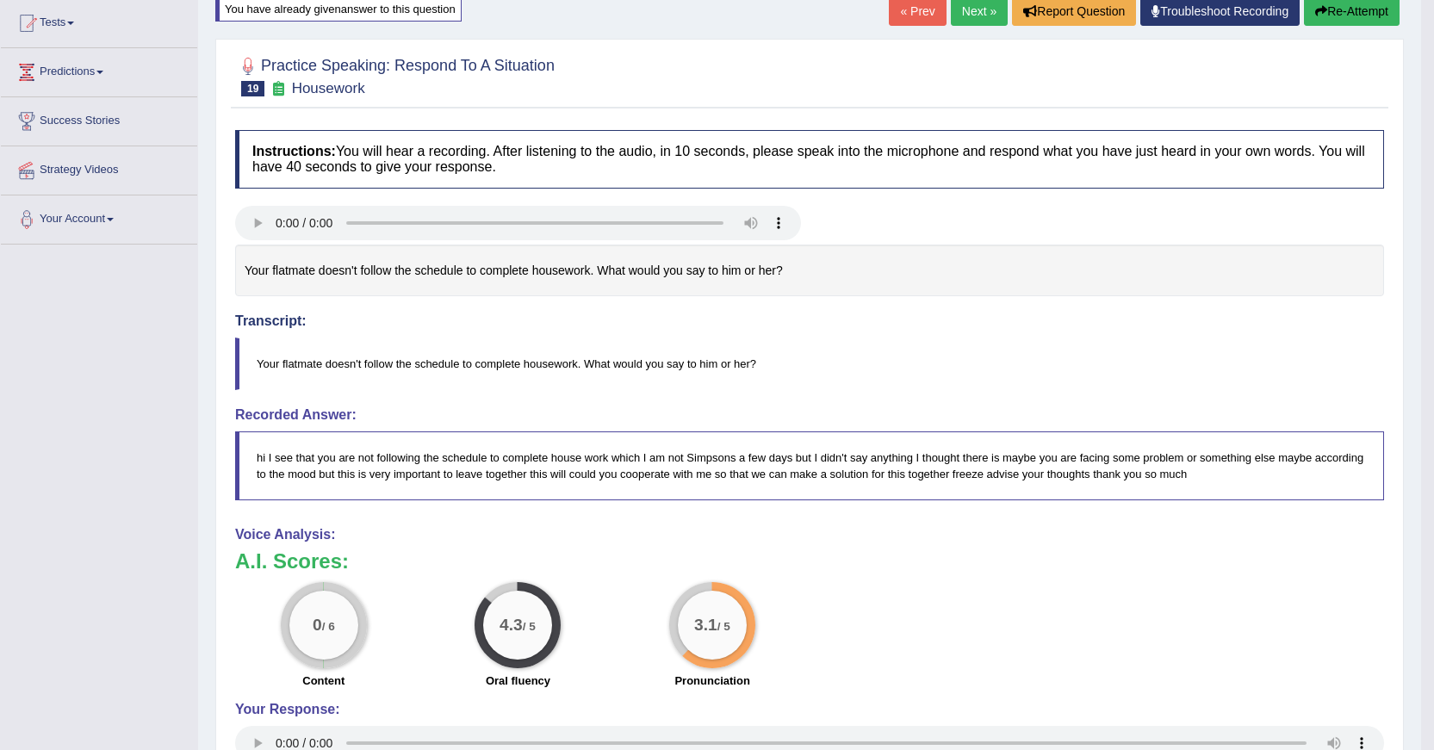
scroll to position [124, 0]
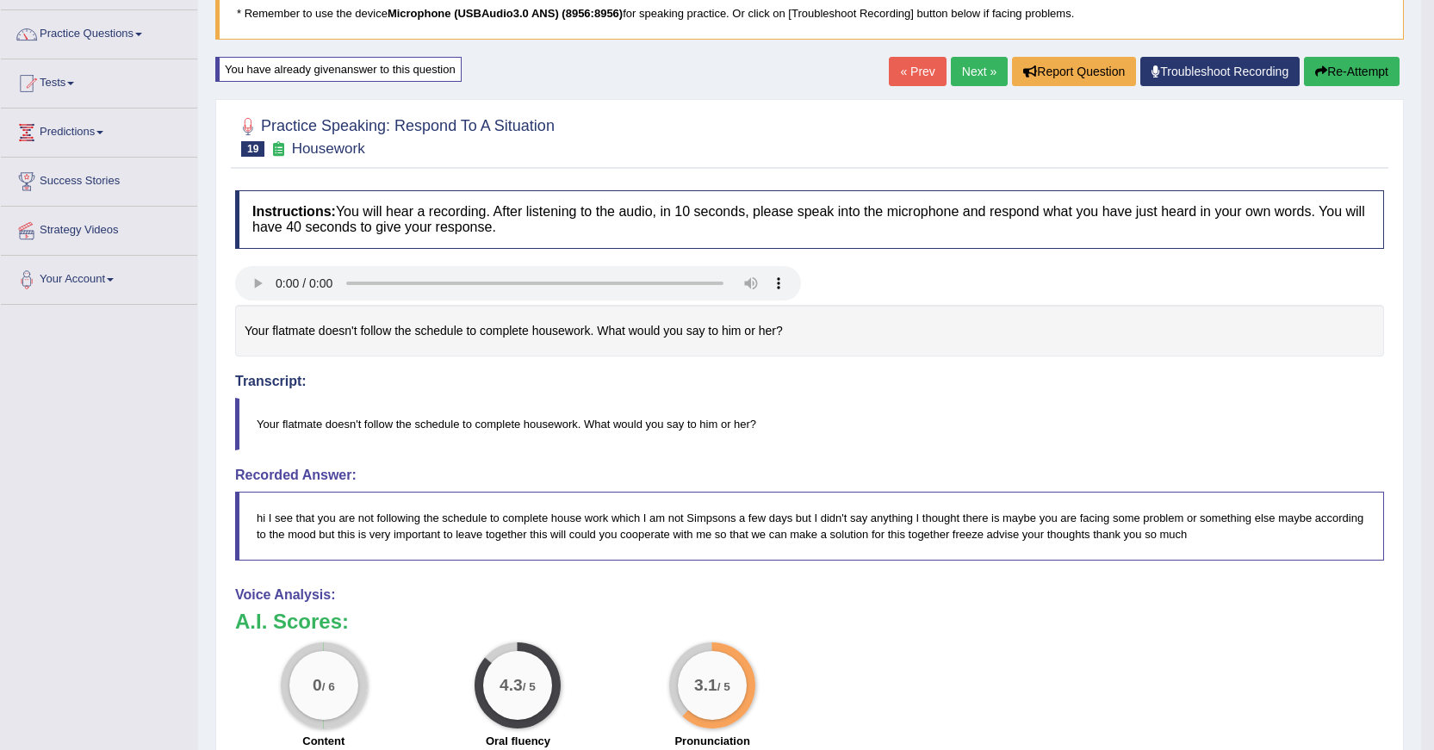
click at [1361, 71] on button "Re-Attempt" at bounding box center [1352, 71] width 96 height 29
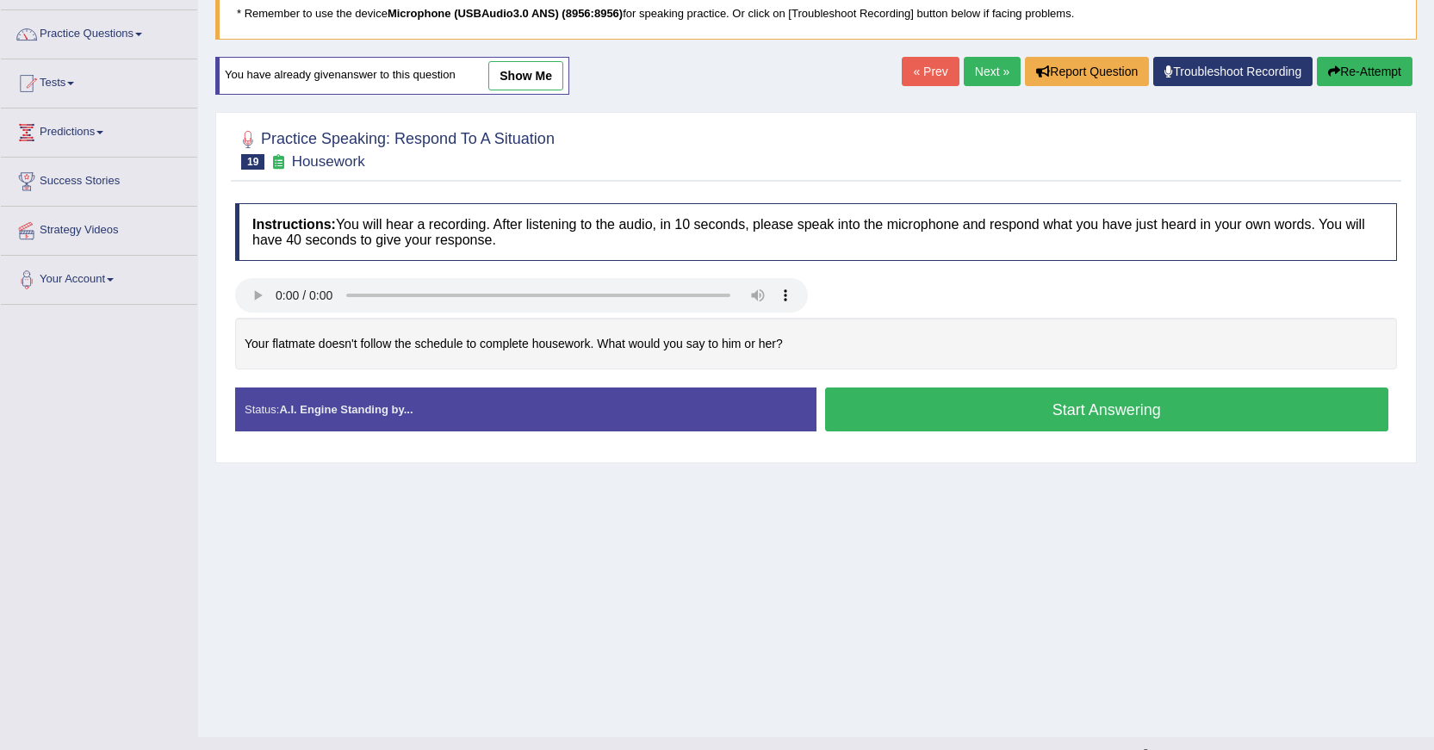
click at [1127, 413] on button "Start Answering" at bounding box center [1107, 409] width 564 height 44
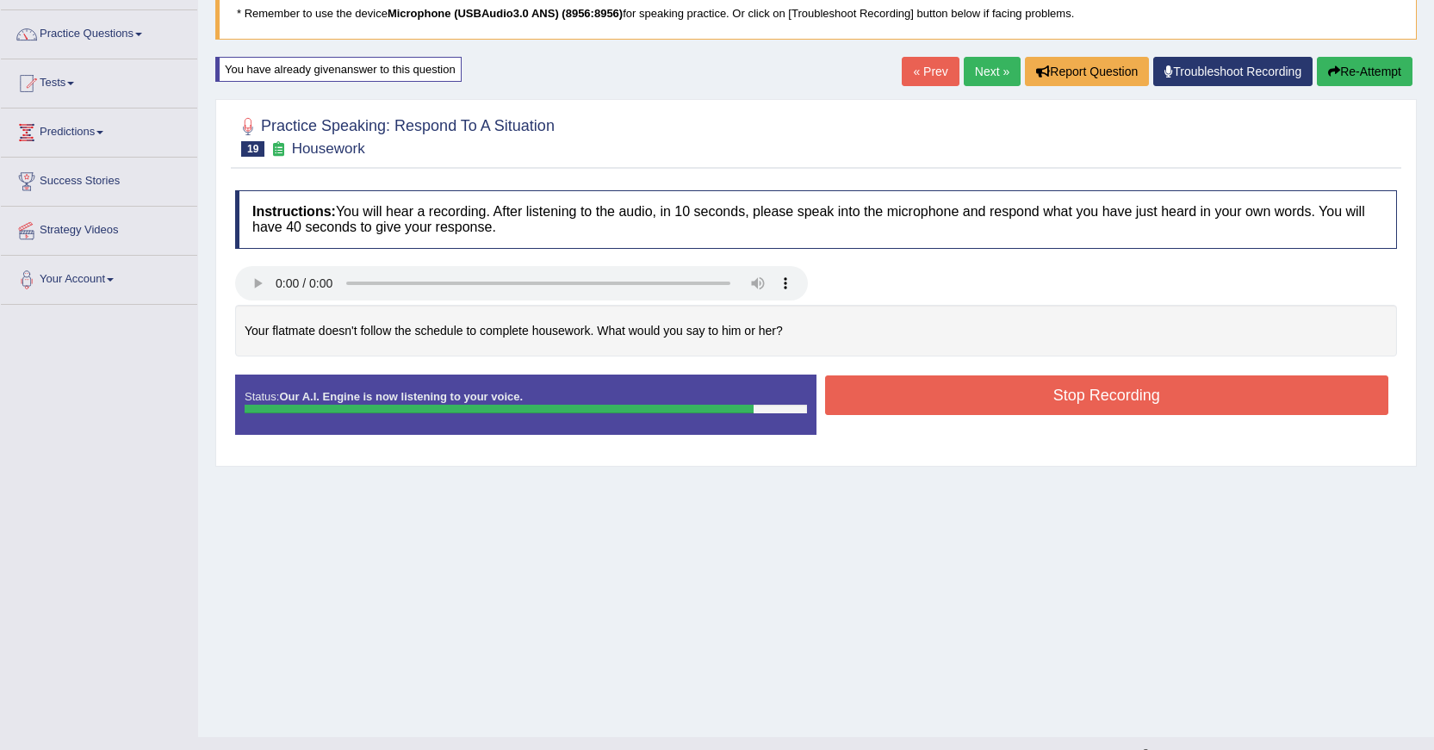
click at [1134, 412] on button "Stop Recording" at bounding box center [1107, 395] width 564 height 40
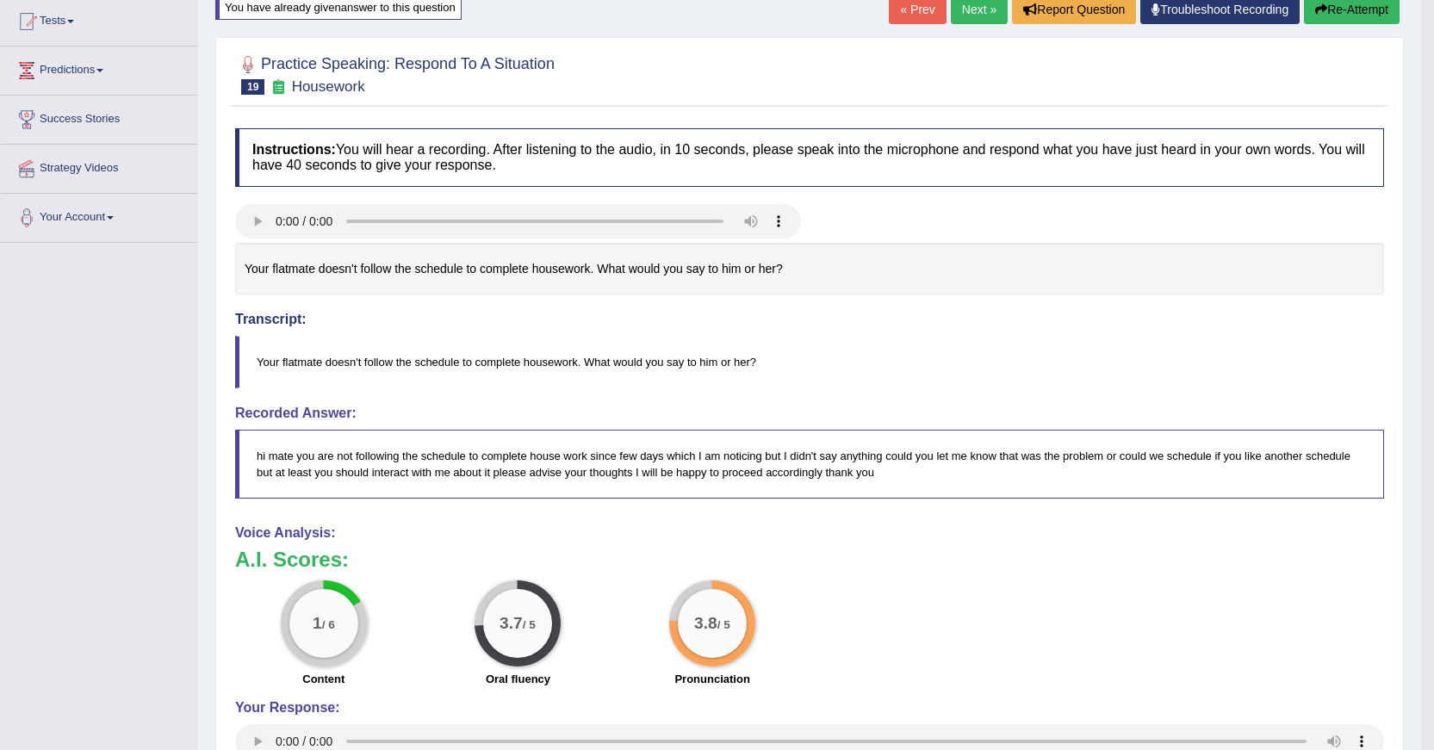
scroll to position [167, 0]
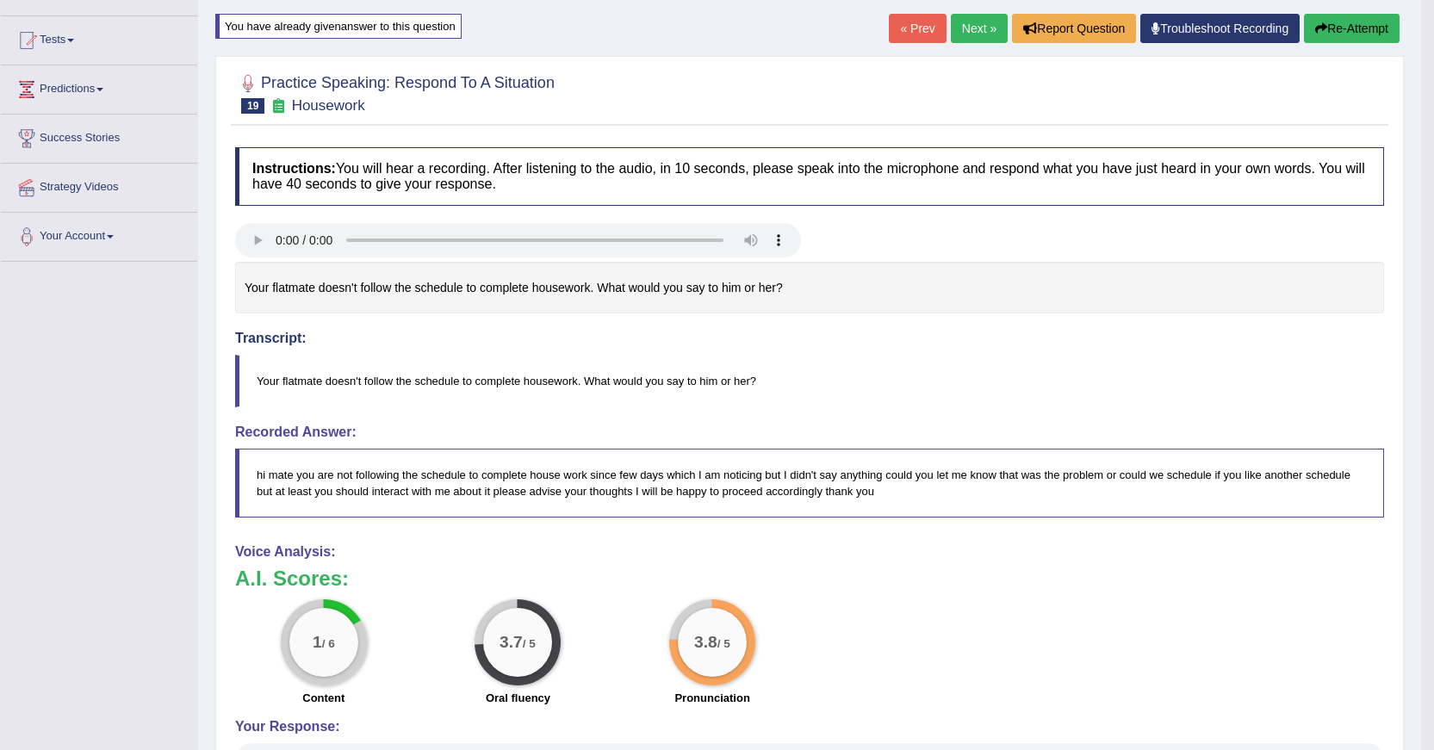
click at [1341, 26] on button "Re-Attempt" at bounding box center [1352, 28] width 96 height 29
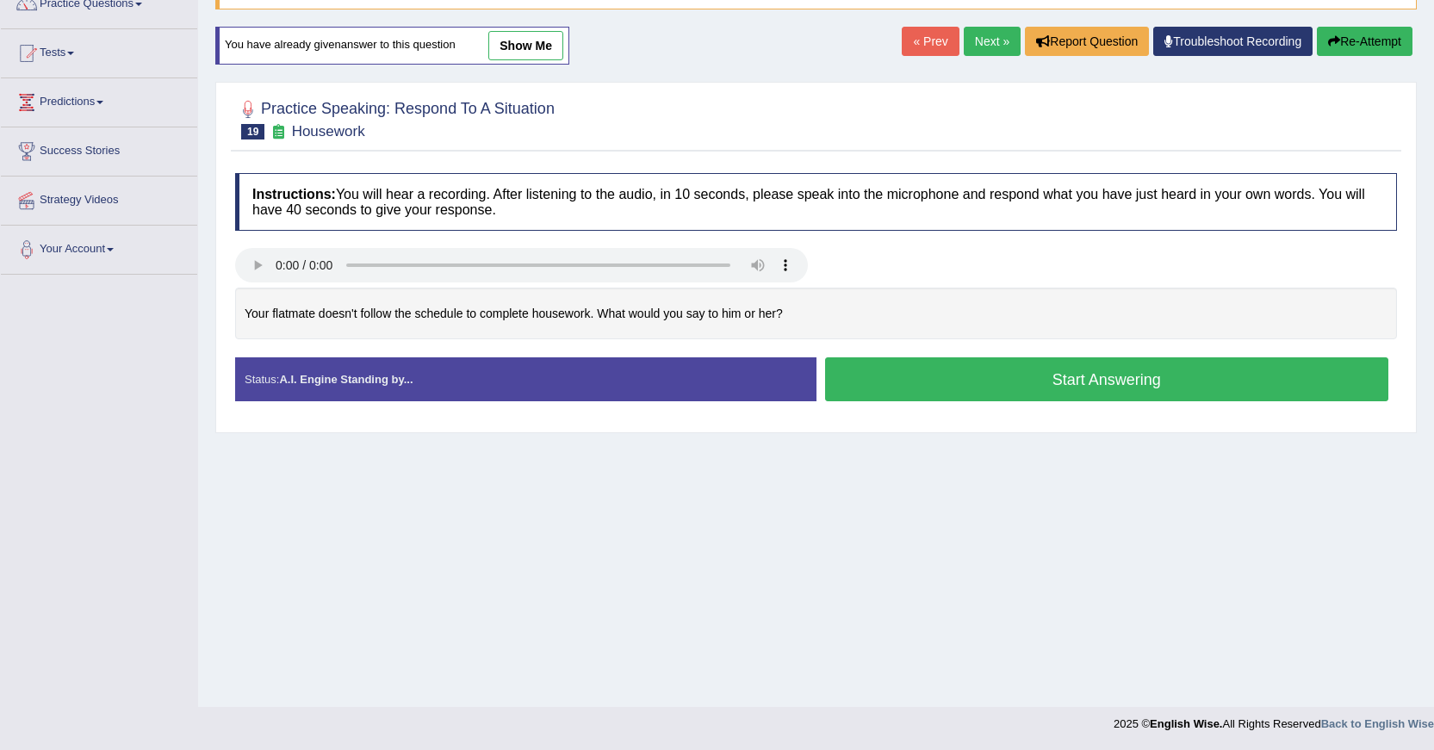
click at [1132, 385] on button "Start Answering" at bounding box center [1107, 379] width 564 height 44
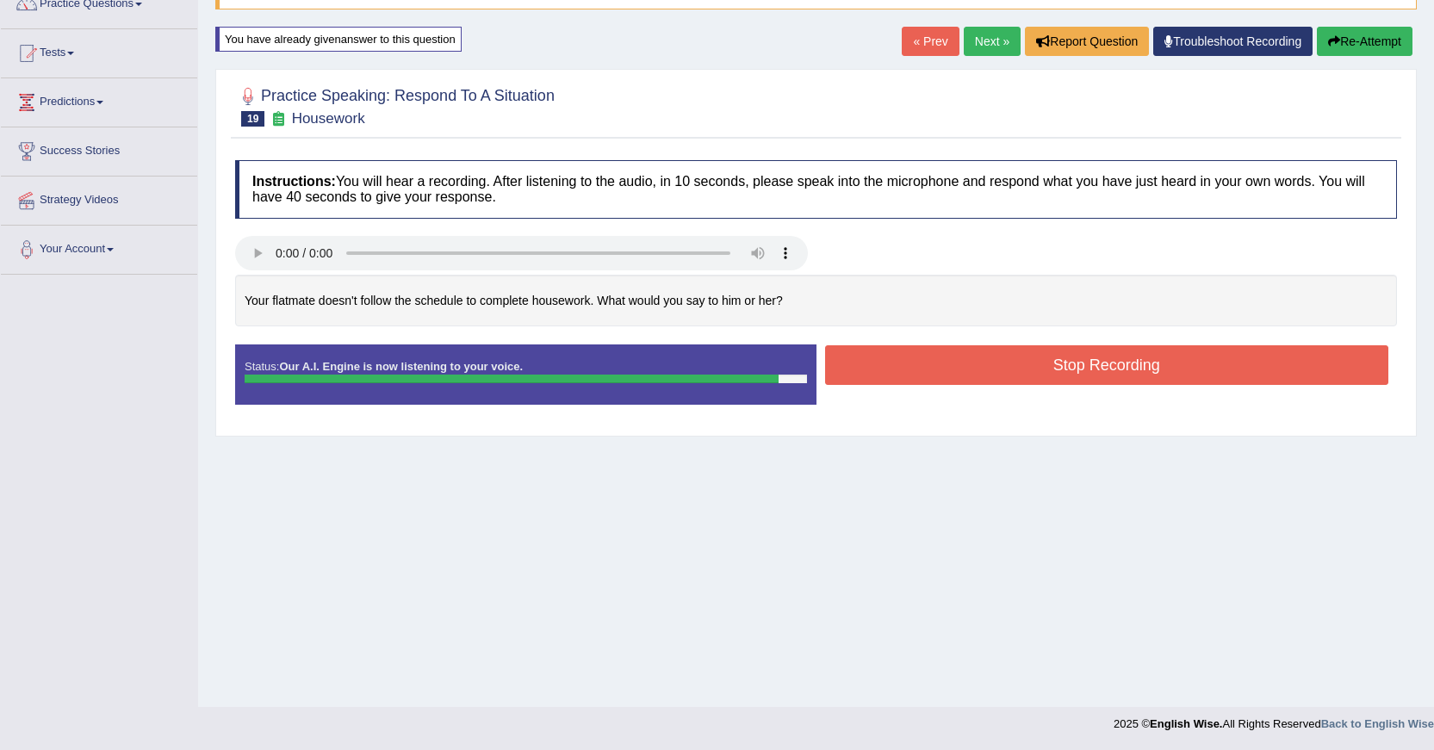
click at [1130, 378] on button "Stop Recording" at bounding box center [1107, 365] width 564 height 40
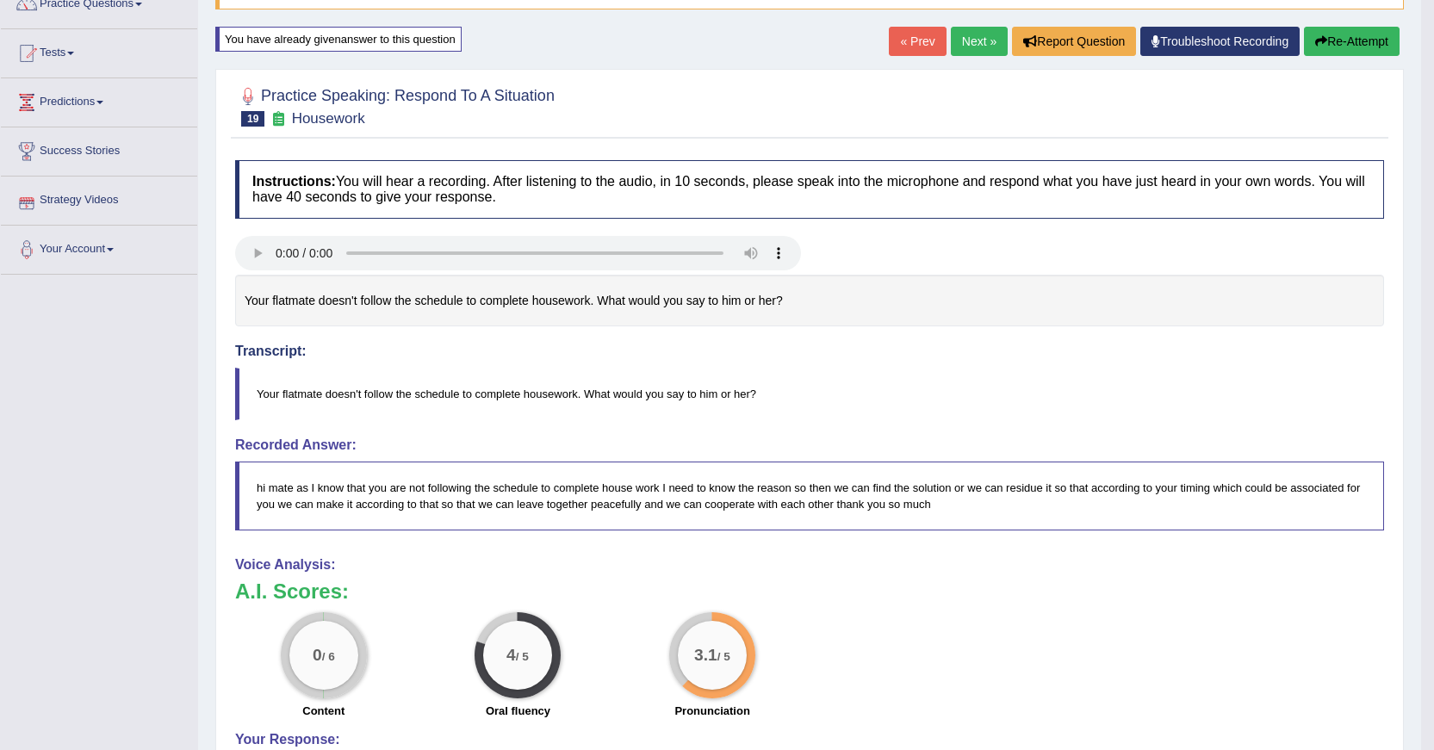
click at [976, 35] on link "Next »" at bounding box center [979, 41] width 57 height 29
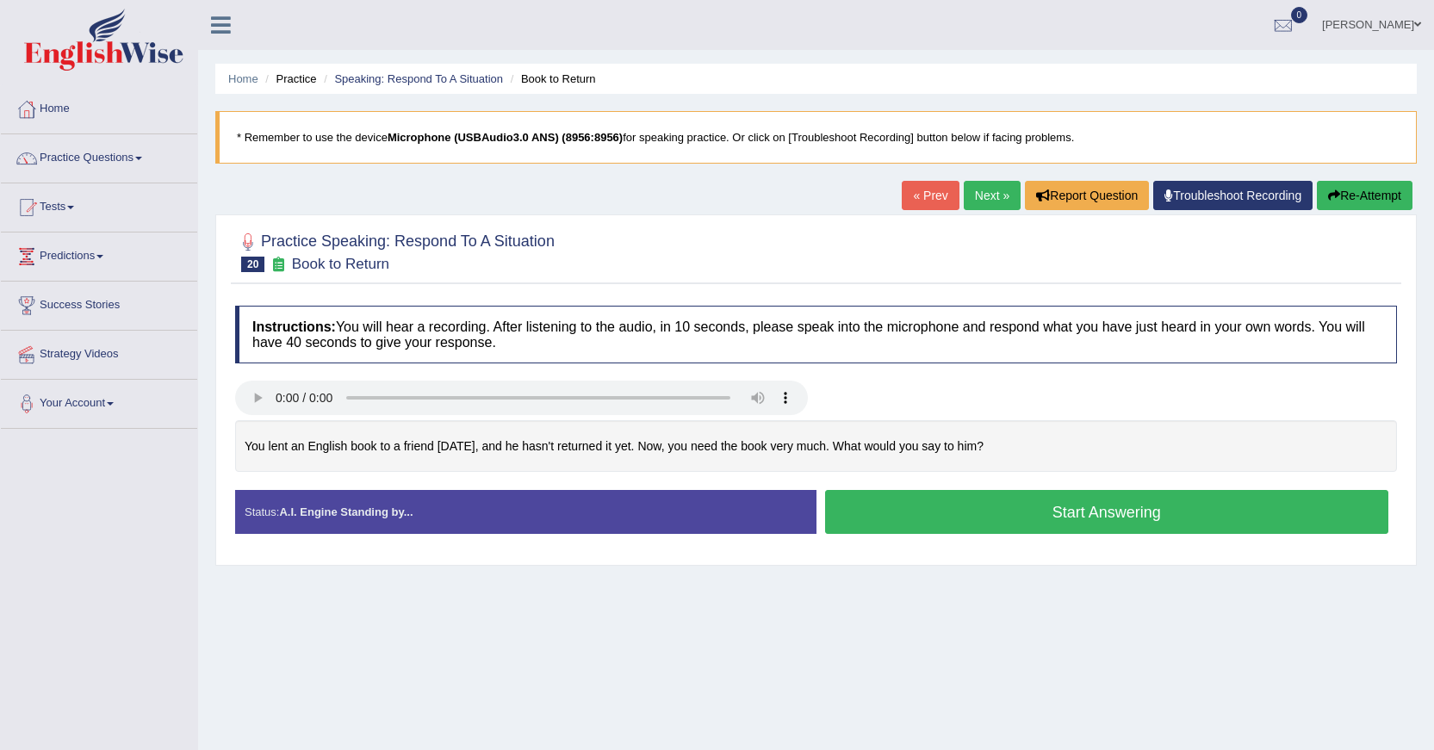
click at [967, 505] on button "Start Answering" at bounding box center [1107, 512] width 564 height 44
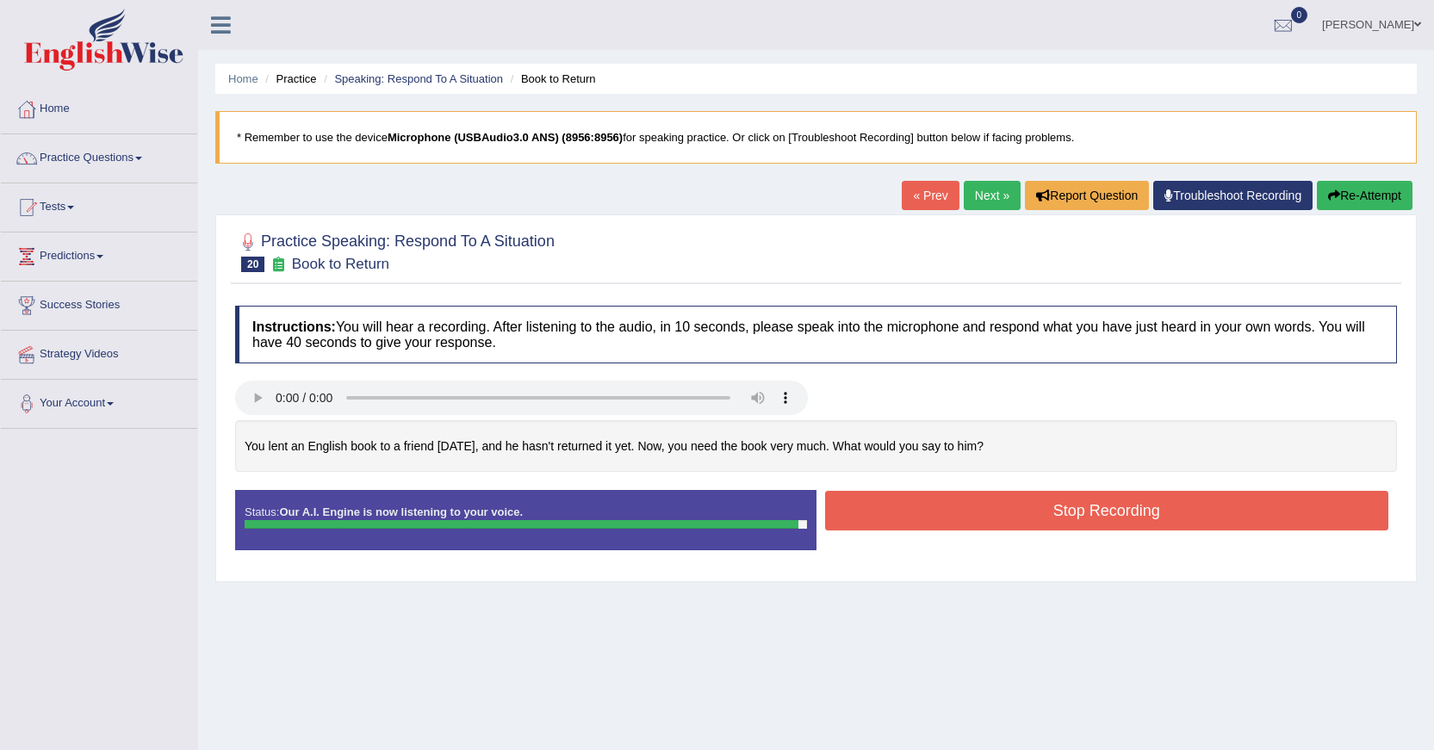
click at [967, 505] on button "Stop Recording" at bounding box center [1107, 511] width 564 height 40
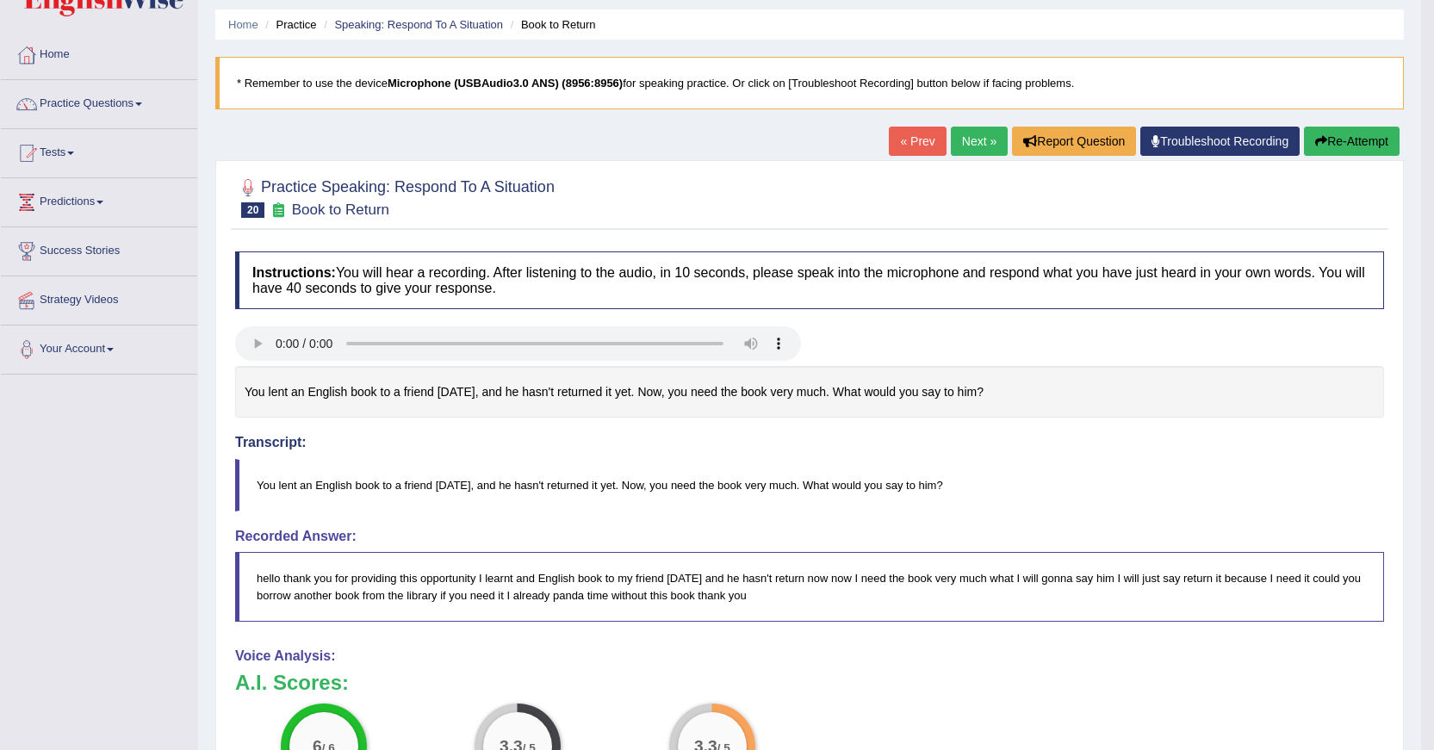
scroll to position [50, 0]
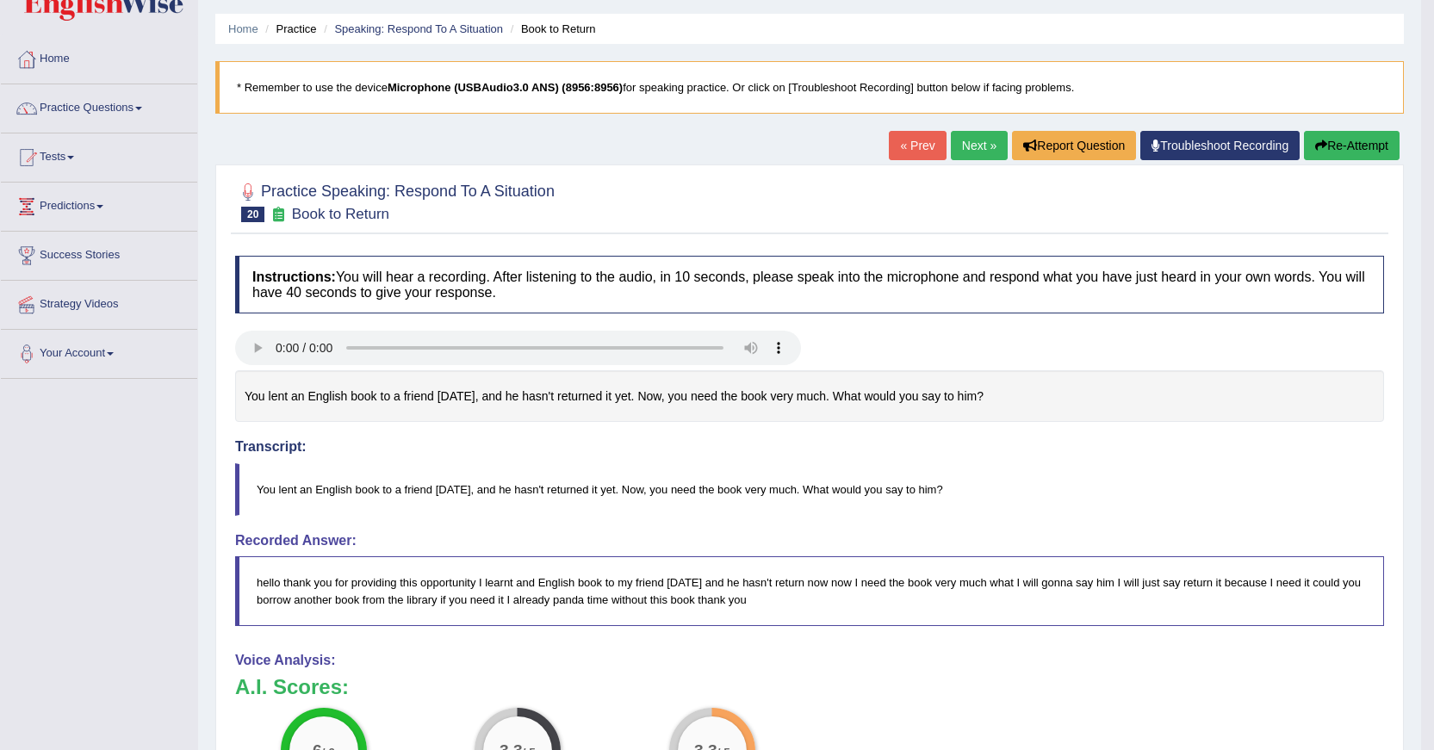
click at [922, 144] on link "« Prev" at bounding box center [917, 145] width 57 height 29
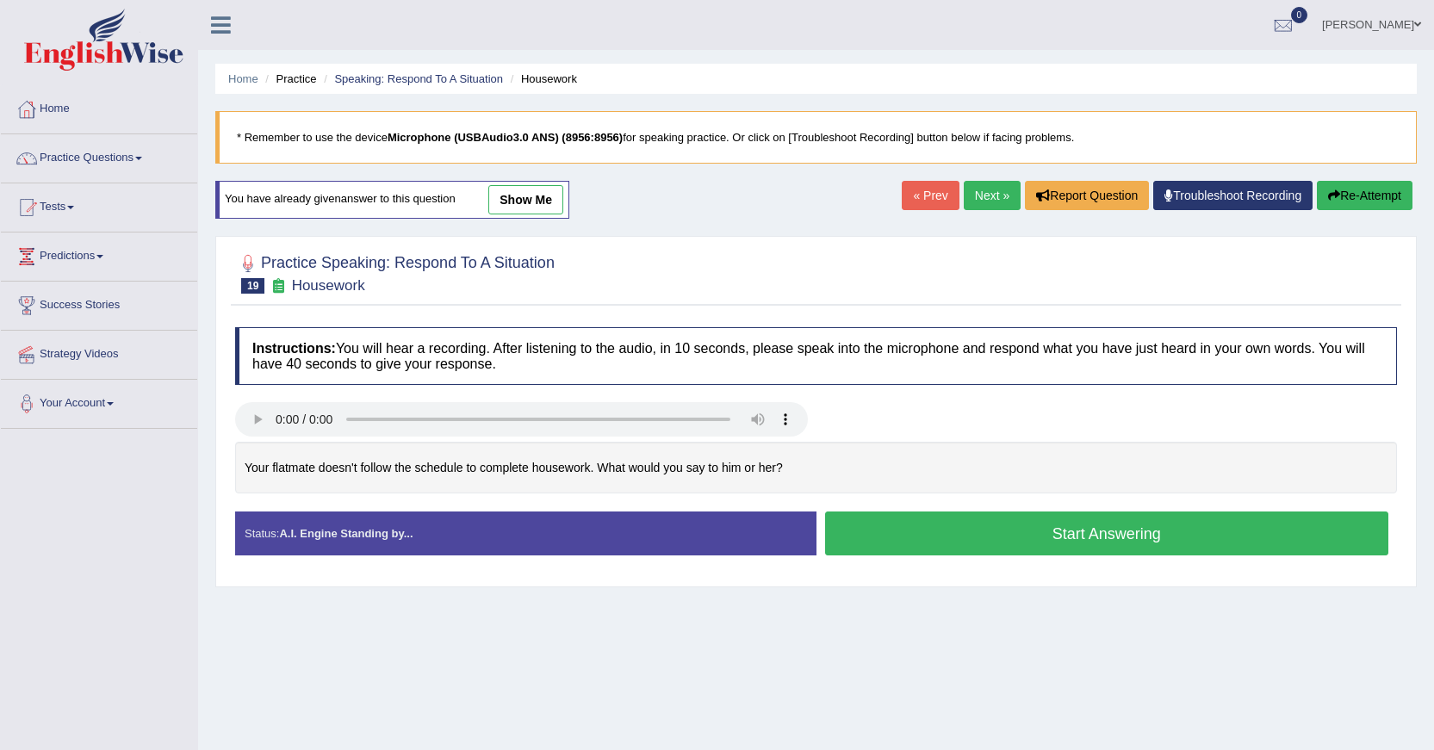
click at [888, 532] on button "Start Answering" at bounding box center [1107, 533] width 564 height 44
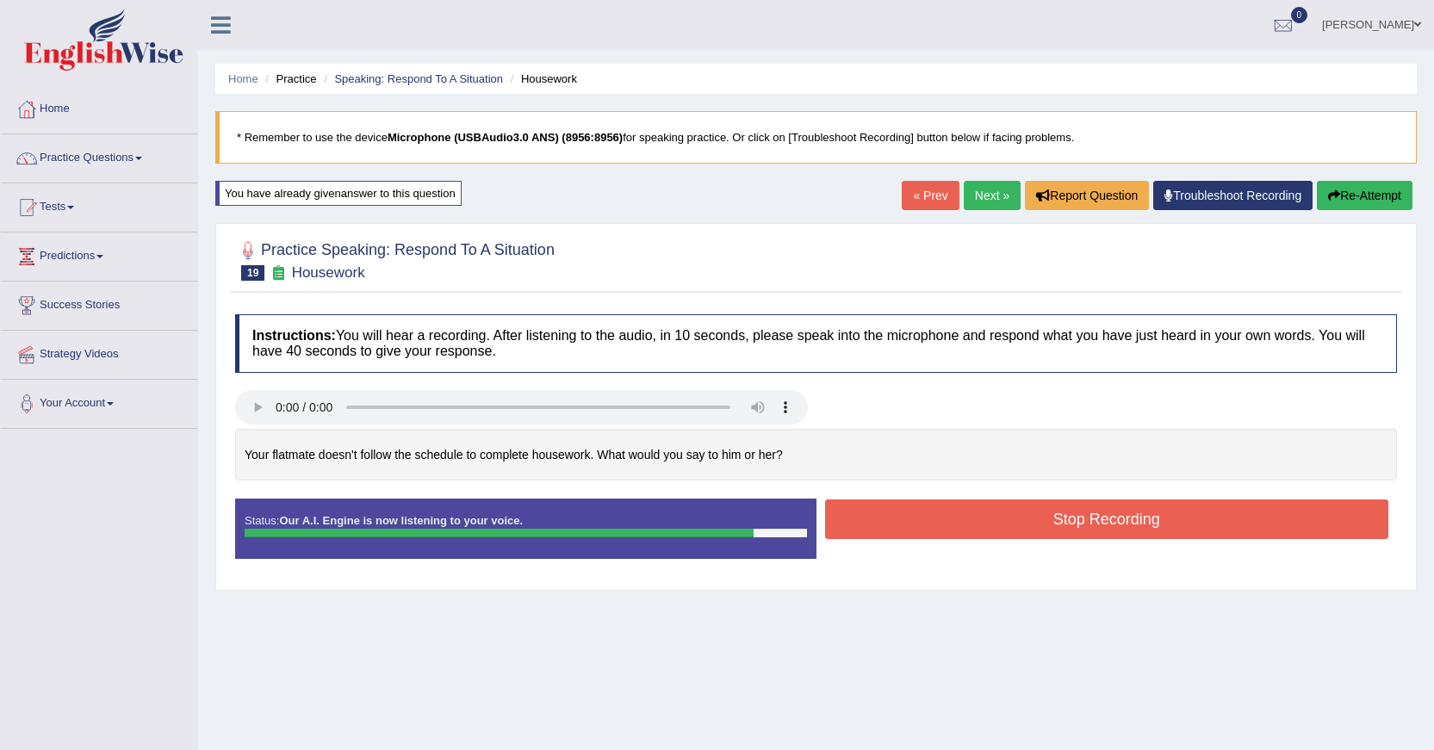
click at [888, 532] on button "Stop Recording" at bounding box center [1107, 519] width 564 height 40
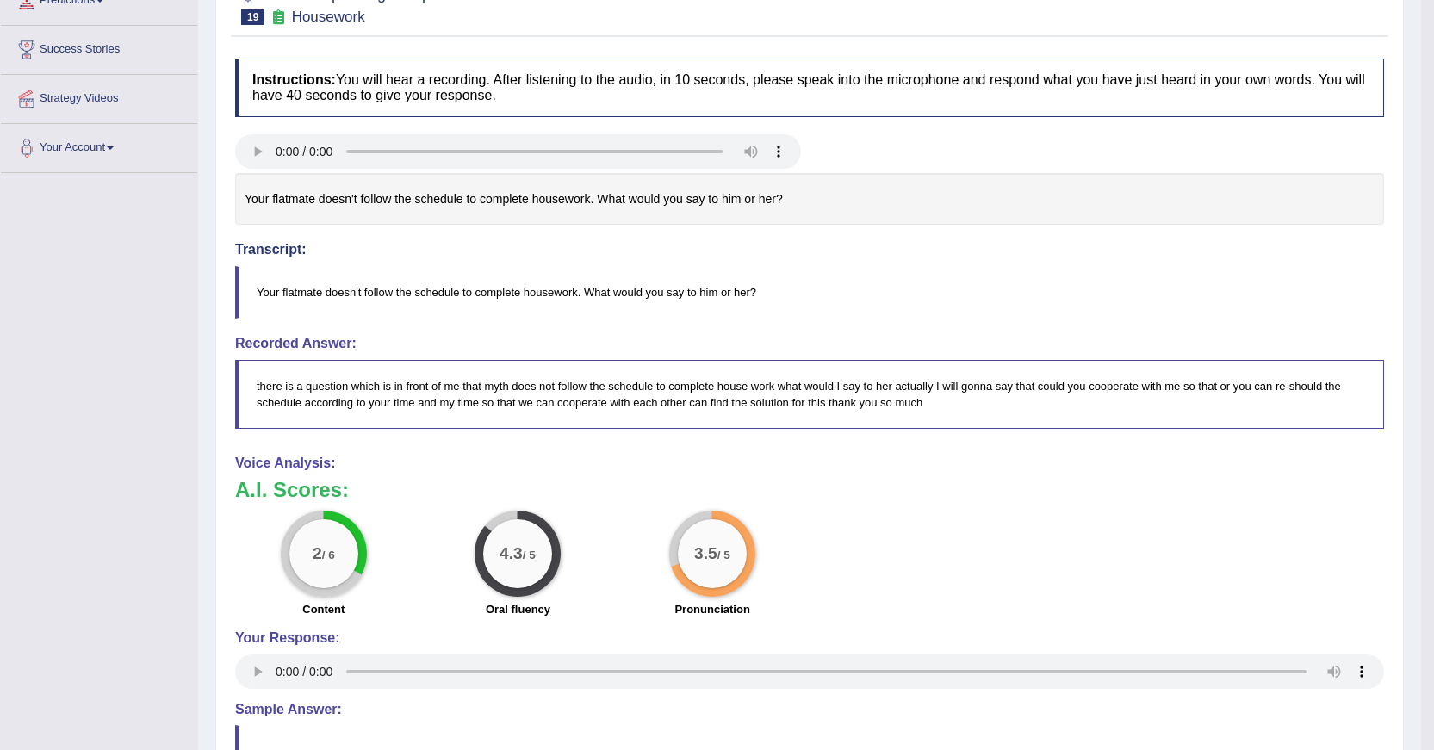
scroll to position [116, 0]
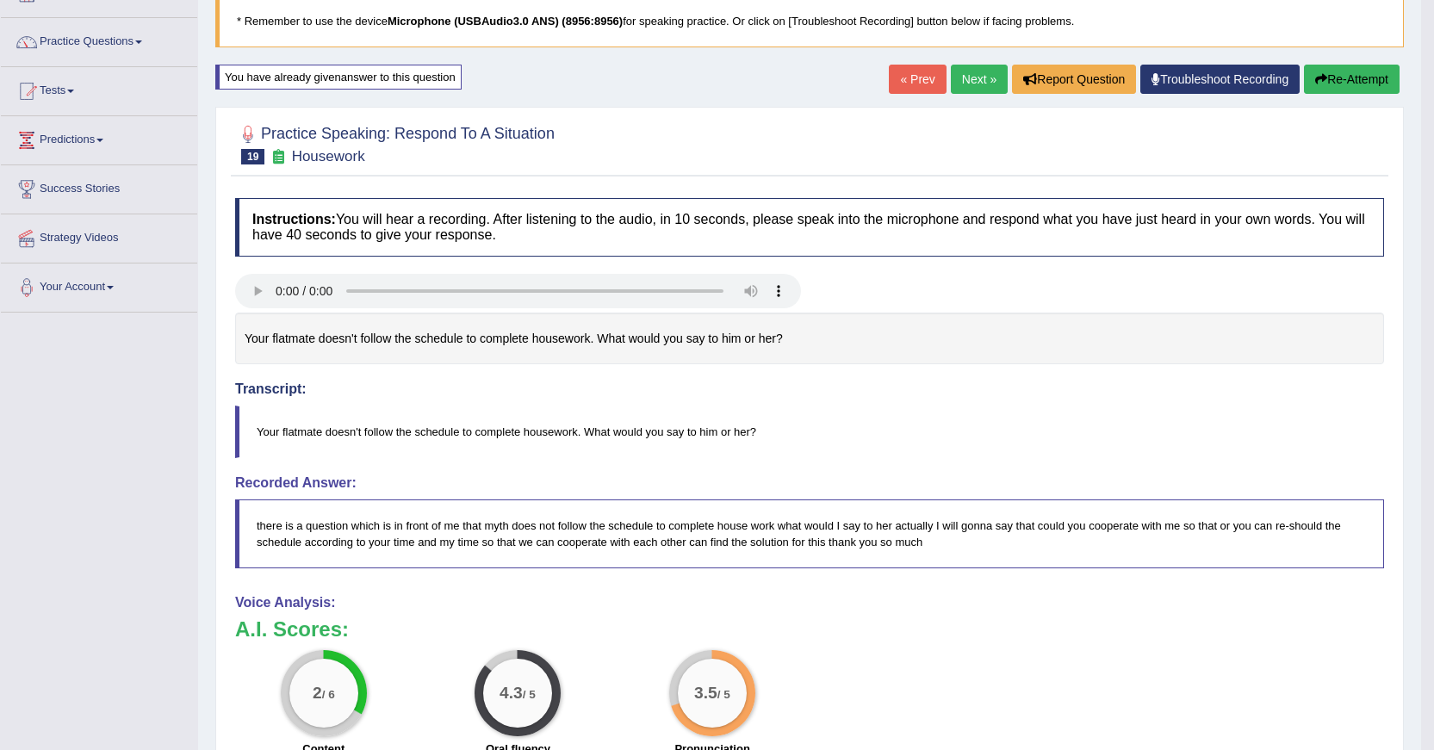
click at [1322, 80] on icon "button" at bounding box center [1321, 79] width 12 height 12
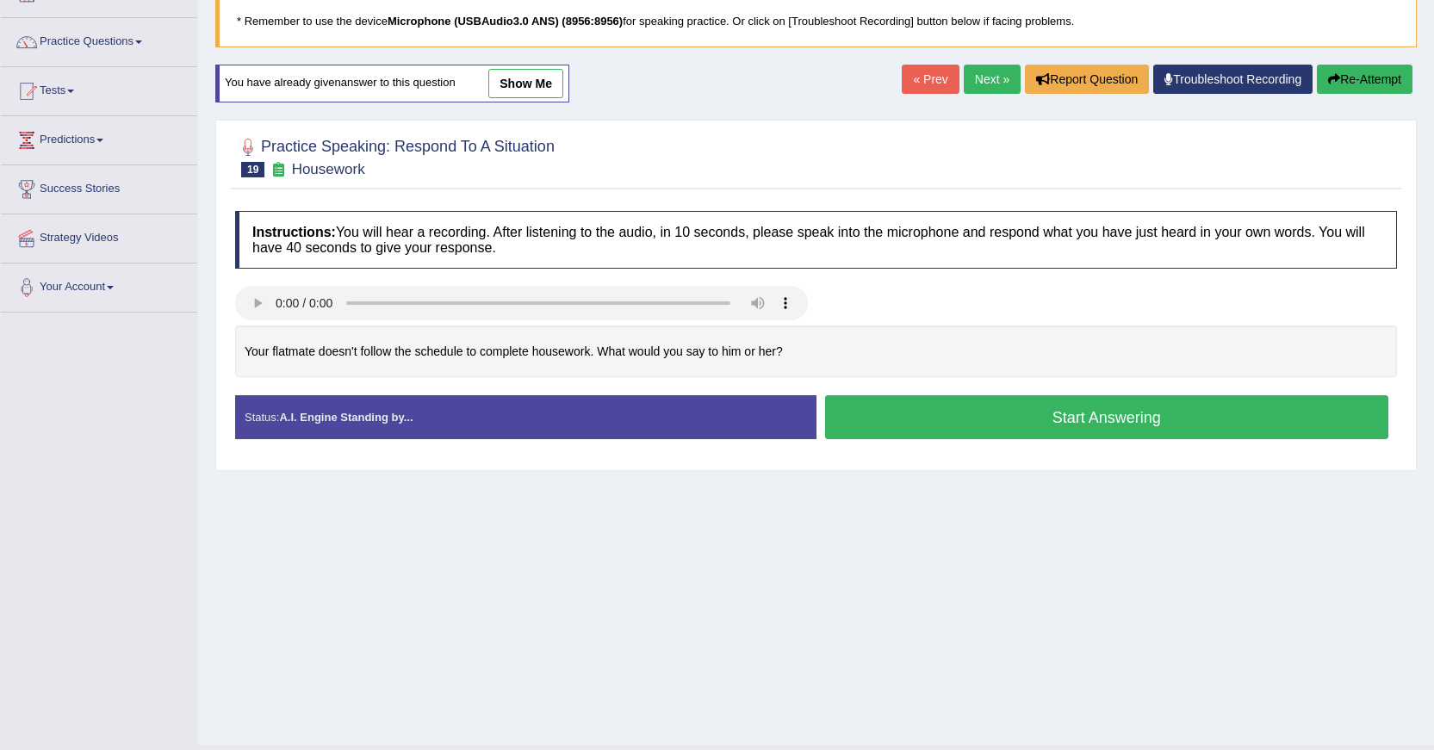
scroll to position [116, 0]
click at [1136, 424] on button "Start Answering" at bounding box center [1107, 417] width 564 height 44
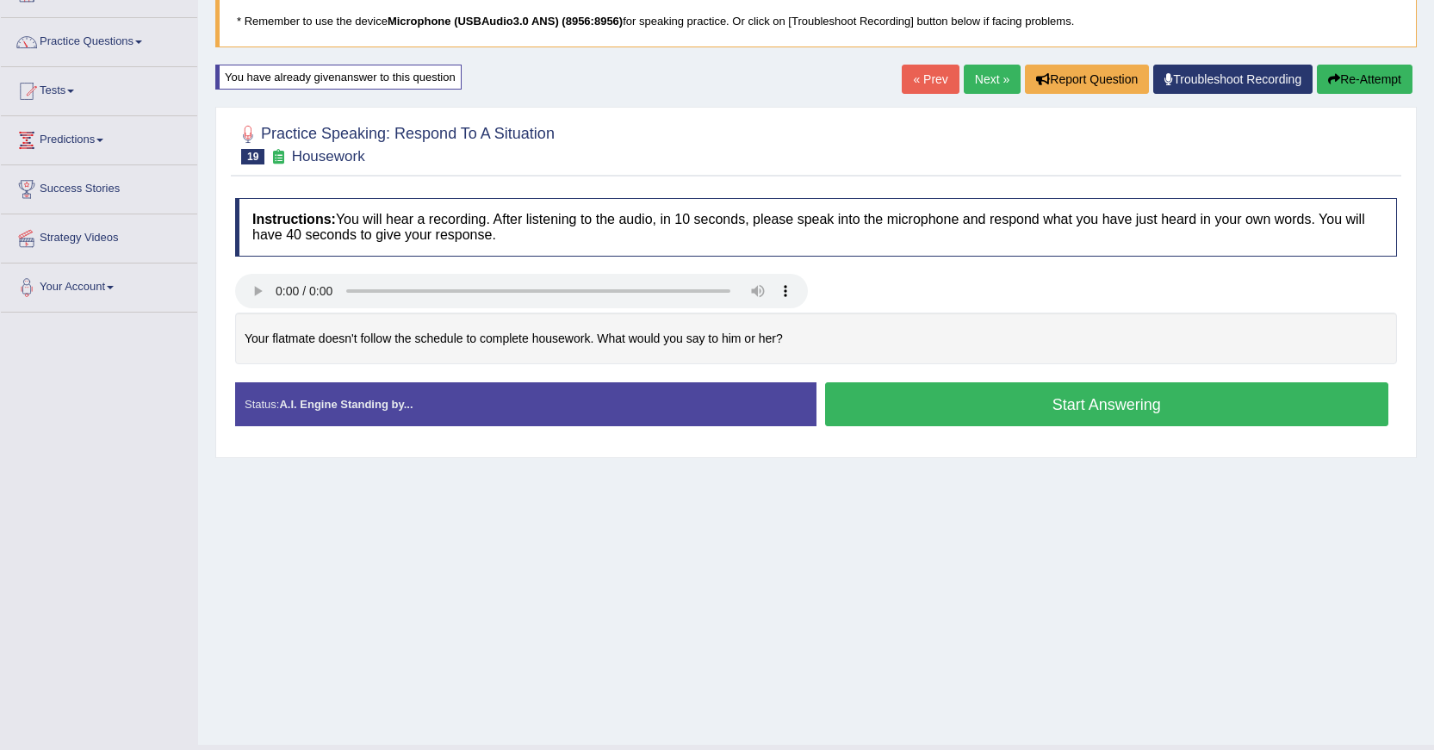
scroll to position [0, 0]
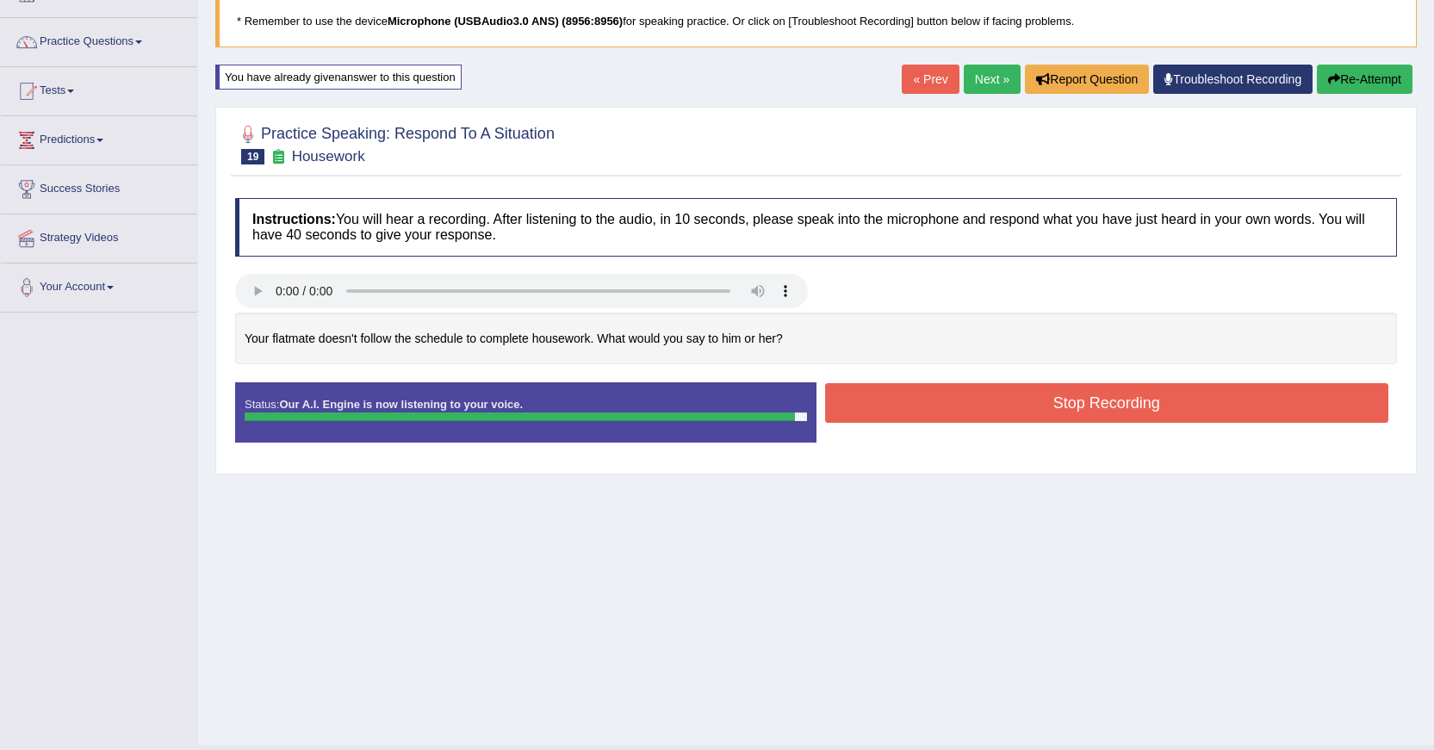
click at [1141, 416] on button "Stop Recording" at bounding box center [1107, 403] width 564 height 40
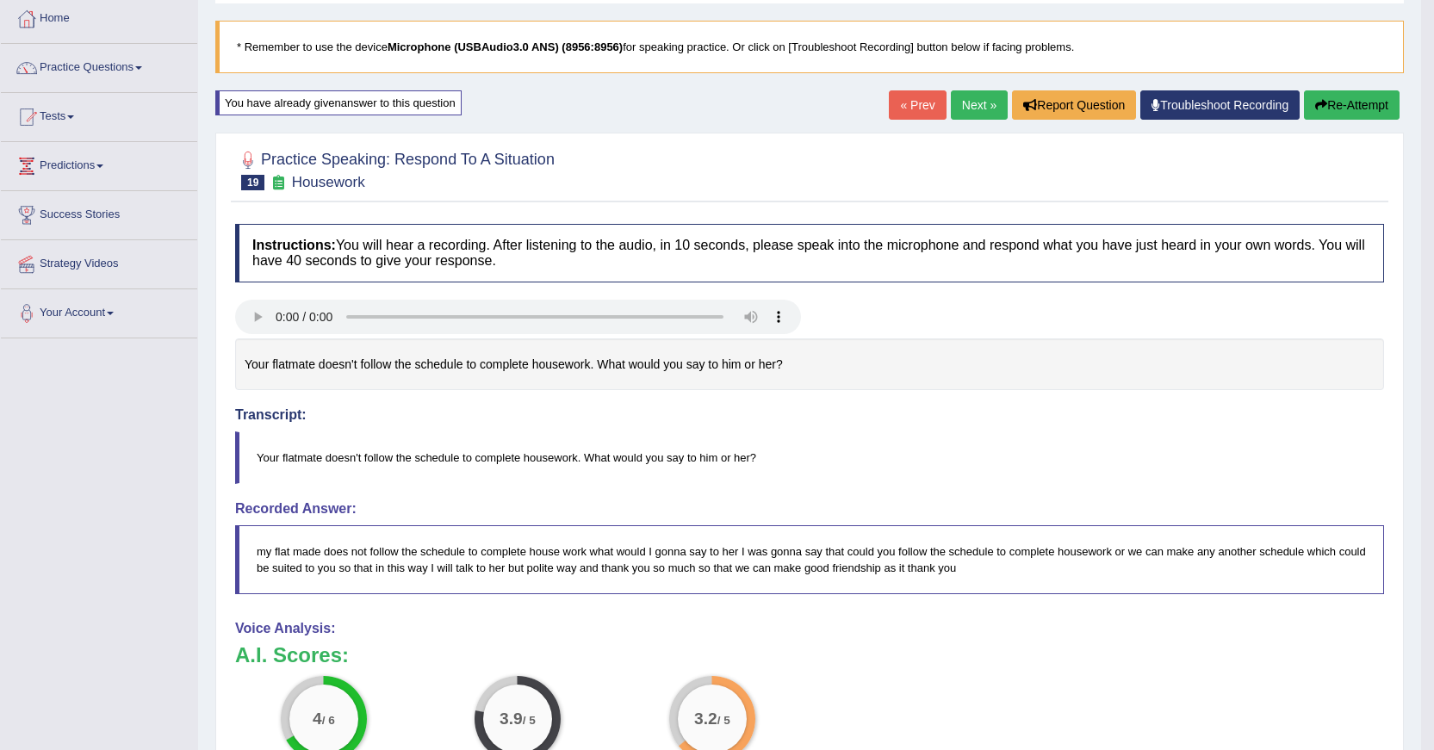
scroll to position [82, 0]
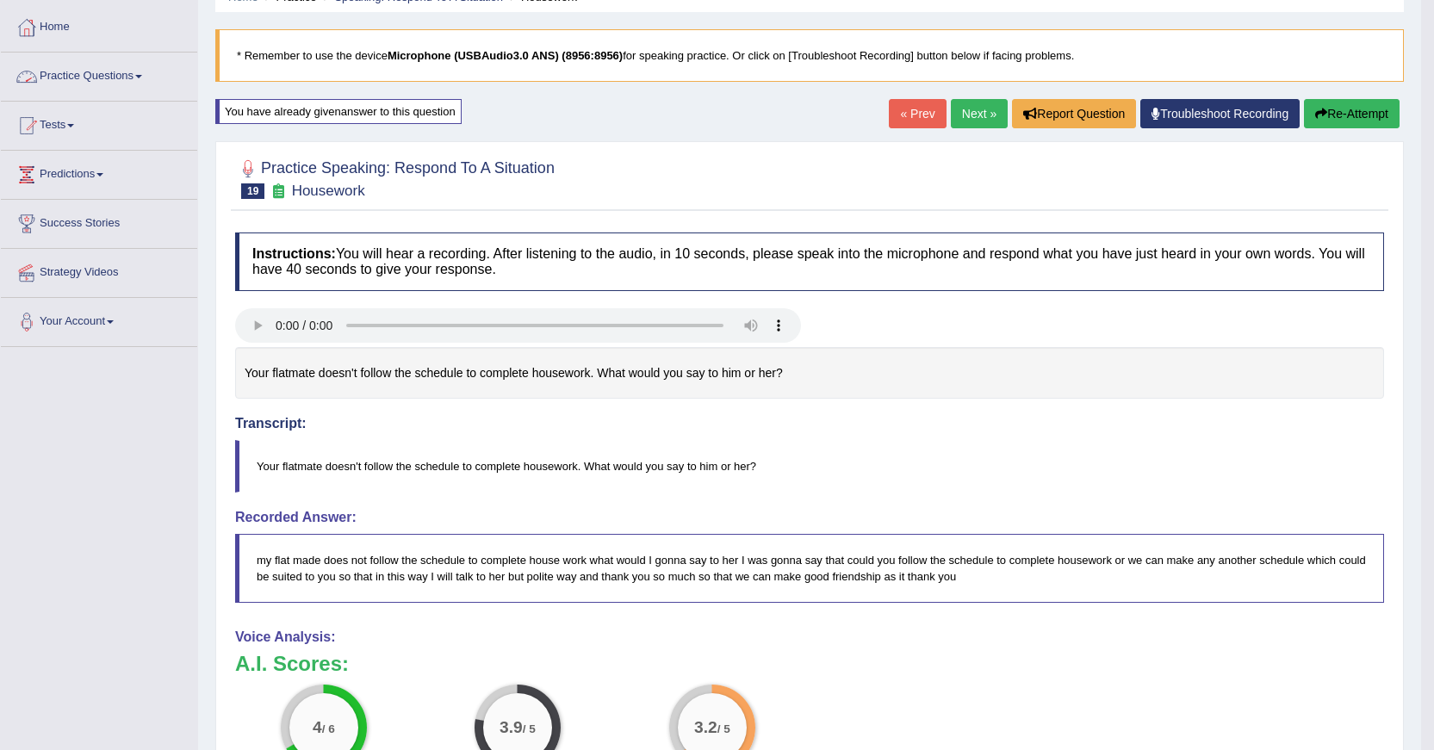
click at [115, 74] on link "Practice Questions" at bounding box center [99, 74] width 196 height 43
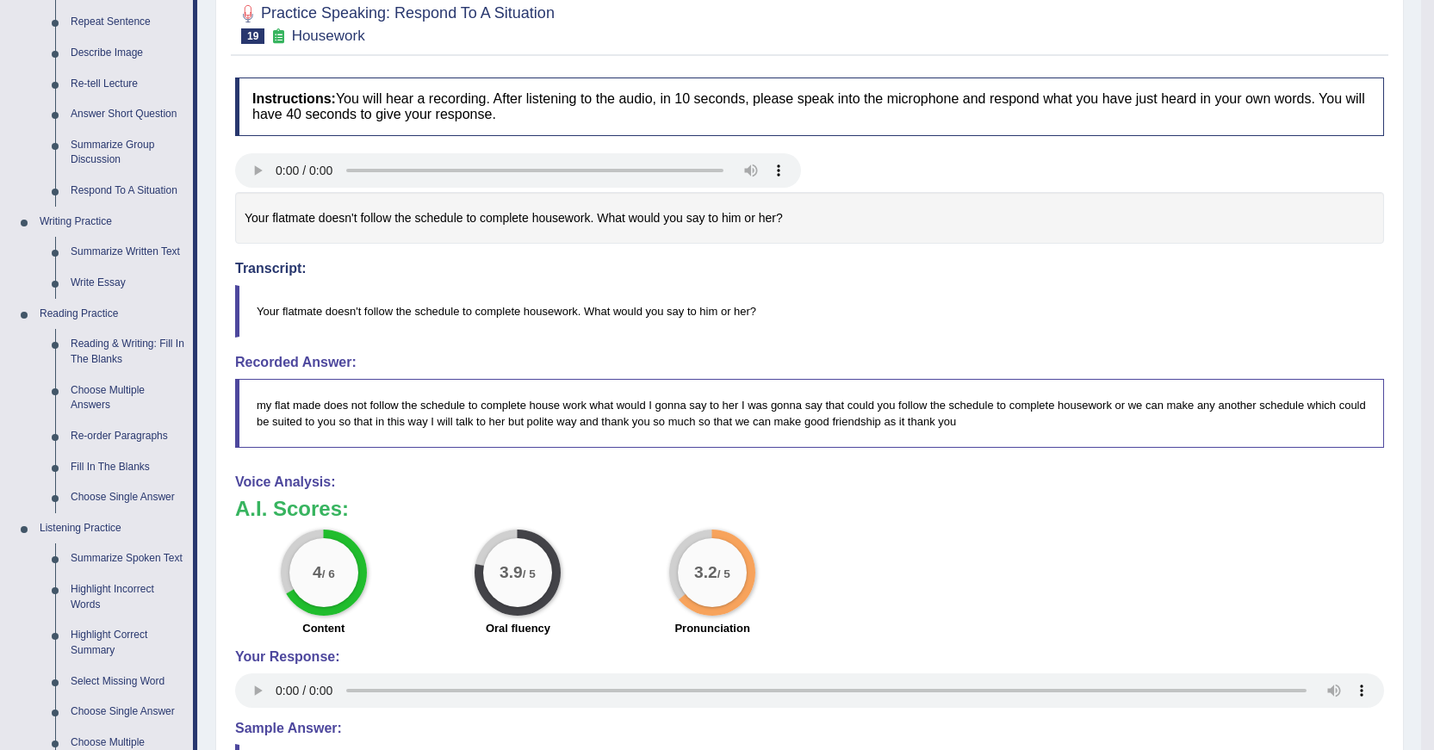
scroll to position [331, 0]
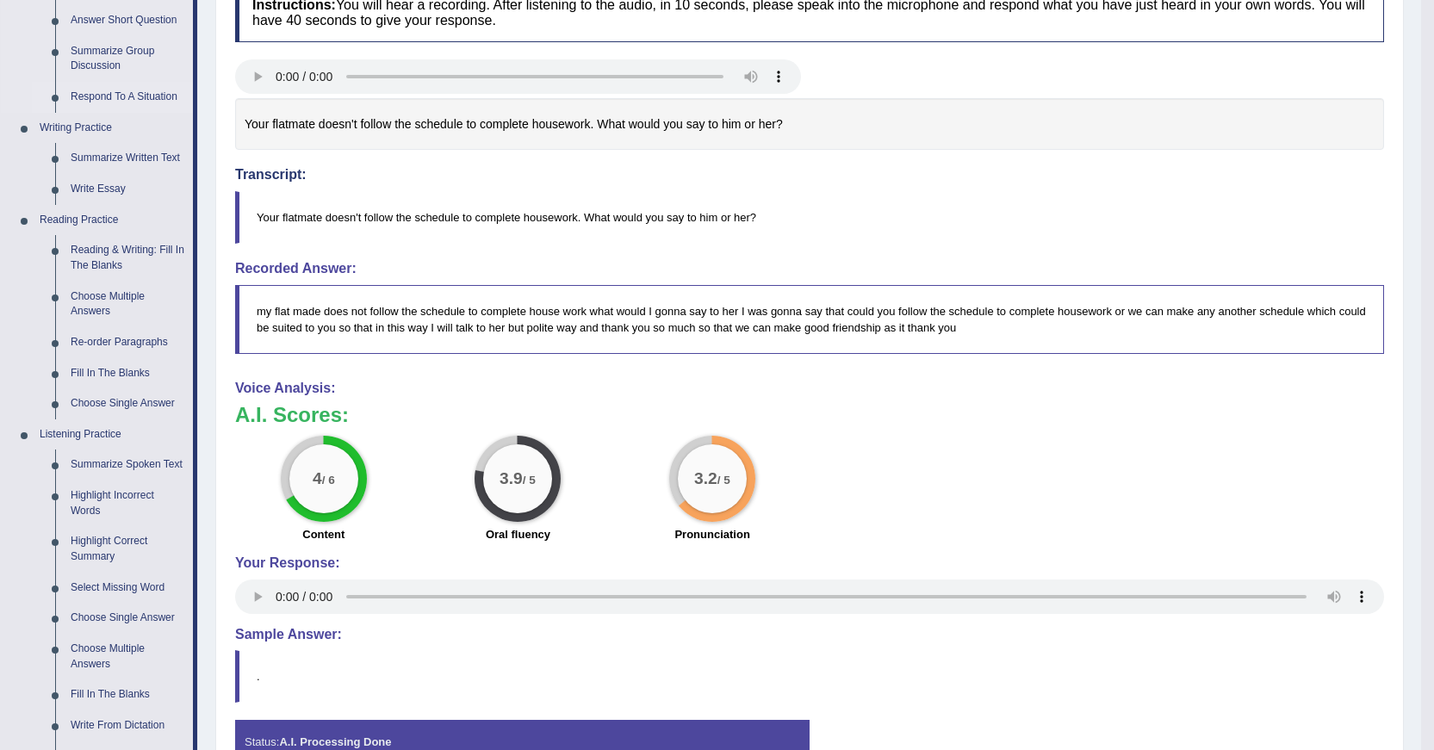
click at [109, 96] on link "Respond To A Situation" at bounding box center [128, 97] width 130 height 31
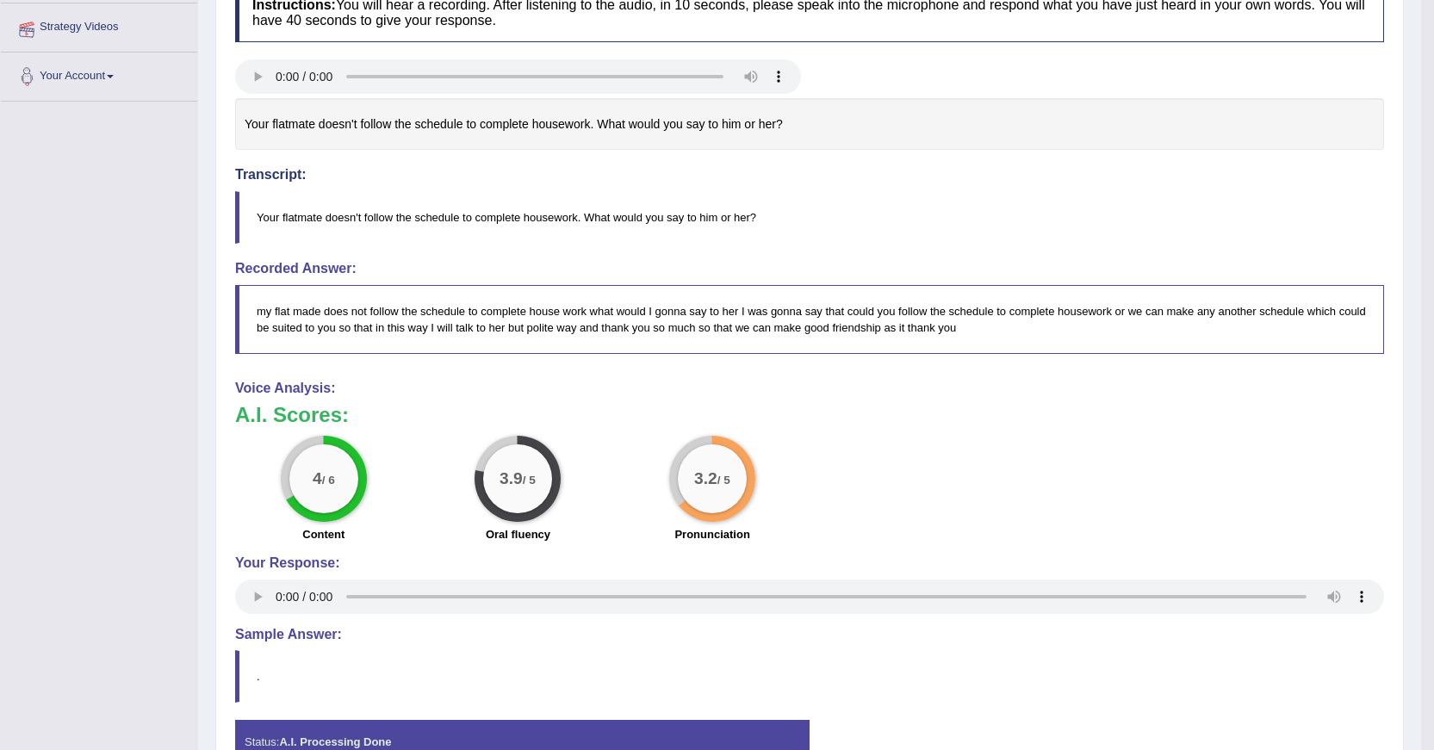
scroll to position [347, 0]
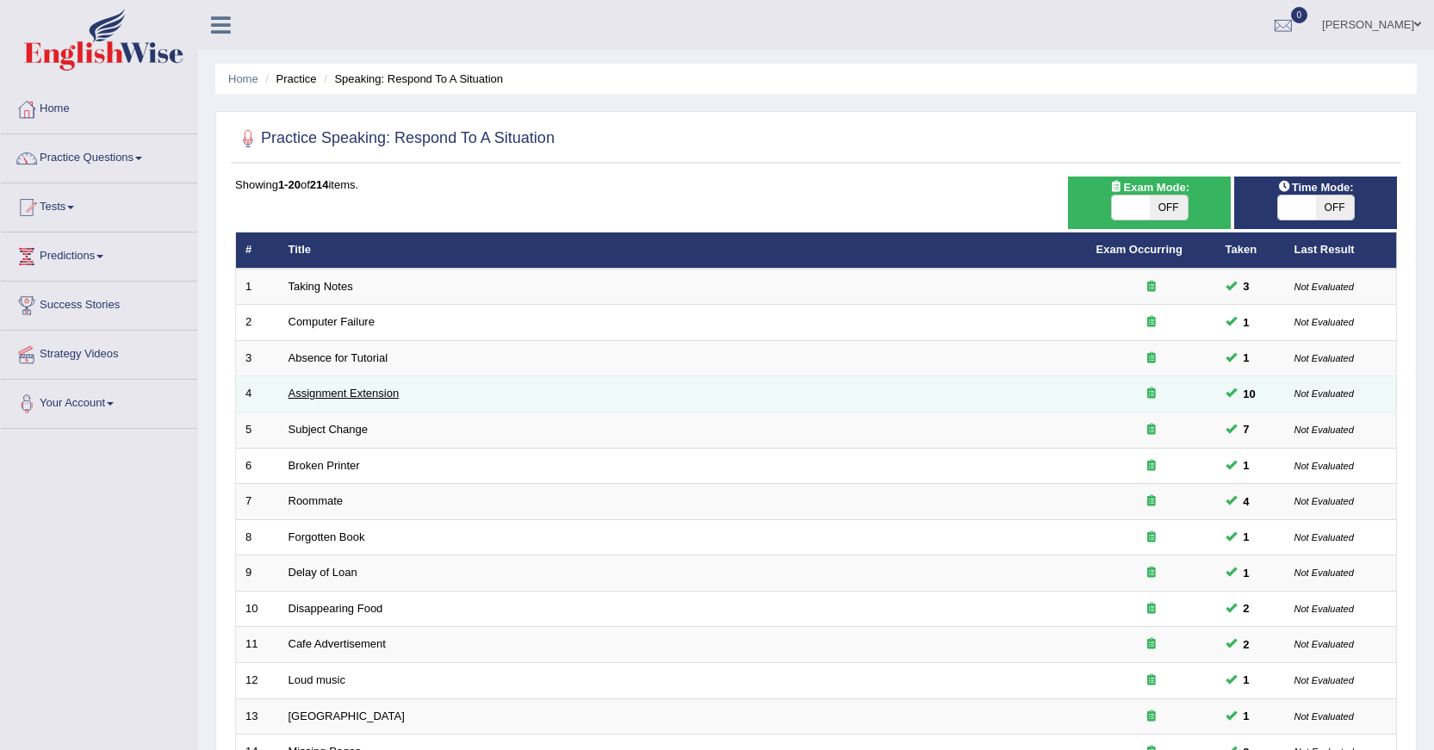
click at [385, 394] on link "Assignment Extension" at bounding box center [343, 393] width 111 height 13
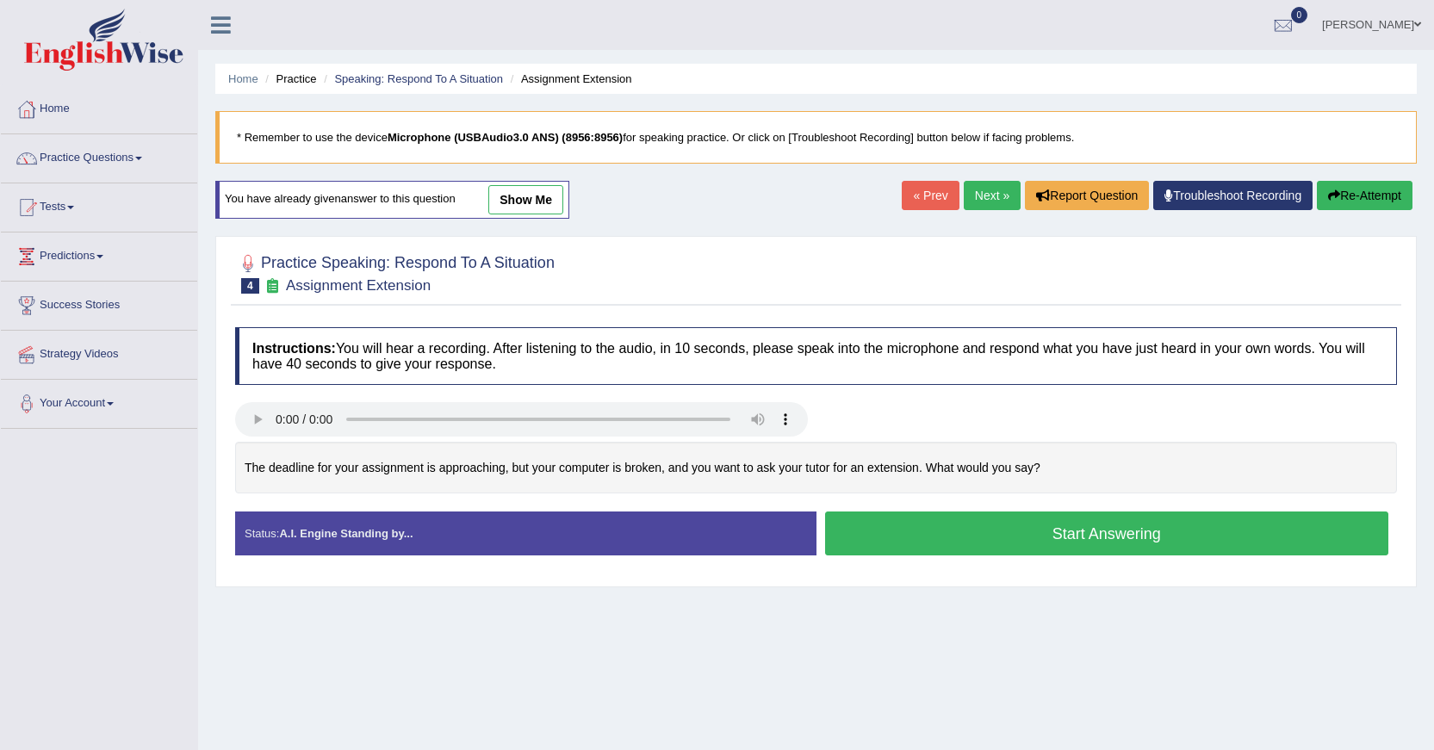
click at [530, 195] on link "show me" at bounding box center [525, 199] width 75 height 29
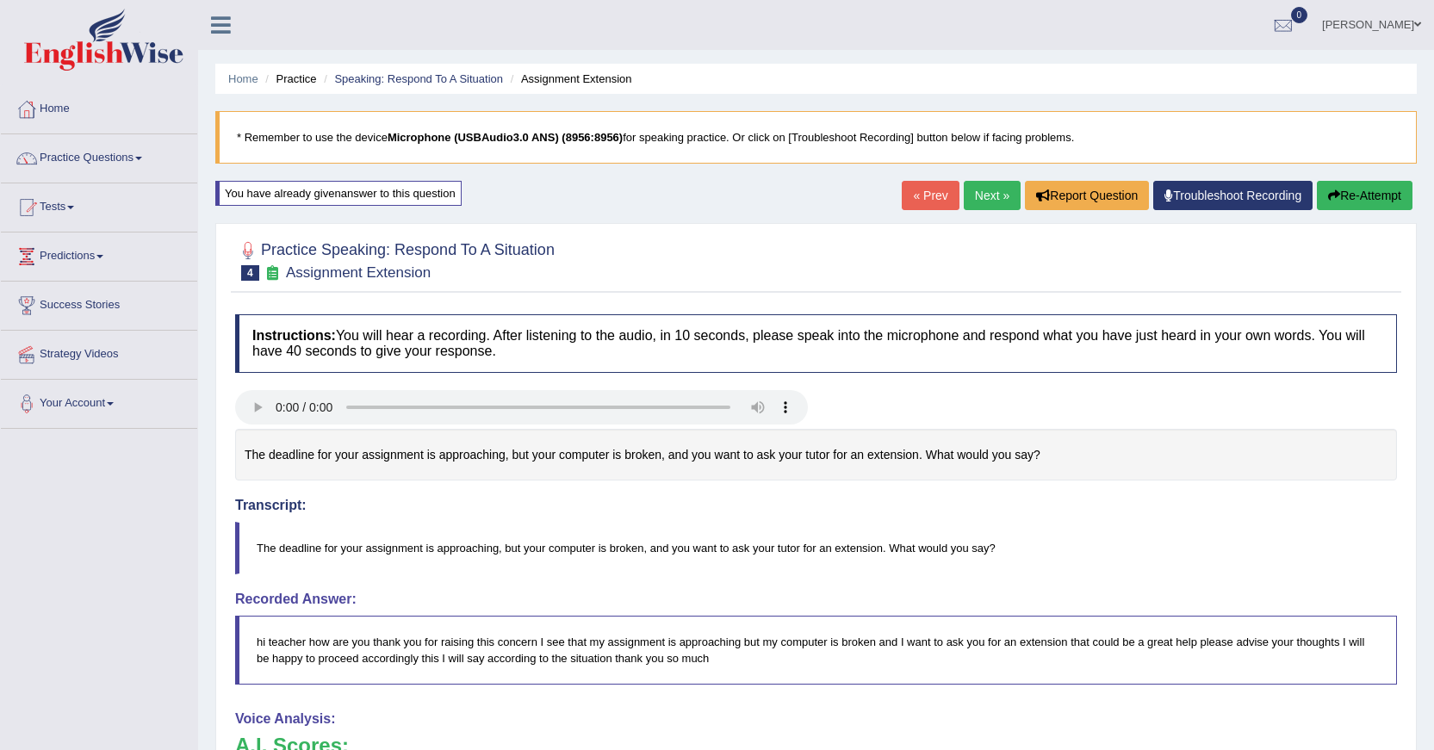
click at [1361, 201] on button "Re-Attempt" at bounding box center [1364, 195] width 96 height 29
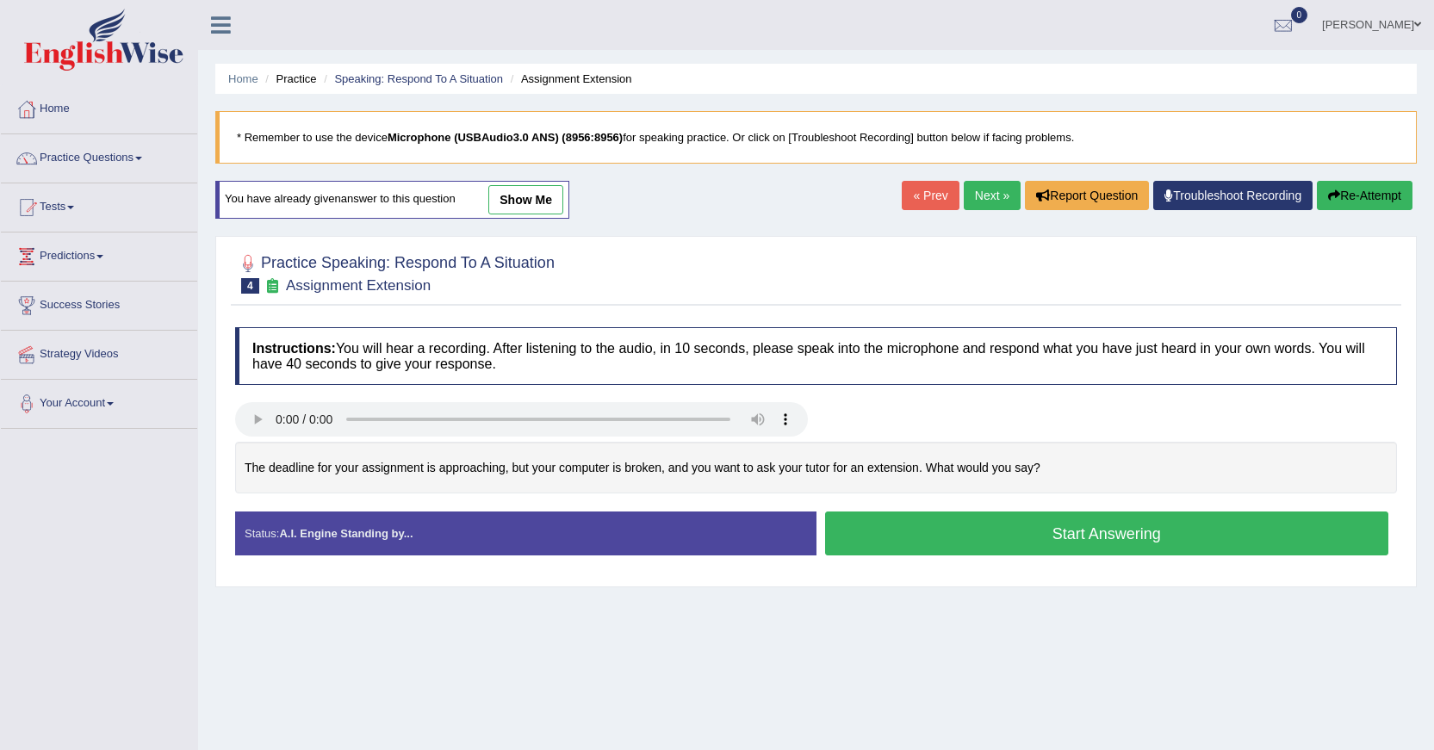
click at [1078, 538] on button "Start Answering" at bounding box center [1107, 533] width 564 height 44
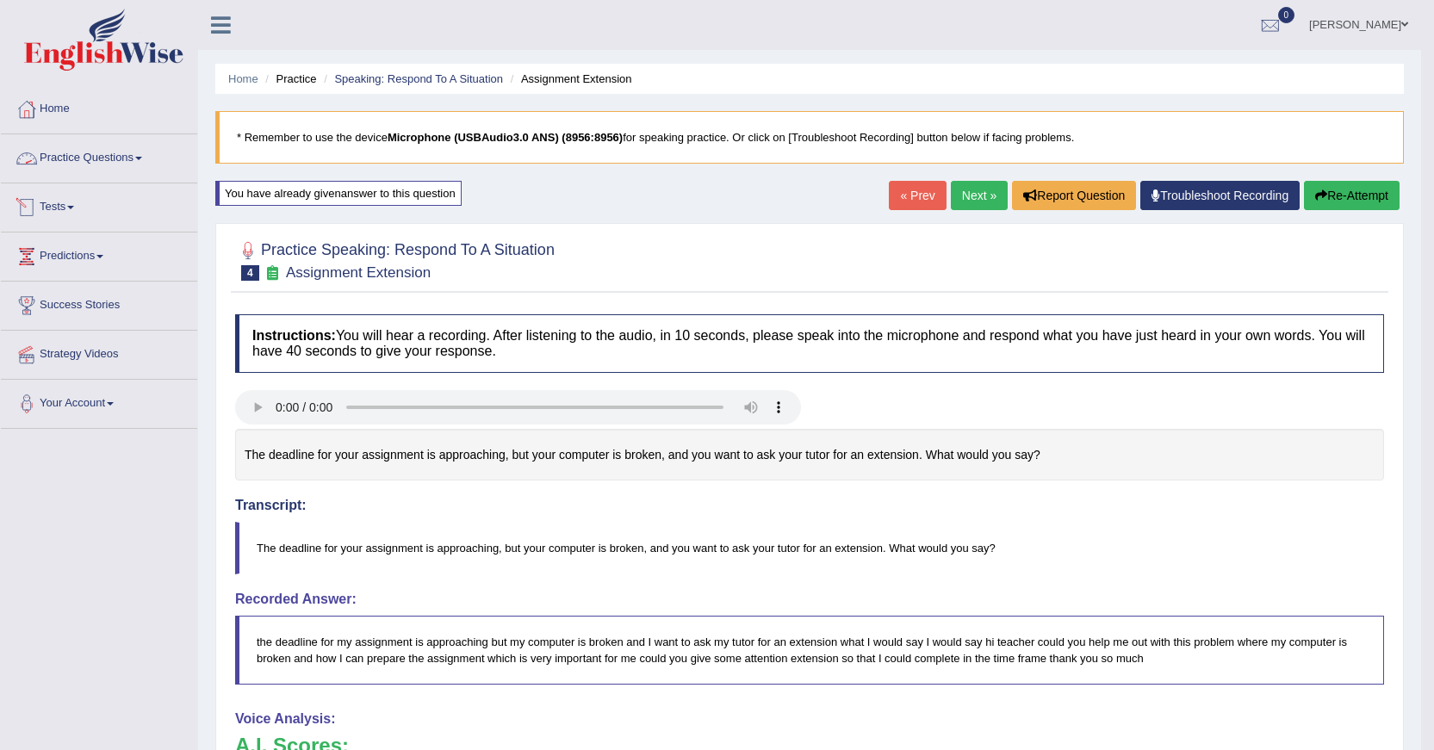
click at [125, 157] on link "Practice Questions" at bounding box center [99, 155] width 196 height 43
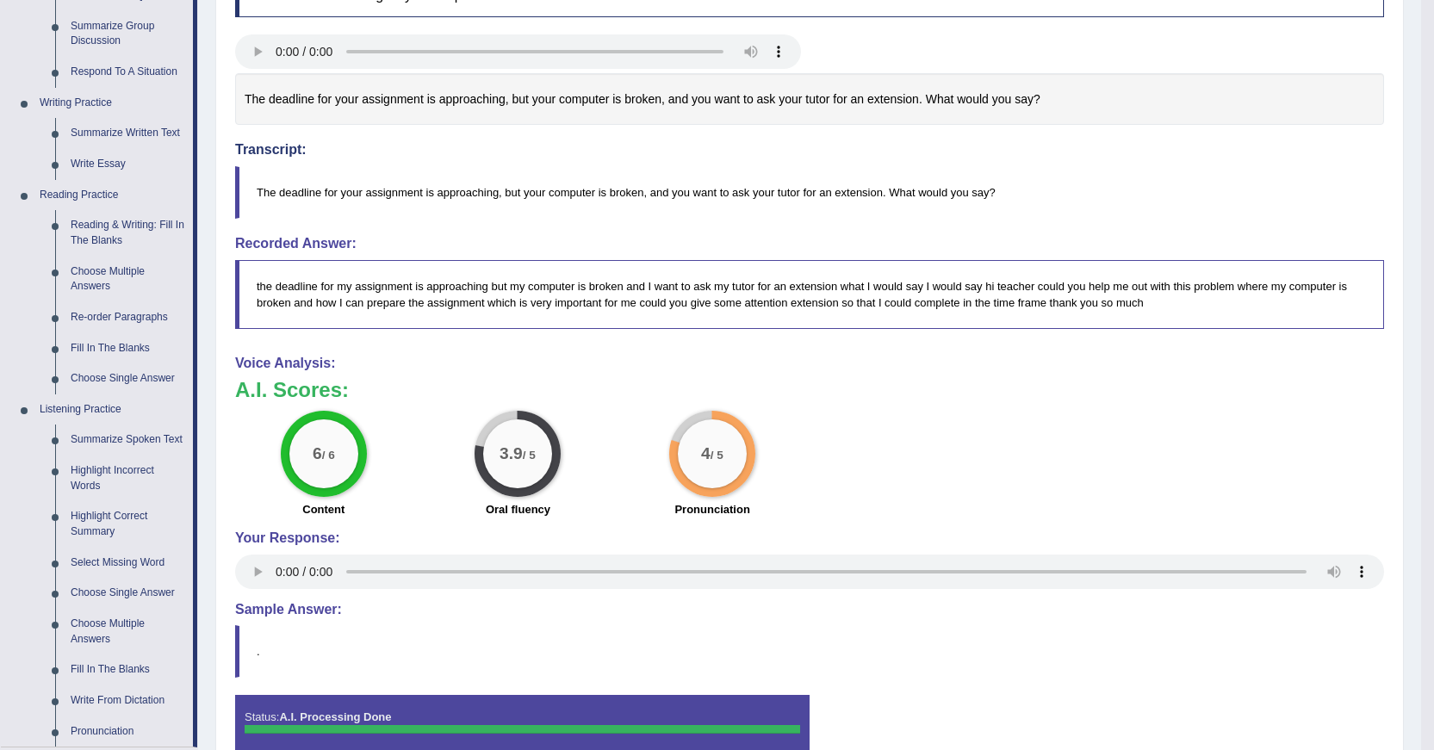
scroll to position [360, 0]
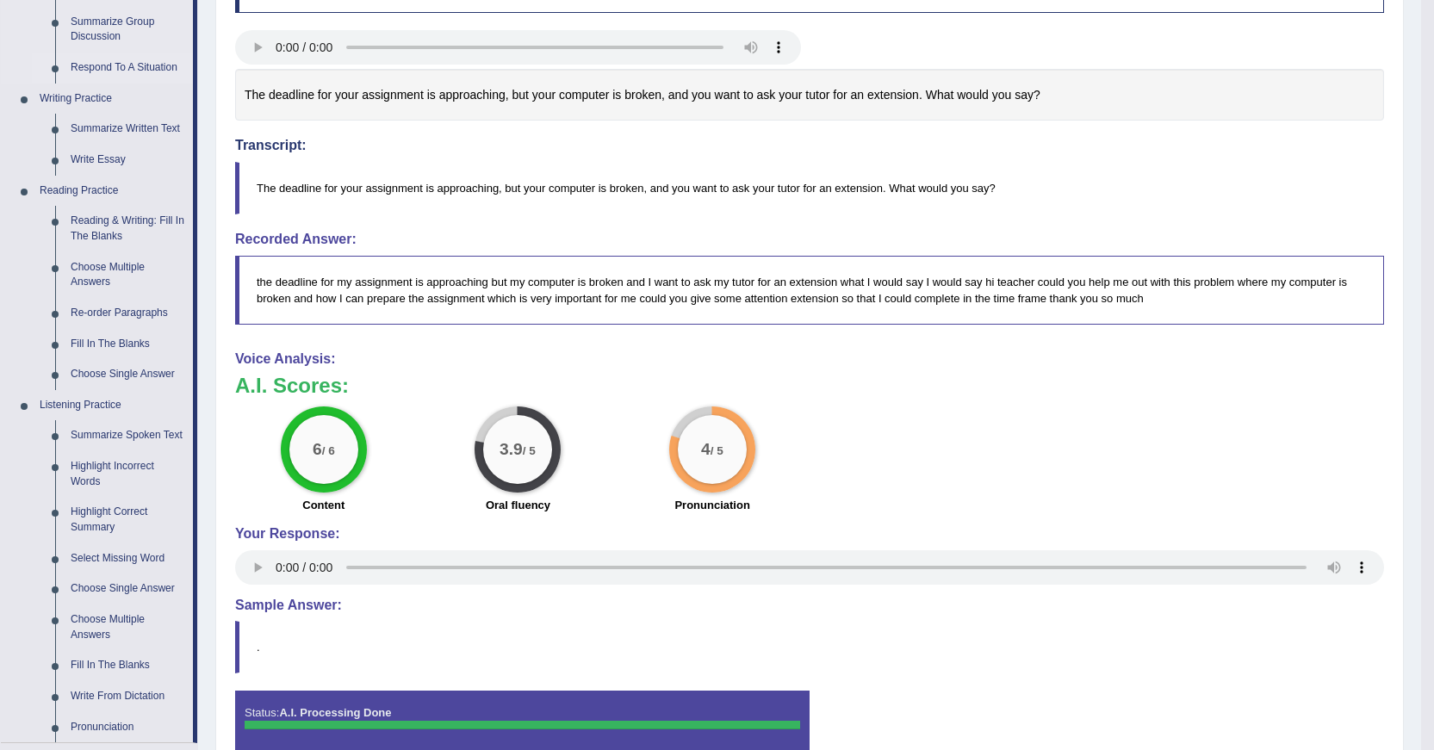
click at [151, 58] on link "Respond To A Situation" at bounding box center [128, 68] width 130 height 31
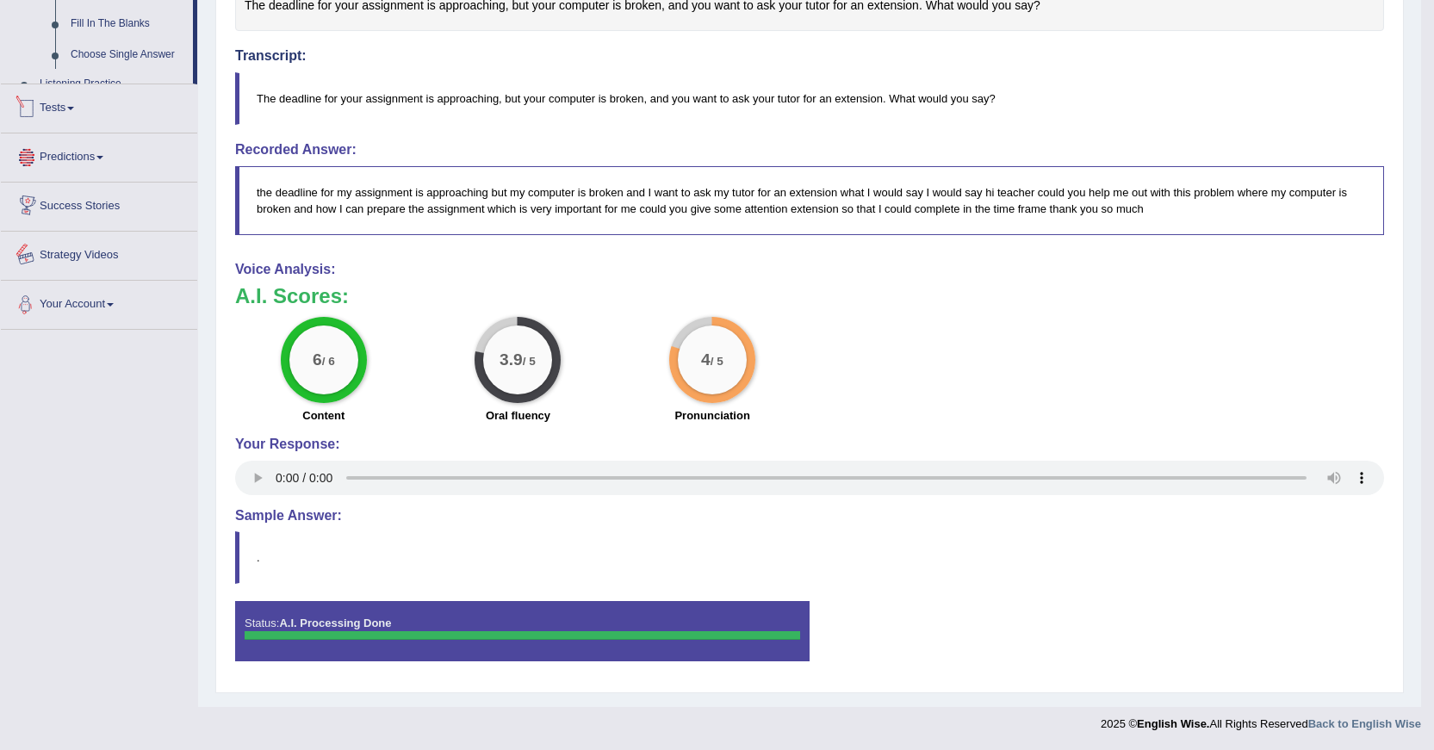
scroll to position [593, 0]
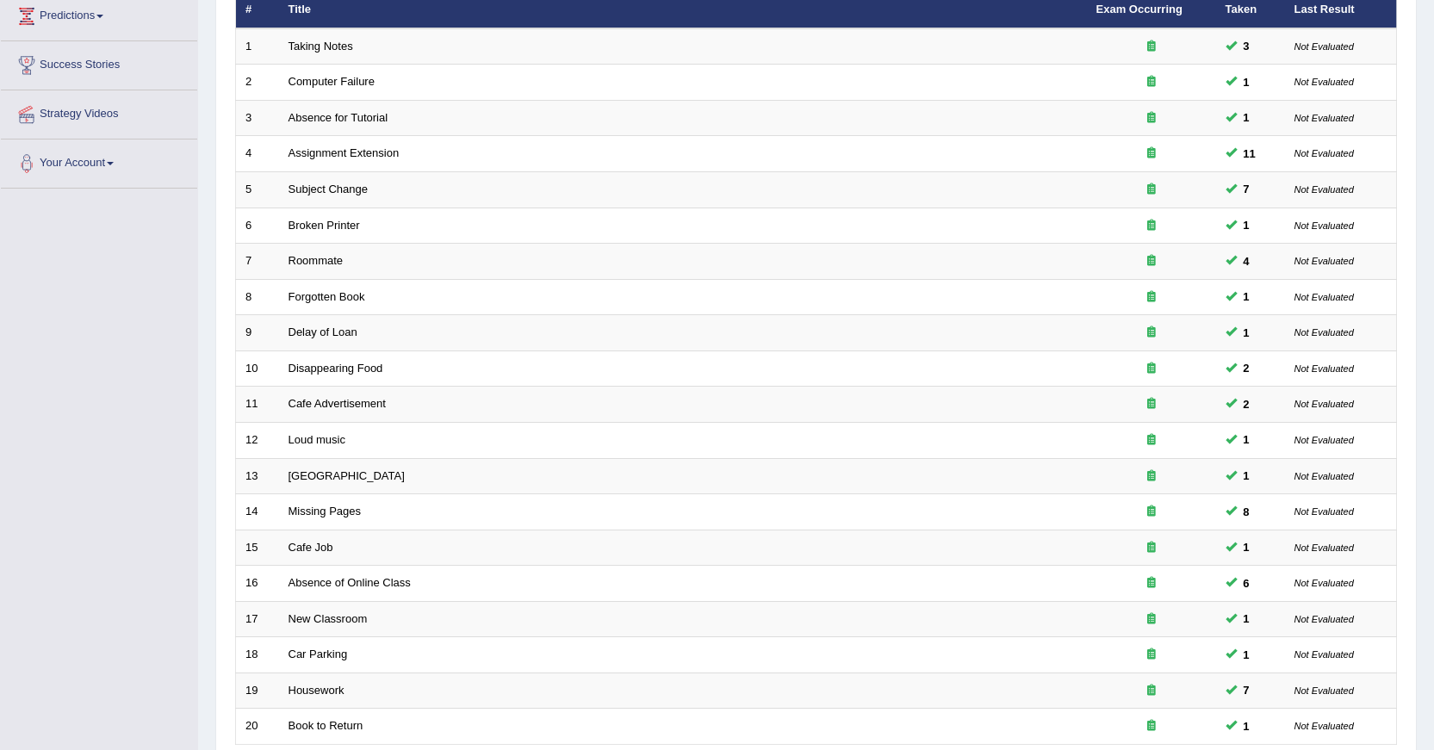
scroll to position [311, 0]
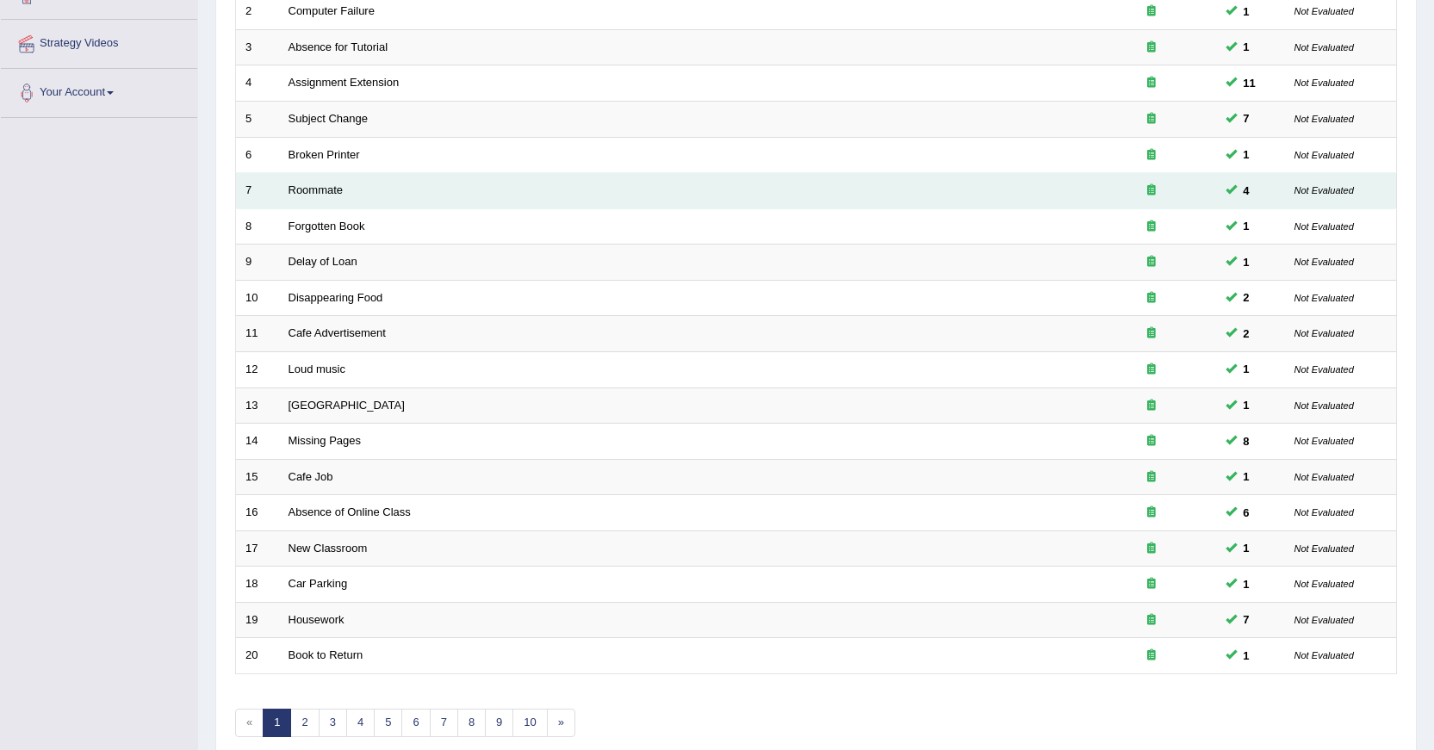
click at [1233, 193] on span at bounding box center [1230, 188] width 11 height 11
click at [1091, 183] on td at bounding box center [1151, 191] width 129 height 36
click at [306, 191] on link "Roommate" at bounding box center [315, 189] width 55 height 13
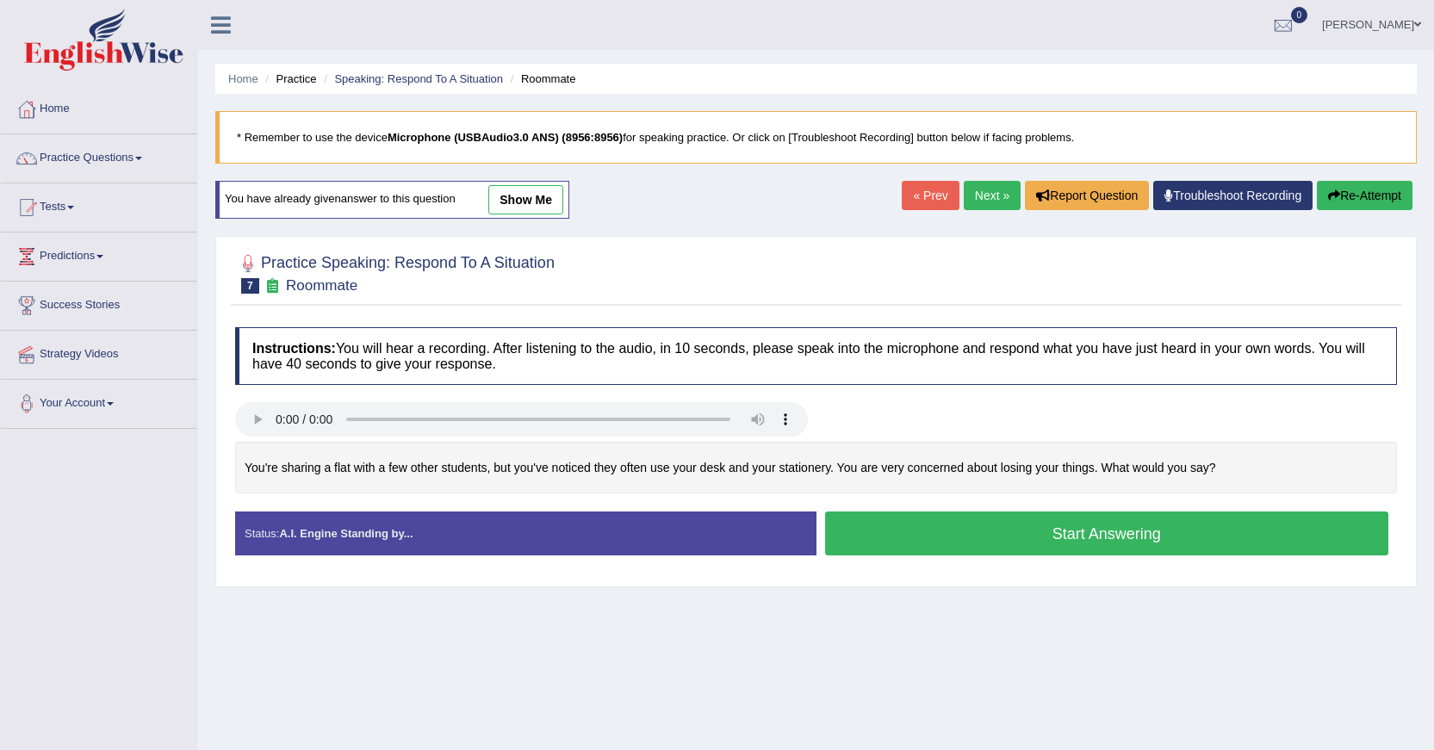
click at [553, 189] on link "show me" at bounding box center [525, 199] width 75 height 29
click at [553, 194] on div "Home Practice Speaking: Respond To A Situation Roommate * Remember to use the d…" at bounding box center [816, 430] width 1236 height 861
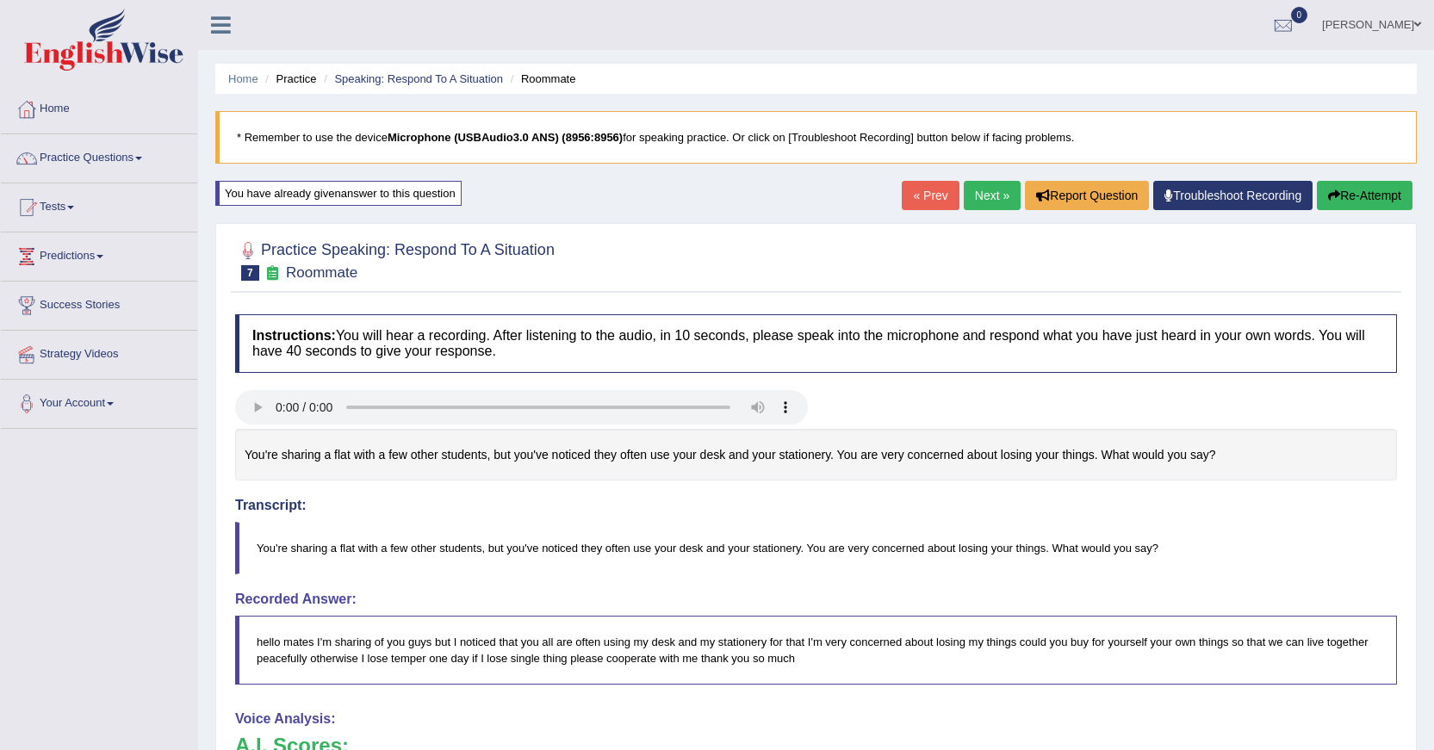
click at [1351, 197] on button "Re-Attempt" at bounding box center [1364, 195] width 96 height 29
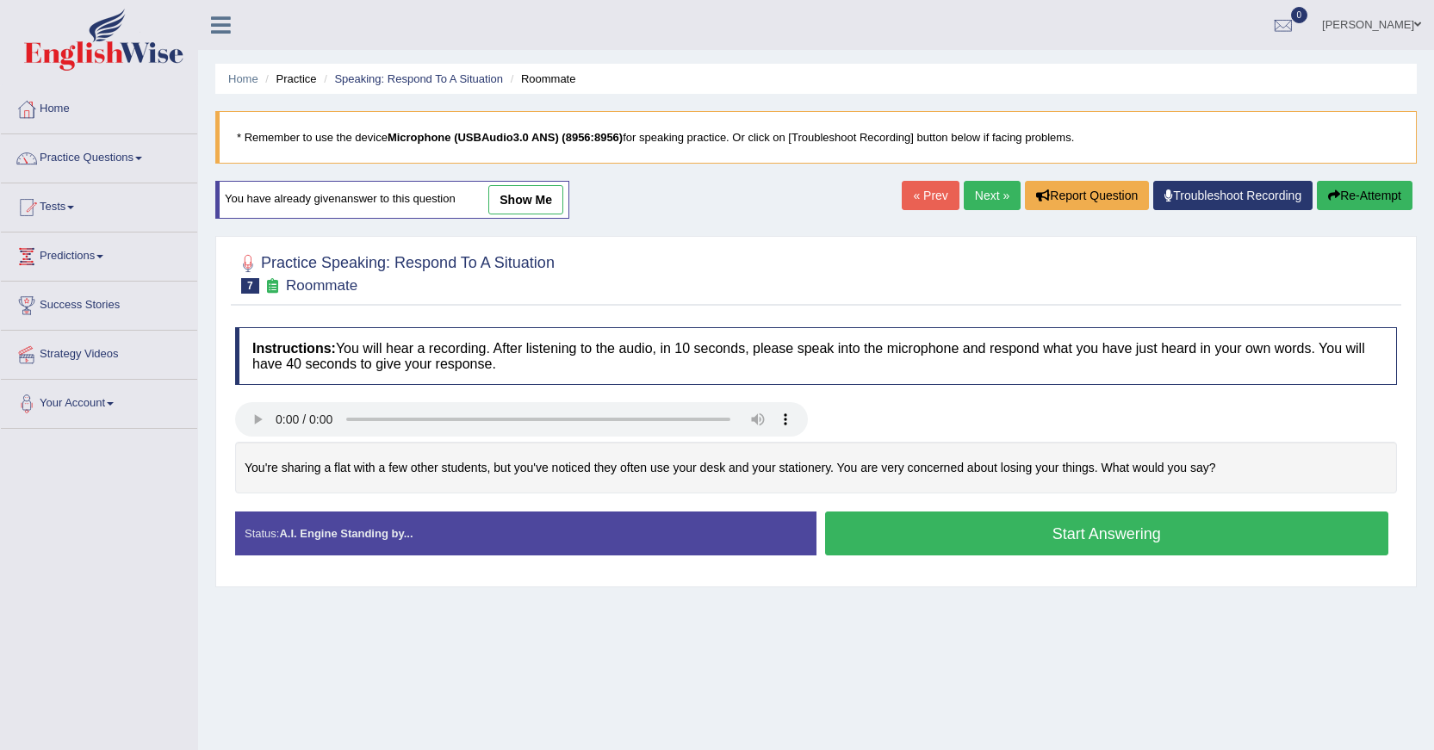
click at [1077, 525] on button "Start Answering" at bounding box center [1107, 533] width 564 height 44
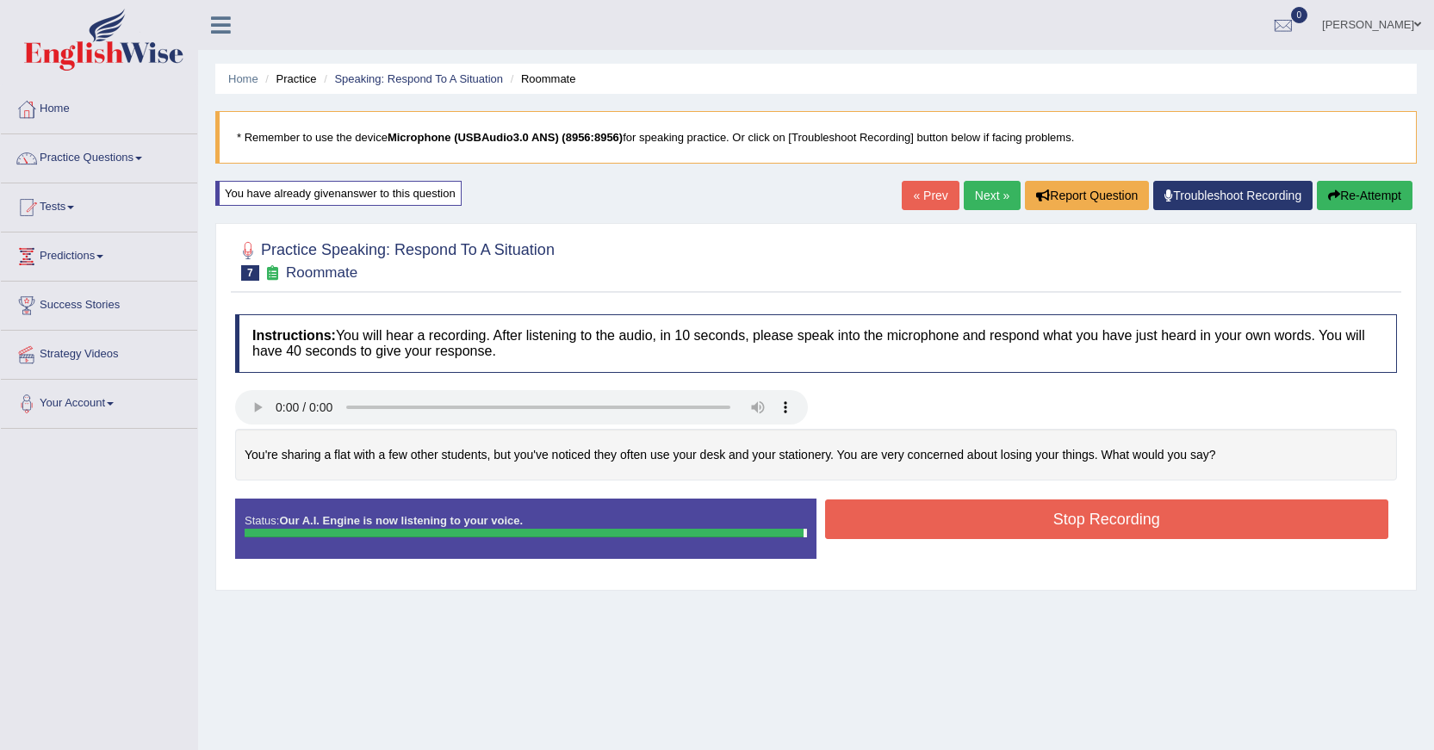
click at [1077, 525] on body "Toggle navigation Home Practice Questions Speaking Practice Read Aloud Repeat S…" at bounding box center [717, 375] width 1434 height 750
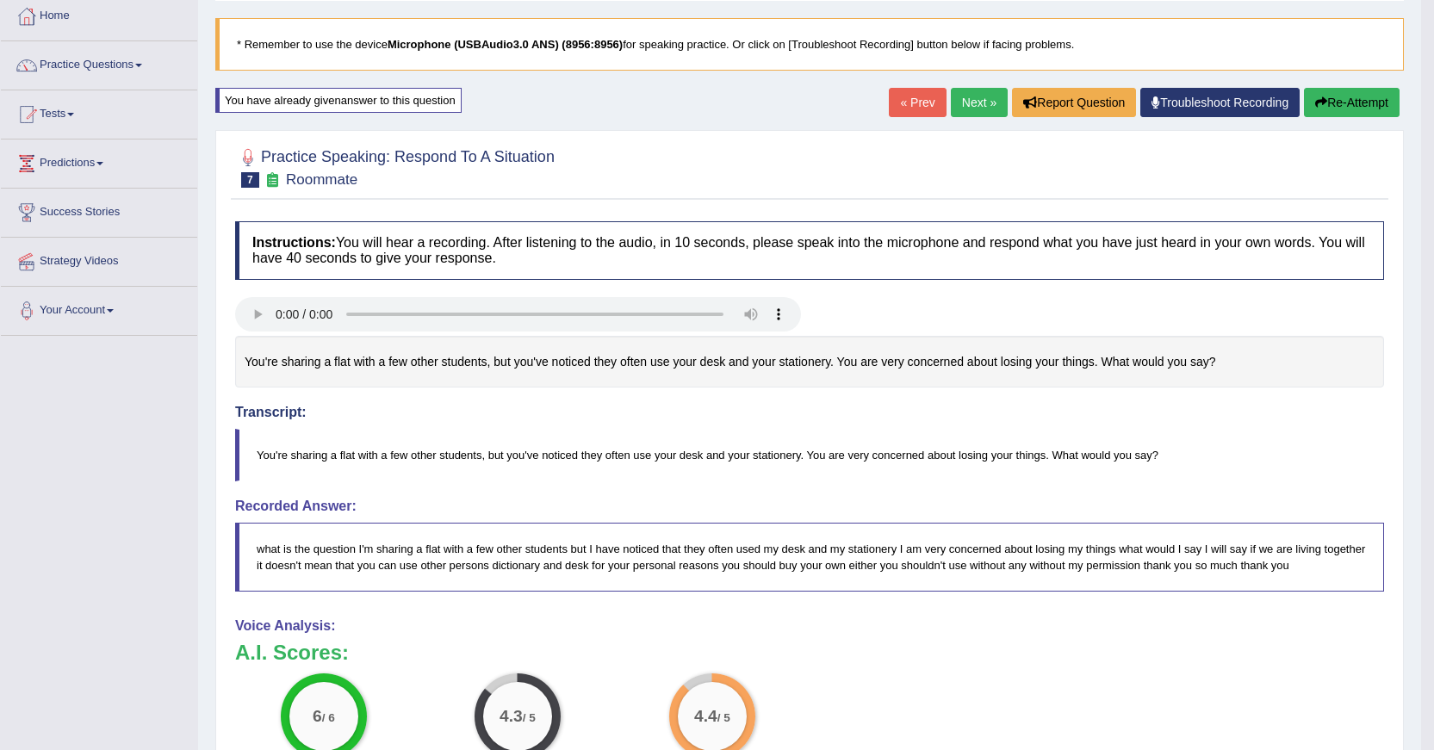
scroll to position [88, 0]
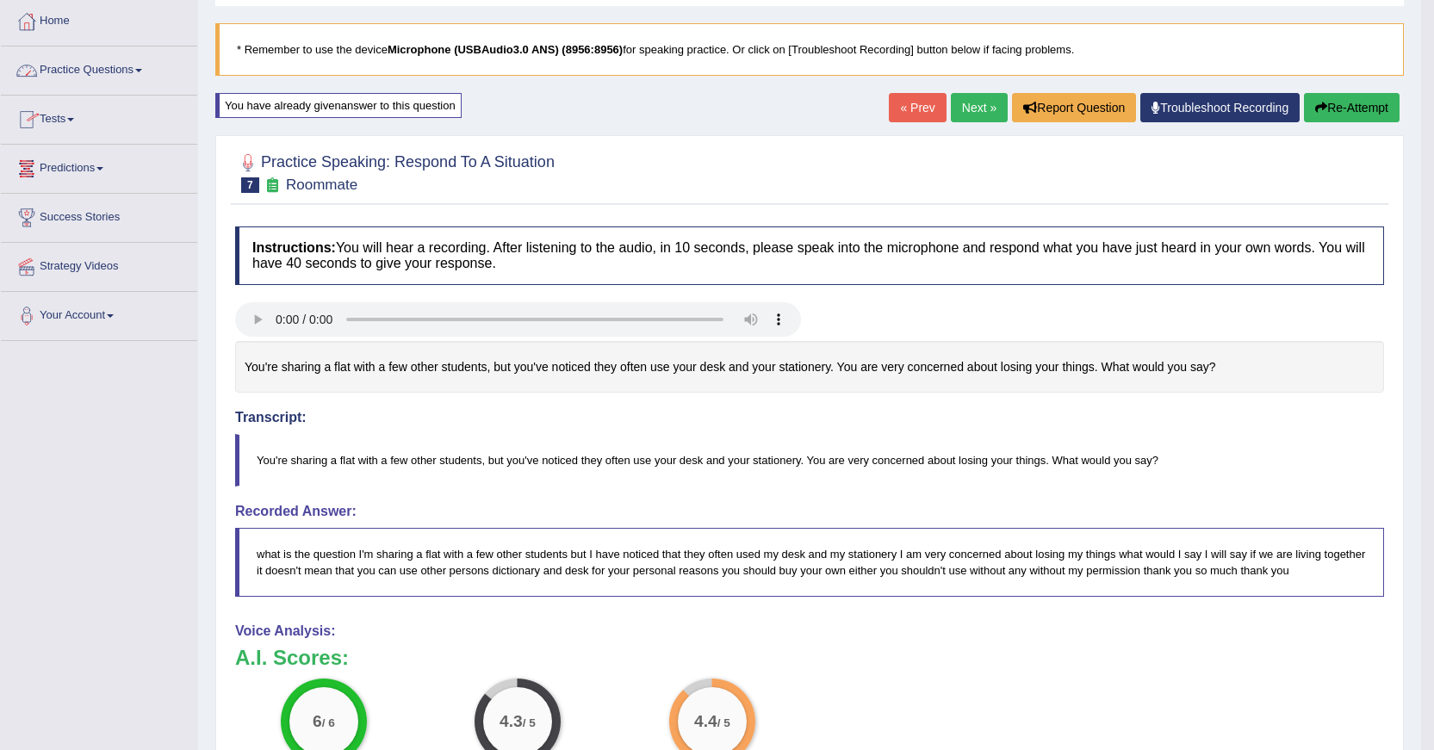
click at [127, 71] on link "Practice Questions" at bounding box center [99, 67] width 196 height 43
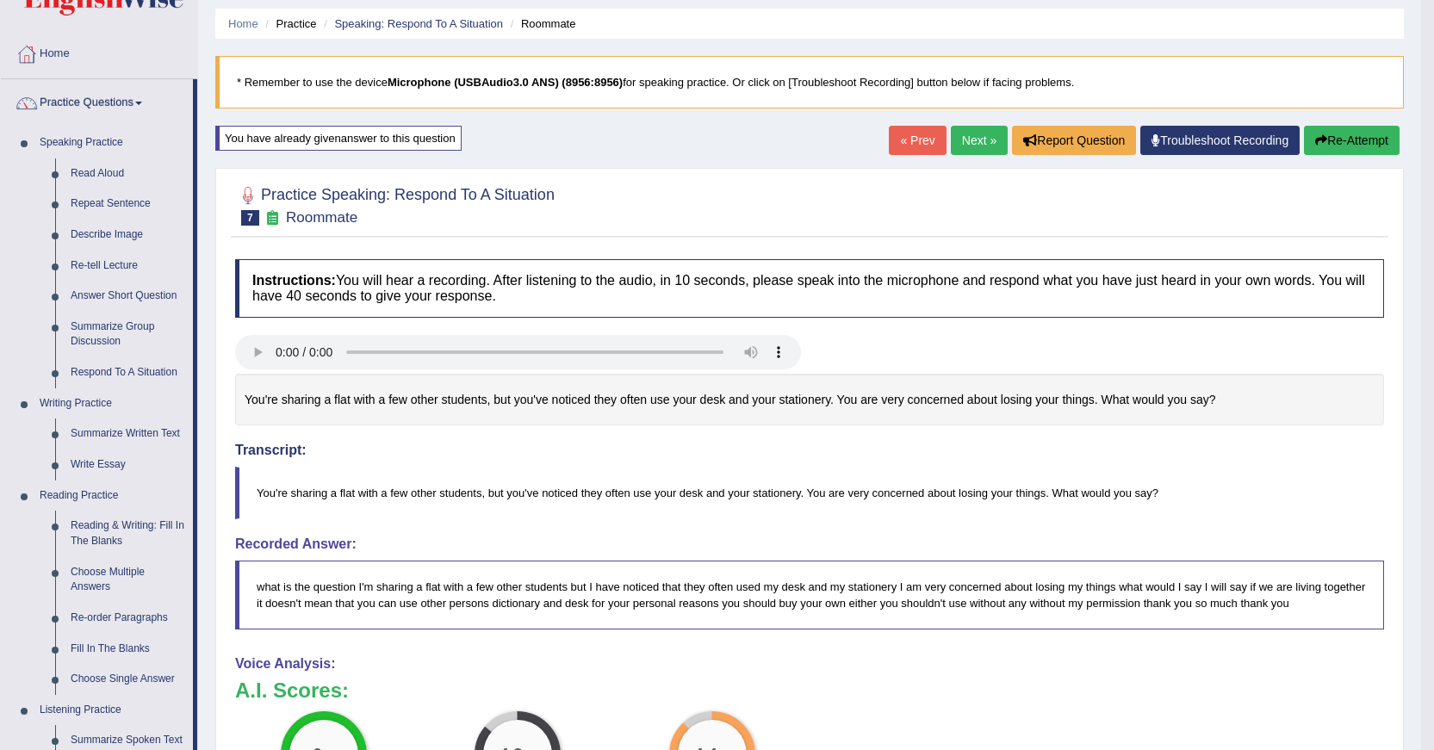
scroll to position [62, 0]
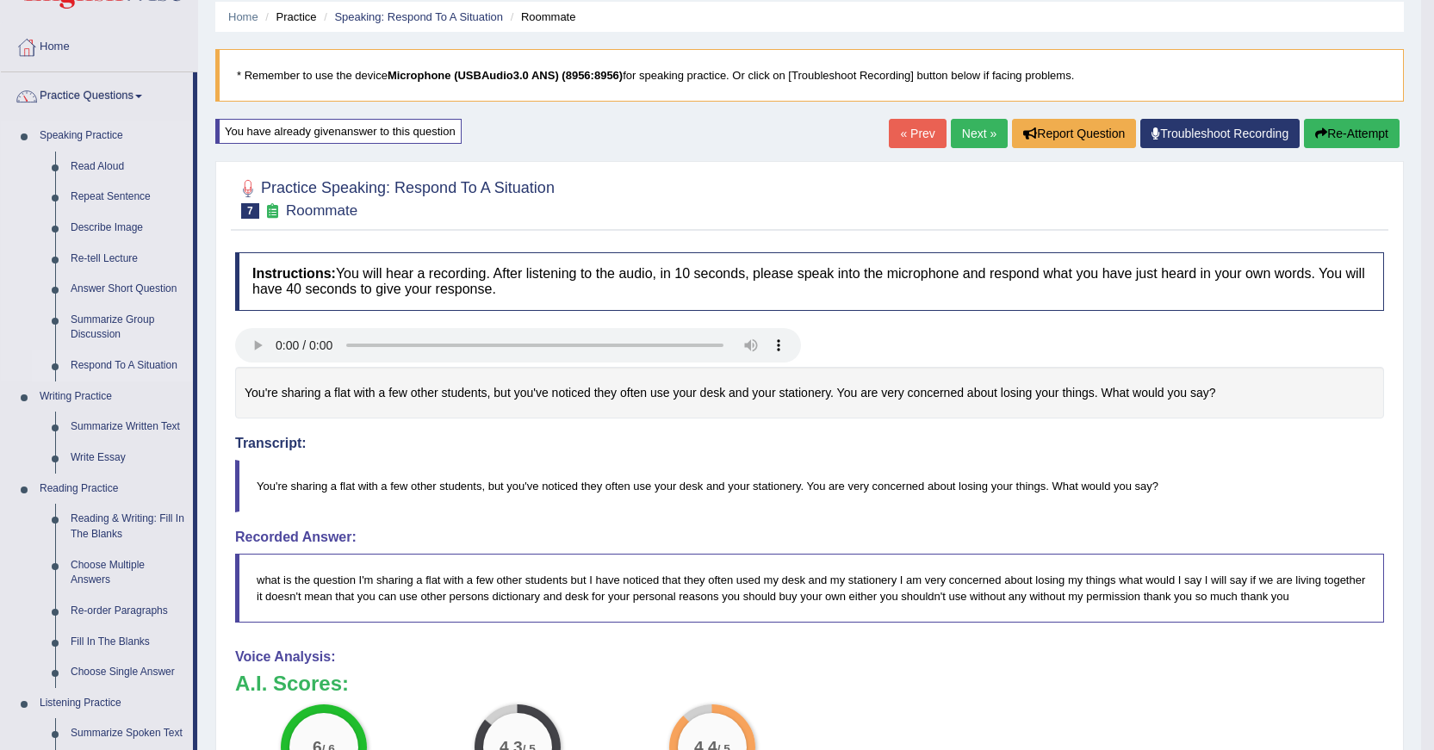
click at [108, 362] on link "Respond To A Situation" at bounding box center [128, 365] width 130 height 31
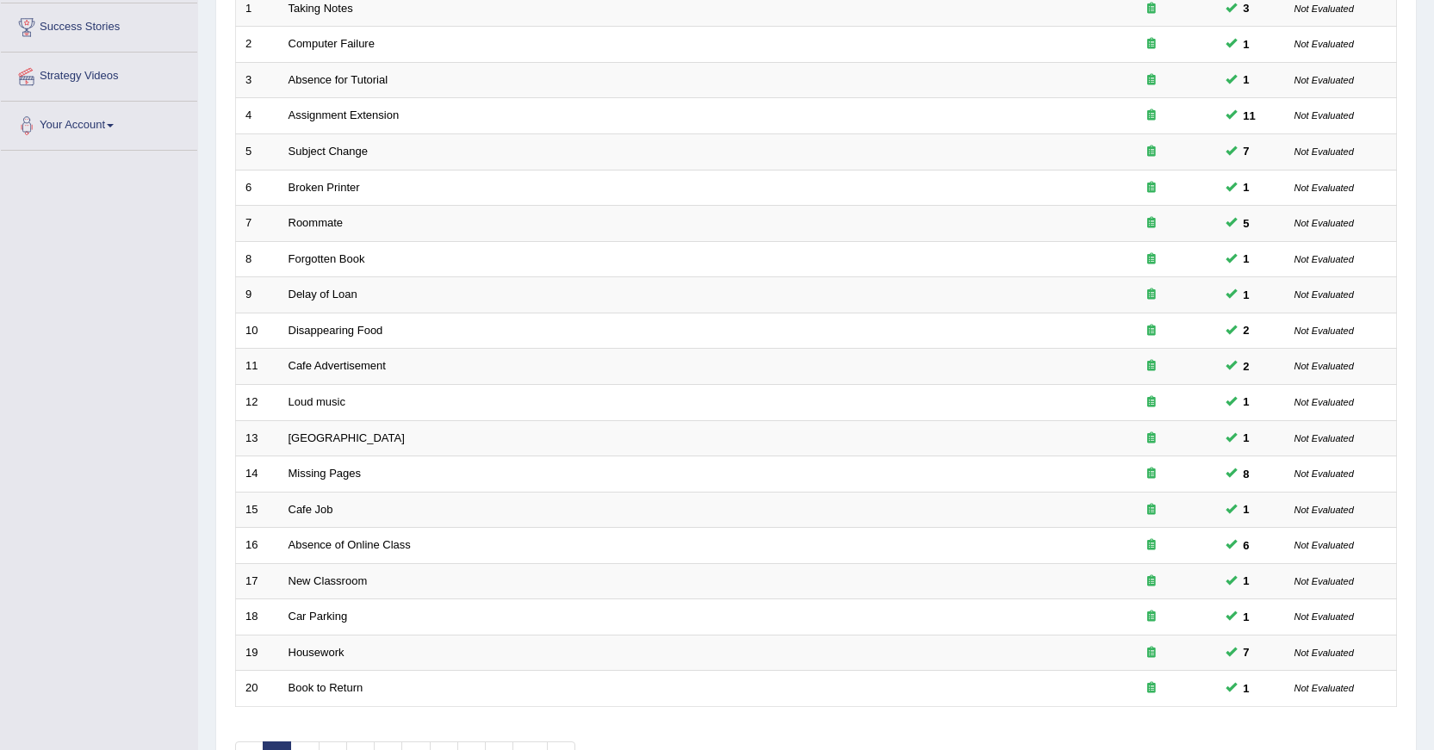
scroll to position [297, 0]
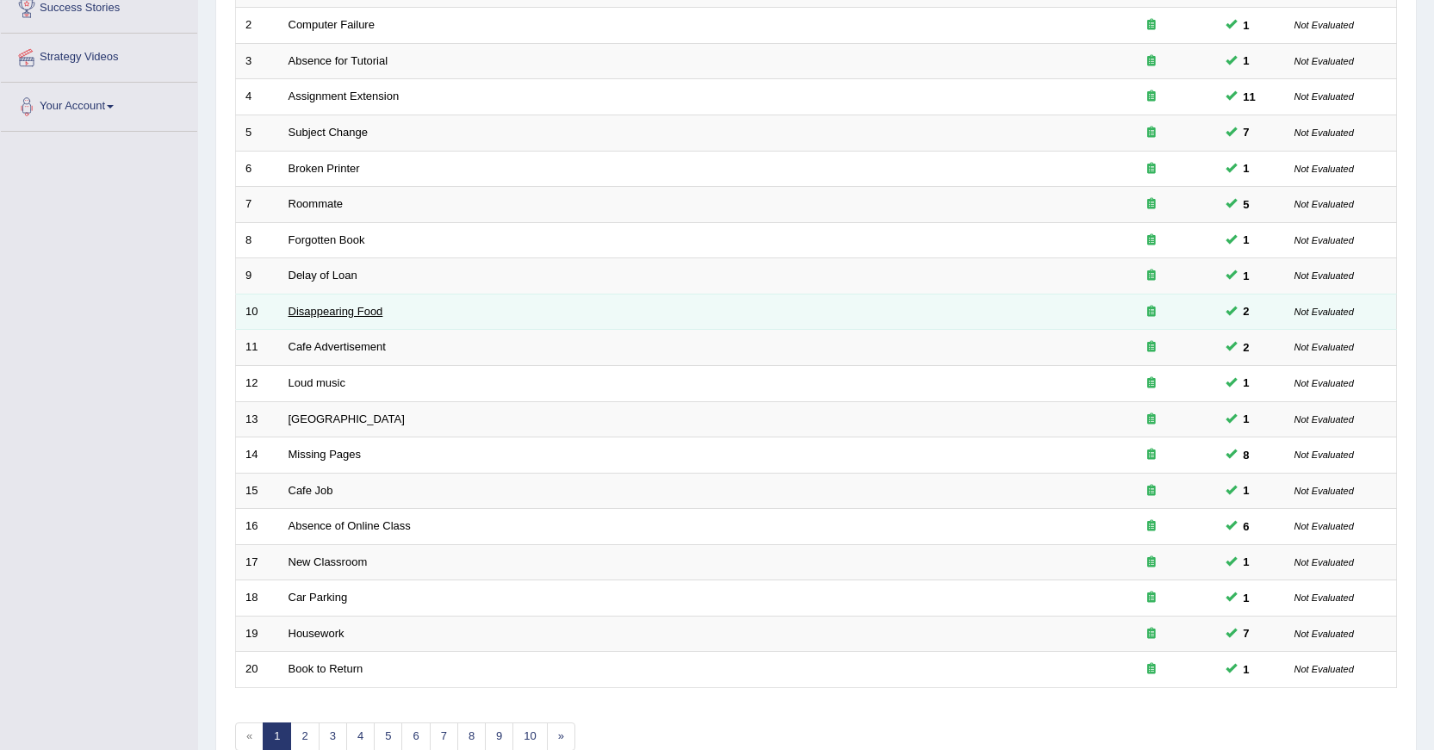
click at [344, 313] on link "Disappearing Food" at bounding box center [335, 311] width 95 height 13
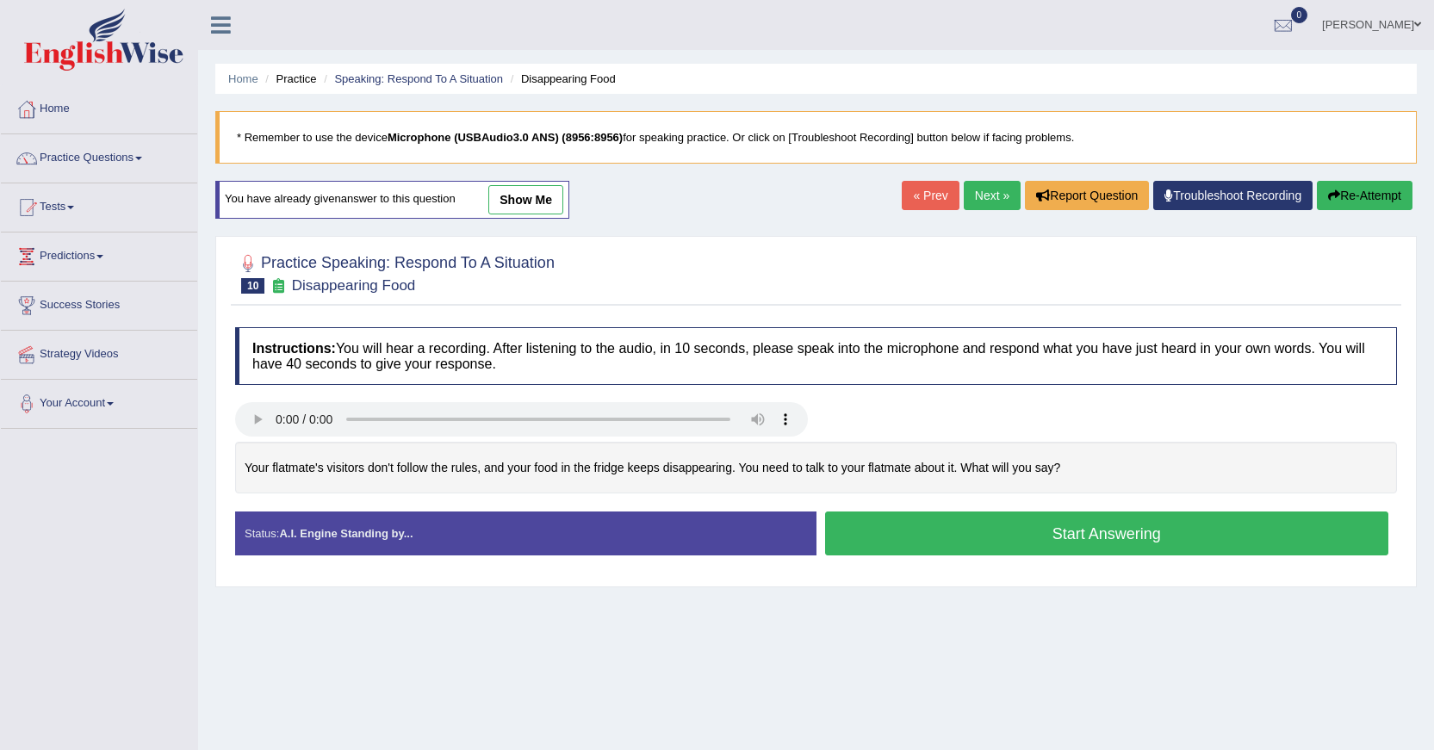
click at [517, 198] on link "show me" at bounding box center [525, 199] width 75 height 29
click at [517, 198] on div "Home Practice Speaking: Respond To A Situation Disappearing Food * Remember to …" at bounding box center [816, 430] width 1236 height 861
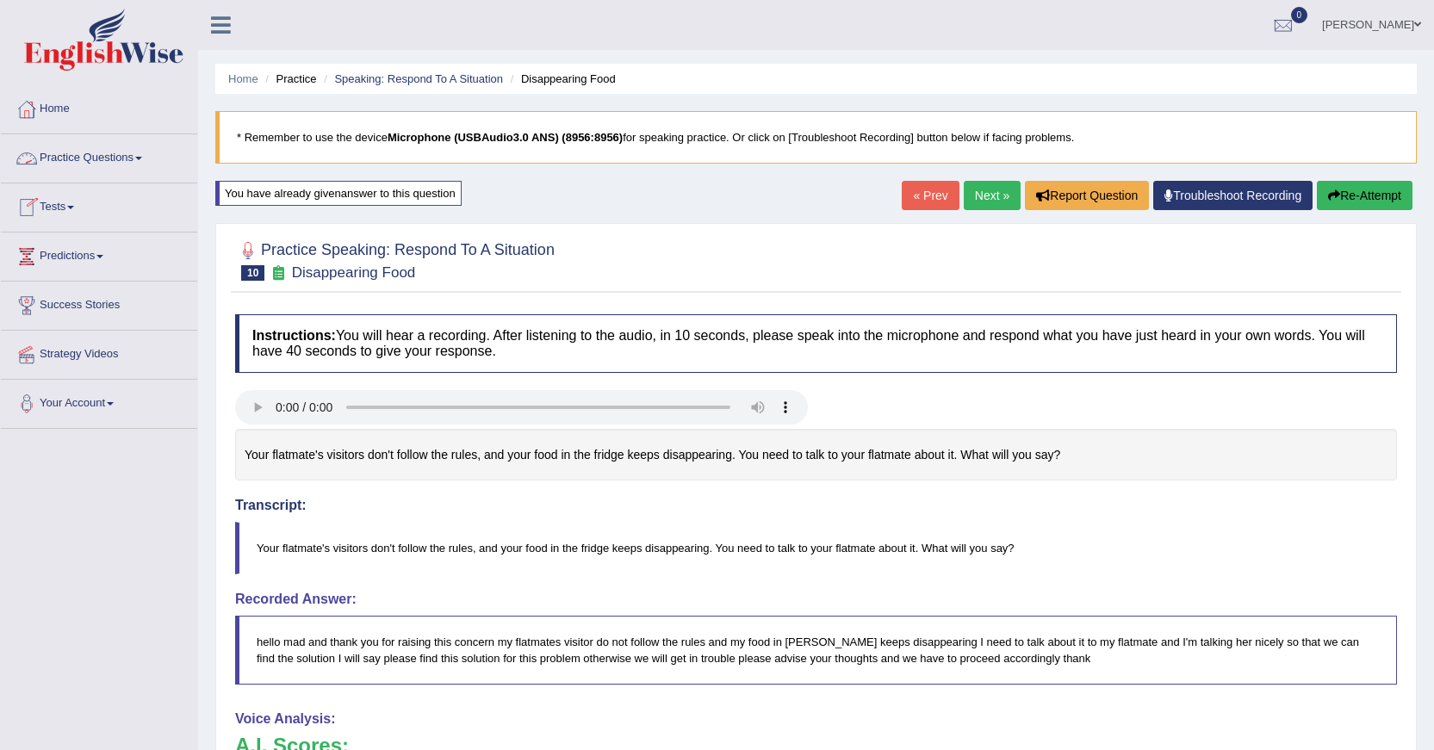
click at [138, 158] on link "Practice Questions" at bounding box center [99, 155] width 196 height 43
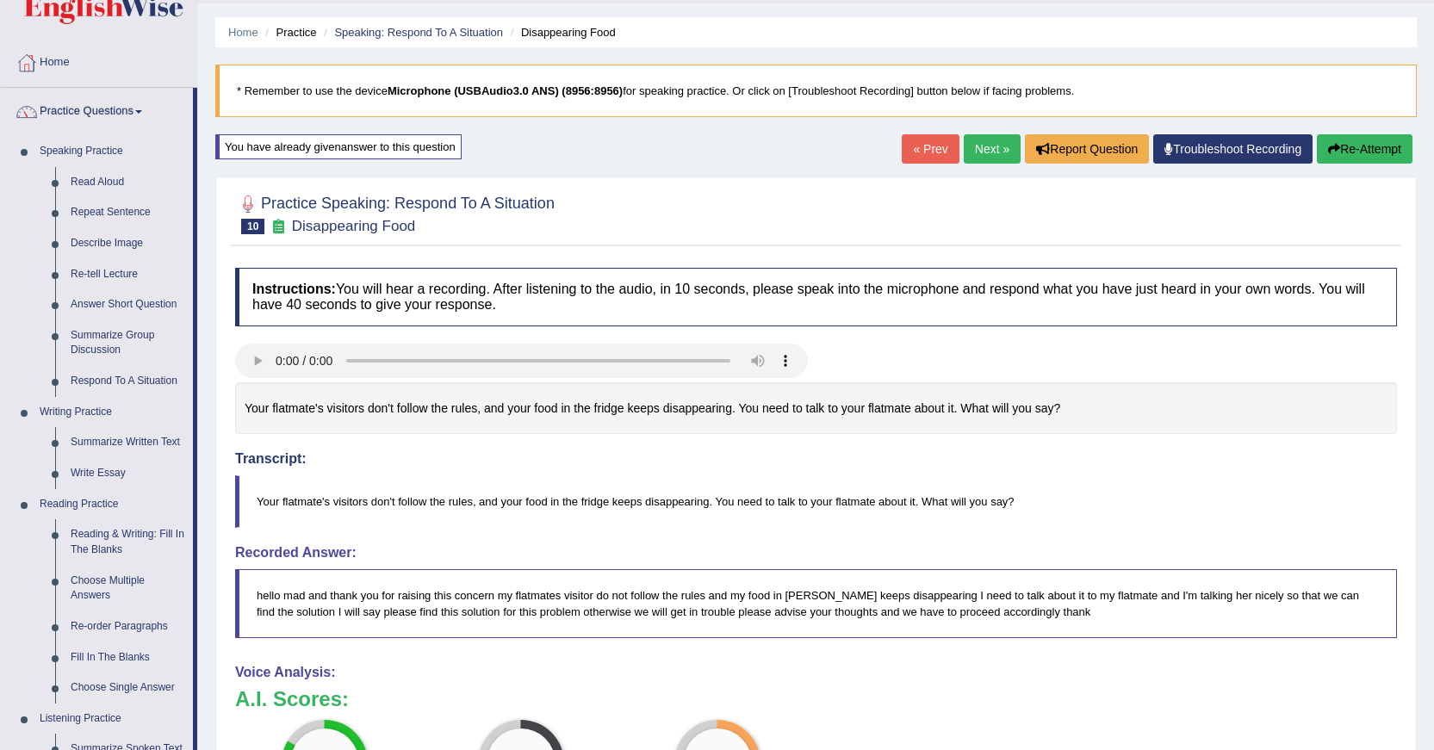
scroll to position [84, 0]
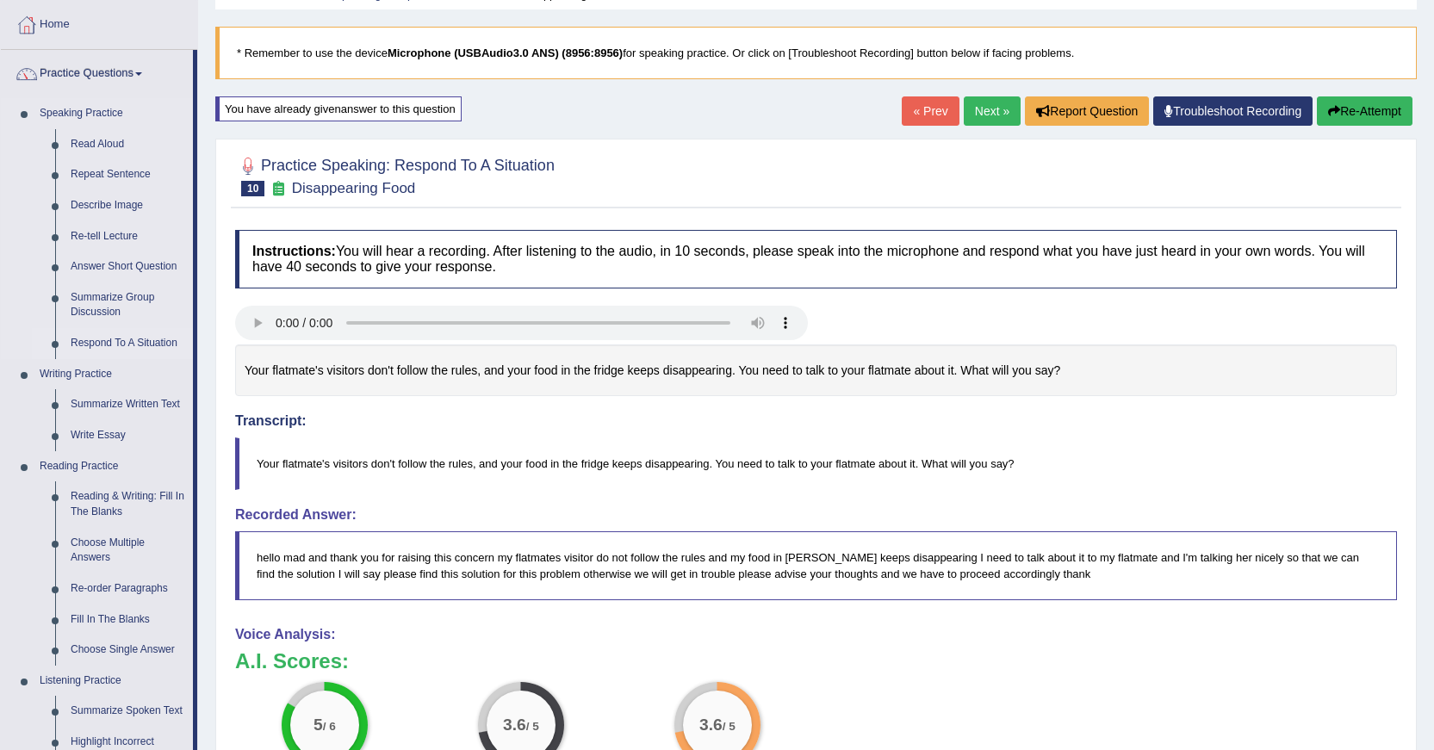
click at [120, 344] on link "Respond To A Situation" at bounding box center [128, 343] width 130 height 31
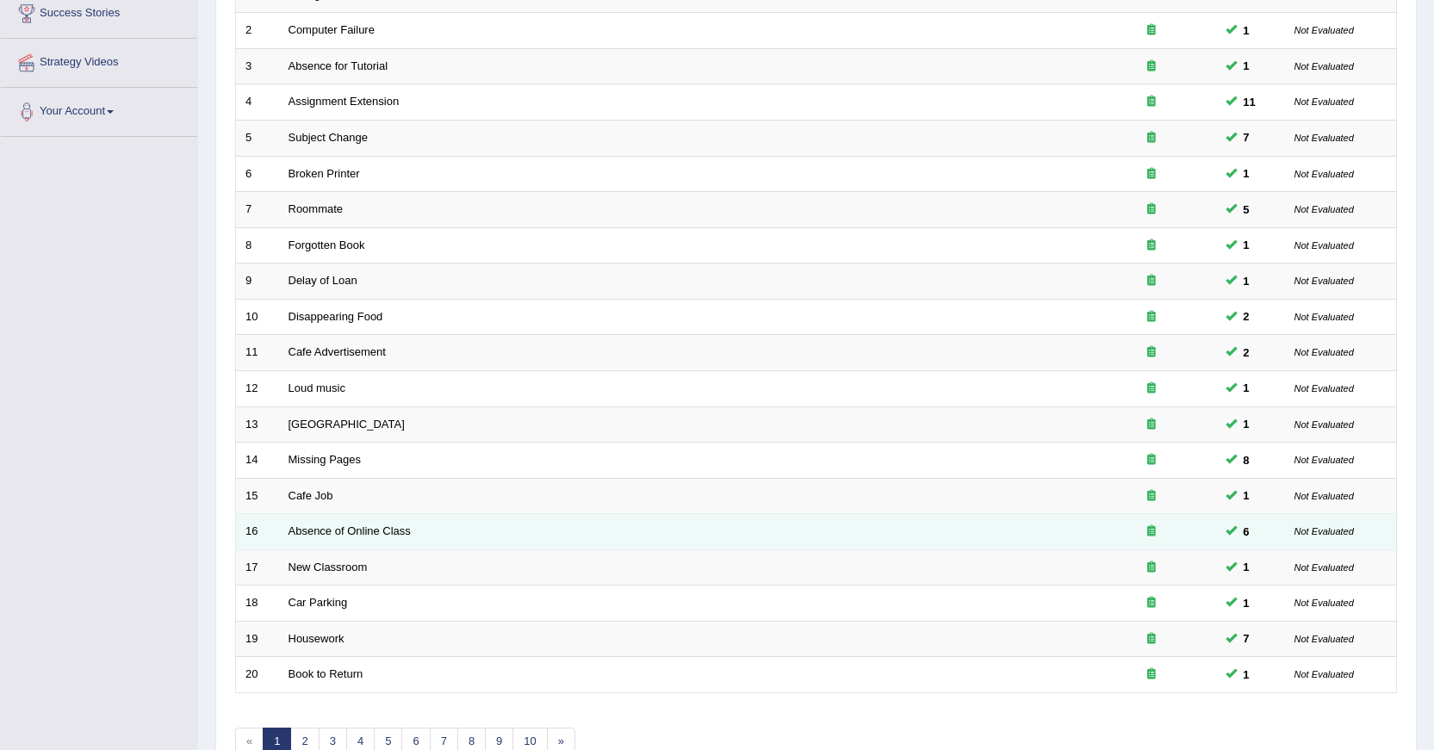
scroll to position [294, 0]
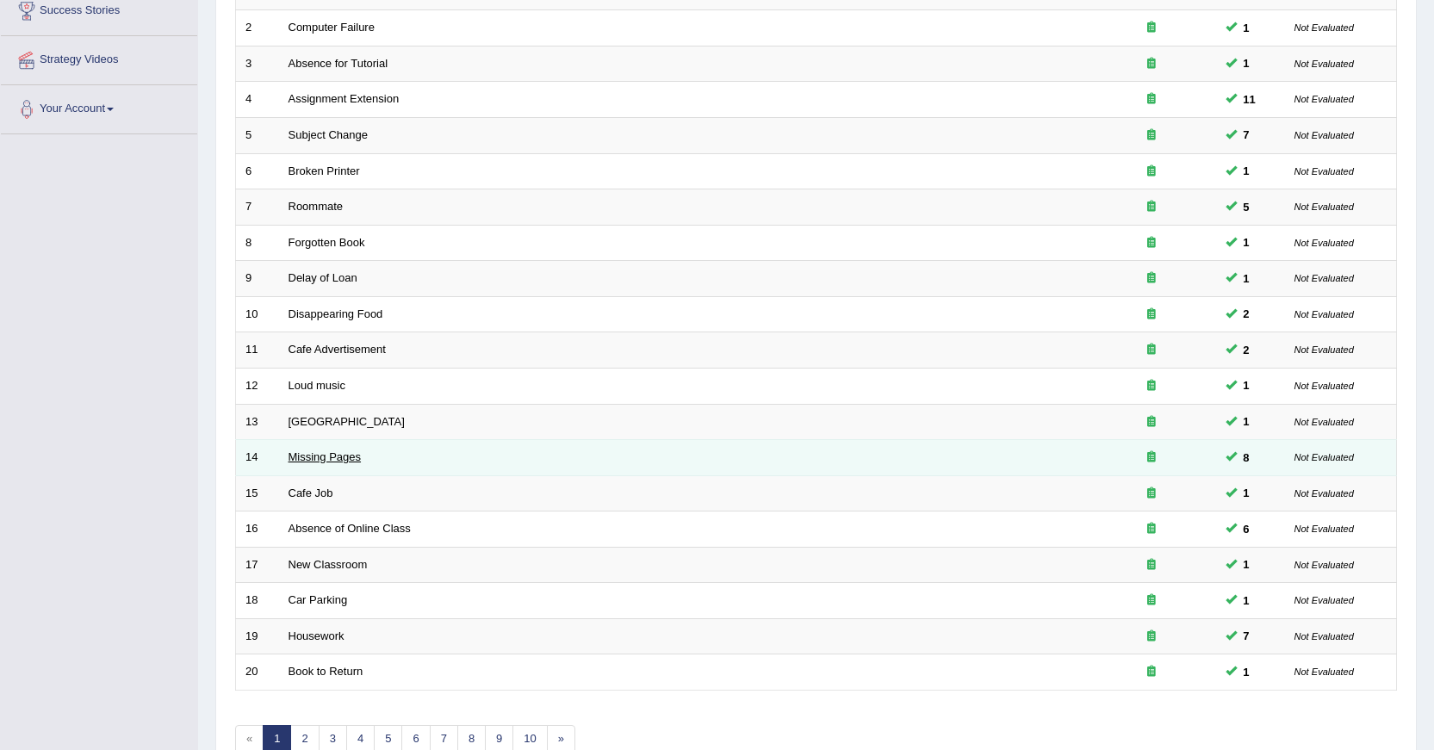
click at [310, 459] on link "Missing Pages" at bounding box center [324, 456] width 73 height 13
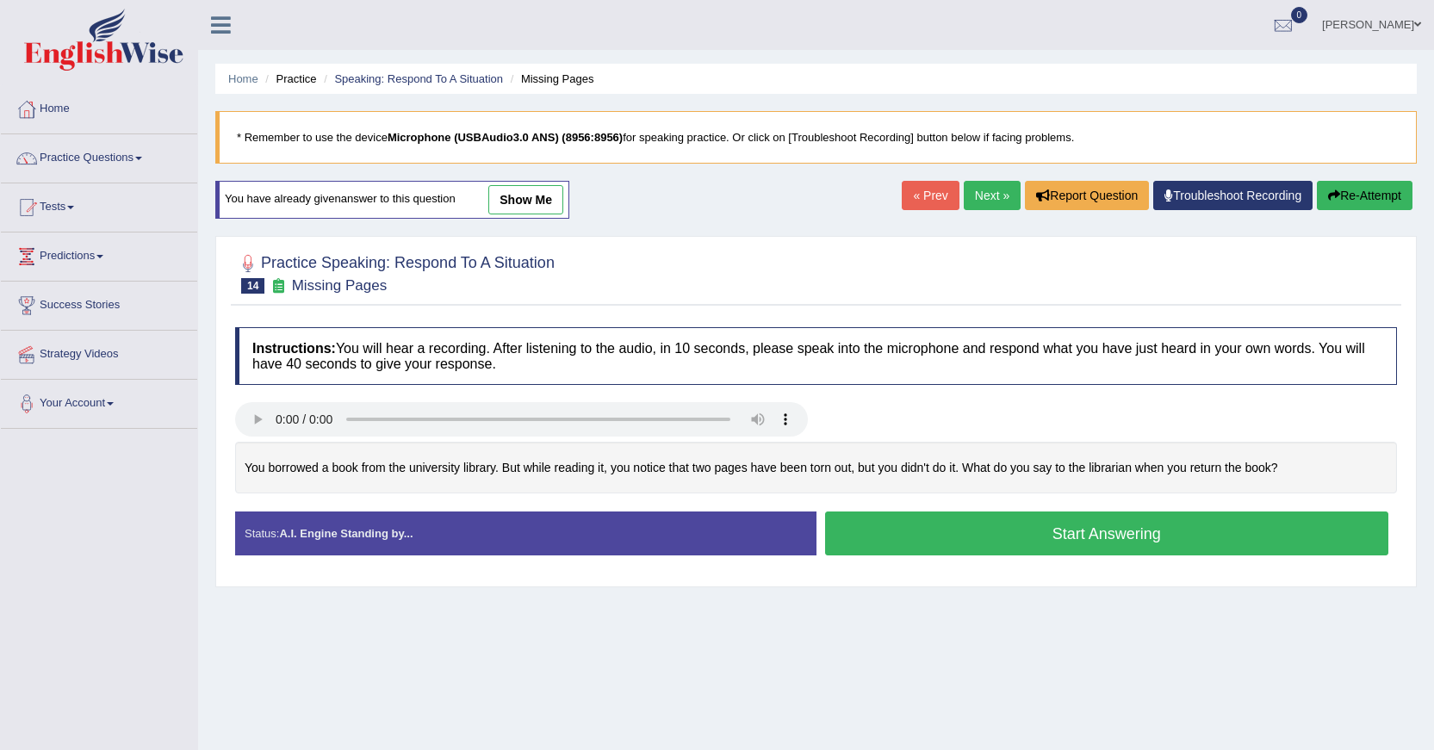
click at [544, 193] on link "show me" at bounding box center [525, 199] width 75 height 29
click at [543, 195] on div "Home Practice Speaking: Respond To A Situation Missing Pages * Remember to use …" at bounding box center [816, 430] width 1236 height 861
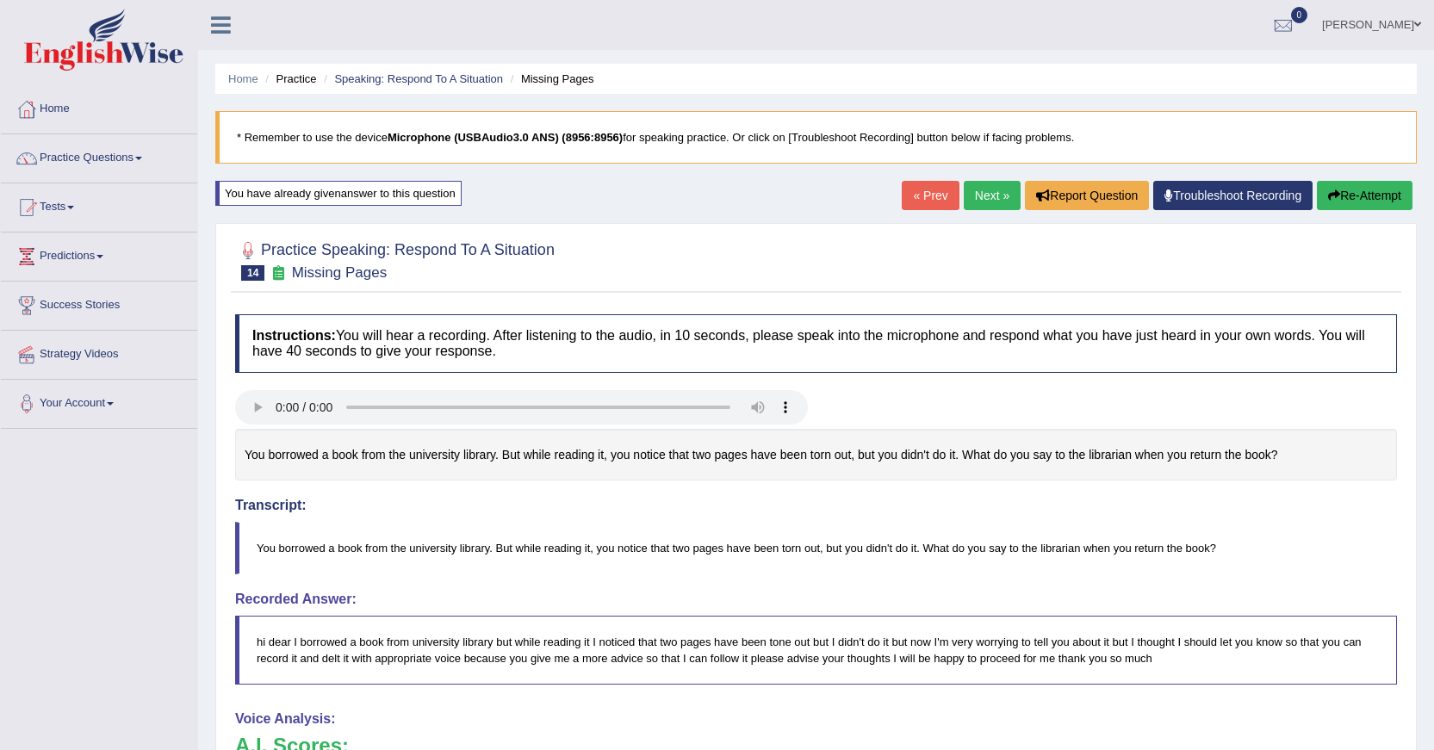
click at [1374, 196] on button "Re-Attempt" at bounding box center [1364, 195] width 96 height 29
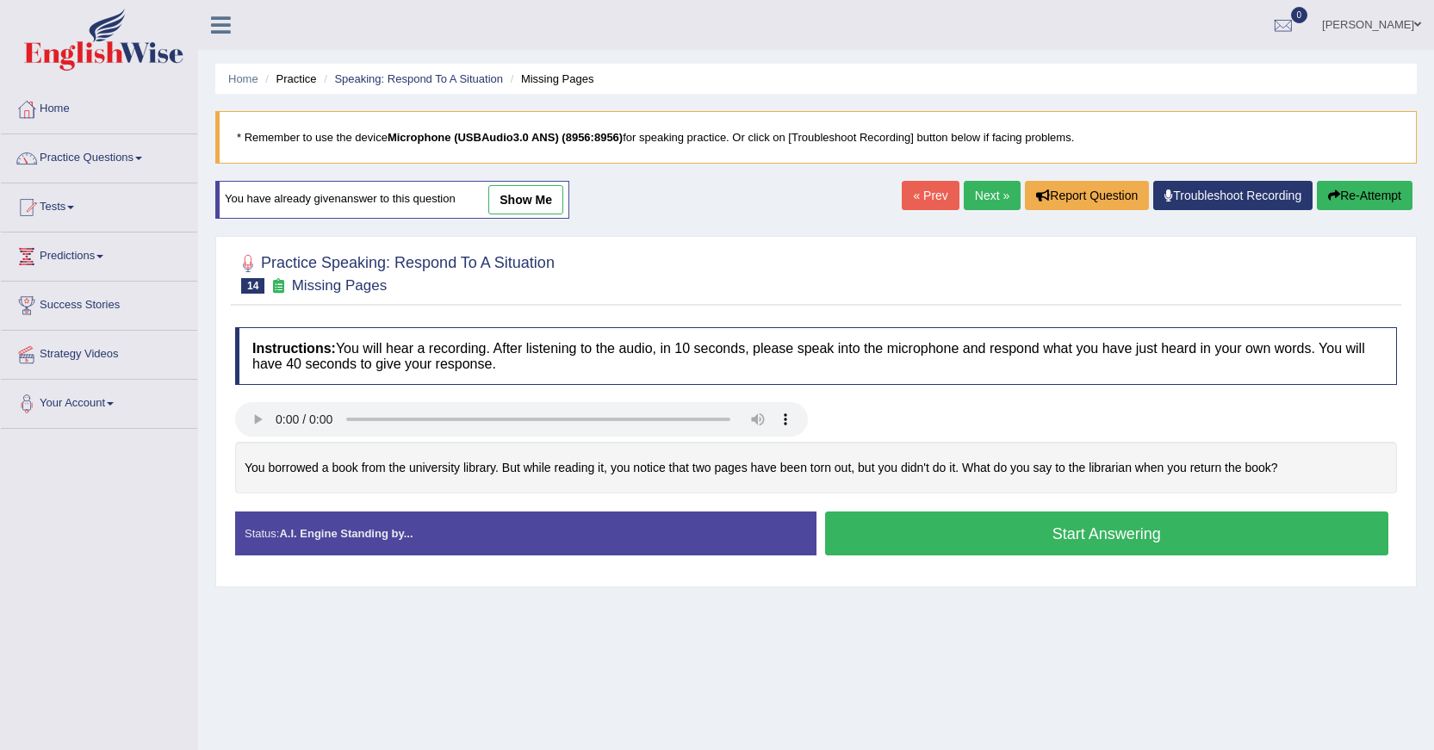
click at [1010, 542] on button "Start Answering" at bounding box center [1107, 533] width 564 height 44
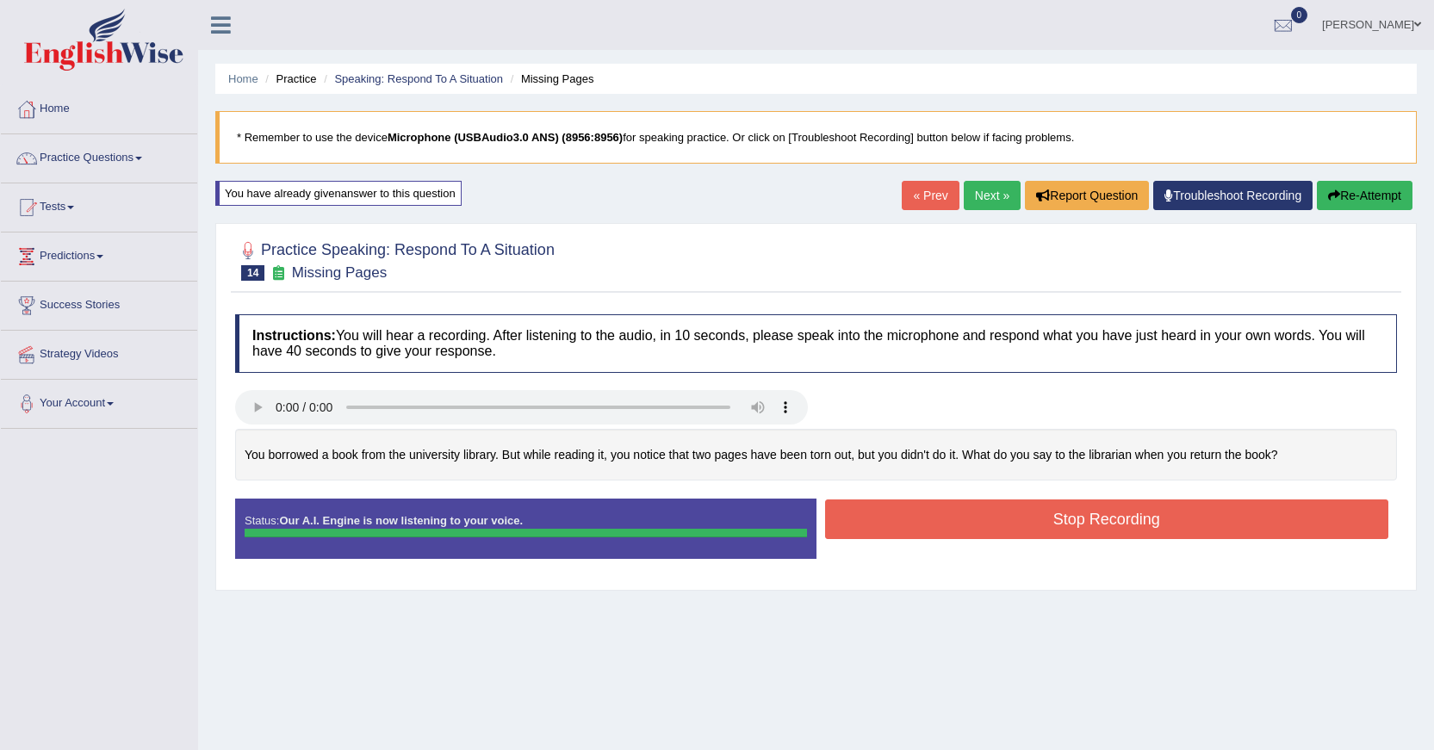
click at [1042, 521] on div "Instructions: You will hear a recording. After listening to the audio, in 10 se…" at bounding box center [816, 444] width 1170 height 276
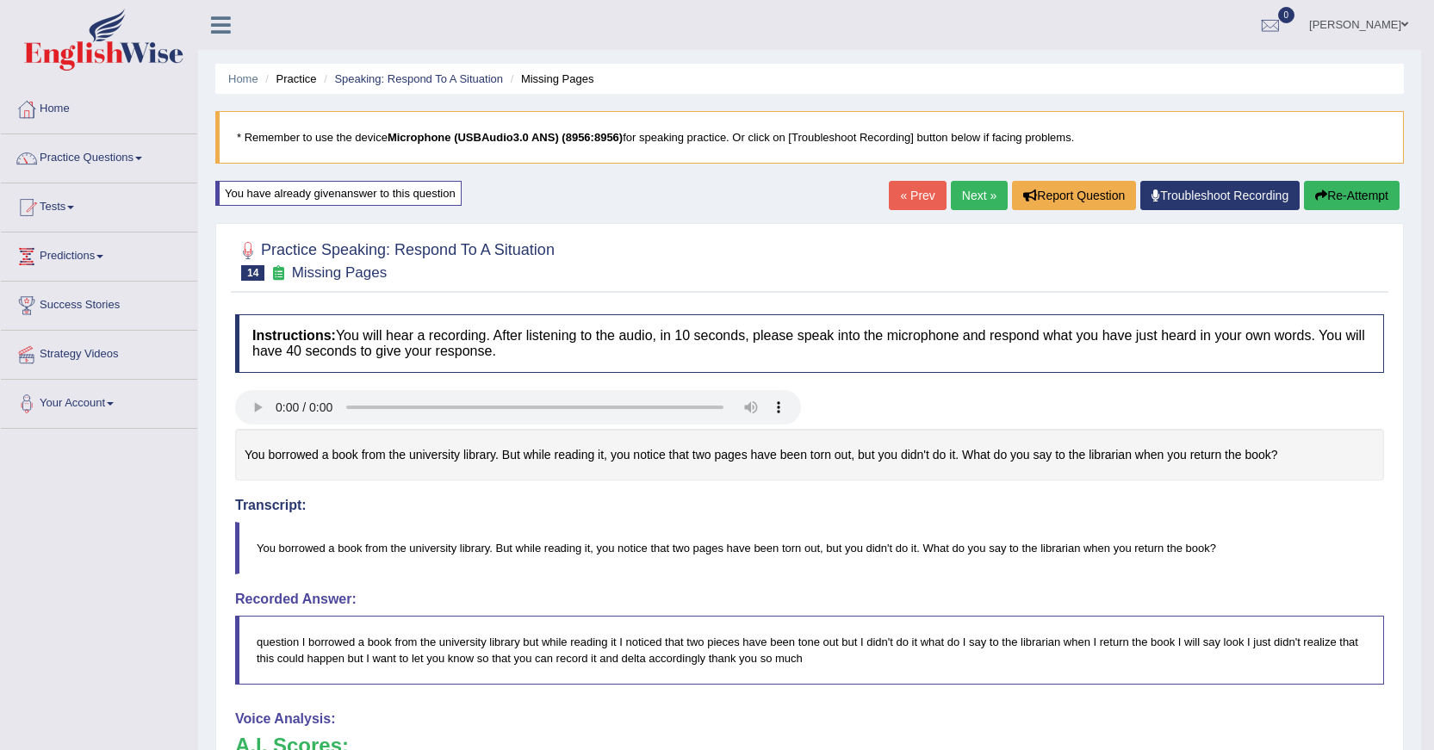
click at [1335, 198] on button "Re-Attempt" at bounding box center [1352, 195] width 96 height 29
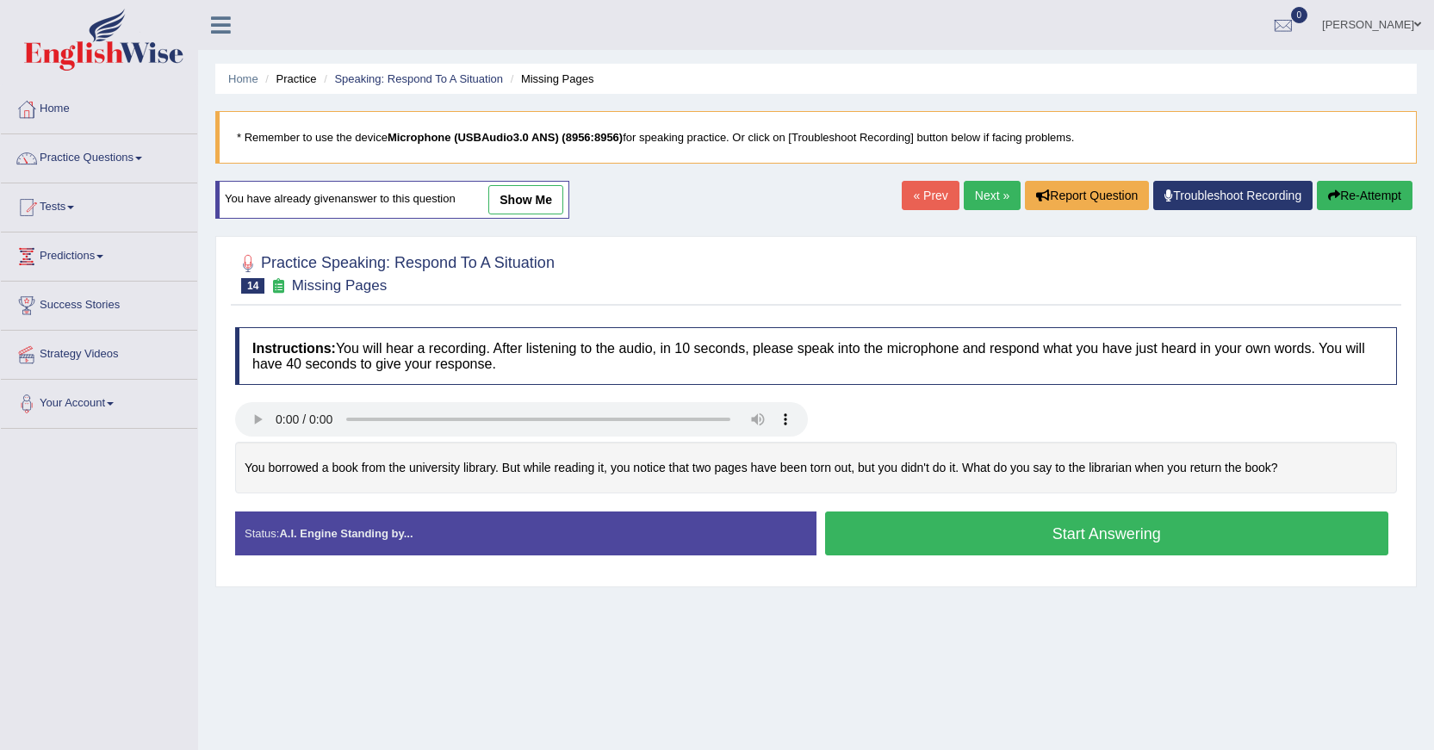
click at [1048, 539] on button "Start Answering" at bounding box center [1107, 533] width 564 height 44
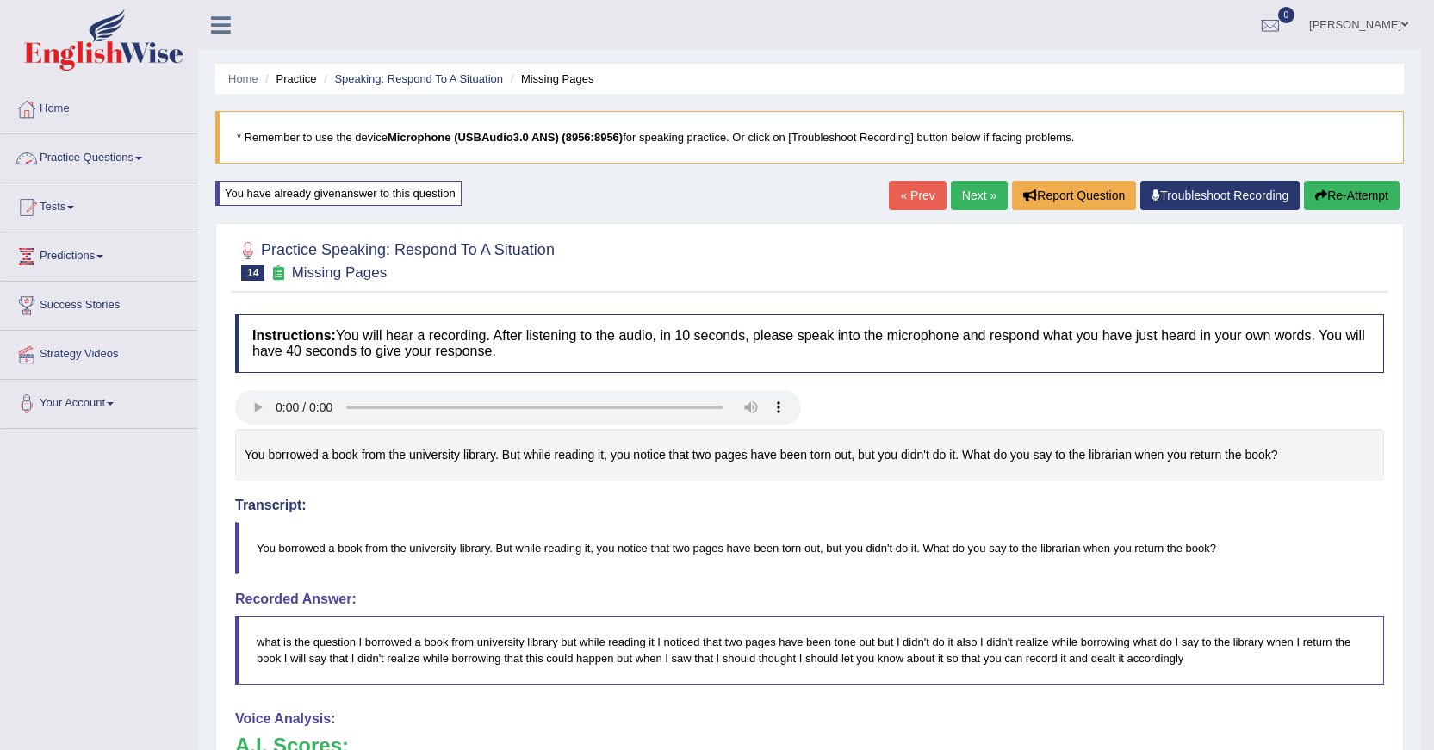
click at [143, 153] on link "Practice Questions" at bounding box center [99, 155] width 196 height 43
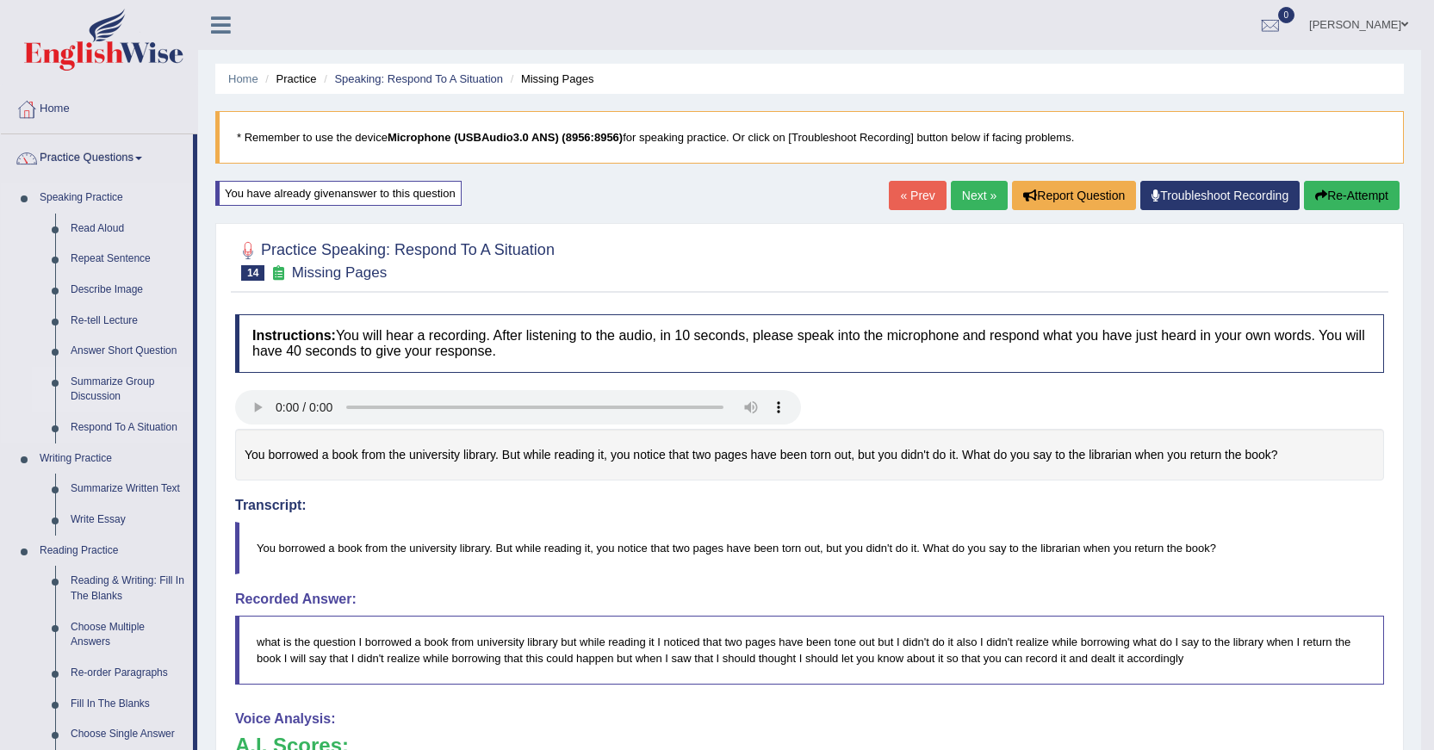
click at [115, 377] on link "Summarize Group Discussion" at bounding box center [128, 390] width 130 height 46
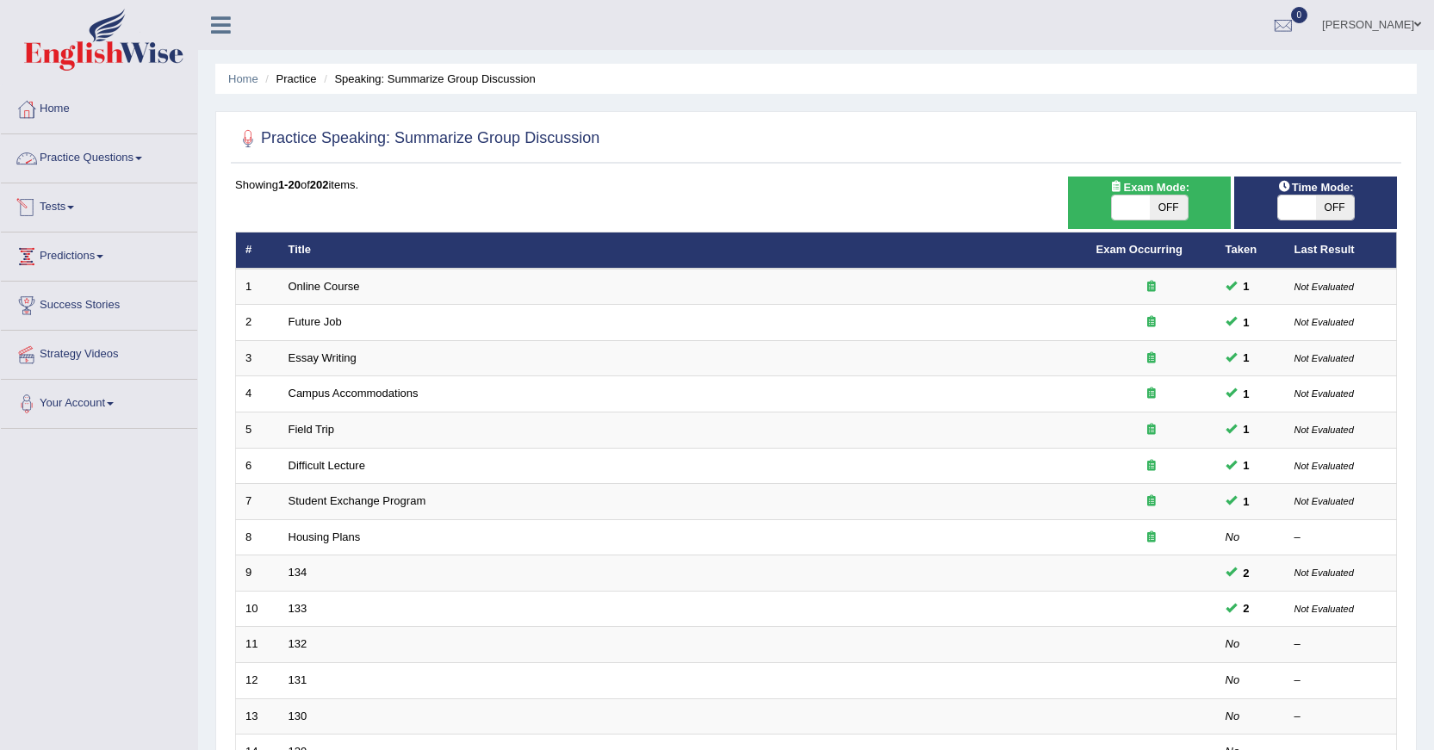
click at [80, 154] on link "Practice Questions" at bounding box center [99, 155] width 196 height 43
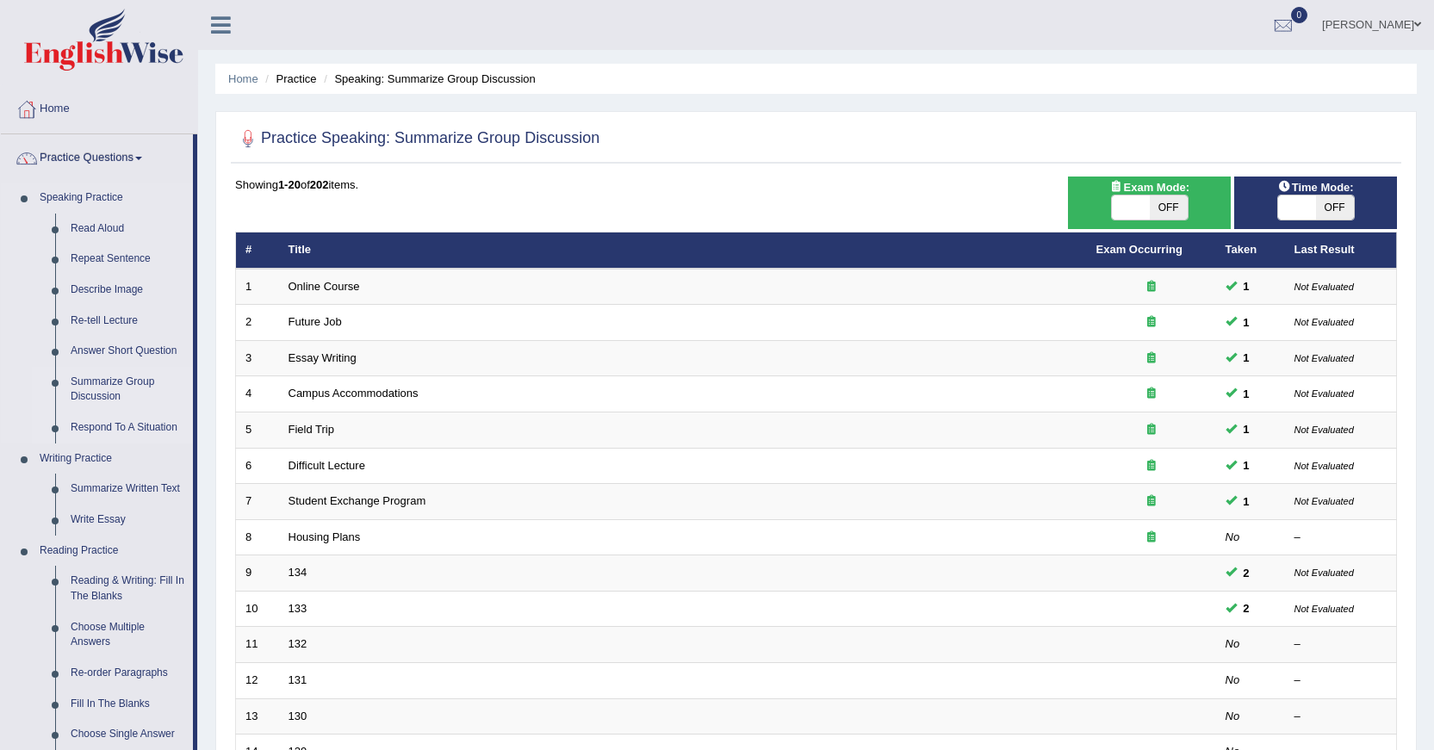
click at [100, 426] on link "Respond To A Situation" at bounding box center [128, 427] width 130 height 31
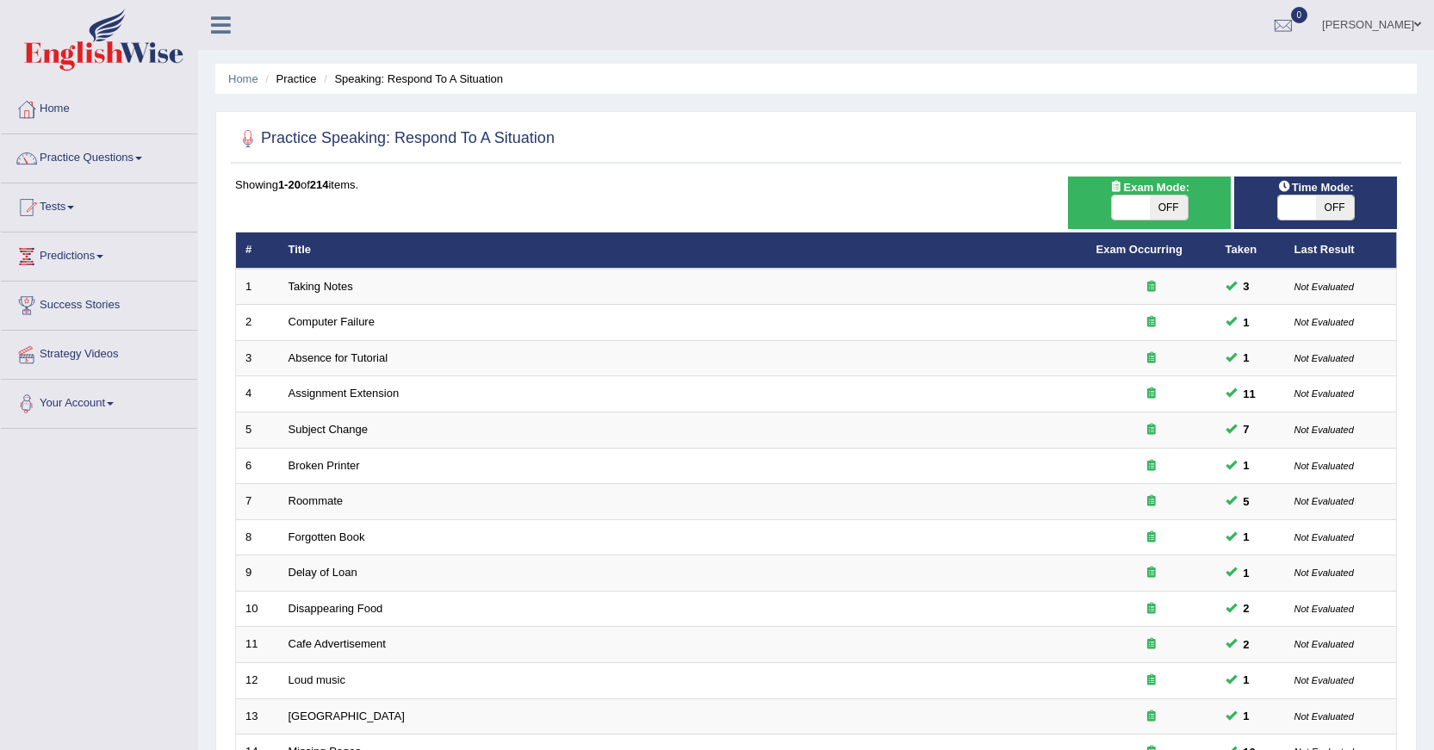
scroll to position [390, 0]
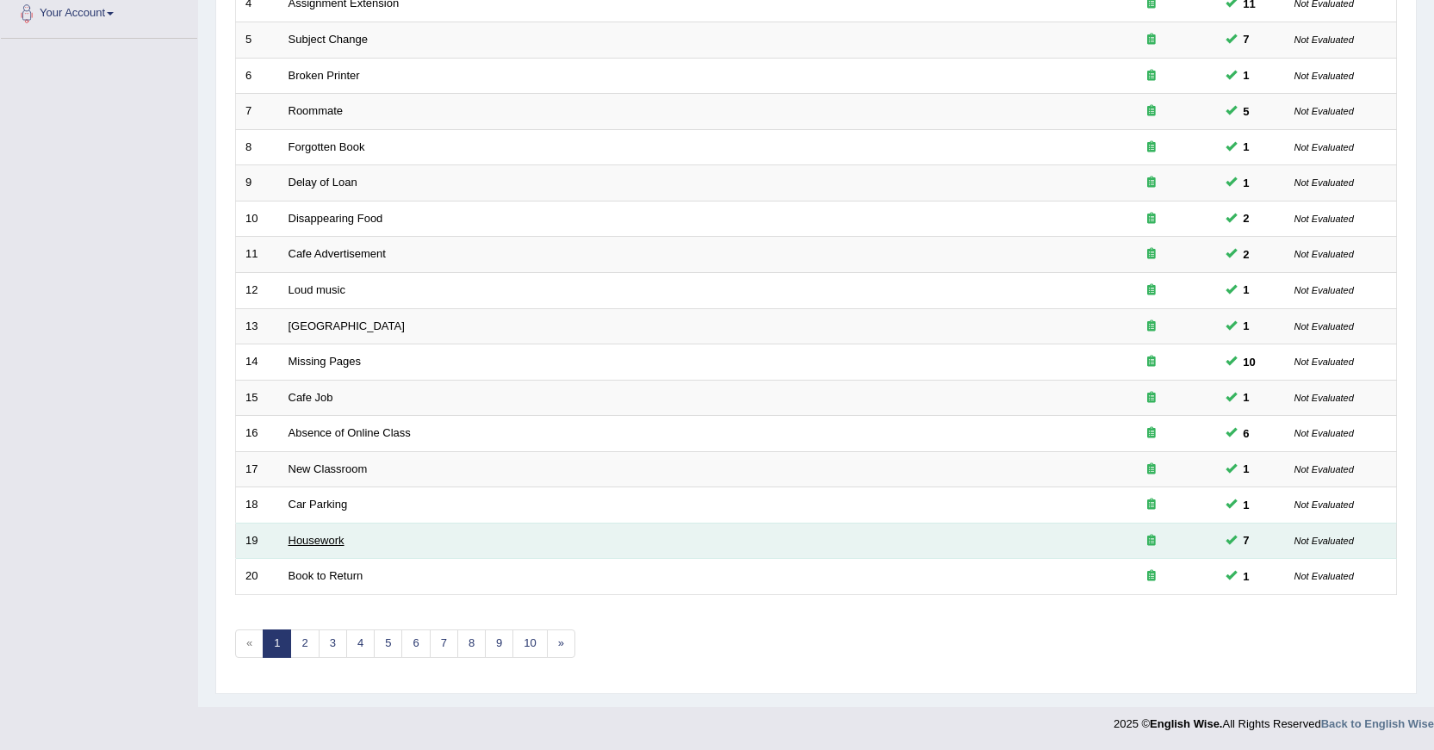
click at [328, 536] on link "Housework" at bounding box center [316, 540] width 56 height 13
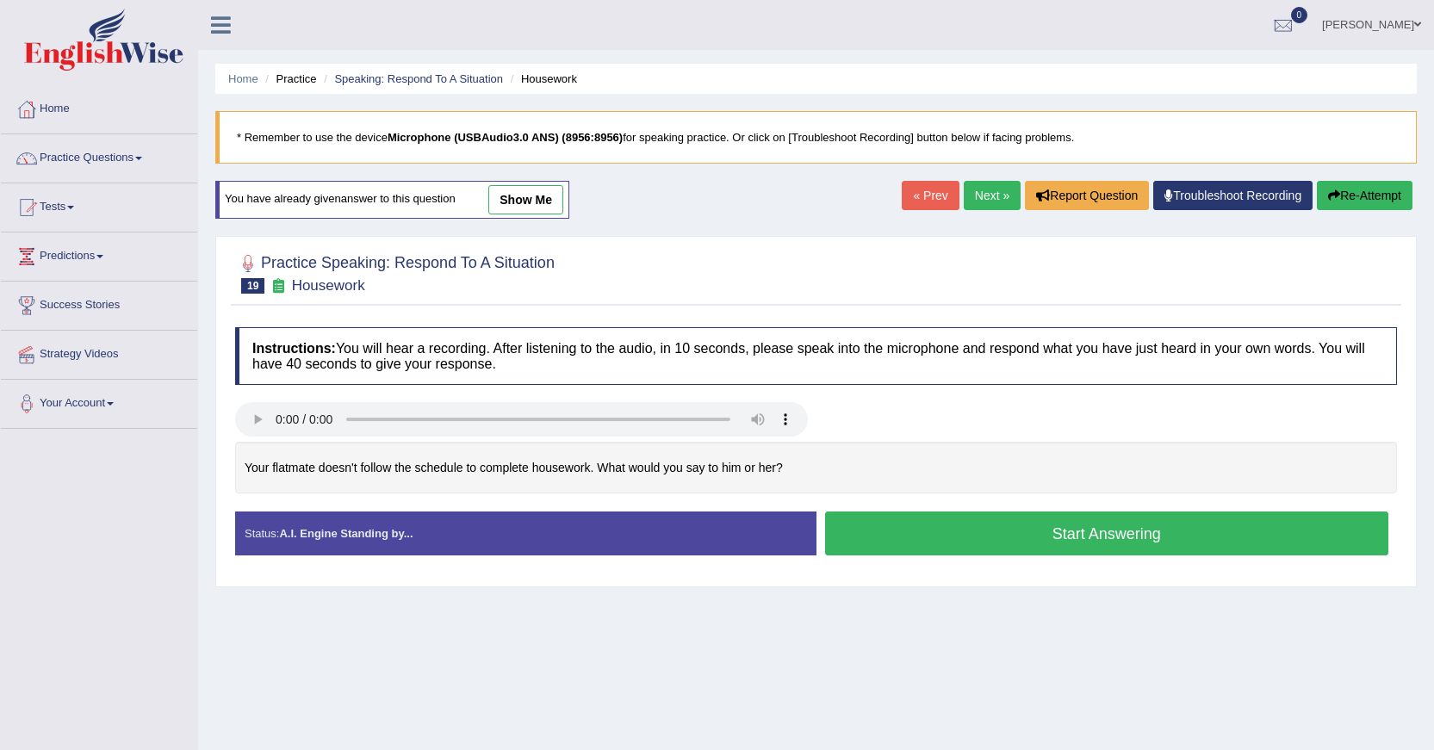
click at [508, 201] on link "show me" at bounding box center [525, 199] width 75 height 29
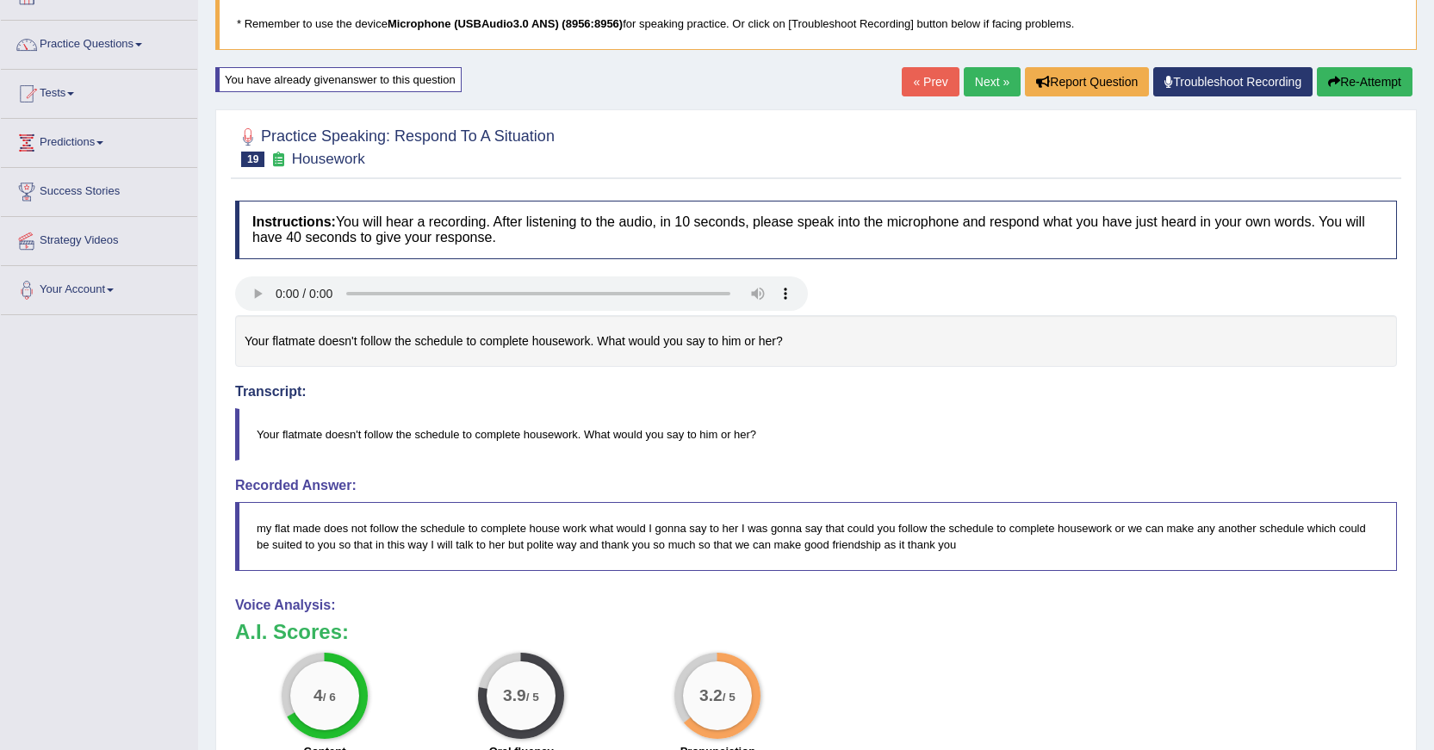
scroll to position [71, 0]
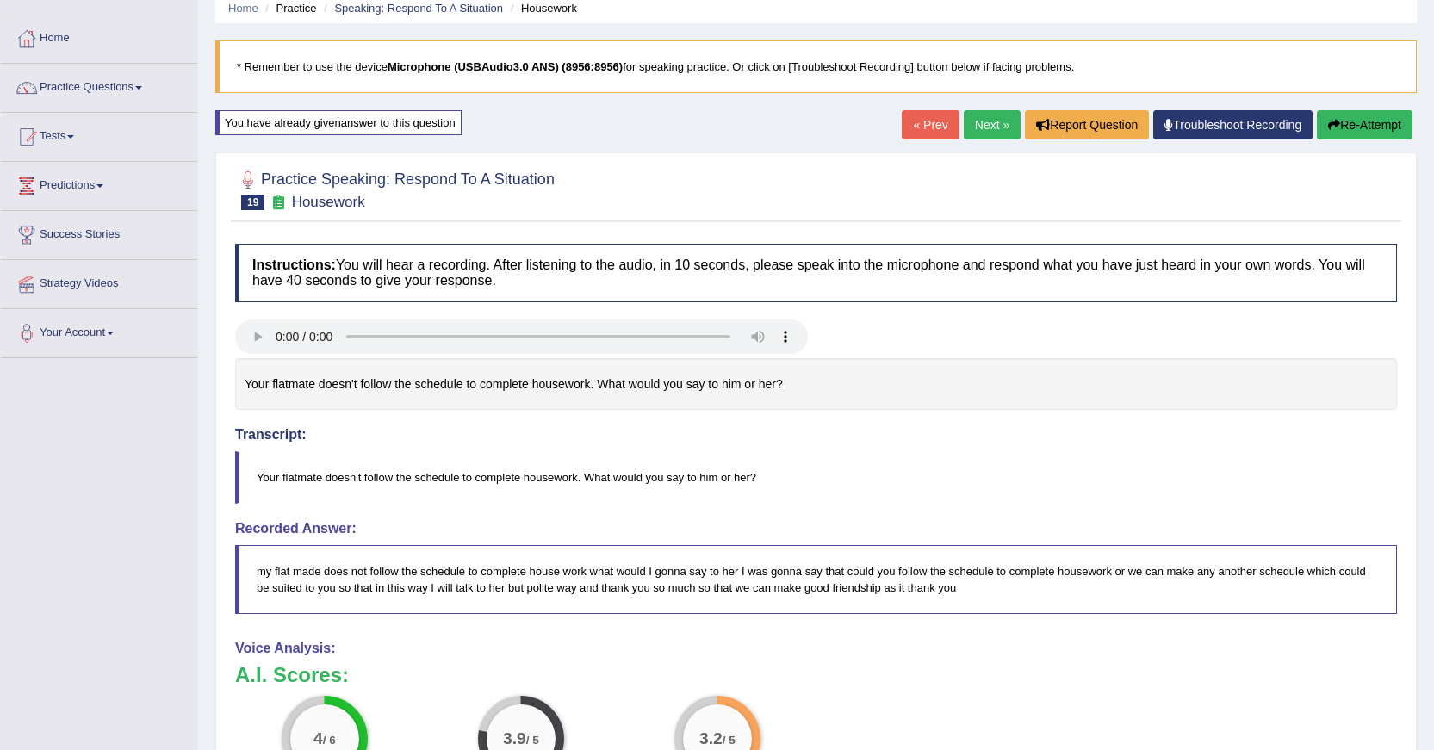
click at [1399, 122] on button "Re-Attempt" at bounding box center [1364, 124] width 96 height 29
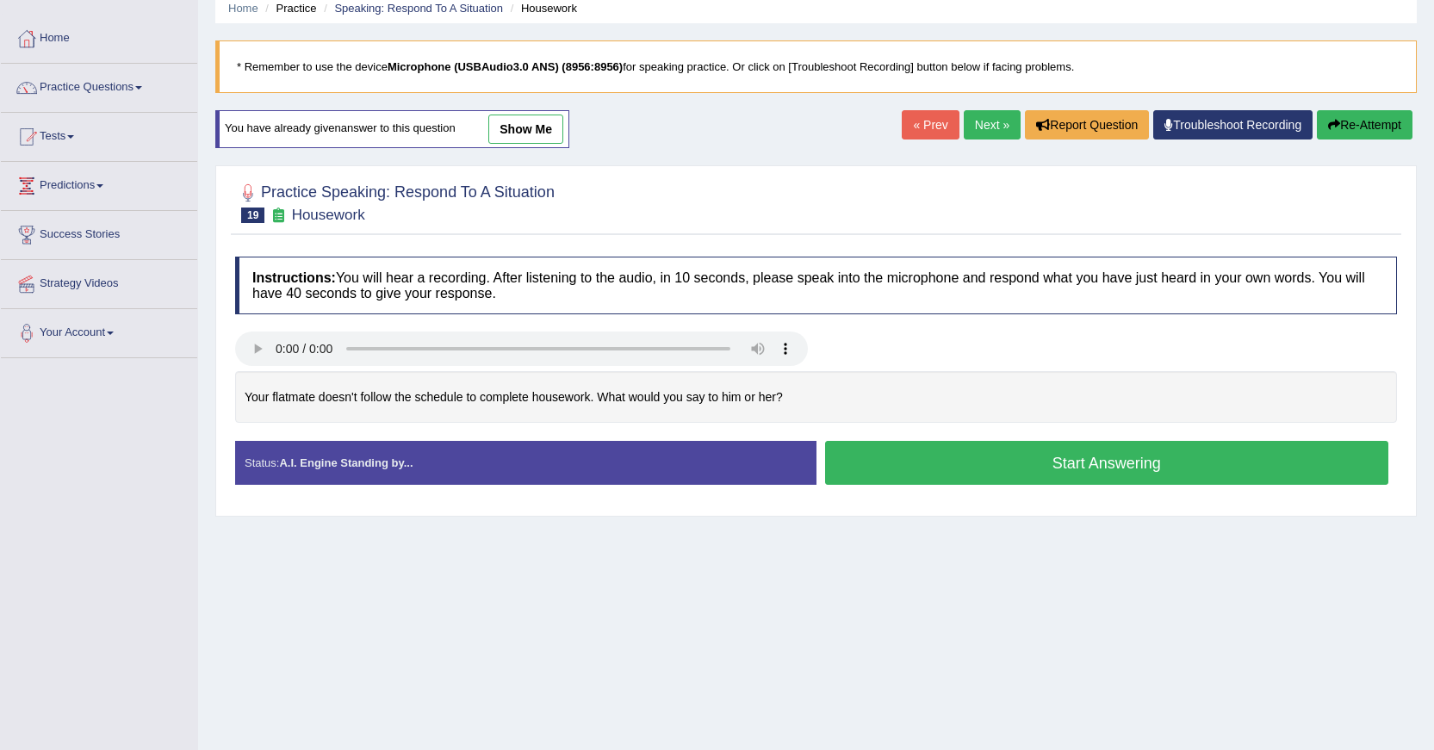
scroll to position [71, 0]
click at [1032, 462] on button "Start Answering" at bounding box center [1107, 463] width 564 height 44
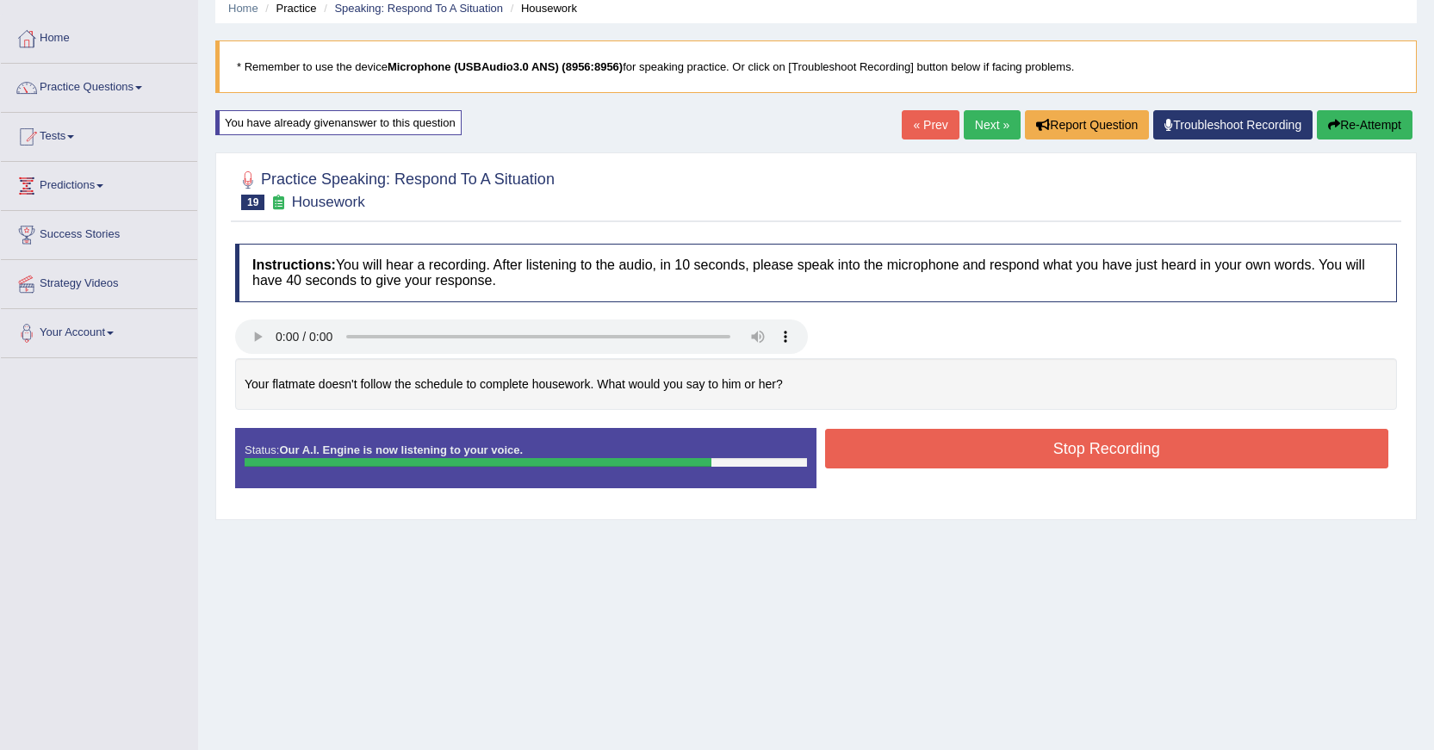
click at [1030, 462] on button "Stop Recording" at bounding box center [1107, 449] width 564 height 40
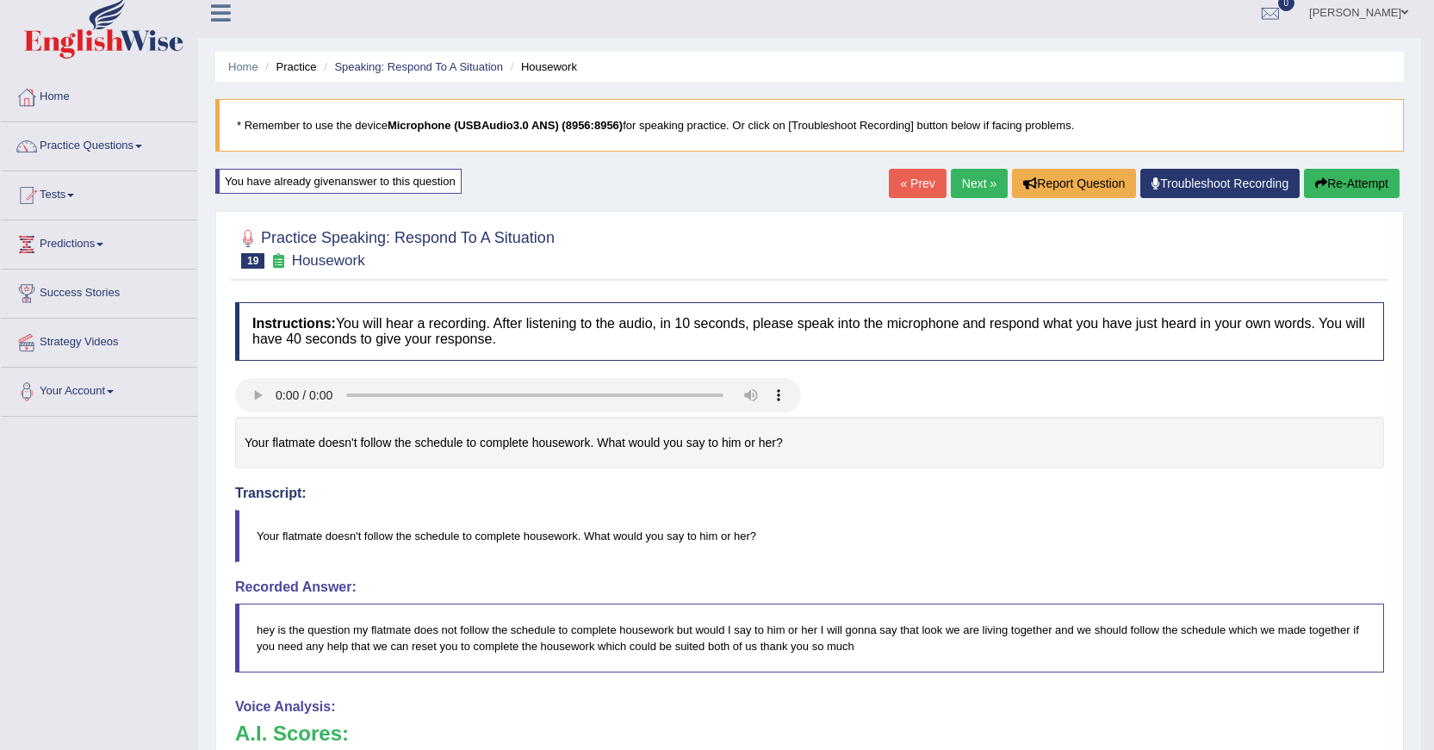
scroll to position [0, 0]
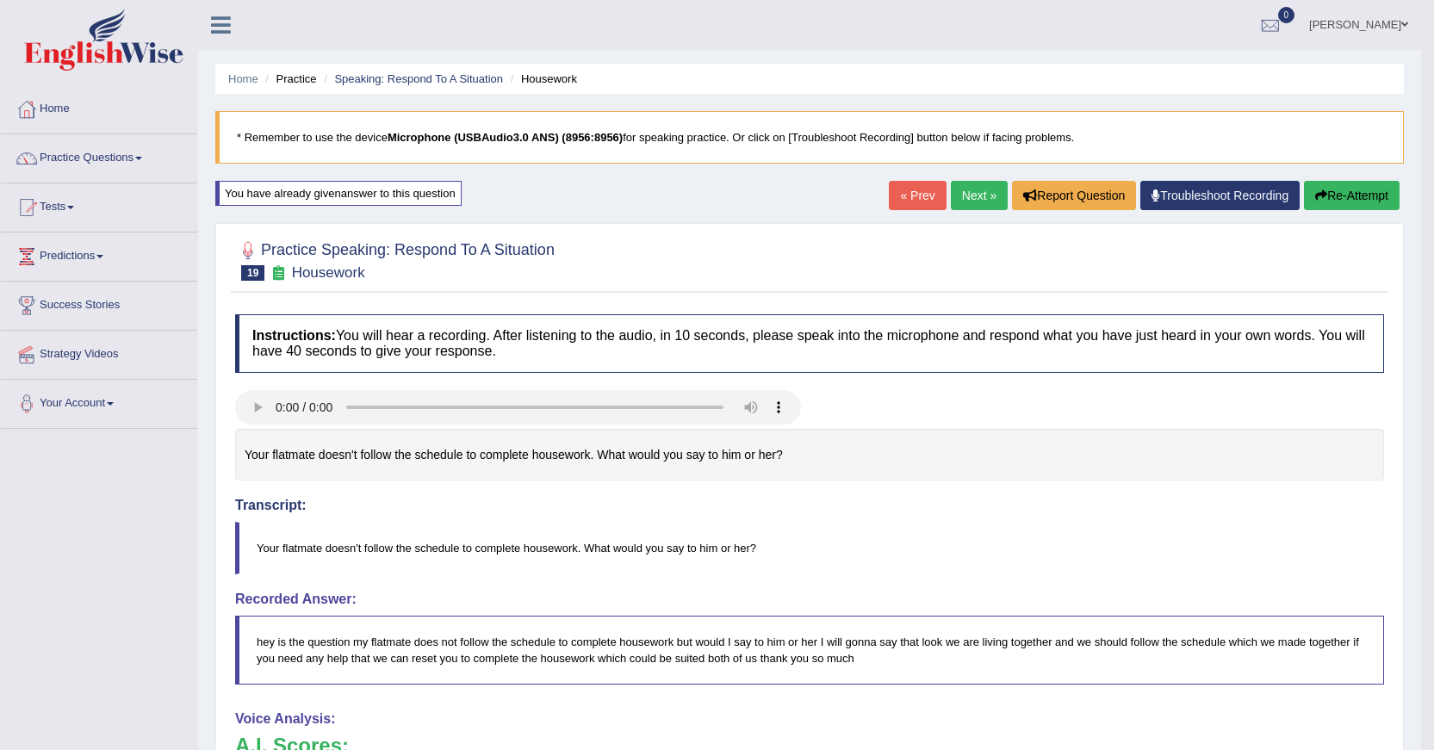
drag, startPoint x: 1441, startPoint y: 78, endPoint x: 1390, endPoint y: 129, distance: 72.5
click at [1433, 121] on html "Toggle navigation Home Practice Questions Speaking Practice Read Aloud Repeat S…" at bounding box center [717, 375] width 1434 height 750
click at [976, 189] on link "Next »" at bounding box center [979, 195] width 57 height 29
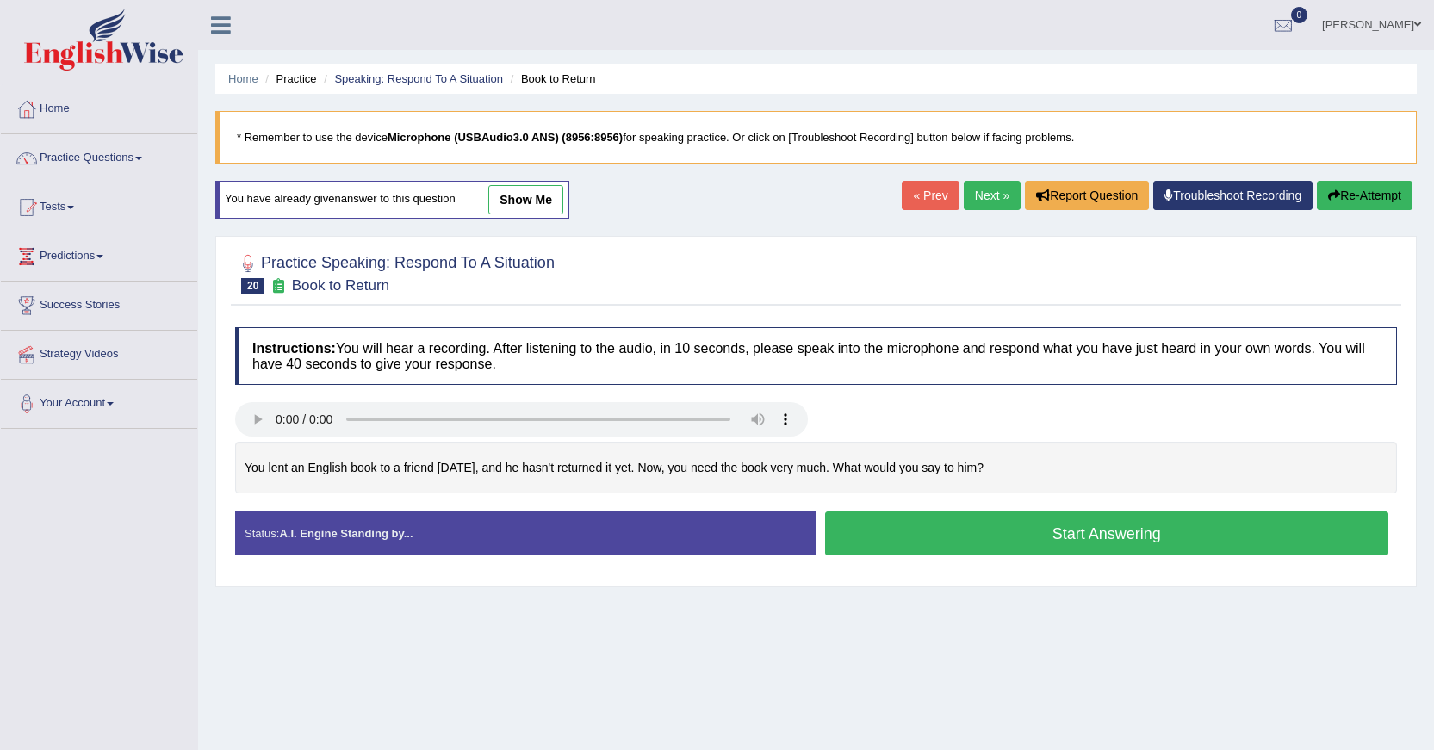
click at [1007, 540] on button "Start Answering" at bounding box center [1107, 533] width 564 height 44
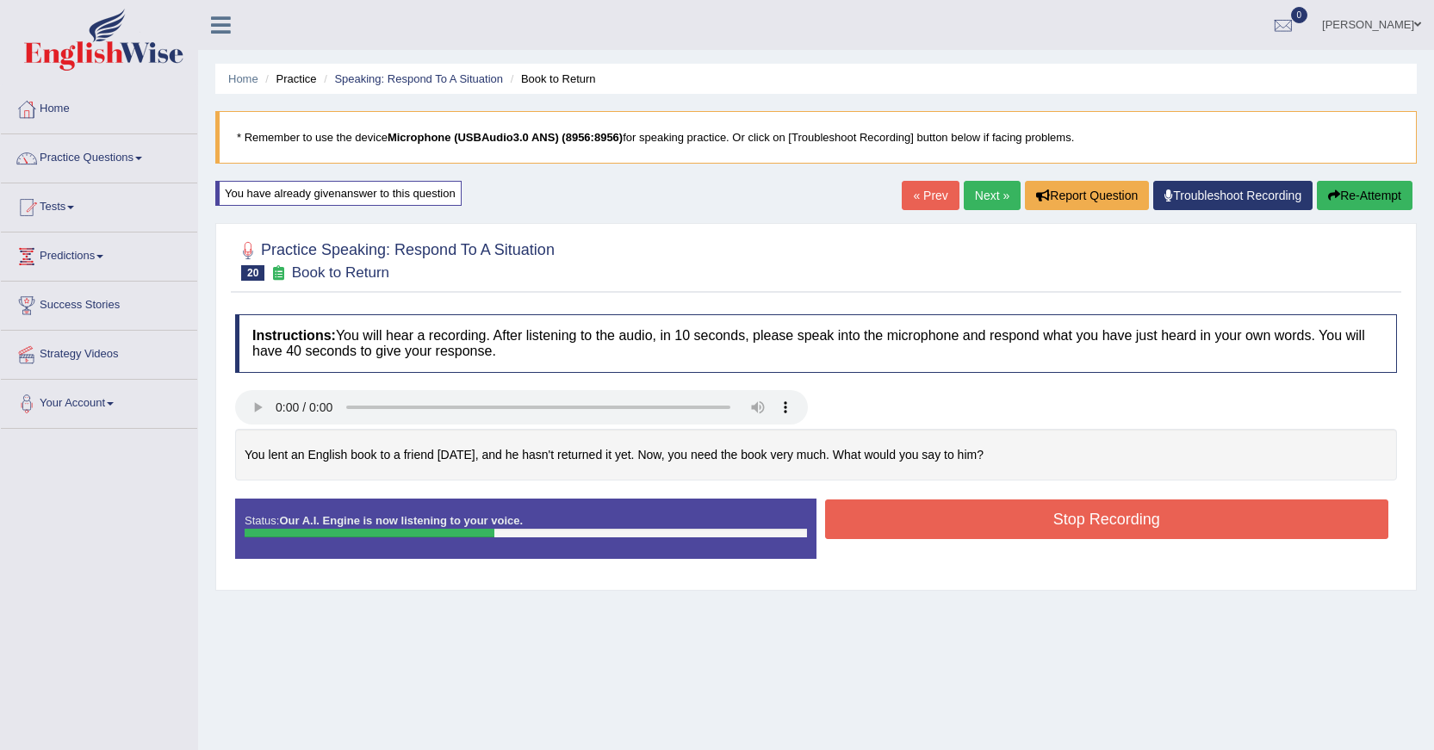
click at [1378, 200] on button "Re-Attempt" at bounding box center [1364, 195] width 96 height 29
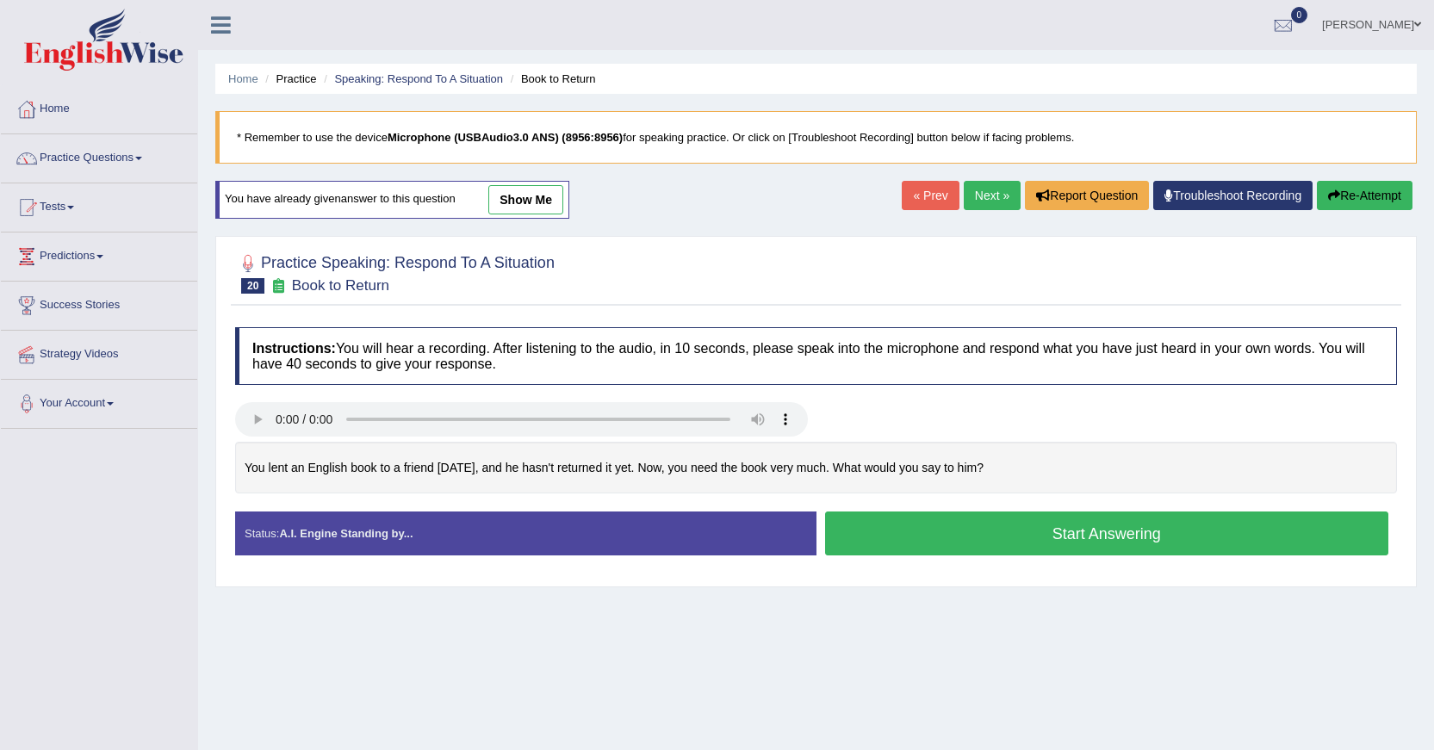
click at [1044, 546] on button "Start Answering" at bounding box center [1107, 533] width 564 height 44
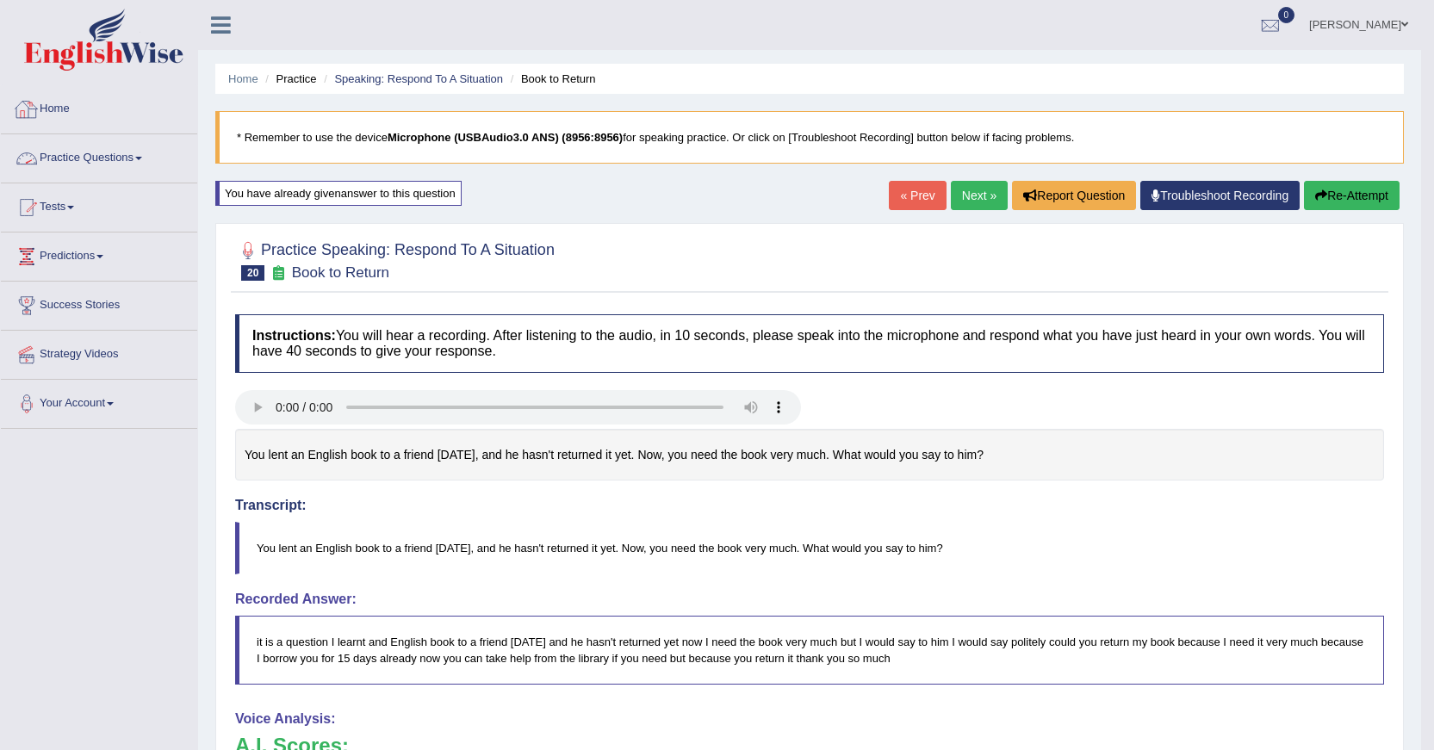
click at [90, 158] on link "Practice Questions" at bounding box center [99, 155] width 196 height 43
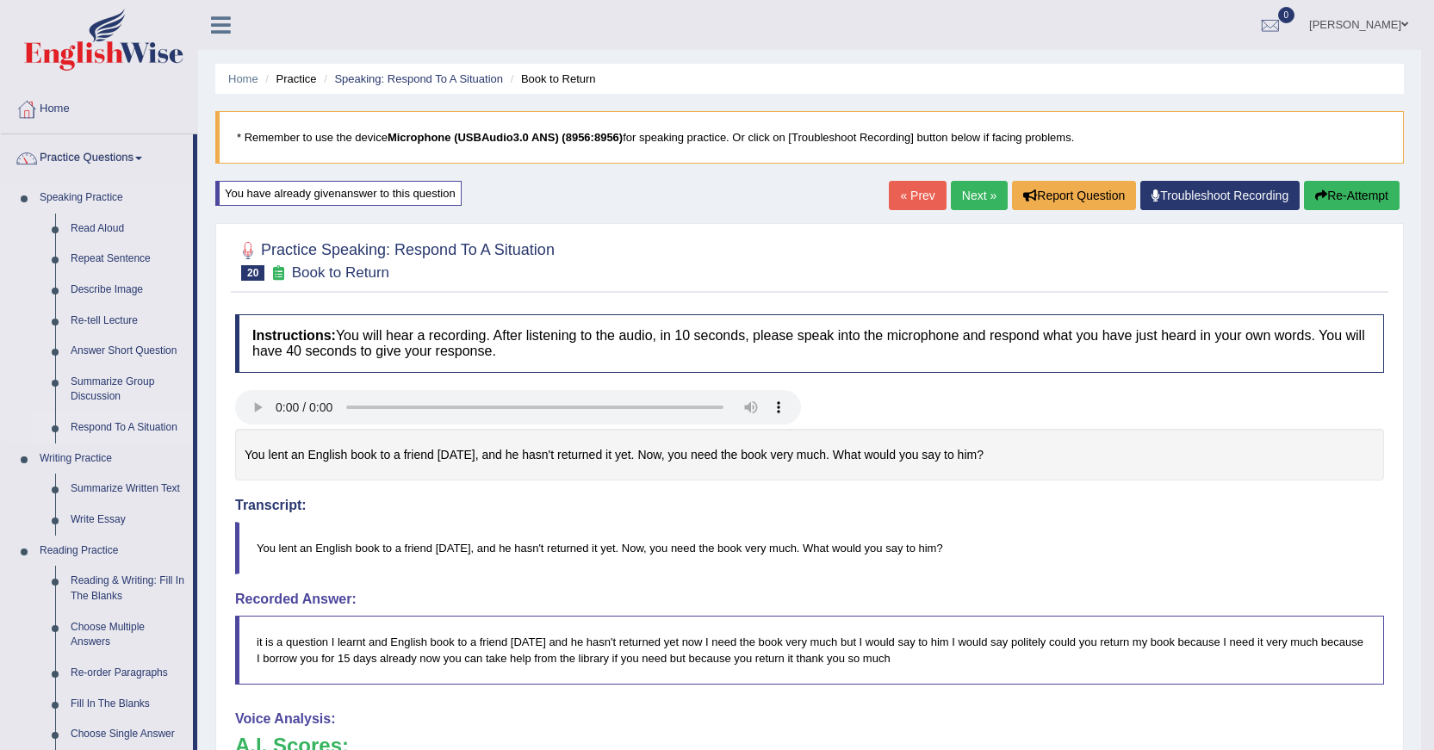
click at [115, 426] on link "Respond To A Situation" at bounding box center [128, 427] width 130 height 31
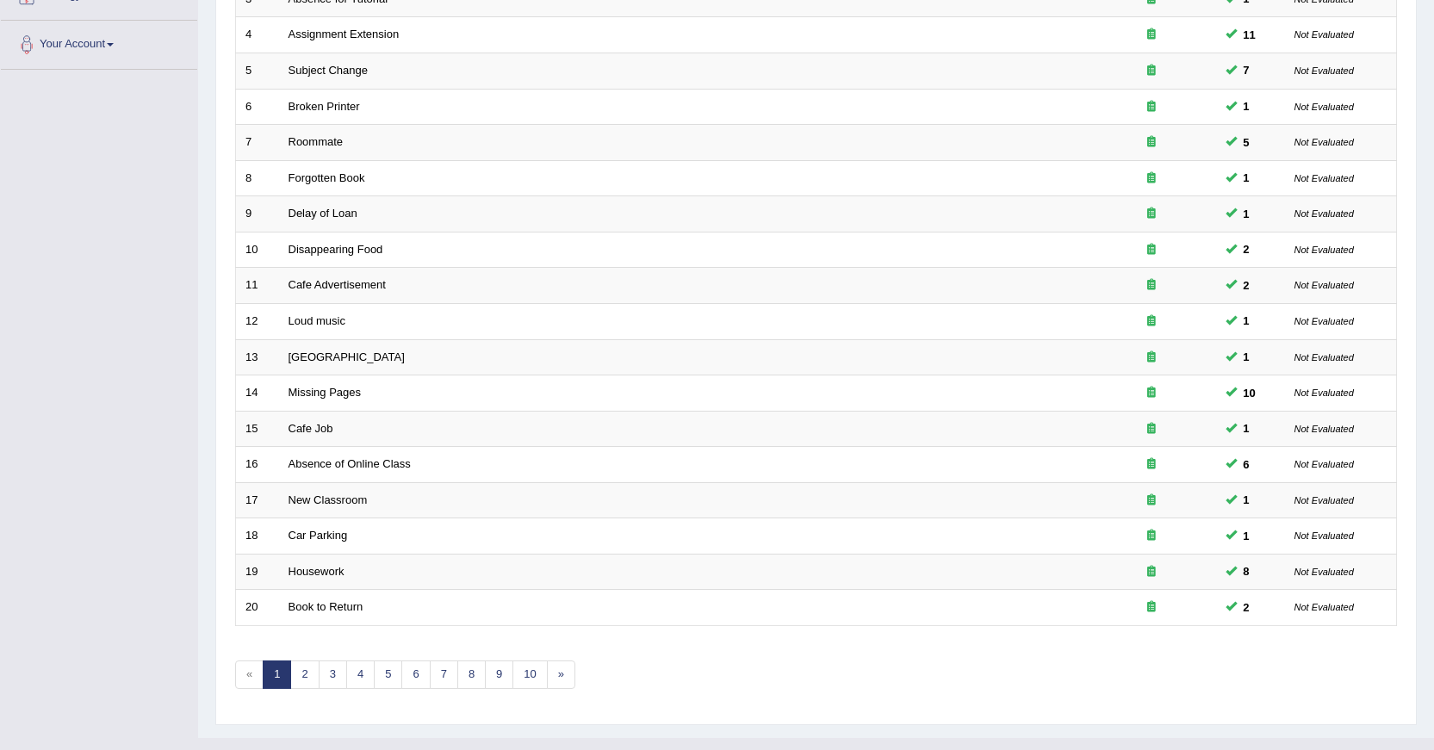
scroll to position [375, 0]
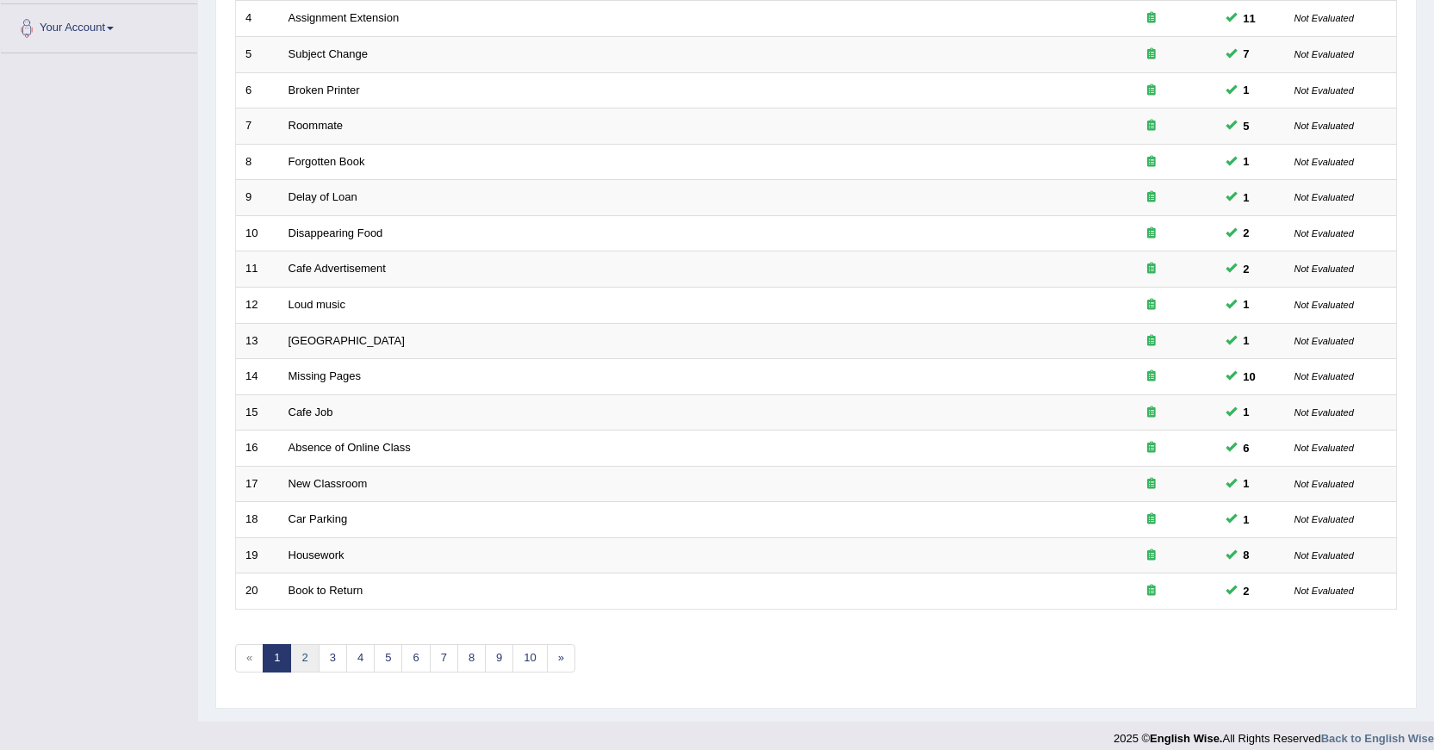
click at [307, 658] on link "2" at bounding box center [304, 658] width 28 height 28
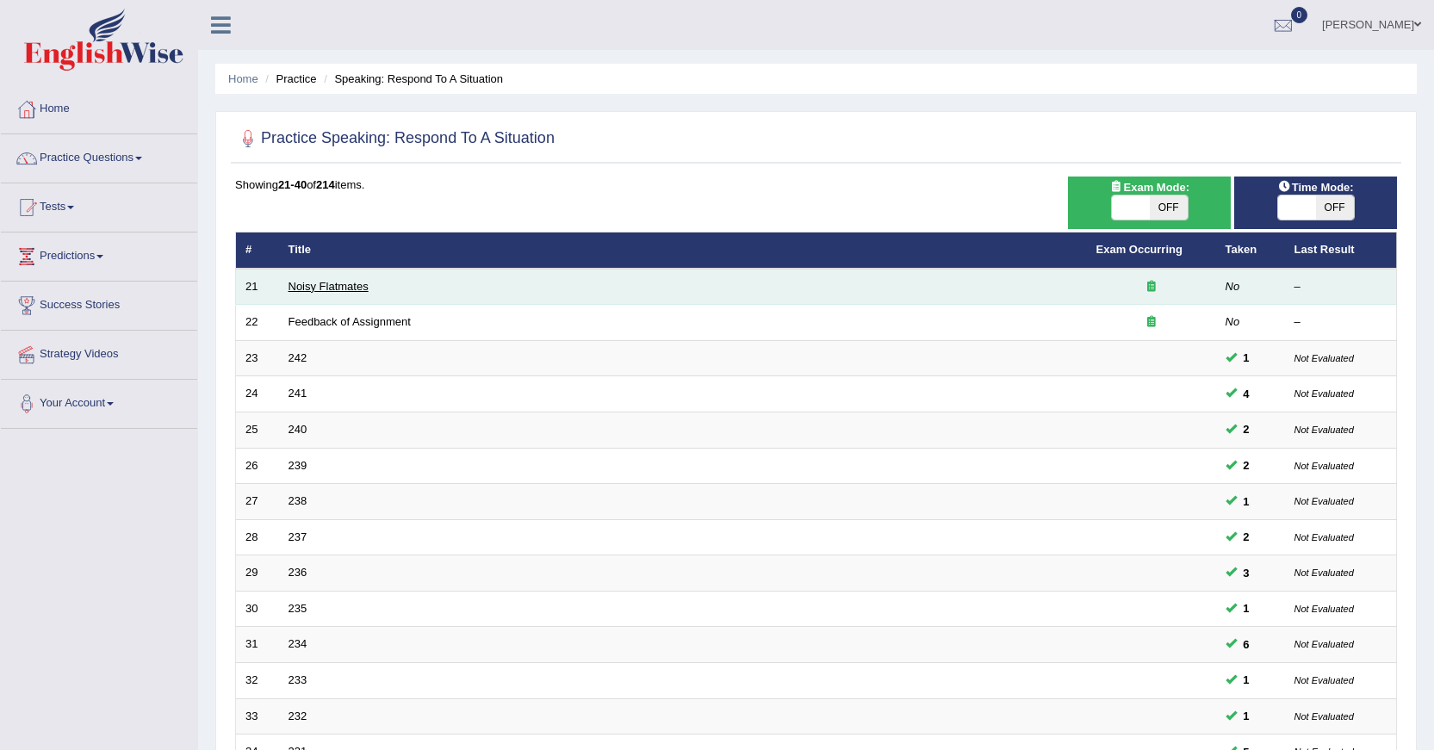
click link "Noisy Flatmates"
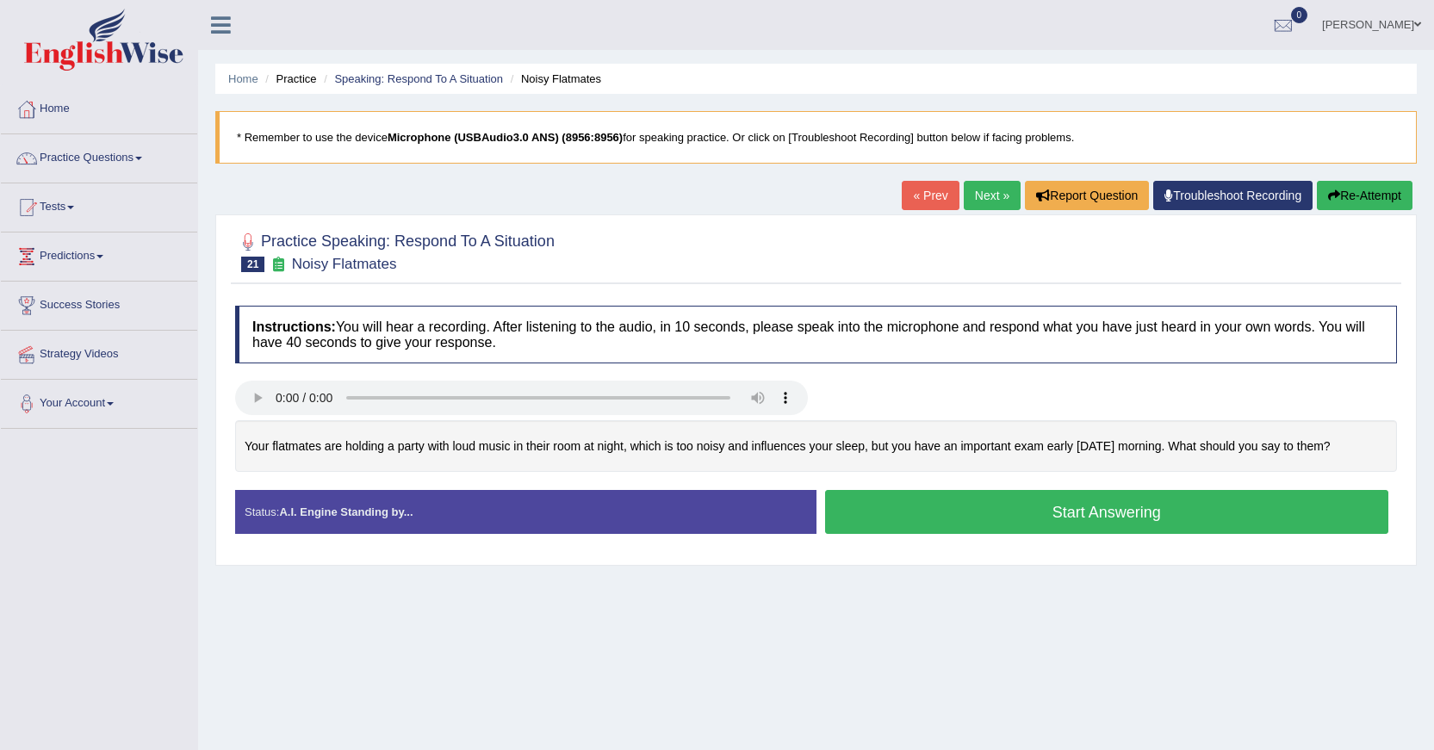
click at [937, 510] on button "Start Answering" at bounding box center [1107, 512] width 564 height 44
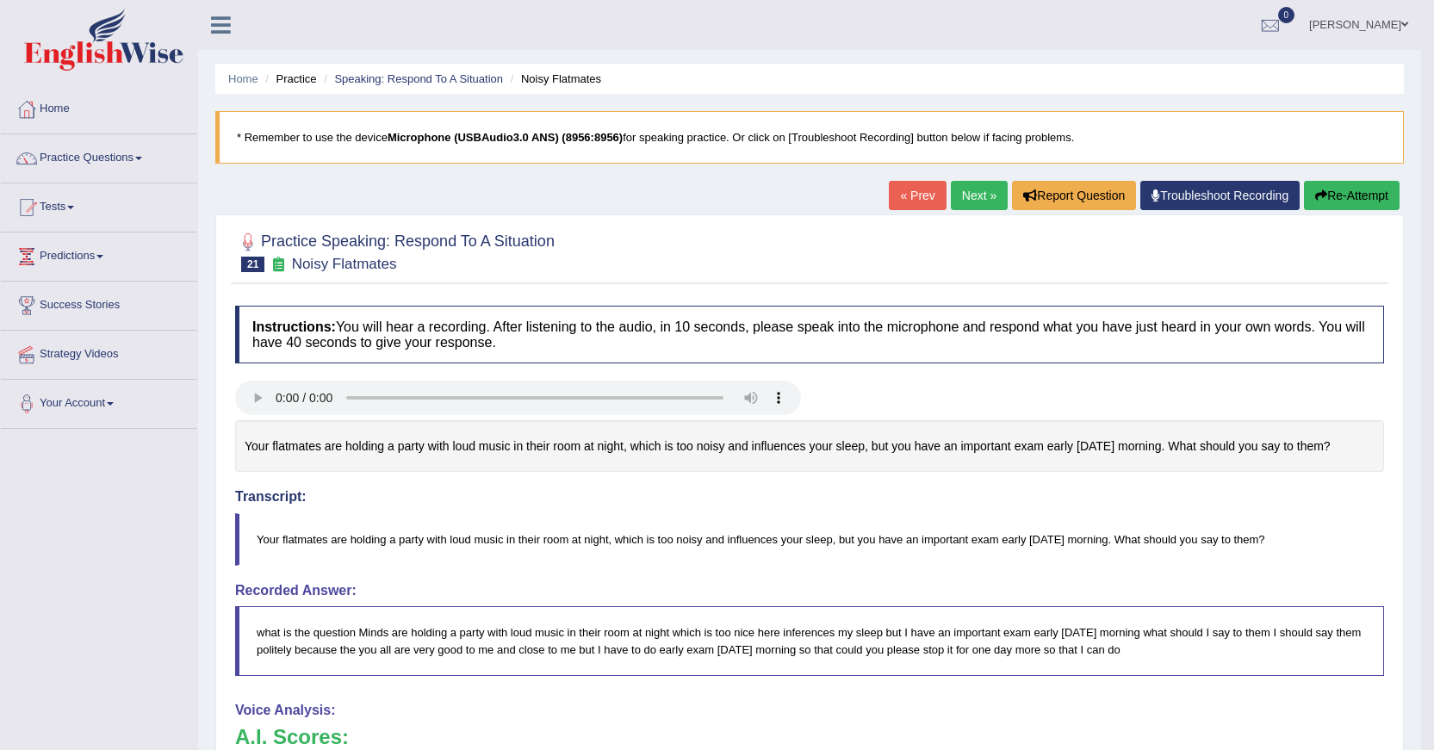
click at [1397, 15] on link "amanpreet kaur" at bounding box center [1358, 22] width 125 height 45
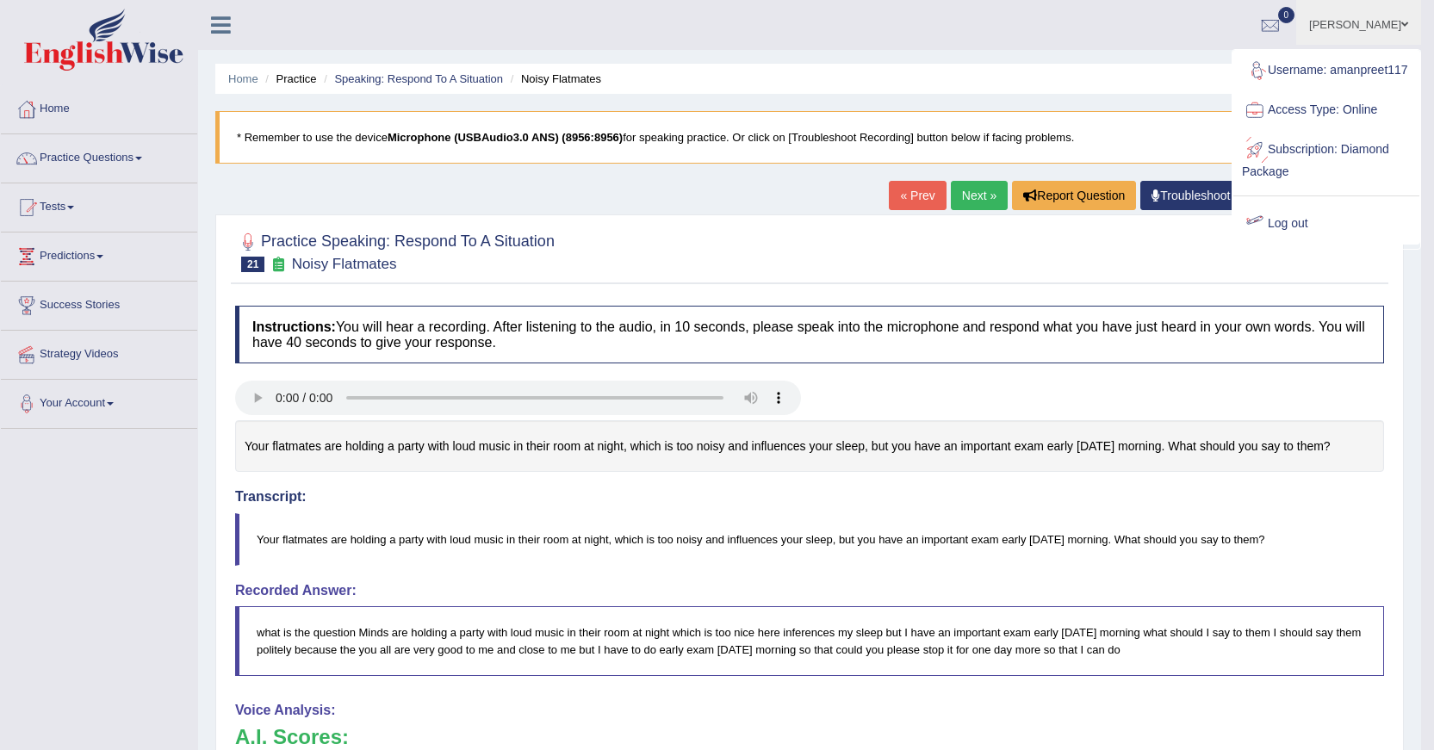
click at [1281, 220] on link "Log out" at bounding box center [1326, 224] width 186 height 40
